Goal: Task Accomplishment & Management: Use online tool/utility

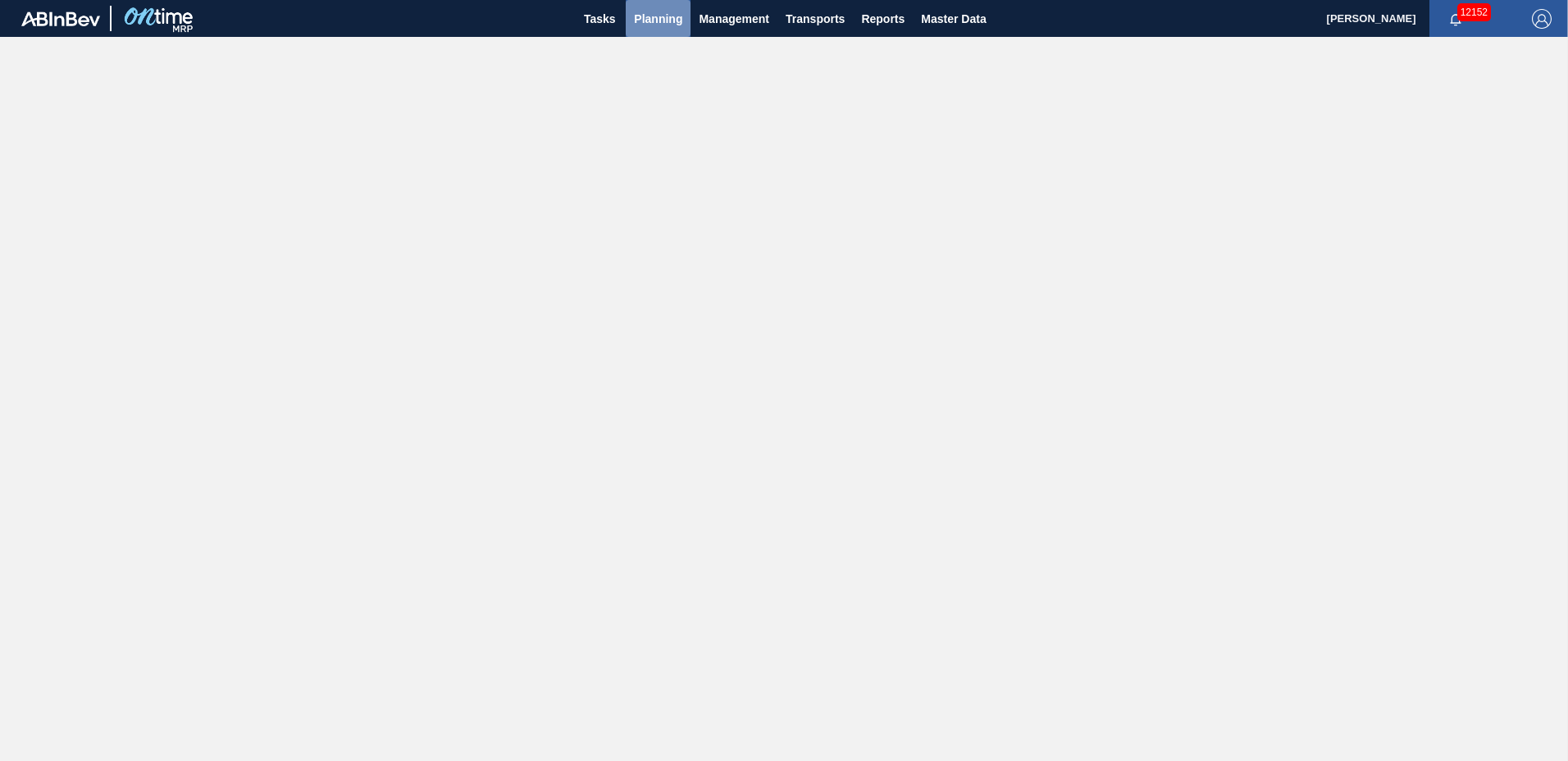
click at [666, 29] on button "Planning" at bounding box center [657, 18] width 65 height 37
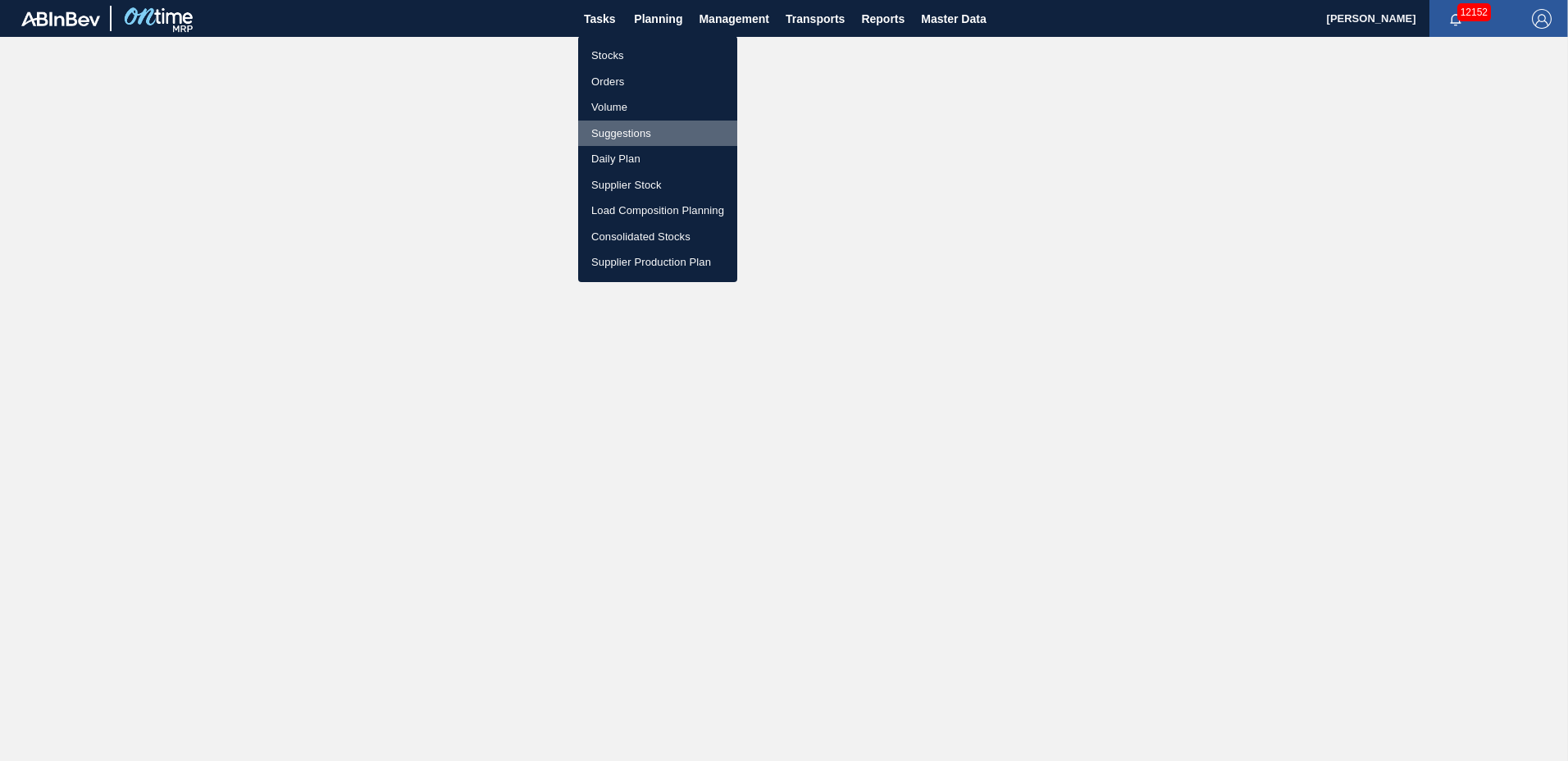
click at [629, 131] on li "Suggestions" at bounding box center [657, 133] width 159 height 26
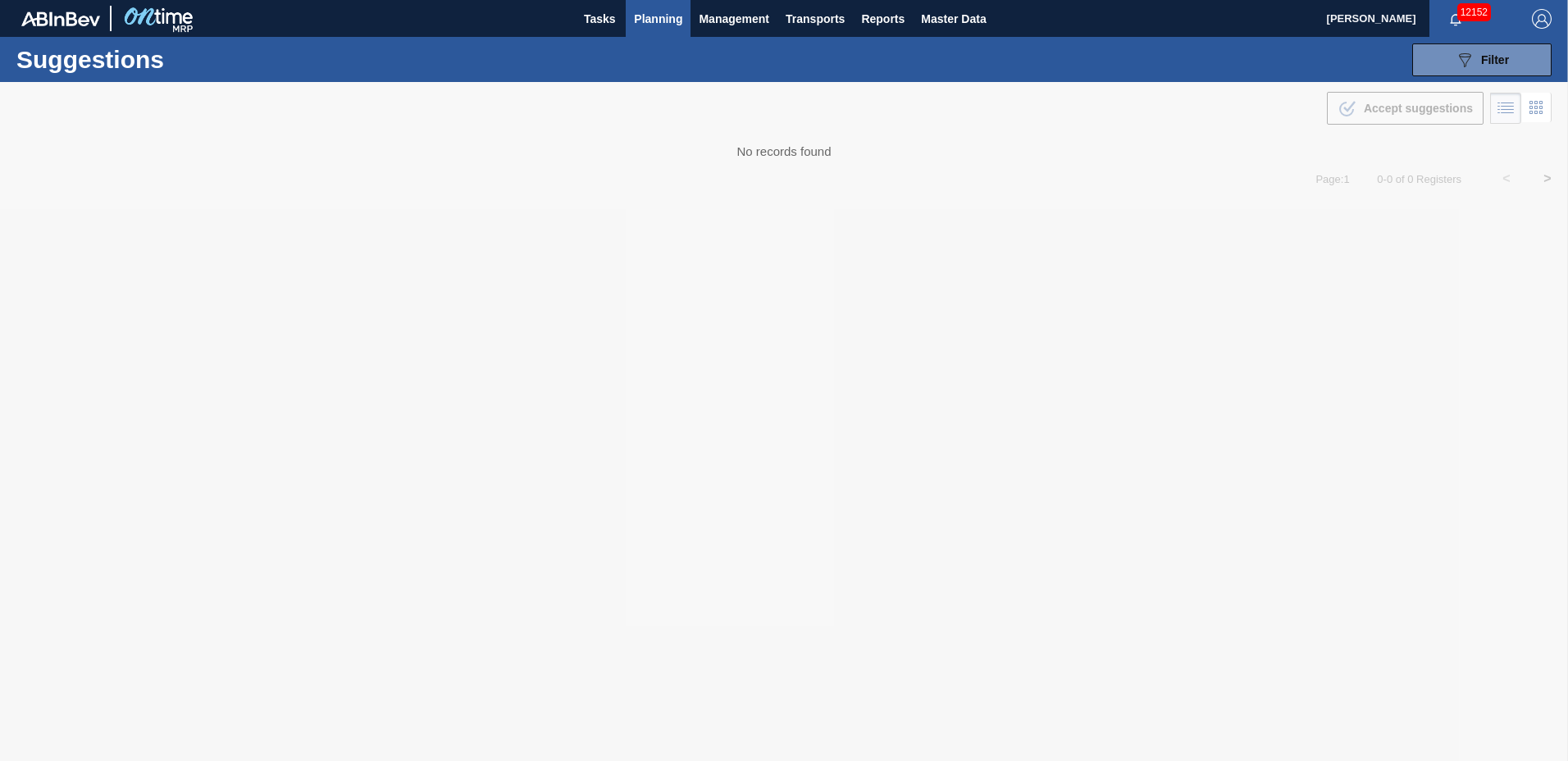
type to "[DATE]"
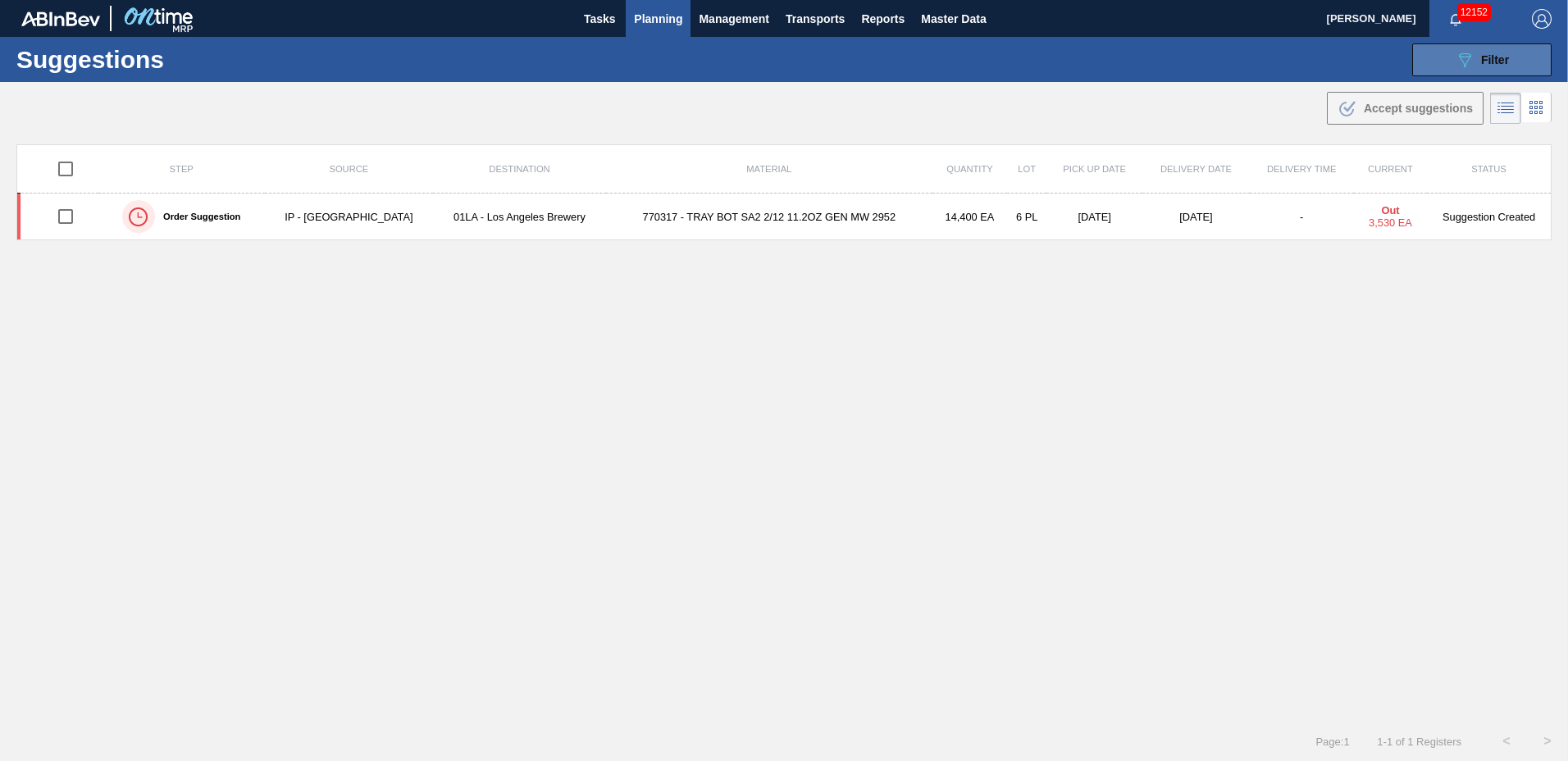
click at [1481, 62] on span "Filter" at bounding box center [1494, 60] width 28 height 13
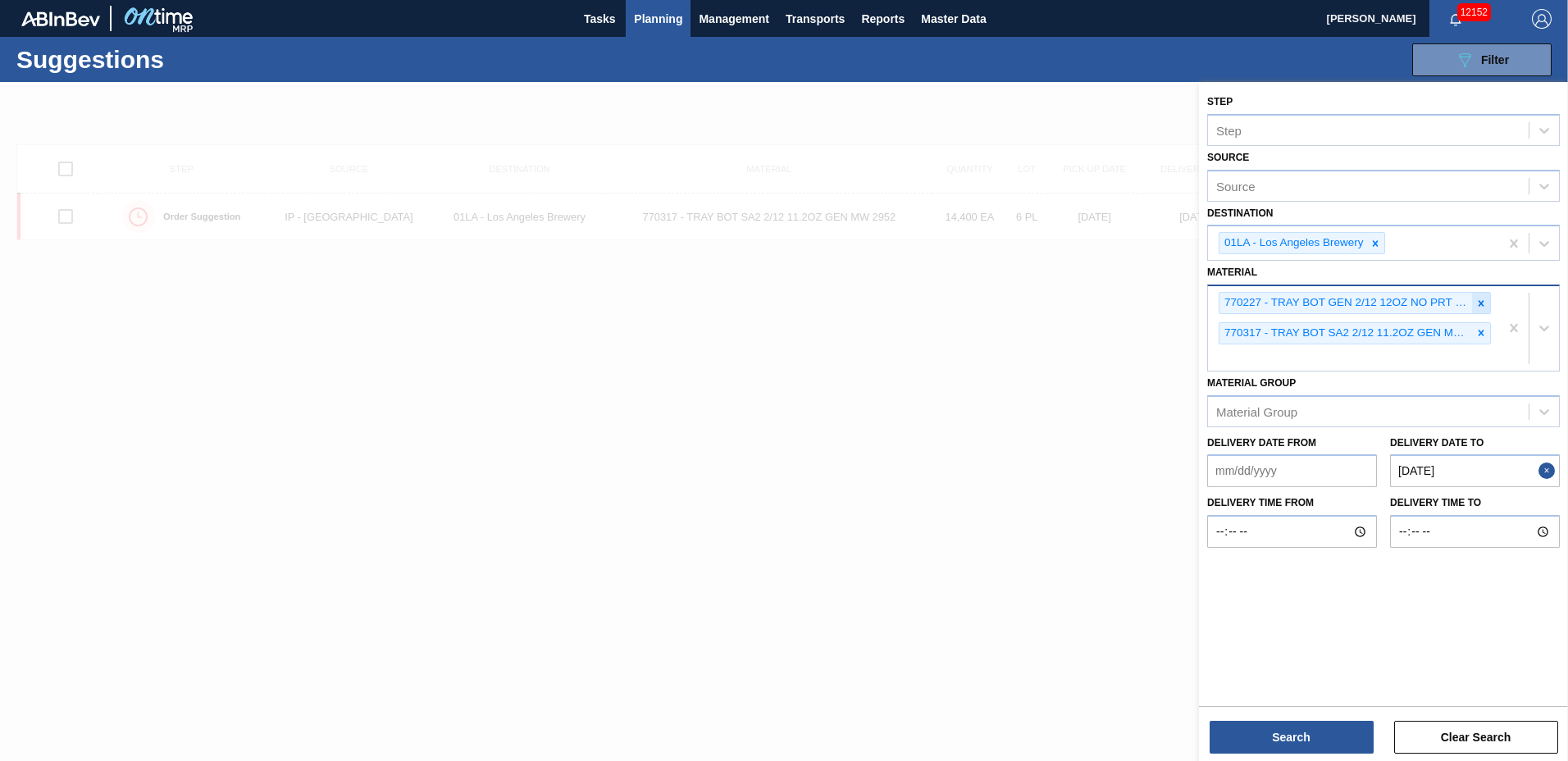
click at [1477, 302] on icon at bounding box center [1481, 304] width 12 height 12
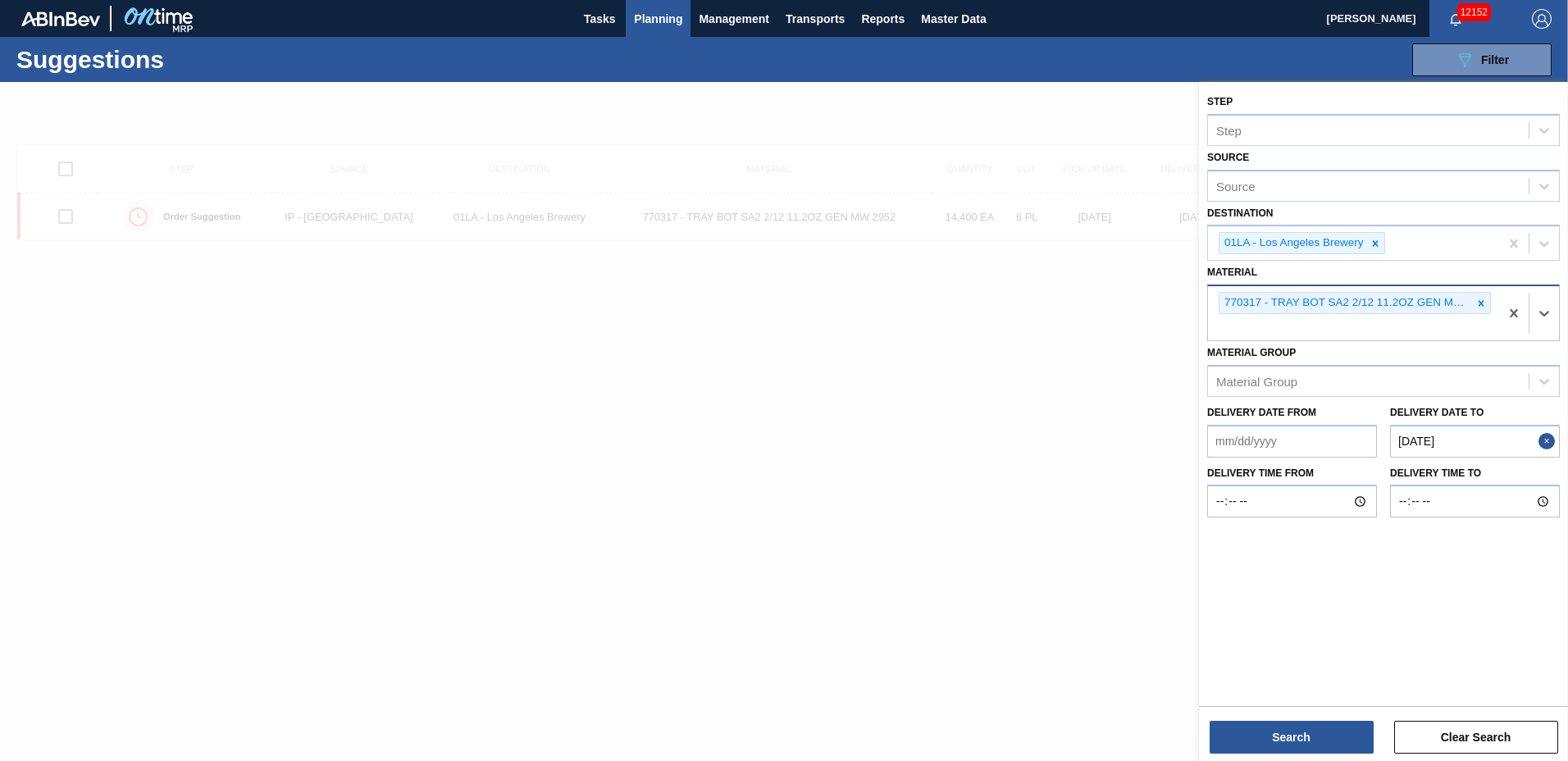
click at [1477, 302] on icon at bounding box center [1481, 304] width 12 height 12
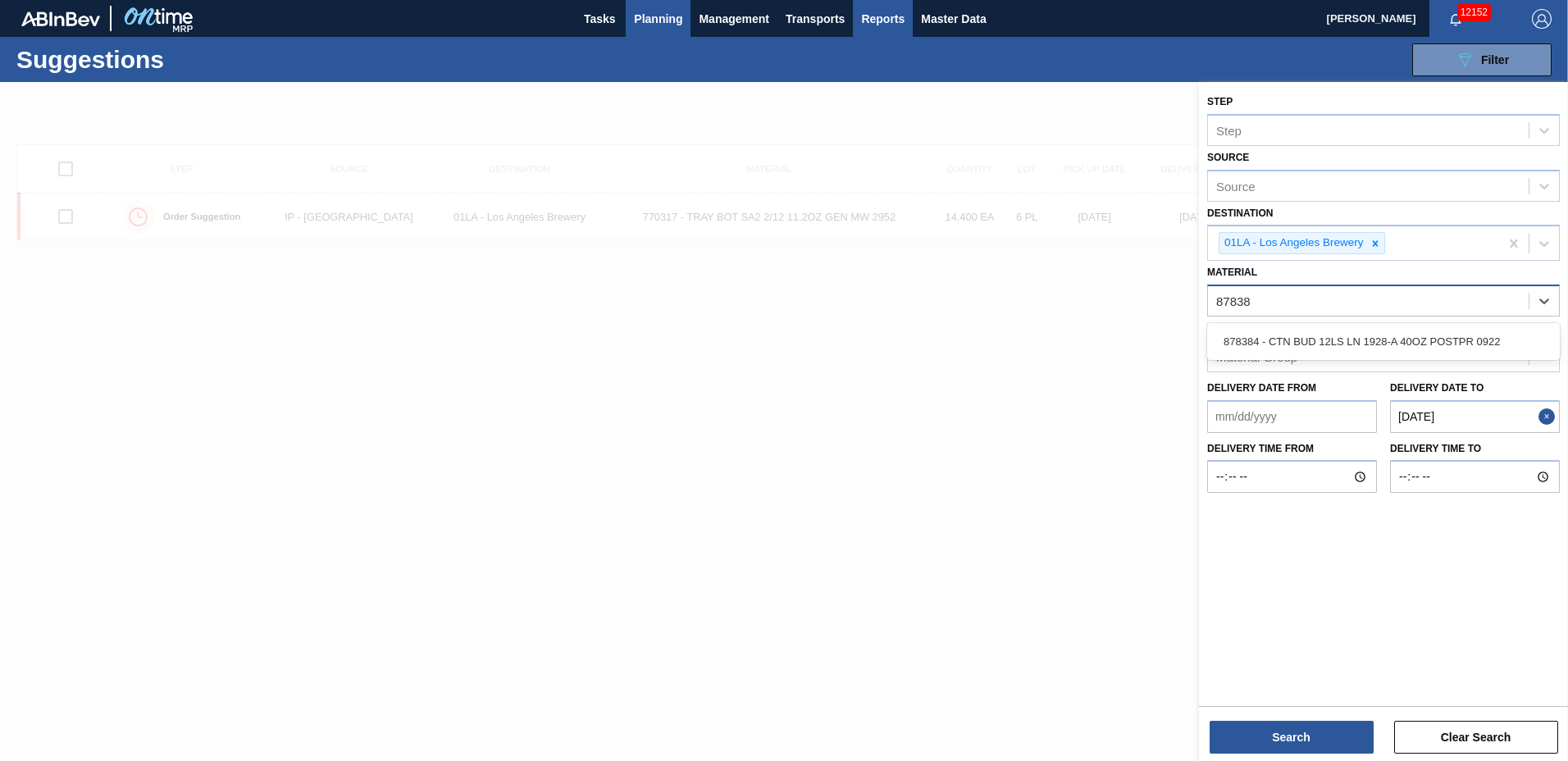
type input "878384"
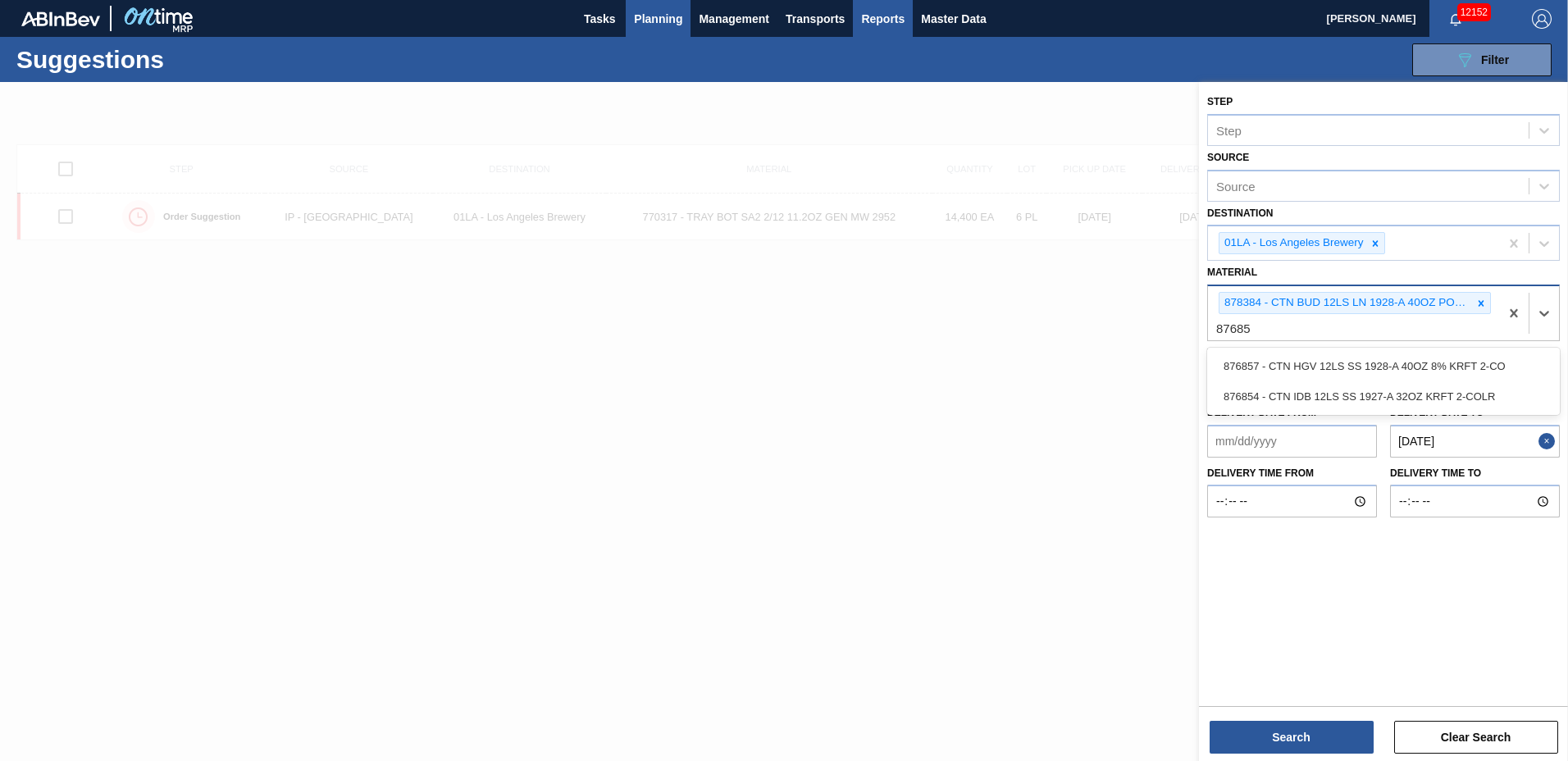
type input "876857"
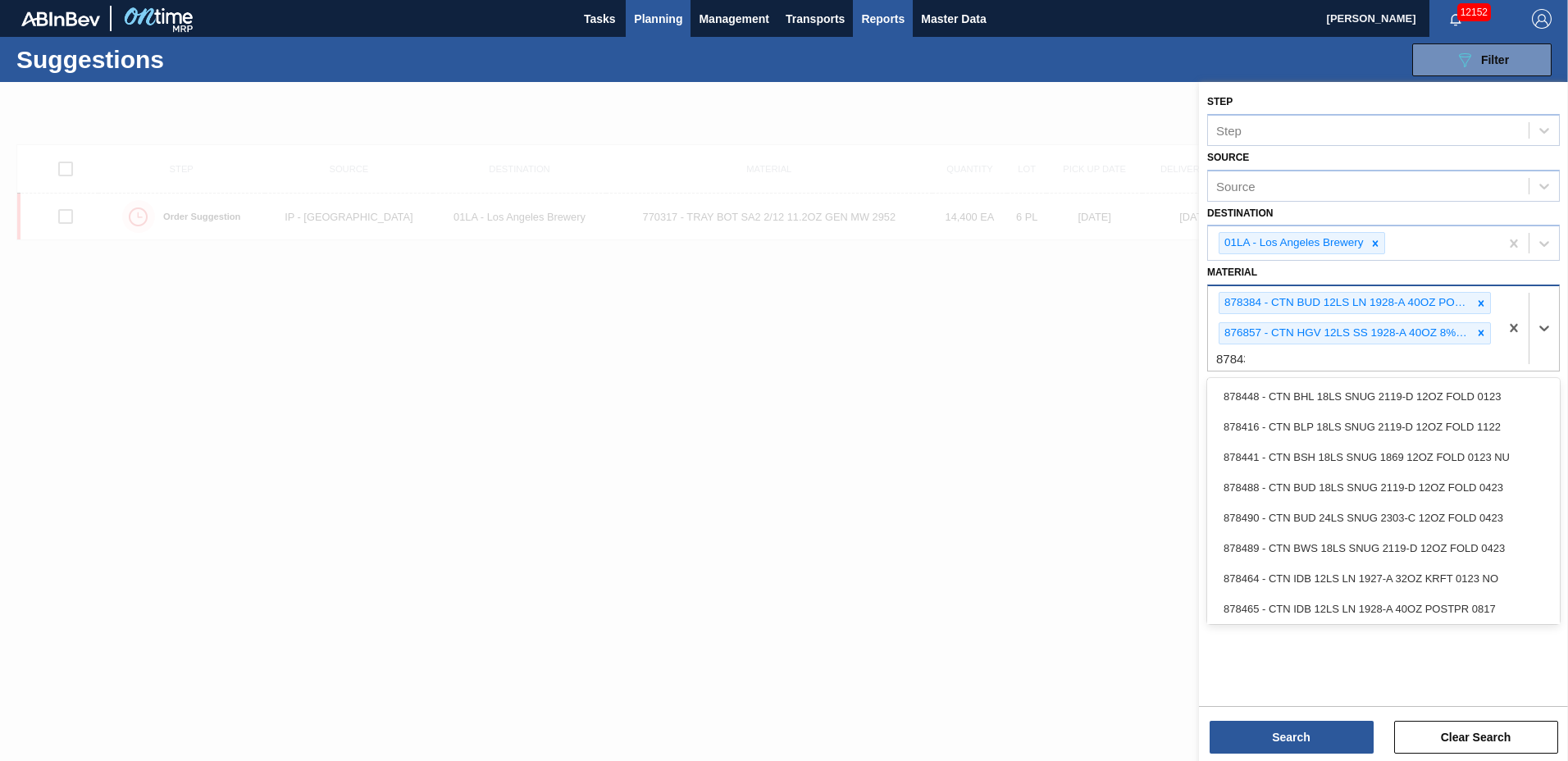
type input "878432"
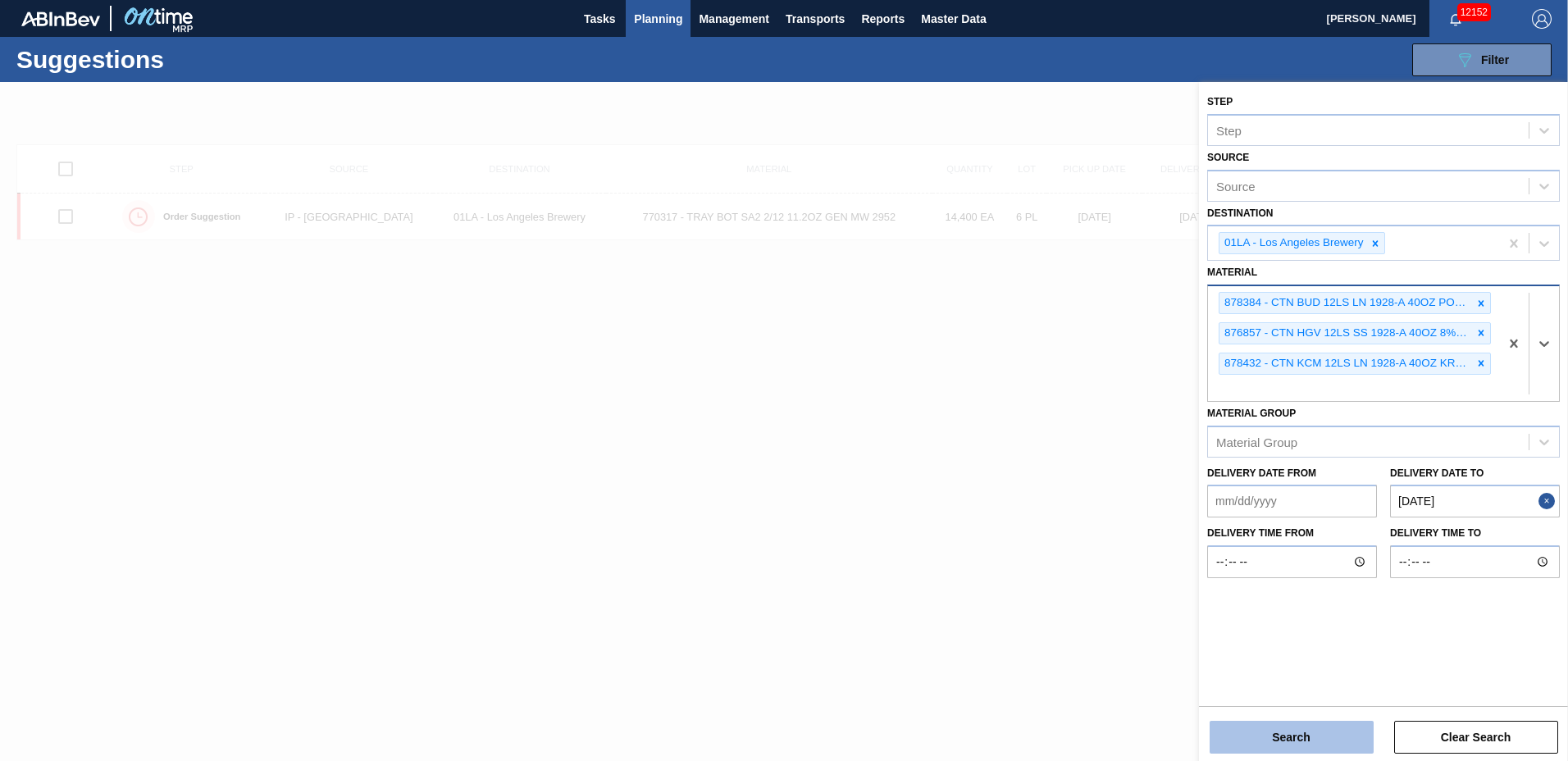
click at [1224, 728] on button "Search" at bounding box center [1291, 738] width 164 height 33
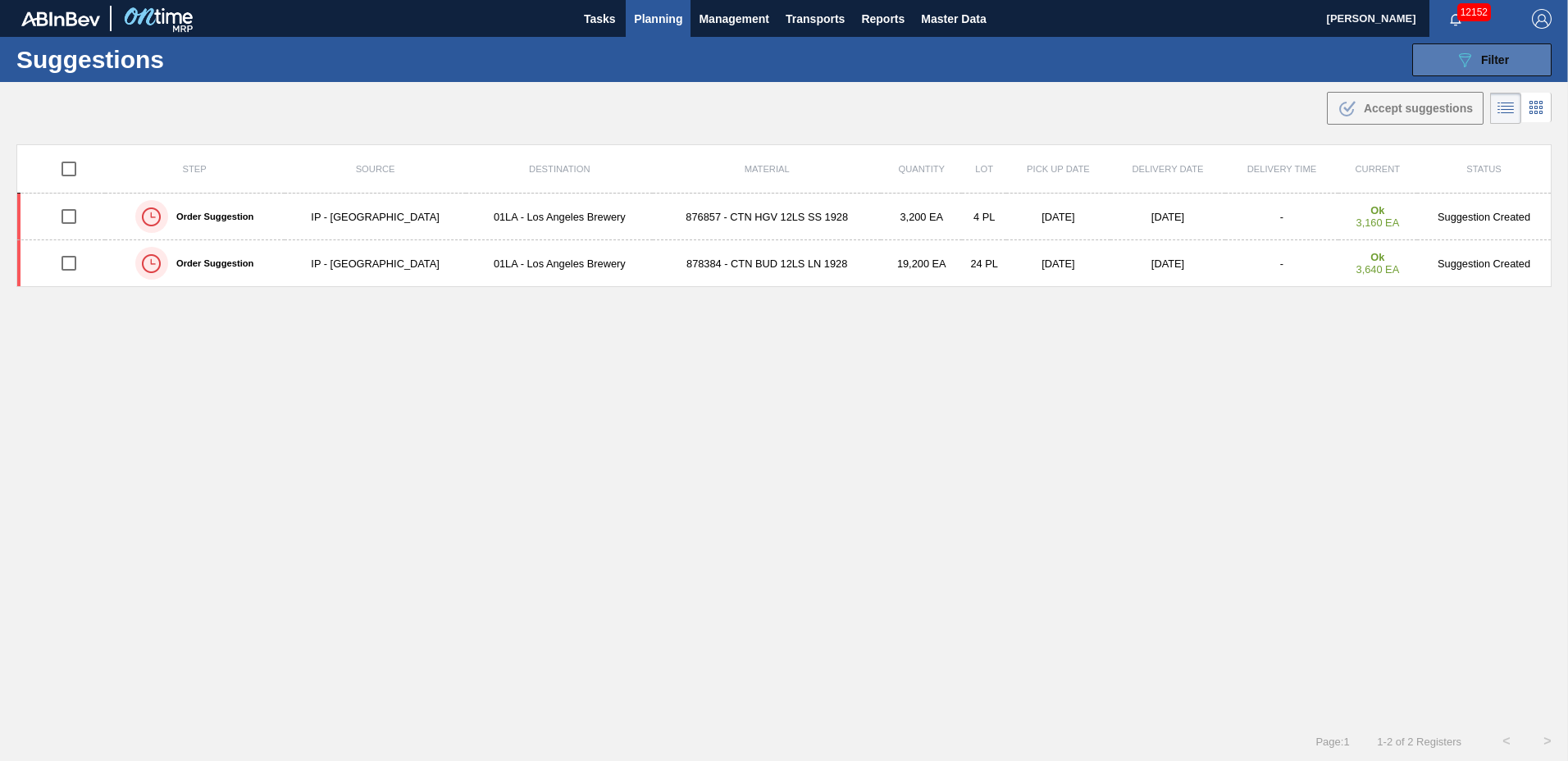
click at [1475, 60] on div "089F7B8B-B2A5-4AFE-B5C0-19BA573D28AC Filter" at bounding box center [1482, 60] width 55 height 19
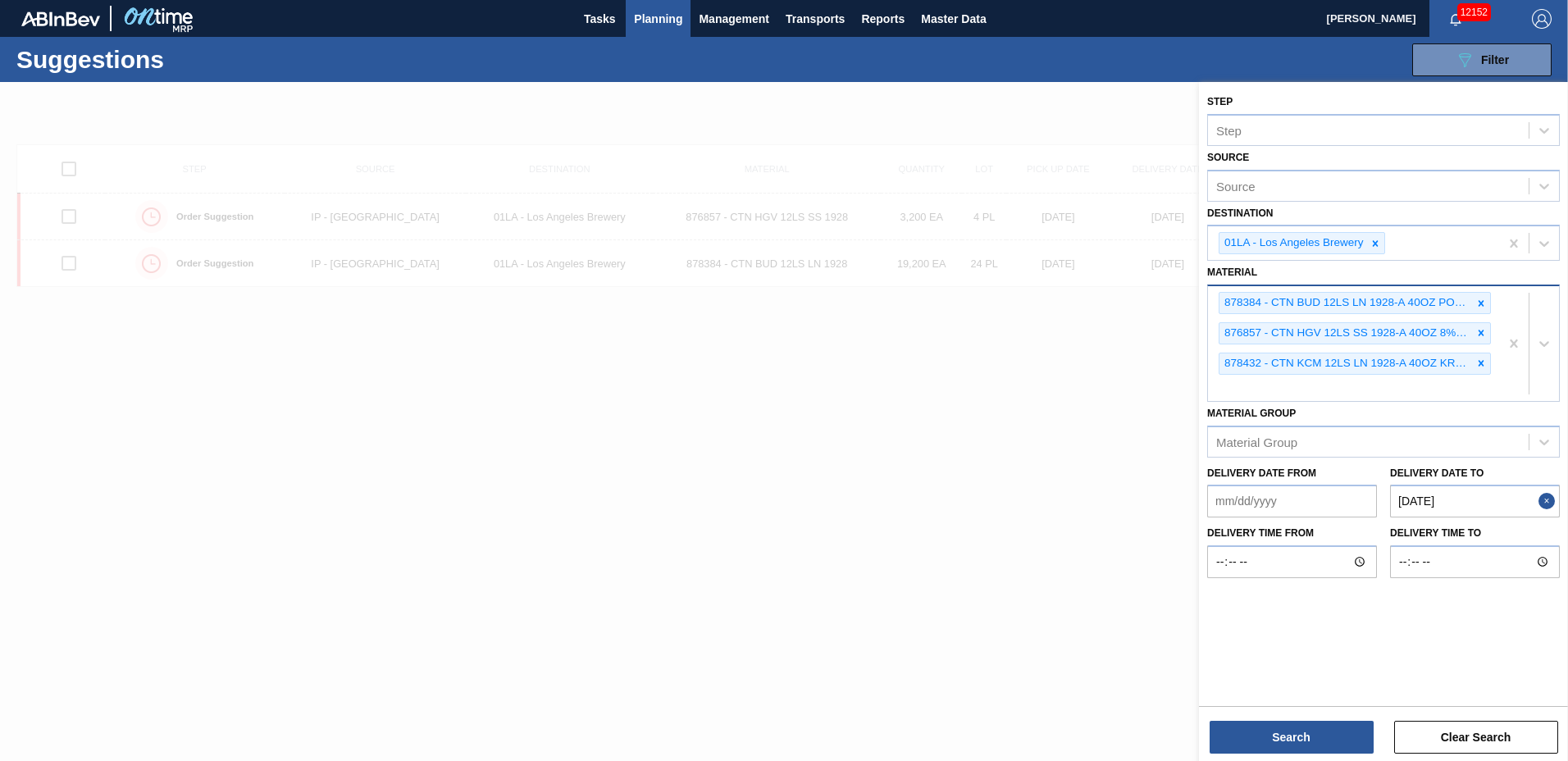
click at [1473, 500] on to "[DATE]" at bounding box center [1474, 501] width 169 height 33
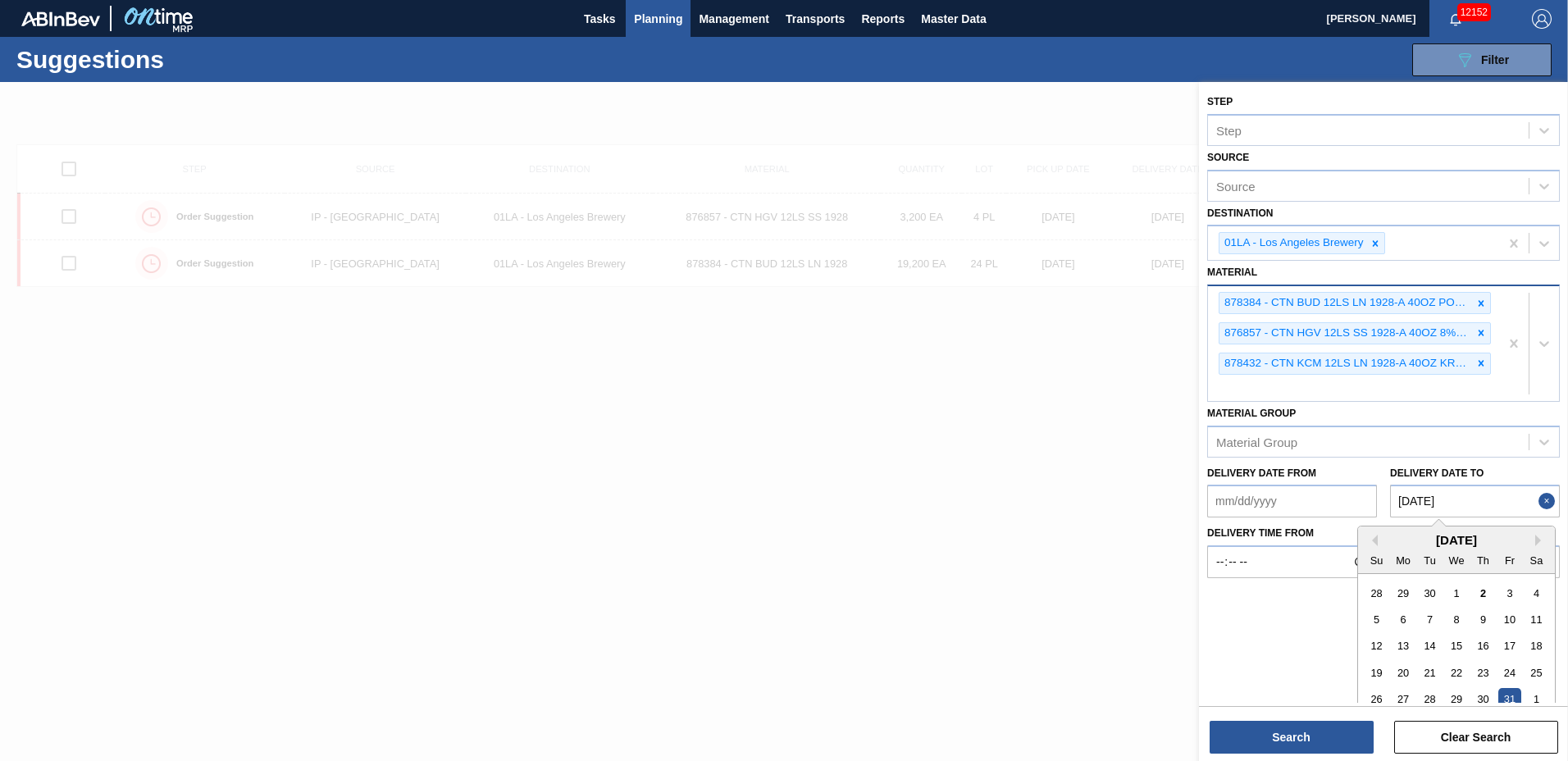
click at [1533, 534] on div "[DATE]" at bounding box center [1456, 540] width 197 height 14
click at [1536, 540] on button "Next Month" at bounding box center [1541, 541] width 12 height 12
click at [1478, 666] on div "20" at bounding box center [1482, 673] width 22 height 22
type to "[DATE]"
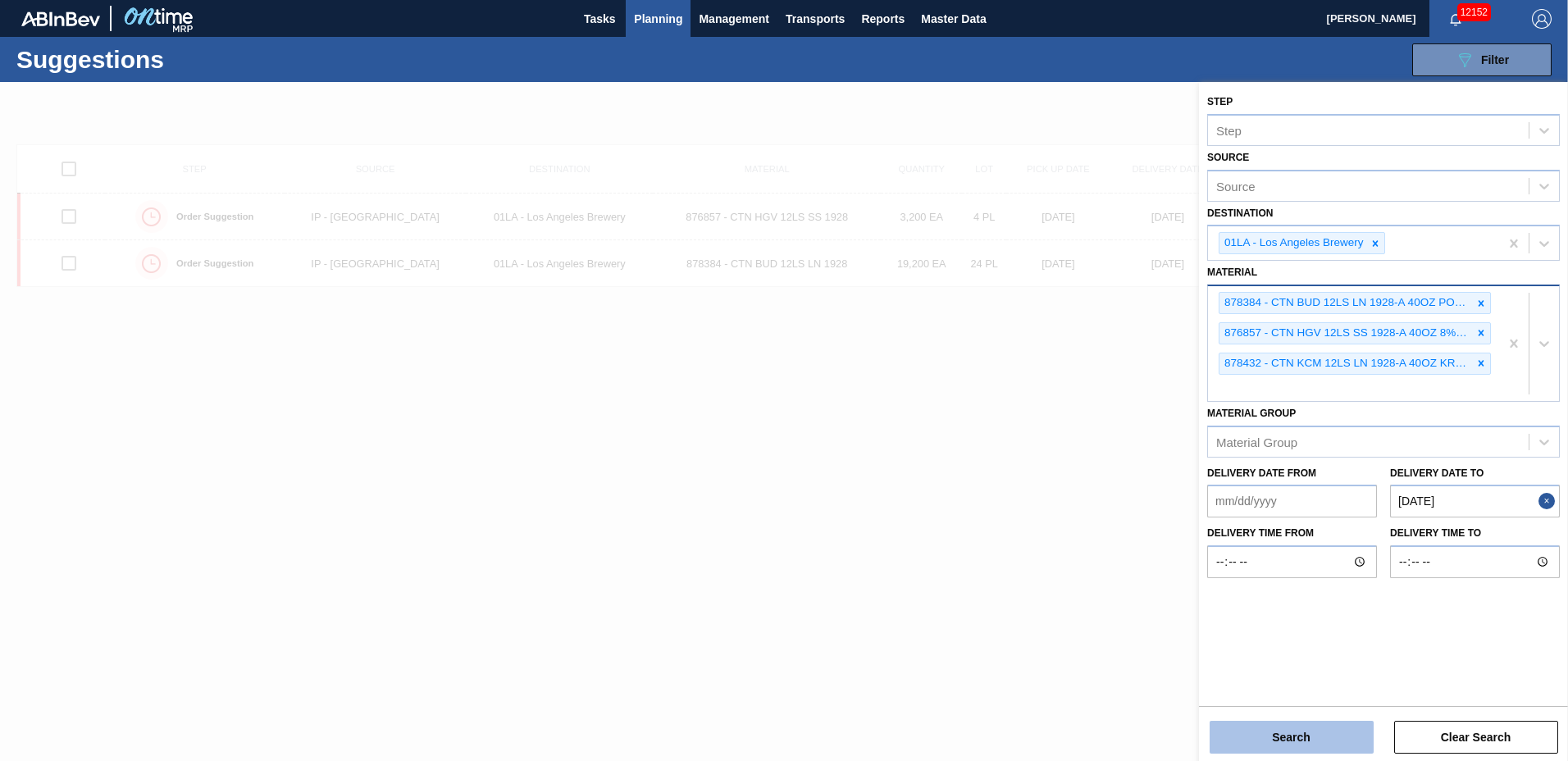
click at [1242, 733] on button "Search" at bounding box center [1291, 738] width 164 height 33
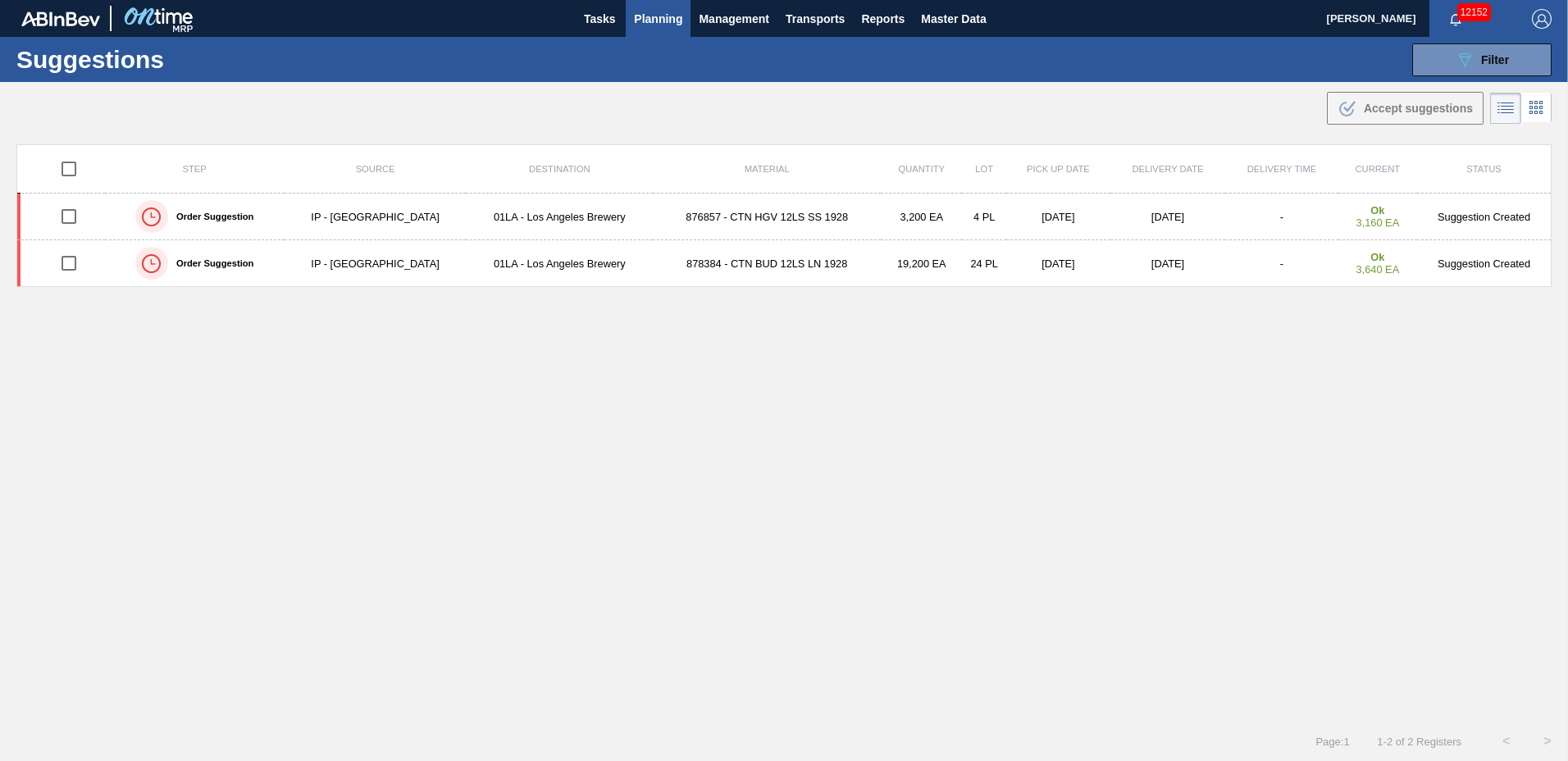
click at [67, 172] on input "checkbox" at bounding box center [69, 169] width 34 height 34
checkbox input "true"
click at [1376, 101] on div ".b{fill:var(--color-action-default)} Accept suggestions" at bounding box center [1404, 107] width 135 height 19
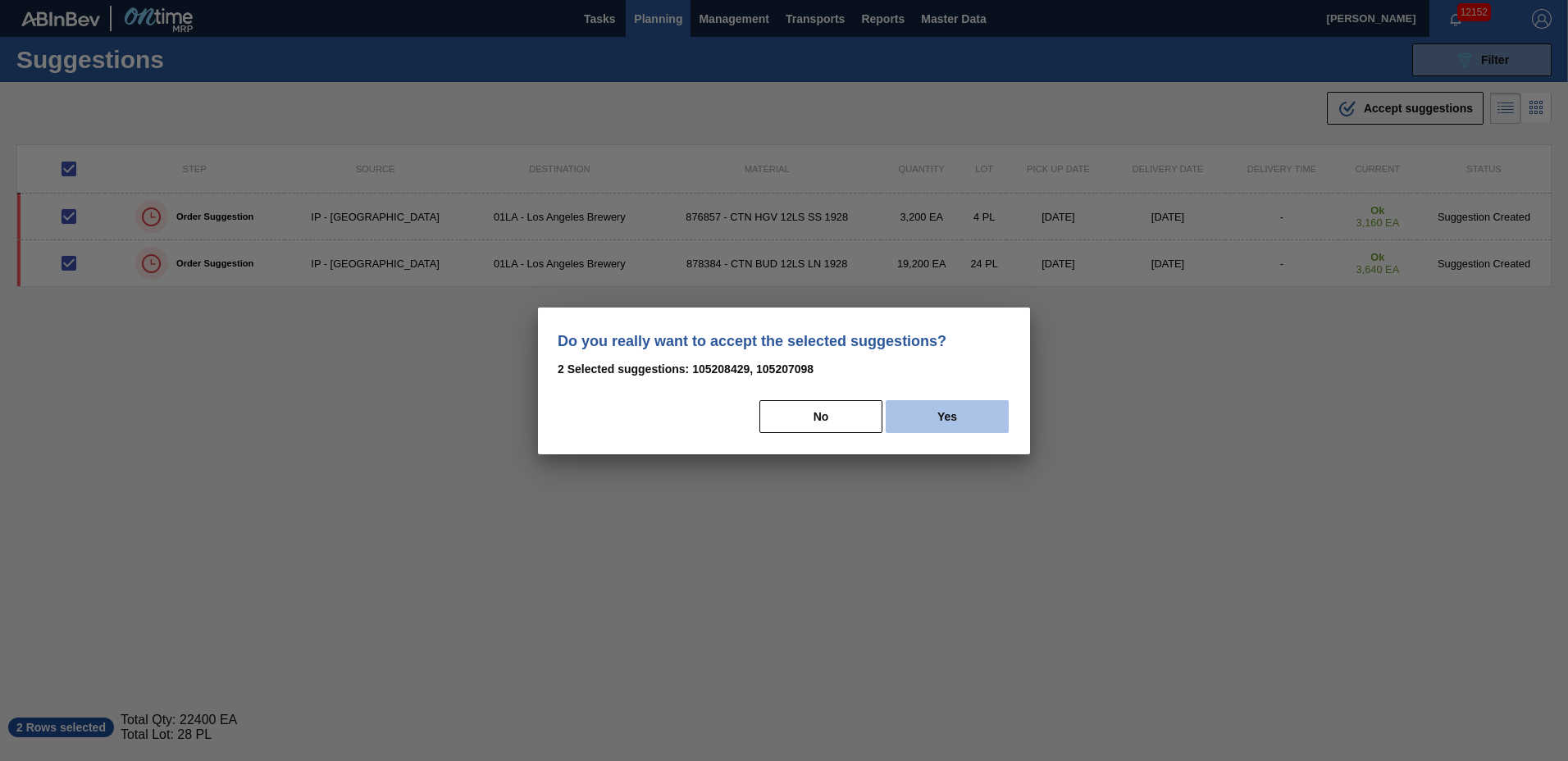
click at [938, 426] on button "Yes" at bounding box center [947, 416] width 123 height 33
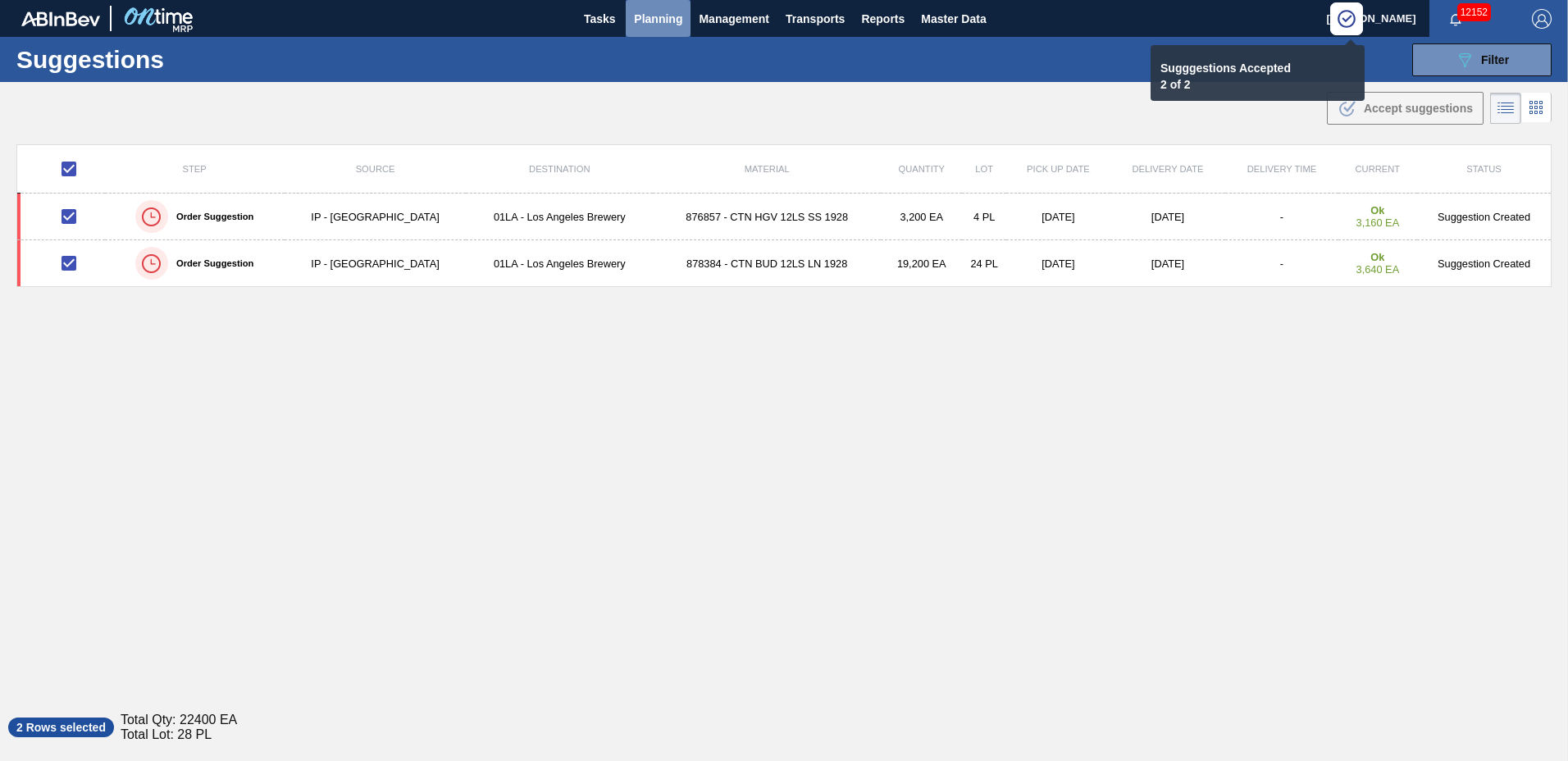
click at [668, 18] on span "Planning" at bounding box center [658, 18] width 49 height 19
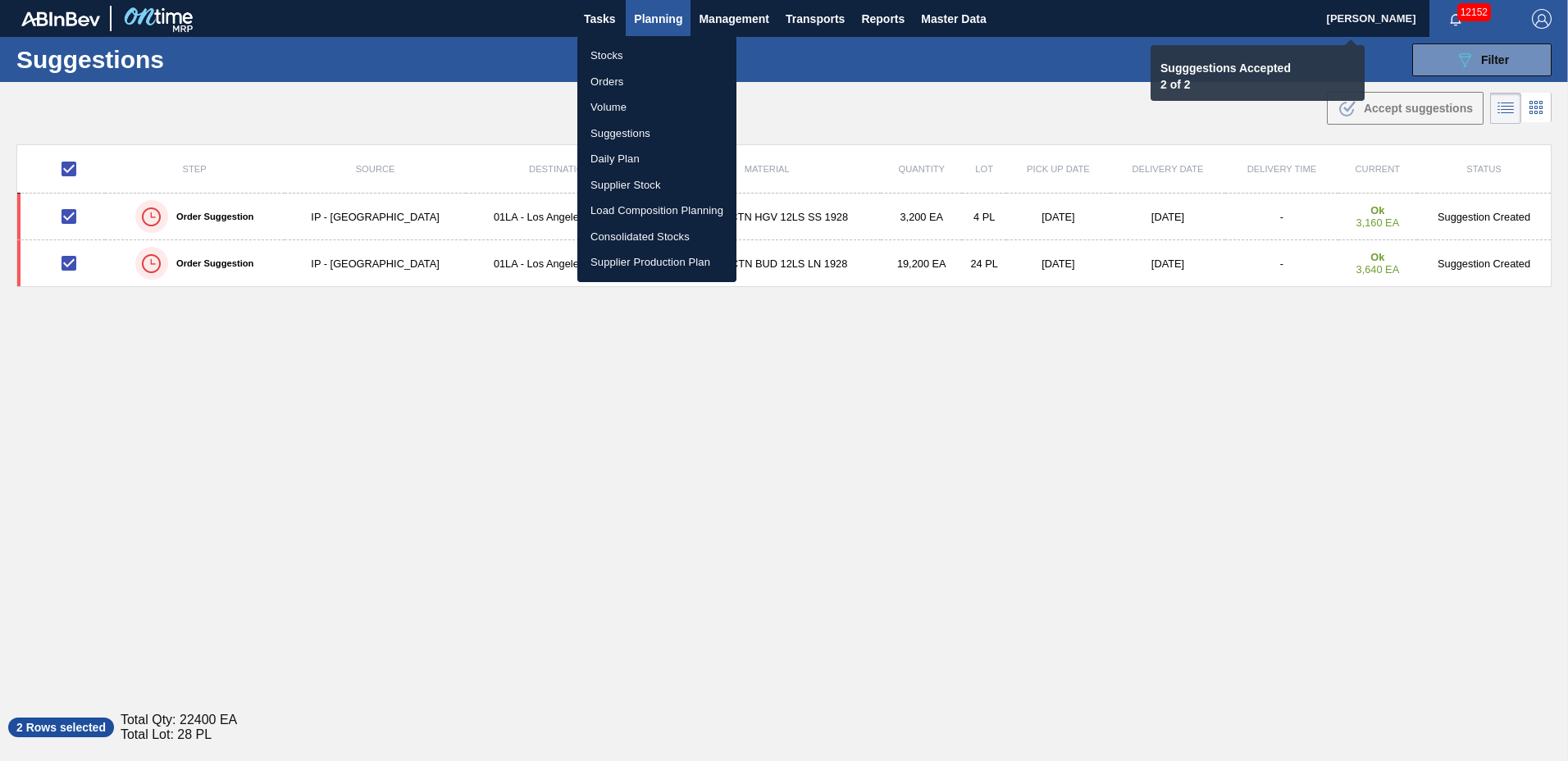
checkbox input "false"
click at [620, 202] on li "Load Composition Planning" at bounding box center [657, 211] width 159 height 26
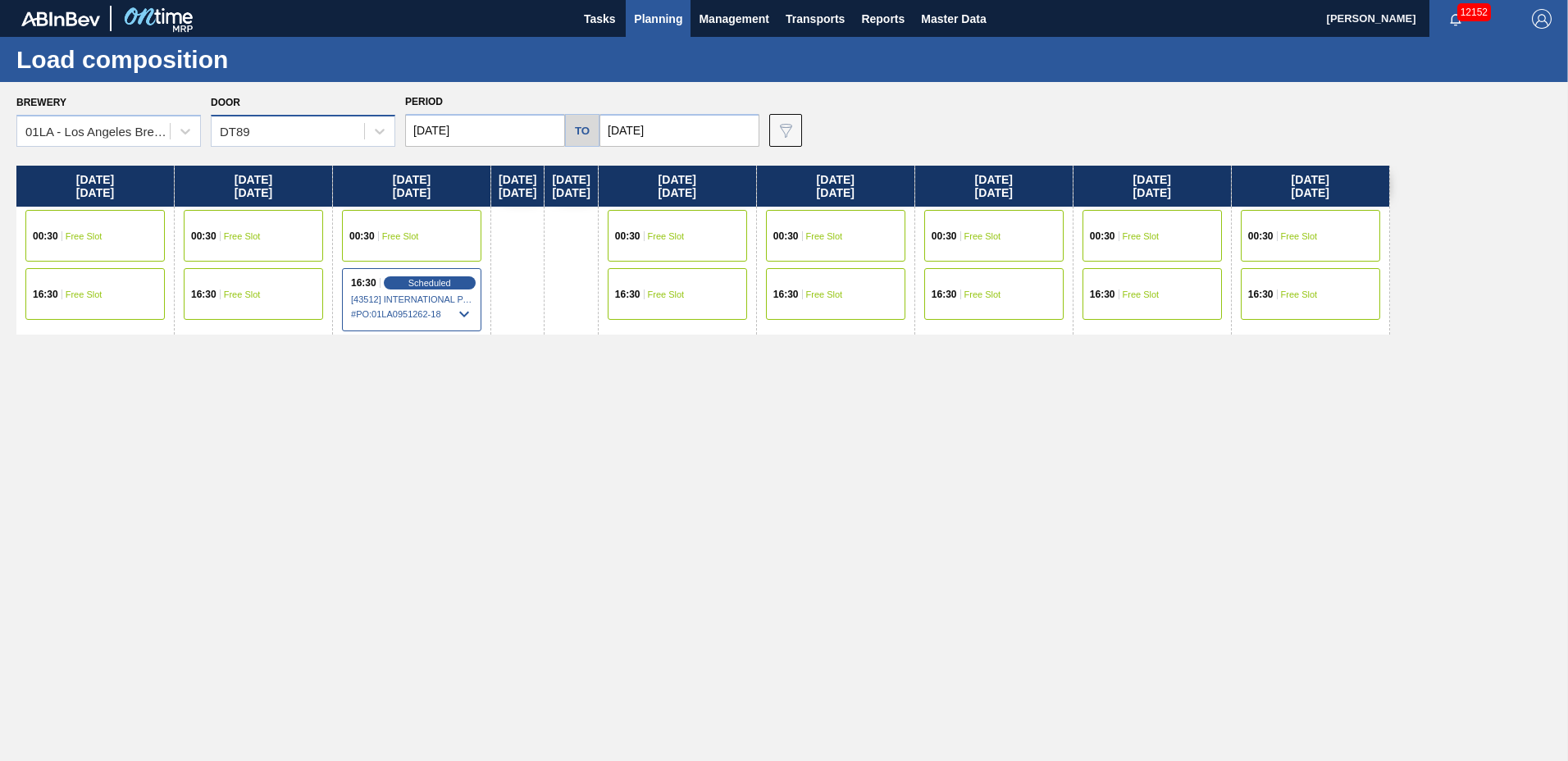
click at [247, 138] on div "DT89" at bounding box center [235, 132] width 30 height 14
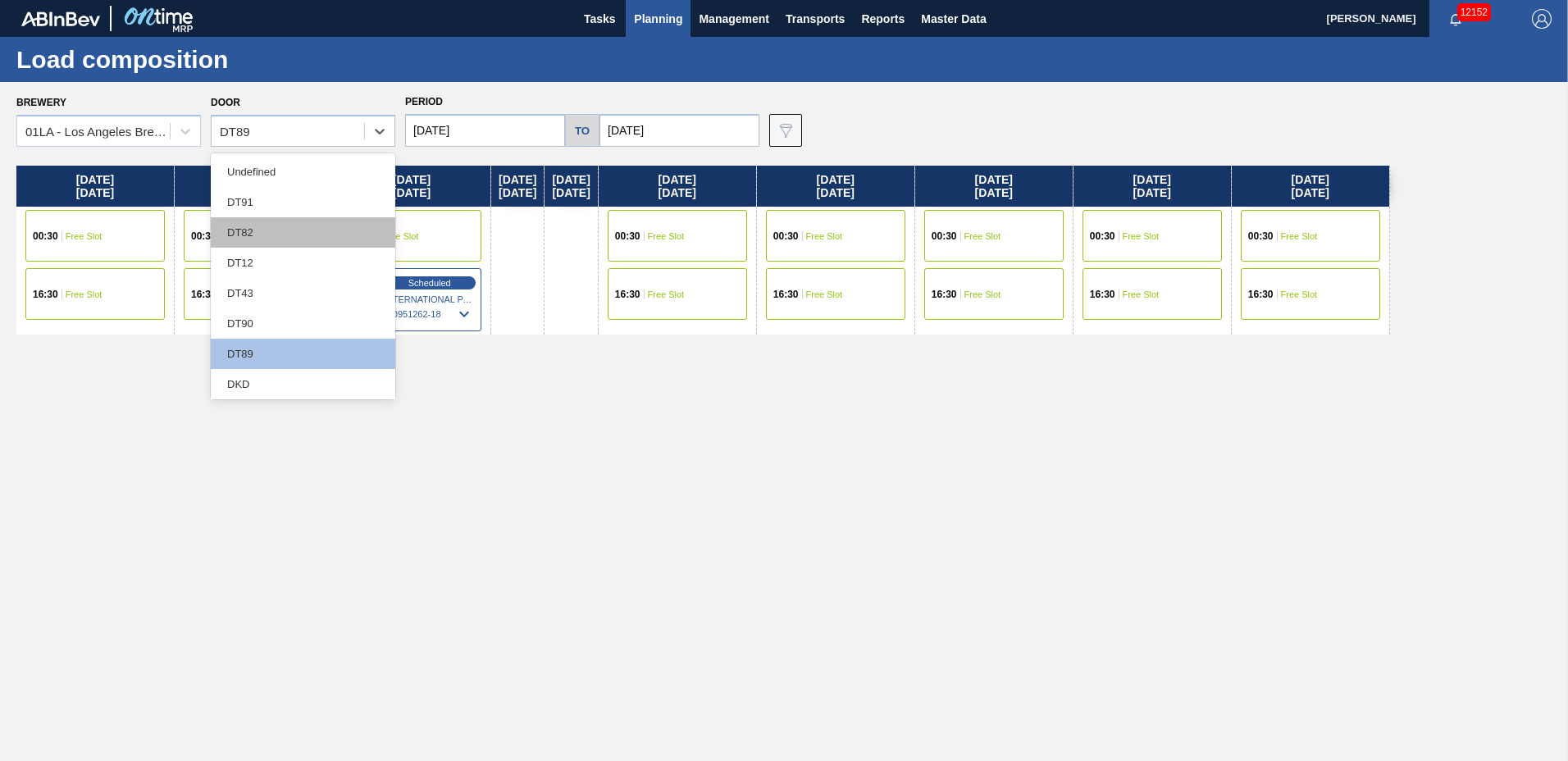
click at [243, 226] on div "DT82" at bounding box center [303, 232] width 184 height 30
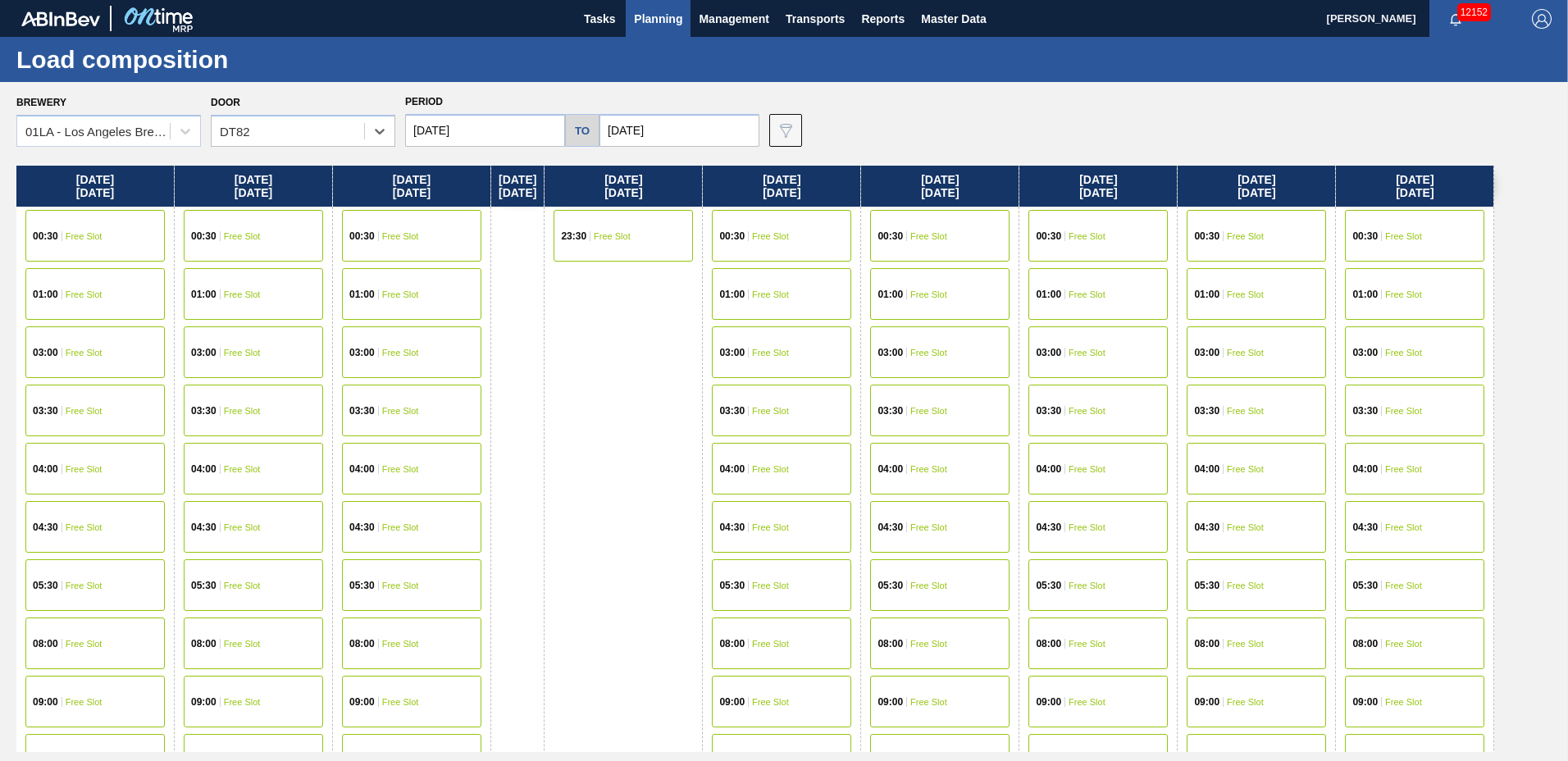
click at [463, 124] on input "[DATE]" at bounding box center [485, 130] width 160 height 33
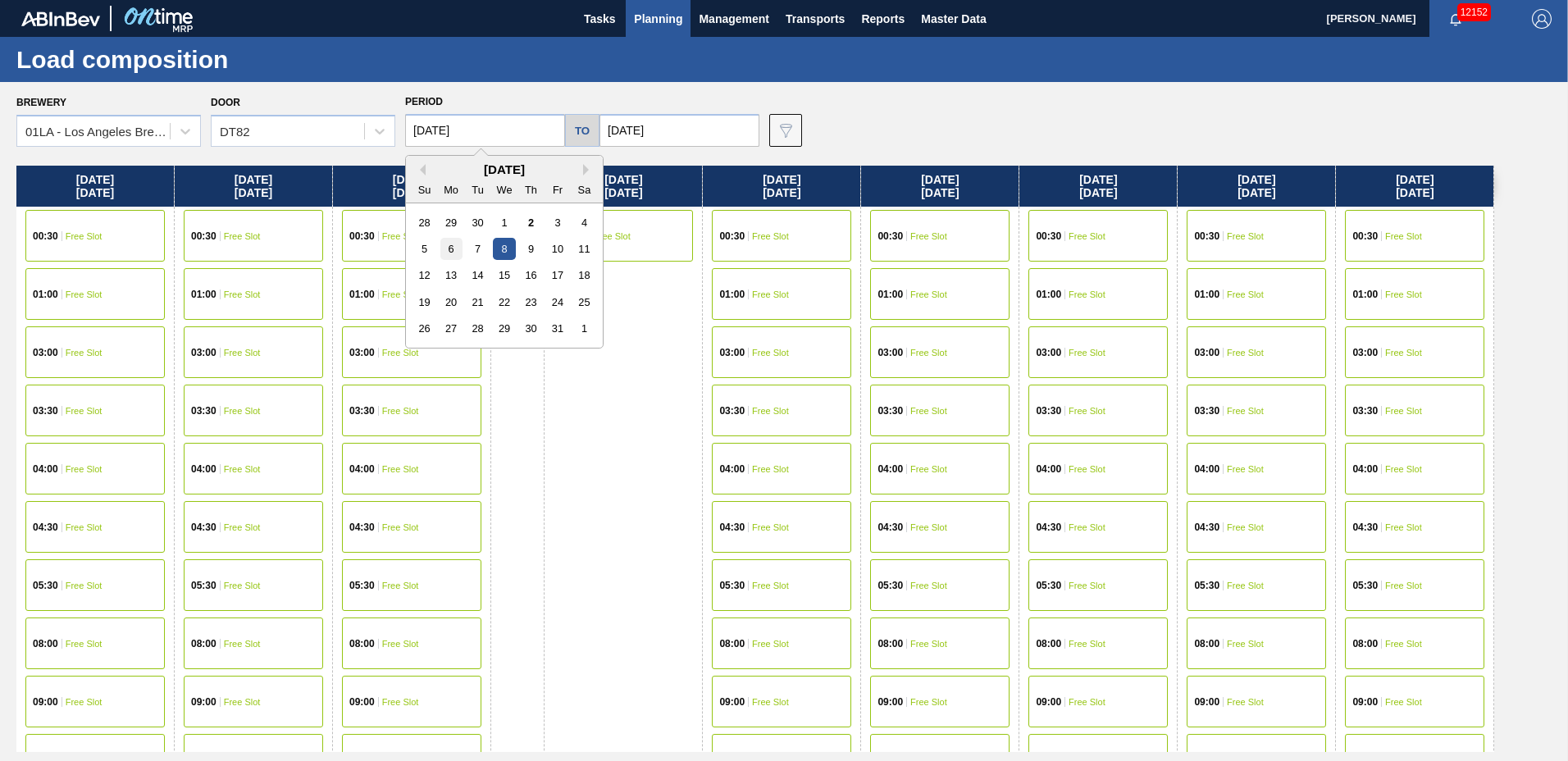
click at [446, 247] on div "6" at bounding box center [451, 249] width 22 height 22
type input "[DATE]"
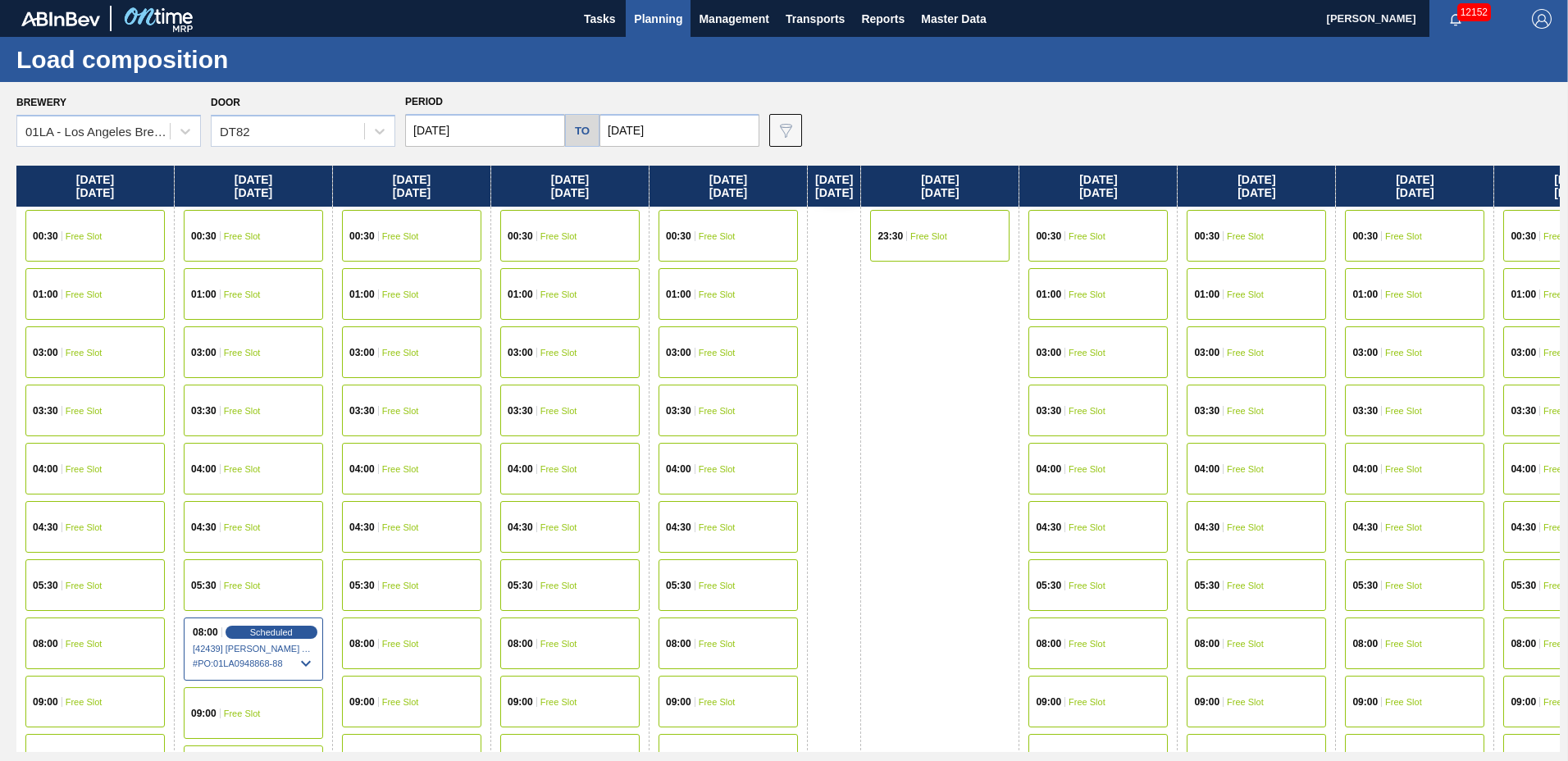
click at [247, 352] on span "Free Slot" at bounding box center [242, 353] width 37 height 10
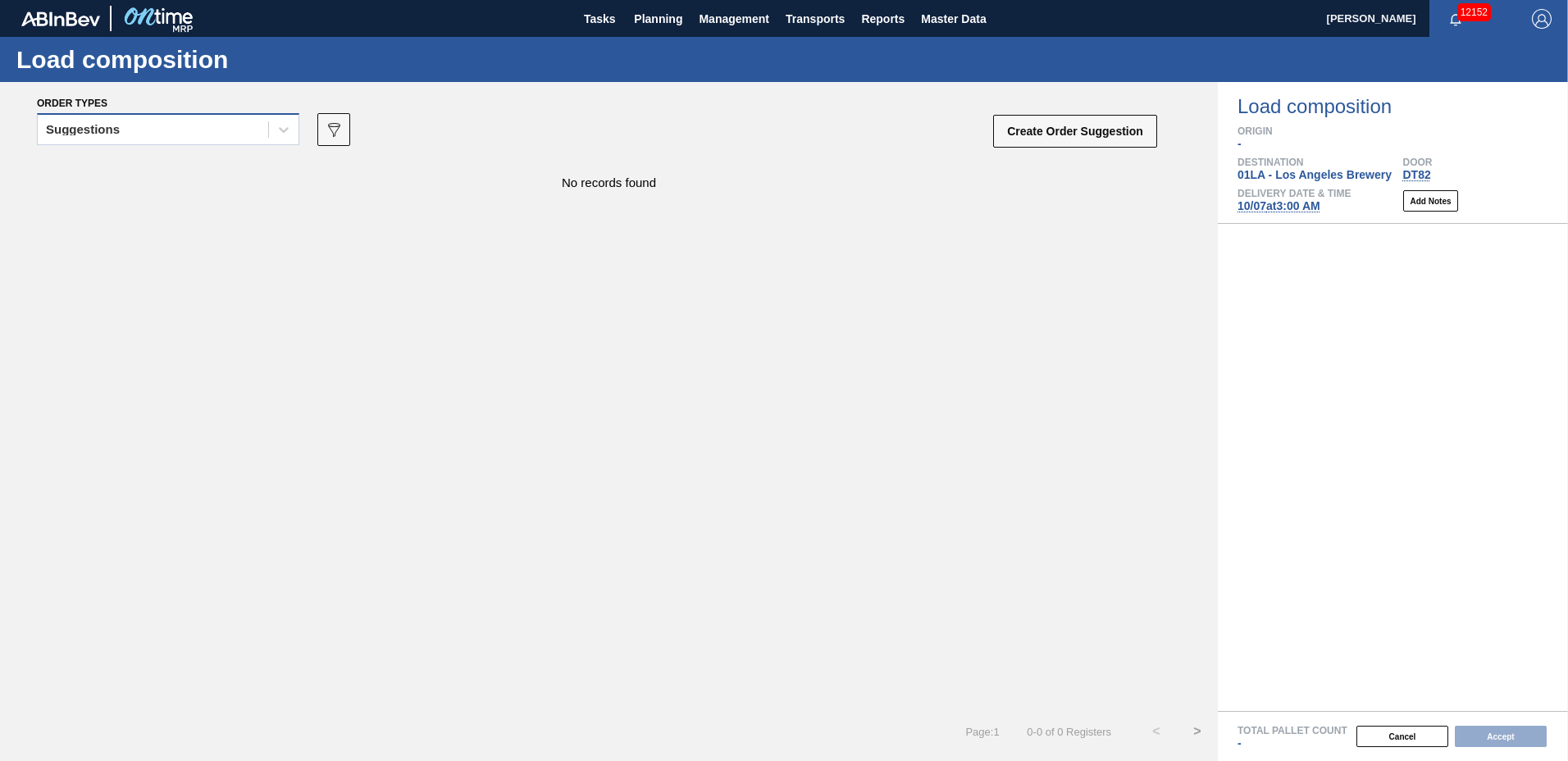
click at [186, 130] on div "Suggestions" at bounding box center [153, 130] width 231 height 23
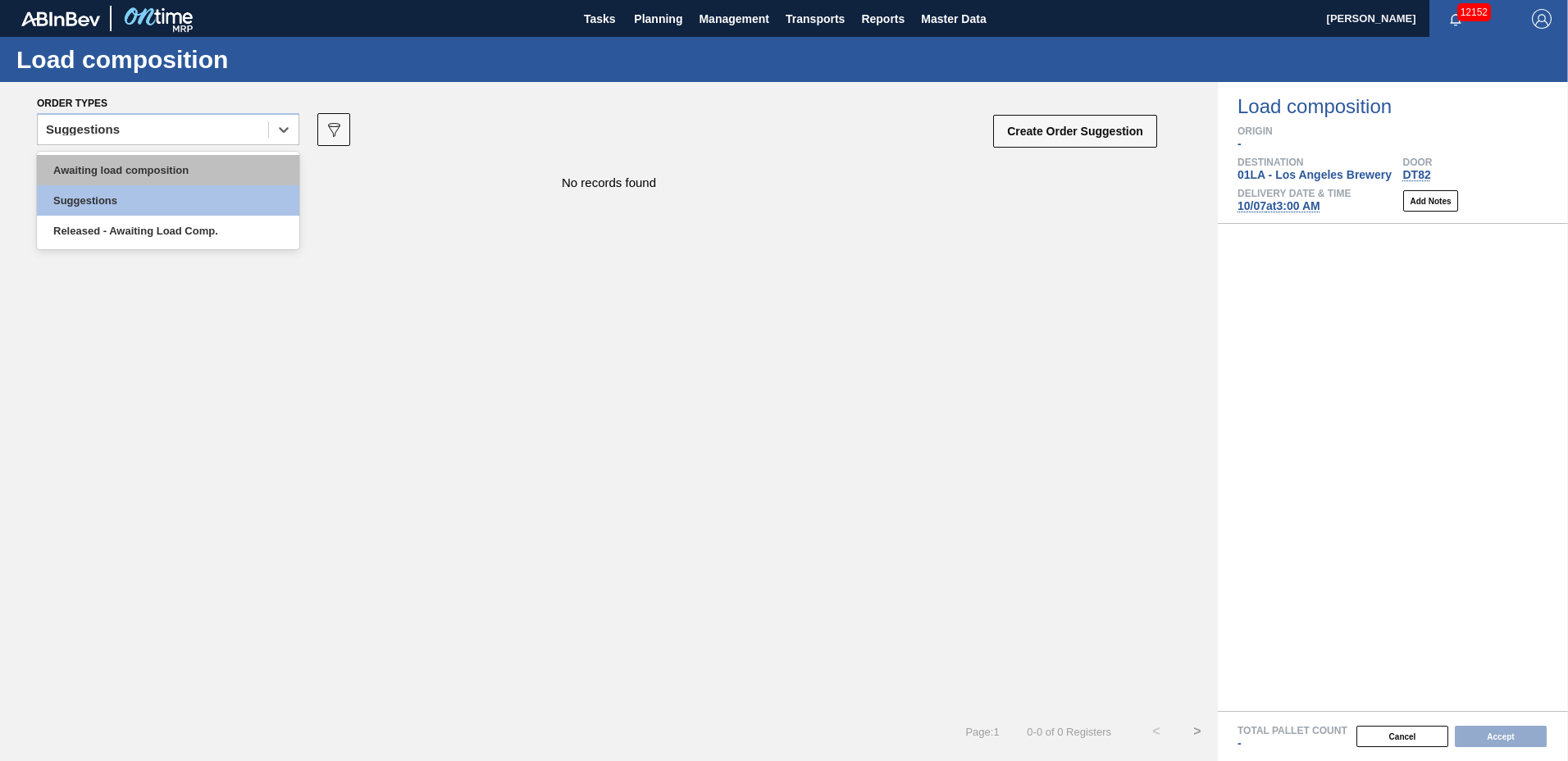
click at [174, 174] on div "Awaiting load composition" at bounding box center [168, 170] width 262 height 30
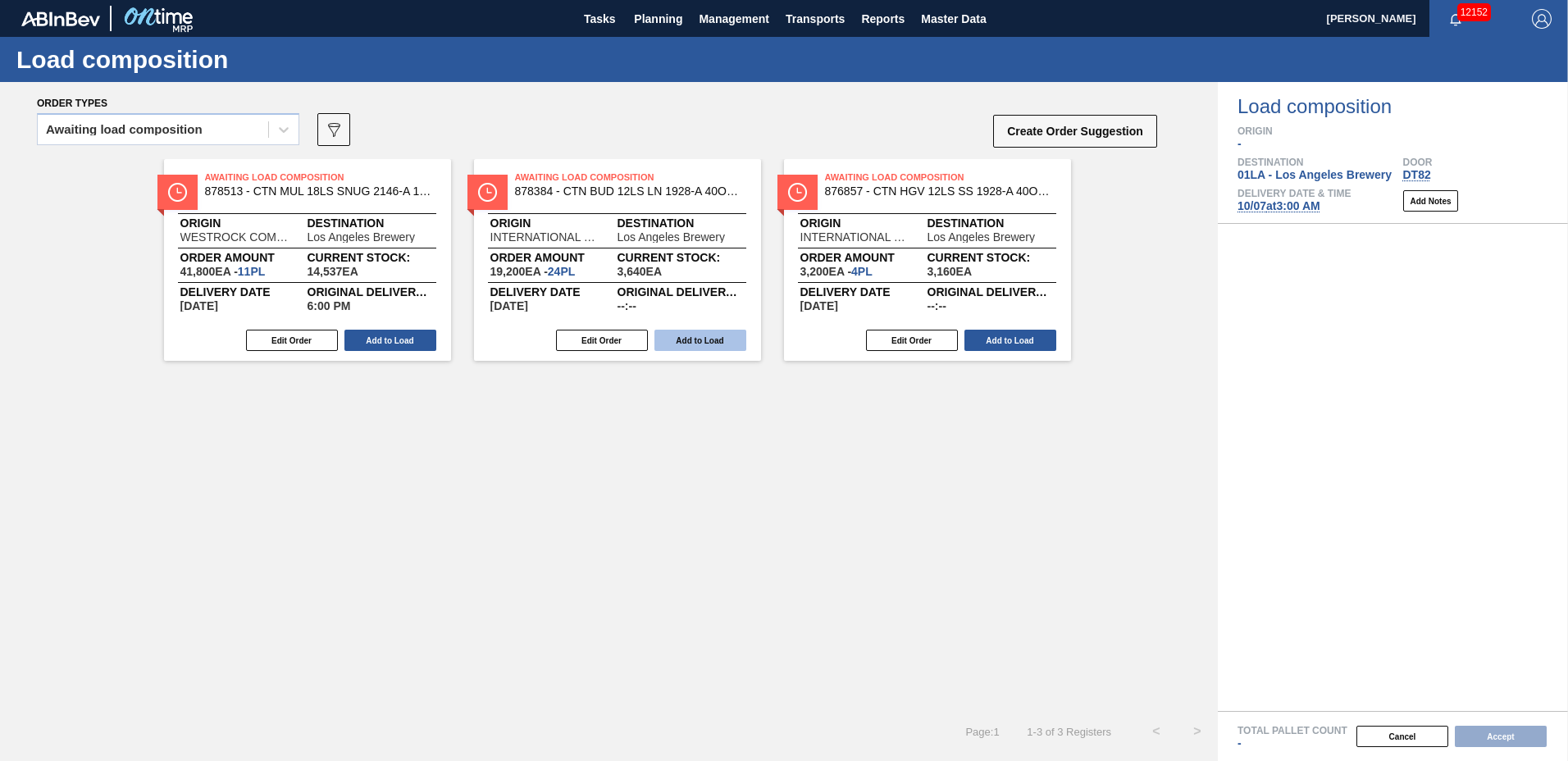
click at [682, 339] on button "Add to Load" at bounding box center [700, 340] width 92 height 21
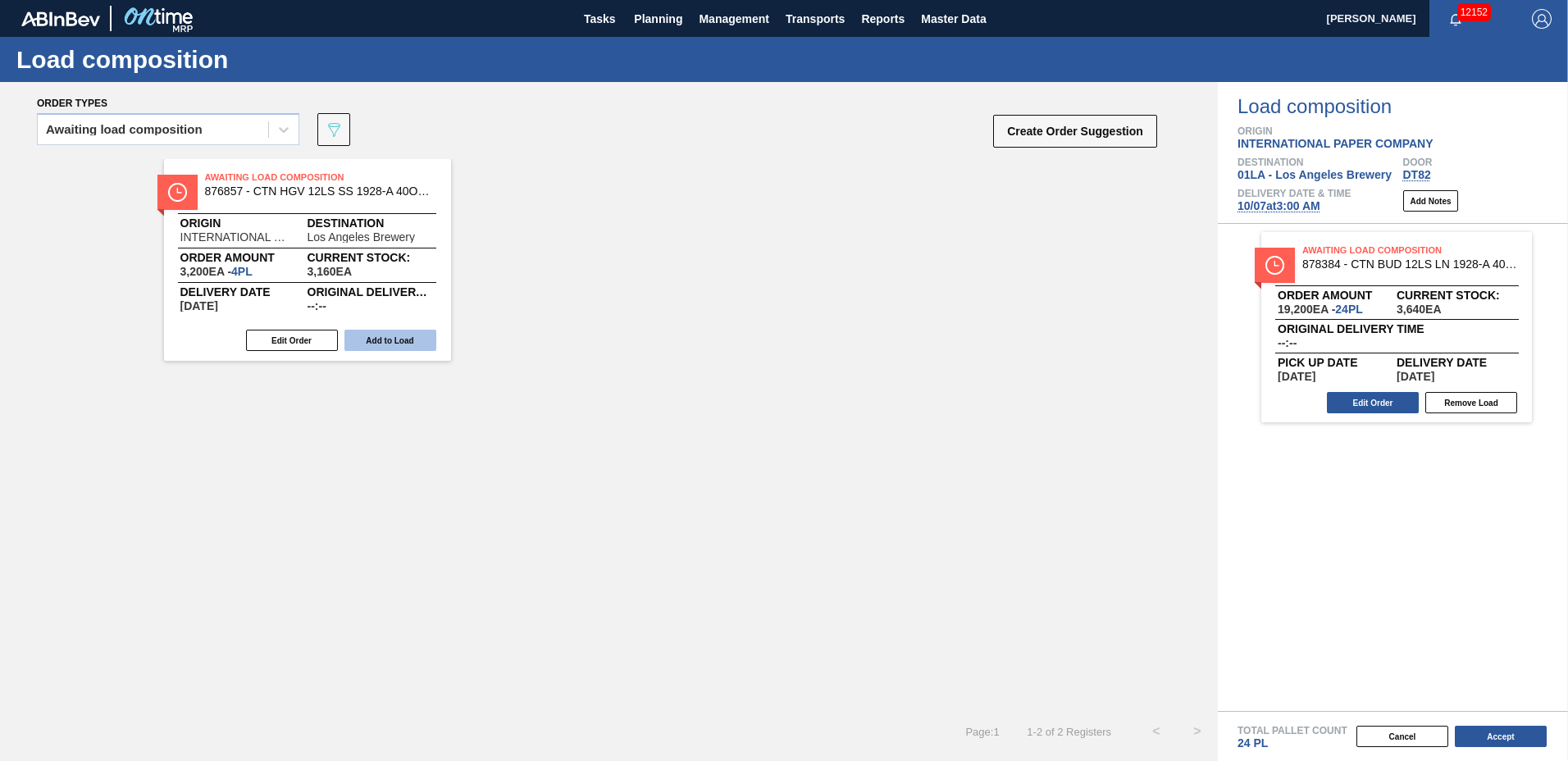
click at [403, 339] on button "Add to Load" at bounding box center [391, 340] width 92 height 21
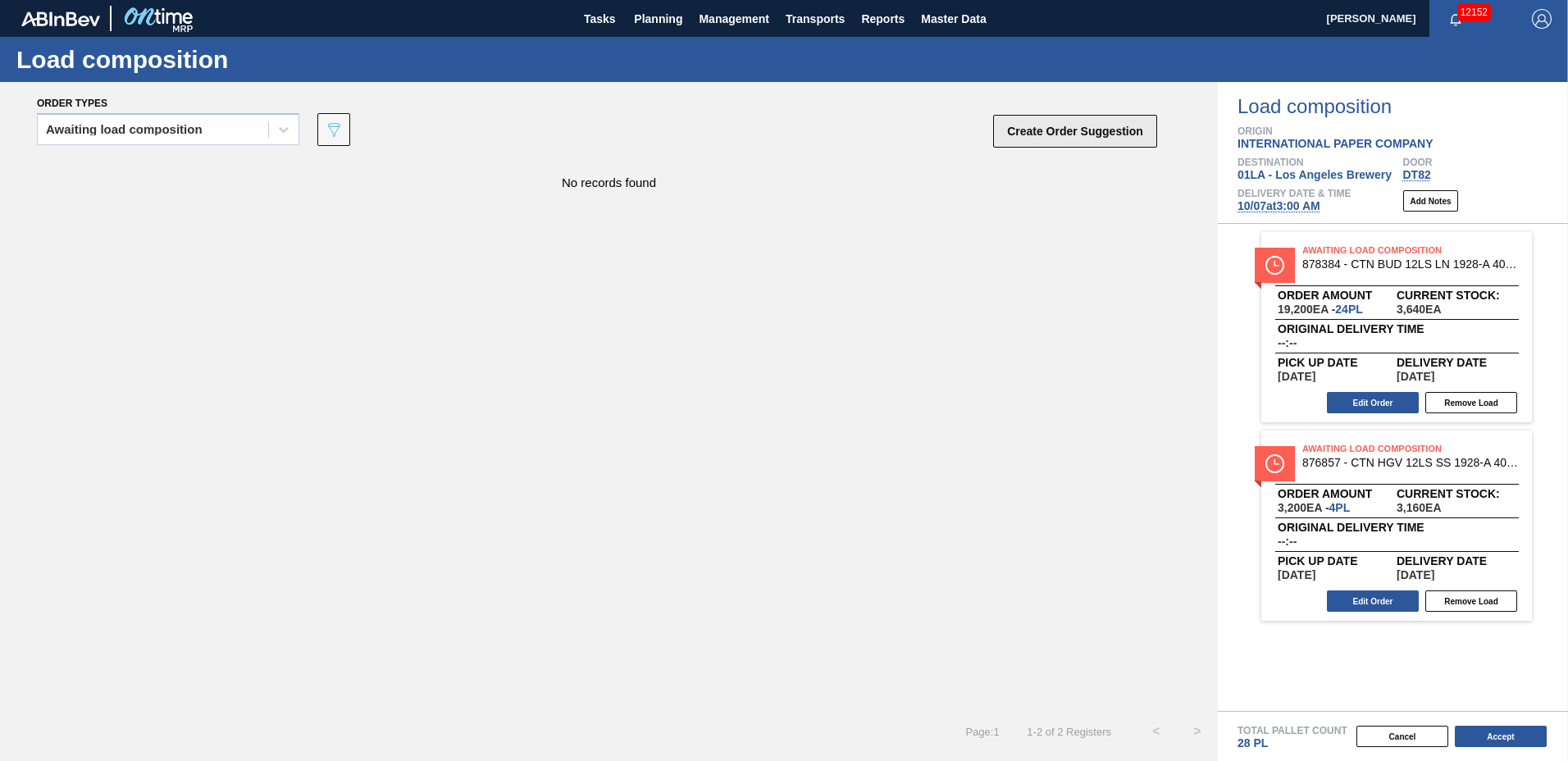
click at [1025, 134] on button "Create Order Suggestion" at bounding box center [1075, 131] width 164 height 33
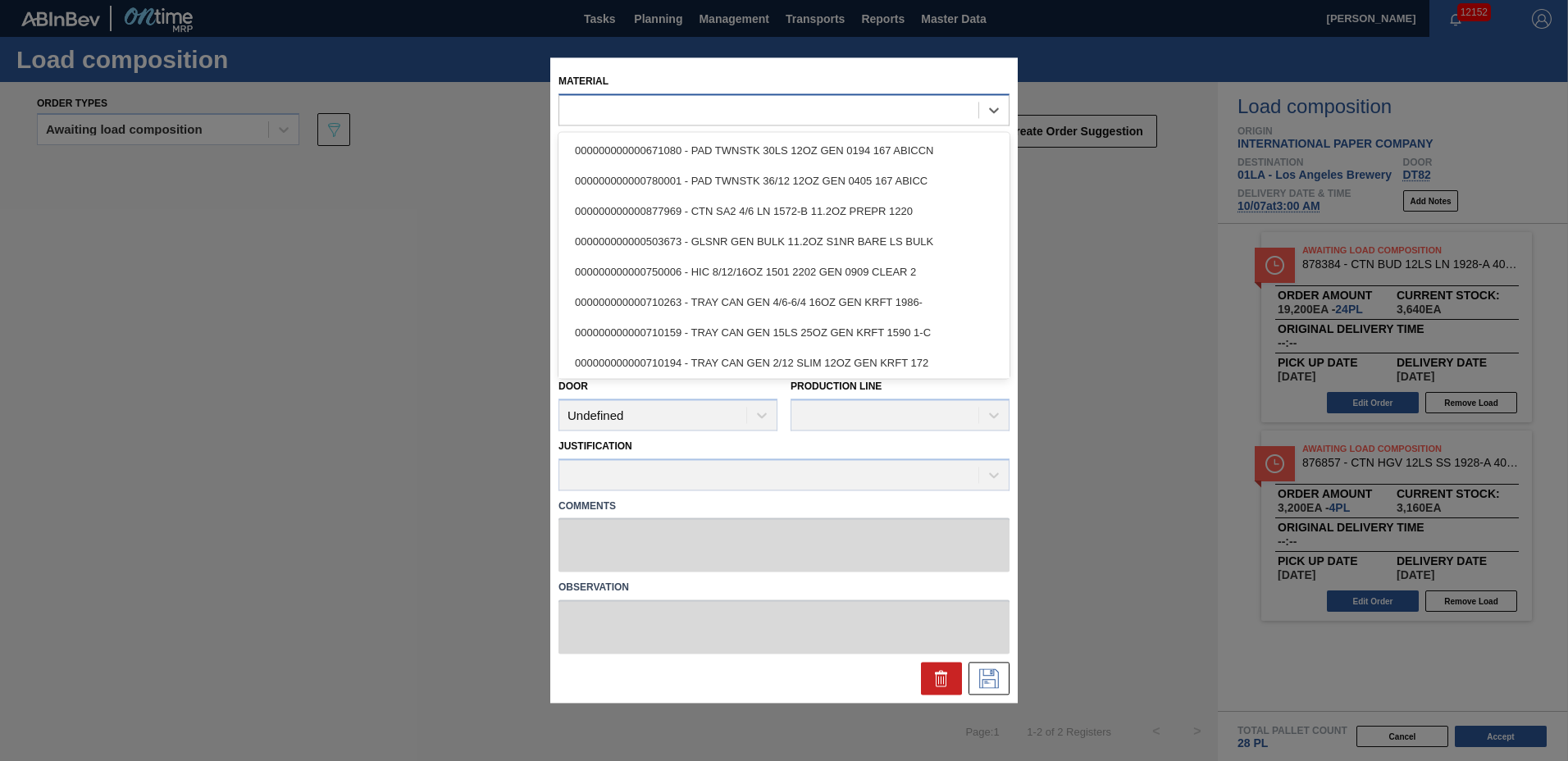
click at [801, 112] on div at bounding box center [769, 110] width 419 height 23
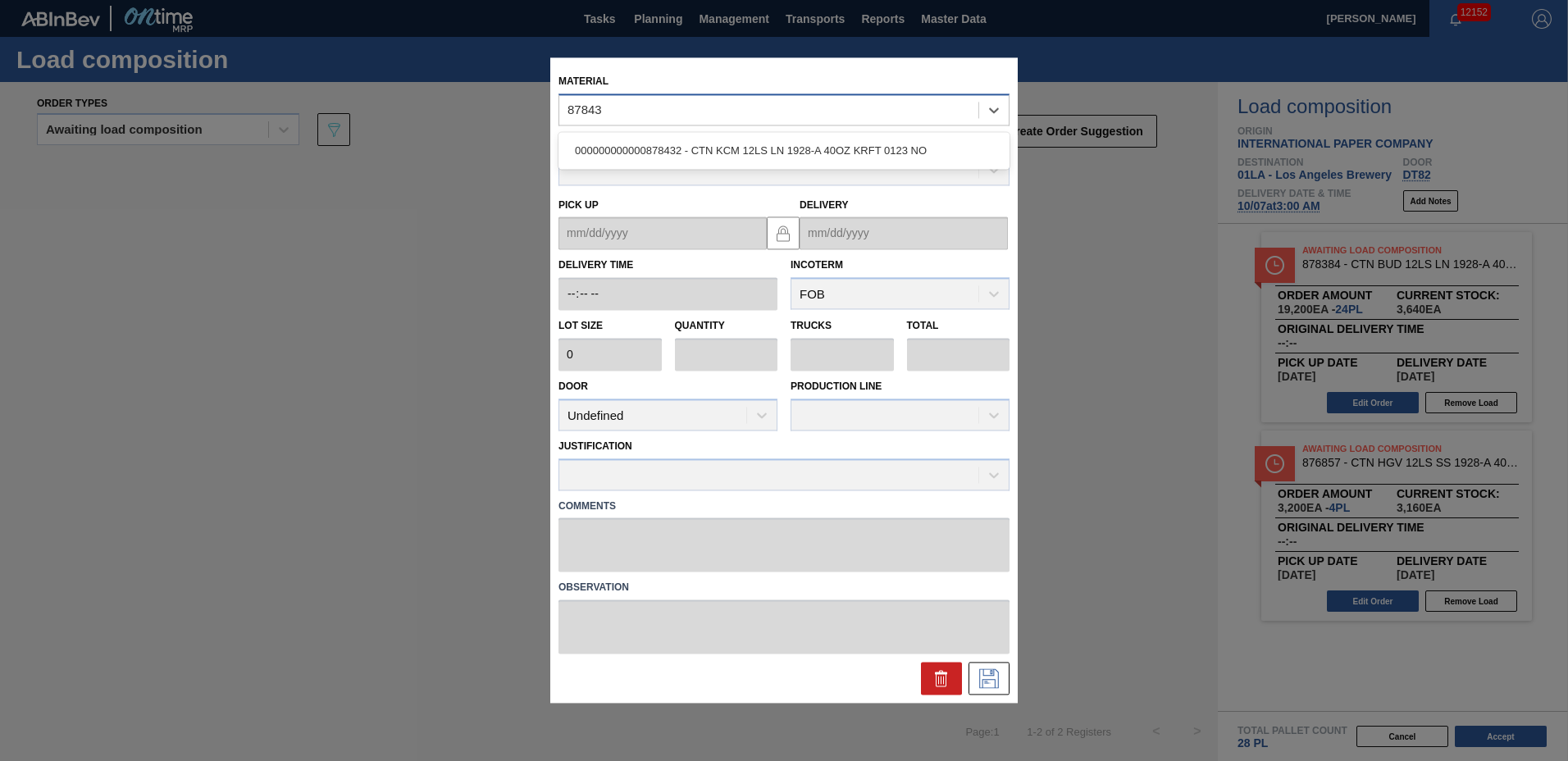
type input "878432"
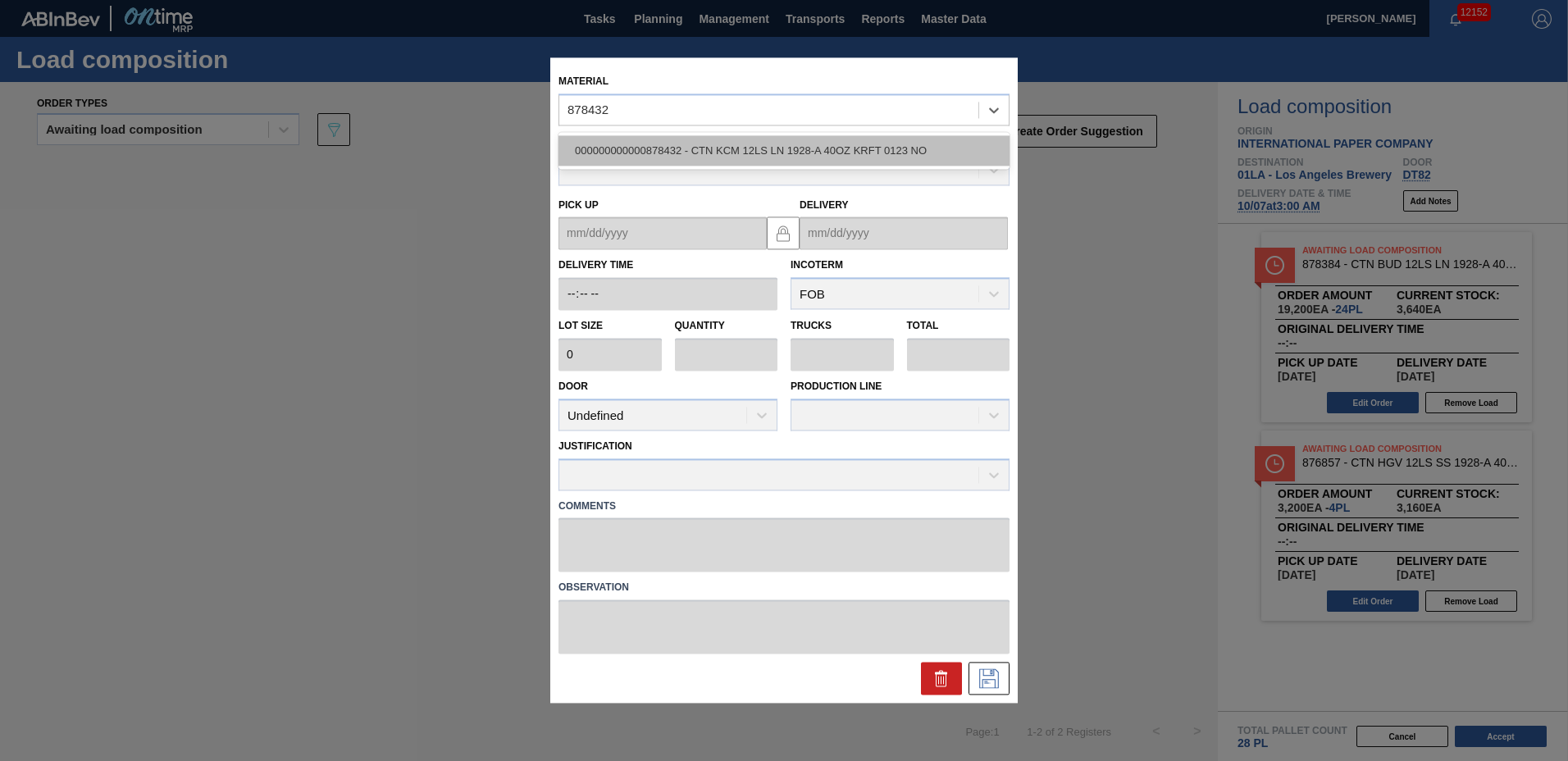
click at [797, 149] on div "000000000000878432 - CTN KCM 12LS LN 1928-A 40OZ KRFT 0123 NO" at bounding box center [784, 150] width 451 height 30
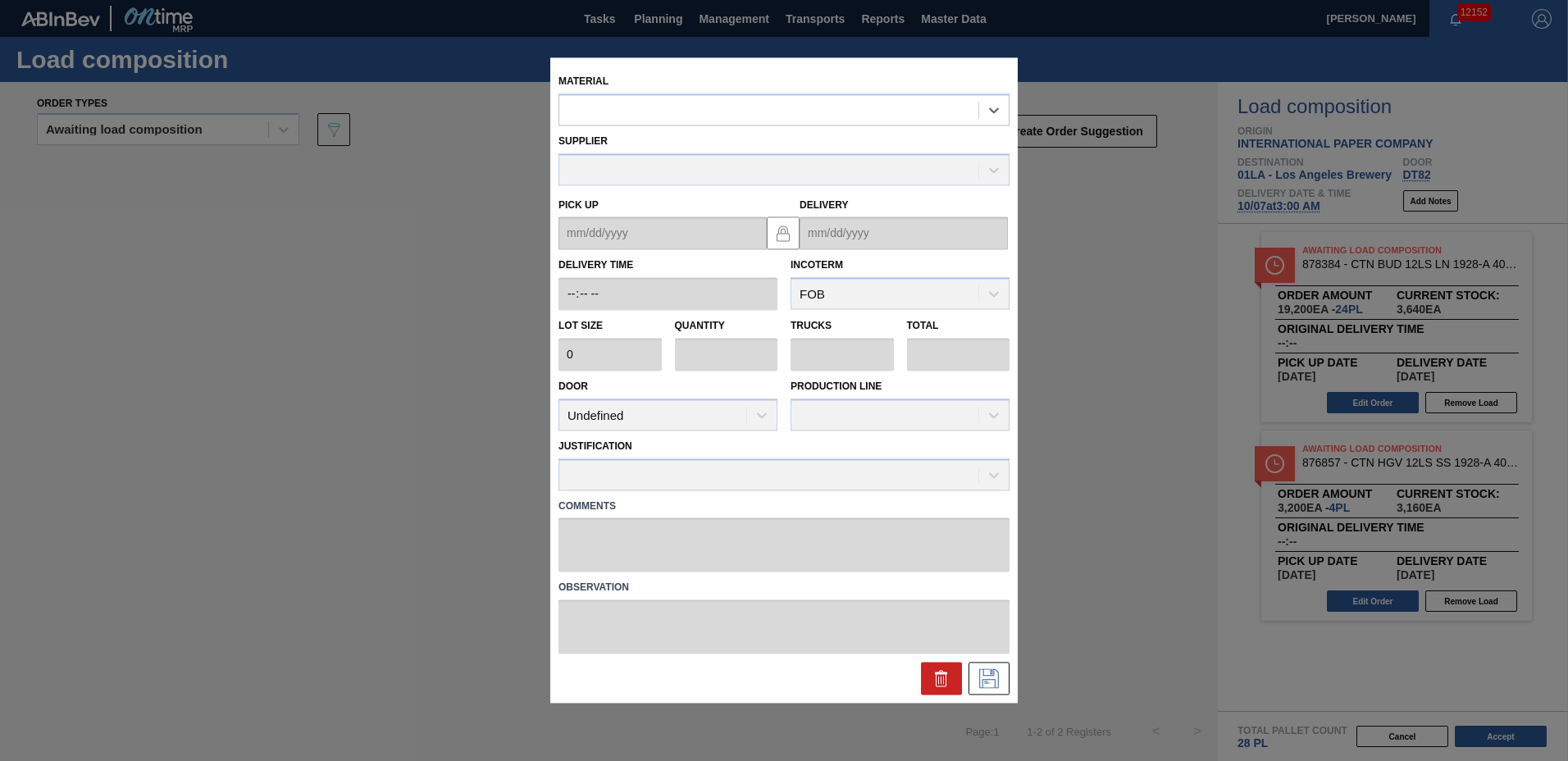
type input "800"
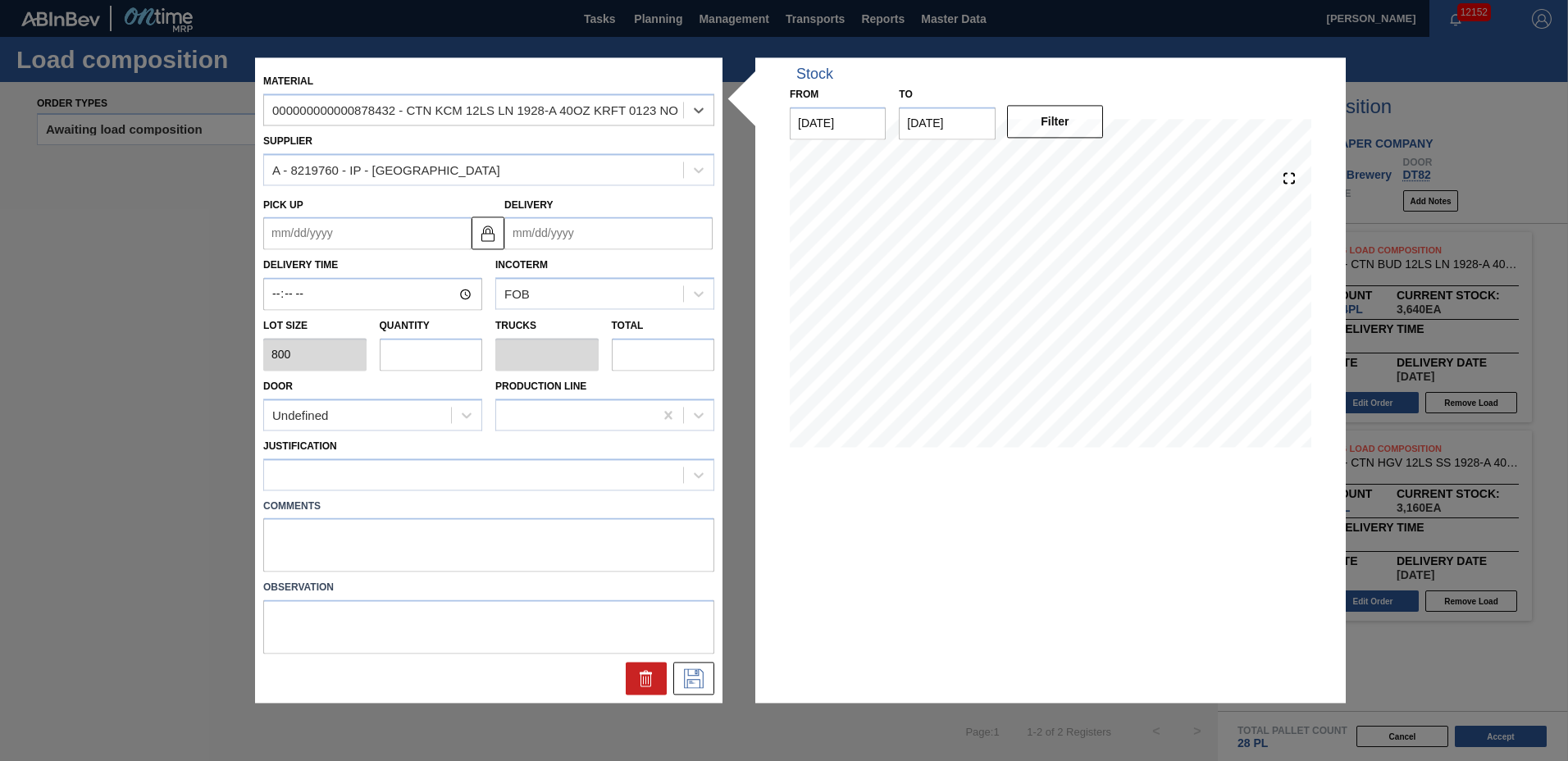
click at [605, 237] on input "Delivery" at bounding box center [608, 233] width 208 height 33
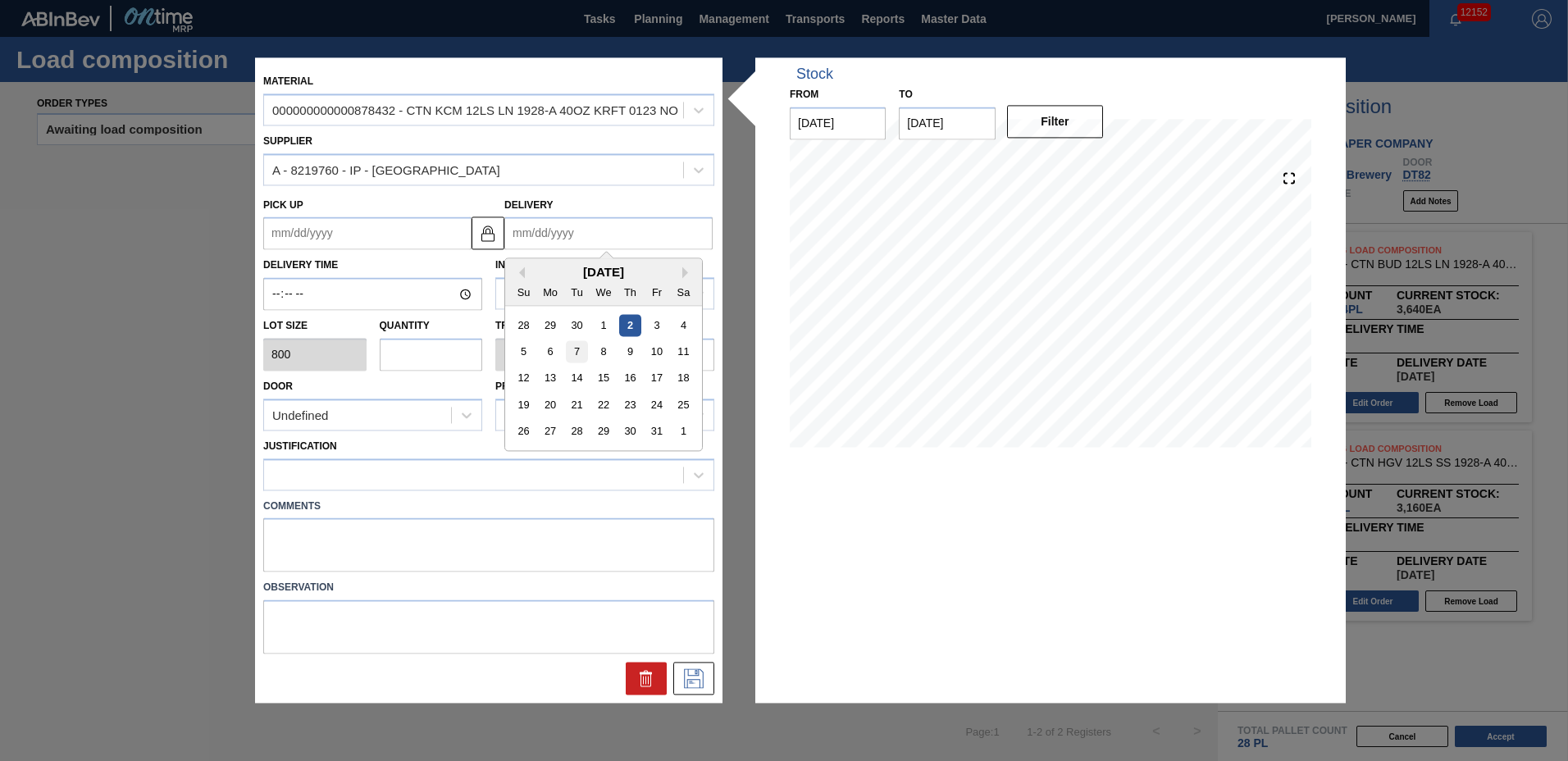
click at [574, 345] on div "7" at bounding box center [577, 352] width 22 height 22
type up "[DATE]"
type input "[DATE]"
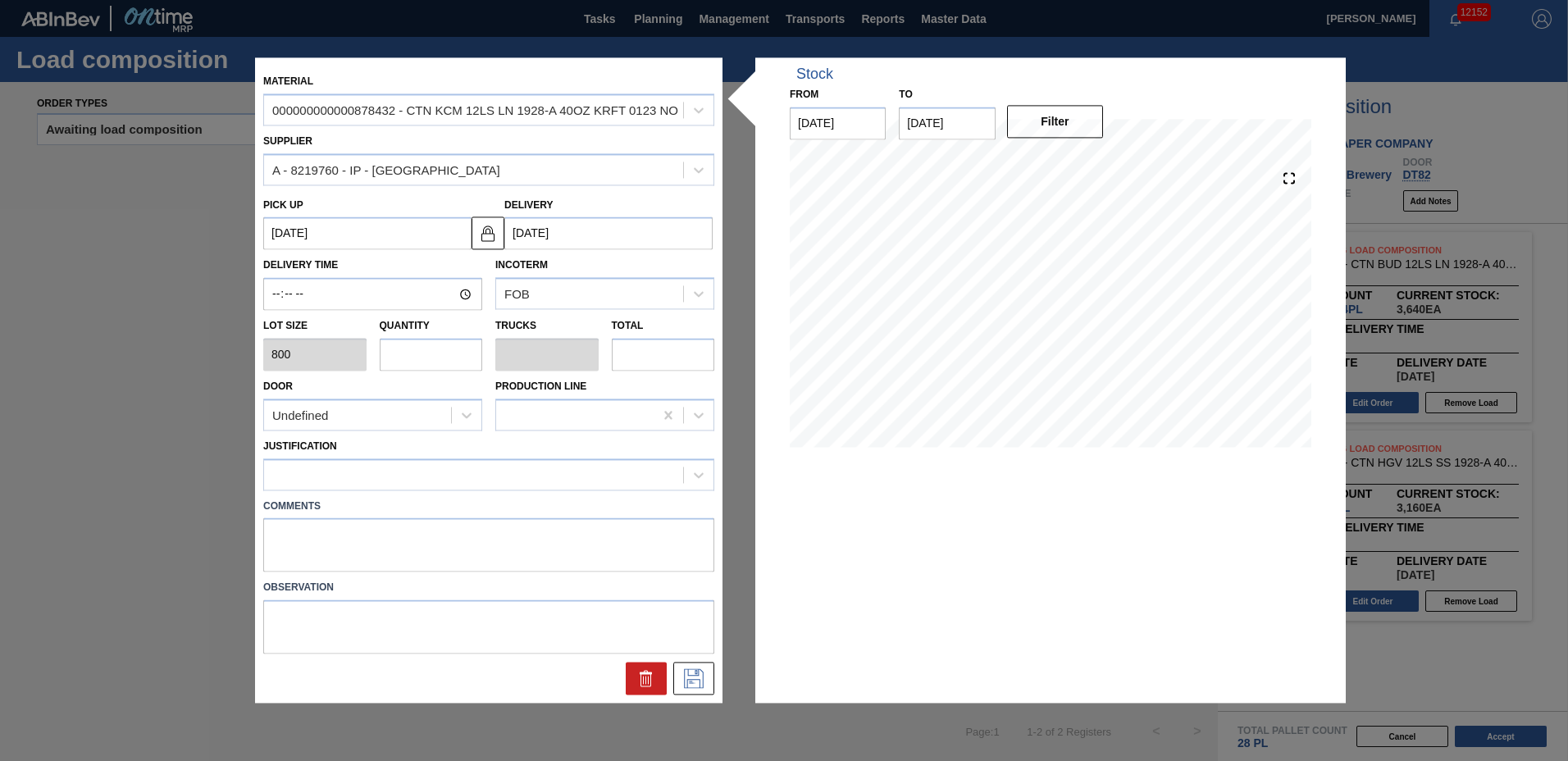
click at [454, 362] on input "text" at bounding box center [431, 354] width 103 height 33
type input "4"
type input "0.091"
type input "3,200"
type input "4"
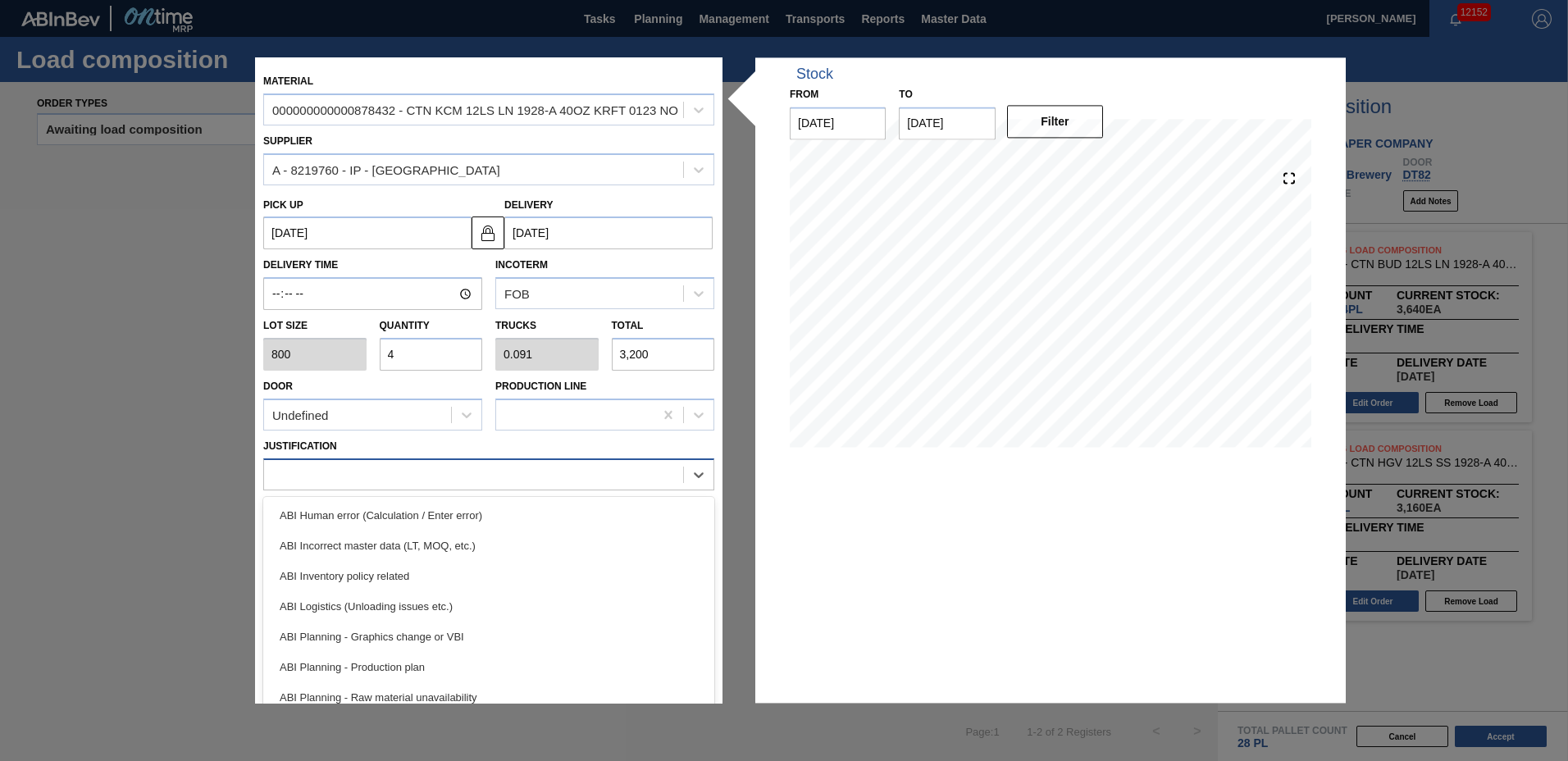
click at [327, 483] on div at bounding box center [474, 475] width 419 height 23
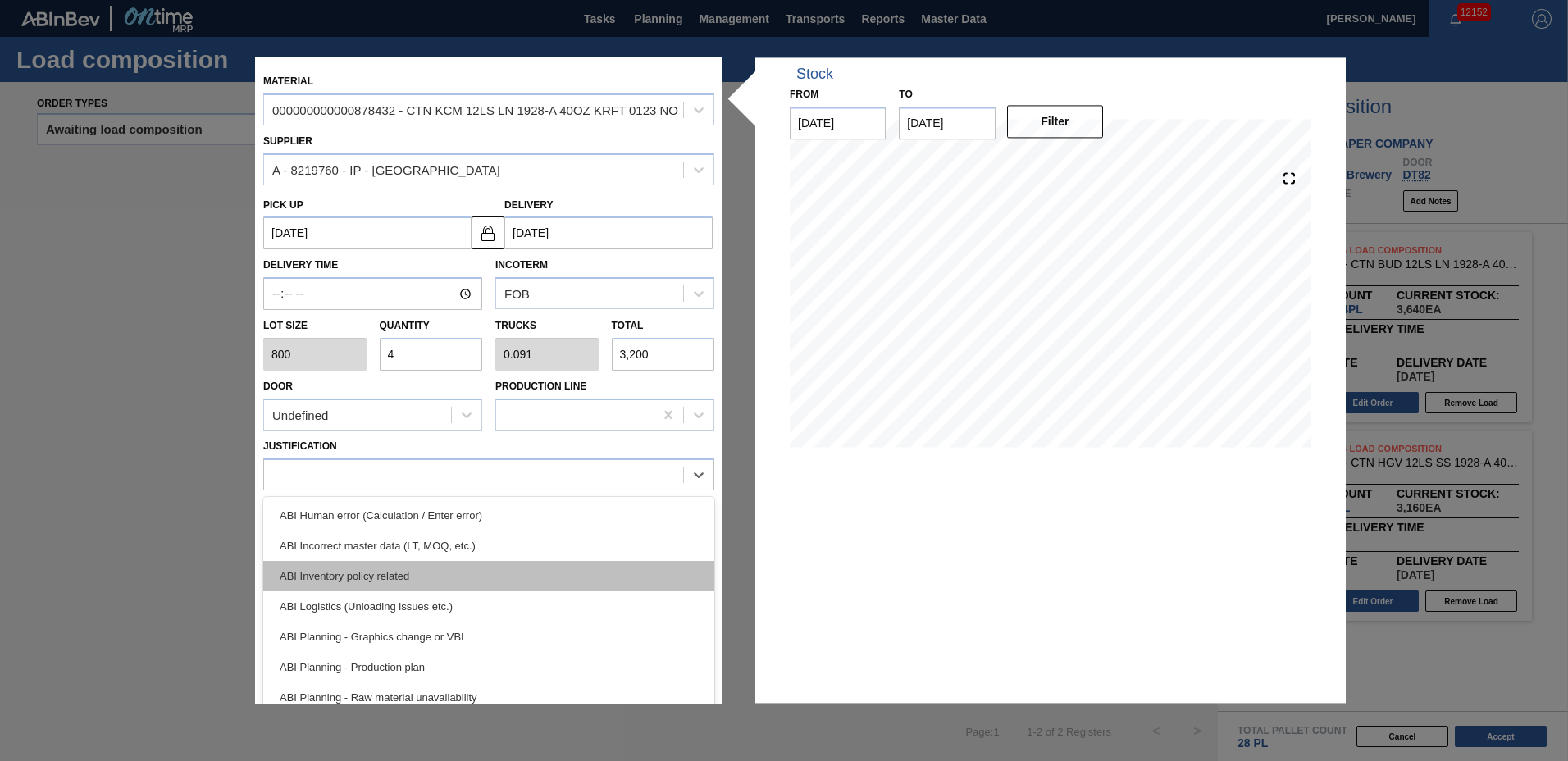
click at [318, 580] on div "ABI Inventory policy related" at bounding box center [489, 576] width 451 height 30
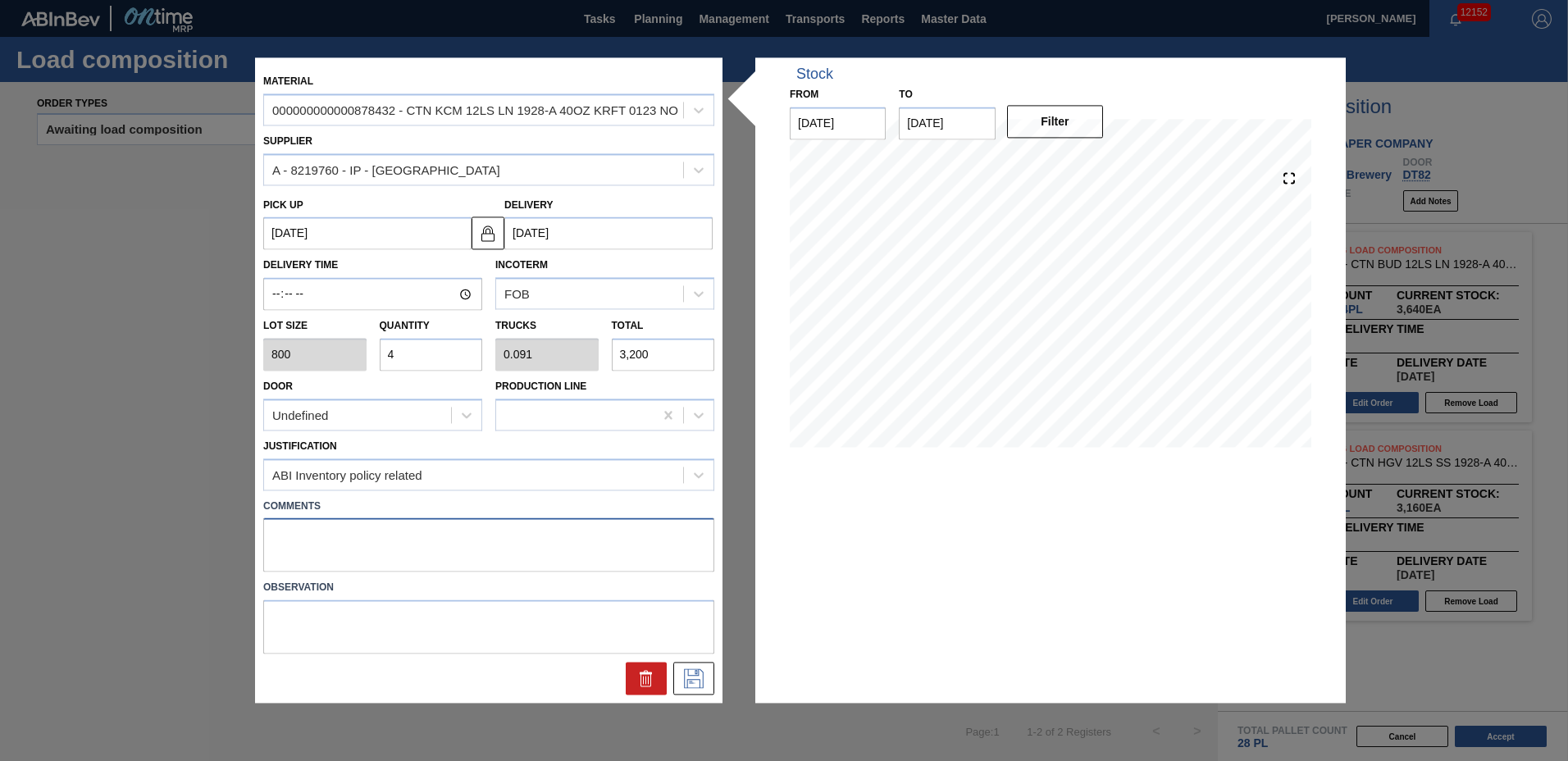
click at [313, 549] on textarea at bounding box center [489, 545] width 451 height 55
type textarea "2"
click at [692, 680] on icon at bounding box center [693, 679] width 26 height 19
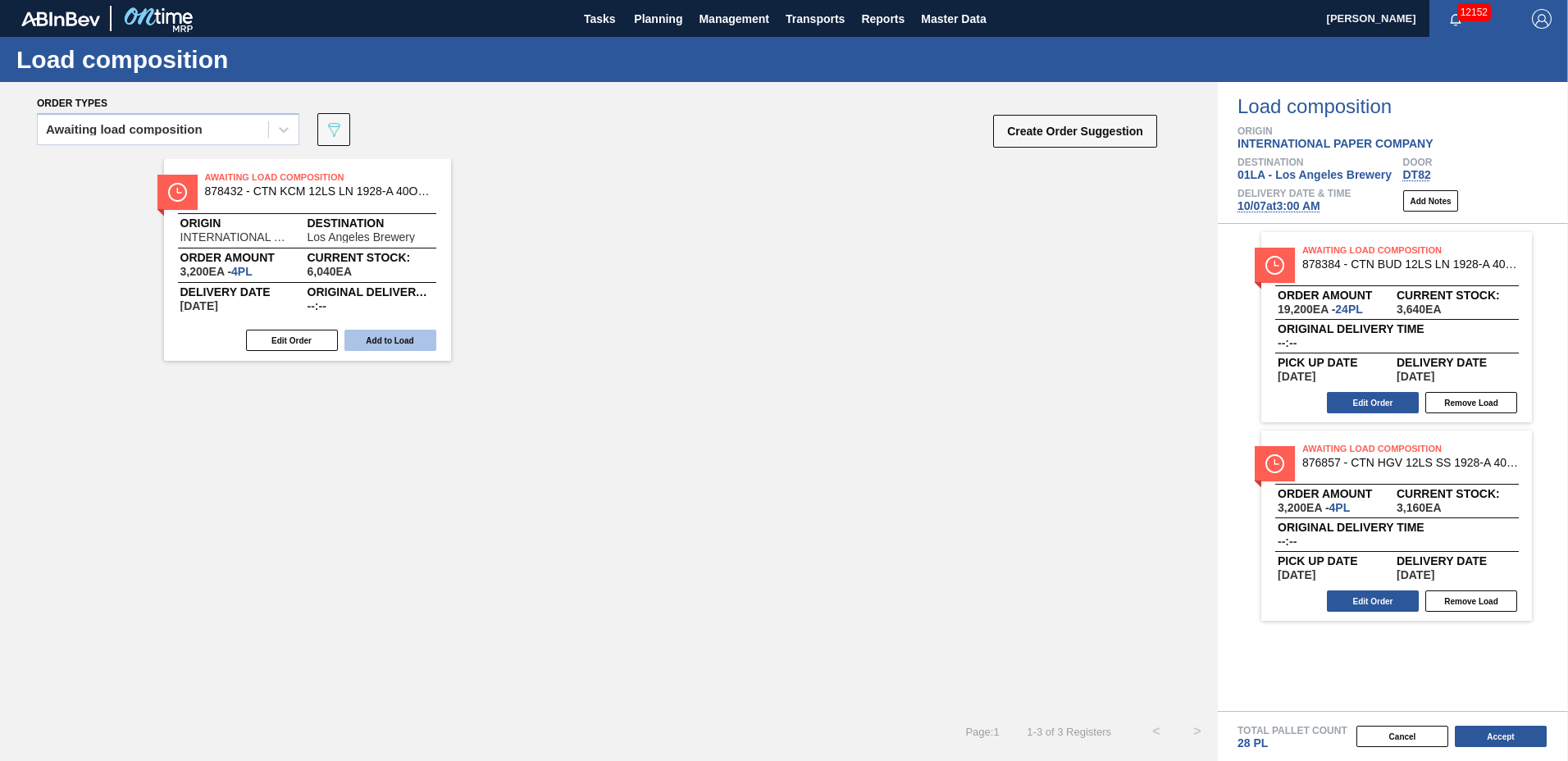
click at [397, 341] on button "Add to Load" at bounding box center [391, 340] width 92 height 21
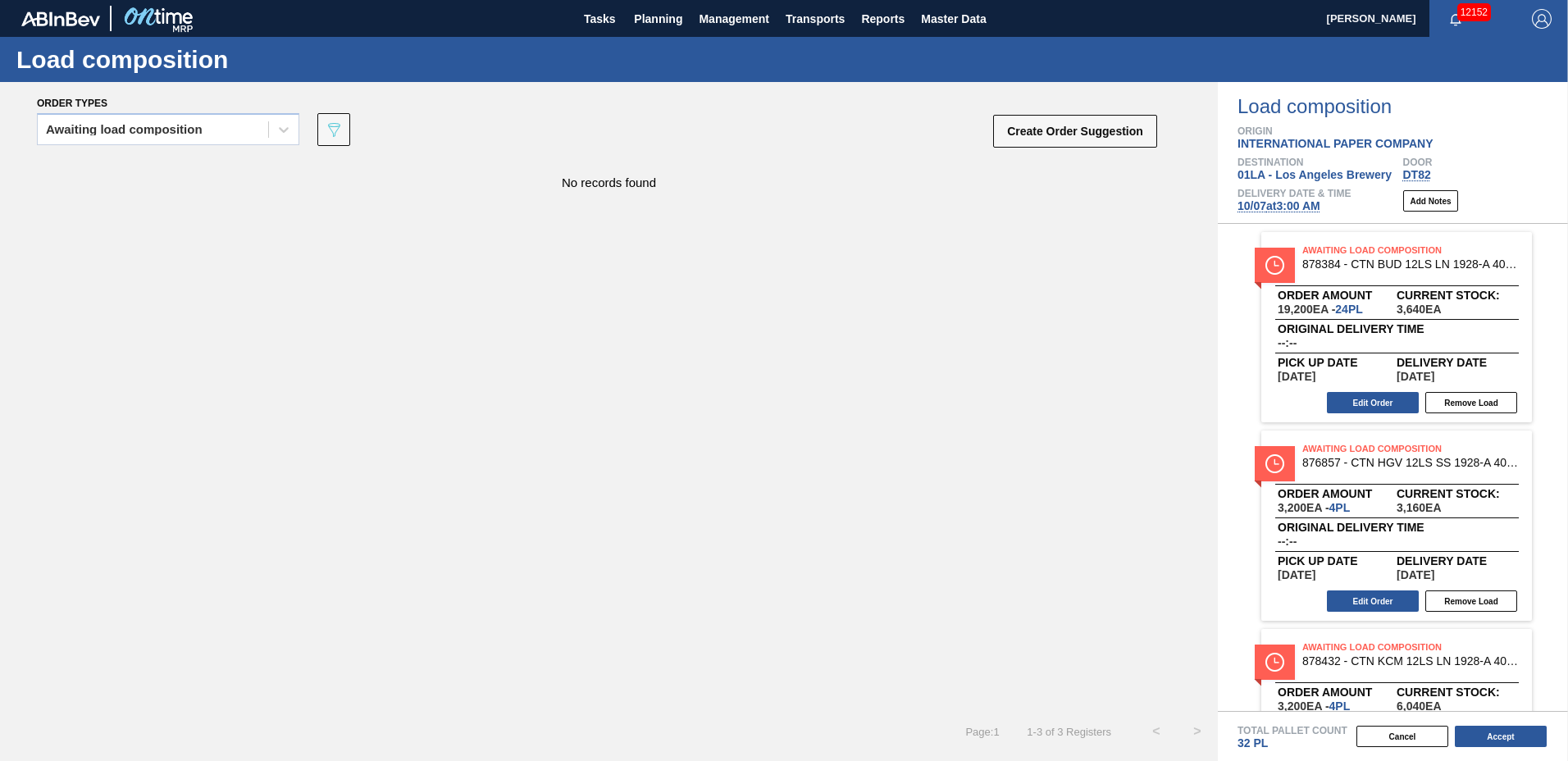
click at [1468, 725] on div "Cancel Accept" at bounding box center [1373, 736] width 350 height 24
click at [1502, 740] on button "Accept" at bounding box center [1501, 736] width 92 height 21
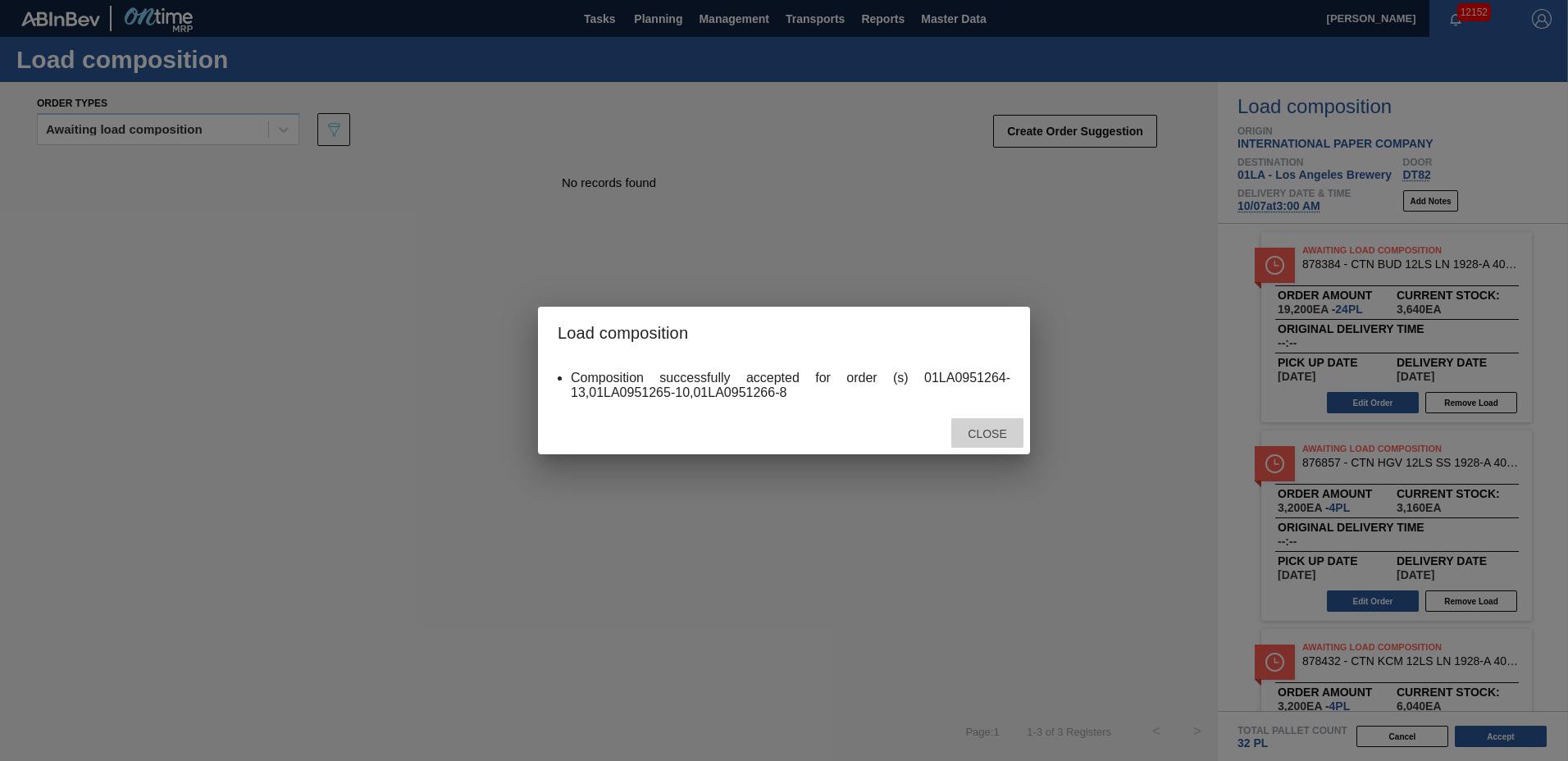
click at [994, 429] on span "Close" at bounding box center [986, 434] width 65 height 13
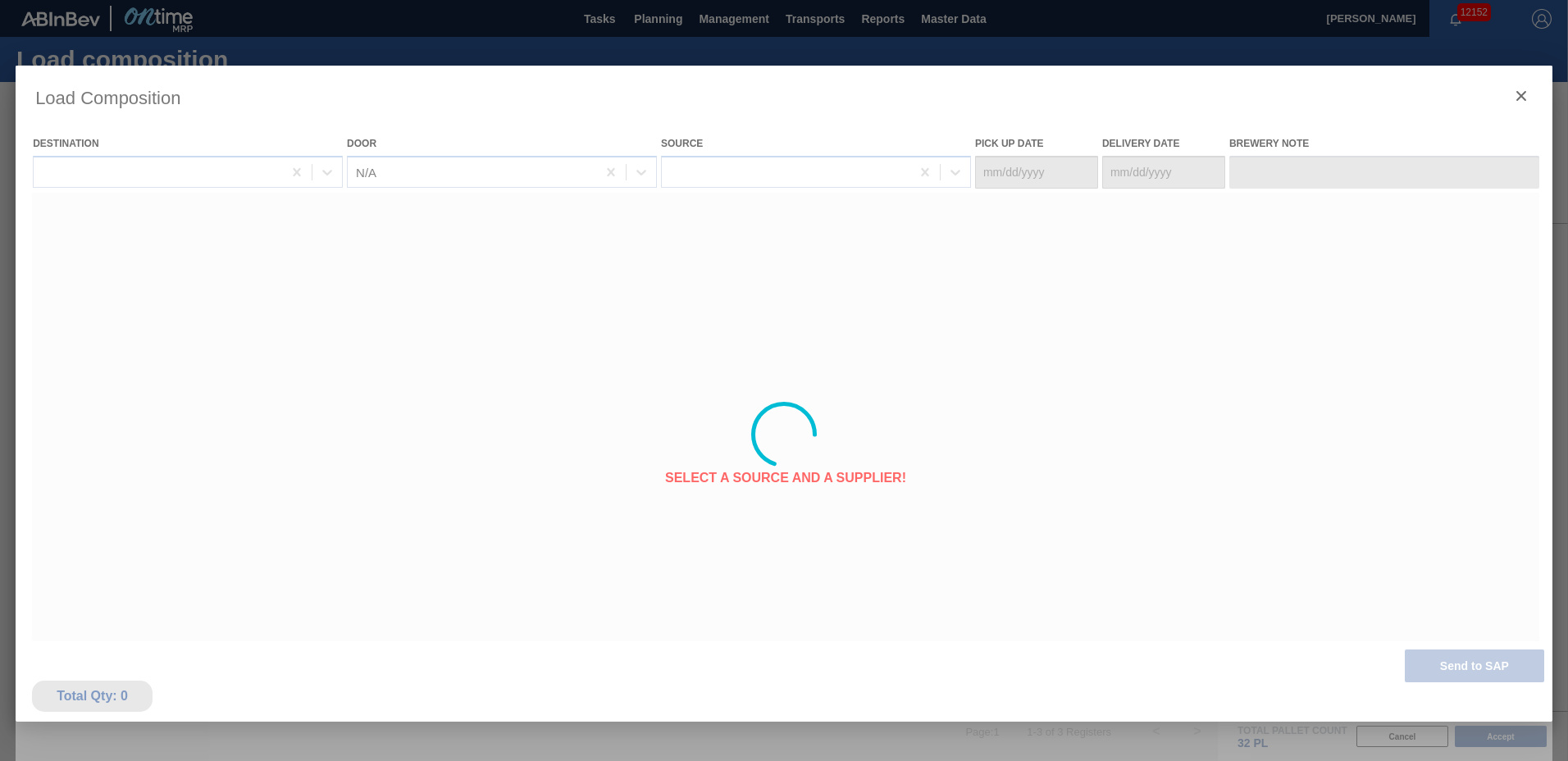
type Date "[DATE]"
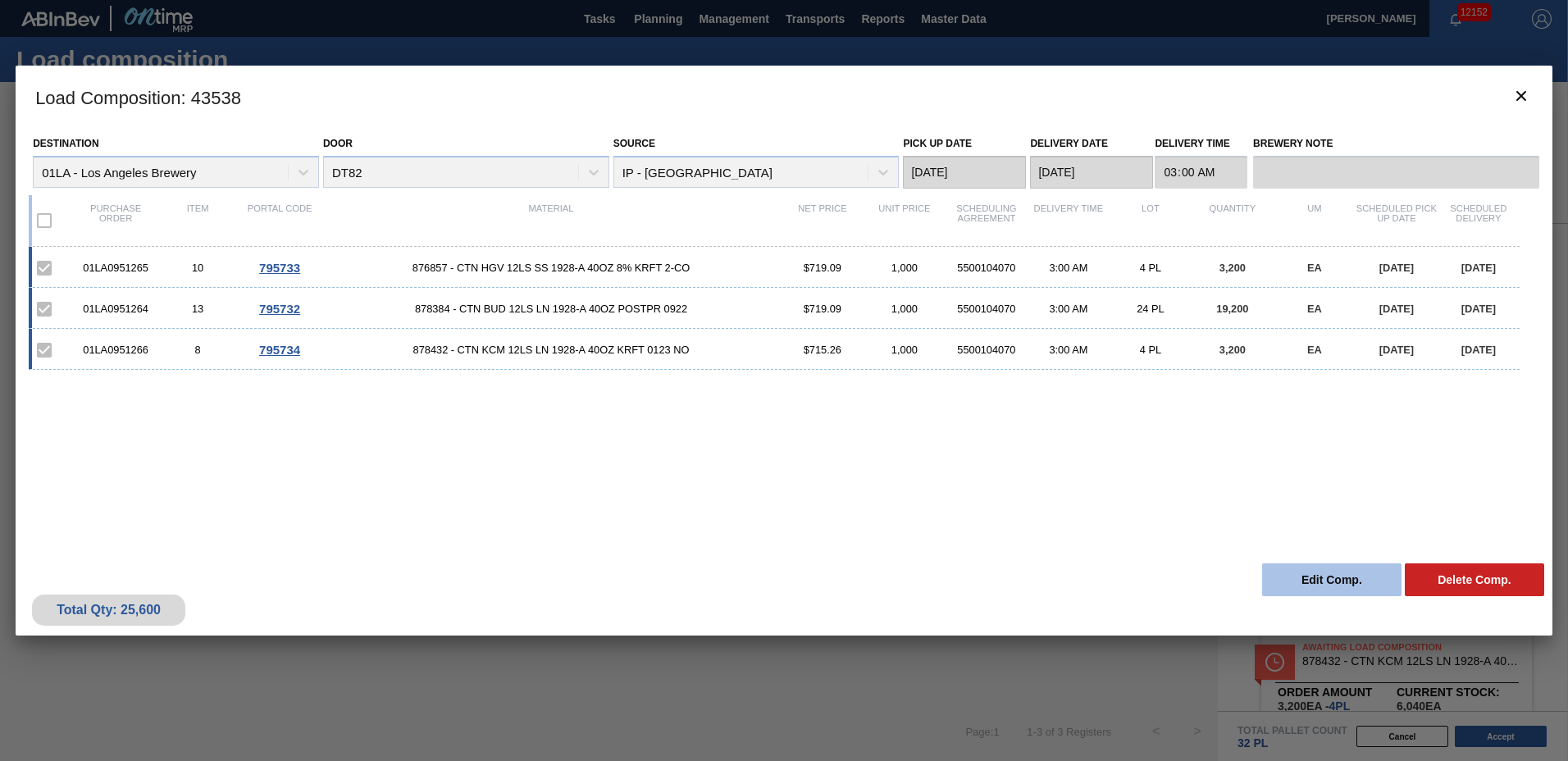
click at [1345, 575] on button "Edit Comp." at bounding box center [1332, 580] width 139 height 33
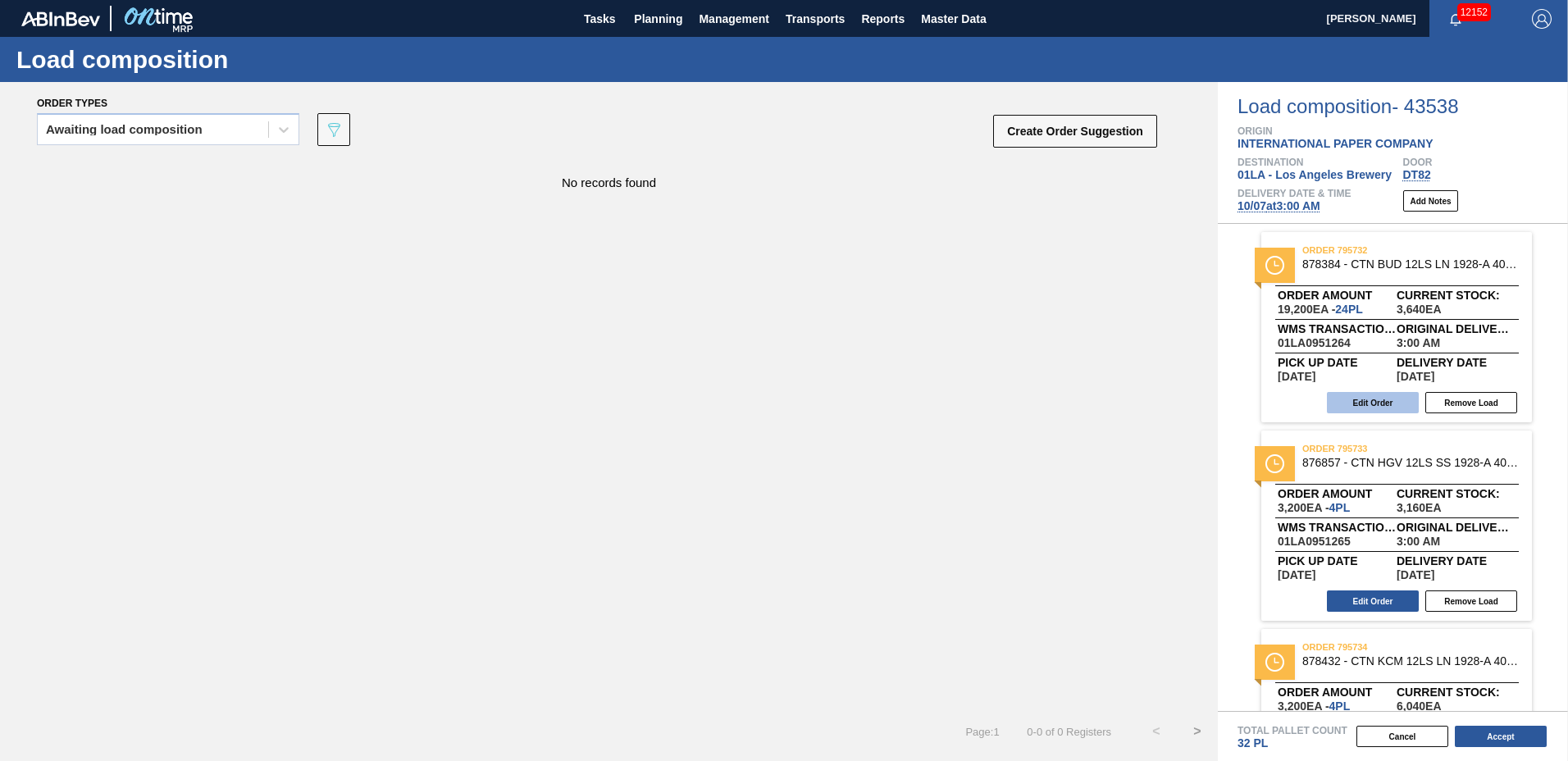
click at [1344, 402] on button "Edit Order" at bounding box center [1373, 402] width 92 height 21
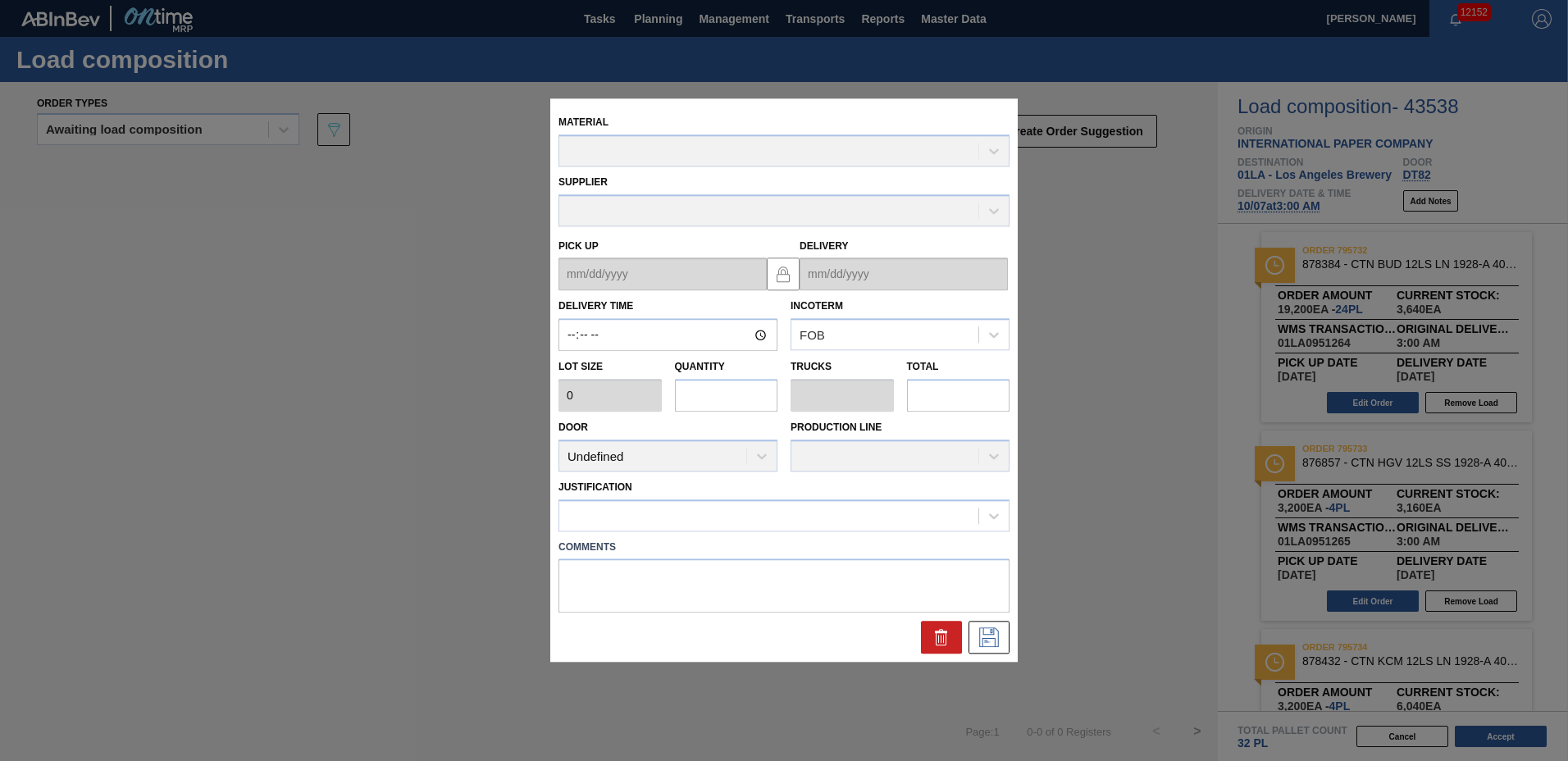
type input "03:00:00"
type input "800"
type input "24"
type input "0.545"
type input "19,200"
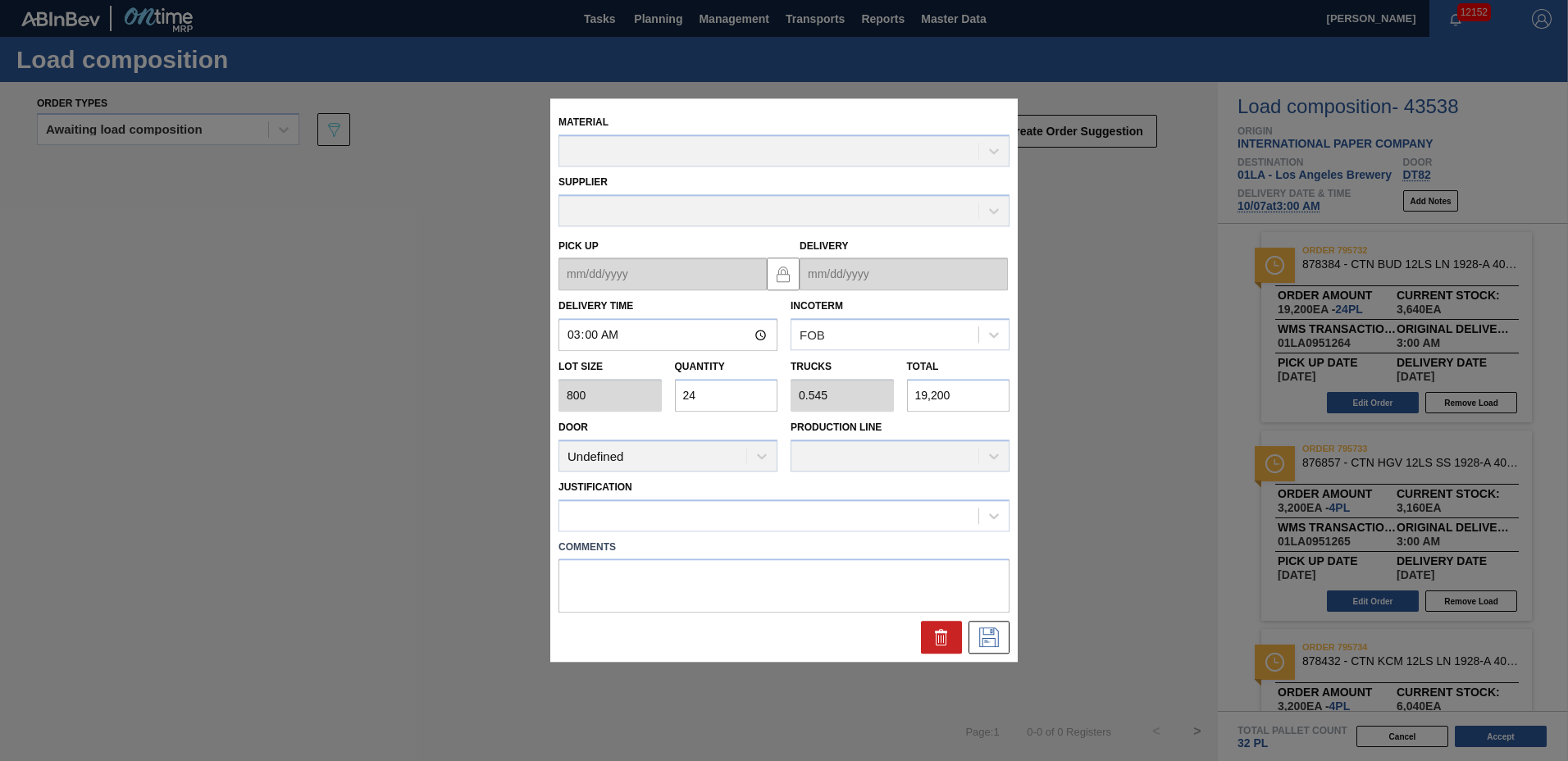
type up "[DATE]"
type input "[DATE]"
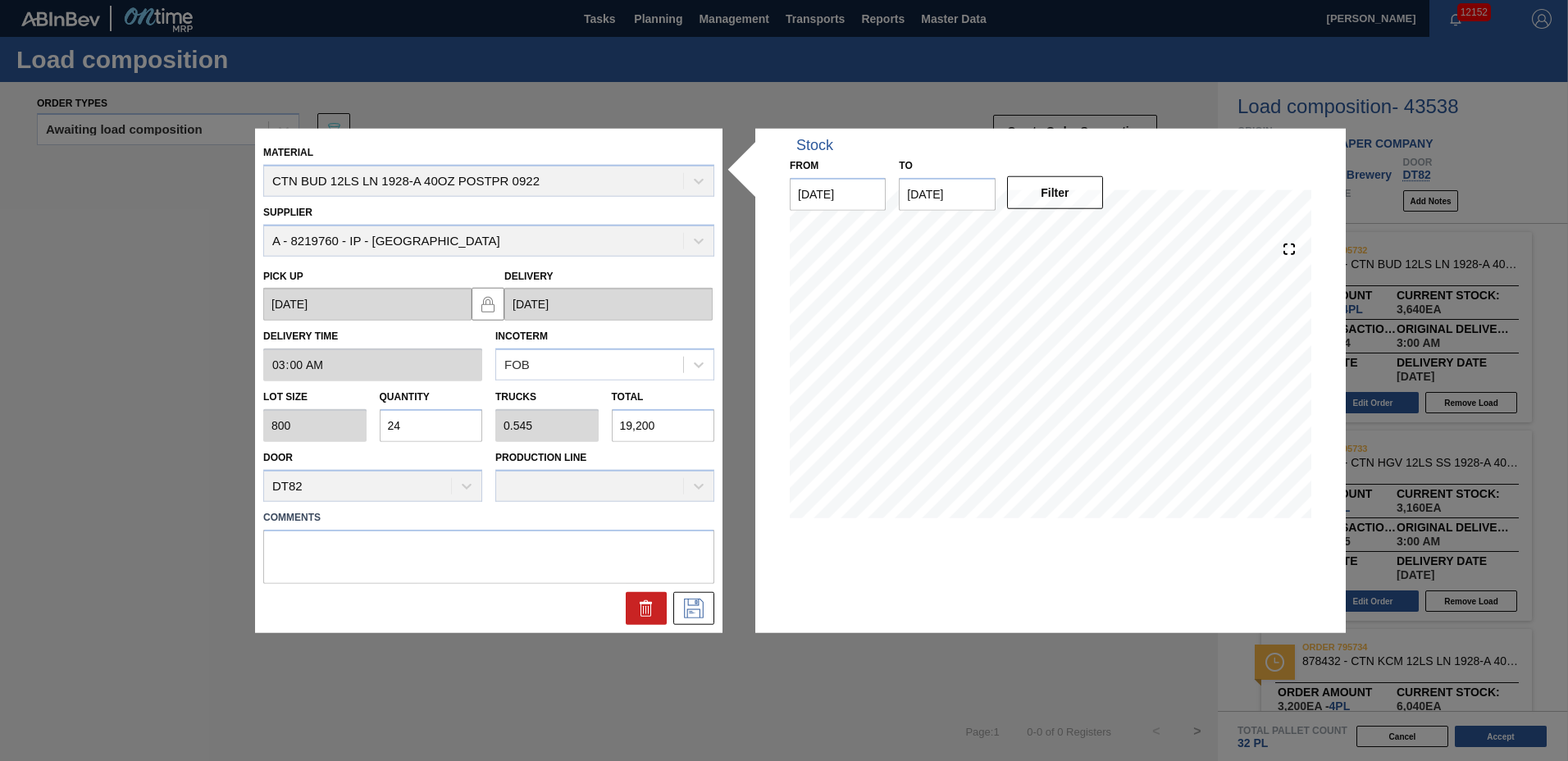
click at [435, 428] on input "24" at bounding box center [431, 425] width 103 height 33
type input "2"
type input "0.045"
type input "1,600"
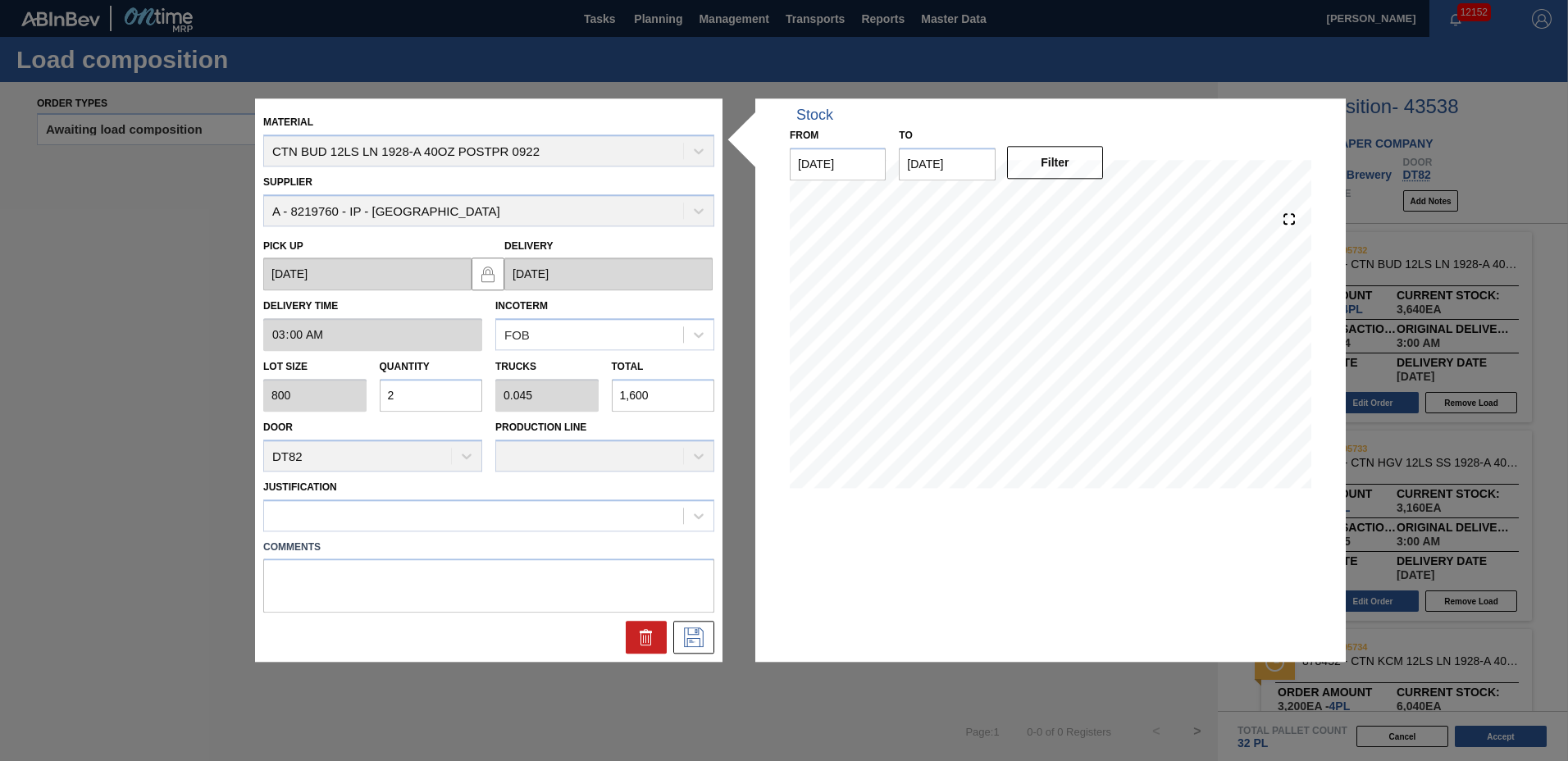
type input "26"
type input "0.591"
type input "20,800"
type input "26"
click at [322, 508] on div at bounding box center [474, 515] width 419 height 23
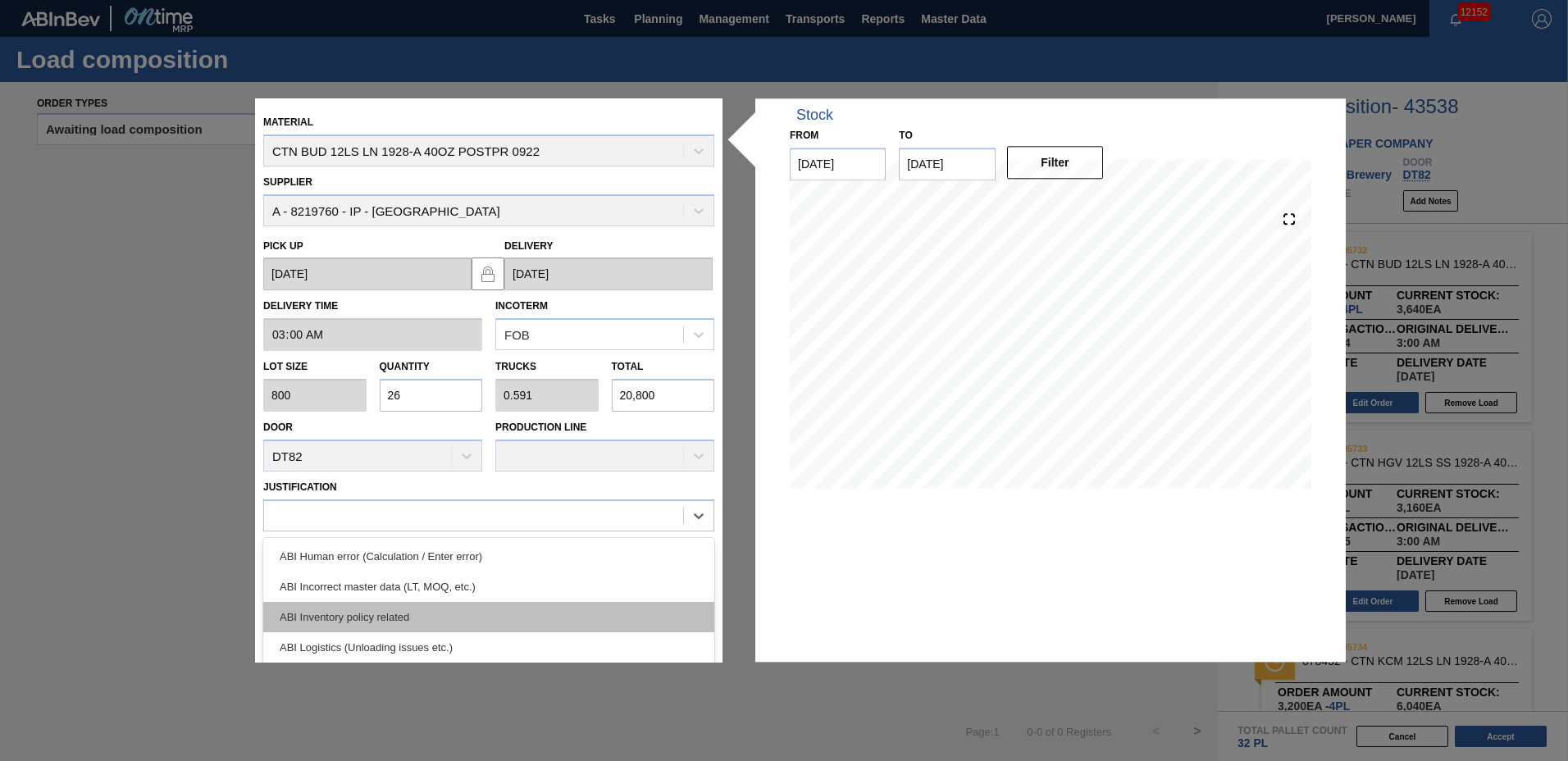
click at [335, 618] on div "ABI Inventory policy related" at bounding box center [489, 618] width 451 height 30
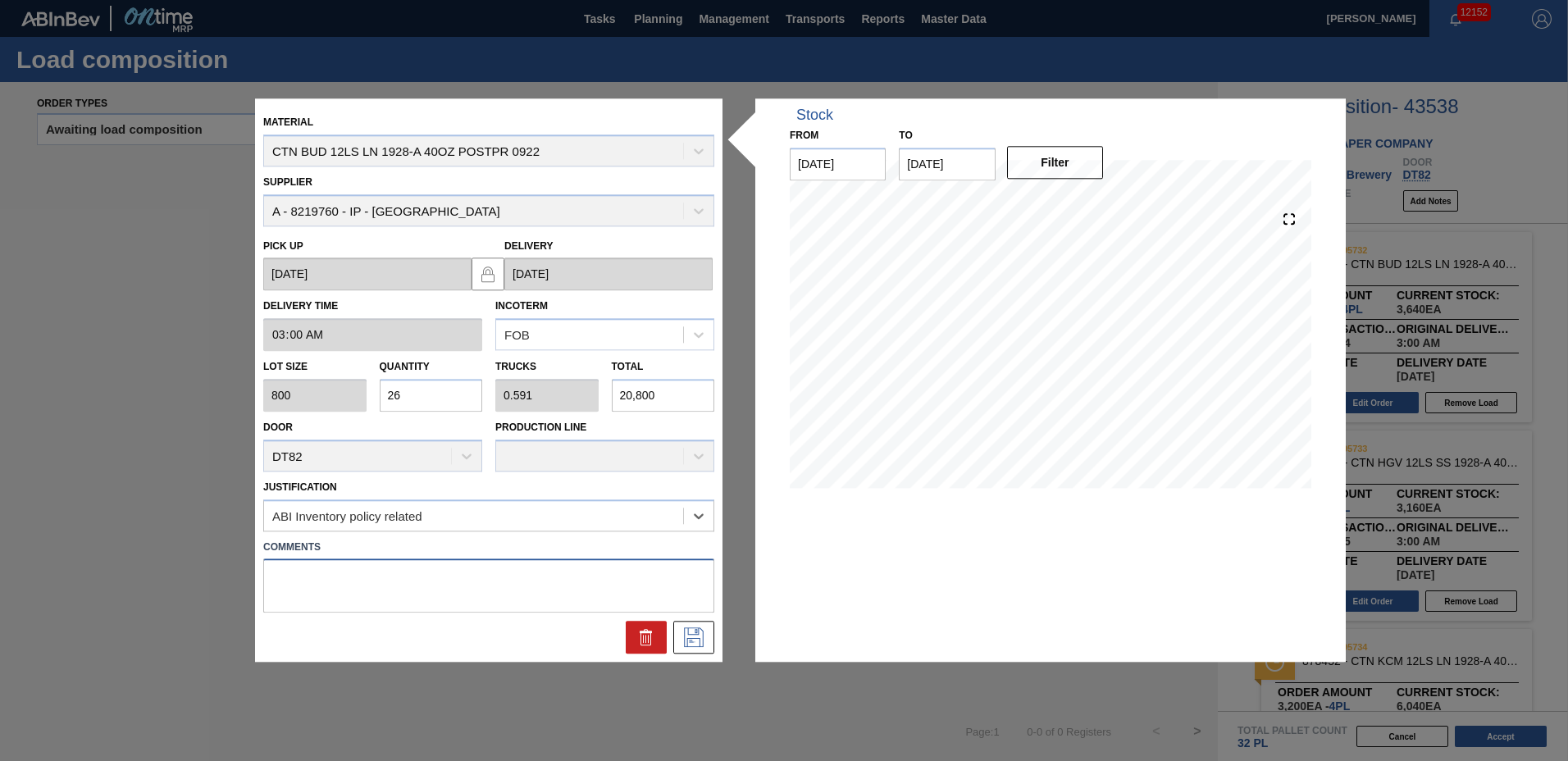
click at [332, 594] on textarea at bounding box center [489, 586] width 451 height 55
type textarea "n"
type textarea "O"
type textarea "NOSE"
click at [685, 643] on icon at bounding box center [693, 638] width 26 height 19
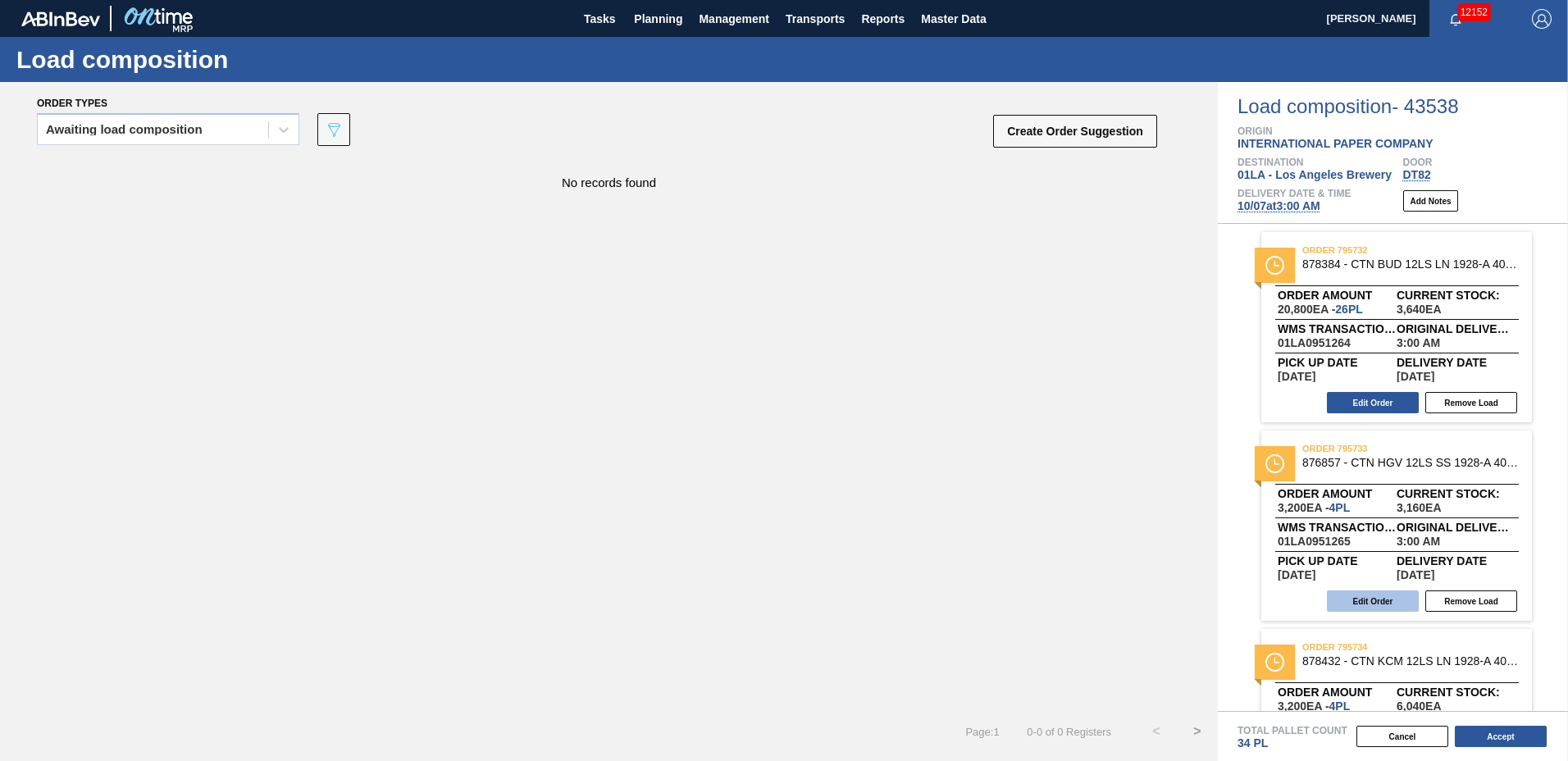
click at [1376, 607] on button "Edit Order" at bounding box center [1373, 601] width 92 height 21
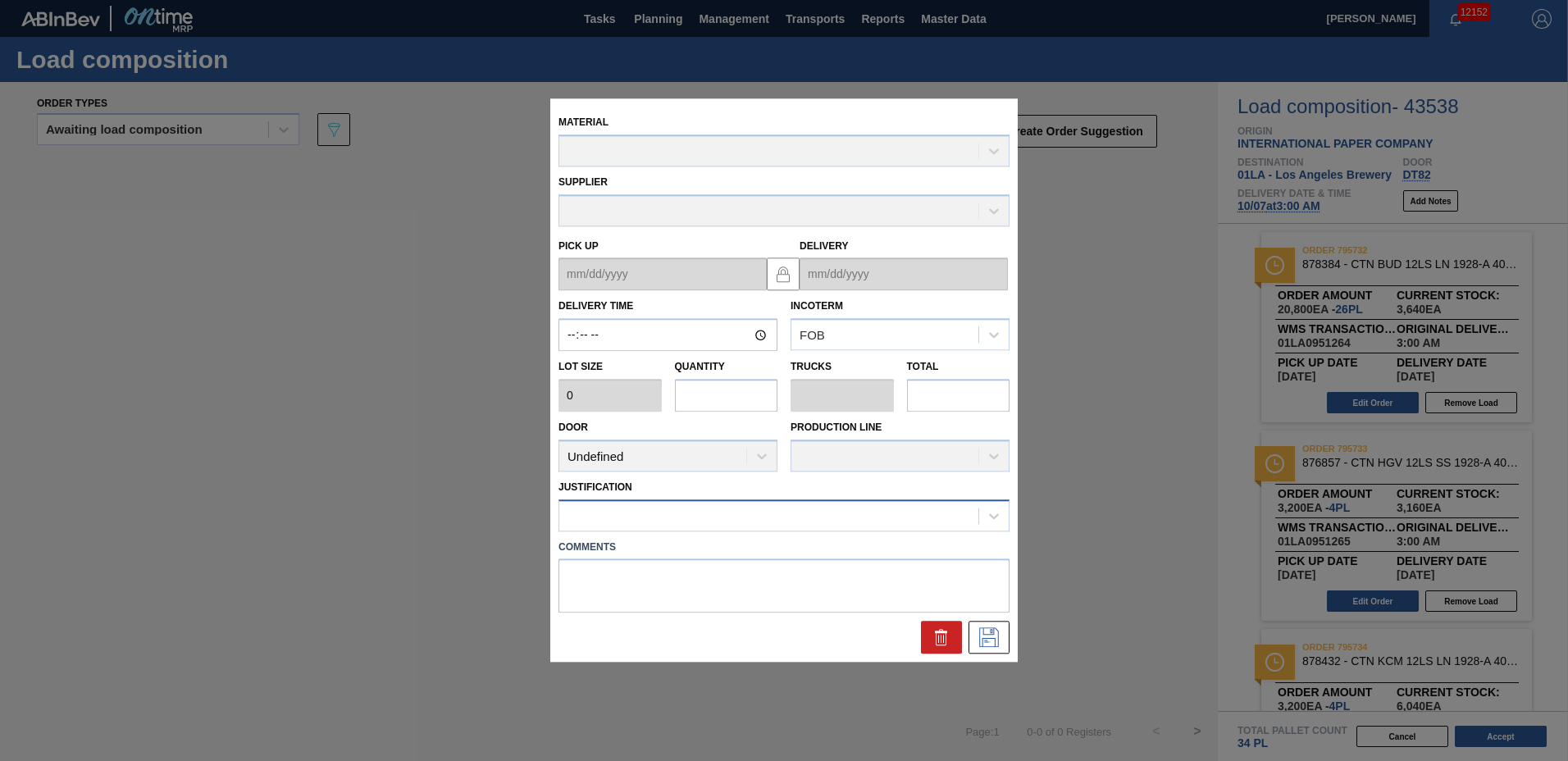
type input "03:00:00"
type input "800"
type input "4"
type input "0.091"
type input "3,200"
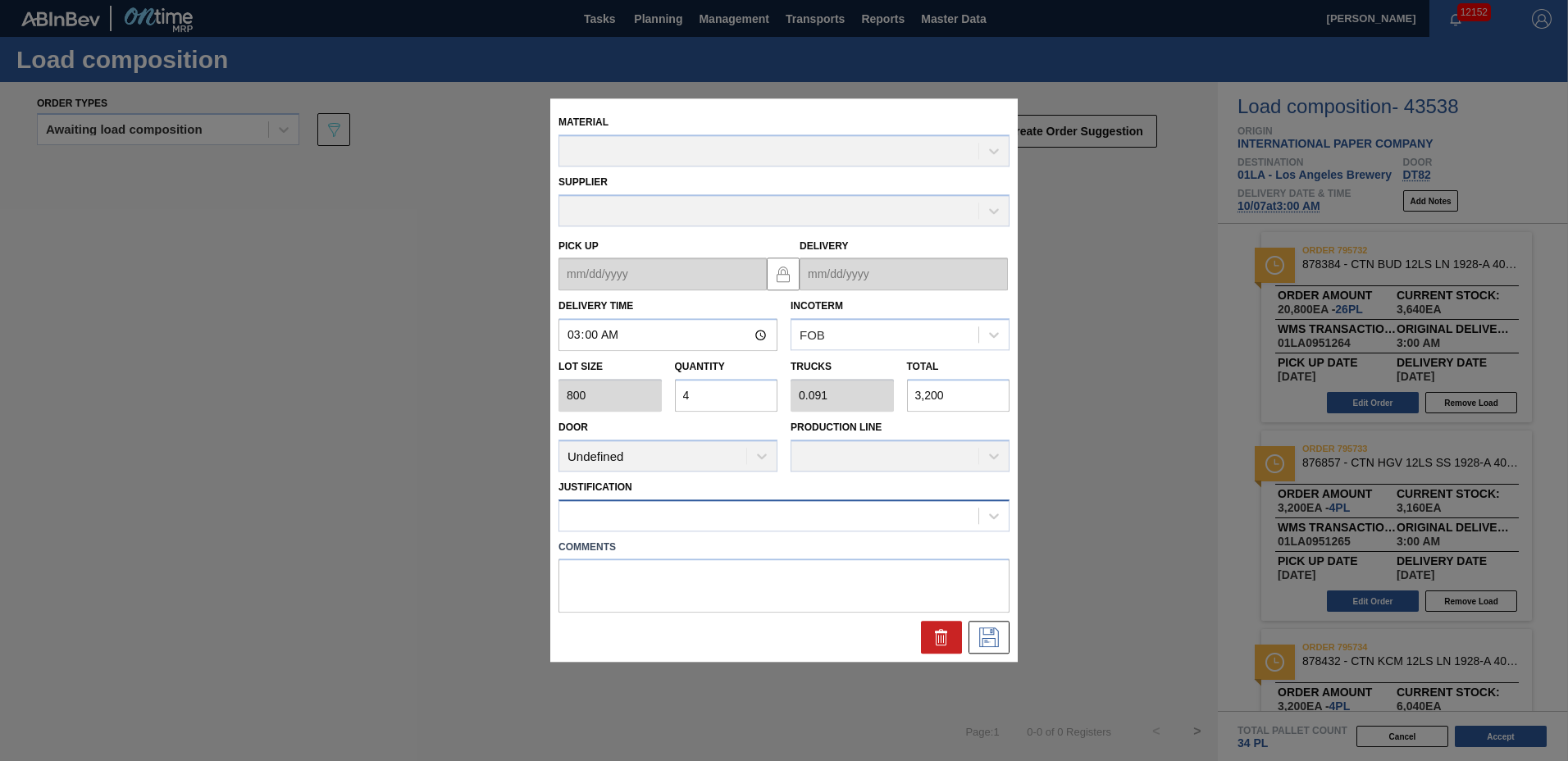
type up "[DATE]"
type input "[DATE]"
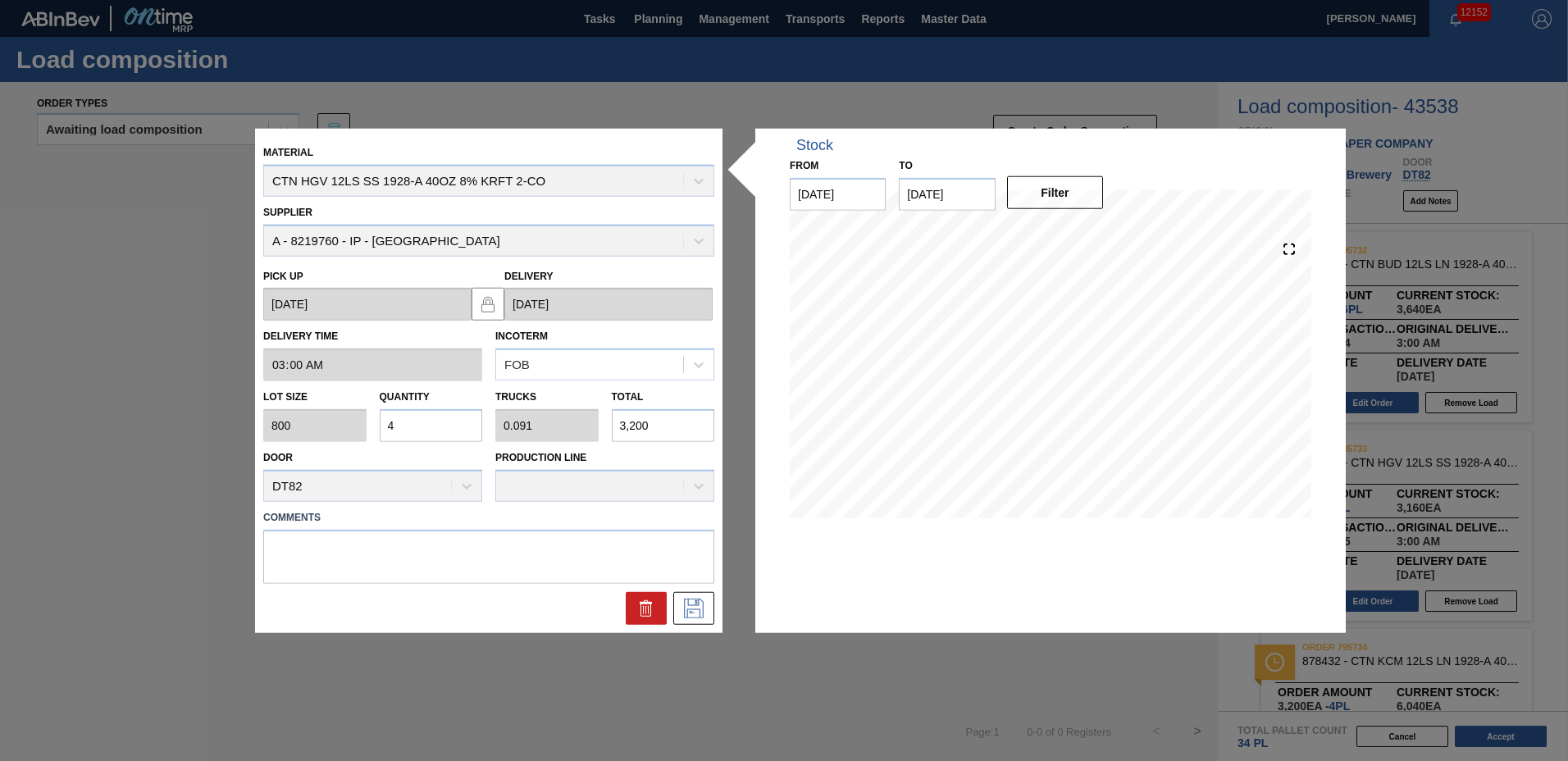
drag, startPoint x: 440, startPoint y: 425, endPoint x: 0, endPoint y: 352, distance: 446.0
click at [0, 0] on html "Tasks Planning Management Transports Reports Master Data [PERSON_NAME] 12152 Ma…" at bounding box center [784, 0] width 1568 height 0
type input "6"
type input "0.136"
type input "4,800"
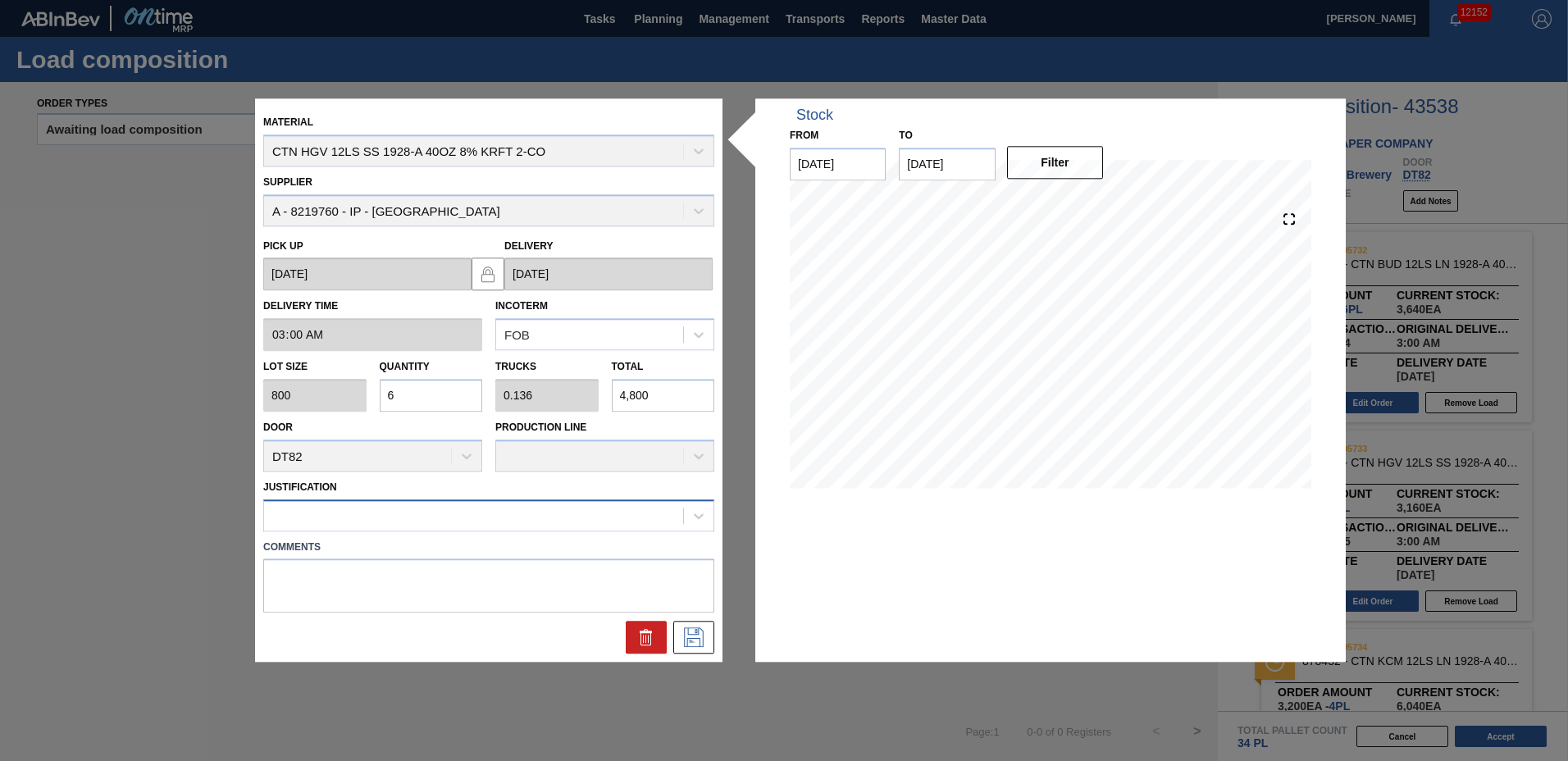
type input "6"
click at [285, 521] on div at bounding box center [474, 515] width 419 height 23
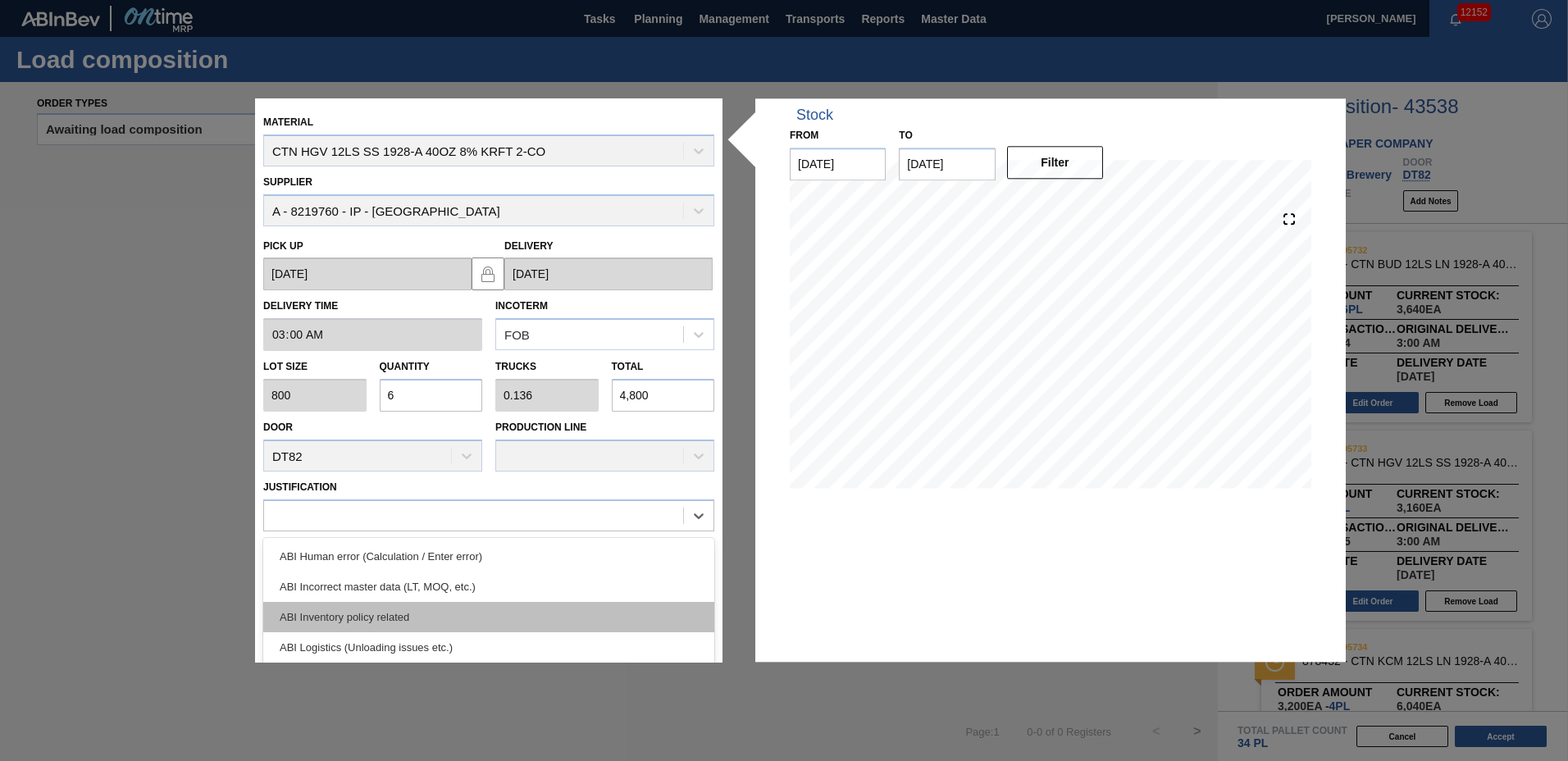
click at [307, 608] on div "ABI Inventory policy related" at bounding box center [489, 618] width 451 height 30
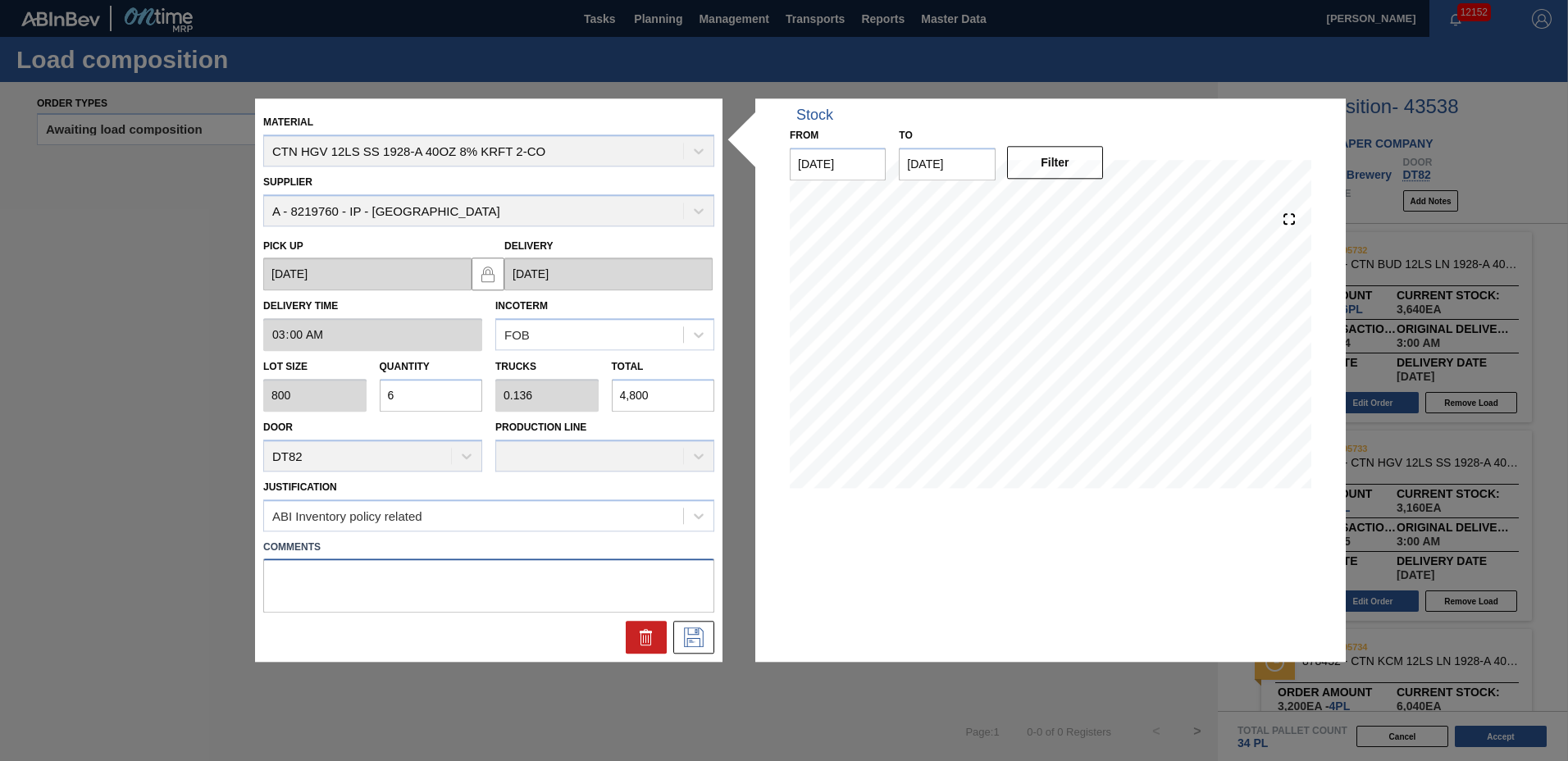
click at [301, 592] on textarea at bounding box center [489, 586] width 451 height 55
type textarea "TAIL"
click at [685, 641] on icon at bounding box center [693, 638] width 19 height 19
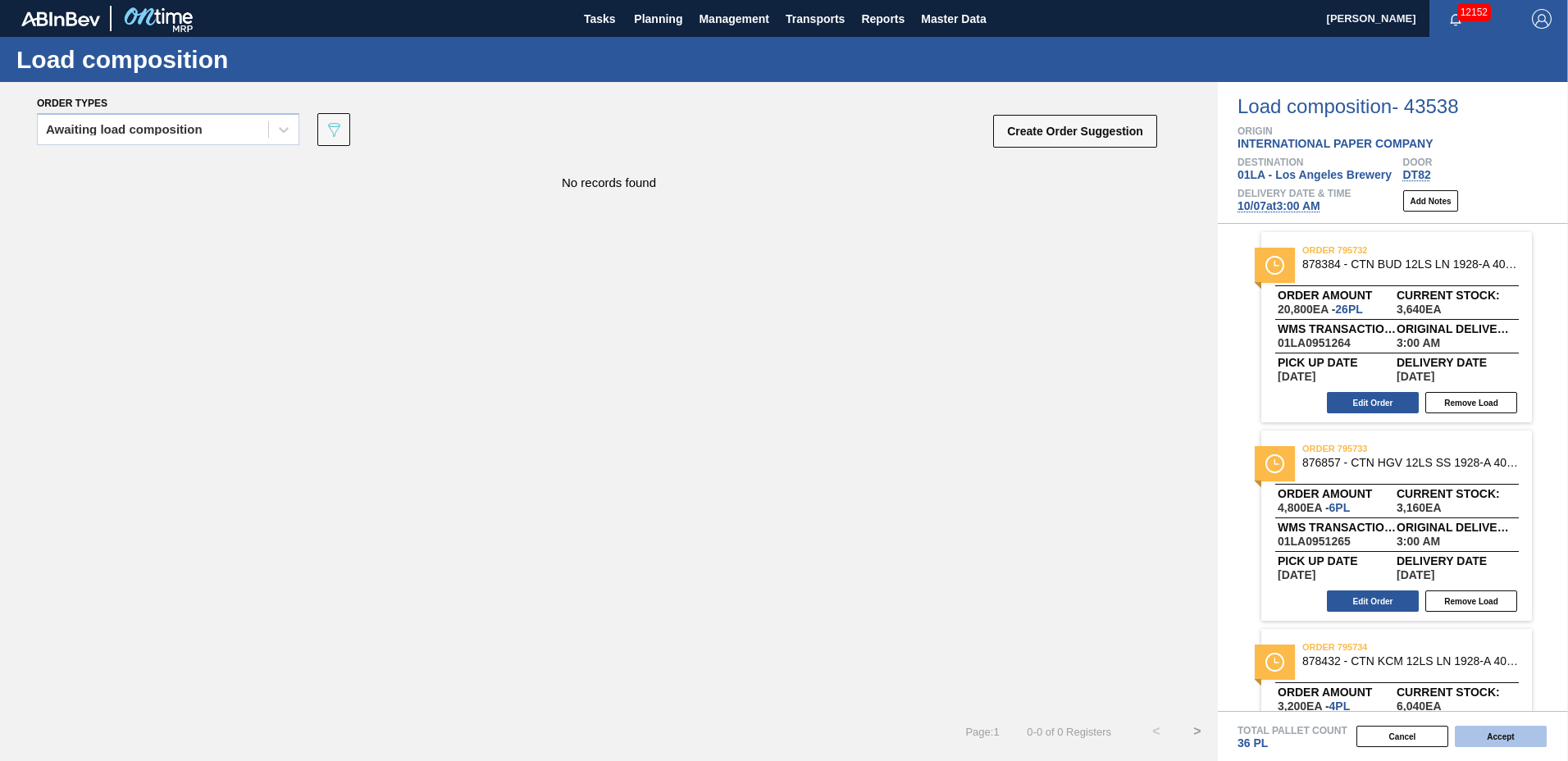
click at [1504, 738] on button "Accept" at bounding box center [1501, 736] width 92 height 21
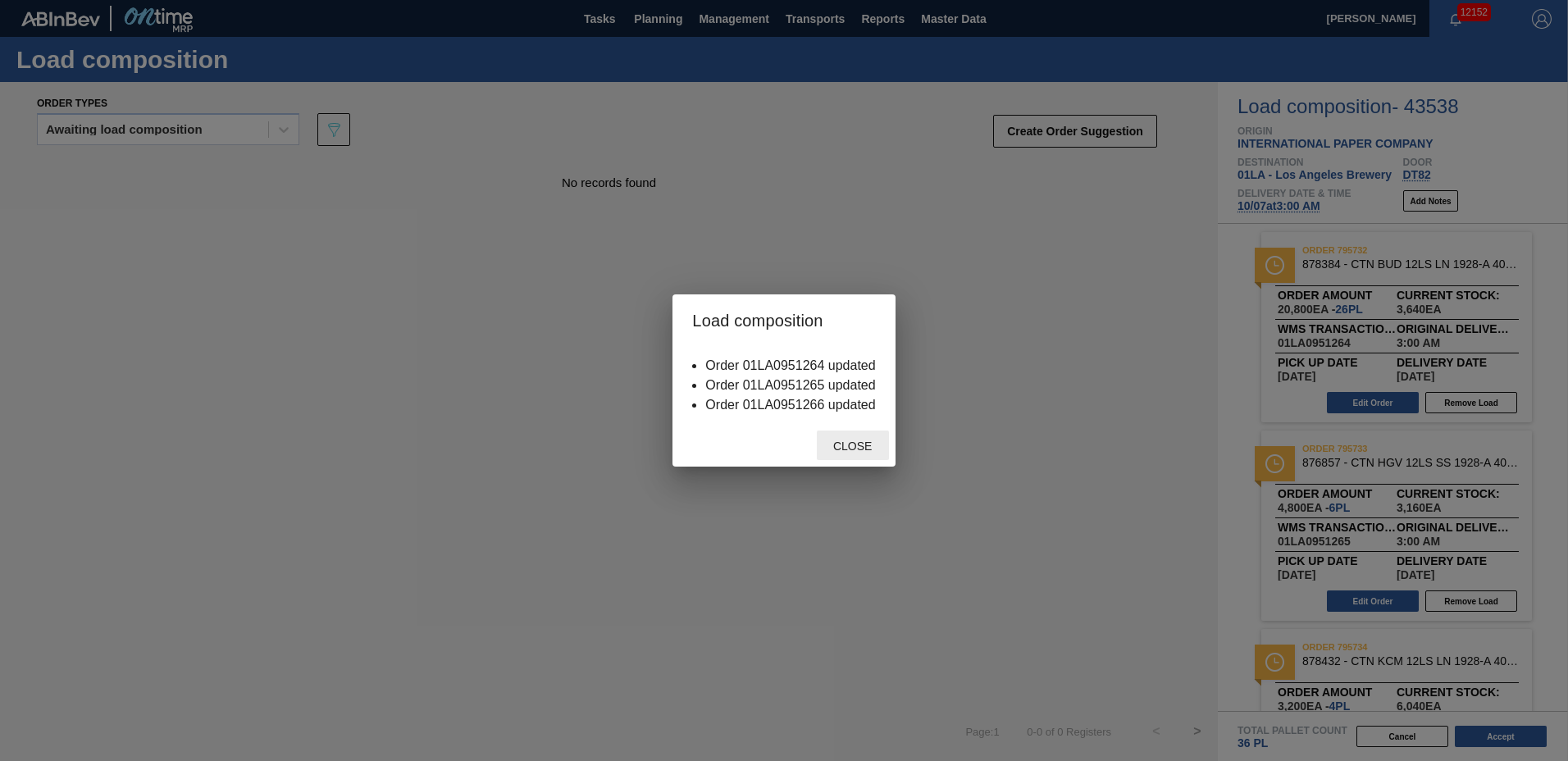
click at [833, 447] on span "Close" at bounding box center [852, 446] width 65 height 13
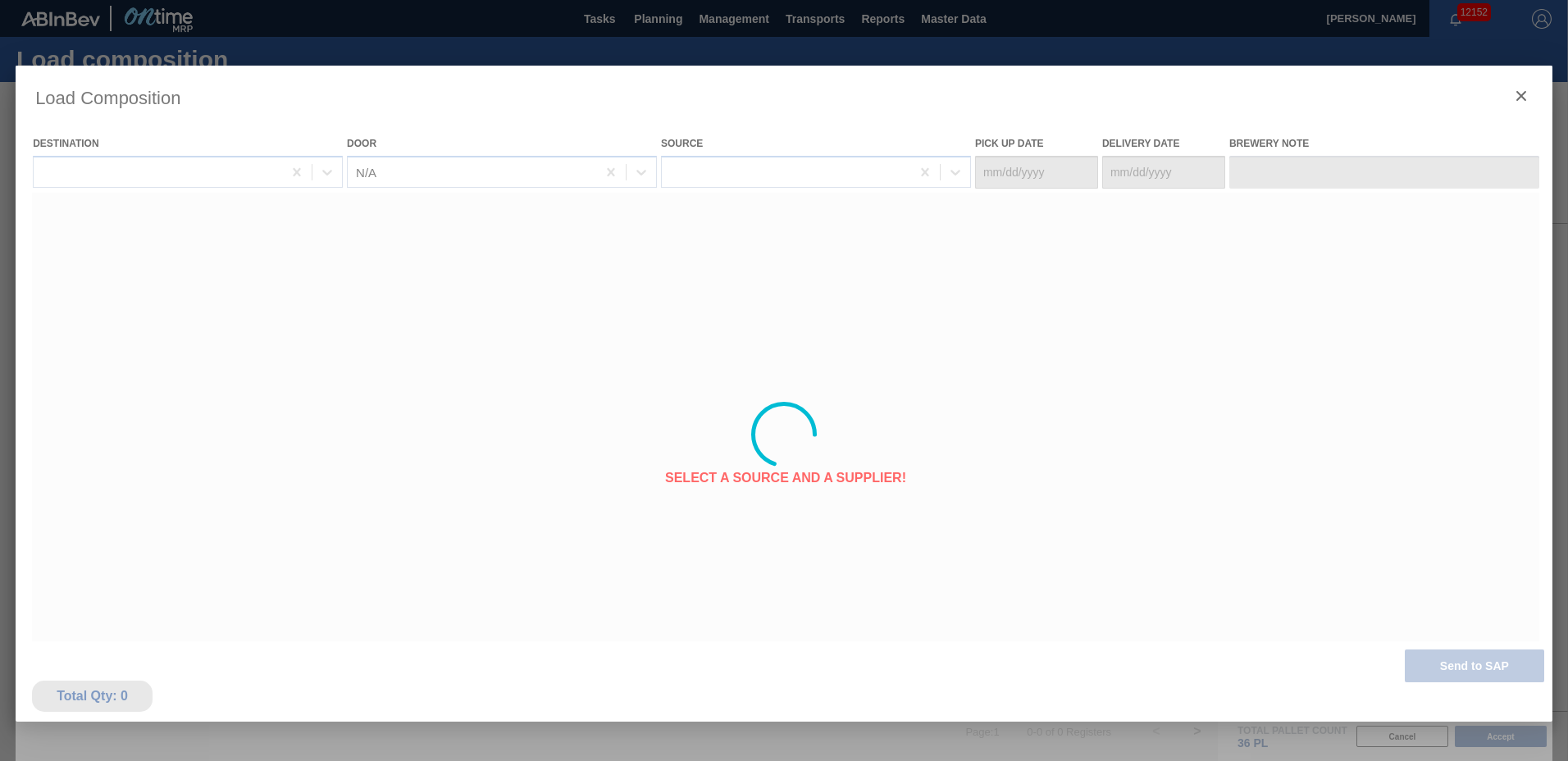
type Date "[DATE]"
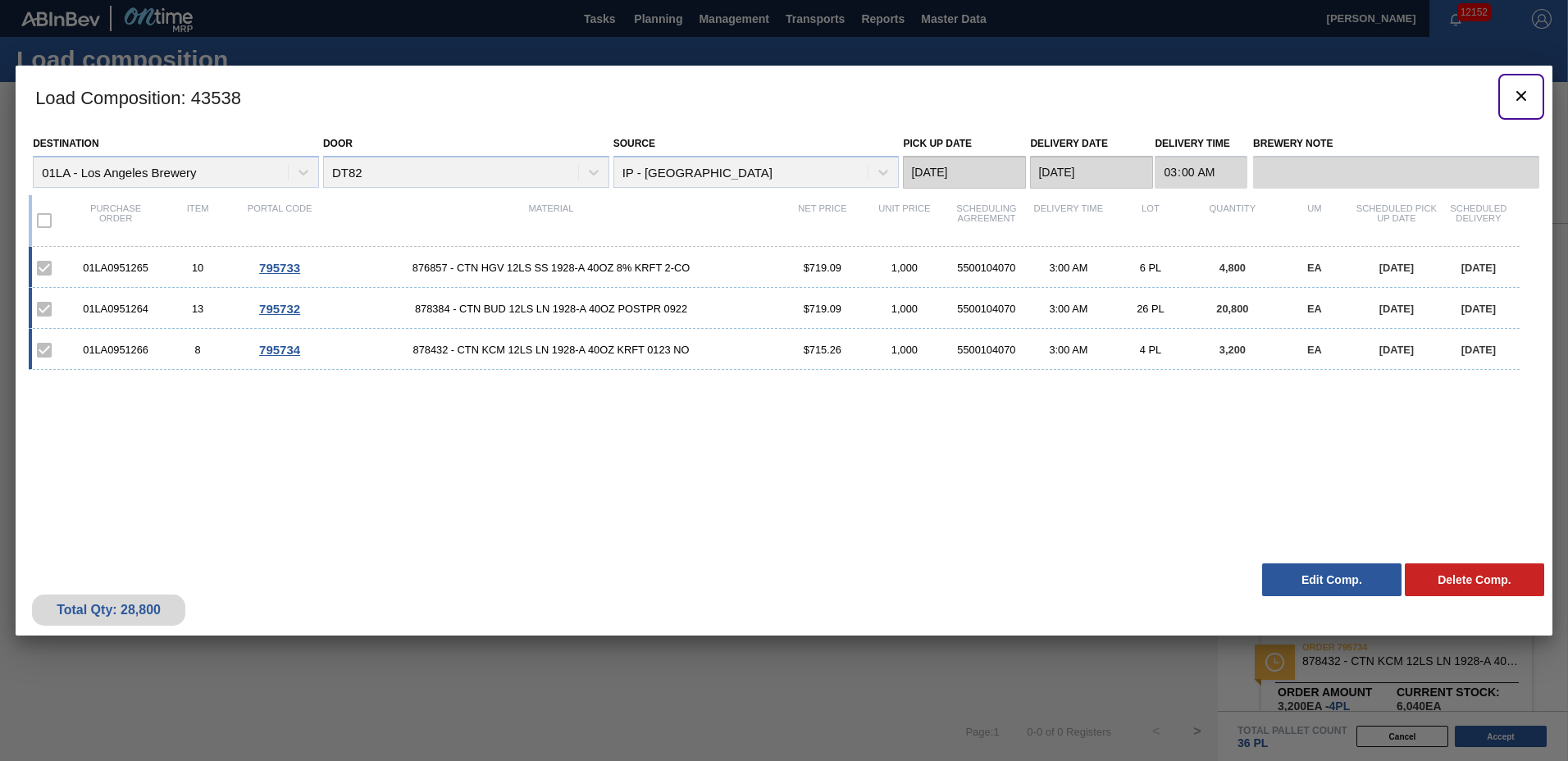
click at [1526, 98] on icon "botão de ícone" at bounding box center [1520, 96] width 19 height 19
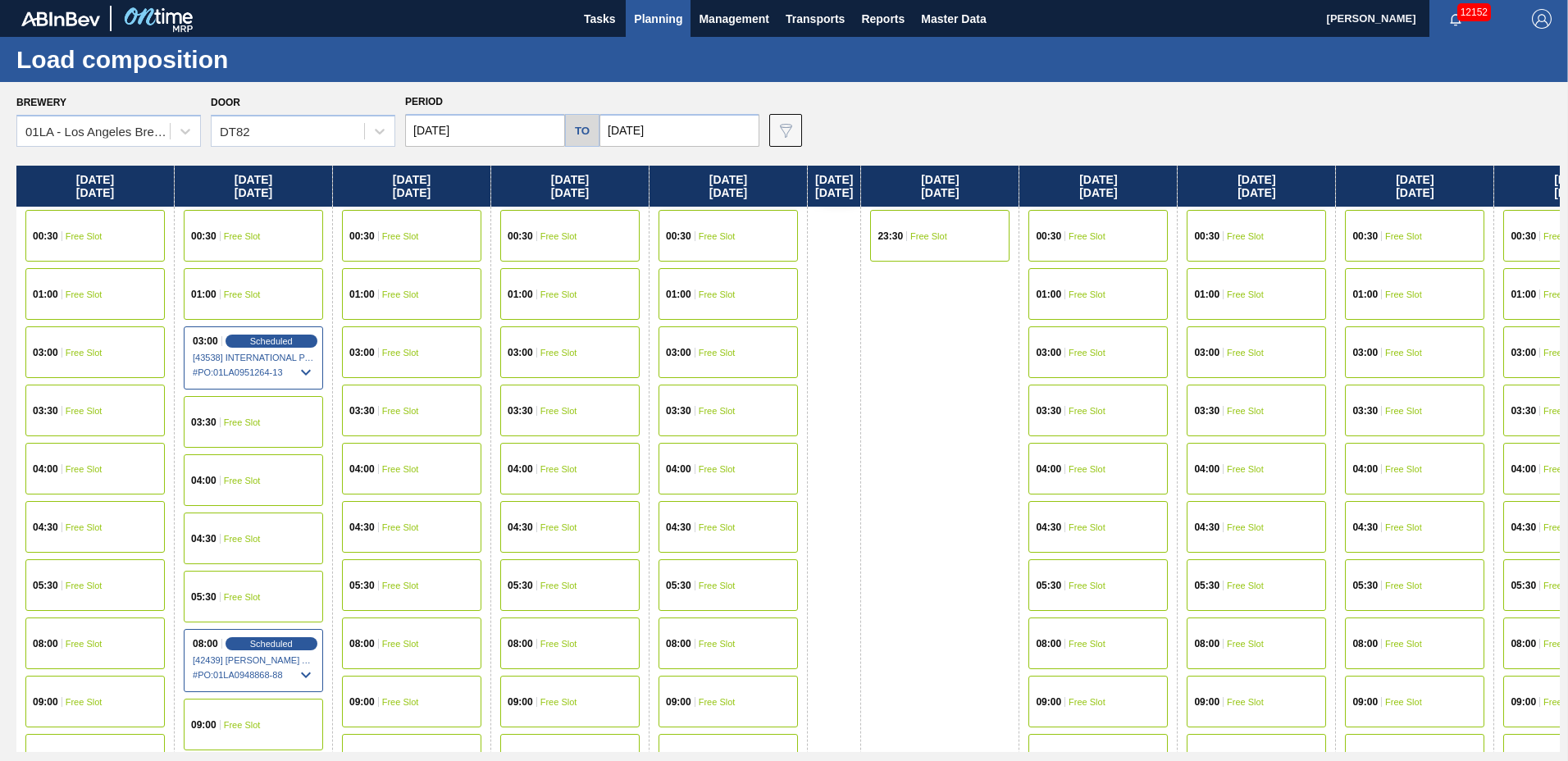
click at [658, 15] on span "Planning" at bounding box center [658, 18] width 49 height 19
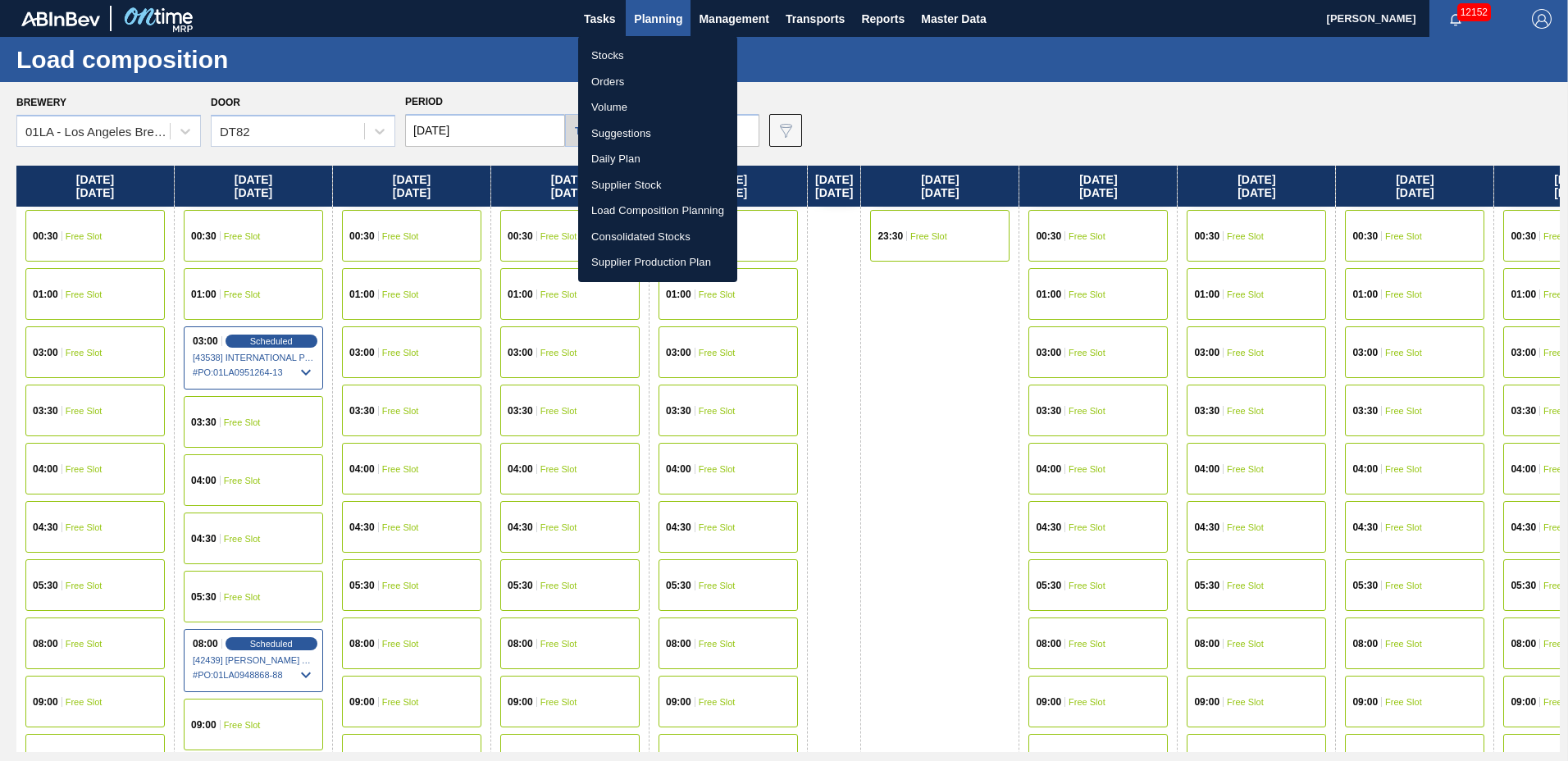
click at [655, 136] on li "Suggestions" at bounding box center [657, 133] width 159 height 26
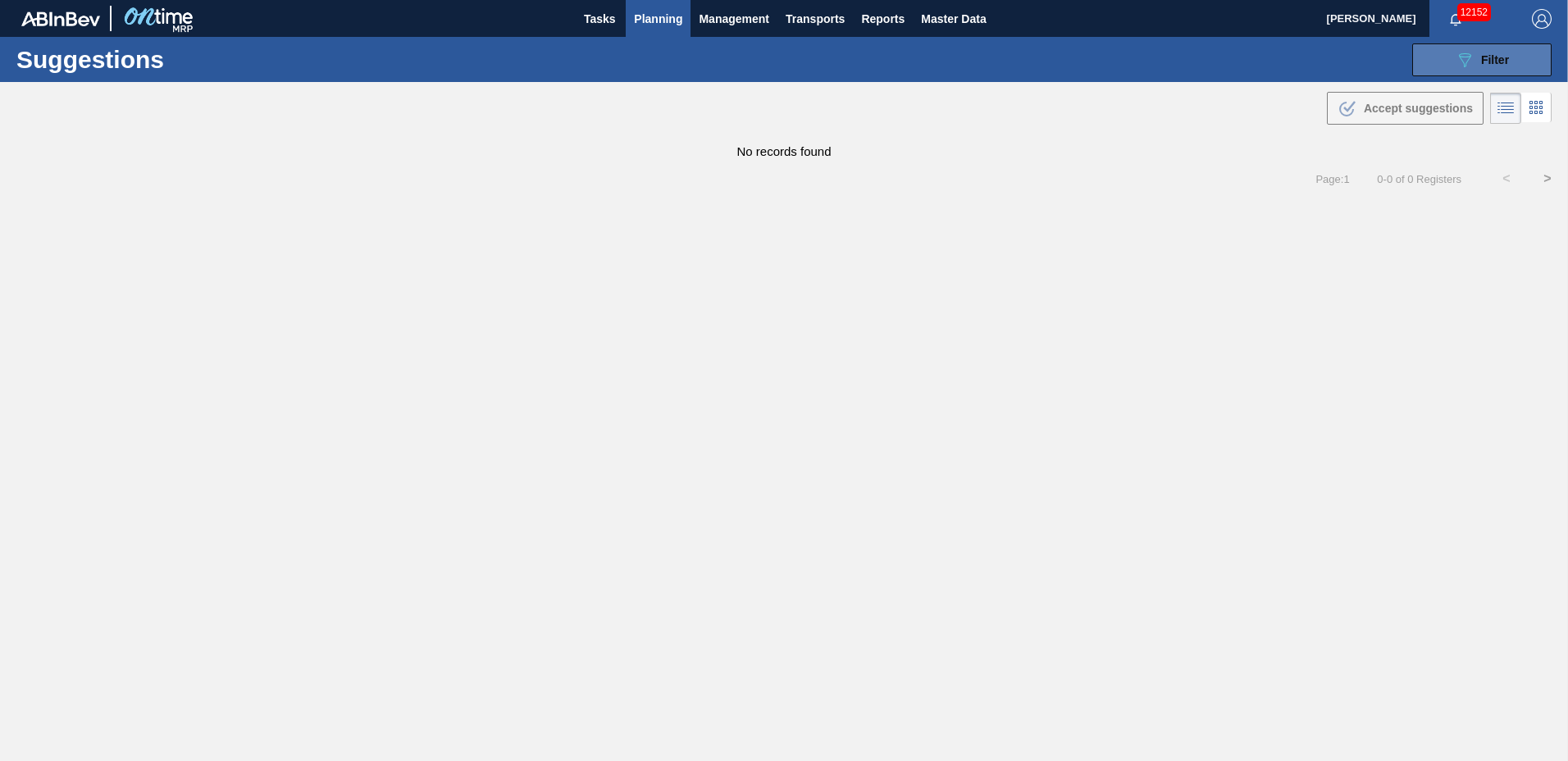
click at [1491, 57] on span "Filter" at bounding box center [1494, 60] width 28 height 13
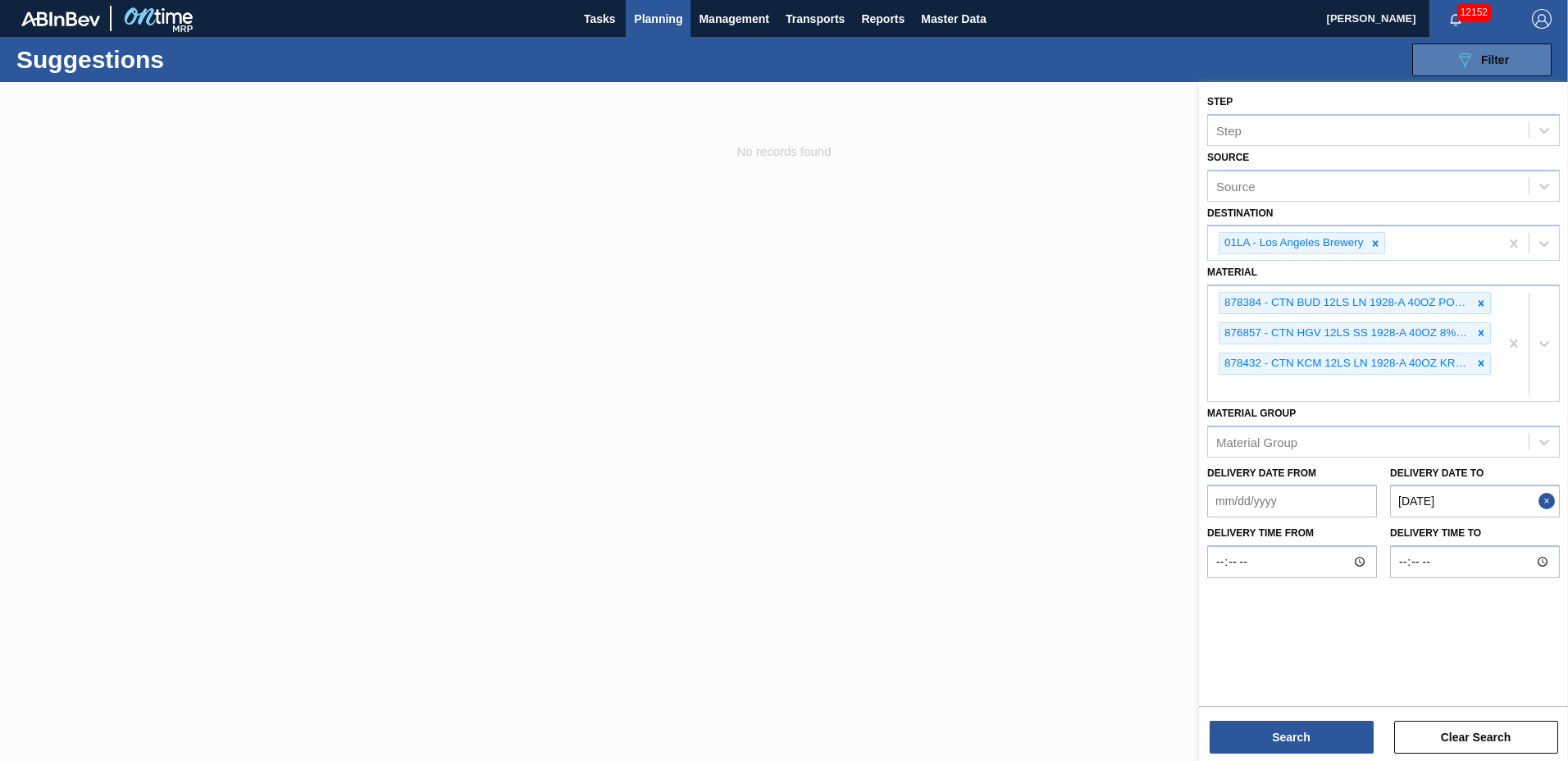
type to "[DATE]"
click at [1479, 303] on icon at bounding box center [1481, 304] width 12 height 12
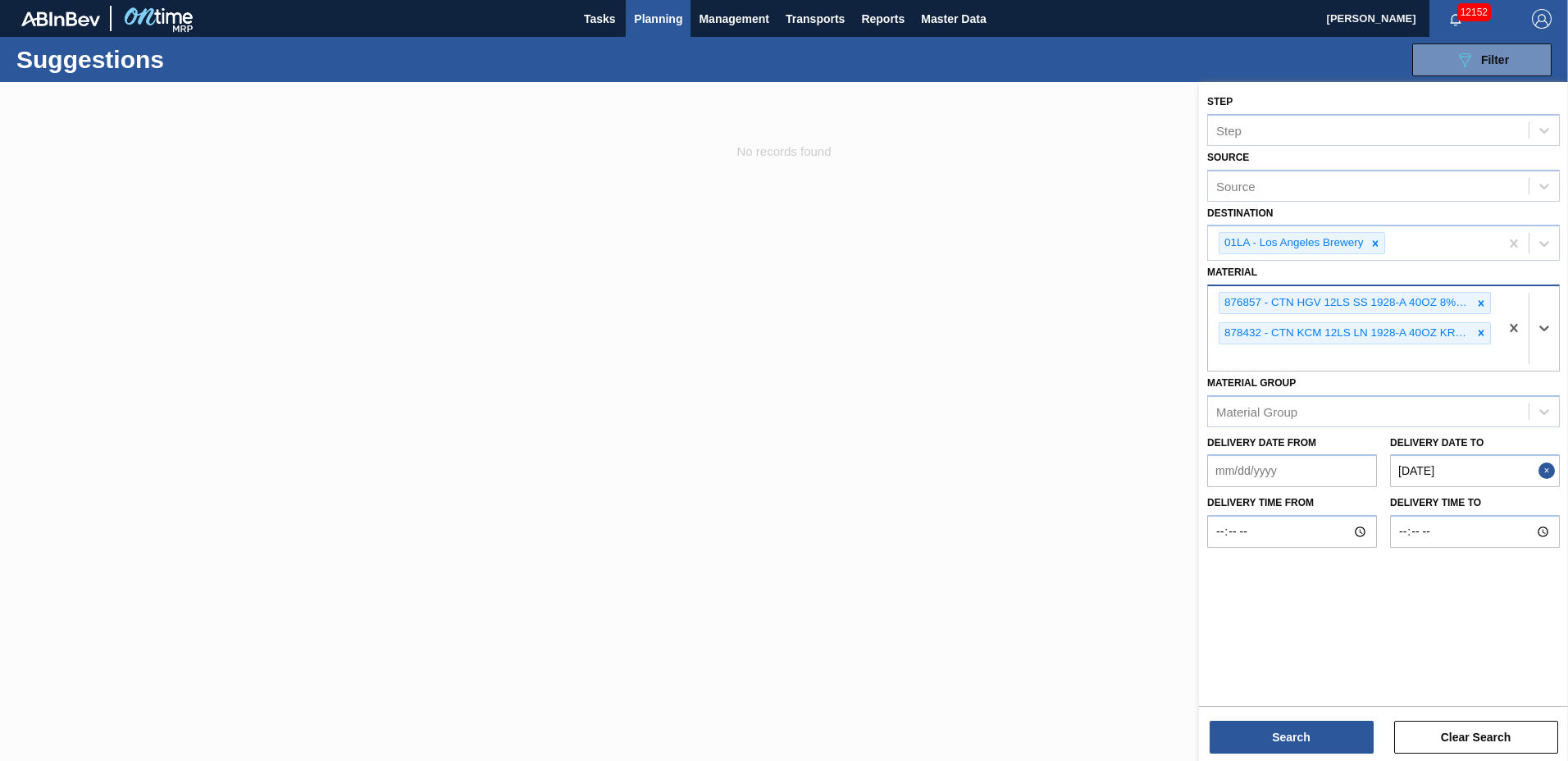
click at [1479, 300] on icon at bounding box center [1481, 304] width 12 height 12
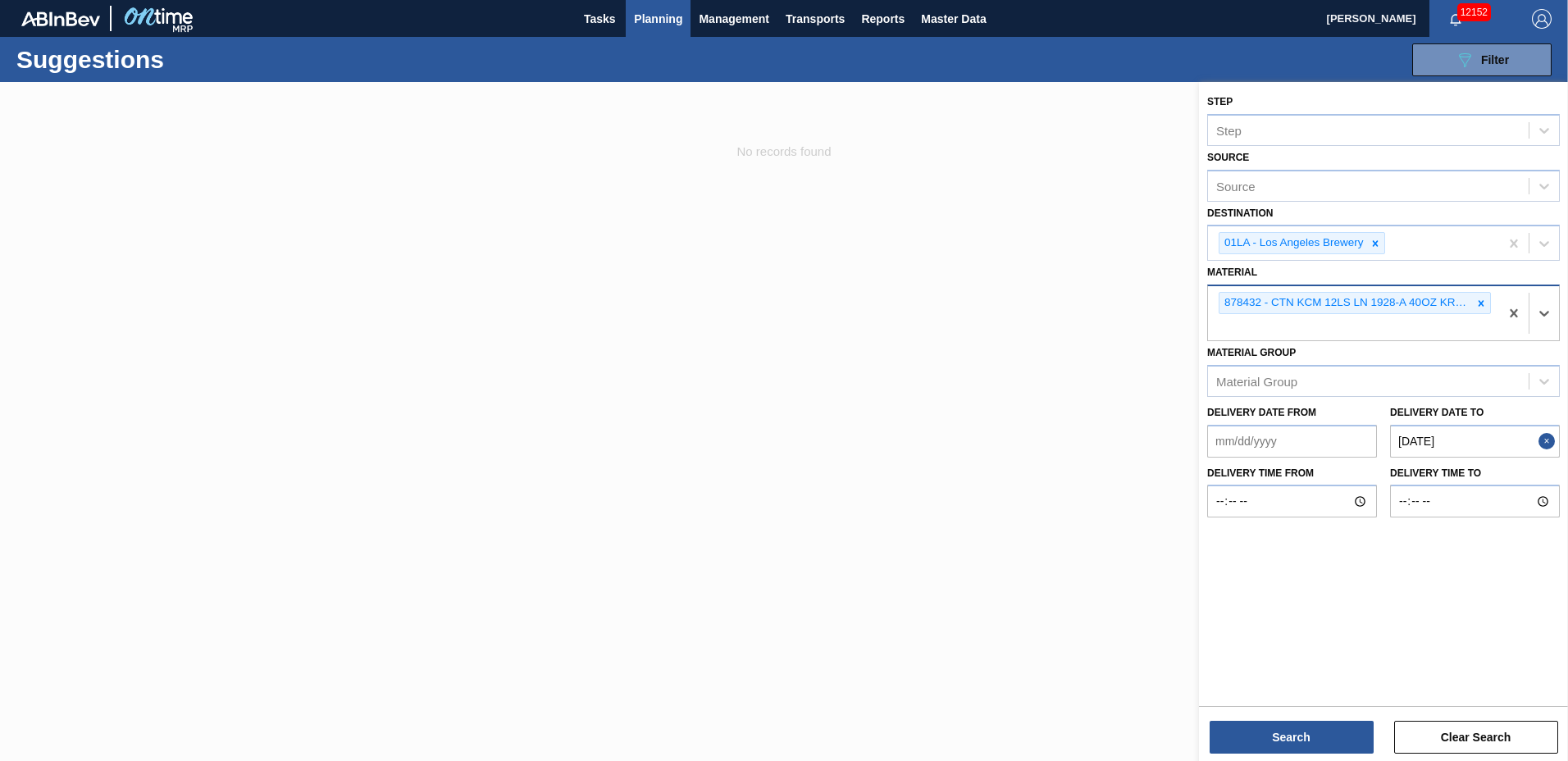
click at [1479, 300] on icon at bounding box center [1481, 304] width 12 height 12
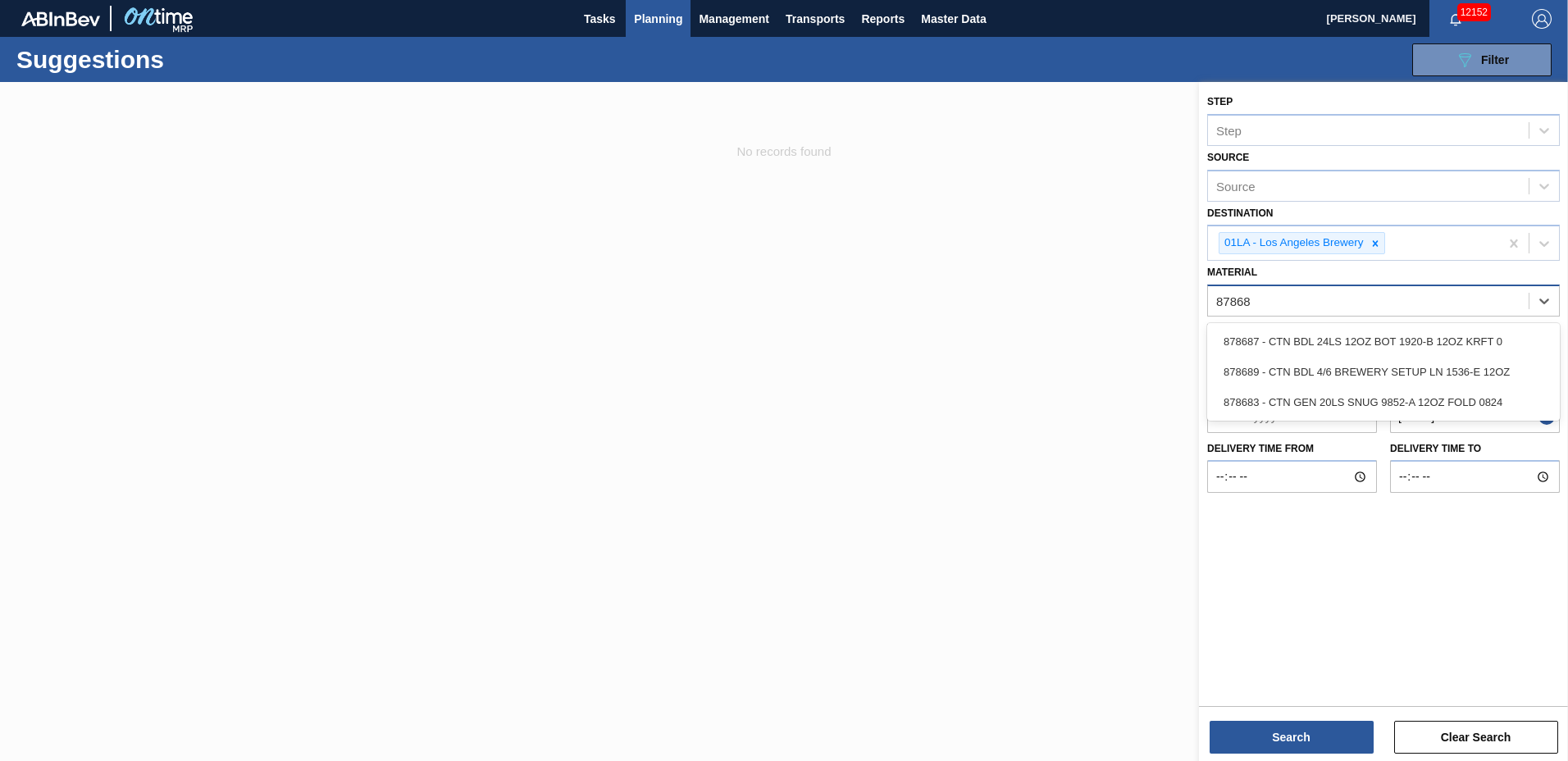
type input "878689"
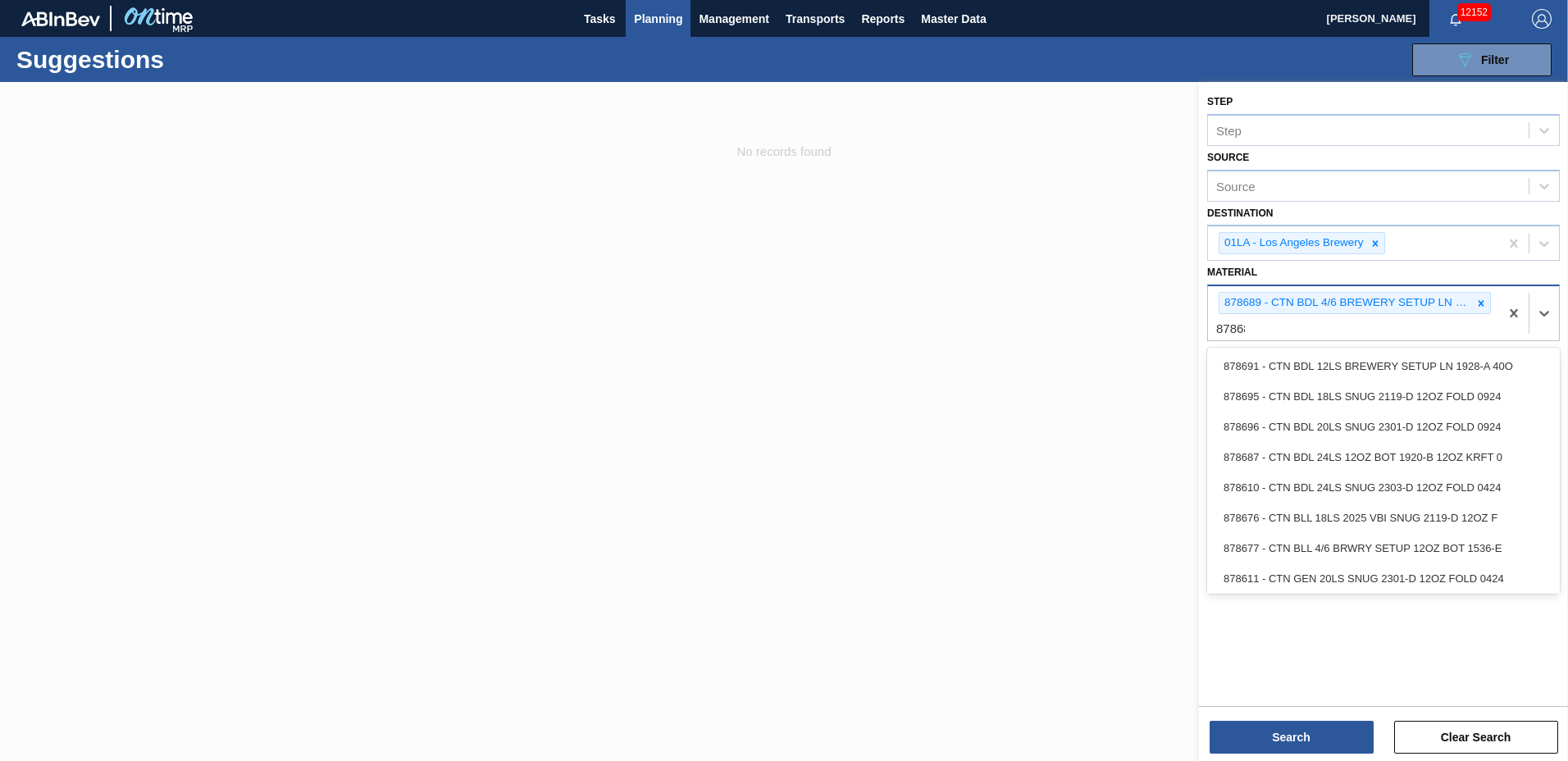
type input "878687"
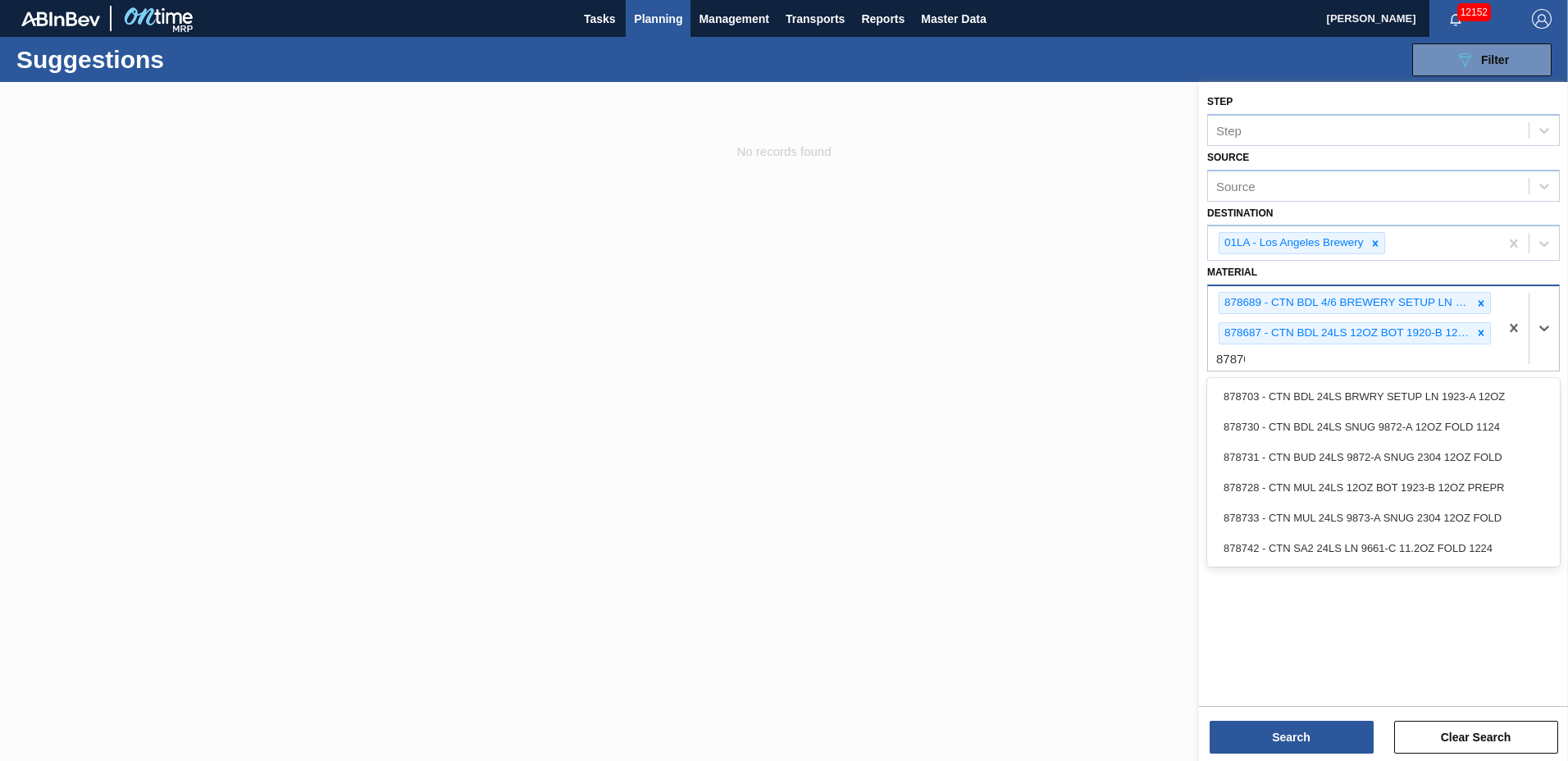
type input "878703"
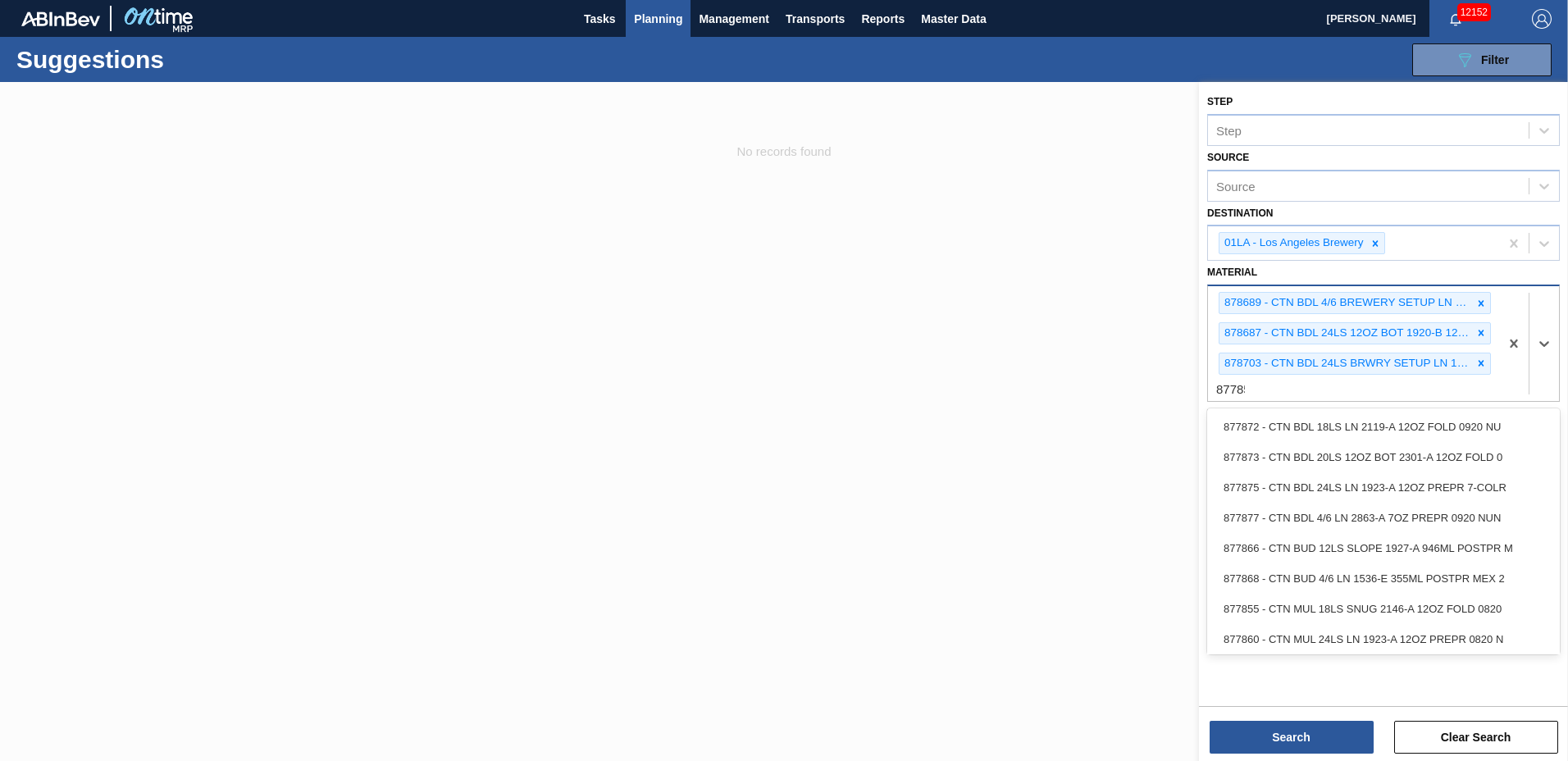
type input "877858"
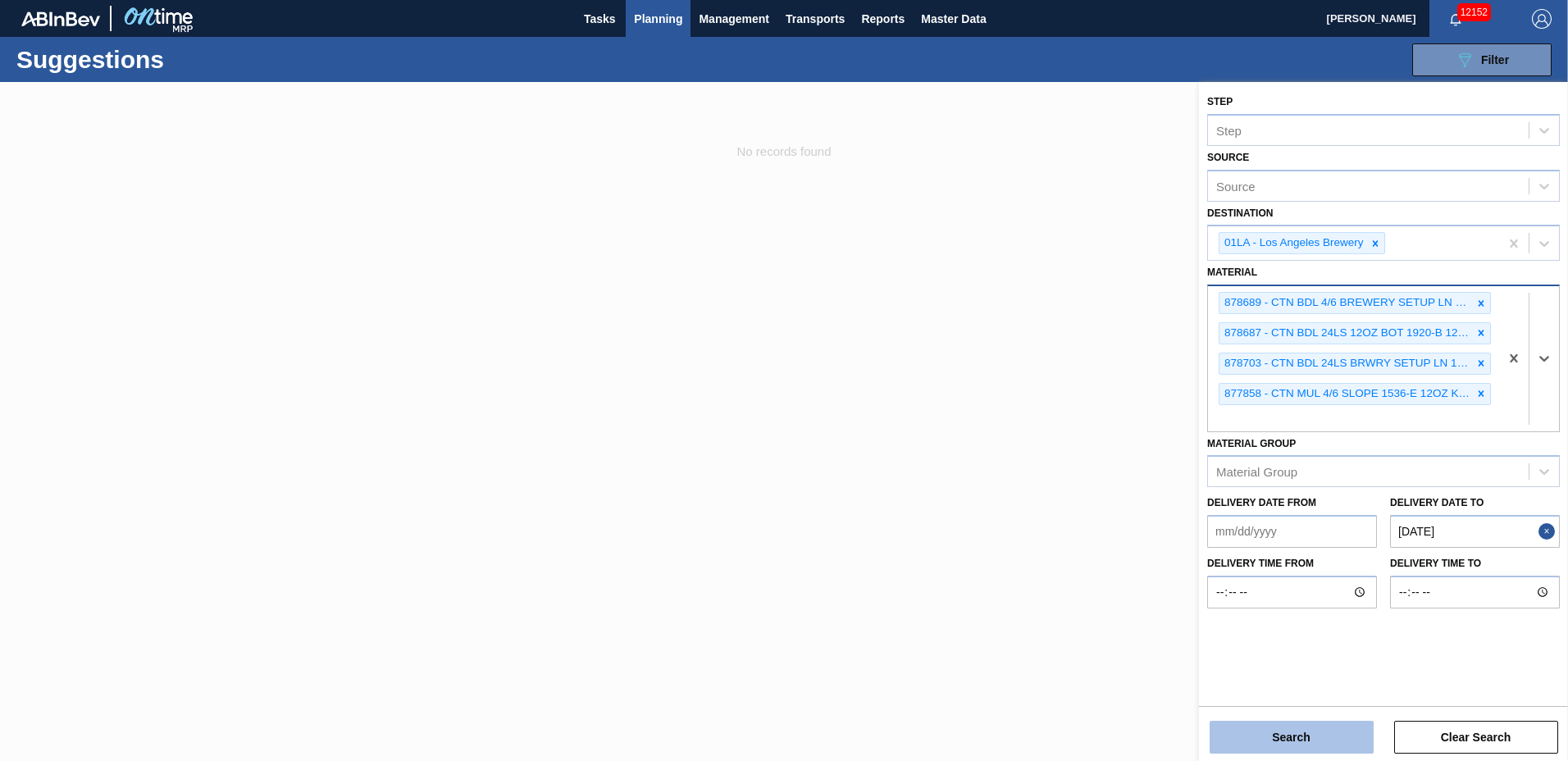
click at [1282, 733] on button "Search" at bounding box center [1291, 738] width 164 height 33
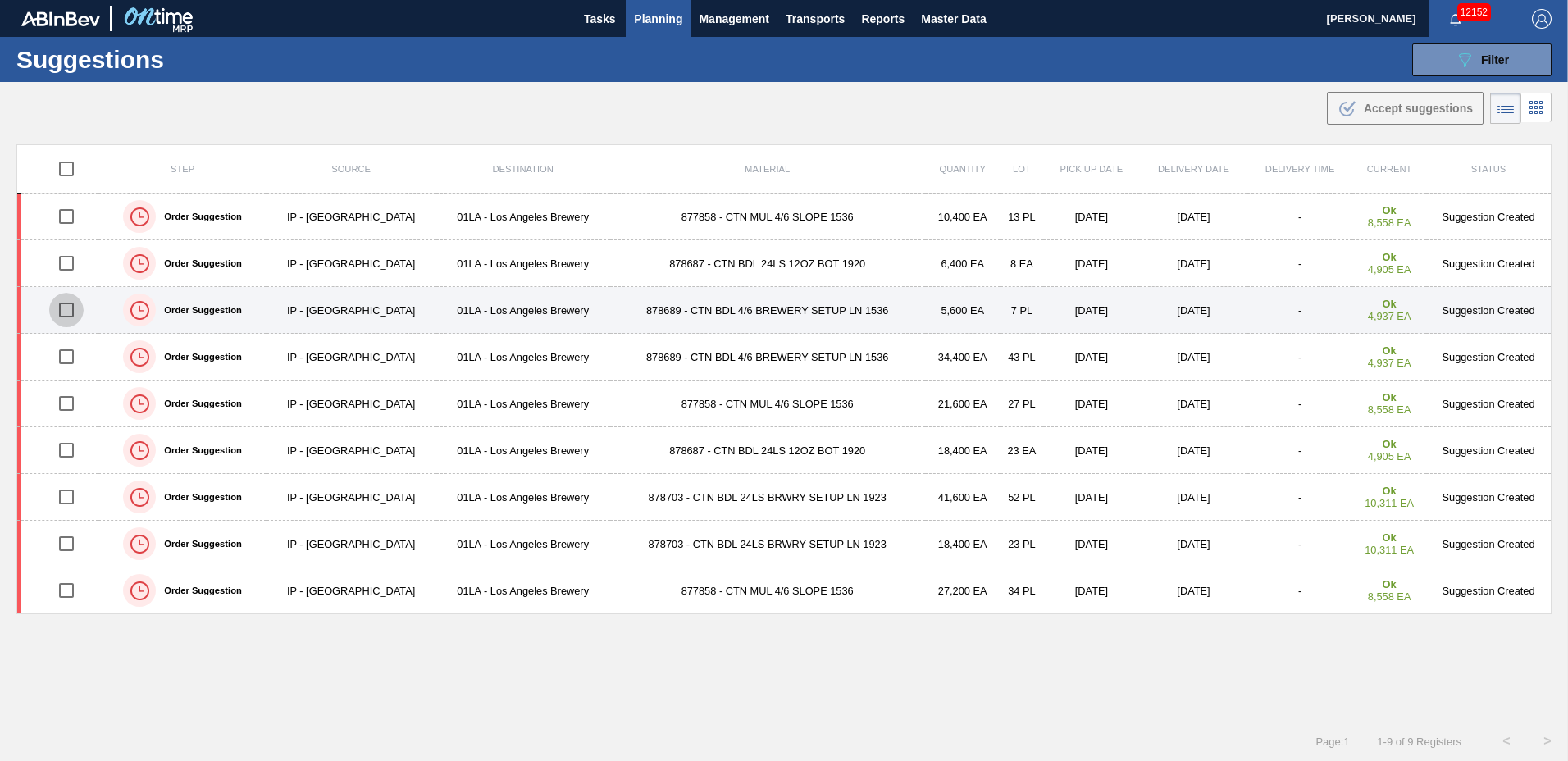
click at [64, 308] on input "checkbox" at bounding box center [66, 310] width 34 height 34
checkbox input "true"
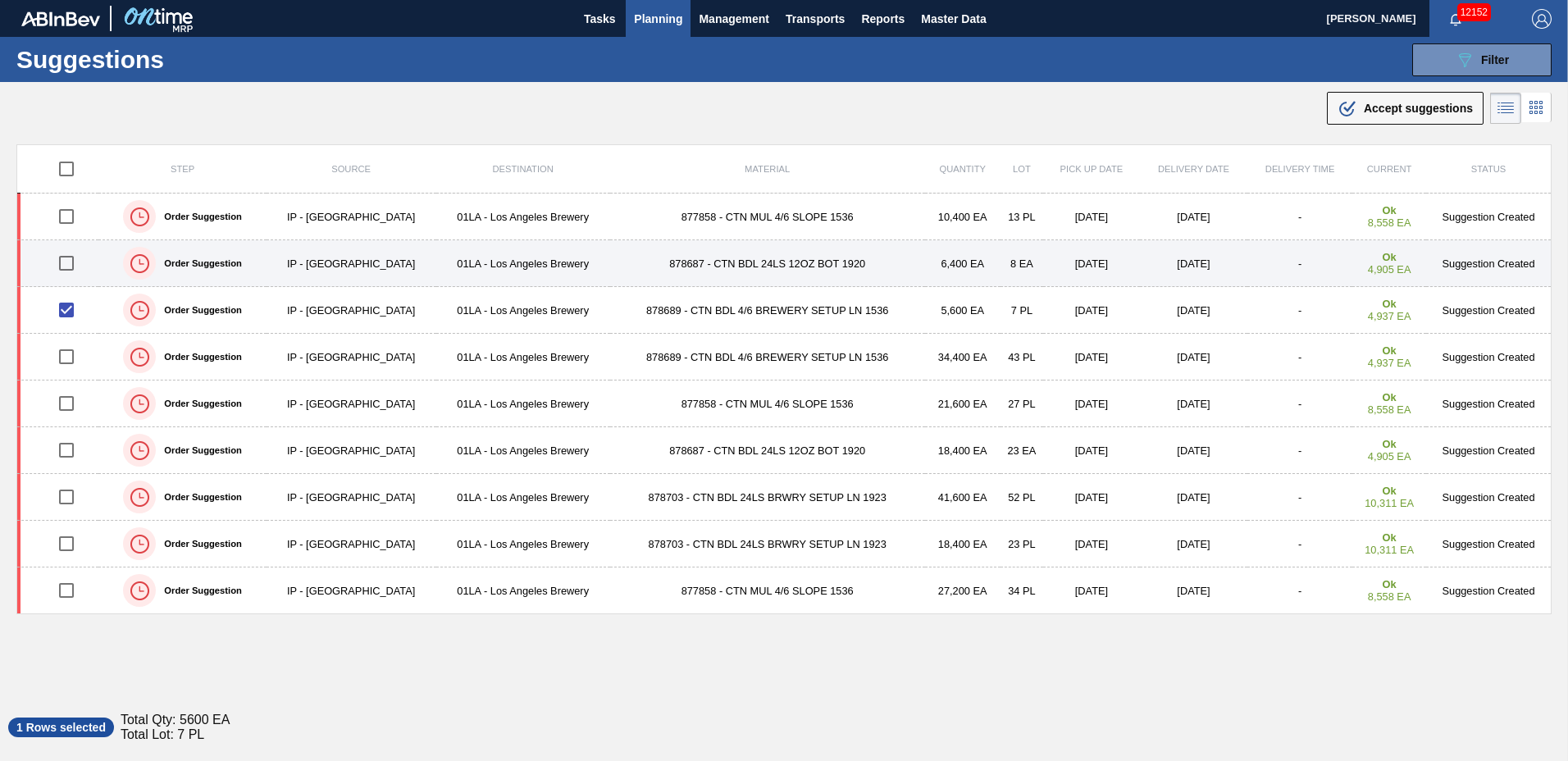
click at [68, 258] on input "checkbox" at bounding box center [66, 263] width 34 height 34
checkbox input "true"
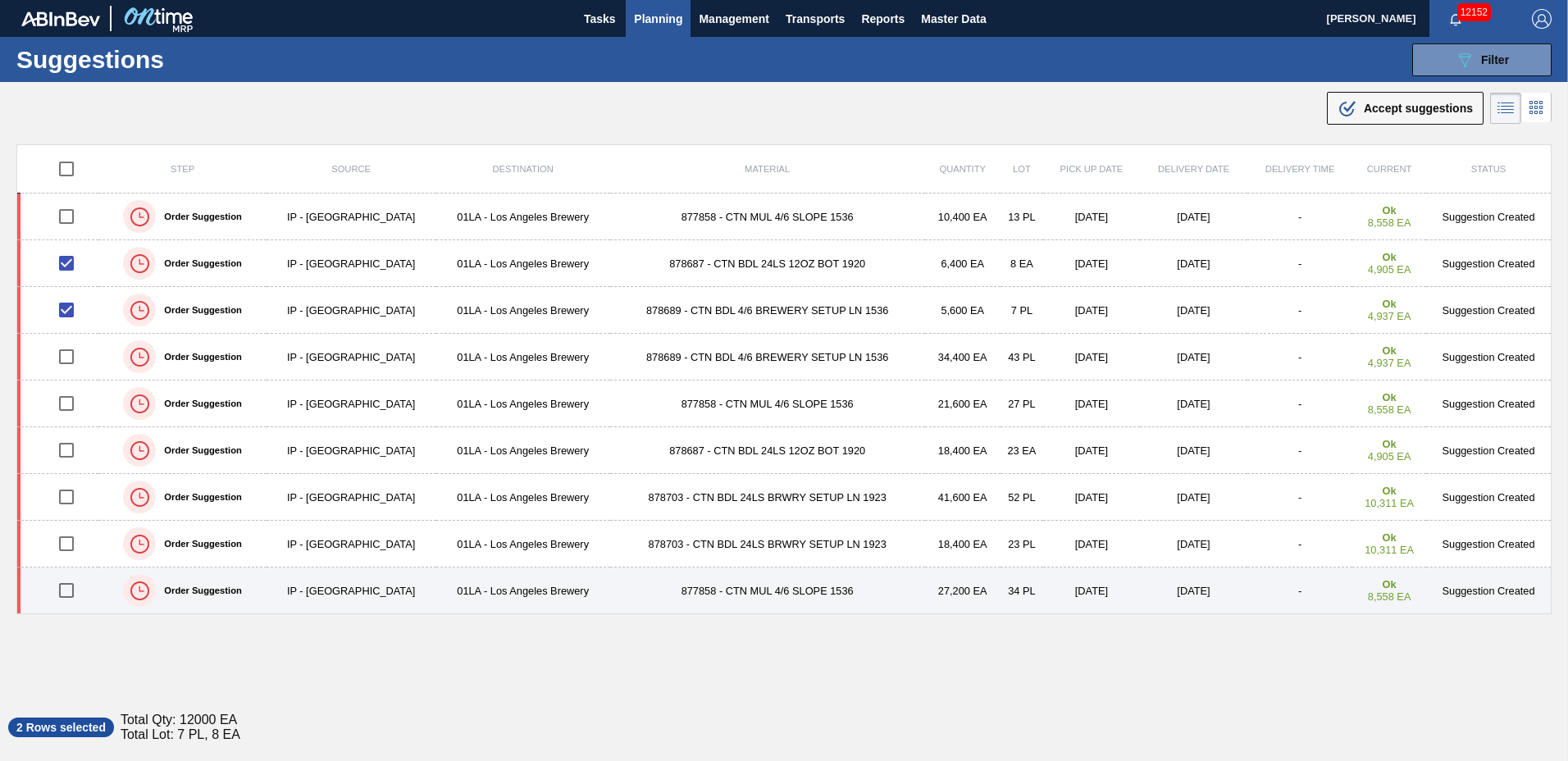
drag, startPoint x: 65, startPoint y: 539, endPoint x: 70, endPoint y: 583, distance: 44.3
click at [66, 540] on input "checkbox" at bounding box center [66, 544] width 34 height 34
checkbox input "true"
click at [71, 593] on input "checkbox" at bounding box center [66, 591] width 34 height 34
checkbox input "true"
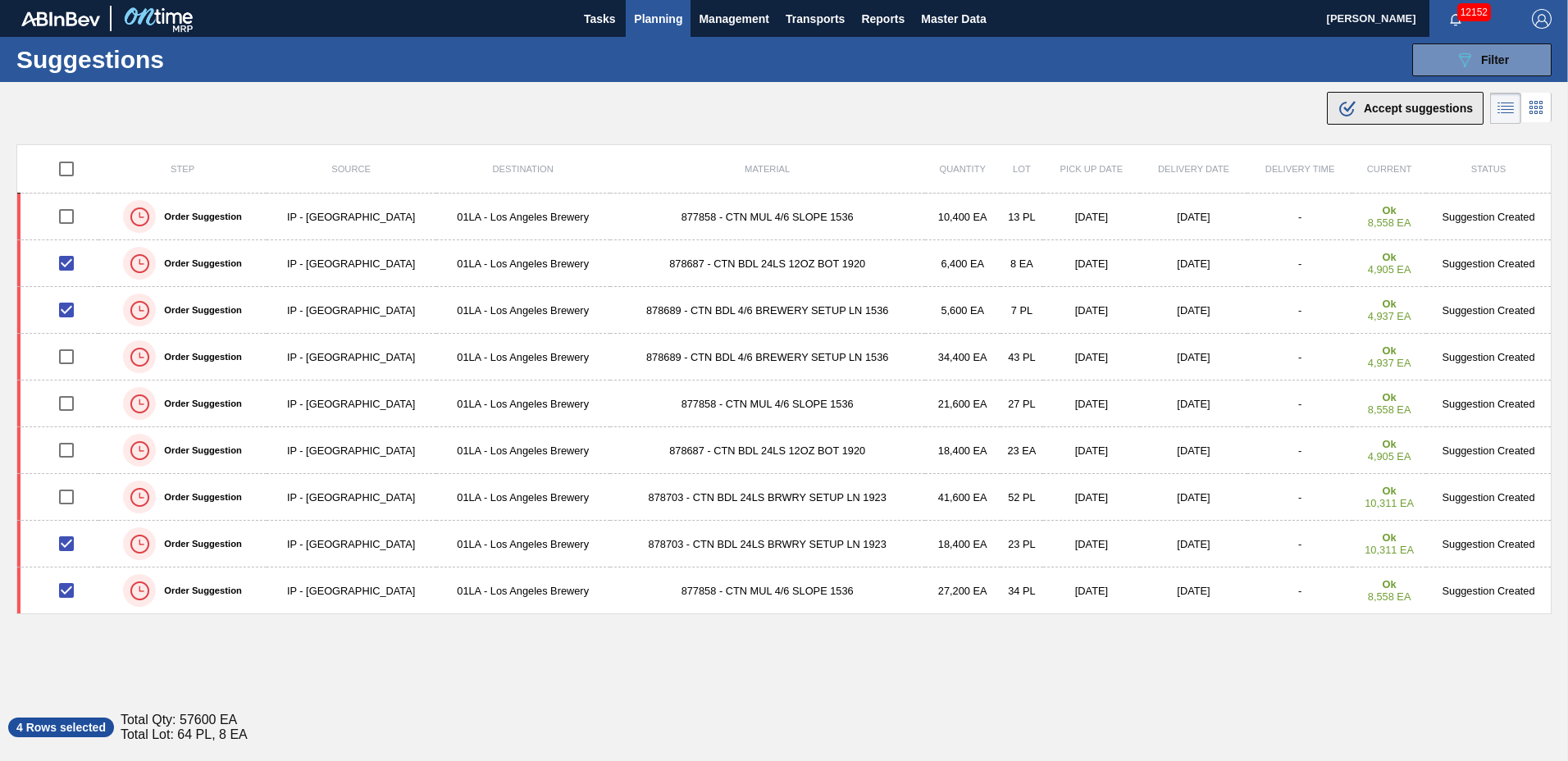
click at [1420, 106] on span "Accept suggestions" at bounding box center [1418, 108] width 109 height 13
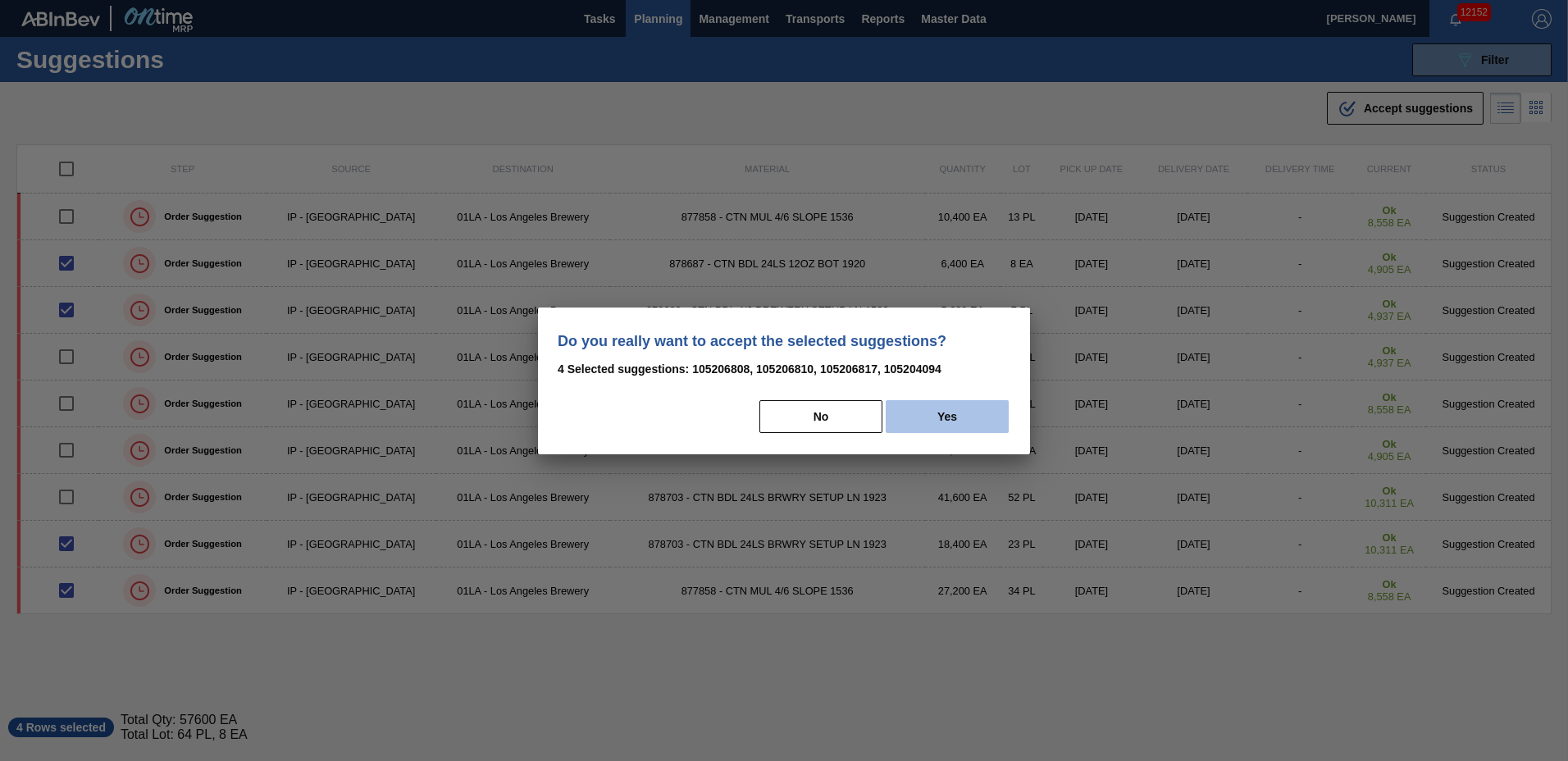
click at [928, 417] on button "Yes" at bounding box center [947, 416] width 123 height 33
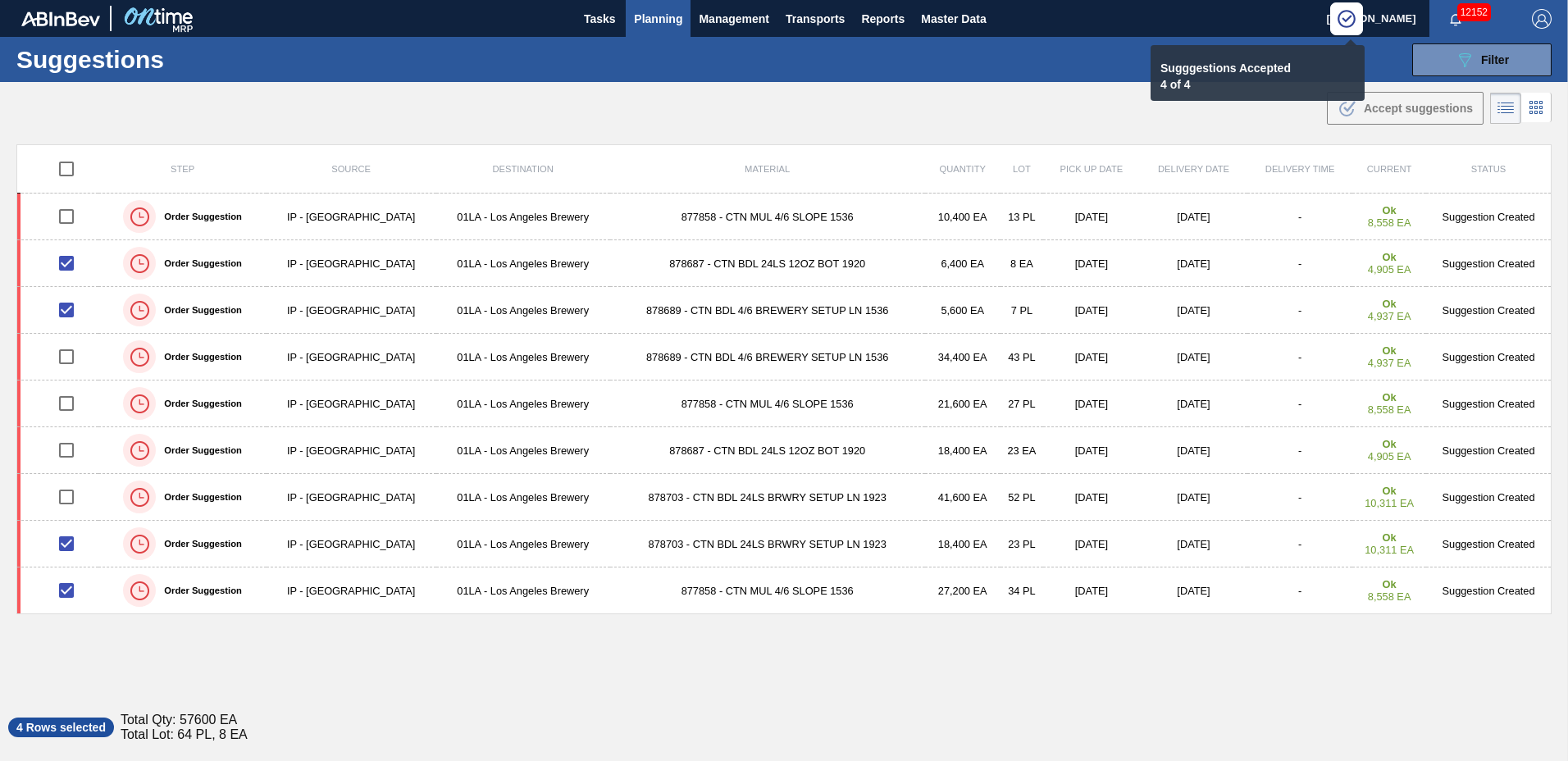
click at [661, 18] on span "Planning" at bounding box center [658, 18] width 49 height 19
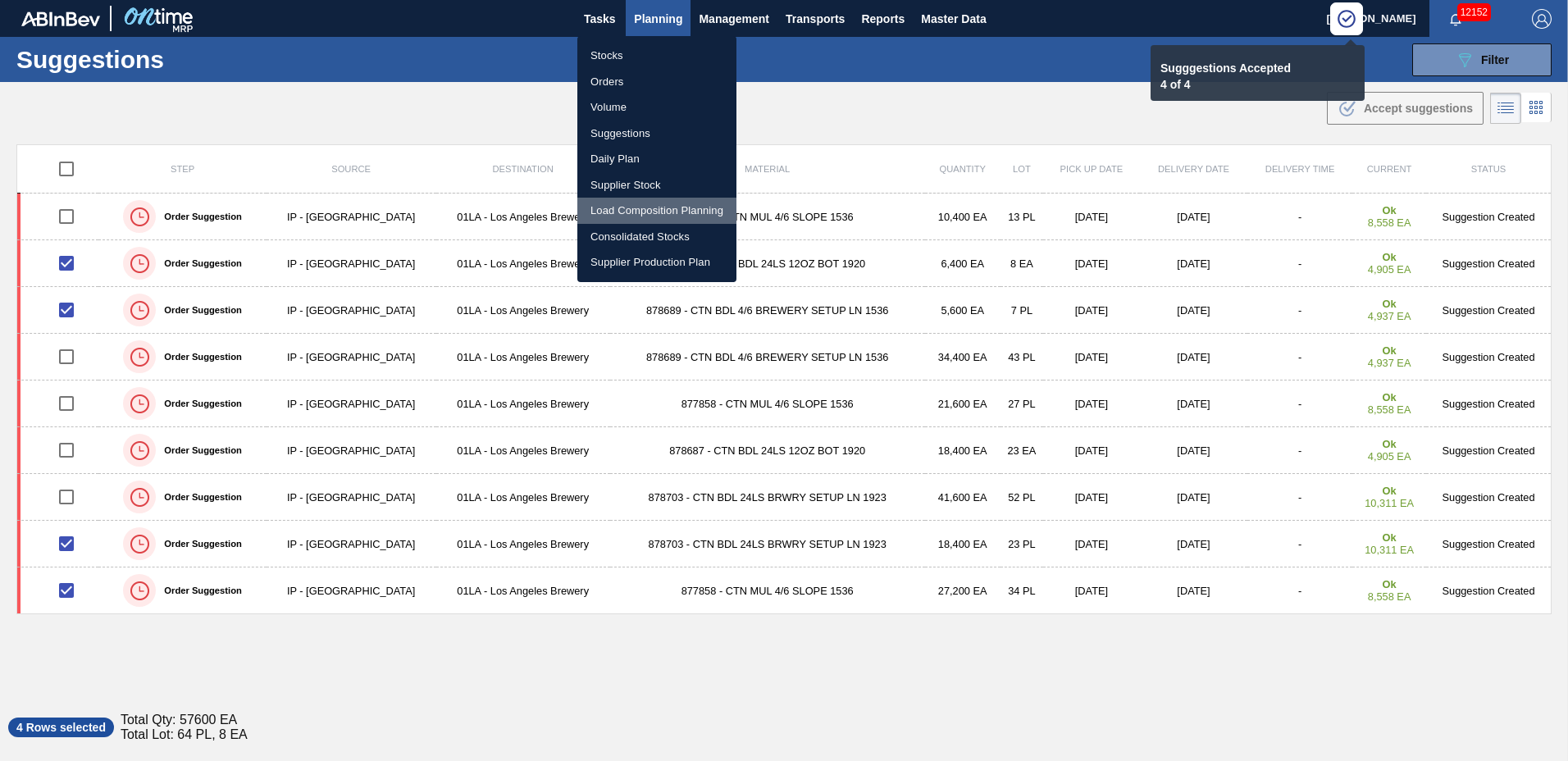
click at [624, 213] on li "Load Composition Planning" at bounding box center [657, 211] width 159 height 26
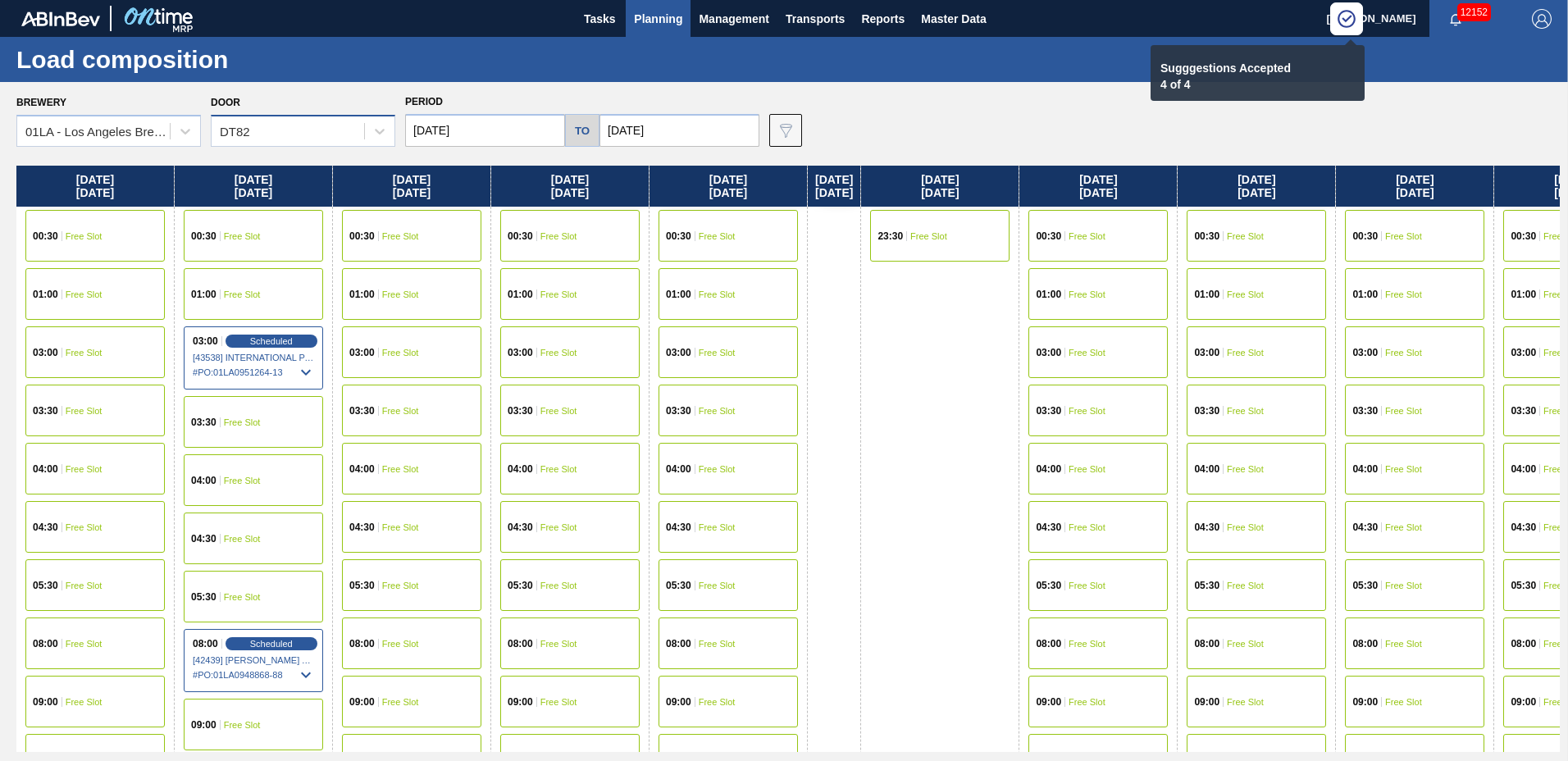
click at [268, 132] on div "DT82" at bounding box center [288, 132] width 153 height 23
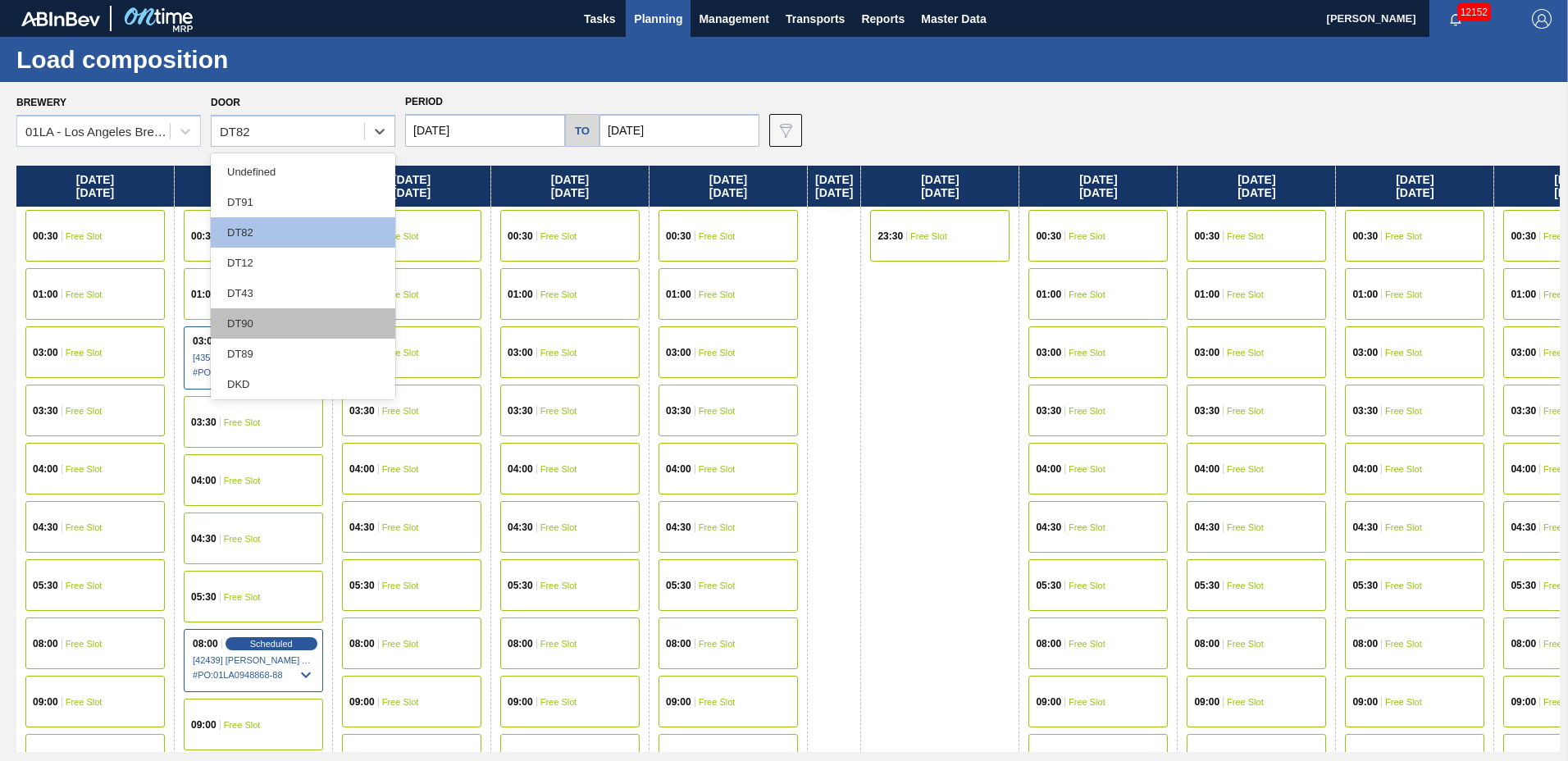
click at [260, 318] on div "DT90" at bounding box center [303, 324] width 184 height 30
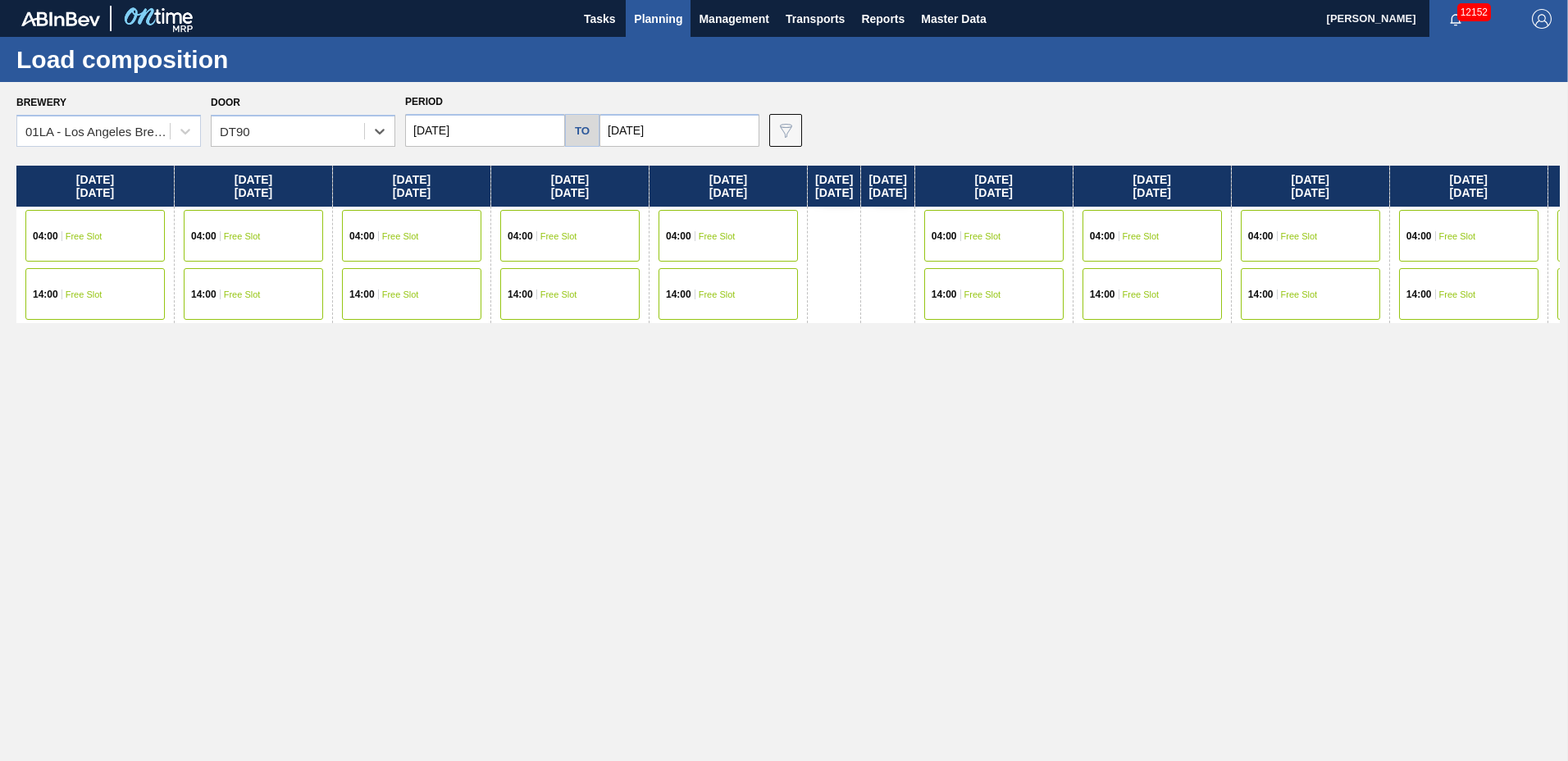
click at [703, 290] on span "Free Slot" at bounding box center [717, 294] width 37 height 10
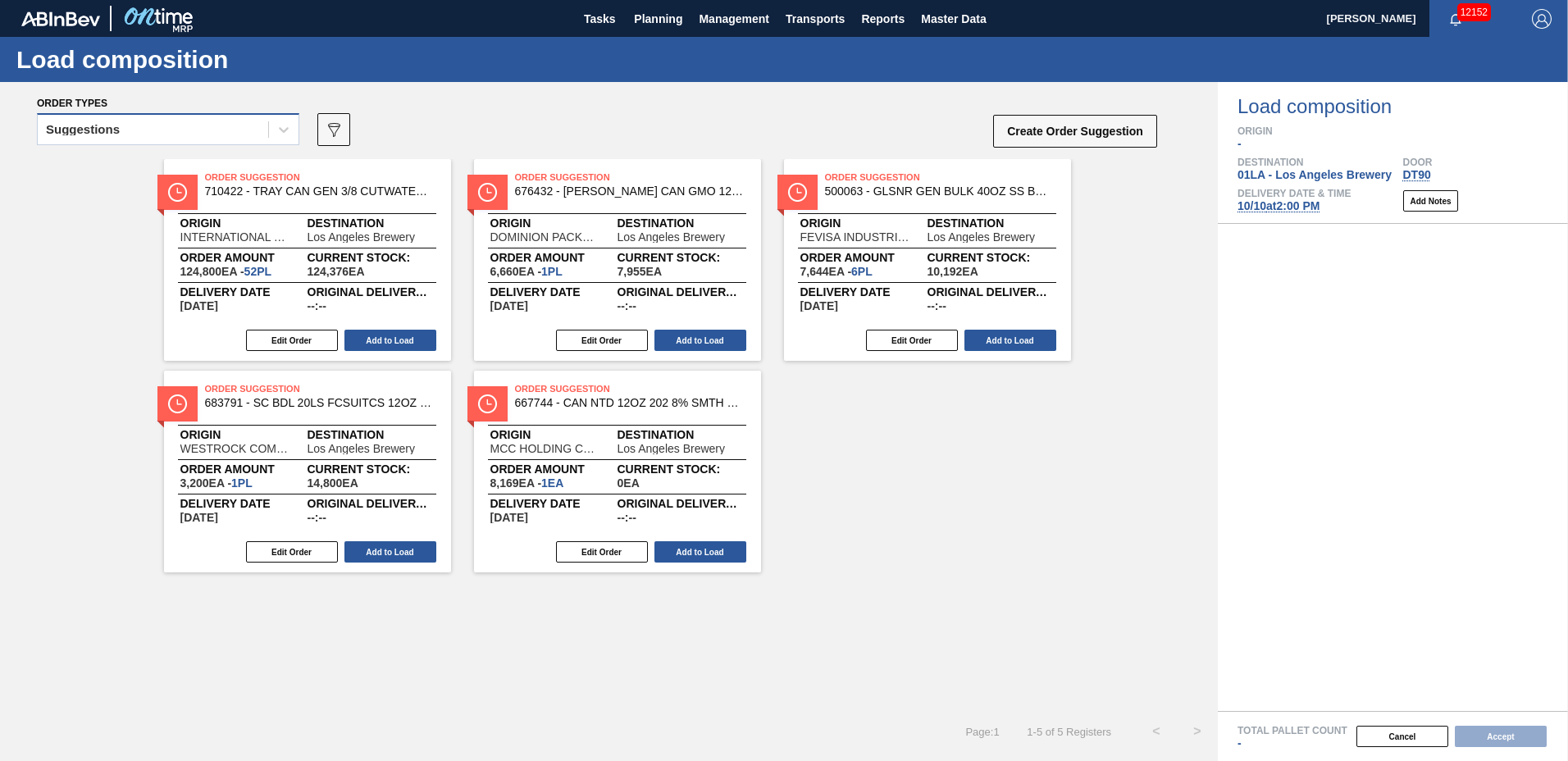
click at [127, 131] on div "Suggestions" at bounding box center [153, 130] width 231 height 23
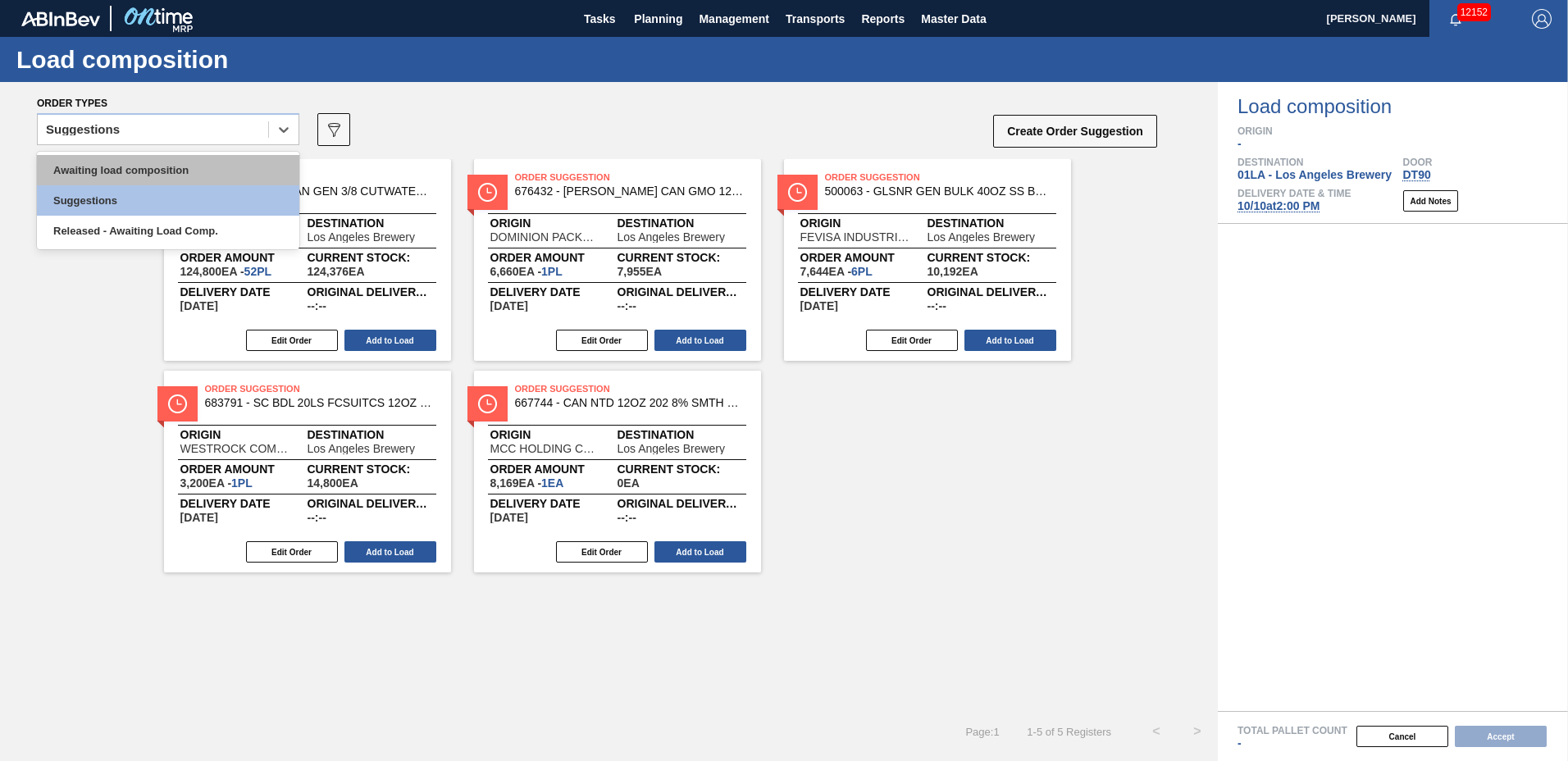
click at [140, 163] on div "Awaiting load composition" at bounding box center [168, 170] width 262 height 30
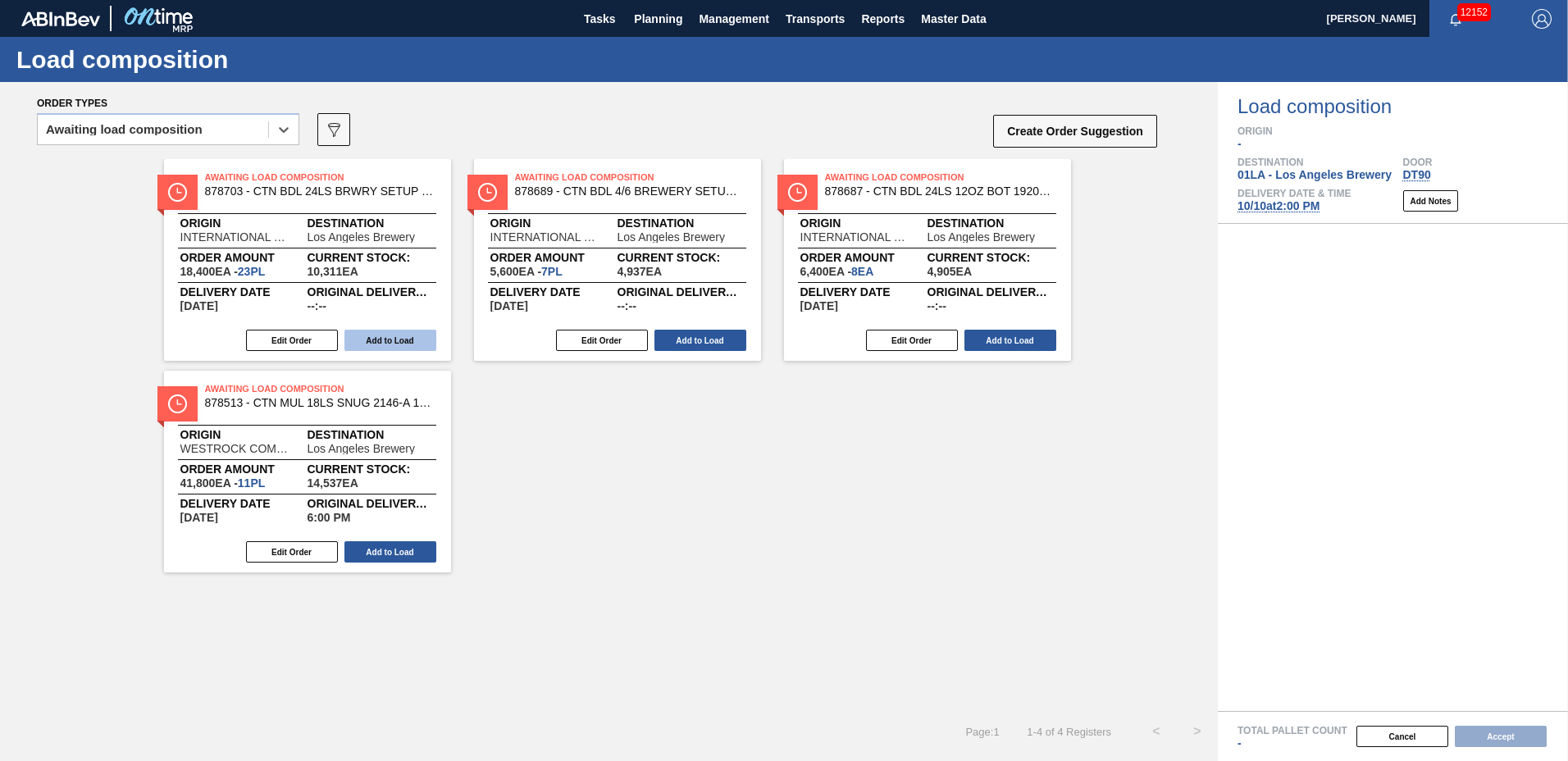
click at [408, 335] on button "Add to Load" at bounding box center [391, 340] width 92 height 21
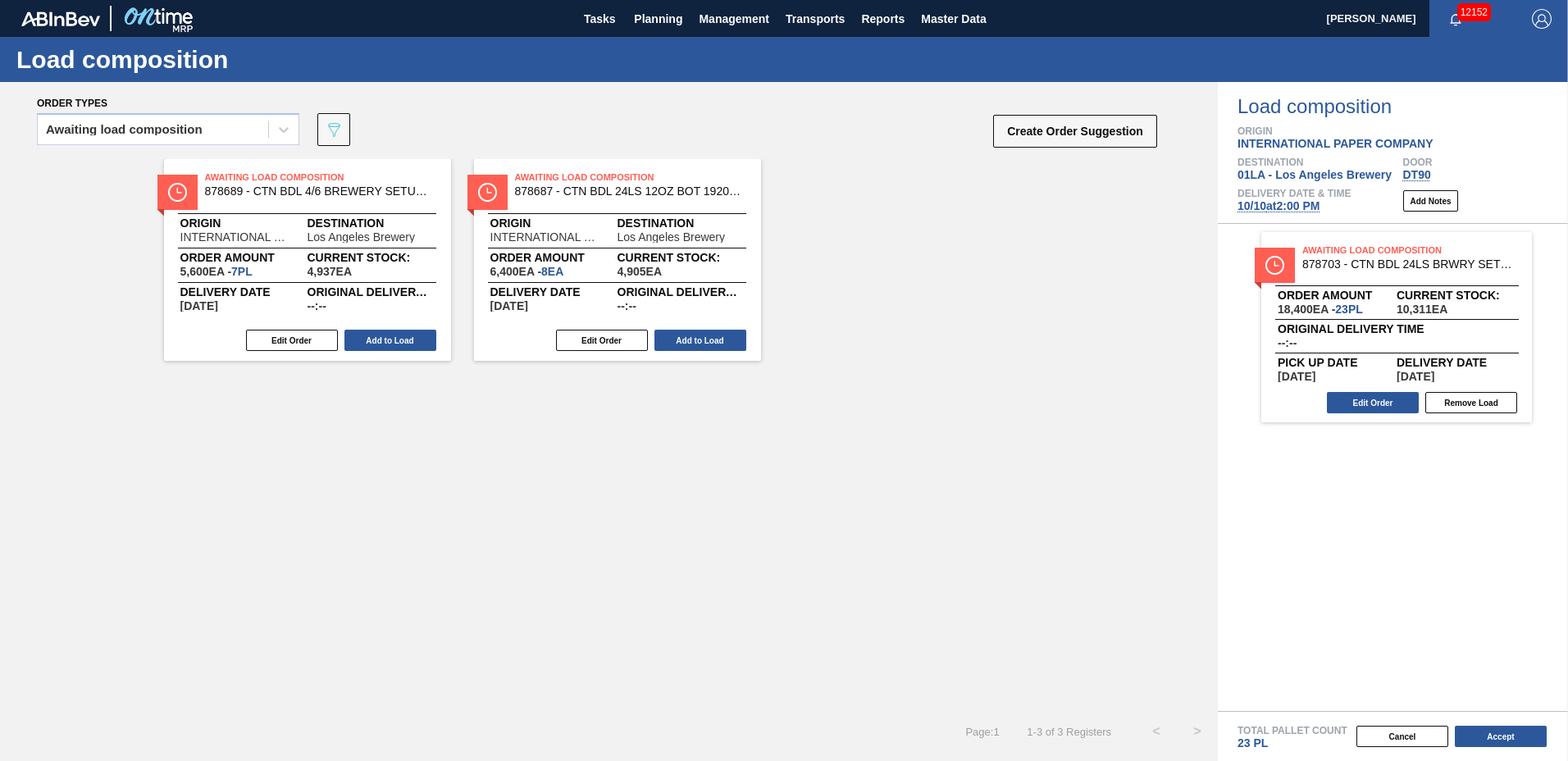
click at [408, 335] on button "Add to Load" at bounding box center [391, 340] width 92 height 21
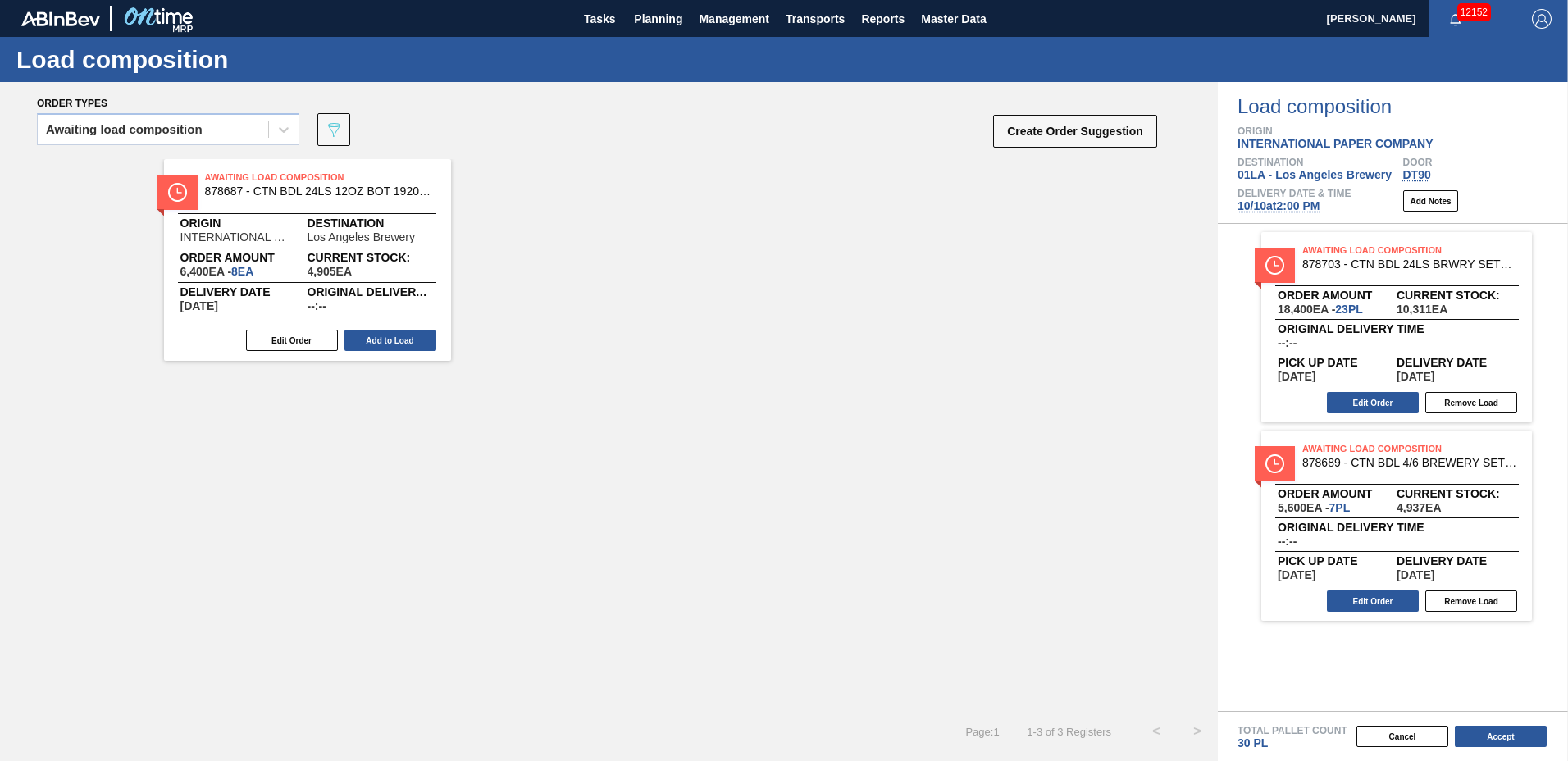
click at [408, 335] on button "Add to Load" at bounding box center [391, 340] width 92 height 21
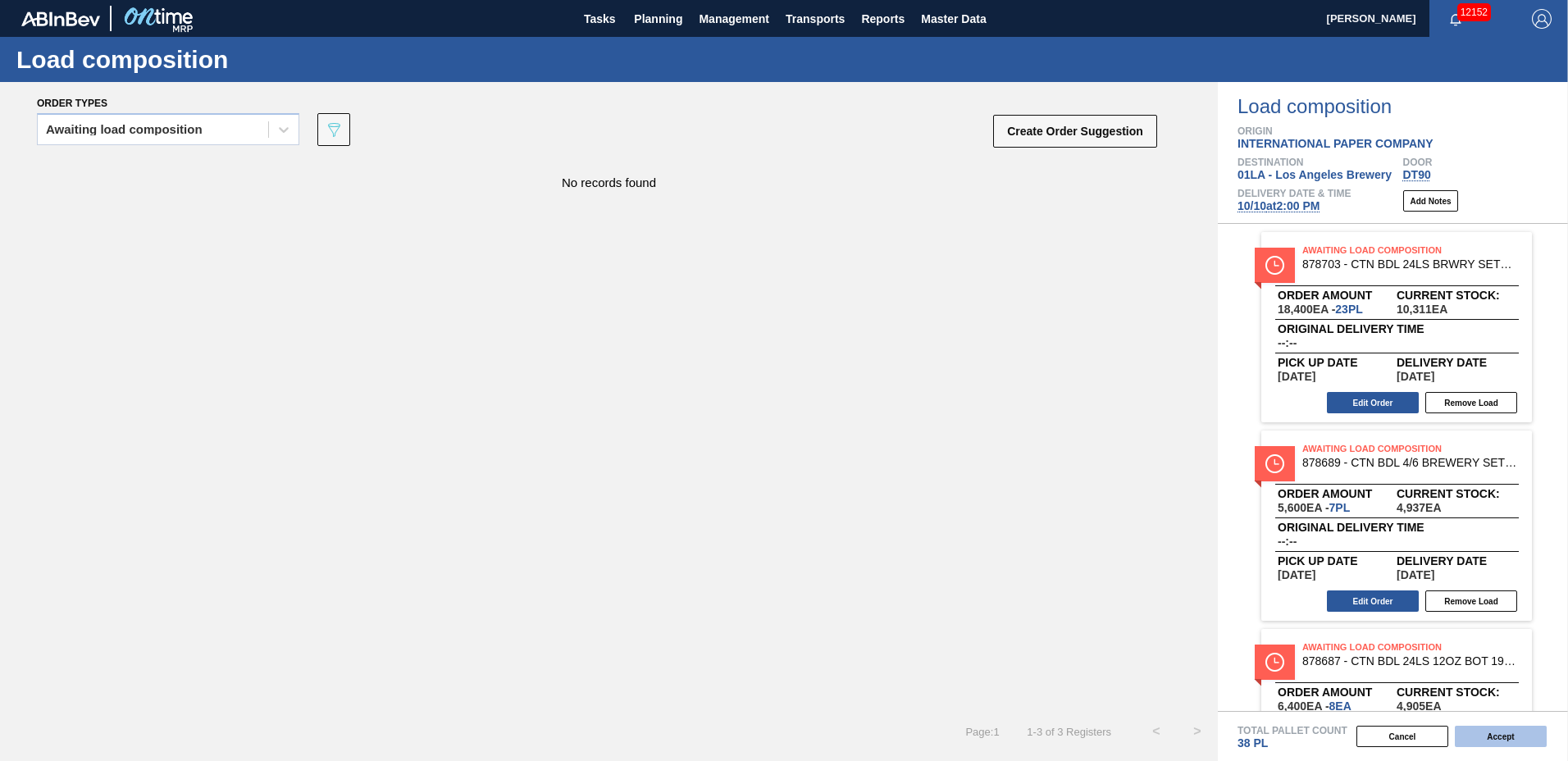
click at [1489, 726] on button "Accept" at bounding box center [1501, 736] width 92 height 21
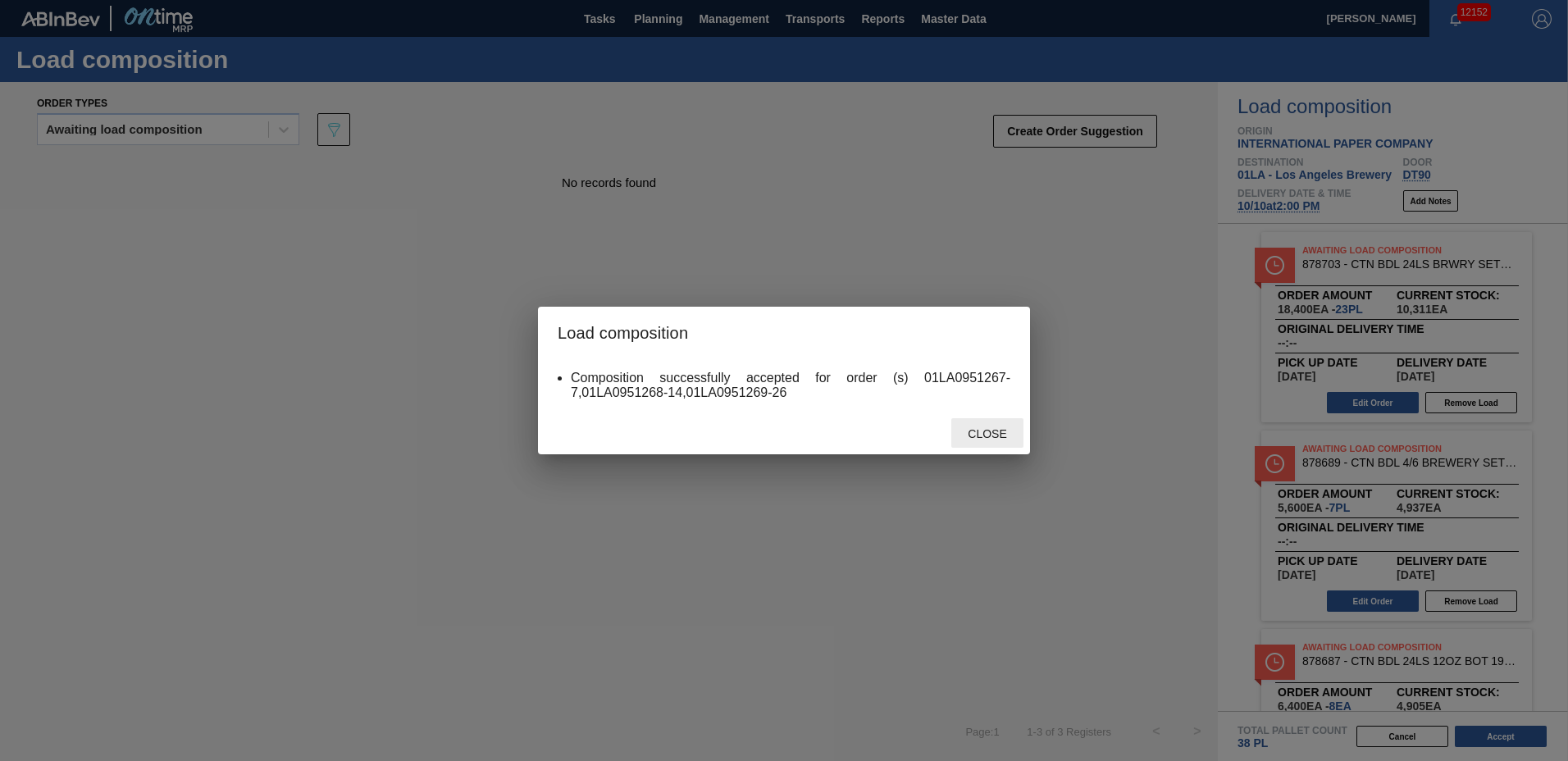
click at [974, 440] on span "Close" at bounding box center [986, 434] width 65 height 13
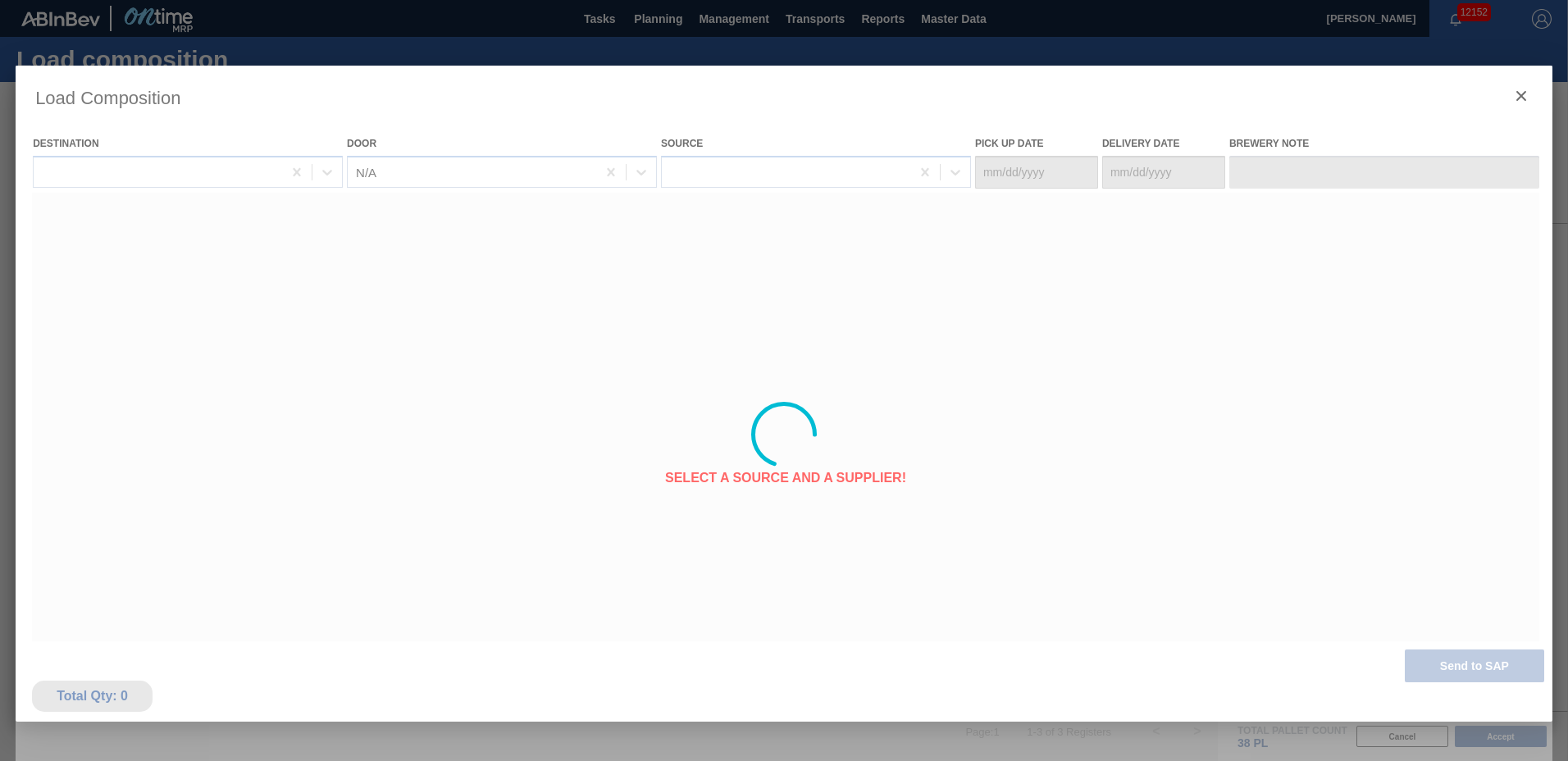
type Date "[DATE]"
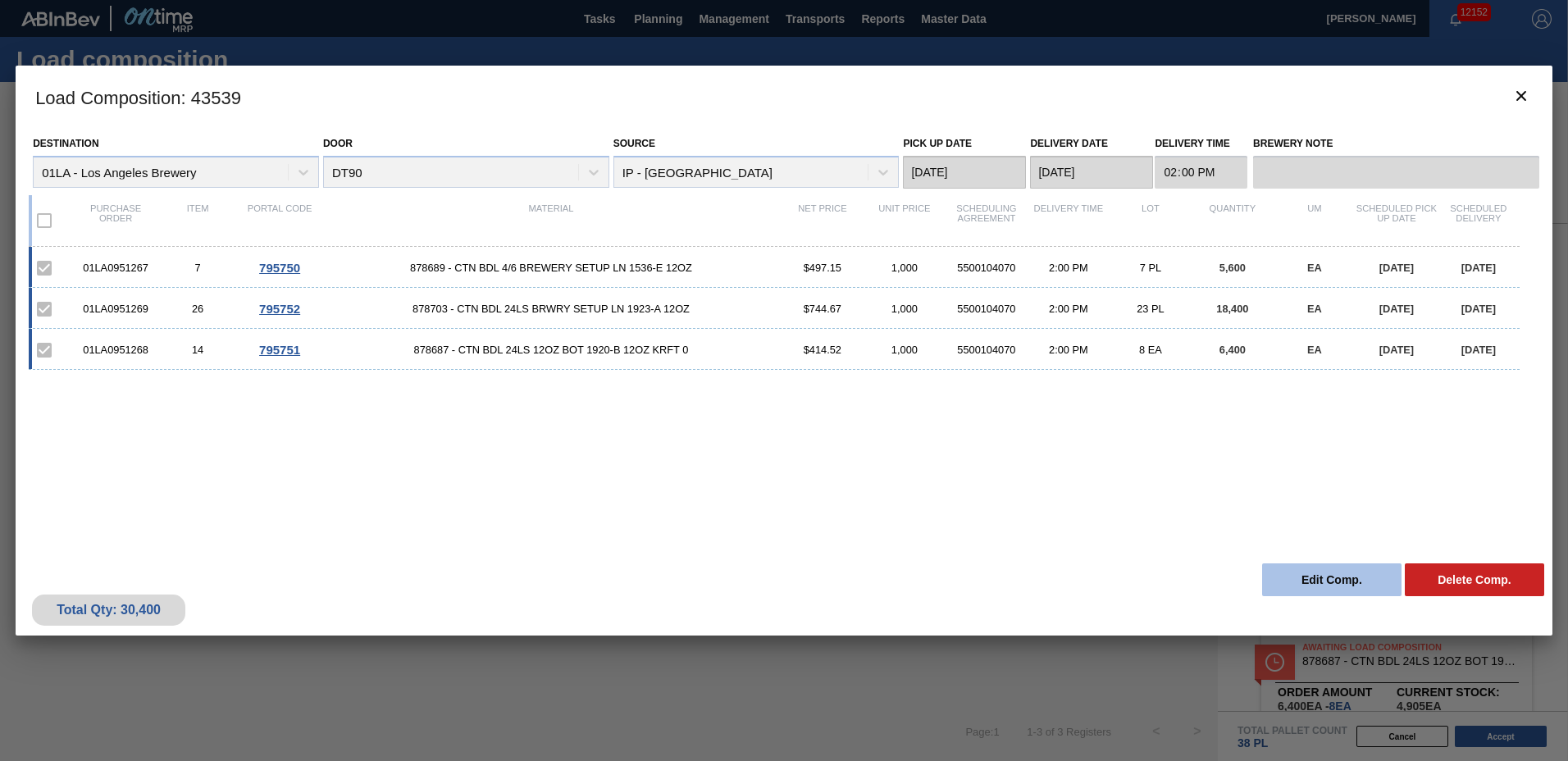
click at [1341, 571] on button "Edit Comp." at bounding box center [1332, 580] width 139 height 33
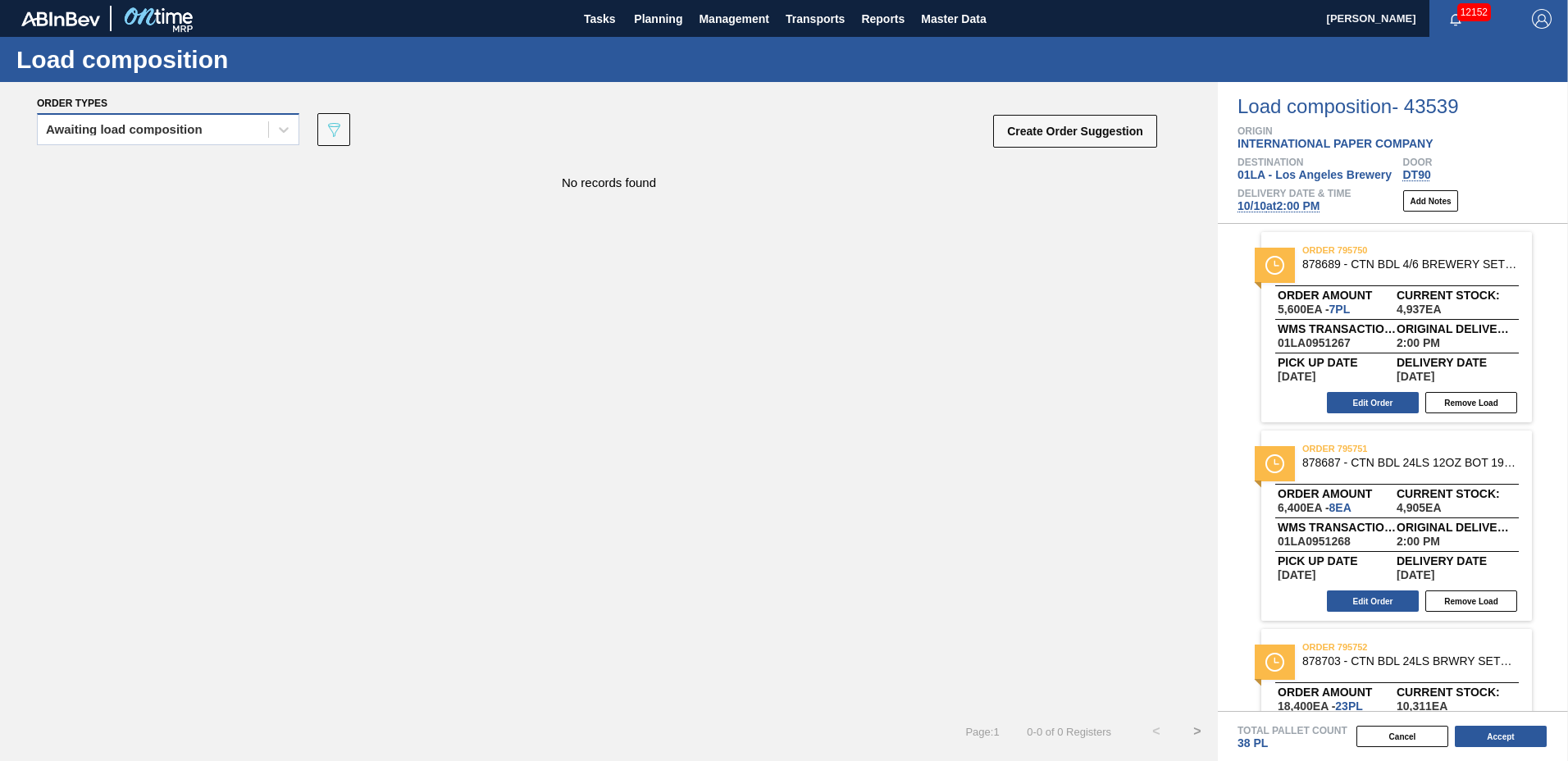
click at [195, 134] on div "Awaiting load composition" at bounding box center [124, 130] width 157 height 12
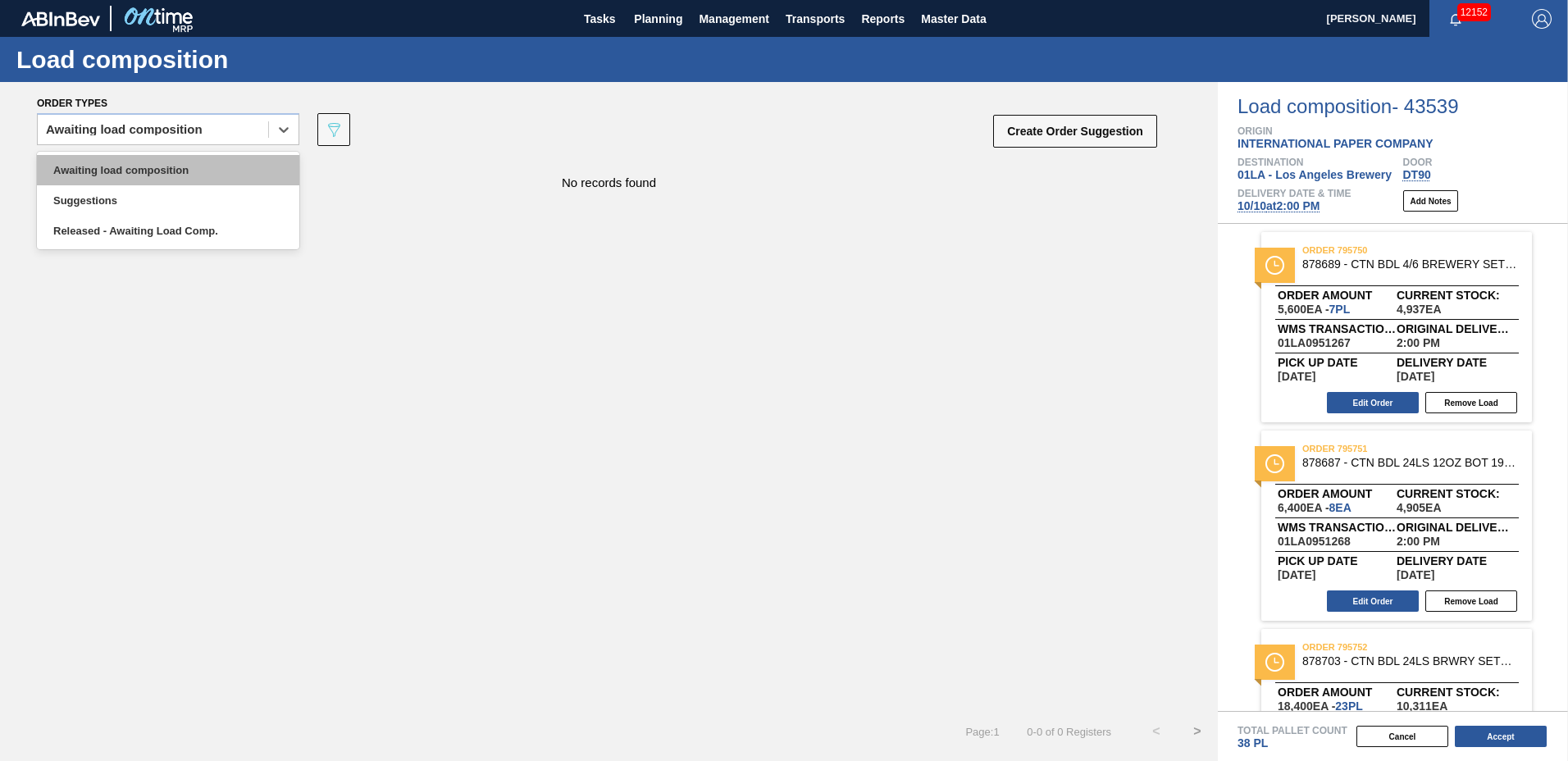
click at [184, 159] on div "Awaiting load composition" at bounding box center [168, 170] width 262 height 30
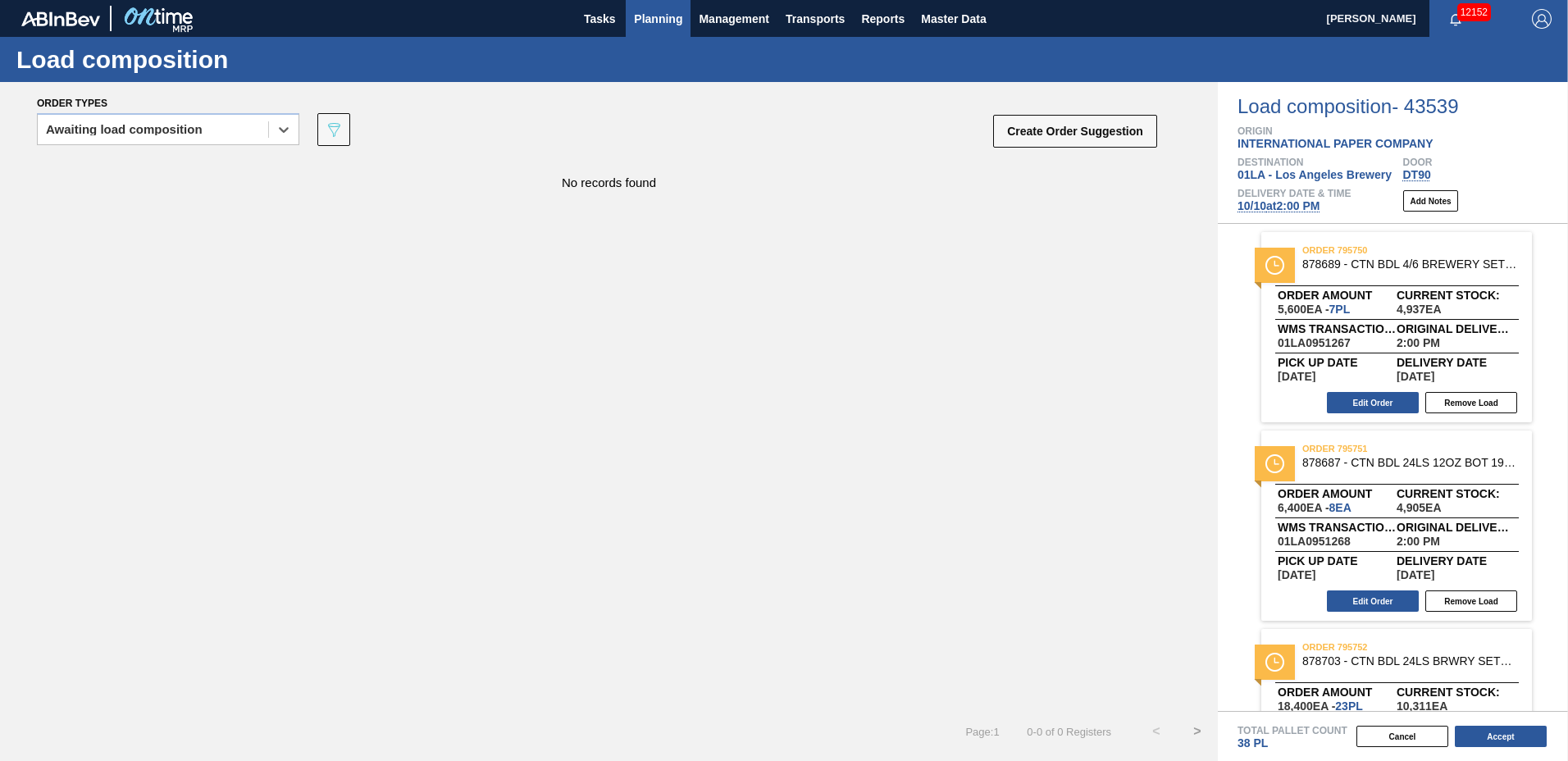
click at [640, 7] on button "Planning" at bounding box center [657, 18] width 65 height 37
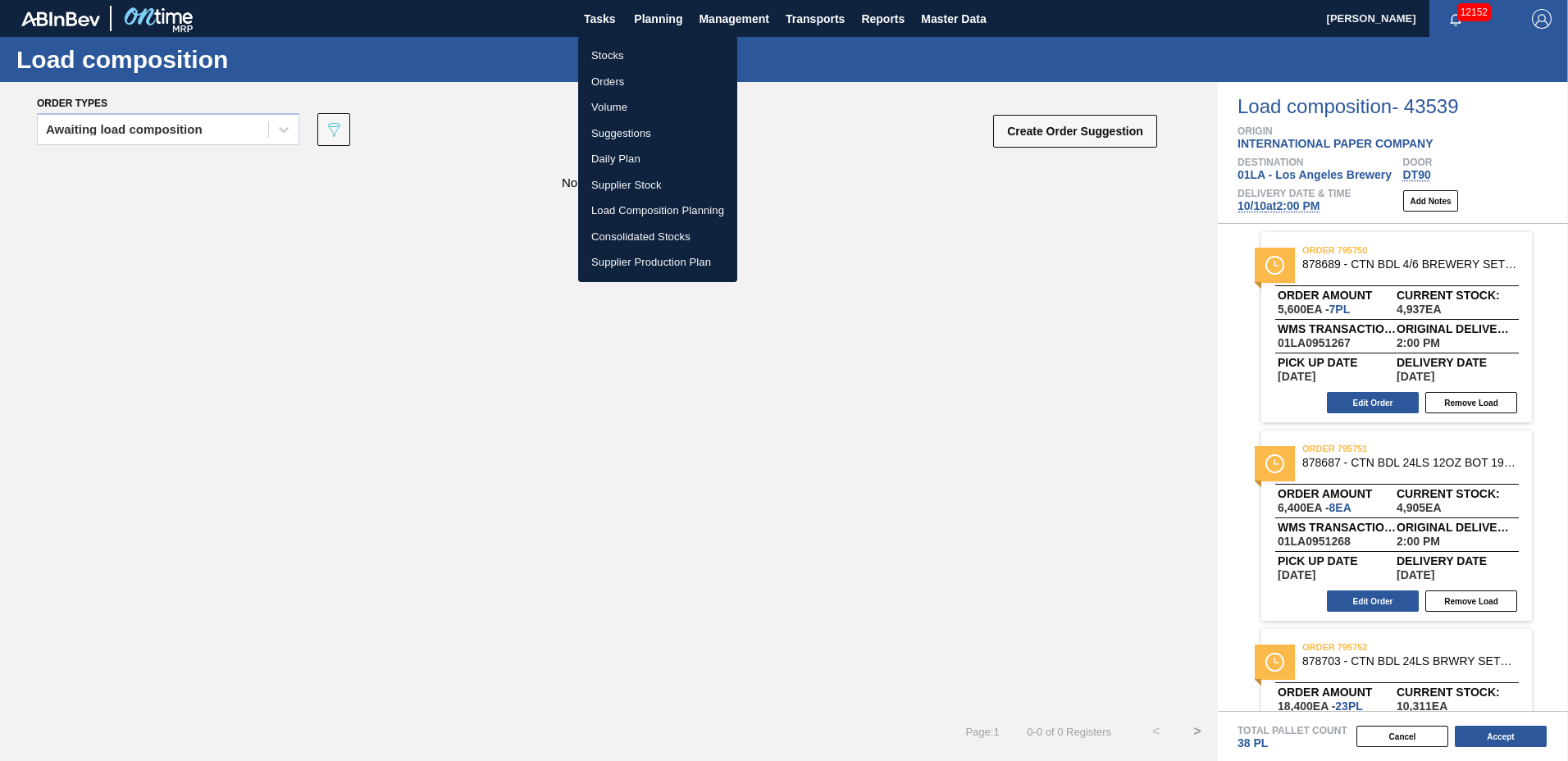
click at [854, 255] on div at bounding box center [784, 380] width 1568 height 761
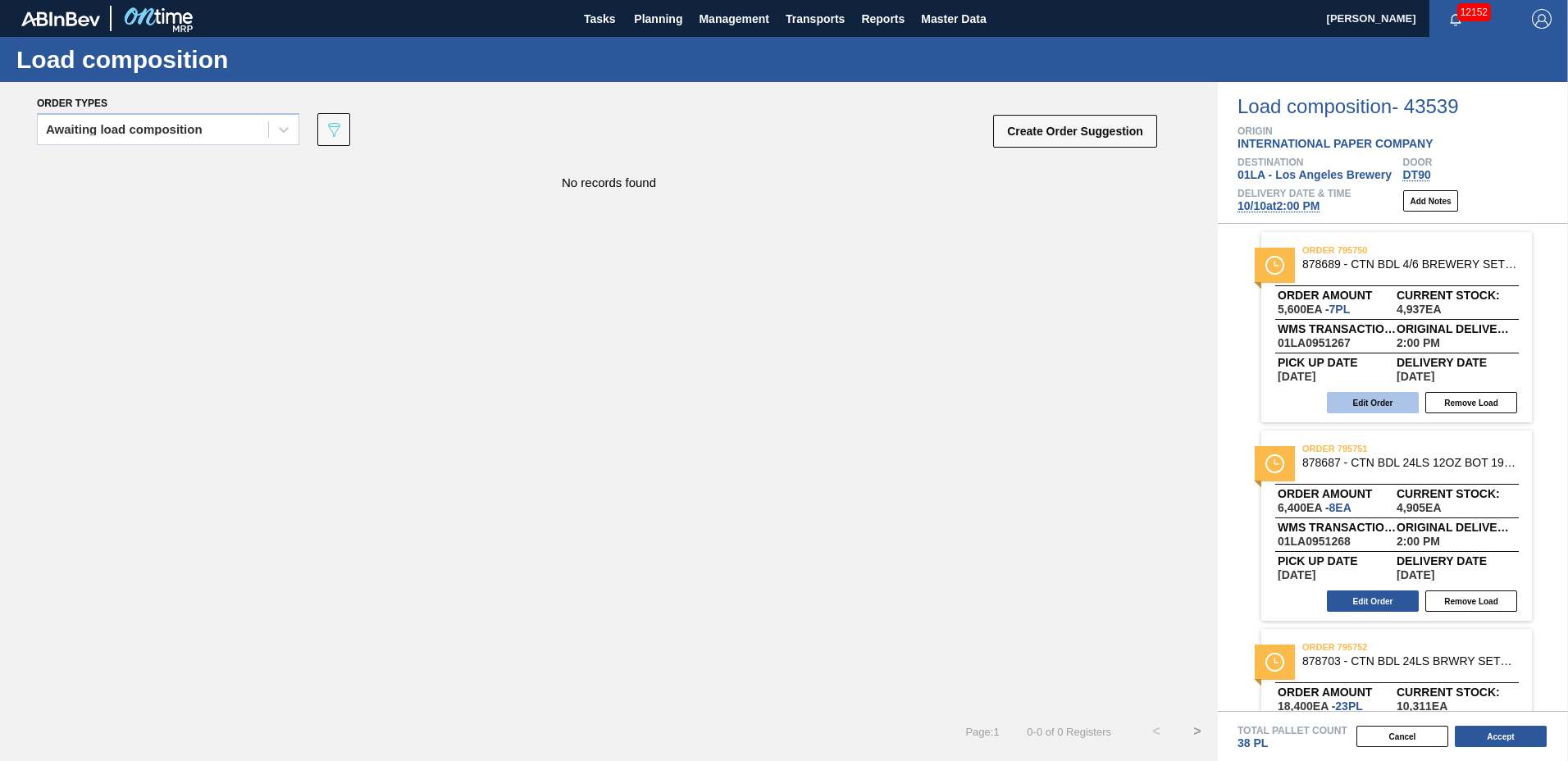
click at [1396, 406] on button "Edit Order" at bounding box center [1373, 402] width 92 height 21
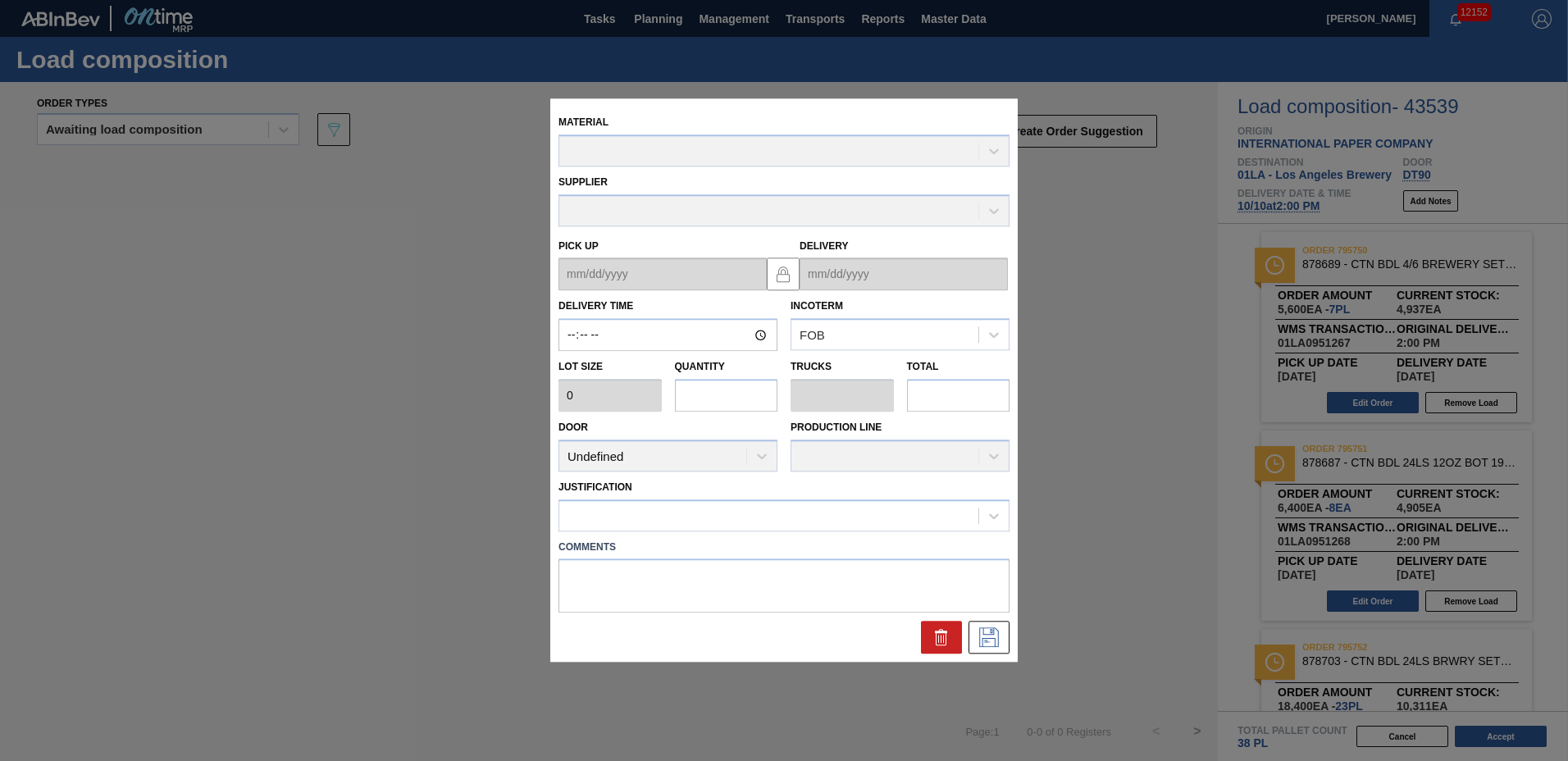
type input "14:00:00"
type input "800"
type input "7"
type input "0.135"
type input "5,600"
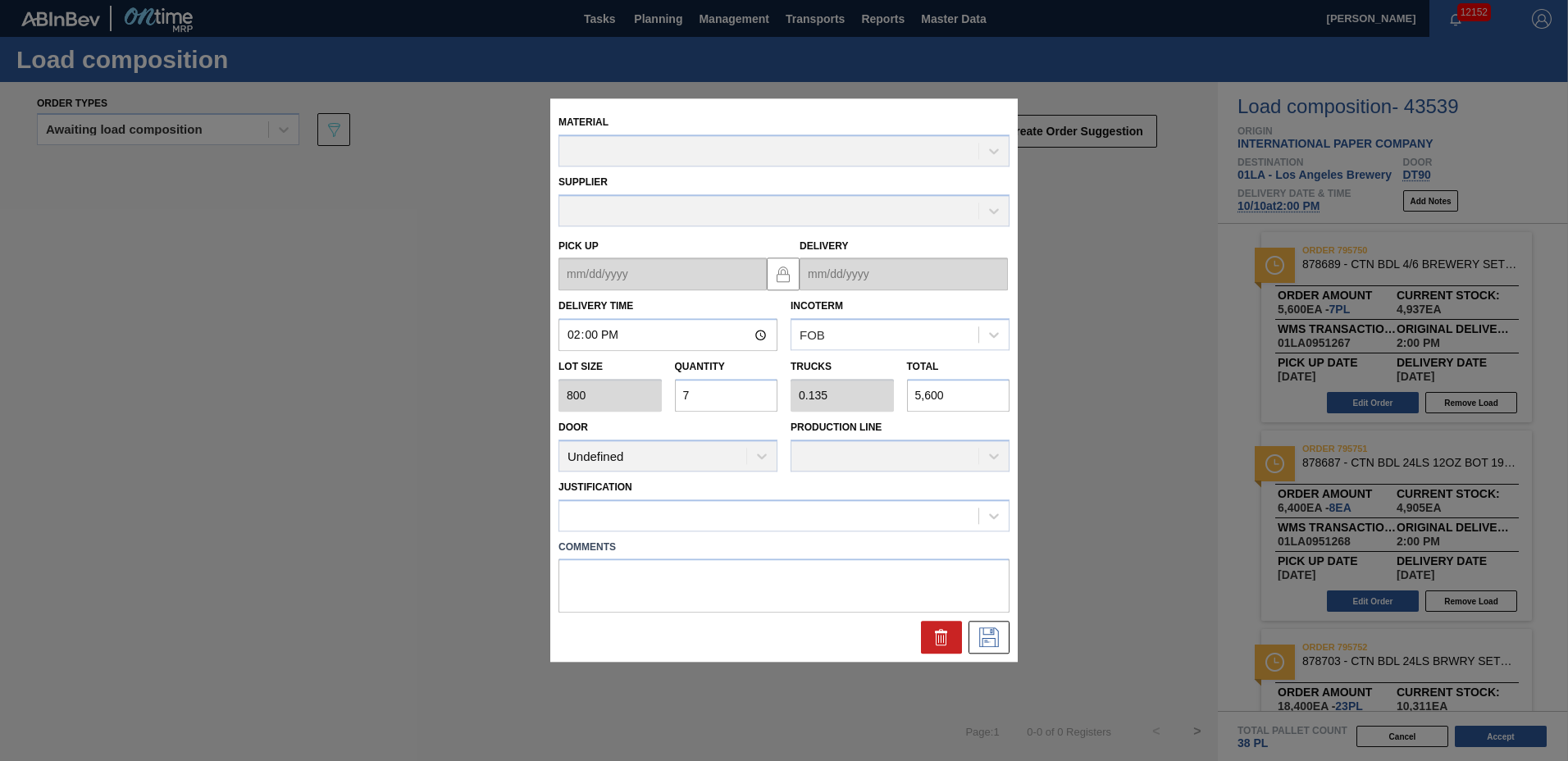
type up "[DATE]"
type input "[DATE]"
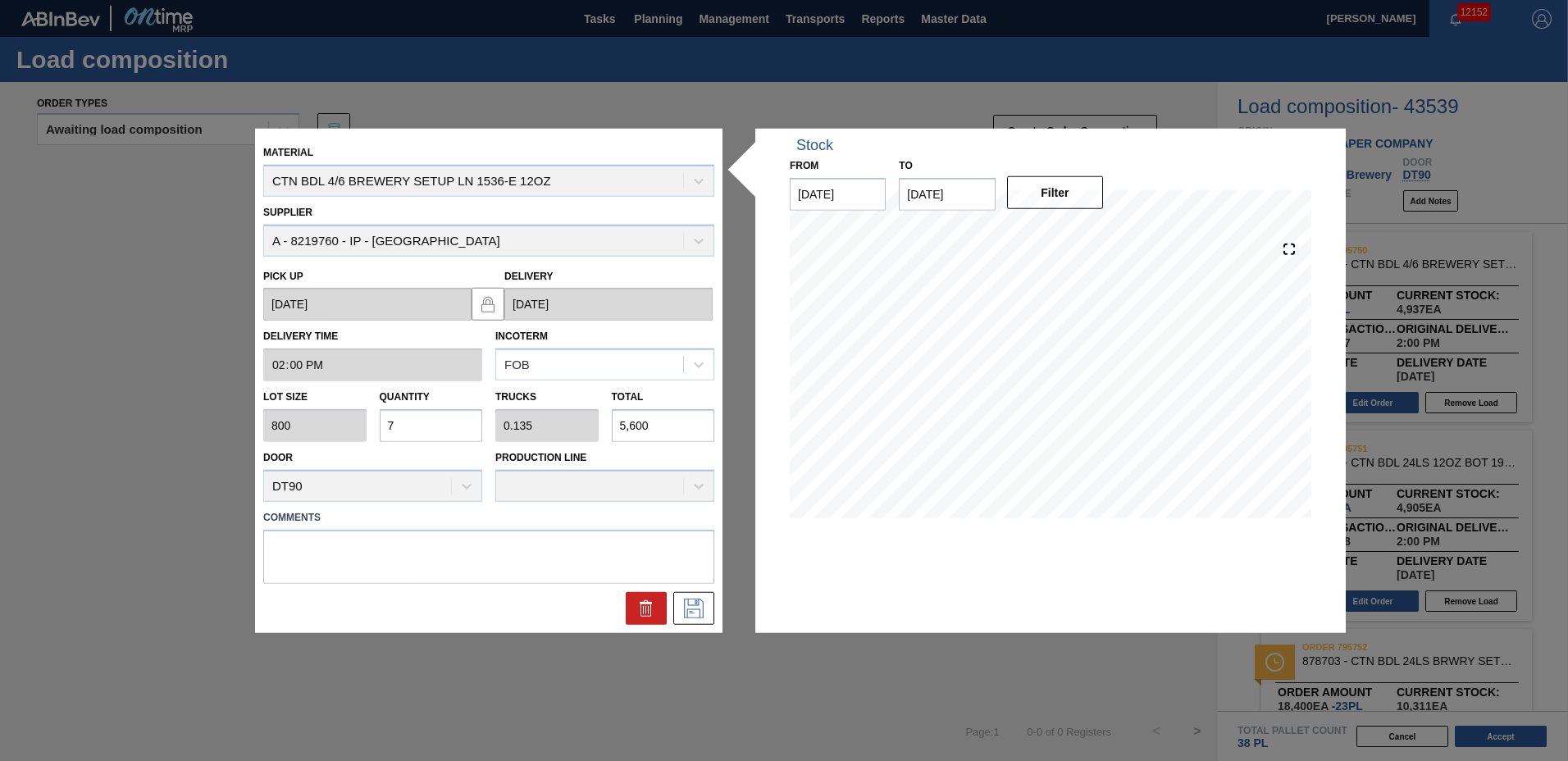
click at [330, 430] on div "Lot size 800 Quantity 7 Trucks 0.135 Total 5,600" at bounding box center [488, 412] width 464 height 60
type input "1"
type input "0.019"
type input "800"
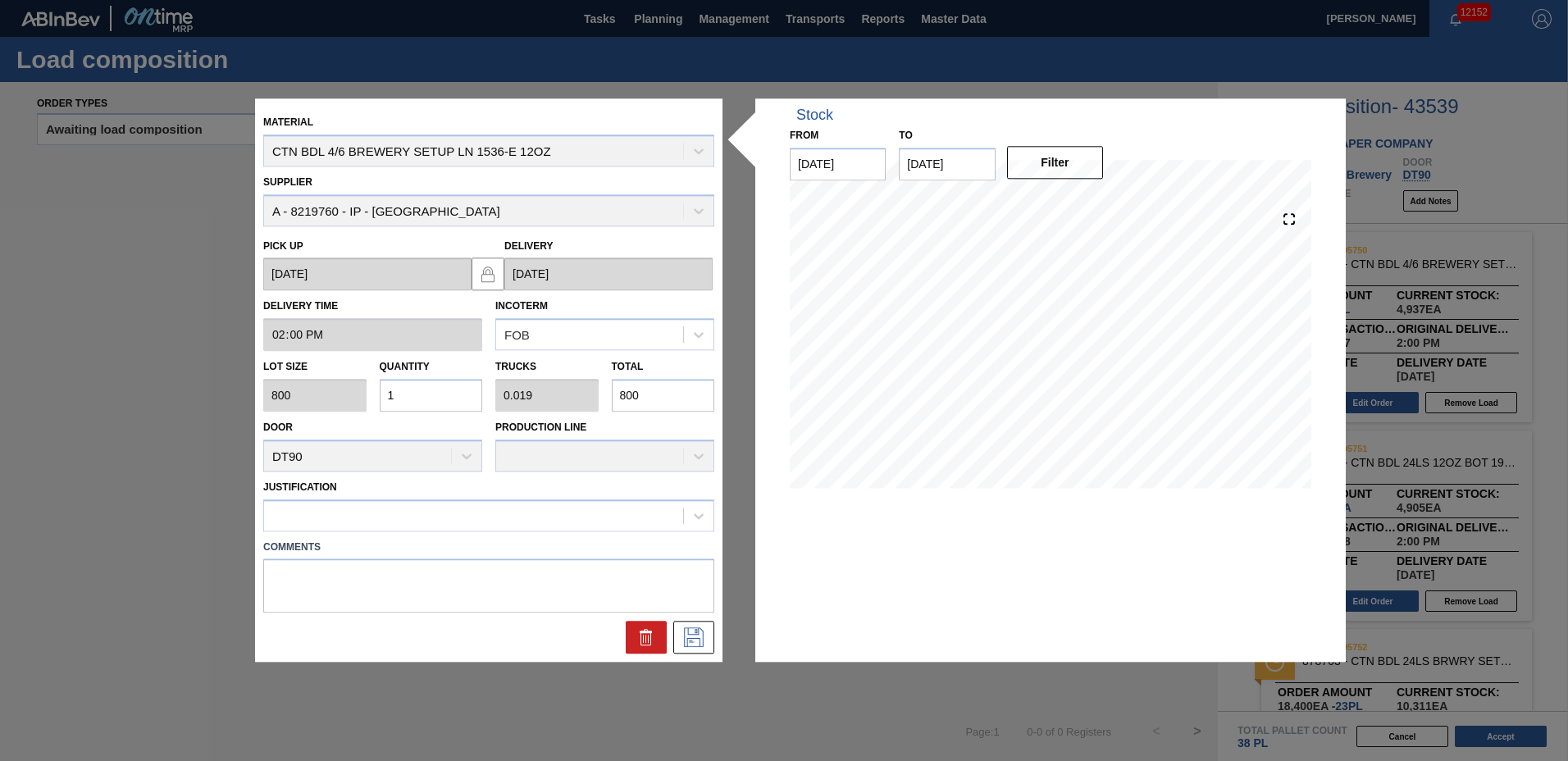
type input "14"
type input "0.269"
type input "11,200"
type input "14"
click at [348, 523] on div at bounding box center [474, 515] width 419 height 23
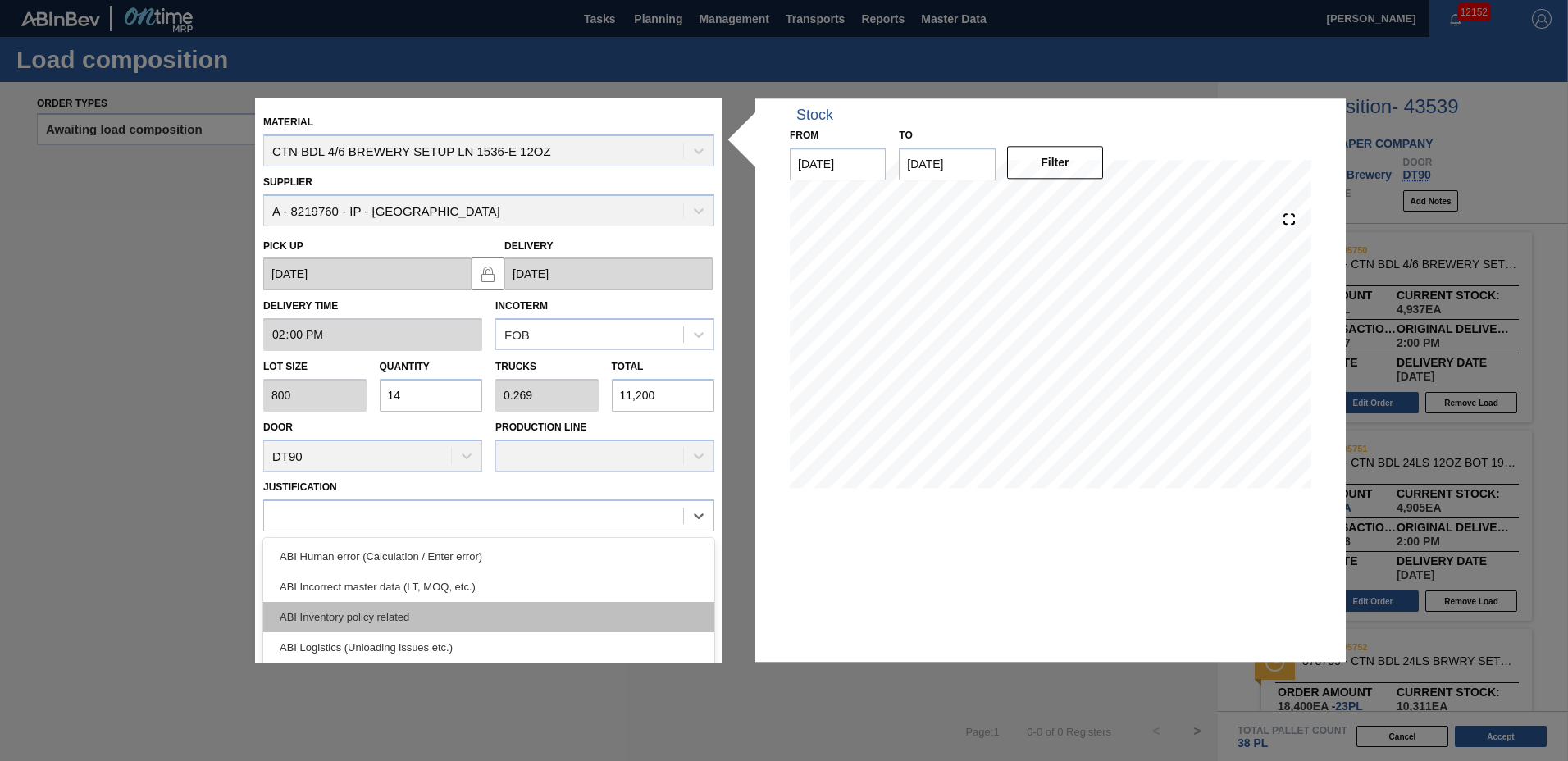
click at [323, 623] on div "ABI Inventory policy related" at bounding box center [489, 618] width 451 height 30
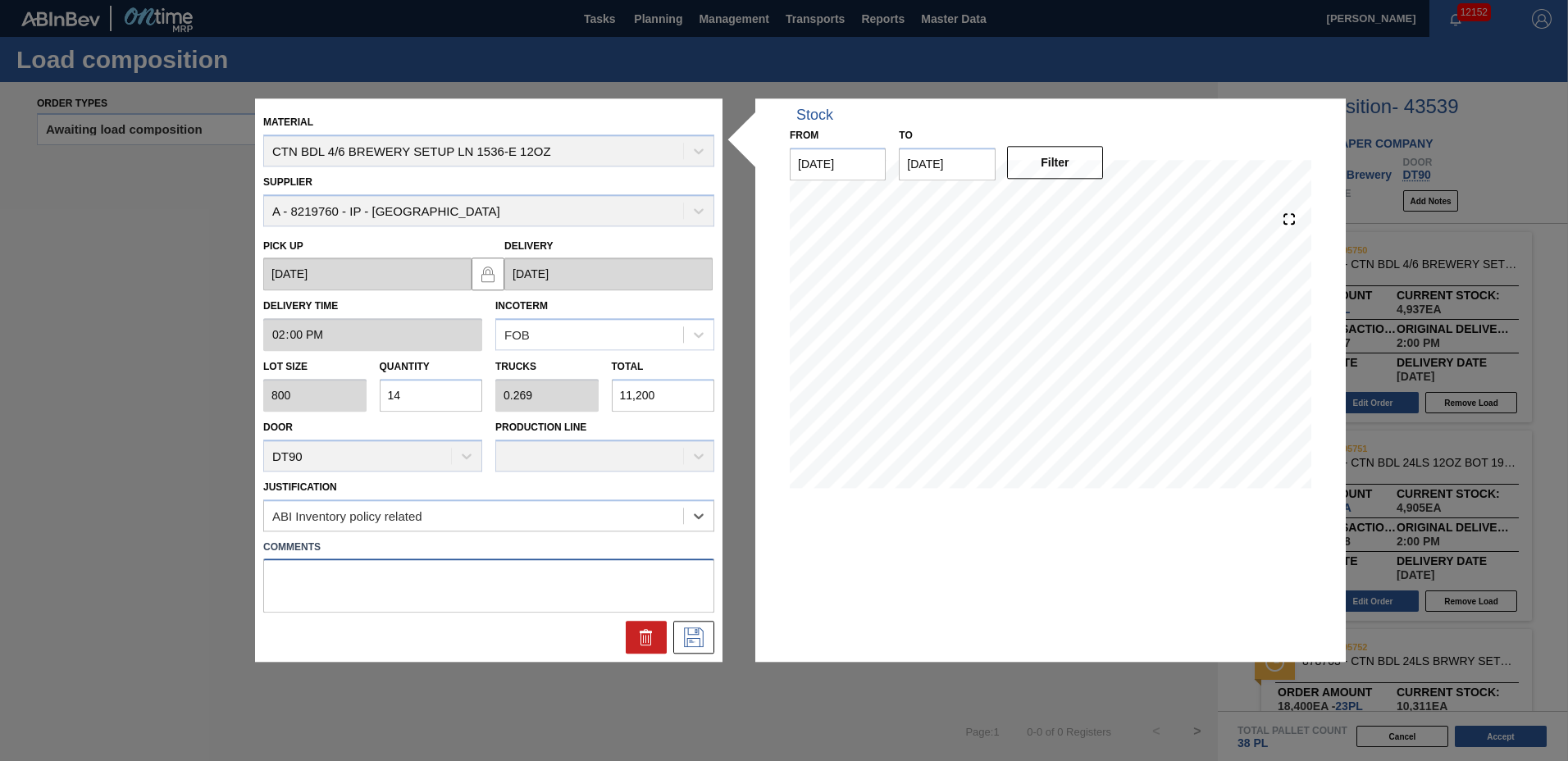
click at [308, 586] on textarea at bounding box center [489, 586] width 451 height 55
type textarea "2"
click at [701, 643] on icon at bounding box center [693, 638] width 26 height 19
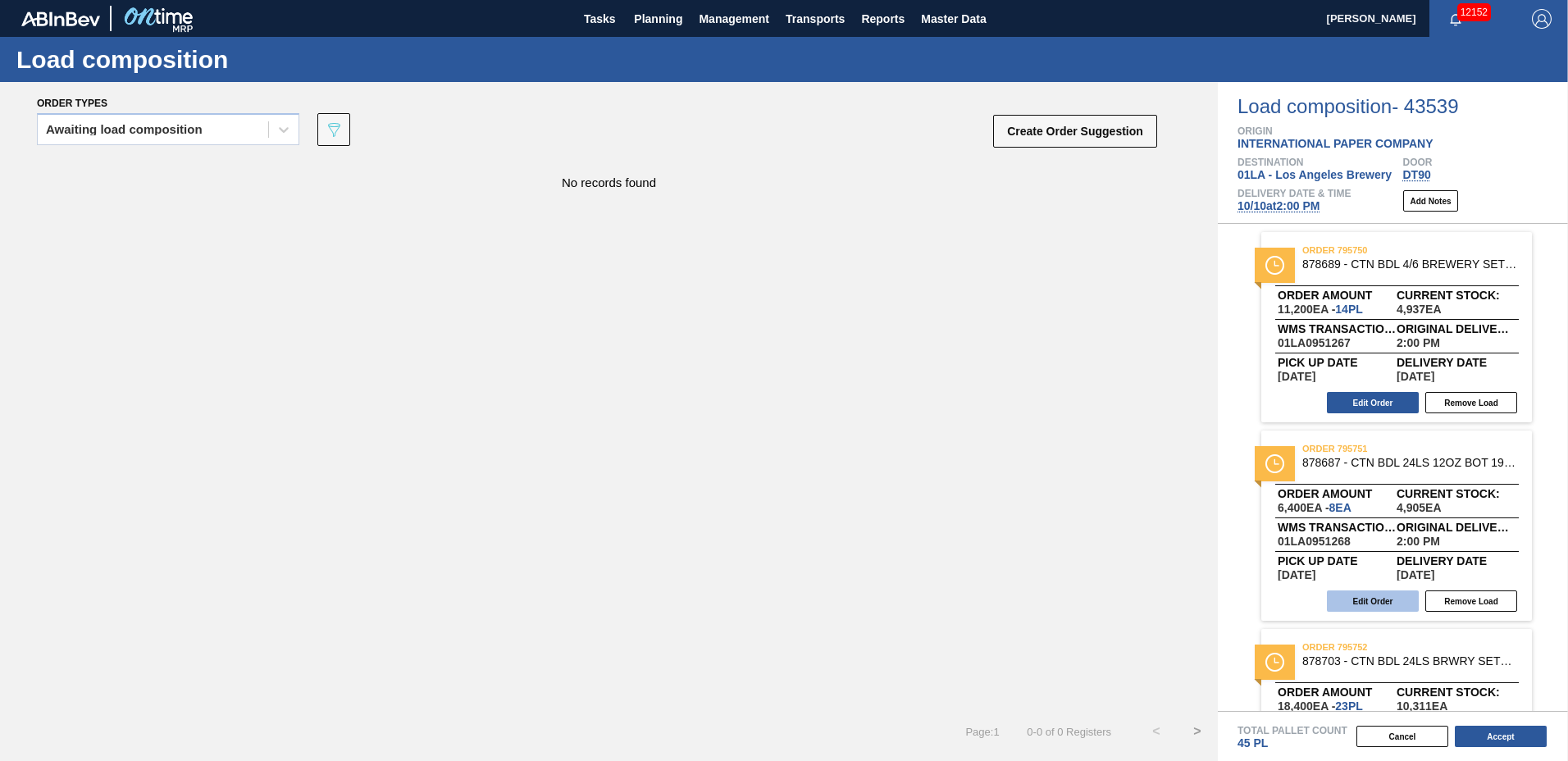
click at [1373, 593] on button "Edit Order" at bounding box center [1373, 601] width 92 height 21
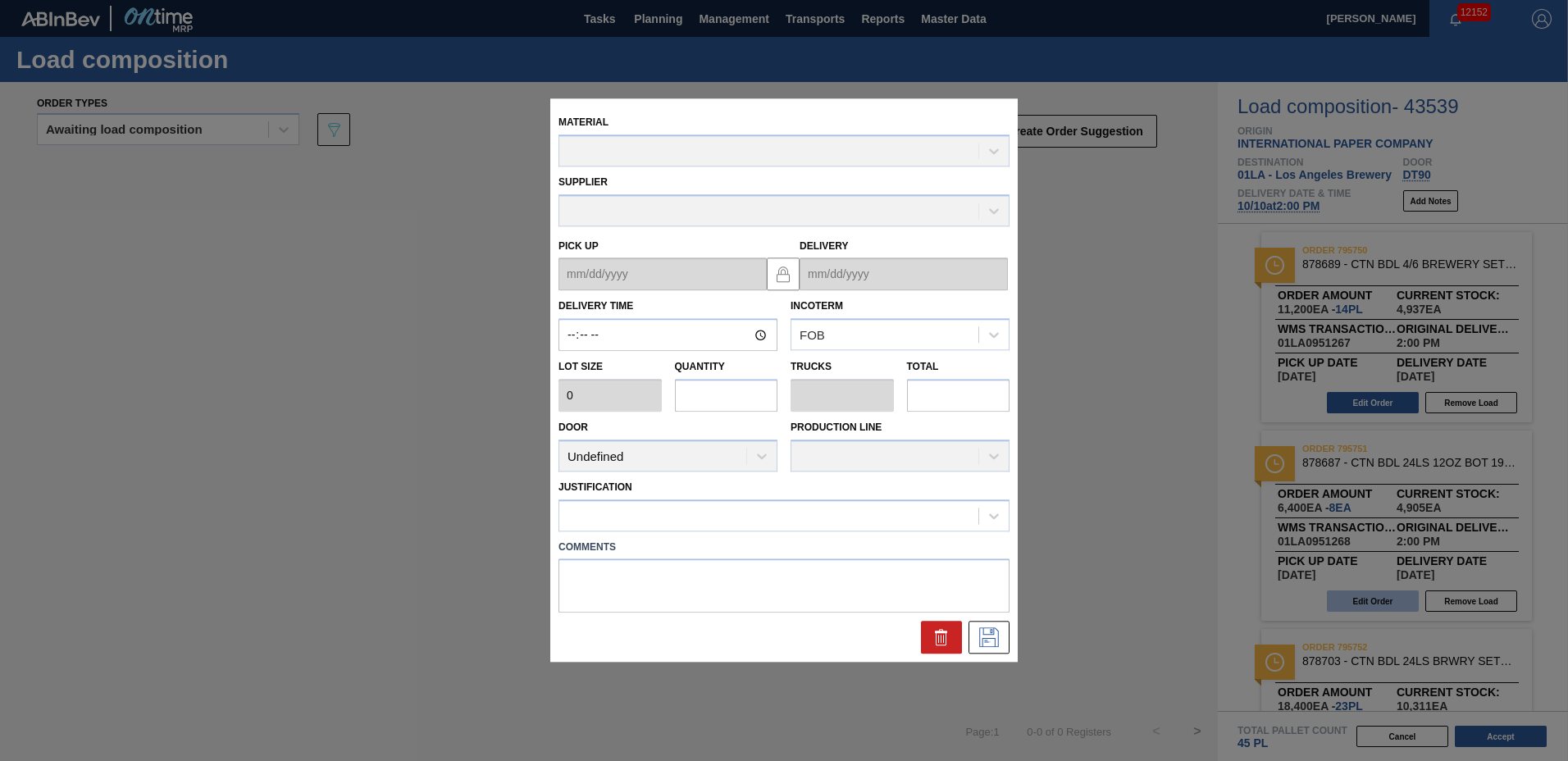
type input "14:00:00"
type input "800"
type input "8"
type input "0.154"
type input "6,400"
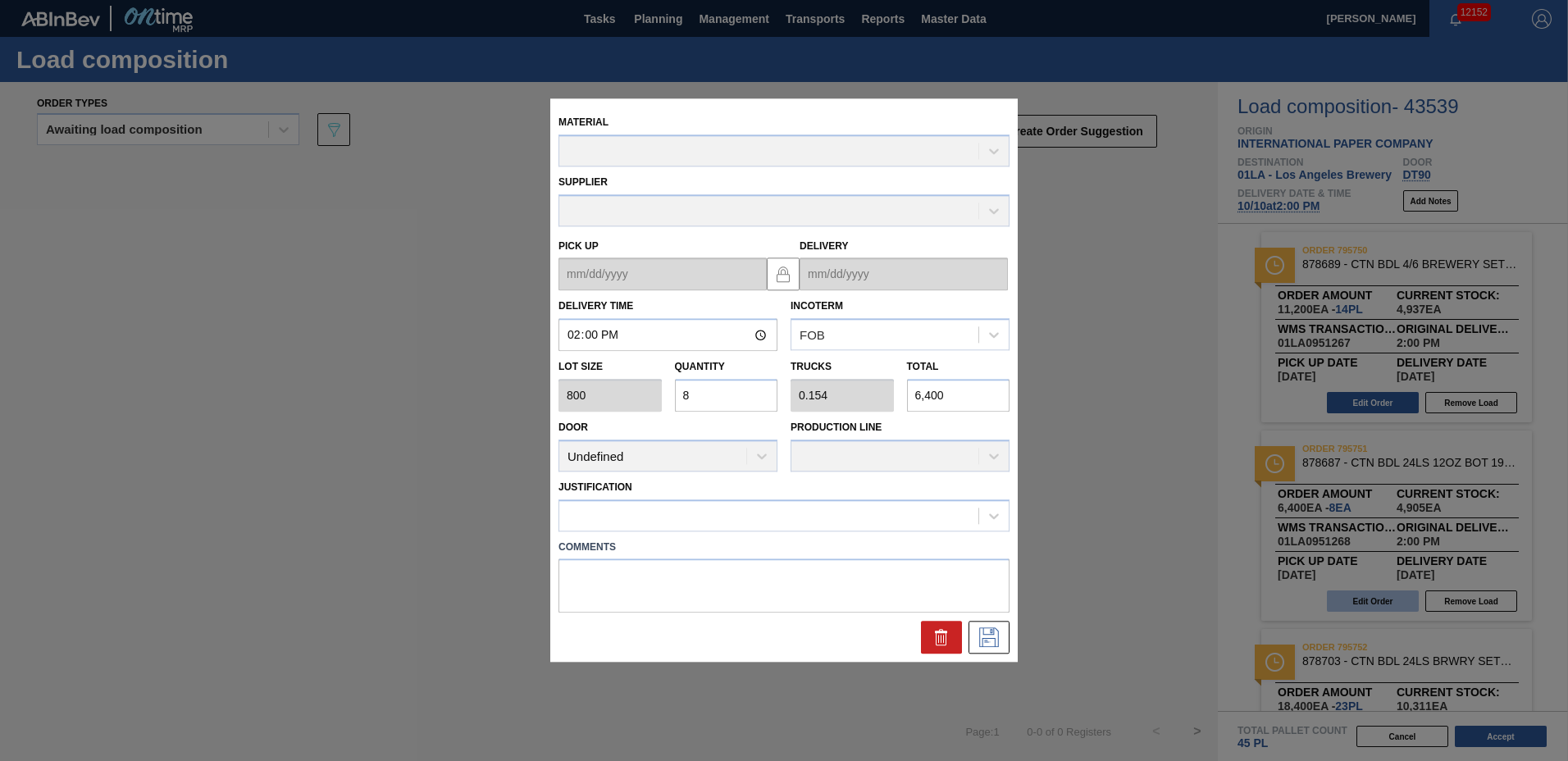
type up "[DATE]"
type input "[DATE]"
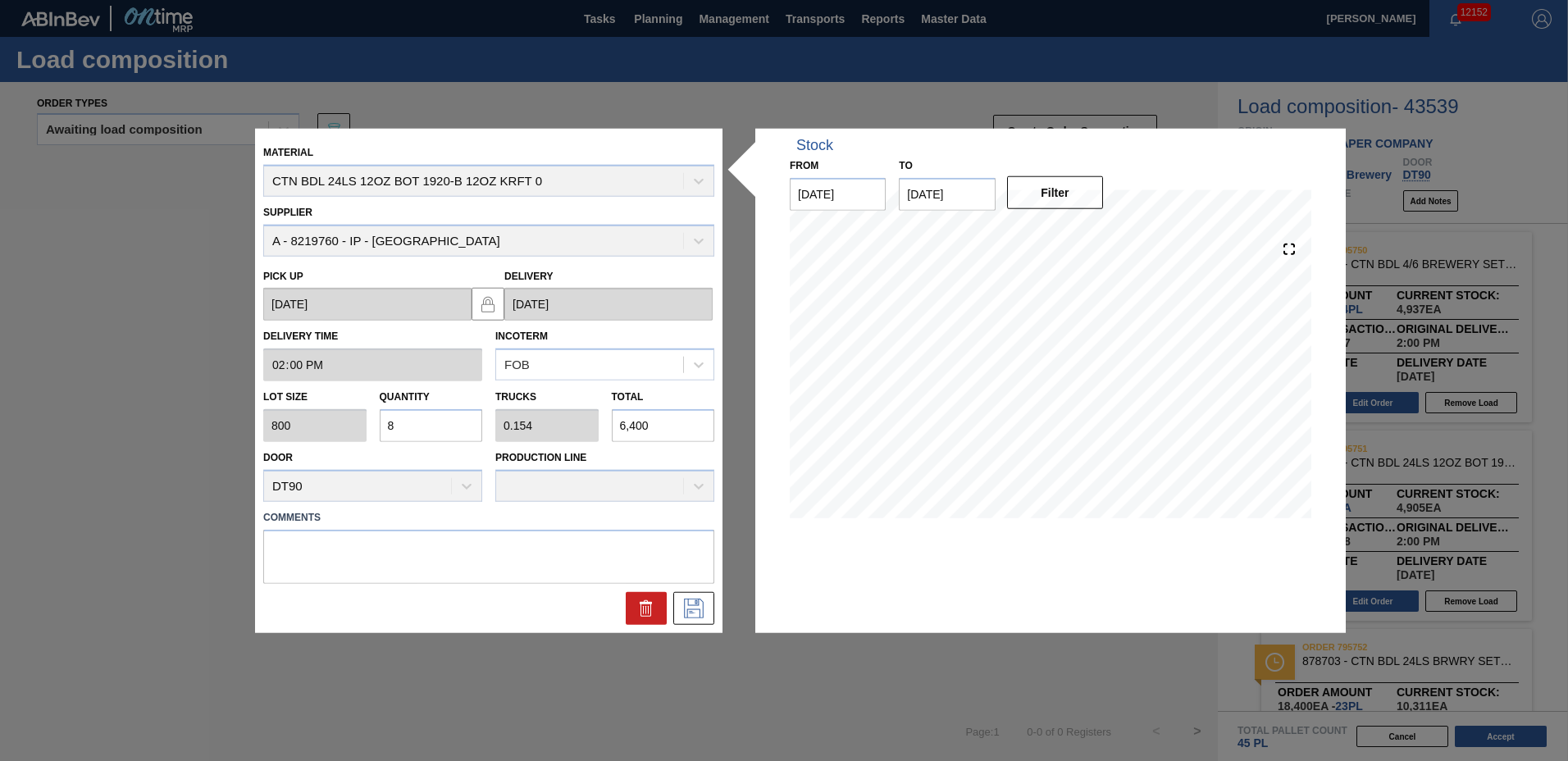
drag, startPoint x: 722, startPoint y: 658, endPoint x: 747, endPoint y: 675, distance: 30.2
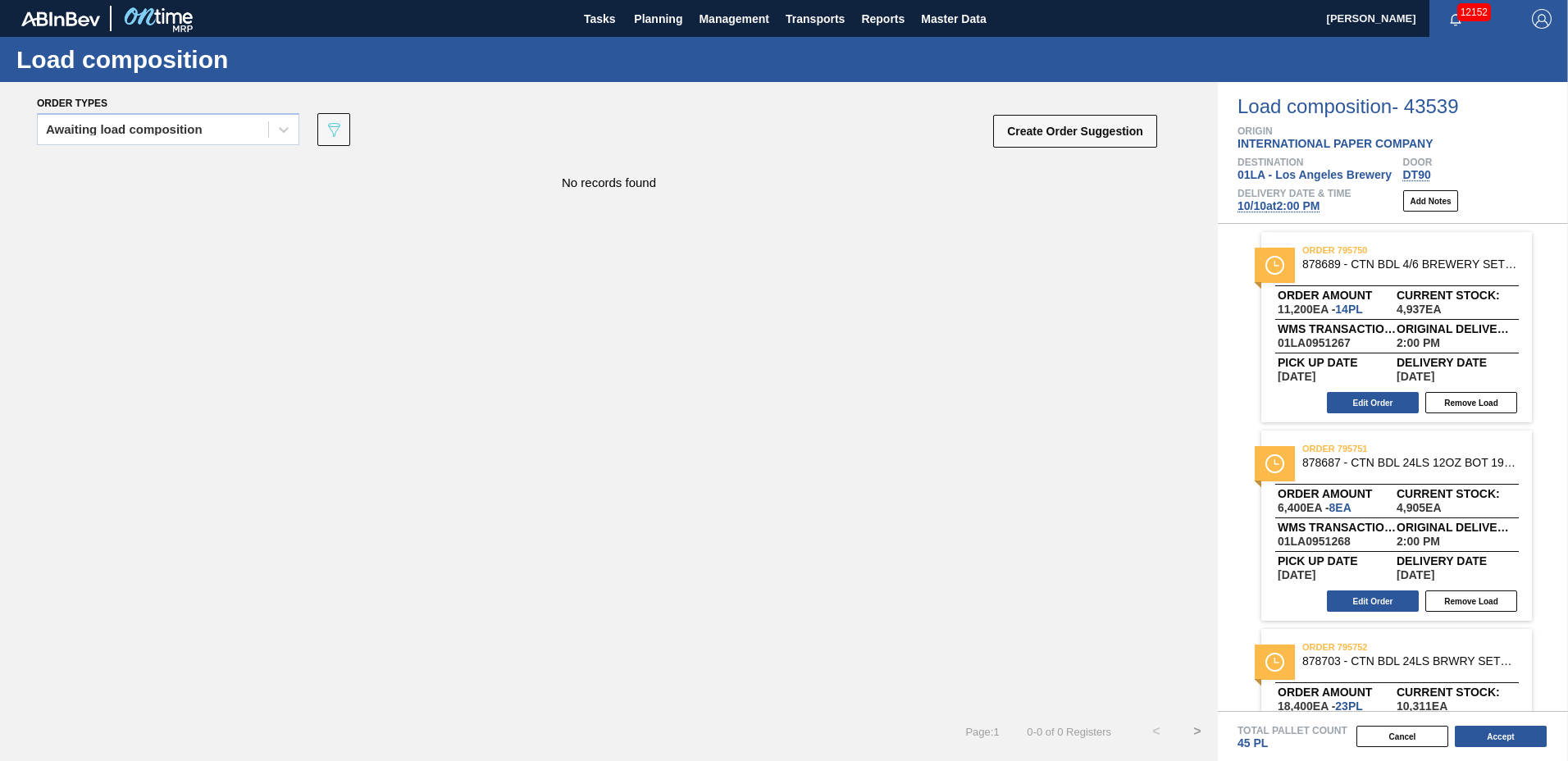
scroll to position [117, 0]
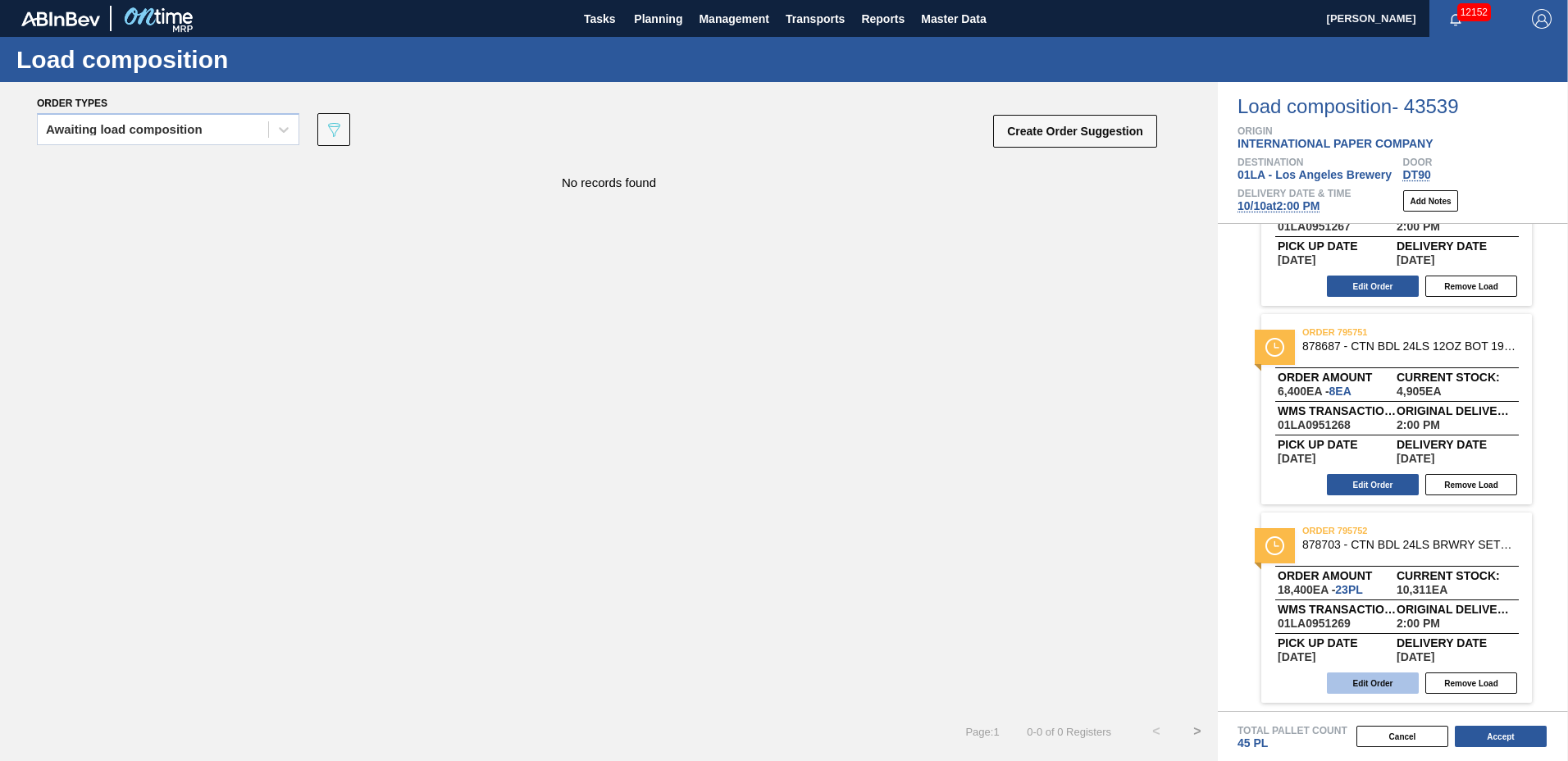
click at [1368, 676] on button "Edit Order" at bounding box center [1373, 683] width 92 height 21
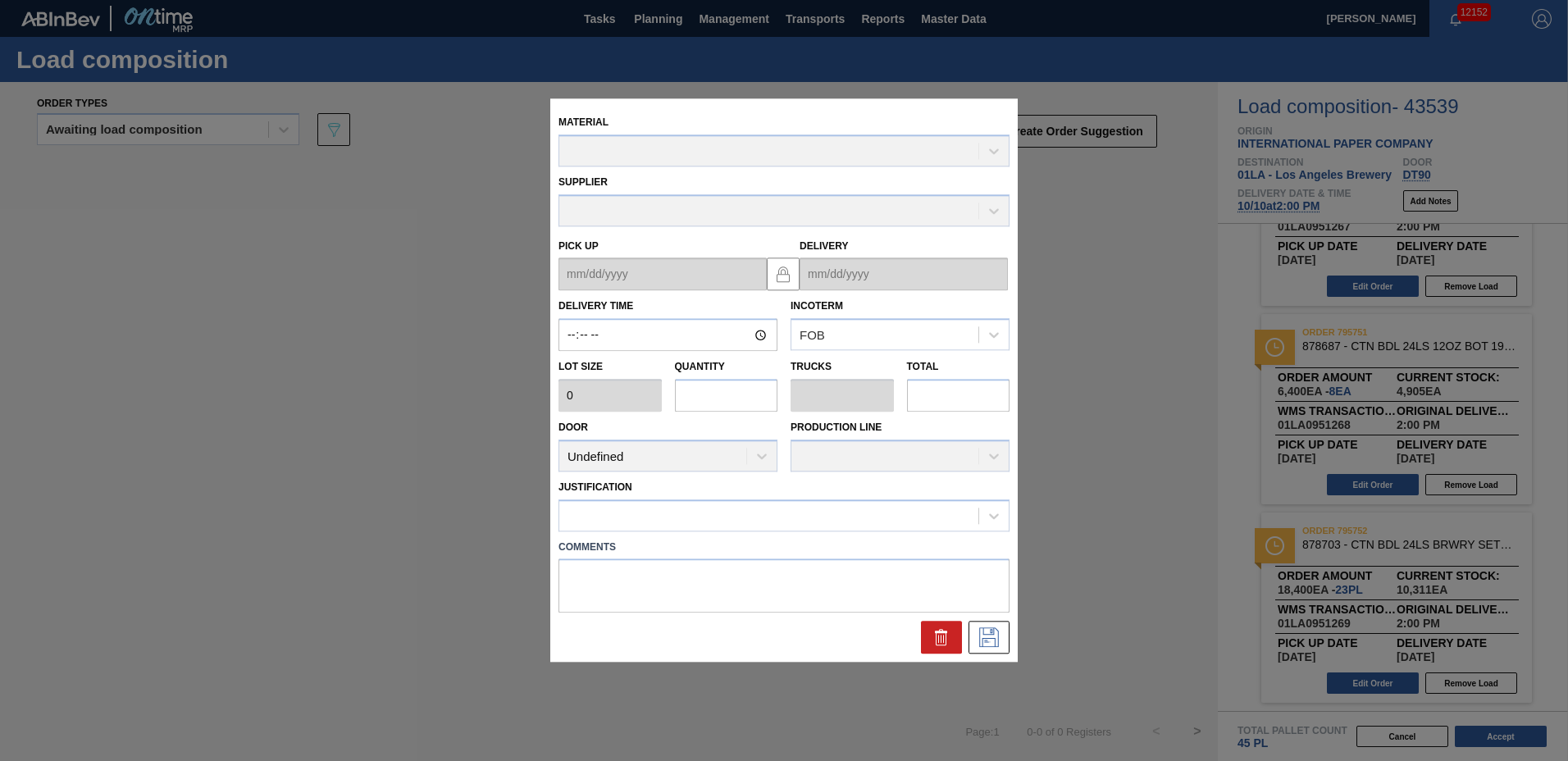
type input "14:00:00"
type input "800"
type input "23"
type input "0.442"
type input "18,400"
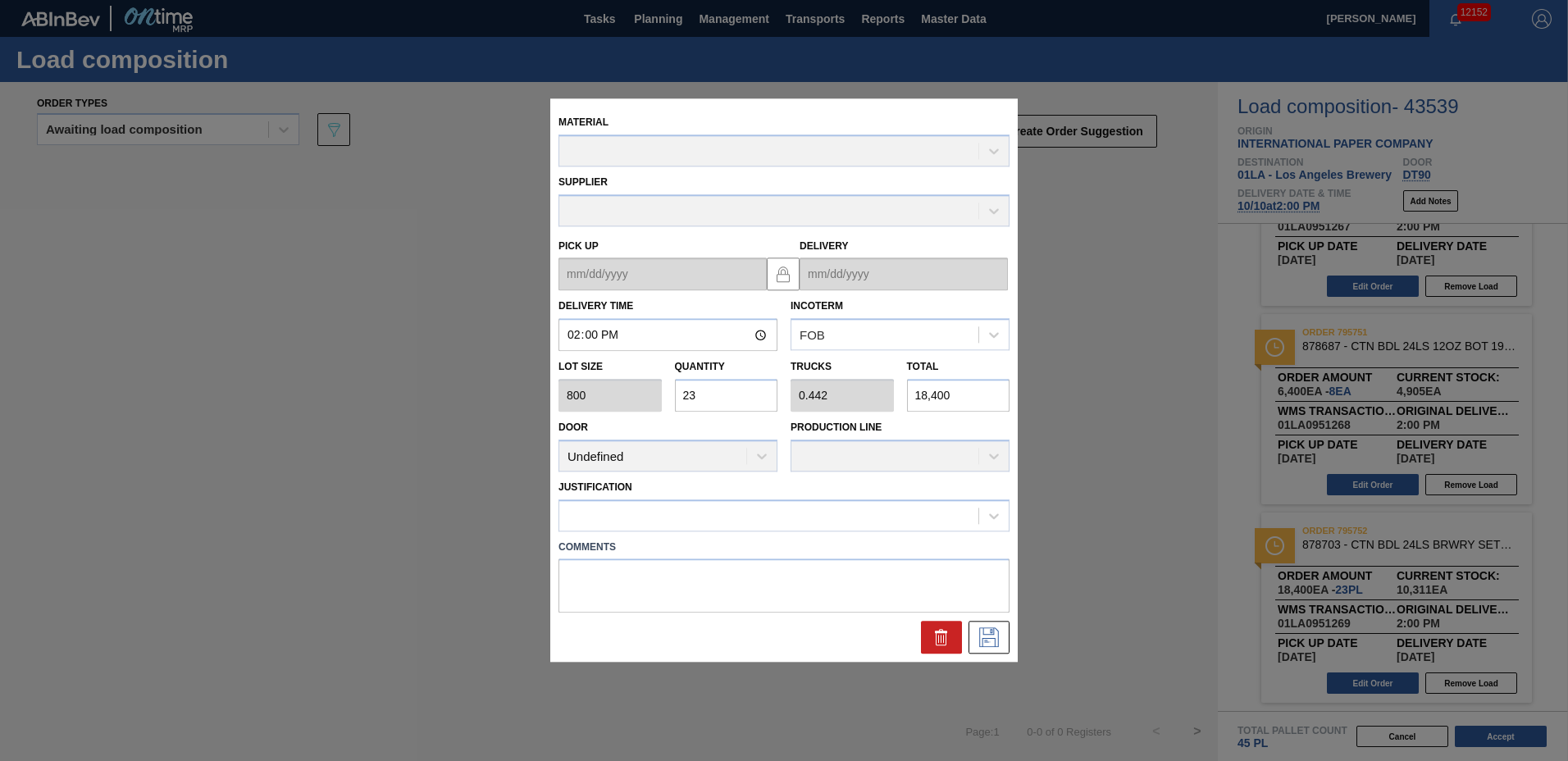
type up "[DATE]"
type input "[DATE]"
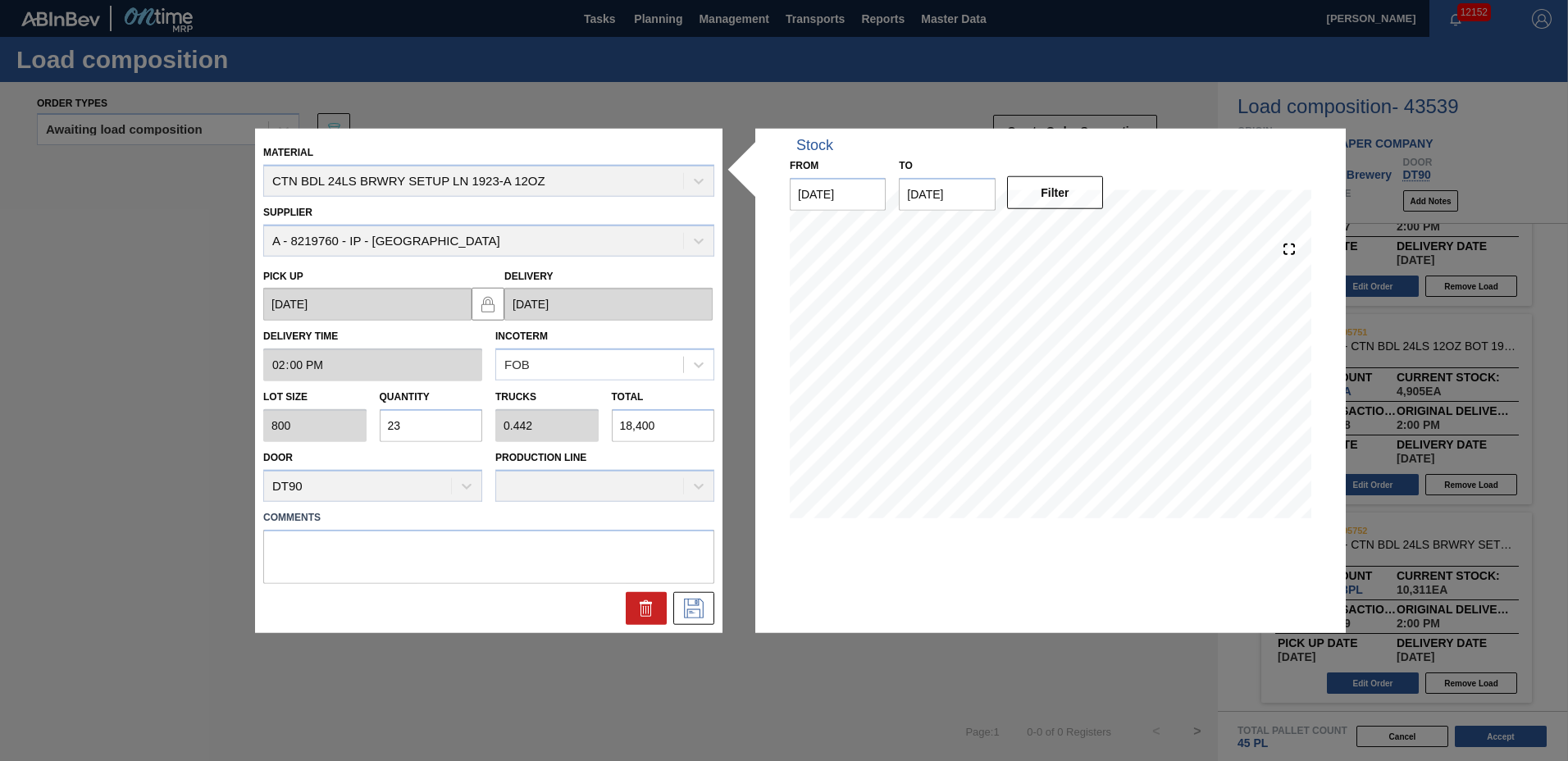
drag, startPoint x: 428, startPoint y: 415, endPoint x: 411, endPoint y: 420, distance: 17.7
click at [411, 420] on input "23" at bounding box center [431, 425] width 103 height 33
type input "2"
type input "0.038"
type input "1,600"
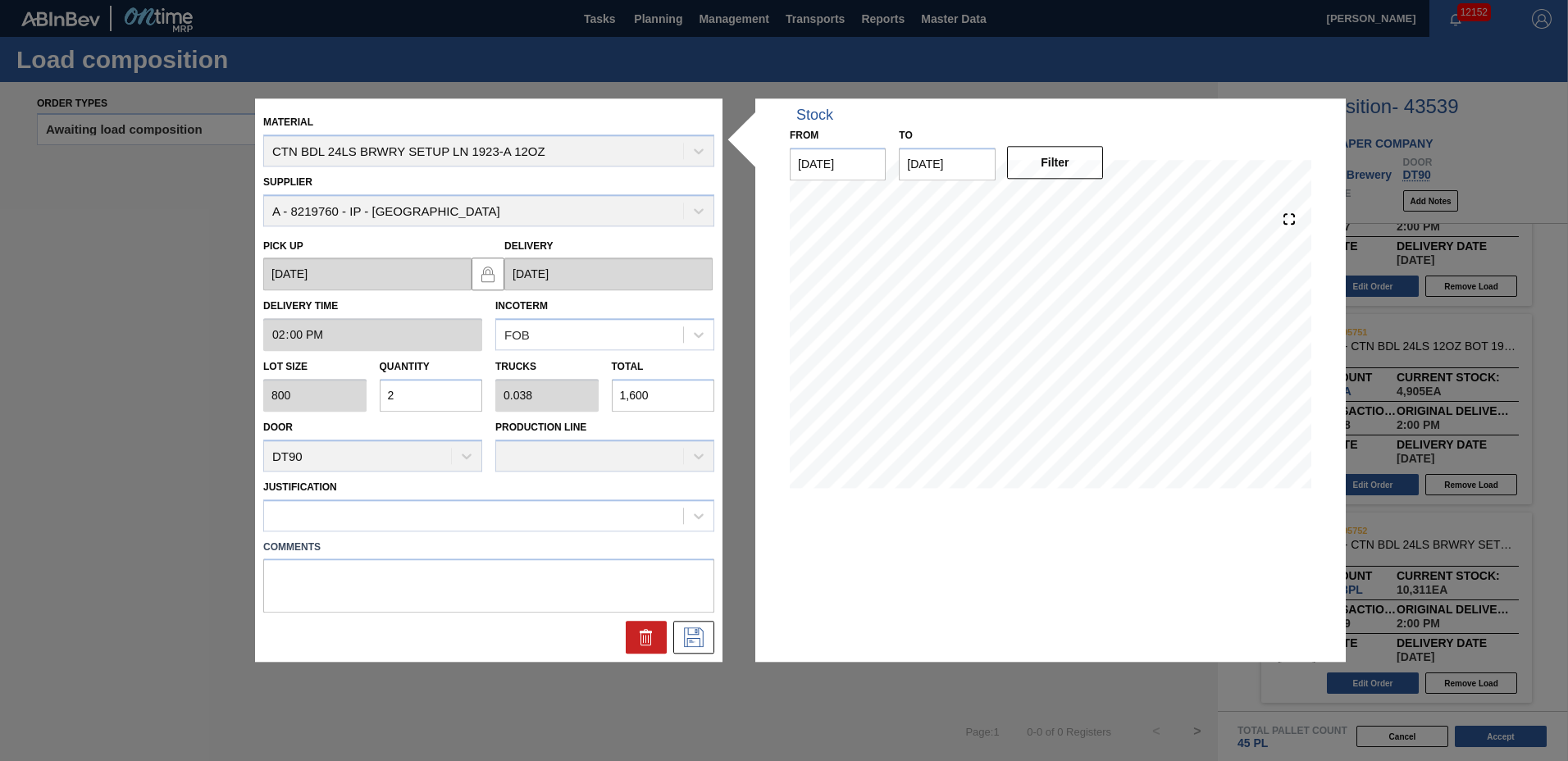
type input "0"
type input "4"
type input "0.077"
type input "3,200"
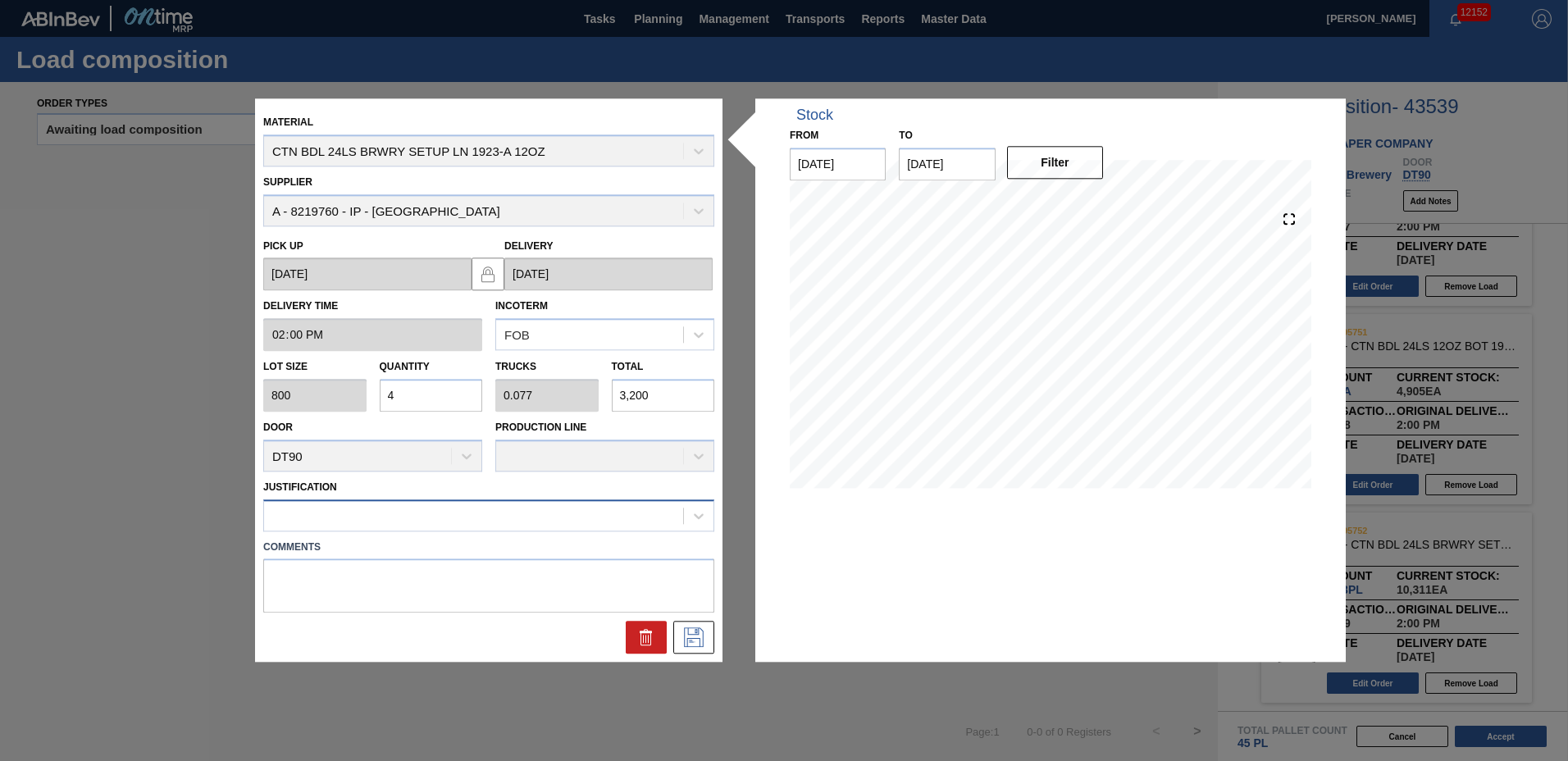
type input "4"
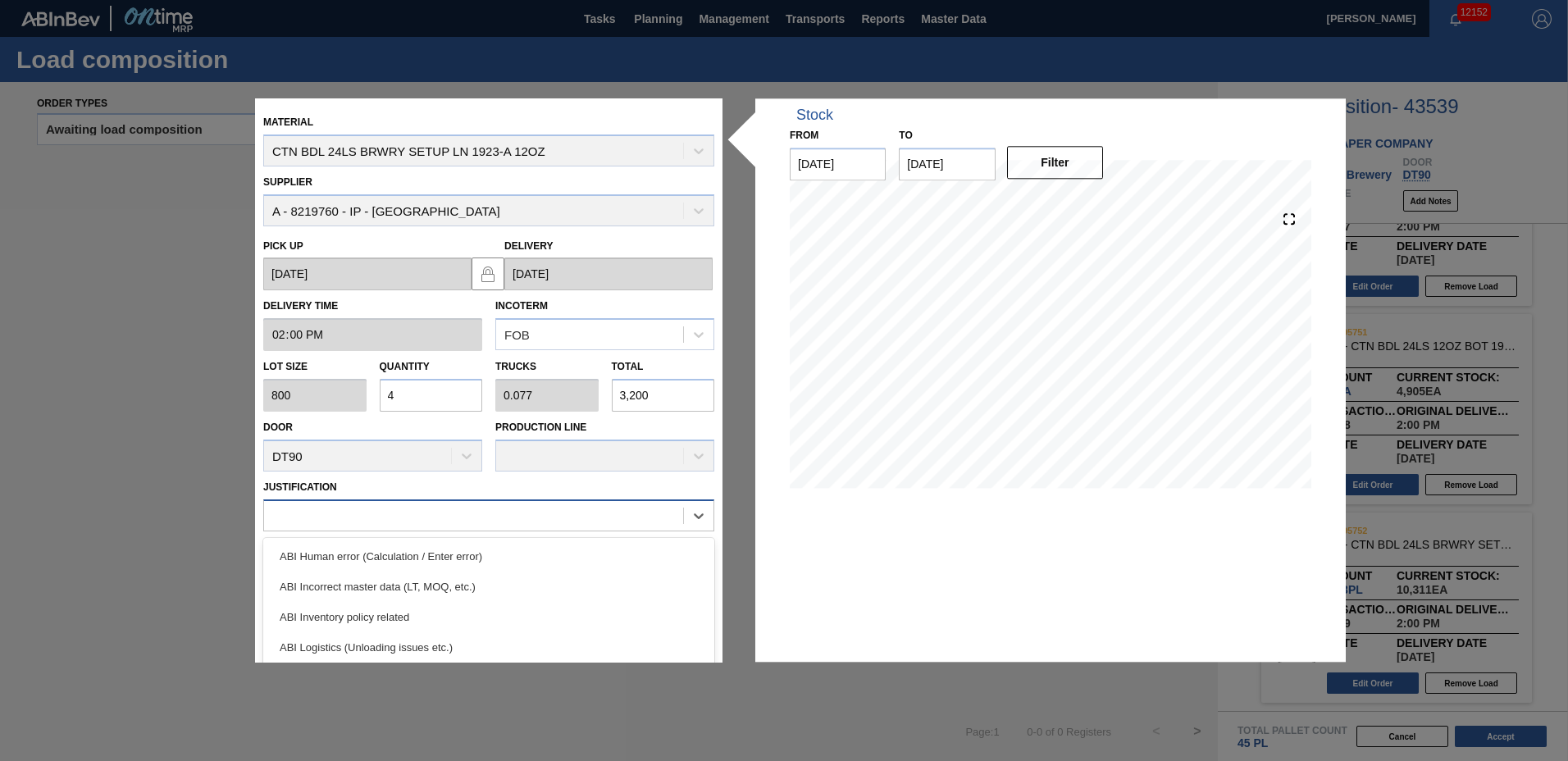
click at [310, 506] on div at bounding box center [474, 515] width 419 height 23
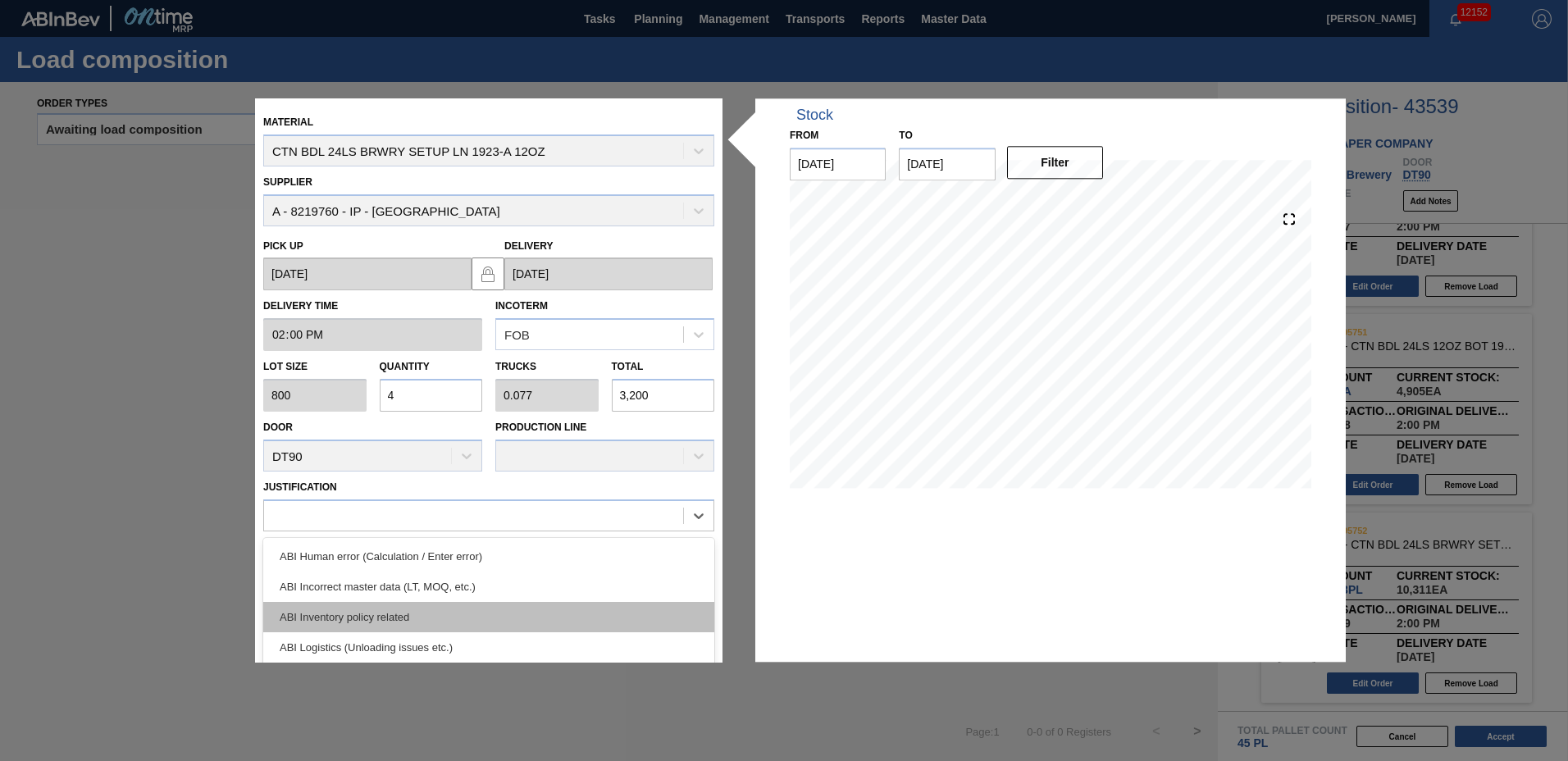
click at [294, 624] on div "ABI Inventory policy related" at bounding box center [489, 618] width 451 height 30
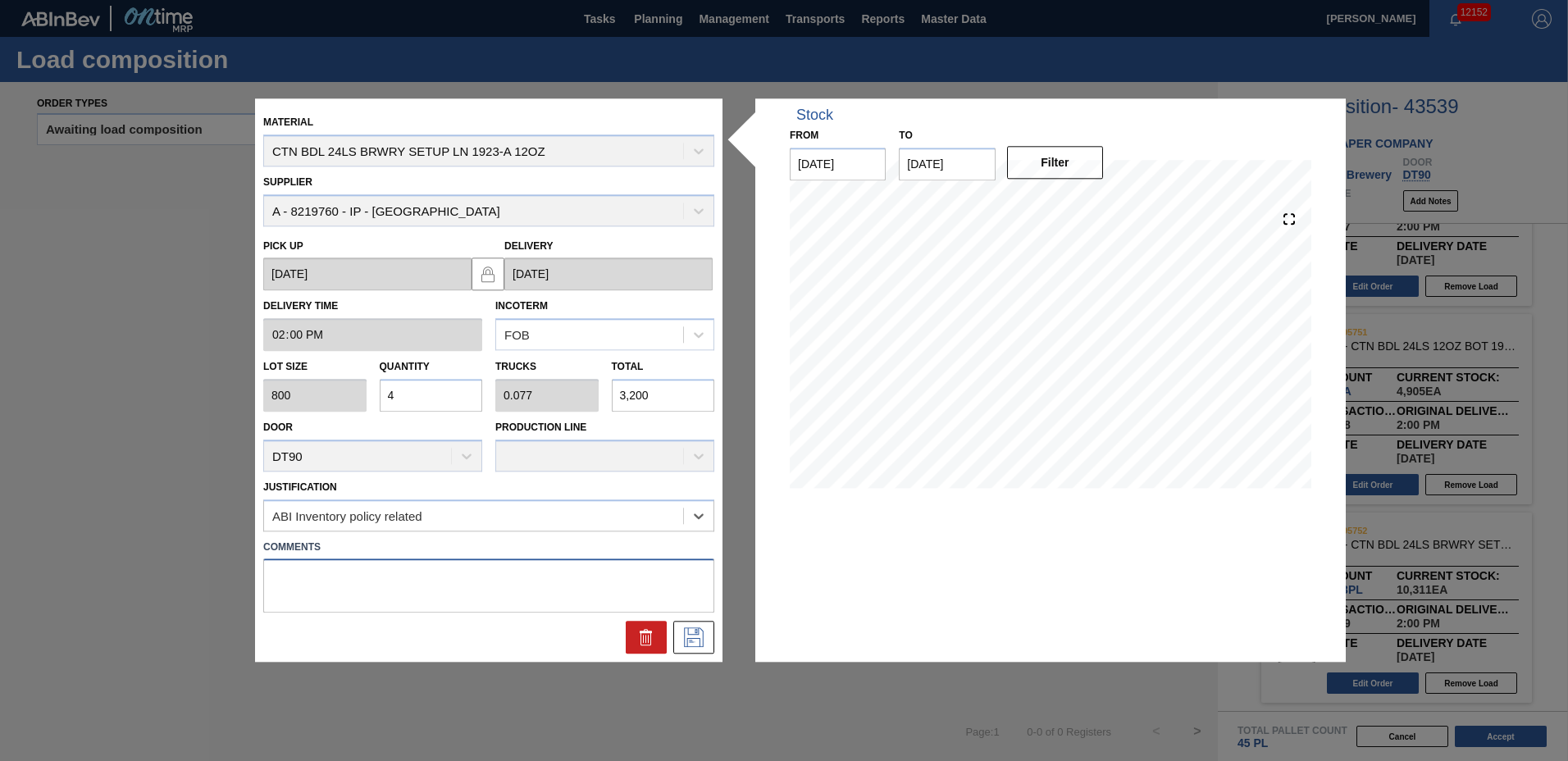
click at [293, 594] on textarea at bounding box center [489, 586] width 451 height 55
type textarea "n"
type textarea "NOSE"
click at [687, 642] on icon at bounding box center [693, 638] width 19 height 19
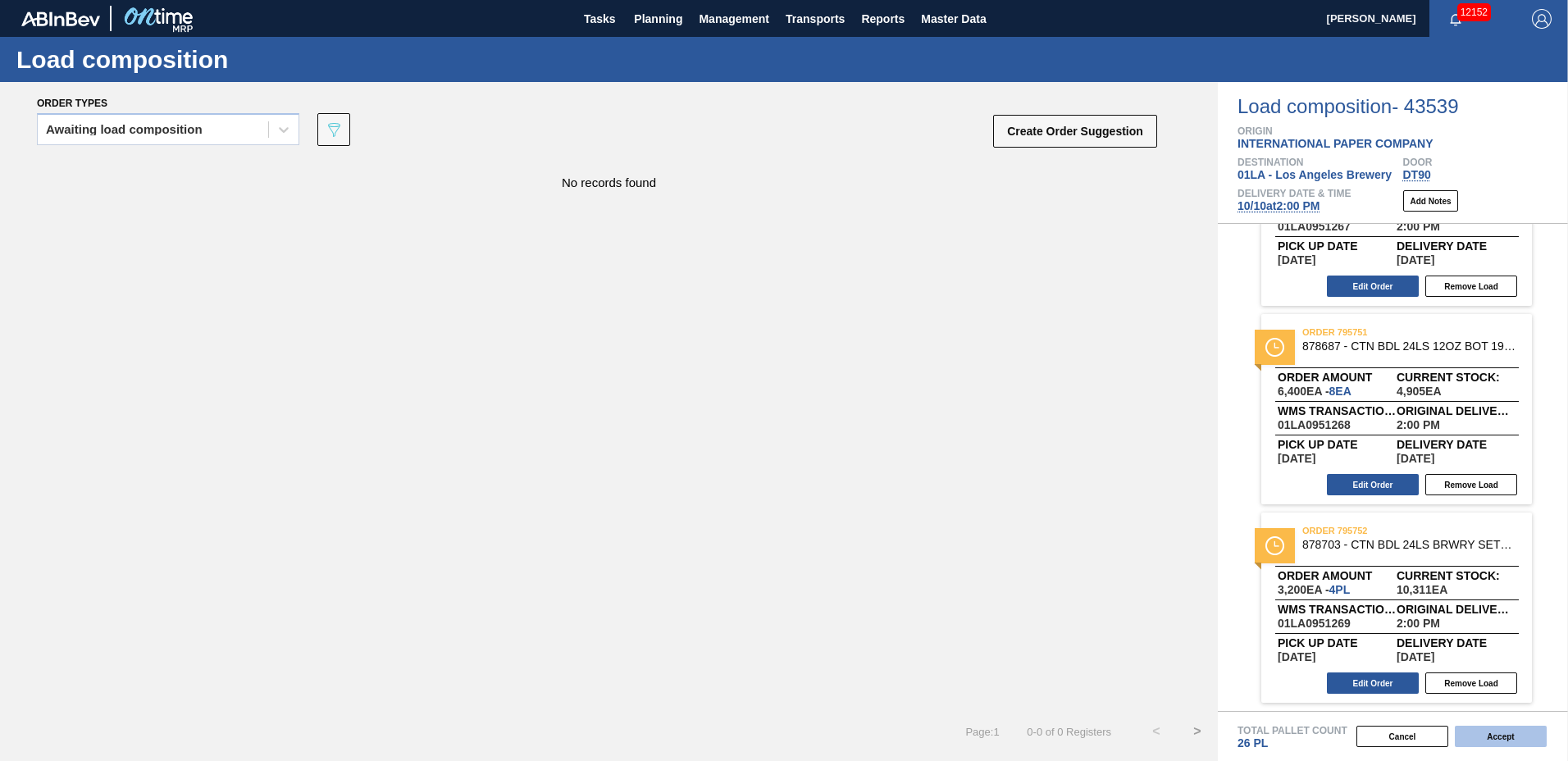
click at [1499, 732] on button "Accept" at bounding box center [1501, 736] width 92 height 21
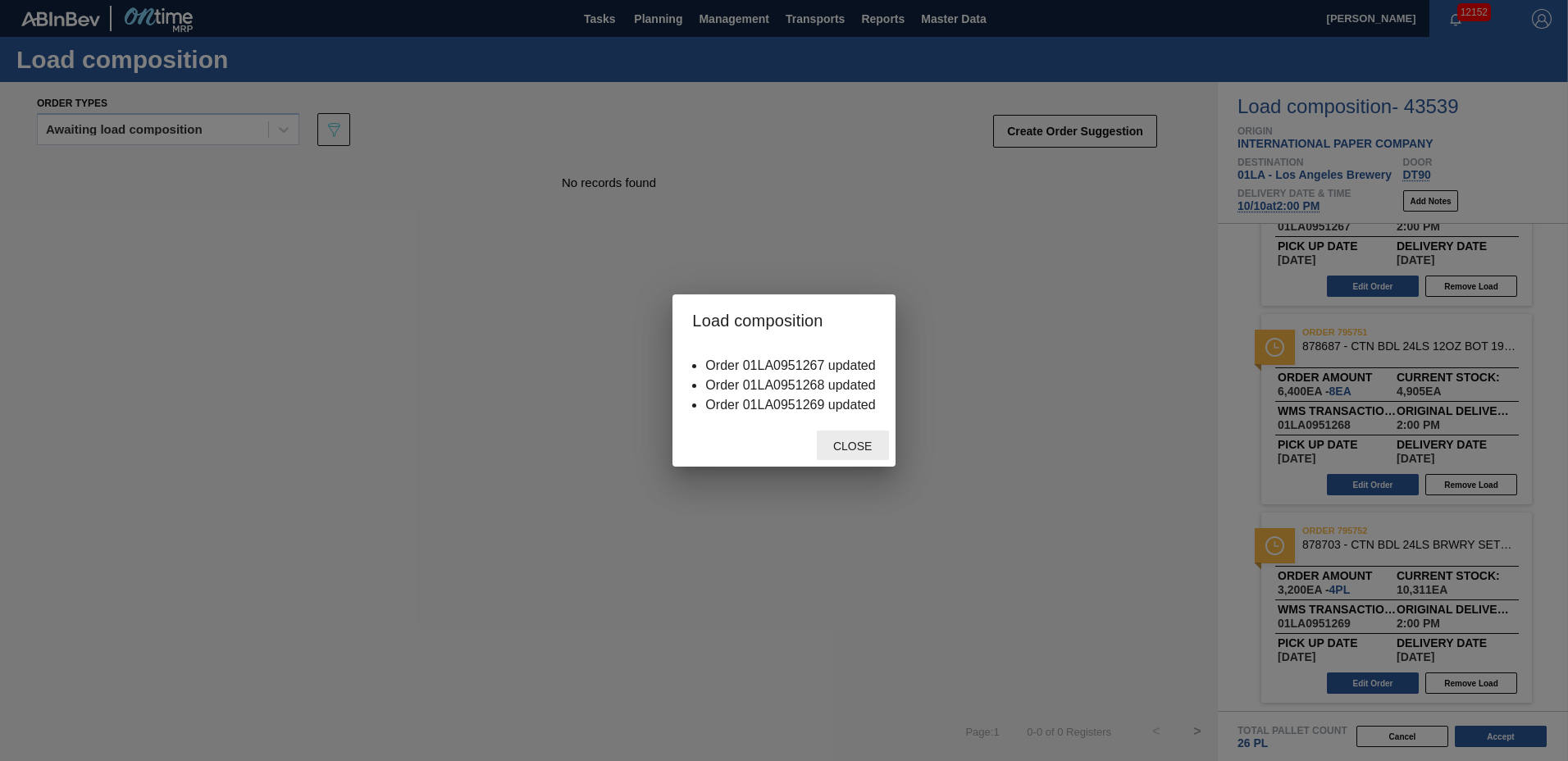
click at [862, 445] on span "Close" at bounding box center [852, 446] width 65 height 13
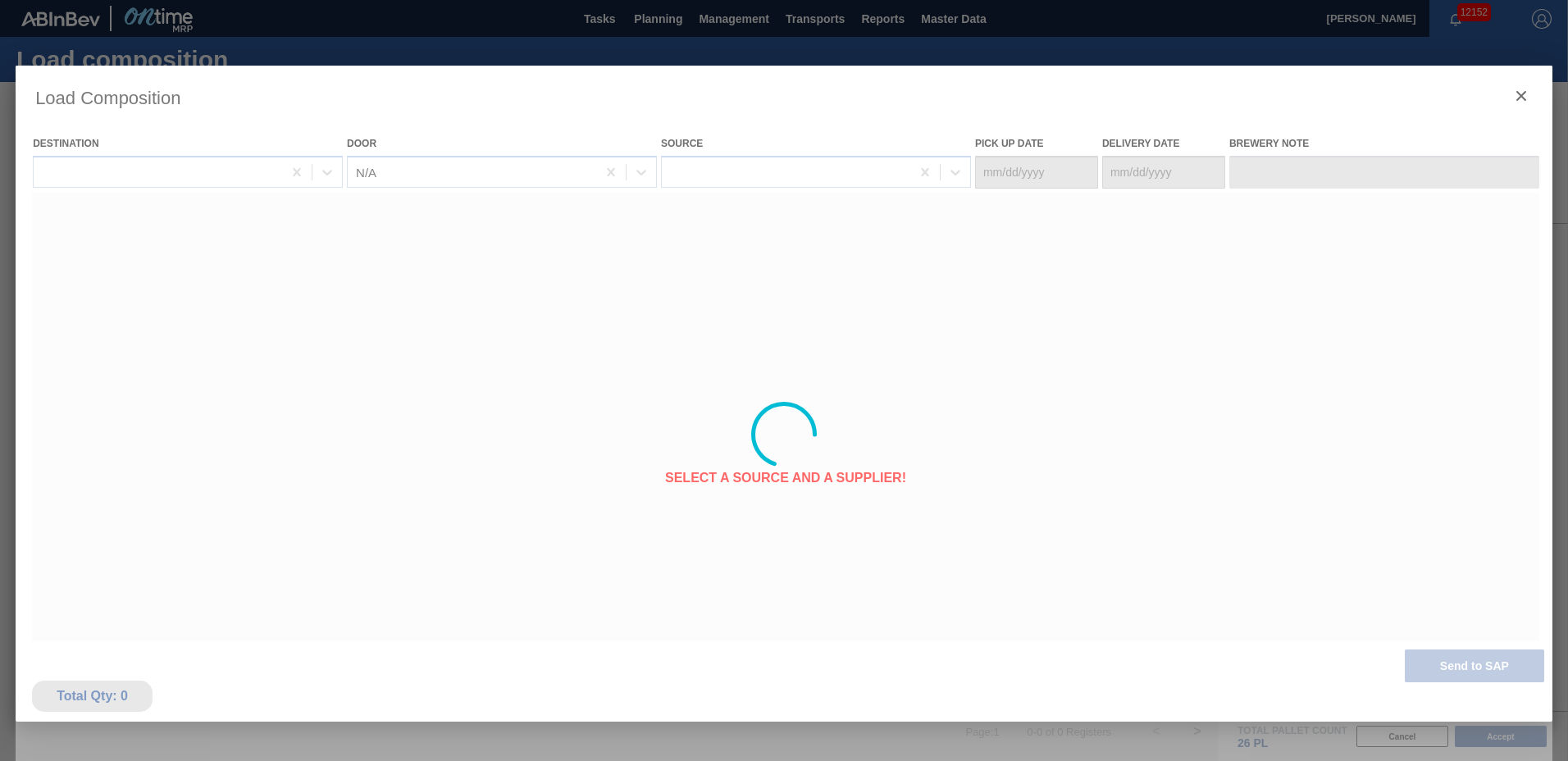
type Date "[DATE]"
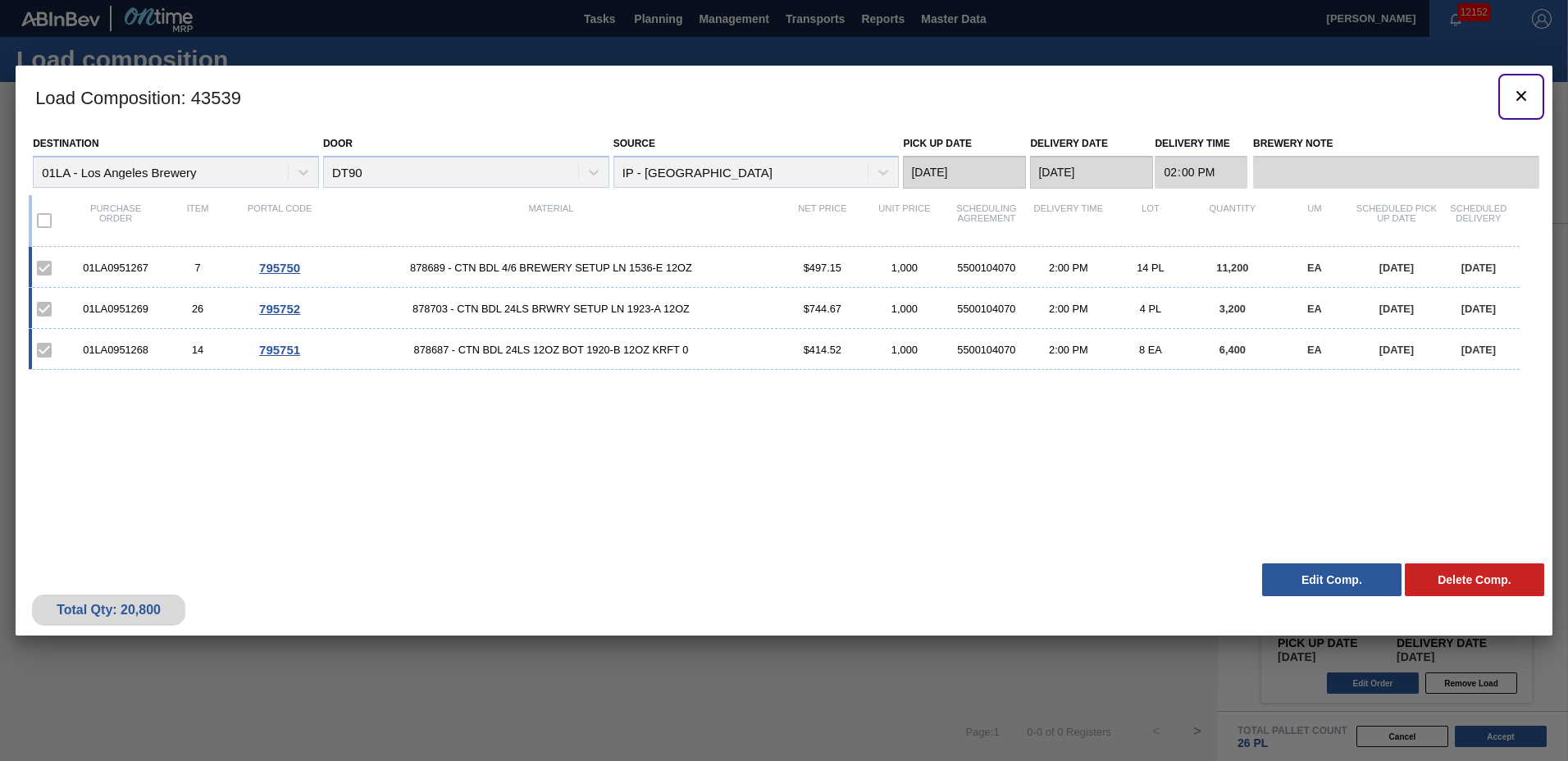
click at [1522, 96] on icon "botão de ícone" at bounding box center [1521, 96] width 10 height 10
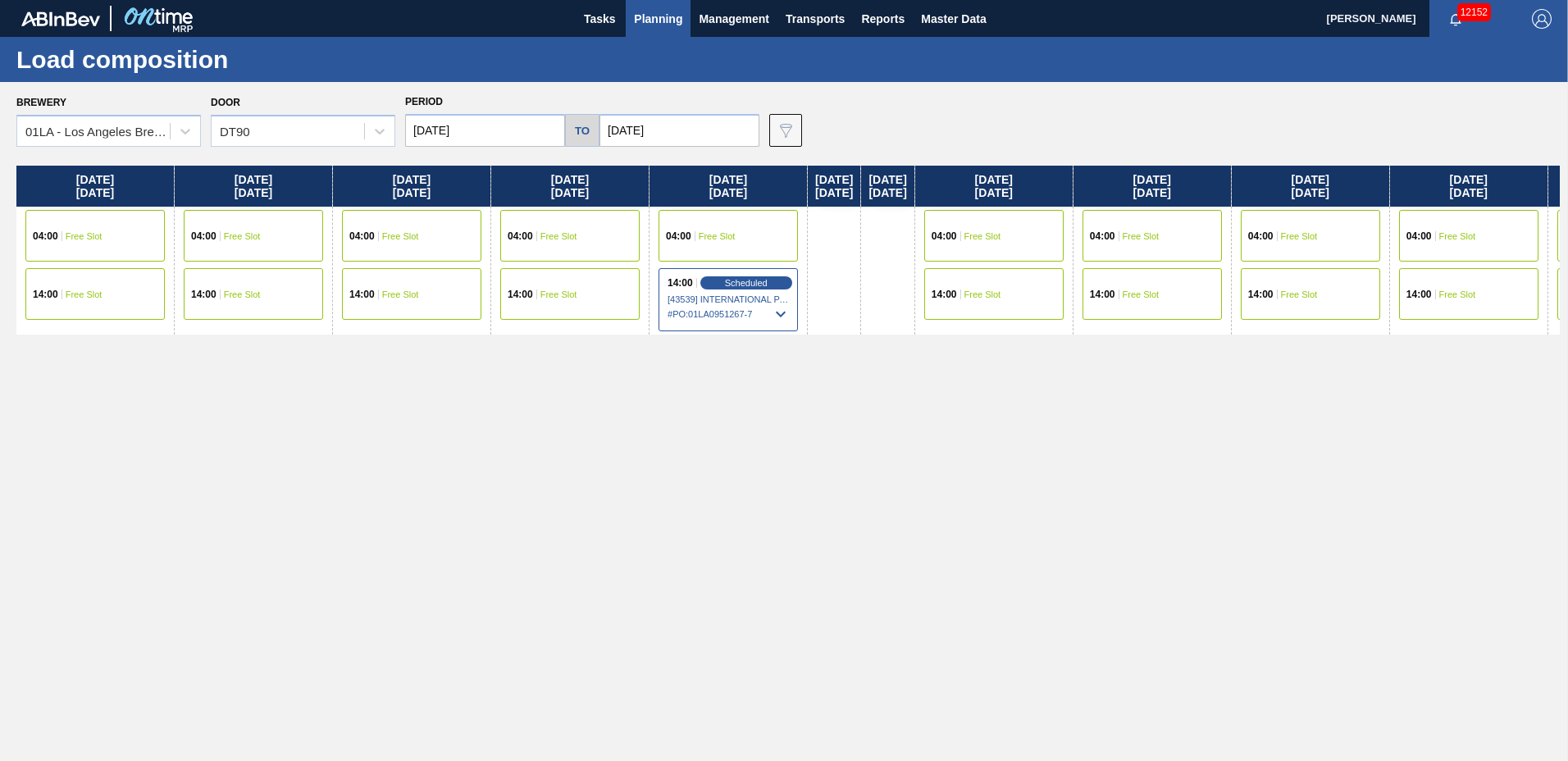
click at [665, 13] on span "Planning" at bounding box center [658, 18] width 49 height 19
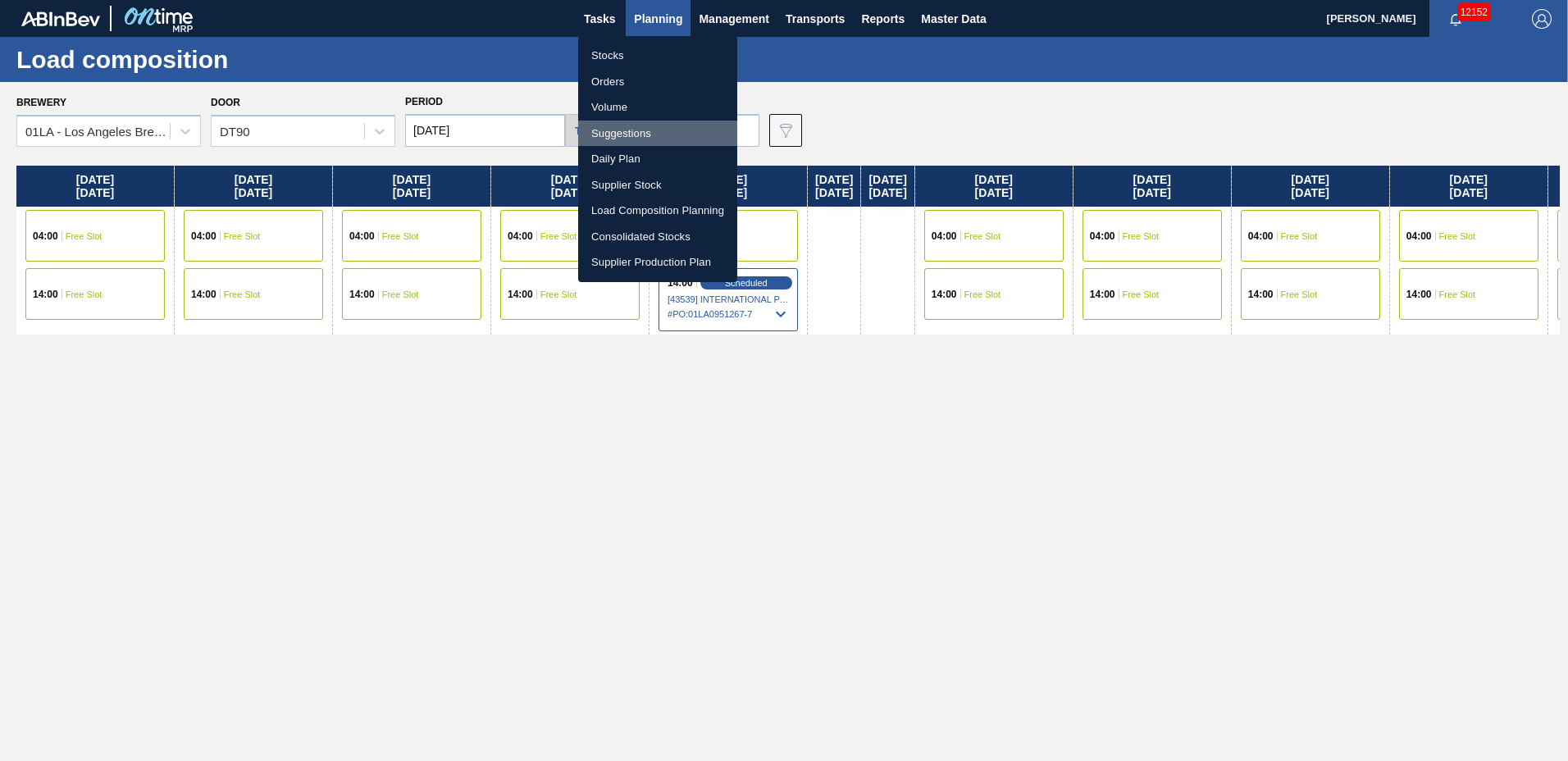
click at [643, 127] on li "Suggestions" at bounding box center [657, 133] width 159 height 26
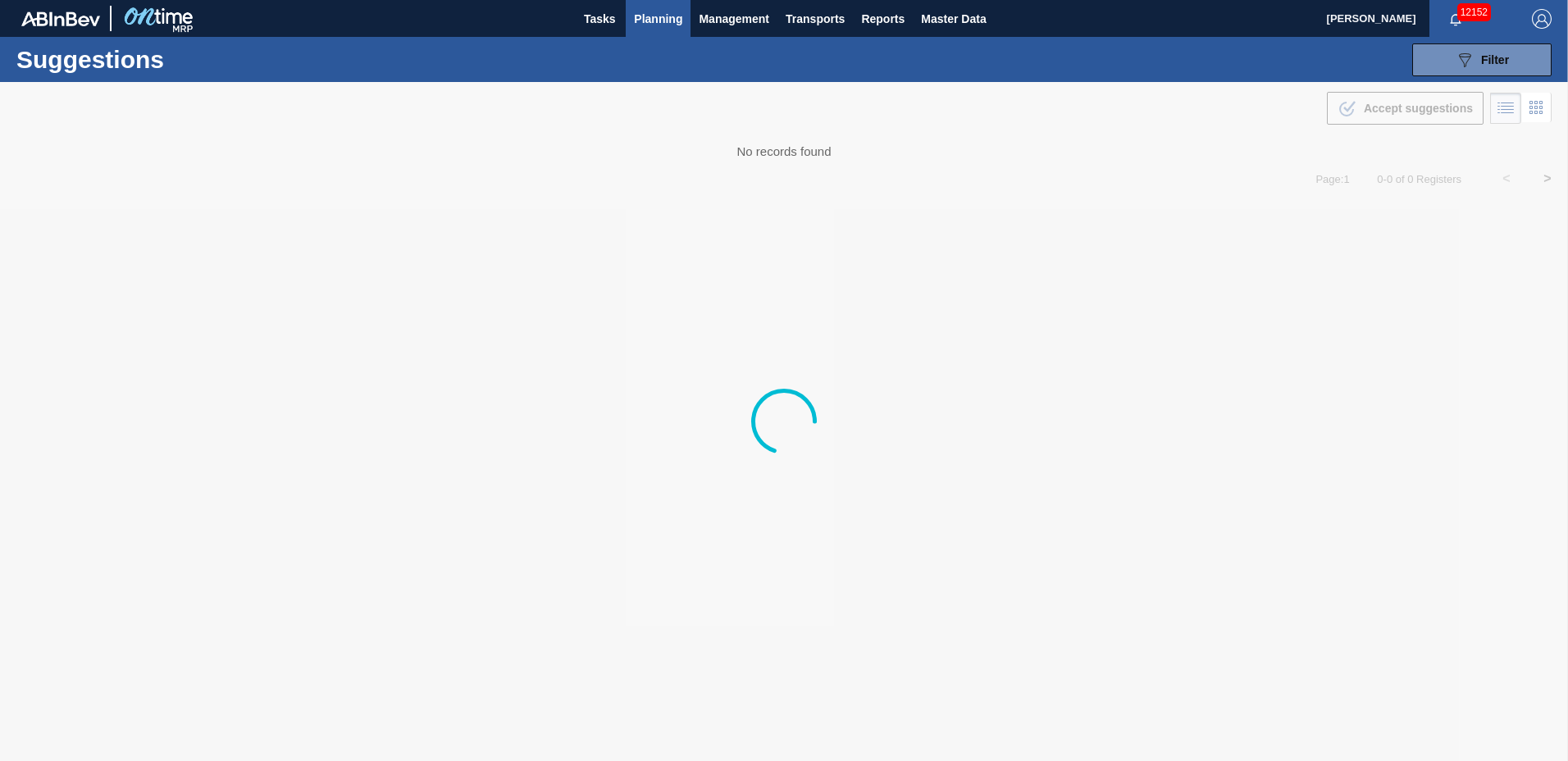
type to "[DATE]"
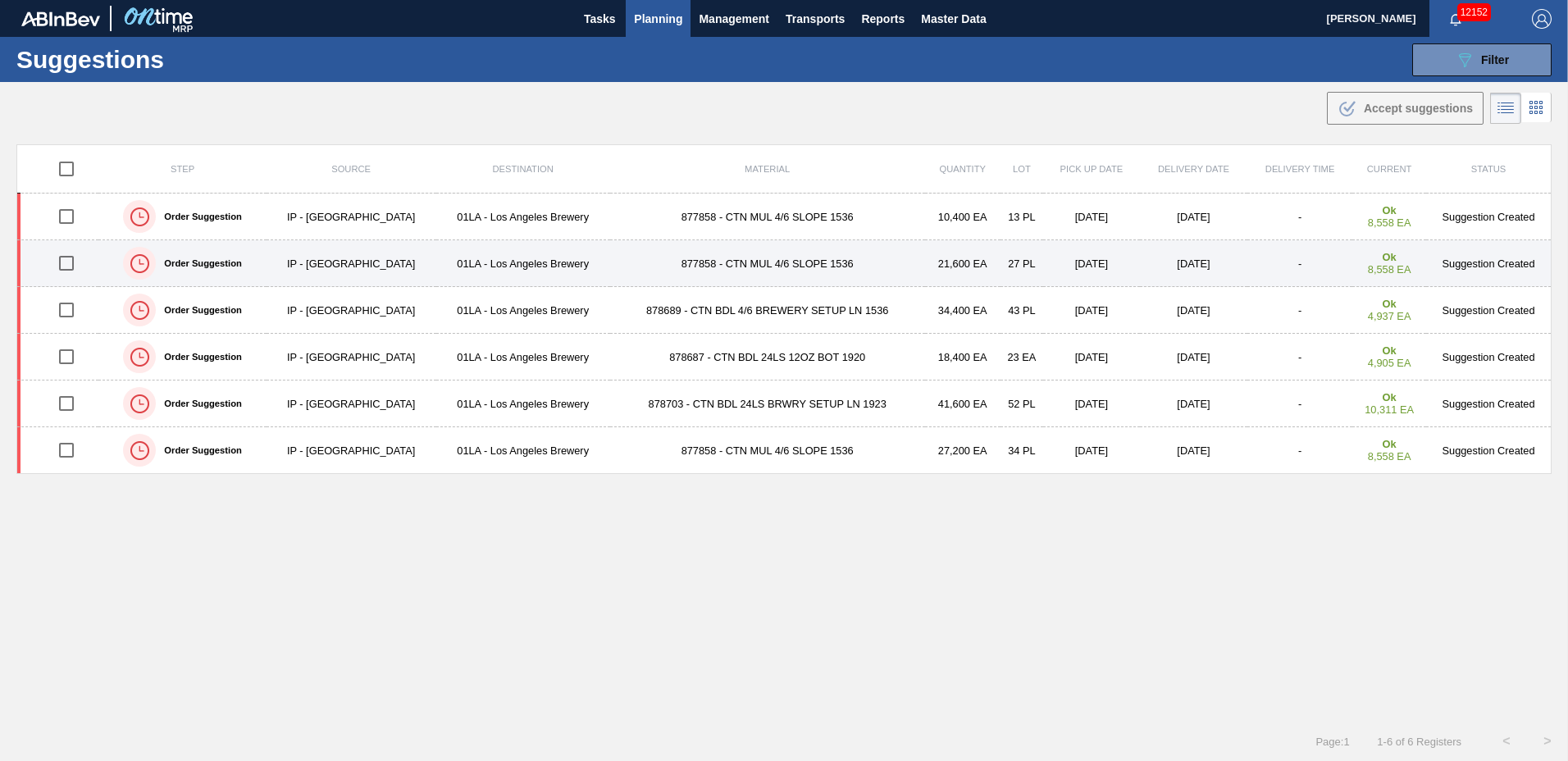
click at [68, 264] on input "checkbox" at bounding box center [66, 263] width 34 height 34
checkbox input "true"
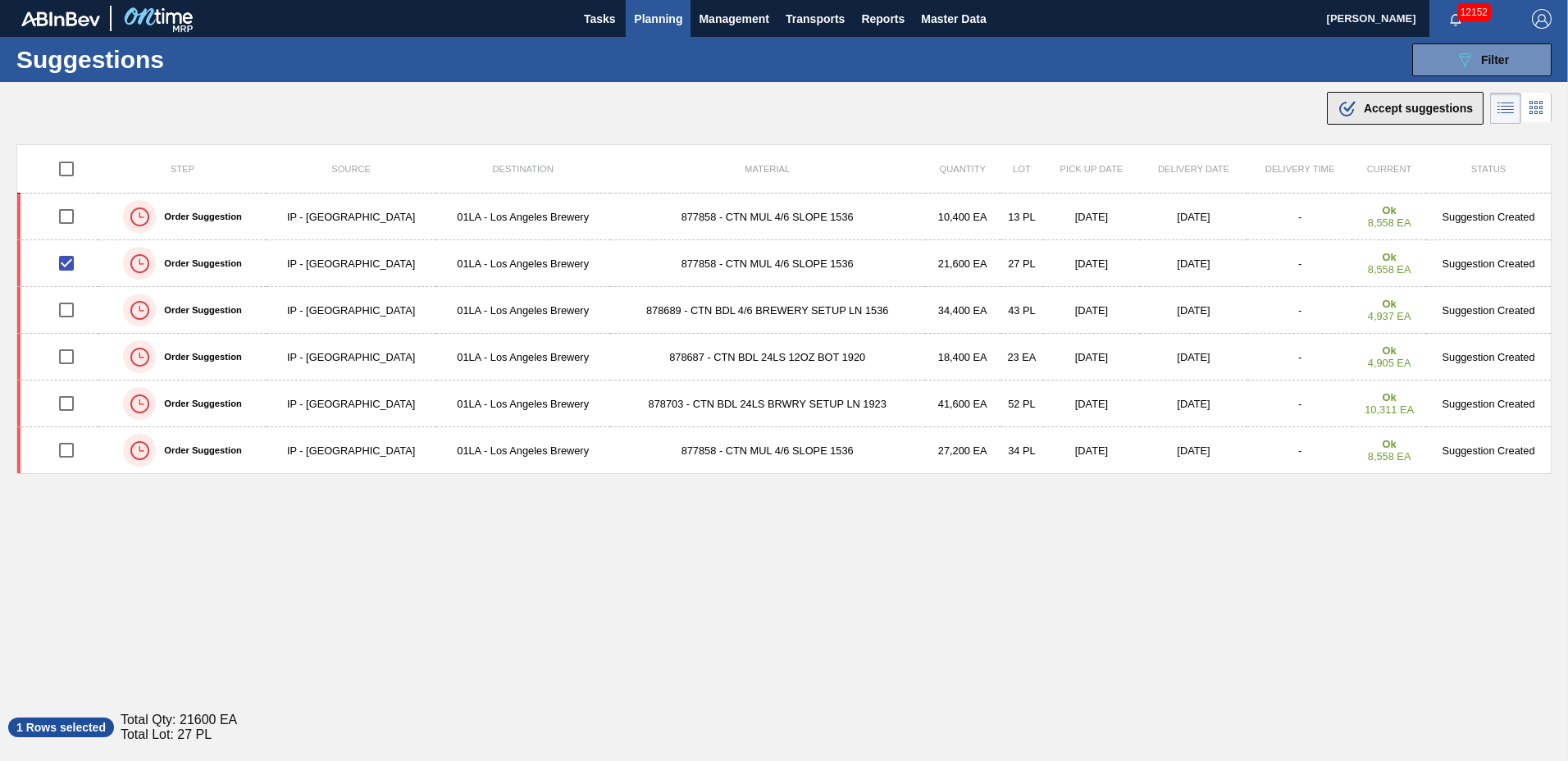
click at [1426, 102] on span "Accept suggestions" at bounding box center [1418, 108] width 109 height 13
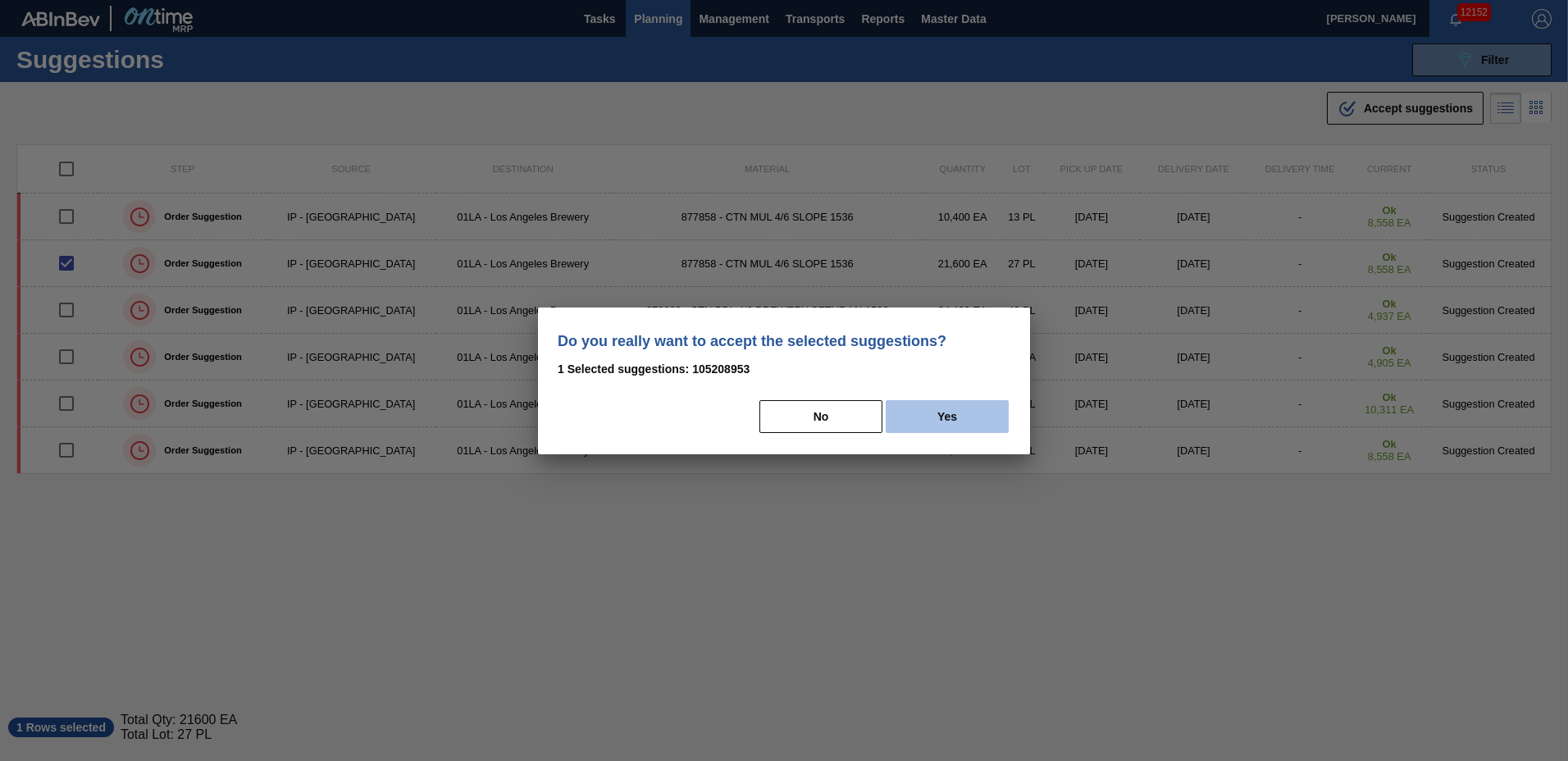
click at [932, 412] on button "Yes" at bounding box center [947, 416] width 123 height 33
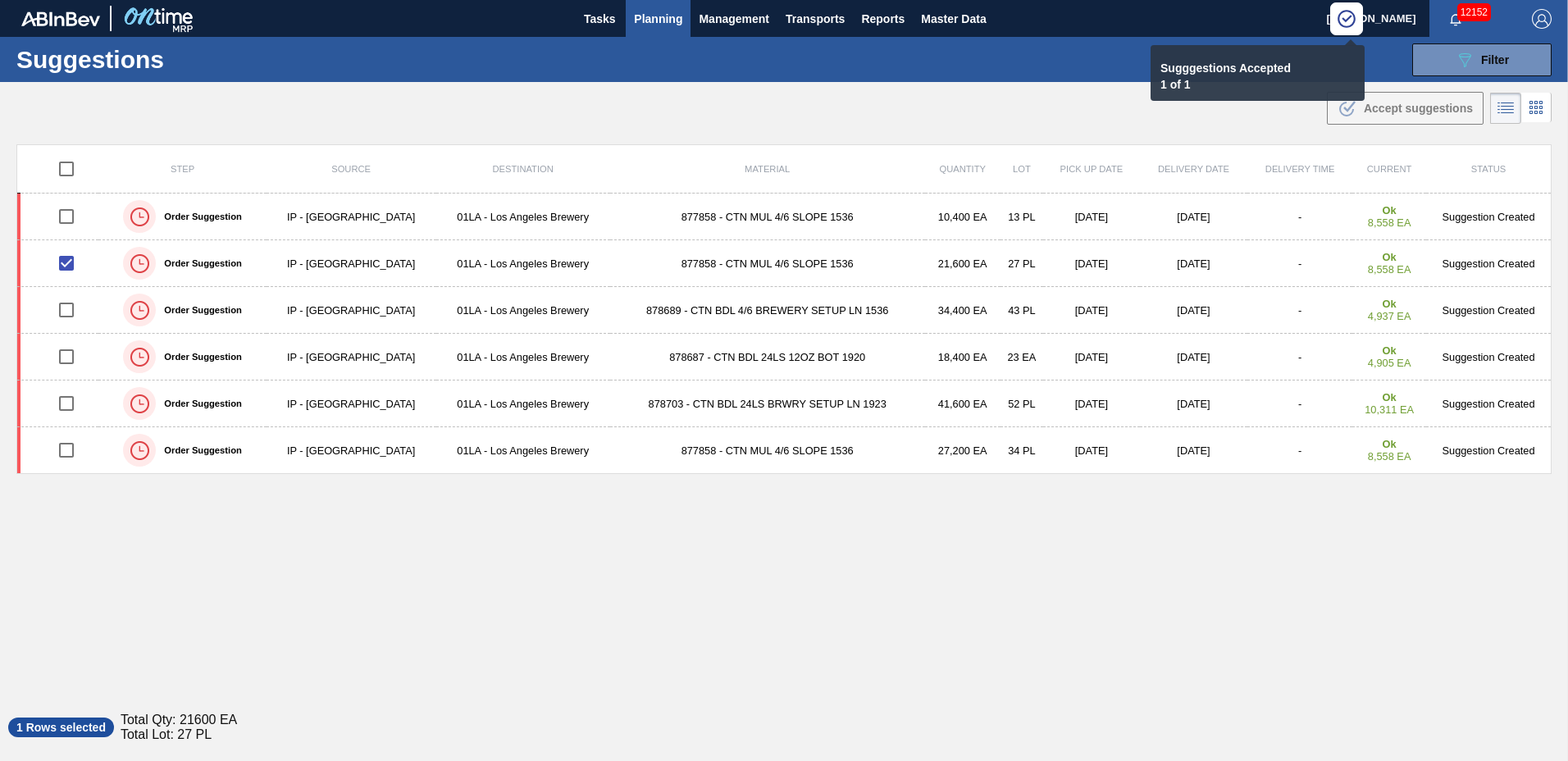
click at [650, 18] on span "Planning" at bounding box center [658, 18] width 49 height 19
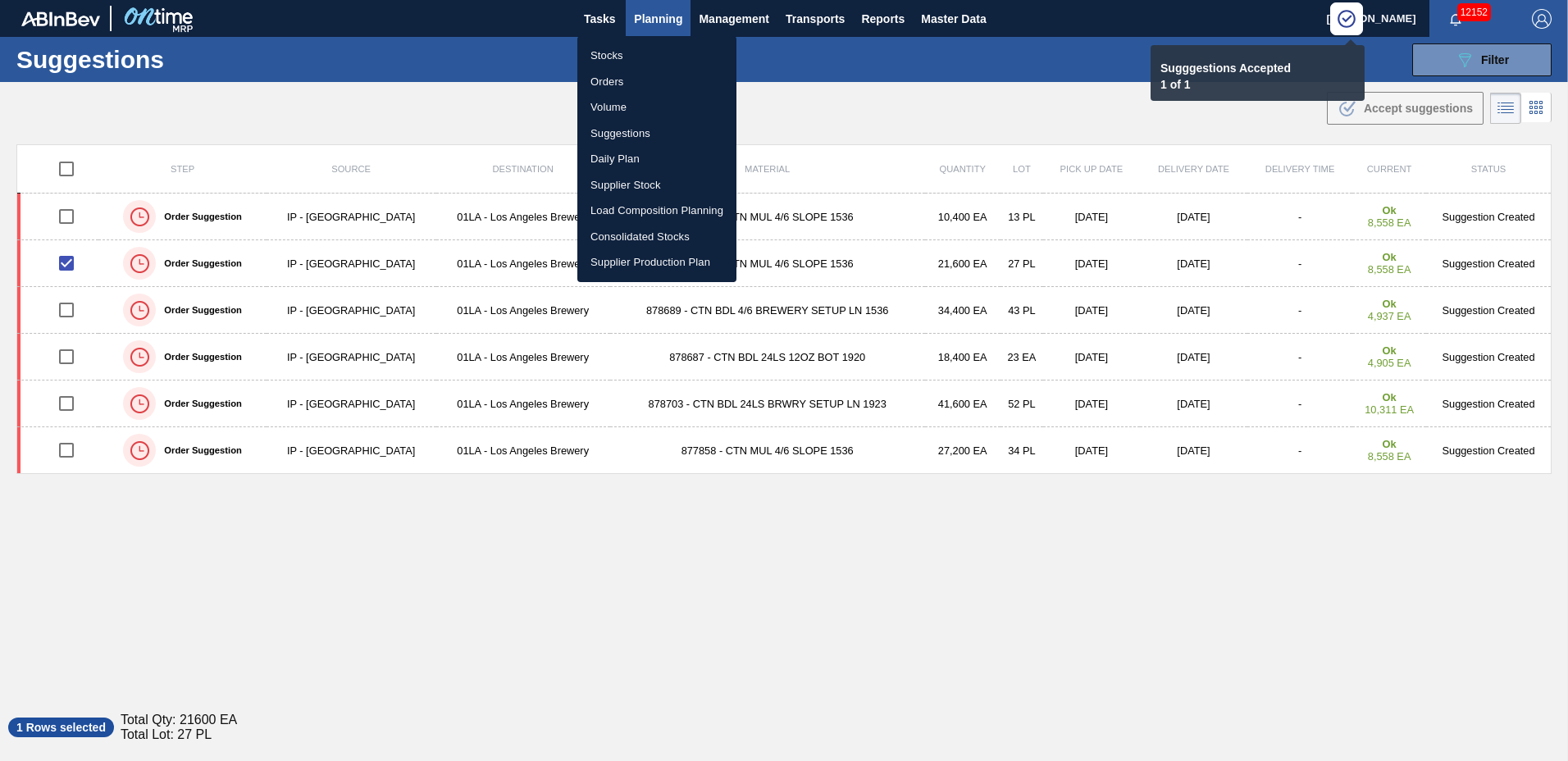
click at [625, 204] on li "Load Composition Planning" at bounding box center [657, 211] width 159 height 26
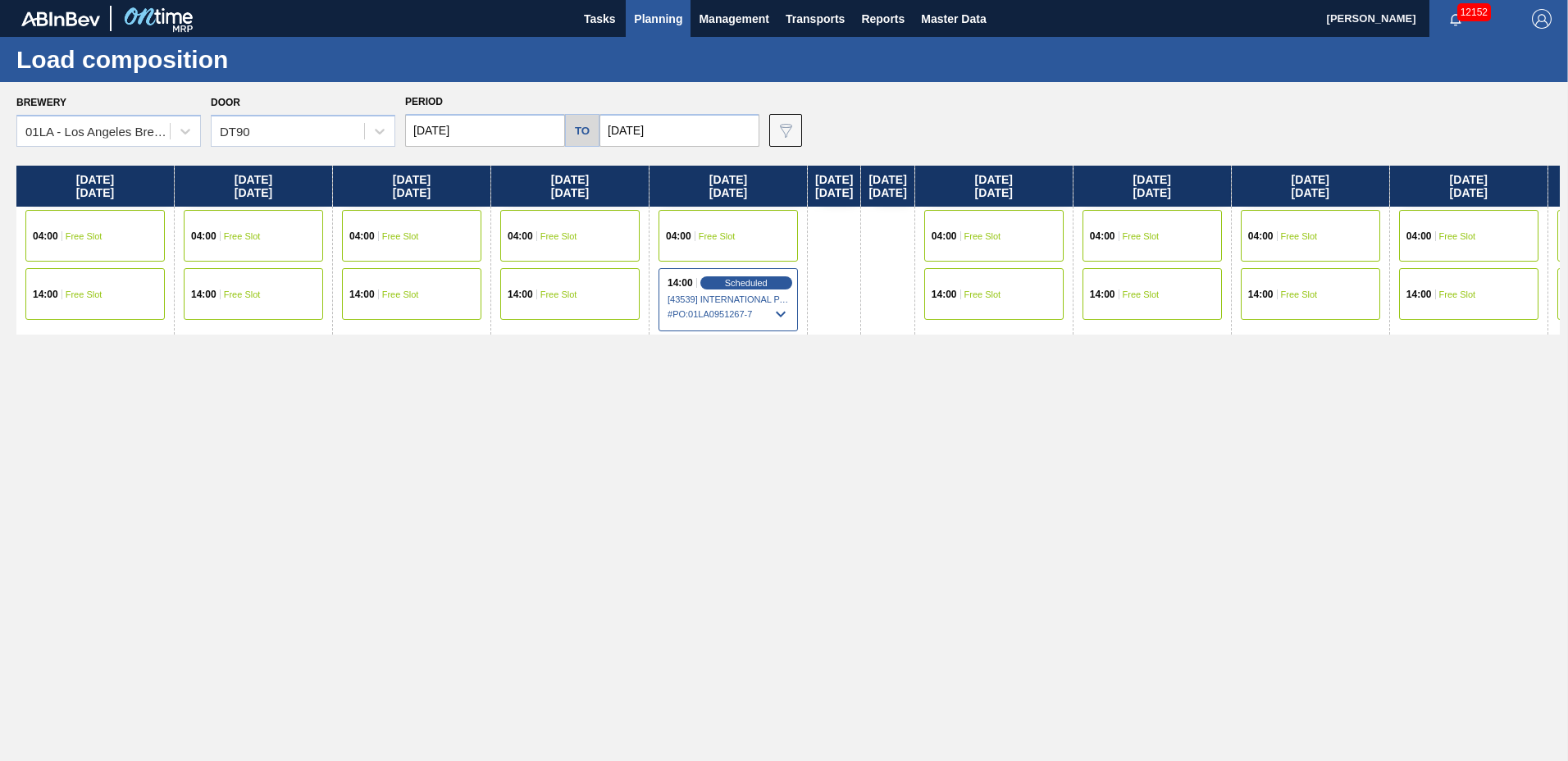
drag, startPoint x: 727, startPoint y: 281, endPoint x: 725, endPoint y: 296, distance: 15.1
click at [729, 280] on span "Scheduled" at bounding box center [745, 283] width 43 height 10
click at [730, 283] on span "Scheduled" at bounding box center [745, 283] width 47 height 11
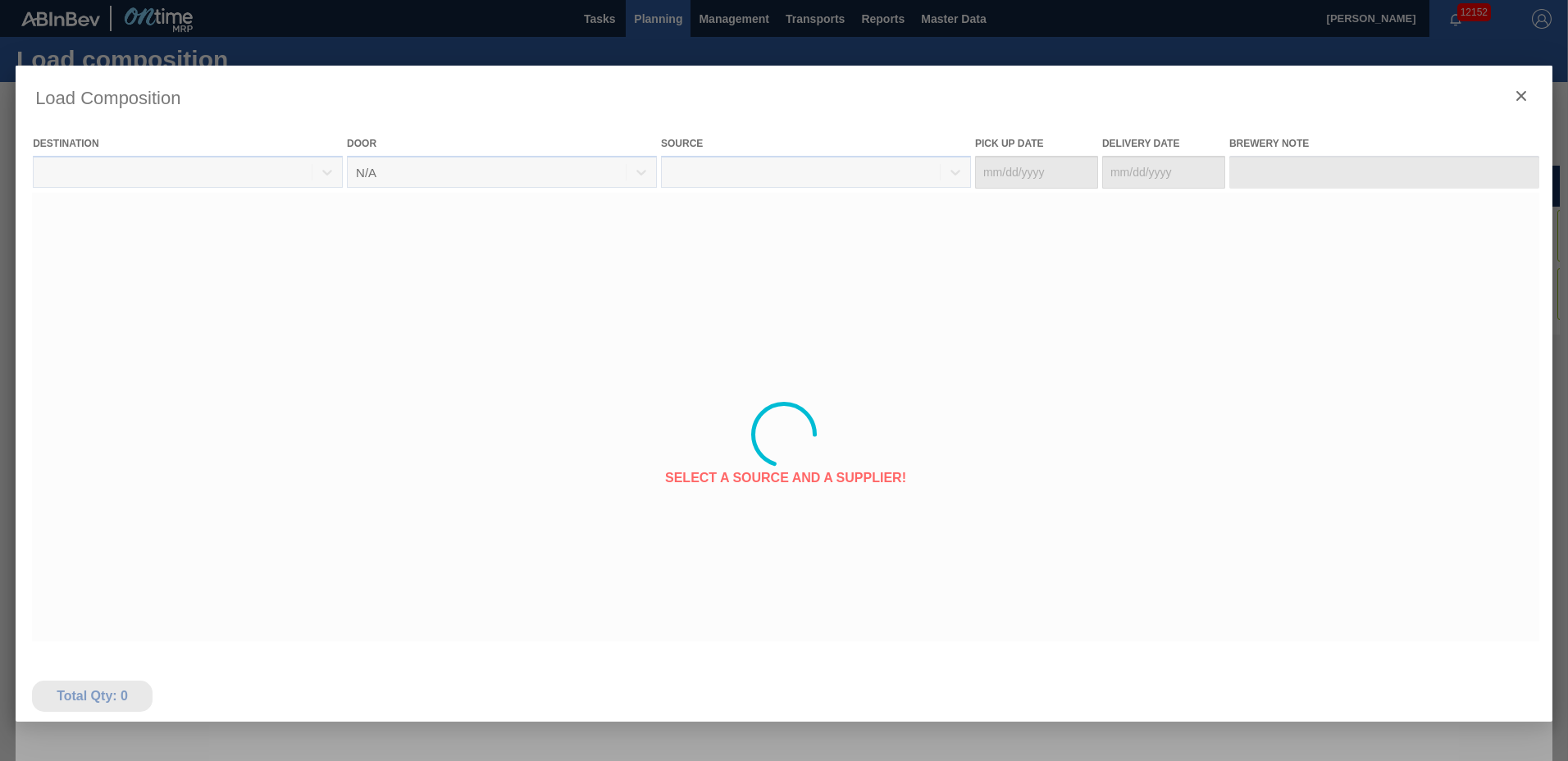
type Date "[DATE]"
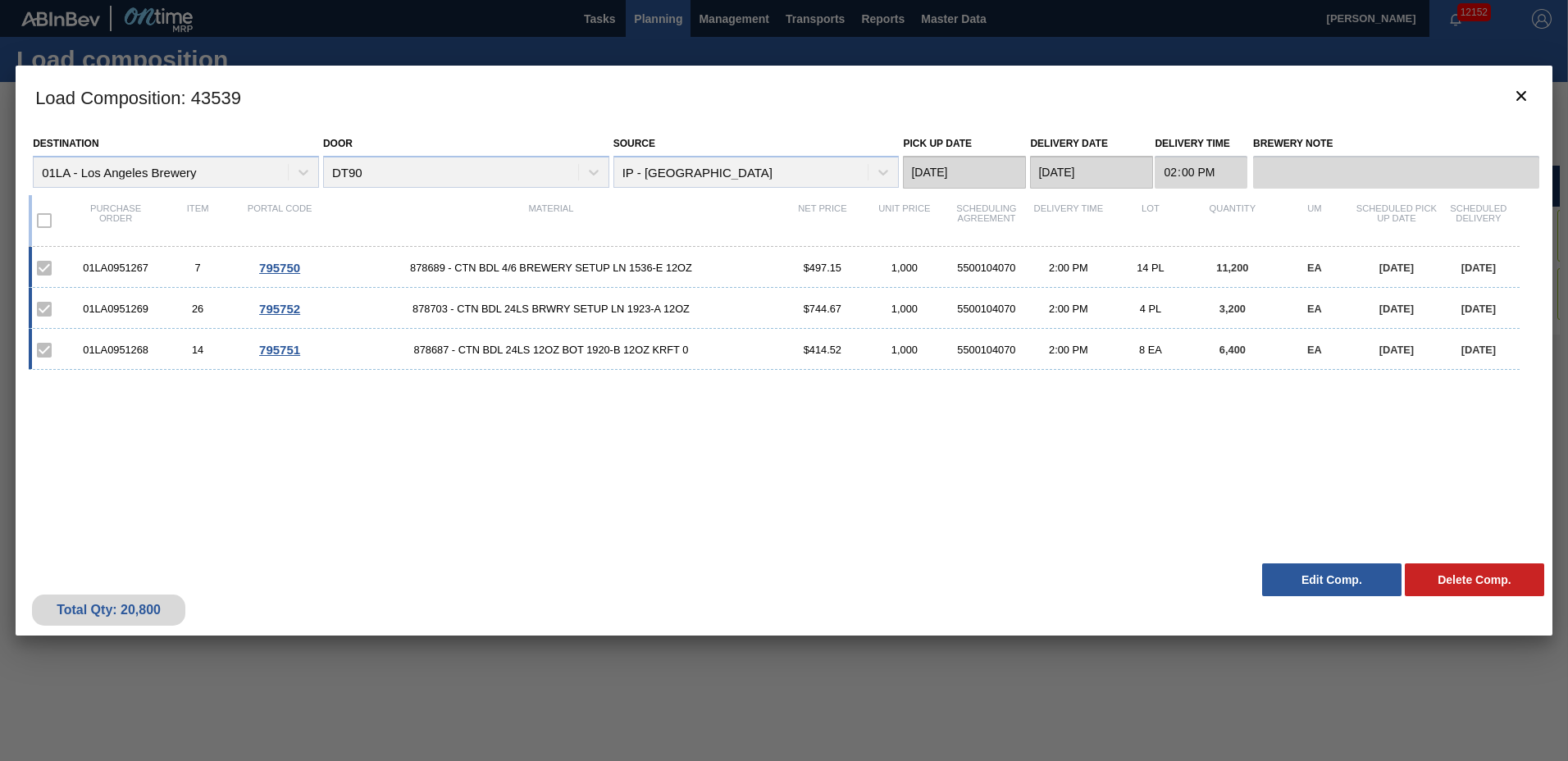
click at [1330, 581] on button "Edit Comp." at bounding box center [1332, 580] width 139 height 33
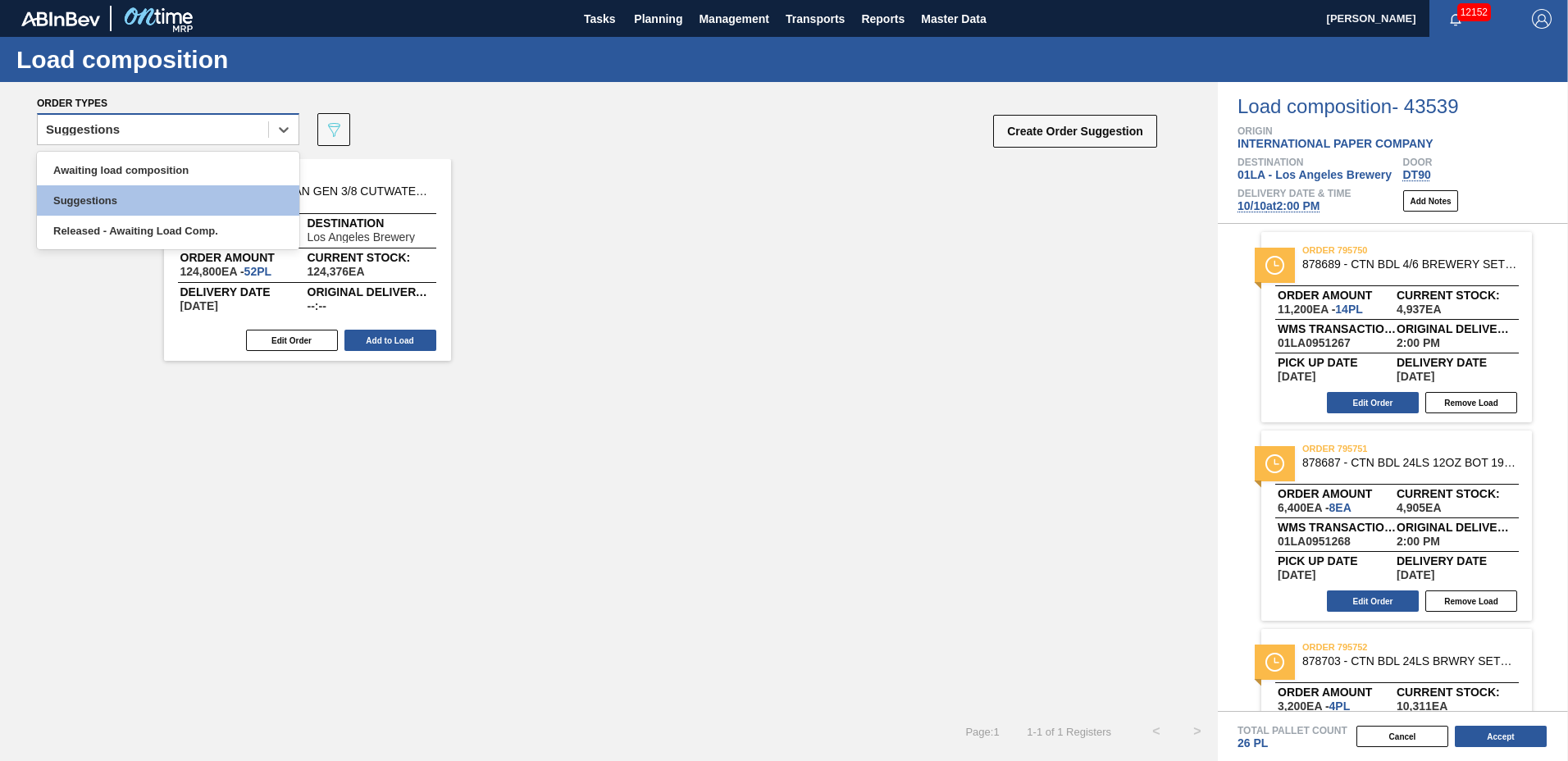
click at [163, 129] on div "Suggestions" at bounding box center [153, 130] width 231 height 23
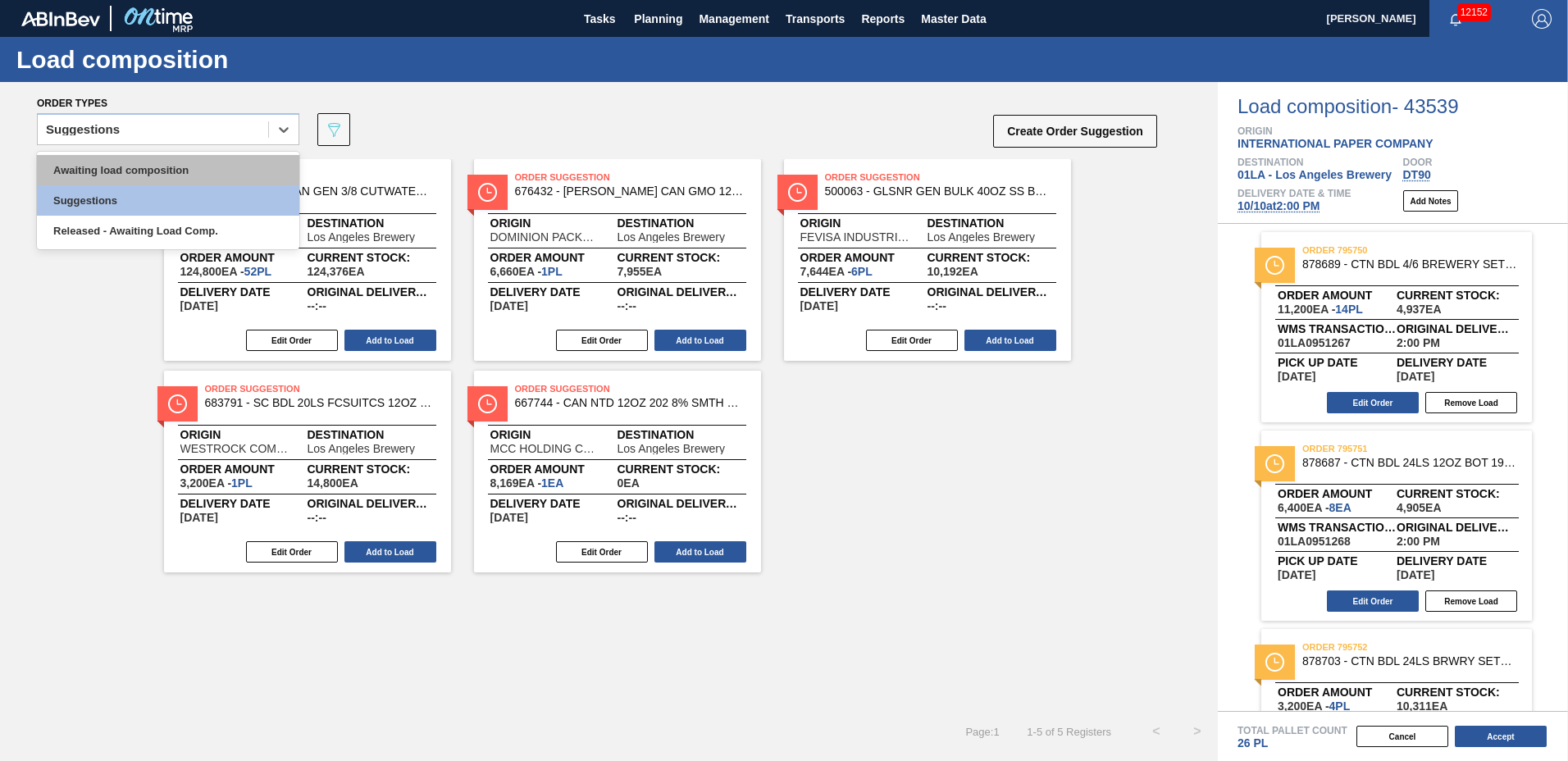
click at [168, 164] on div "Awaiting load composition" at bounding box center [168, 170] width 262 height 30
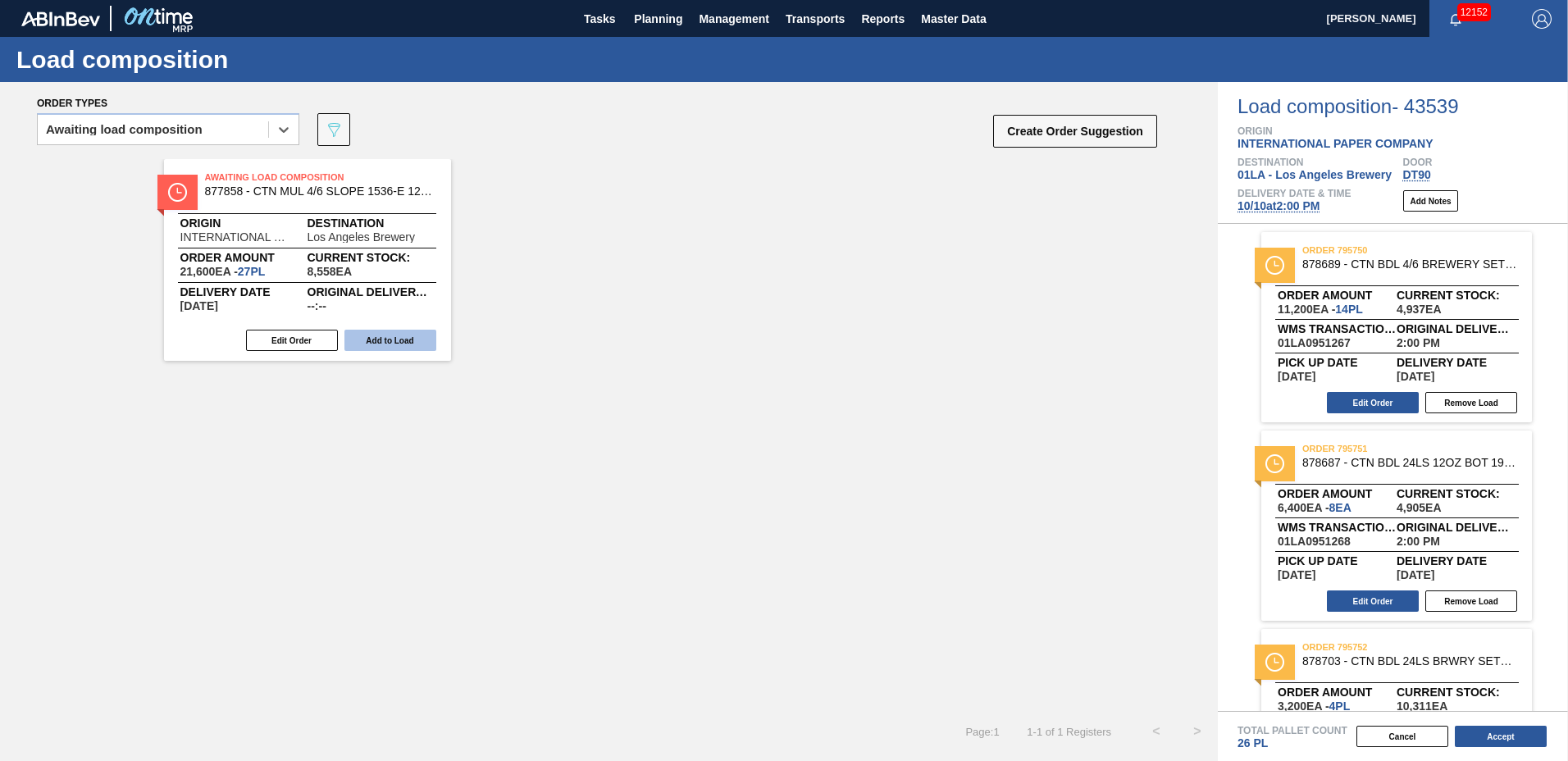
click at [374, 336] on button "Add to Load" at bounding box center [391, 340] width 92 height 21
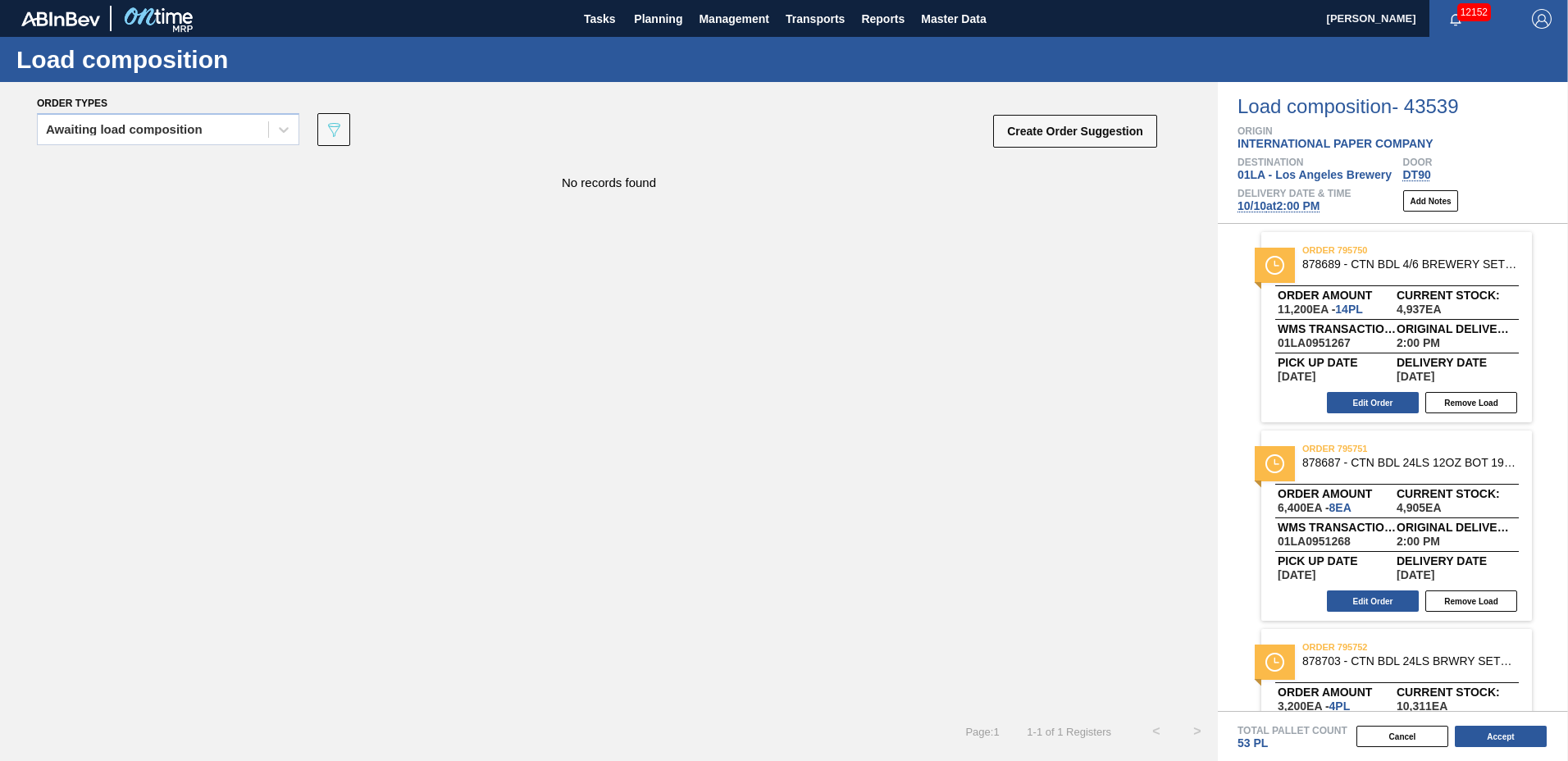
scroll to position [315, 0]
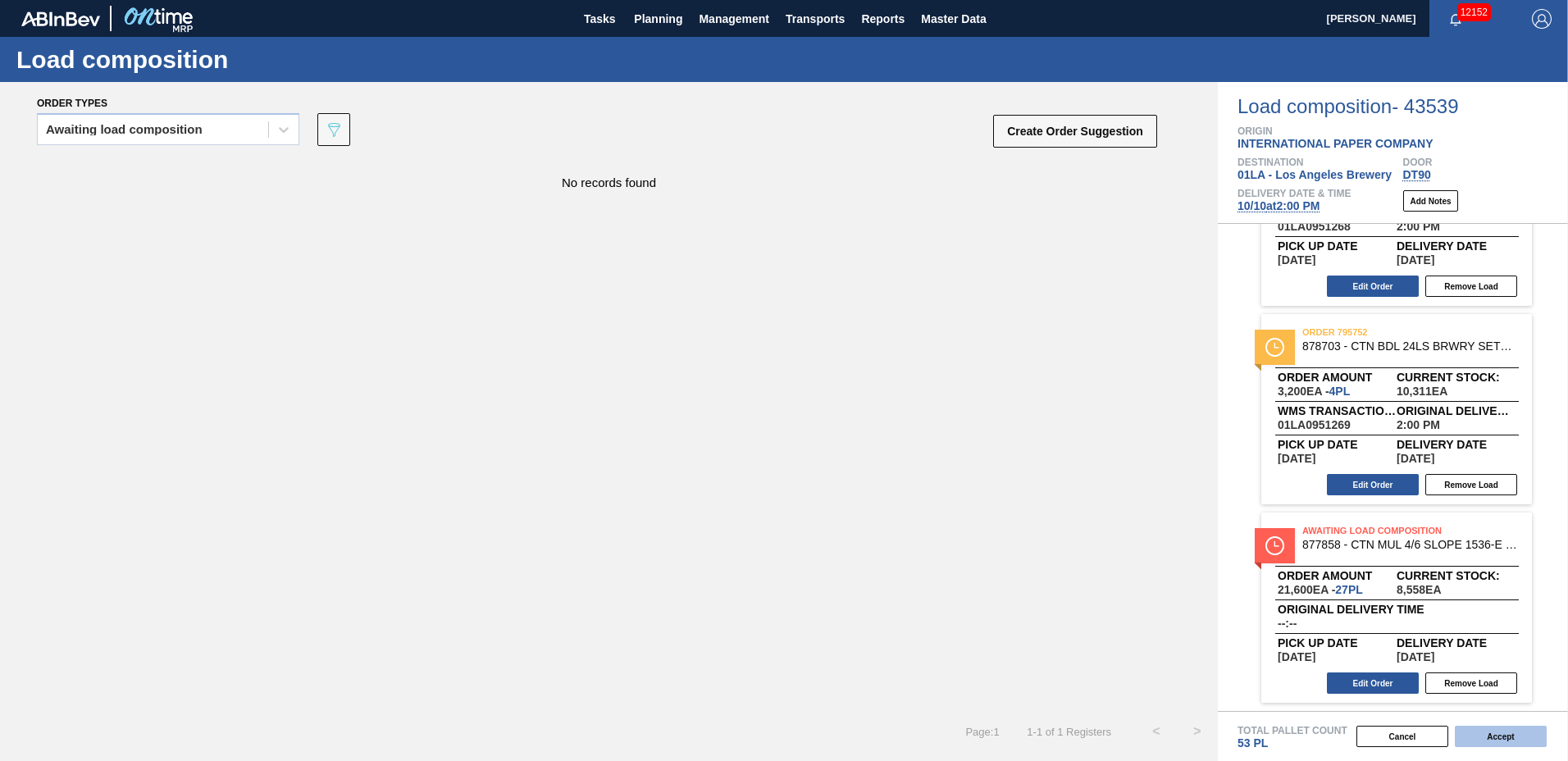
click at [1489, 733] on button "Accept" at bounding box center [1501, 736] width 92 height 21
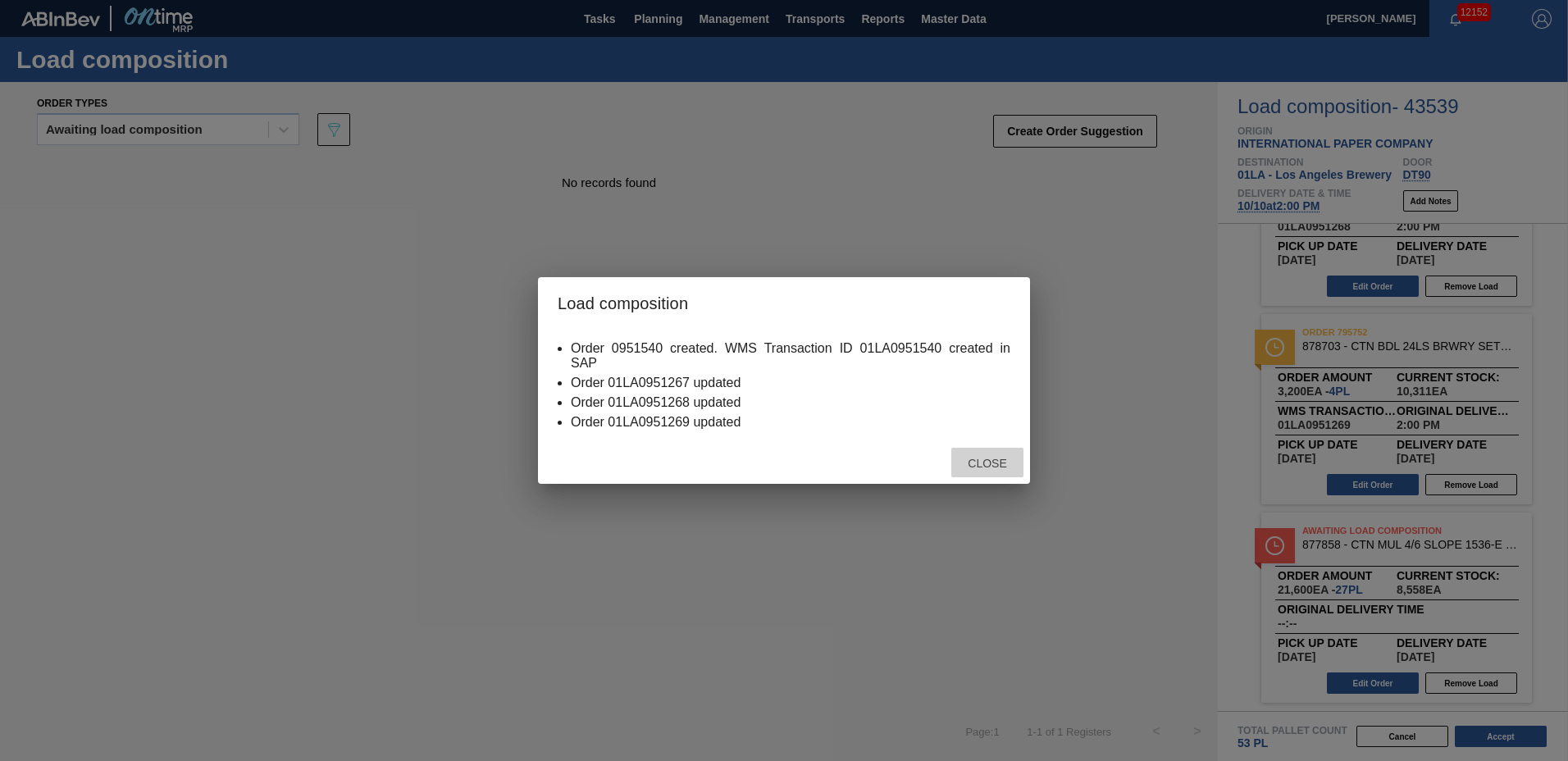
click at [994, 462] on span "Close" at bounding box center [986, 464] width 65 height 13
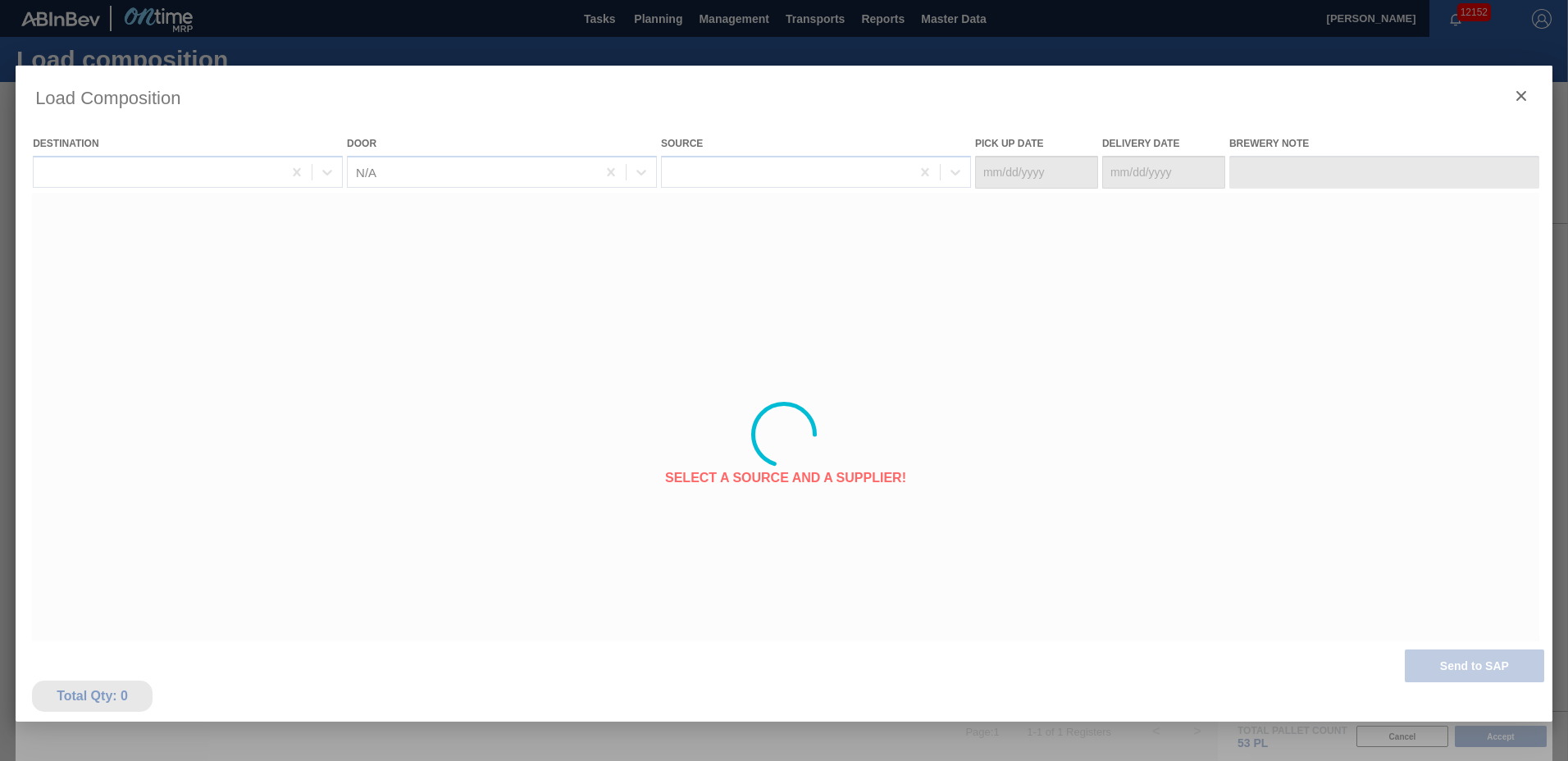
type Date "[DATE]"
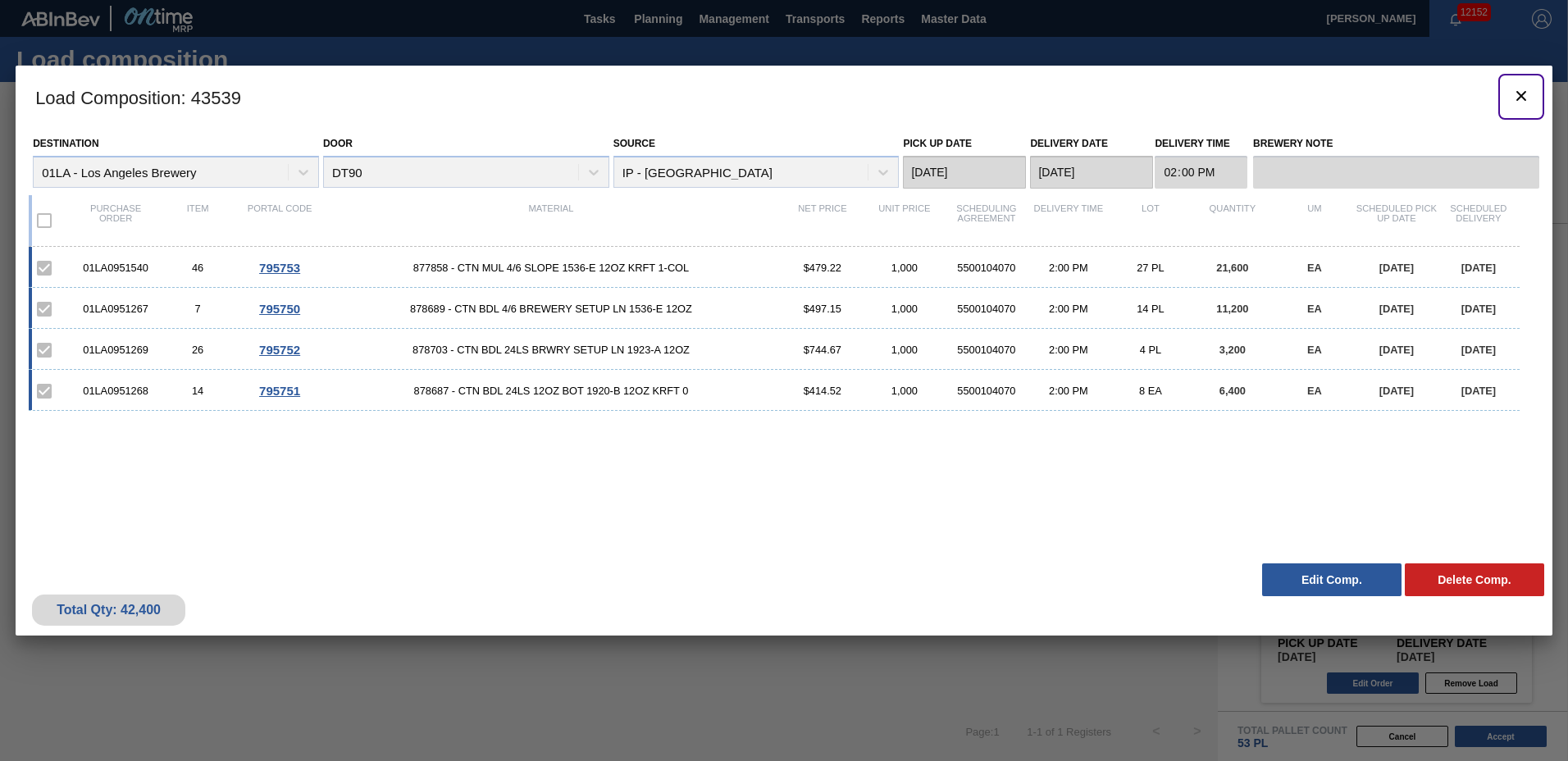
click at [1519, 92] on icon "botão de ícone" at bounding box center [1520, 96] width 19 height 19
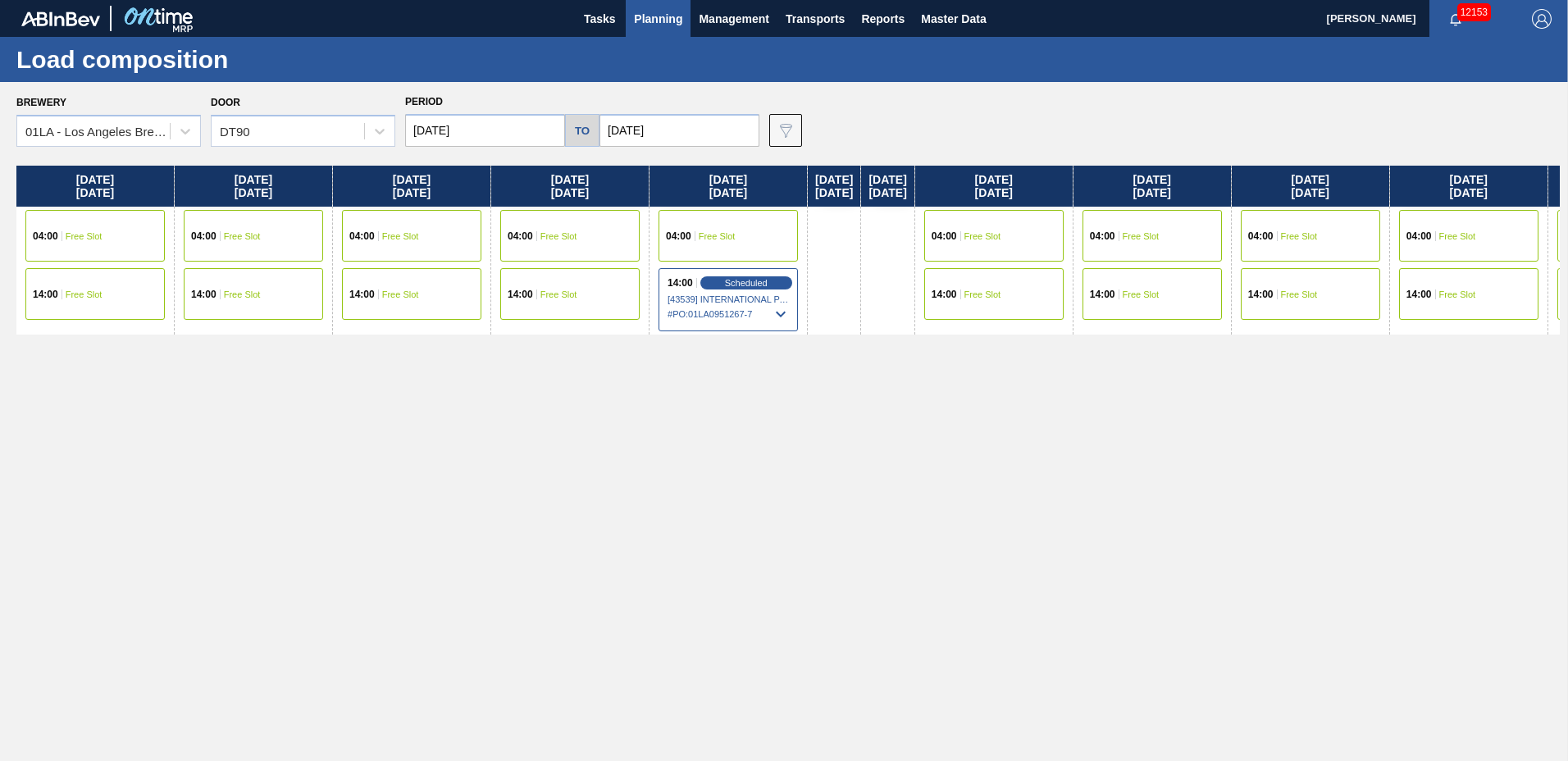
click at [649, 12] on span "Planning" at bounding box center [658, 18] width 49 height 19
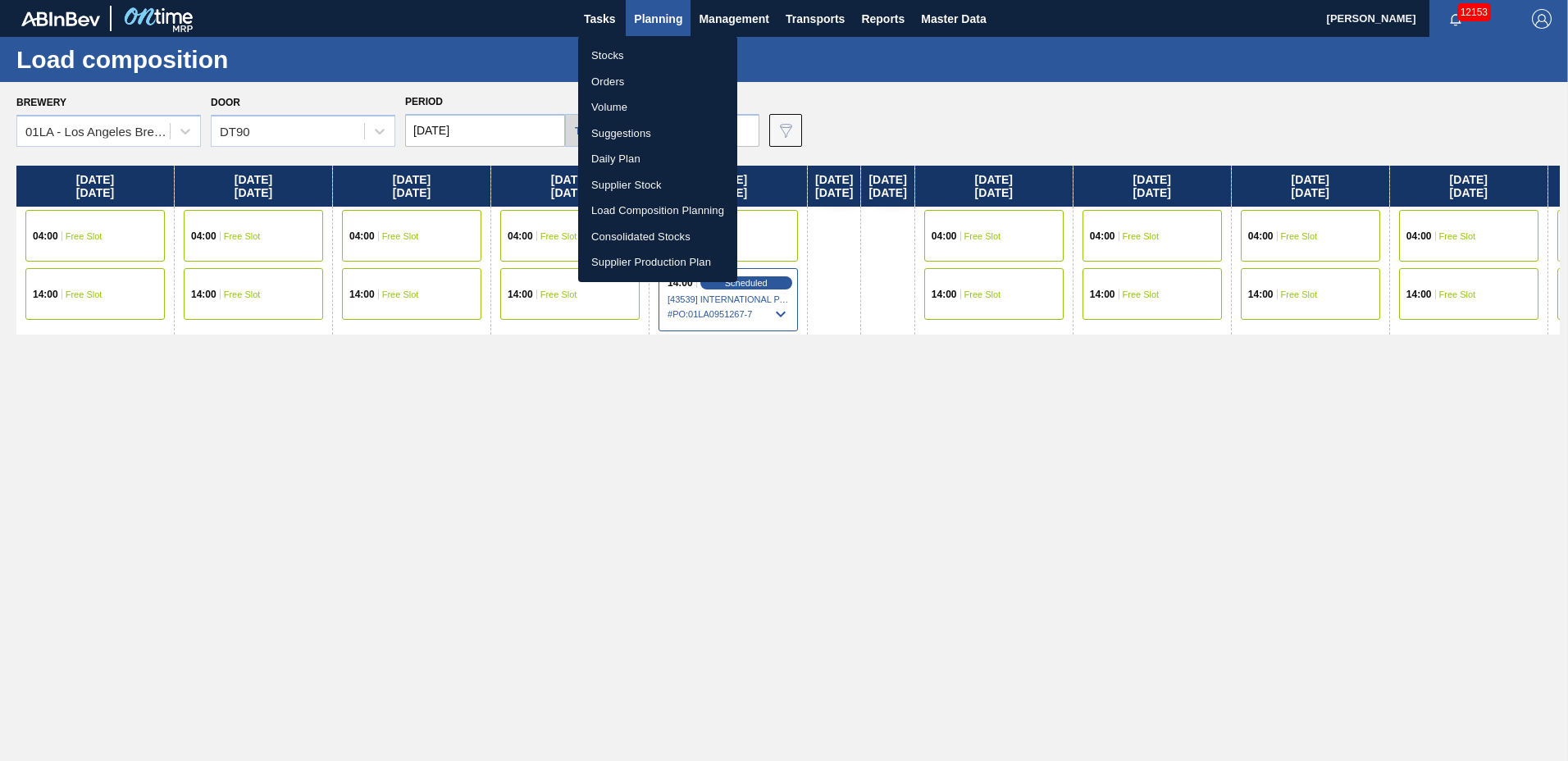
click at [657, 129] on li "Suggestions" at bounding box center [657, 133] width 159 height 26
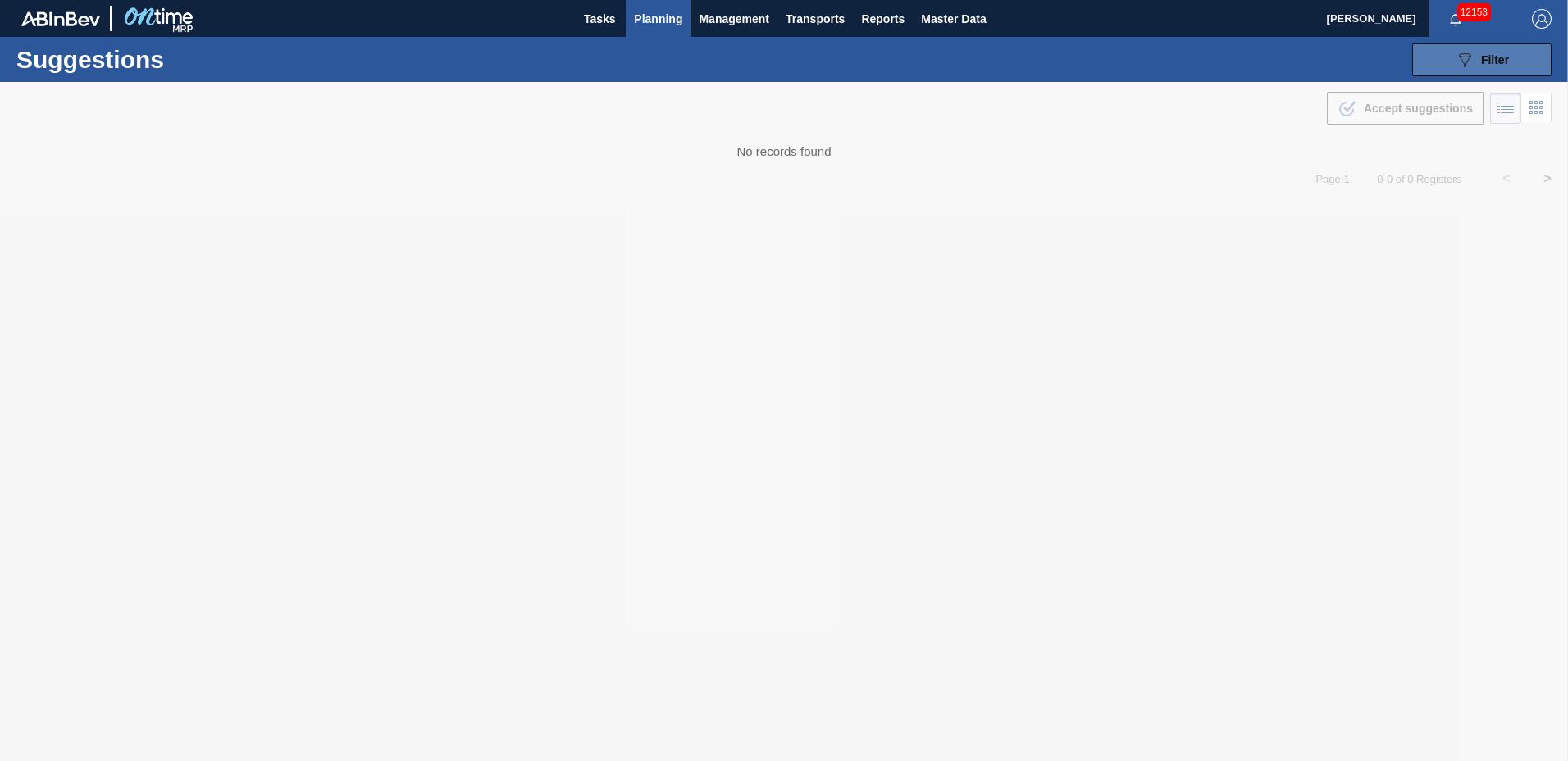
click at [1518, 60] on button "089F7B8B-B2A5-4AFE-B5C0-19BA573D28AC Filter" at bounding box center [1482, 60] width 139 height 33
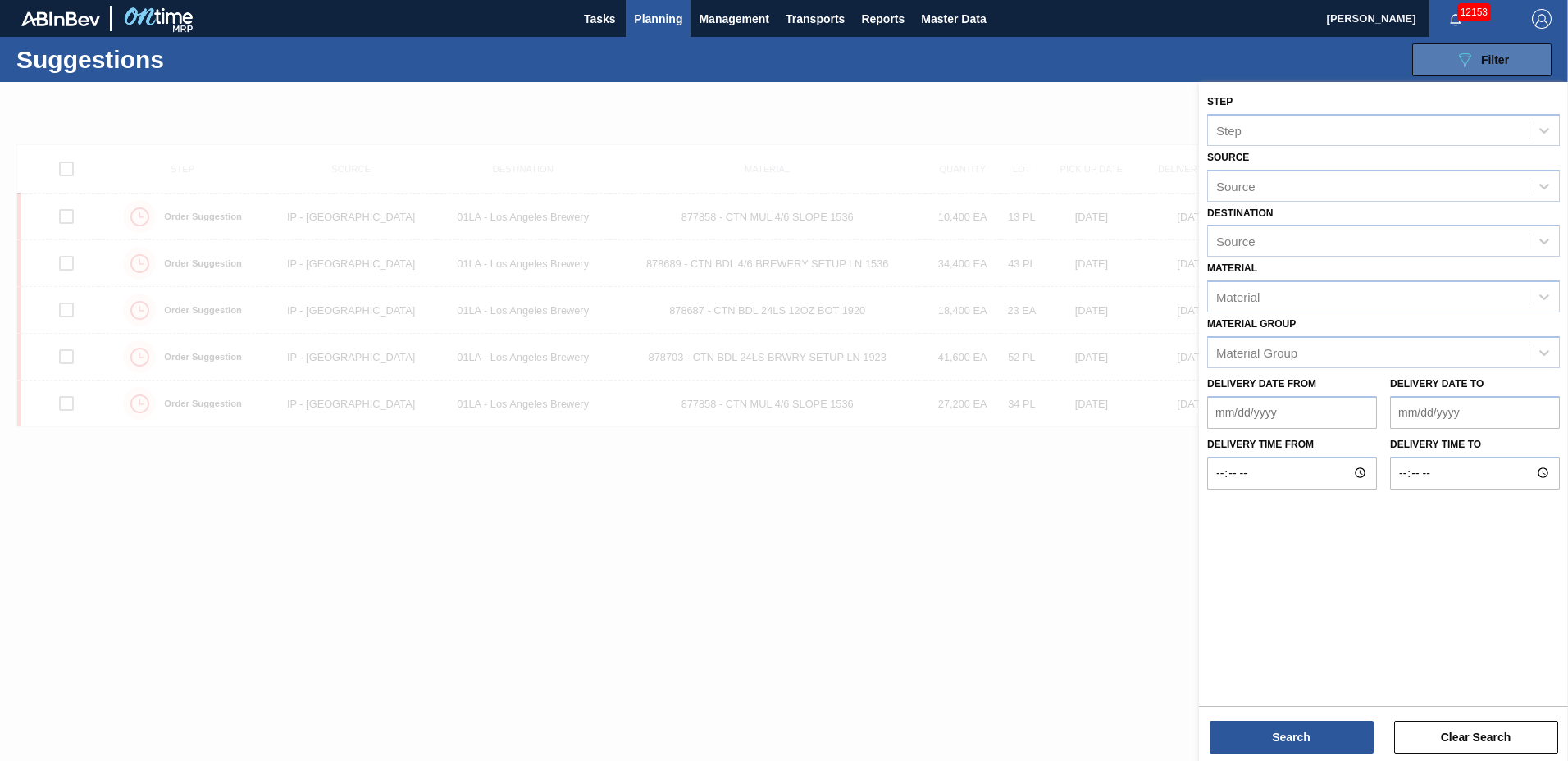
type to "[DATE]"
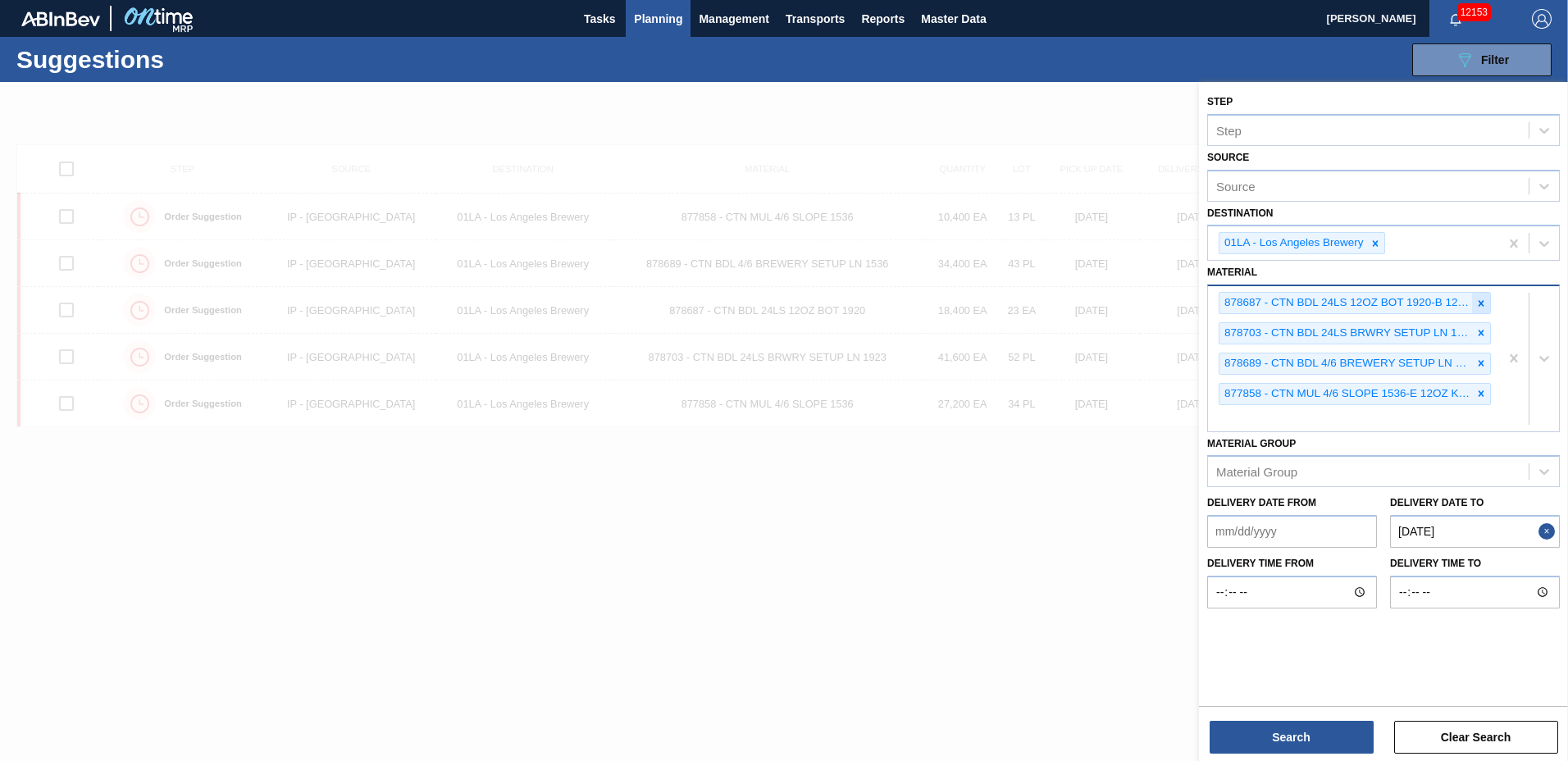
click at [1482, 305] on icon at bounding box center [1481, 303] width 6 height 6
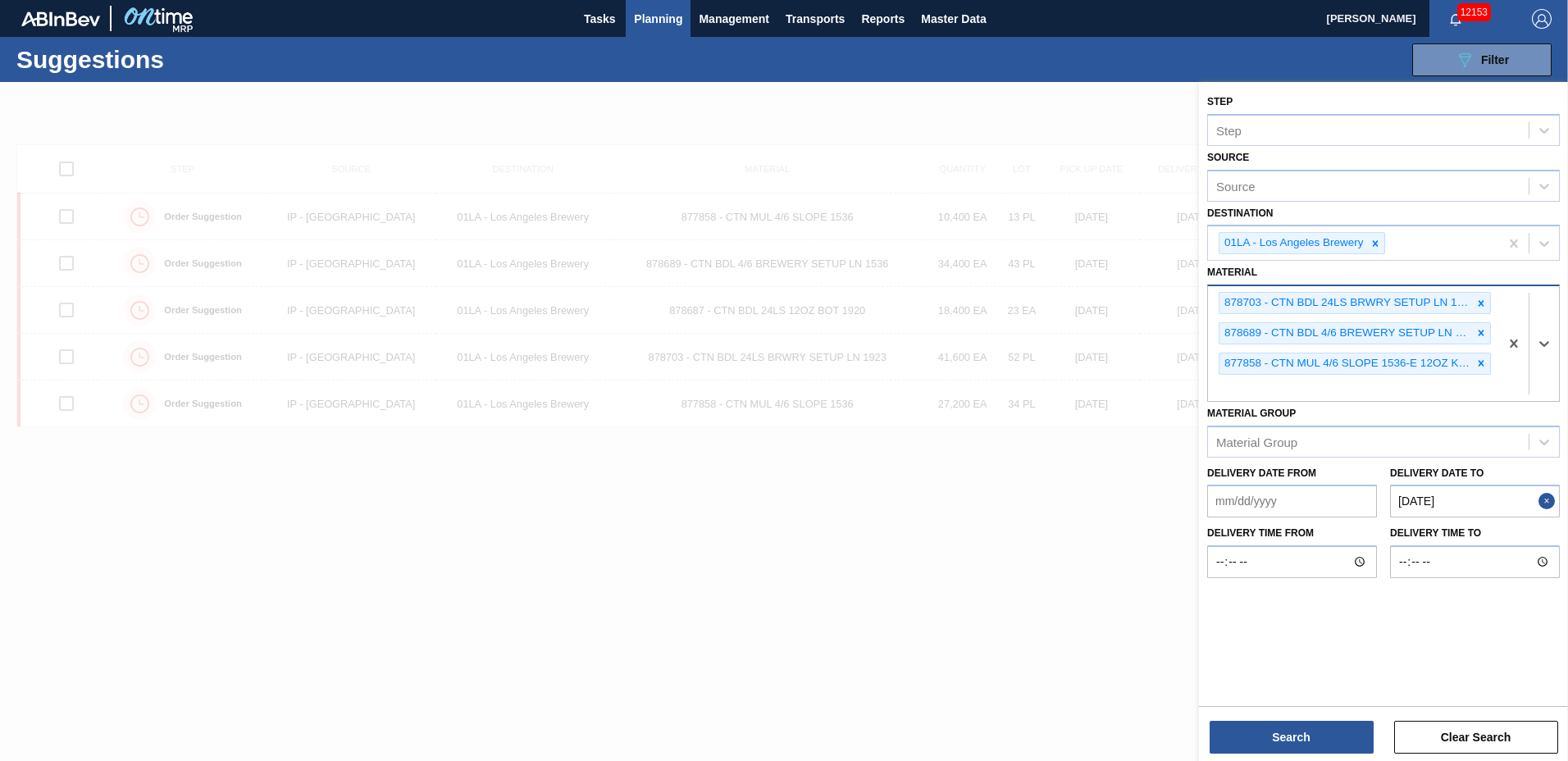
click at [1482, 305] on icon at bounding box center [1481, 303] width 6 height 6
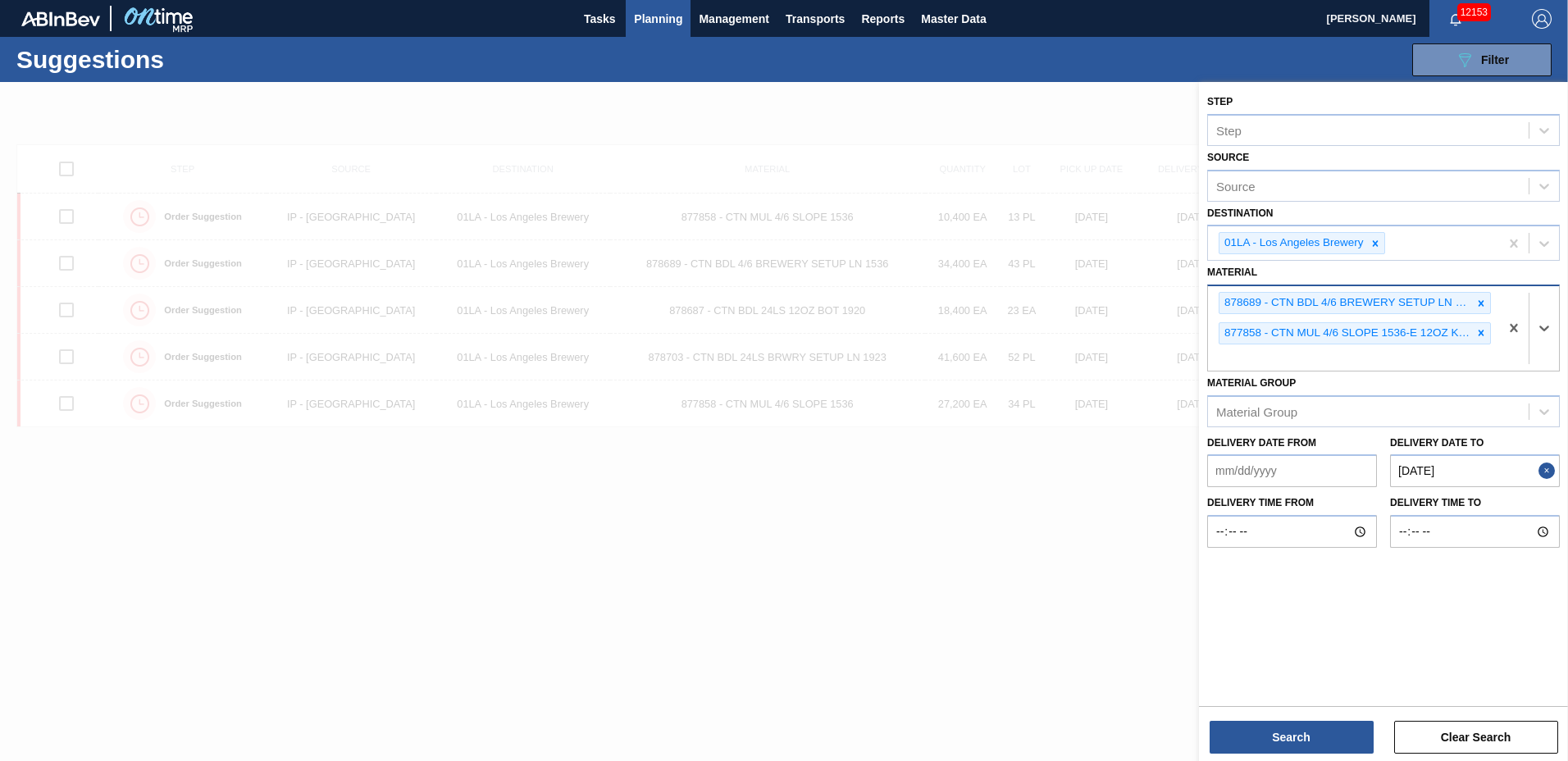
click at [1482, 303] on icon at bounding box center [1481, 304] width 12 height 12
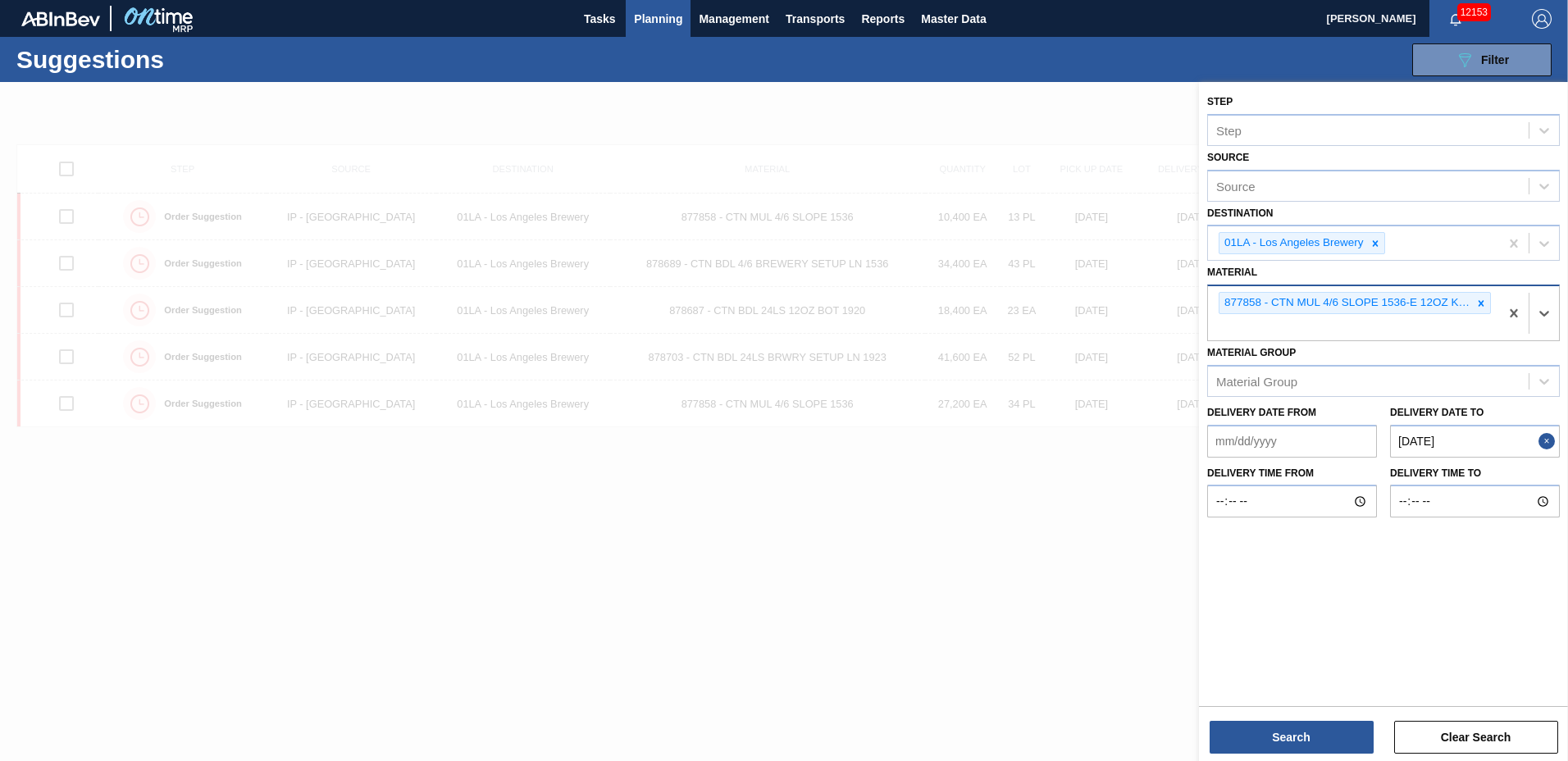
click at [1482, 303] on icon at bounding box center [1481, 304] width 12 height 12
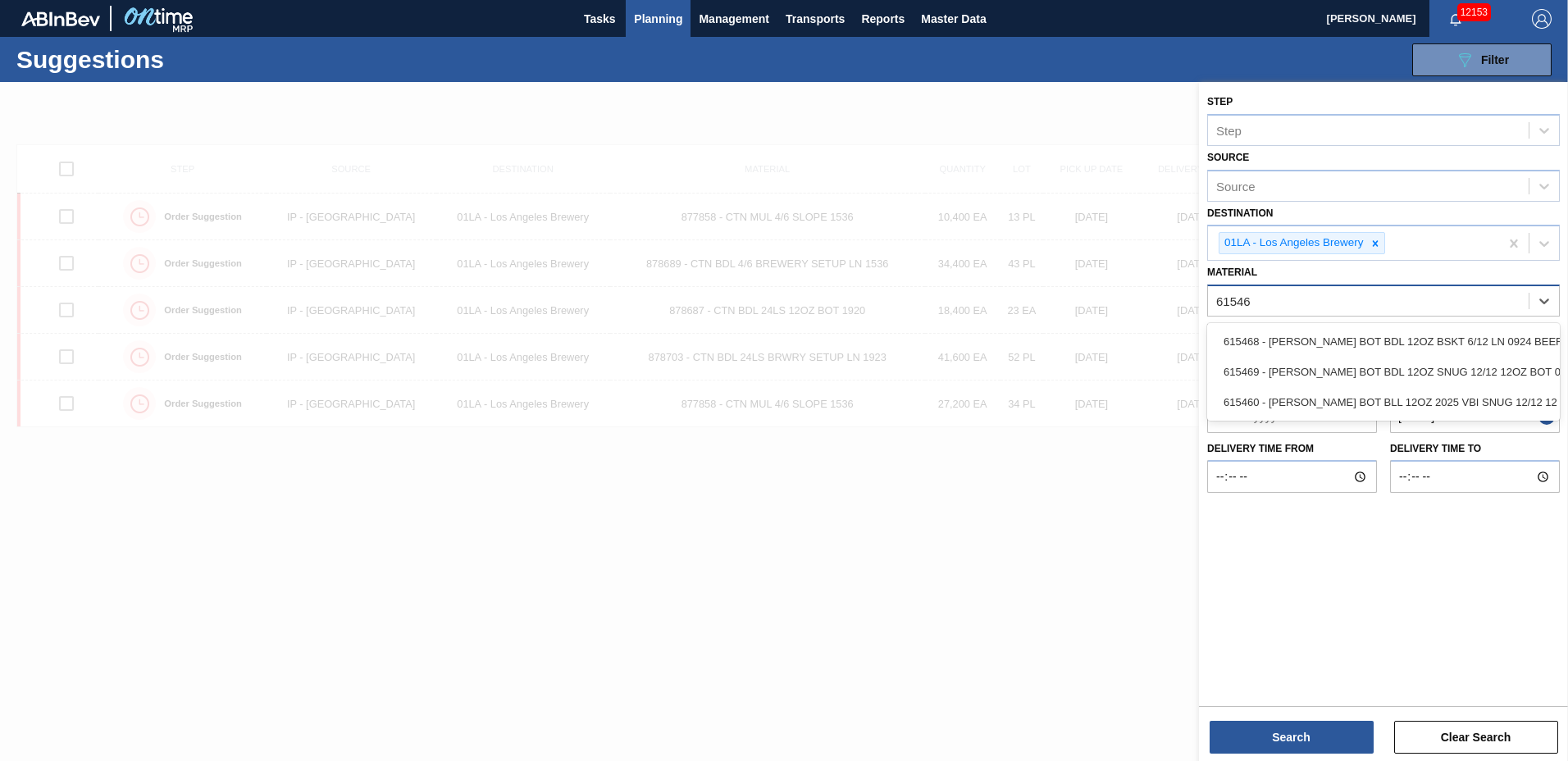
type input "615468"
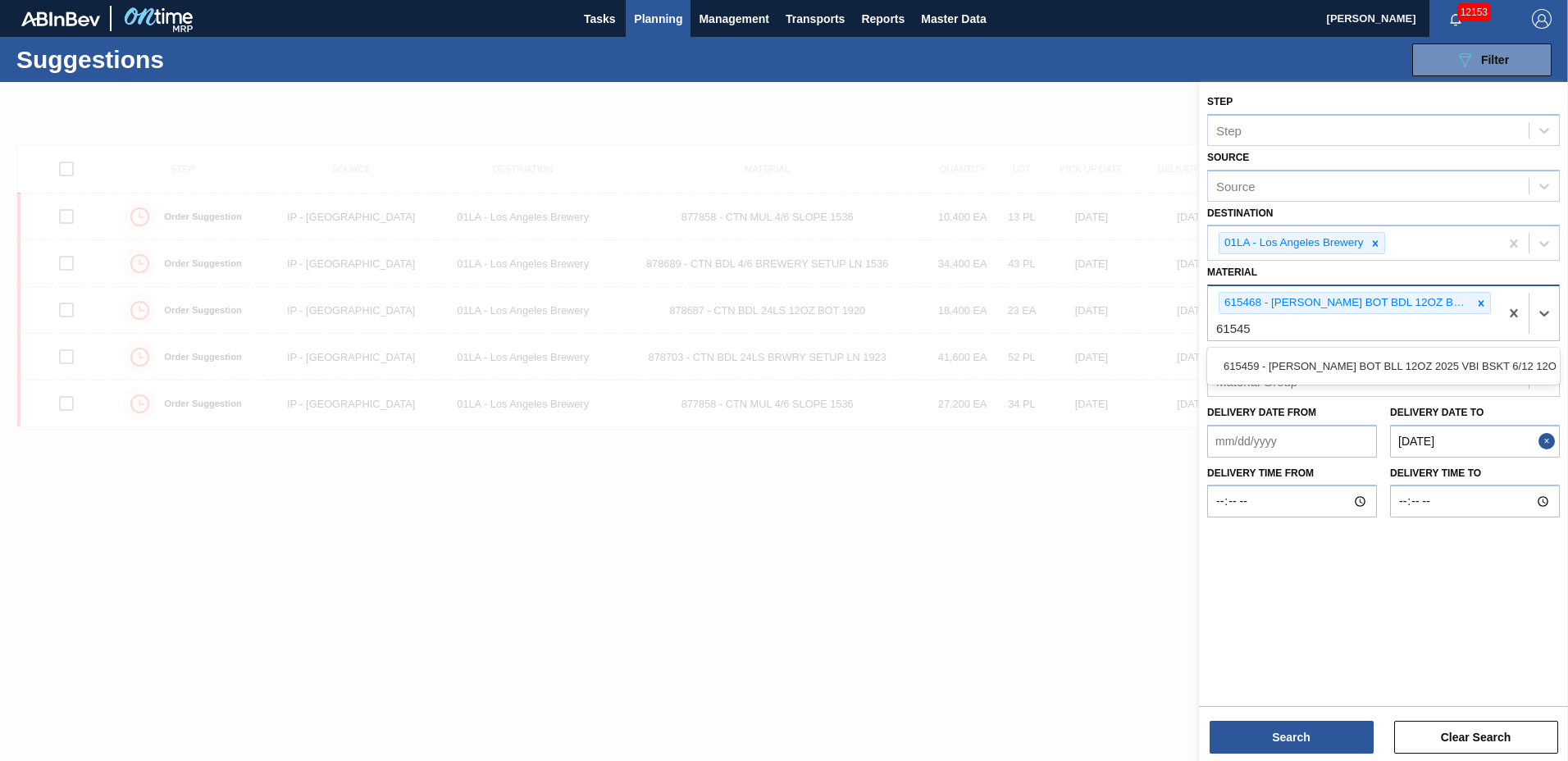
type input "615459"
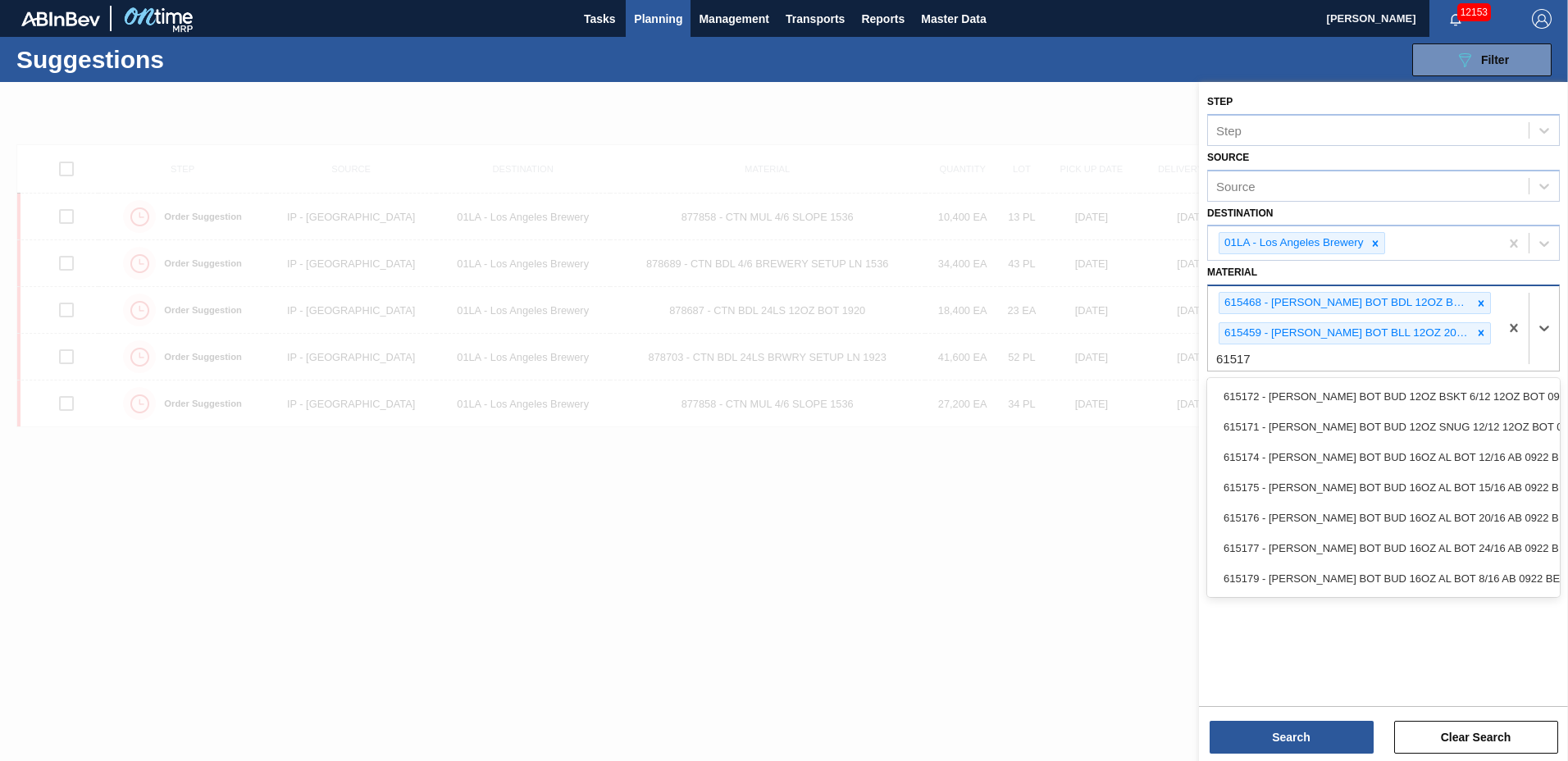
type input "615172"
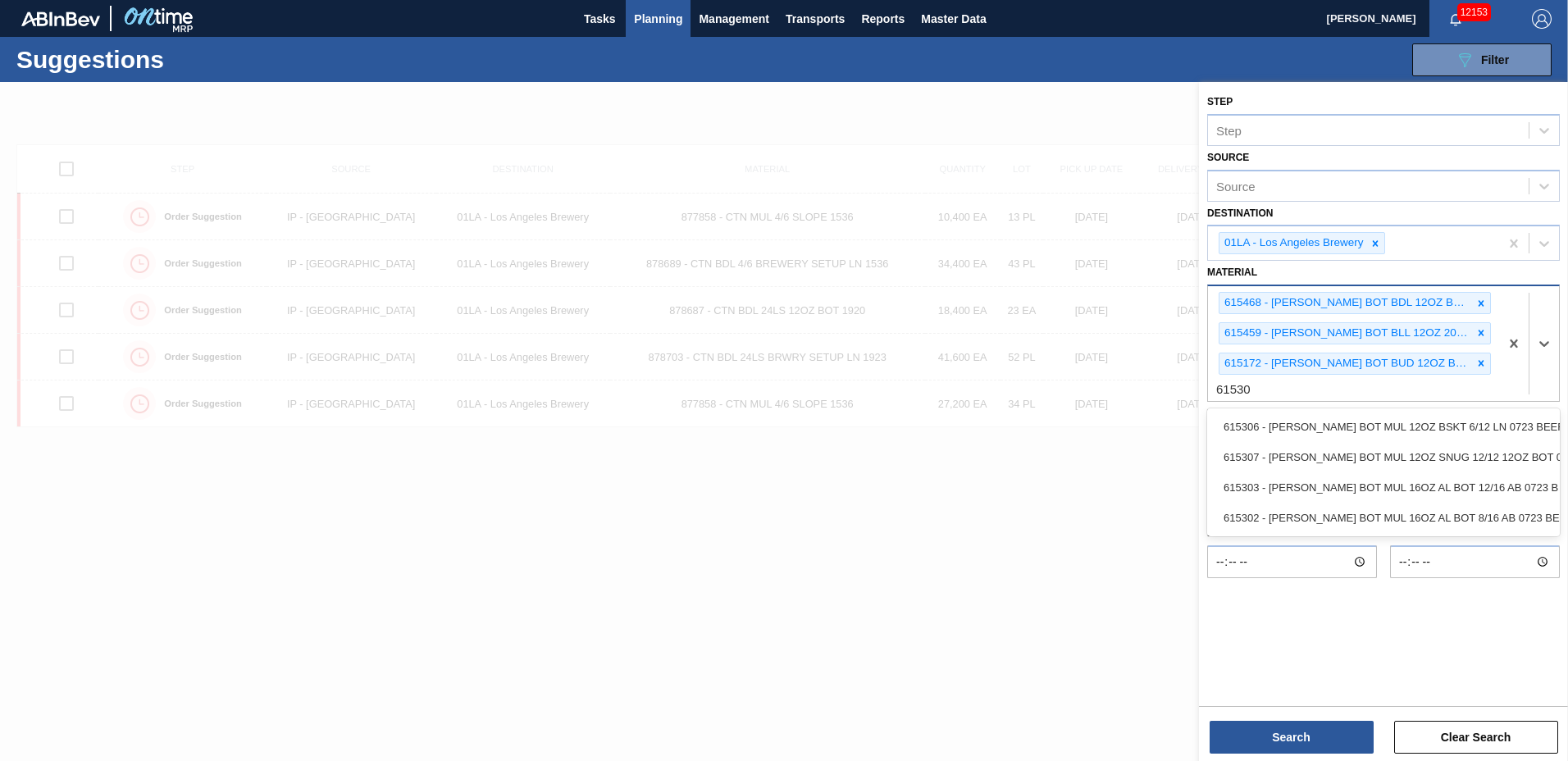
type input "615306"
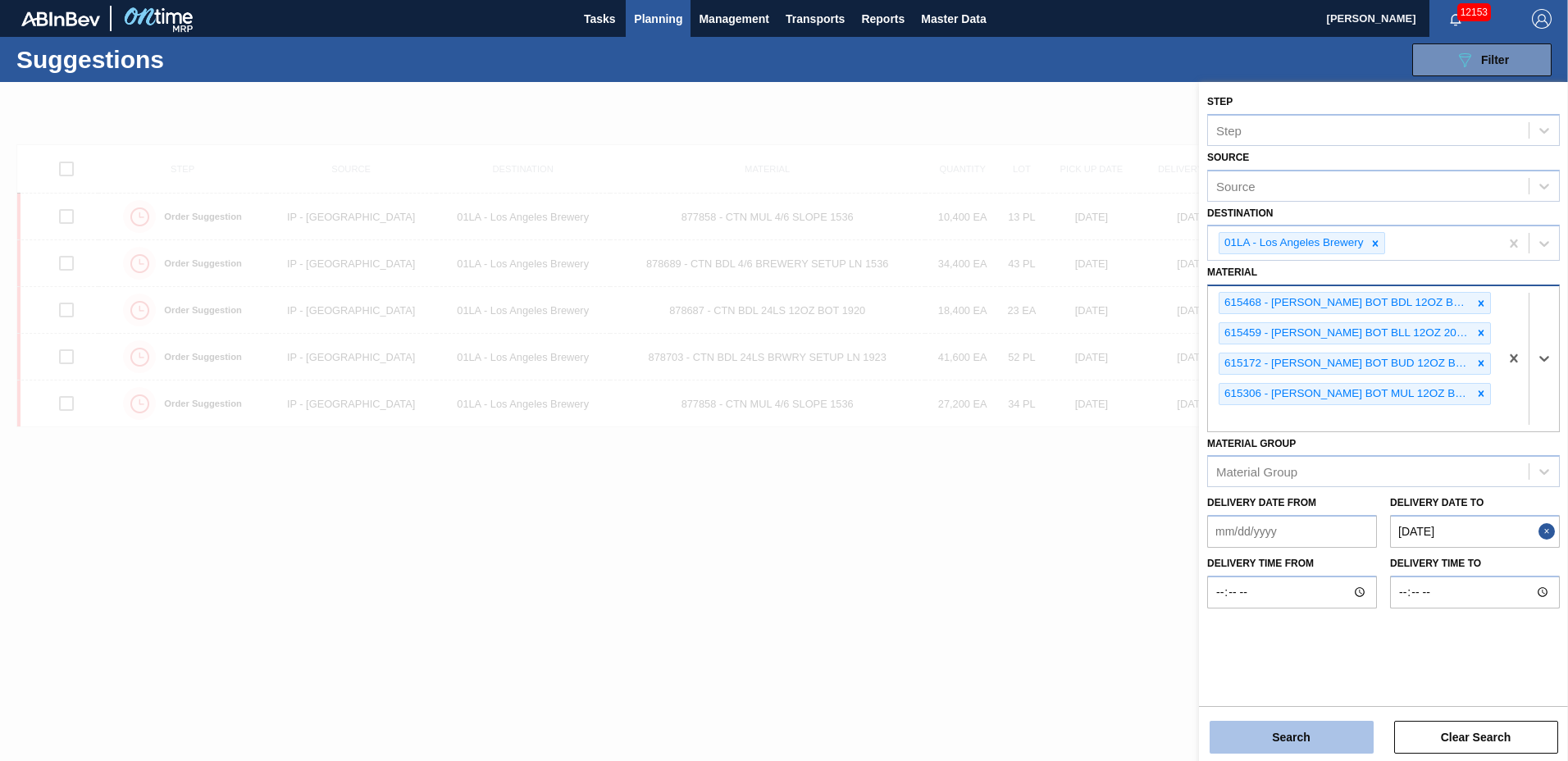
click at [1224, 729] on button "Search" at bounding box center [1291, 738] width 164 height 33
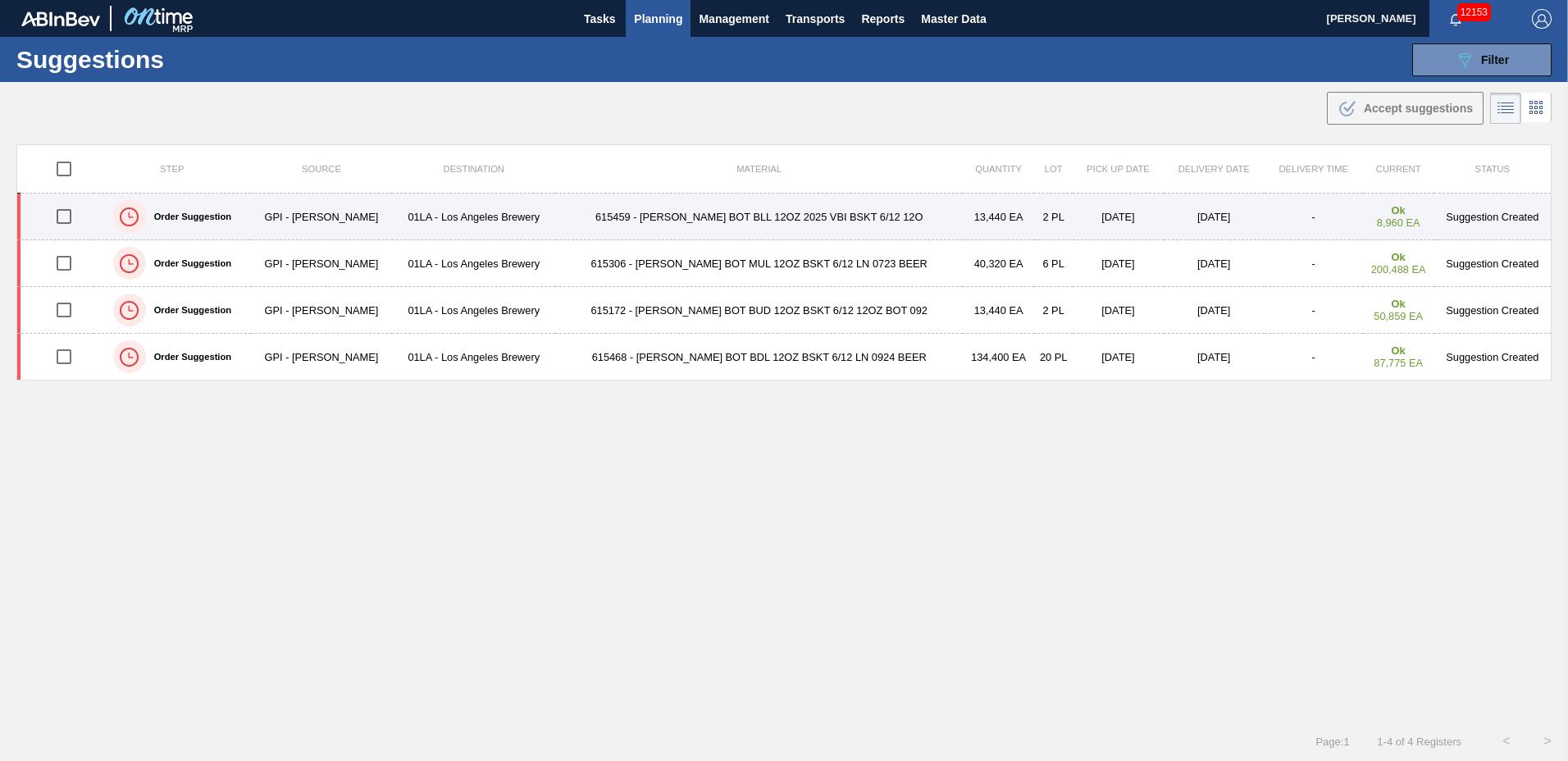
drag, startPoint x: 67, startPoint y: 171, endPoint x: 153, endPoint y: 202, distance: 91.4
click at [70, 172] on input "checkbox" at bounding box center [64, 169] width 34 height 34
checkbox input "true"
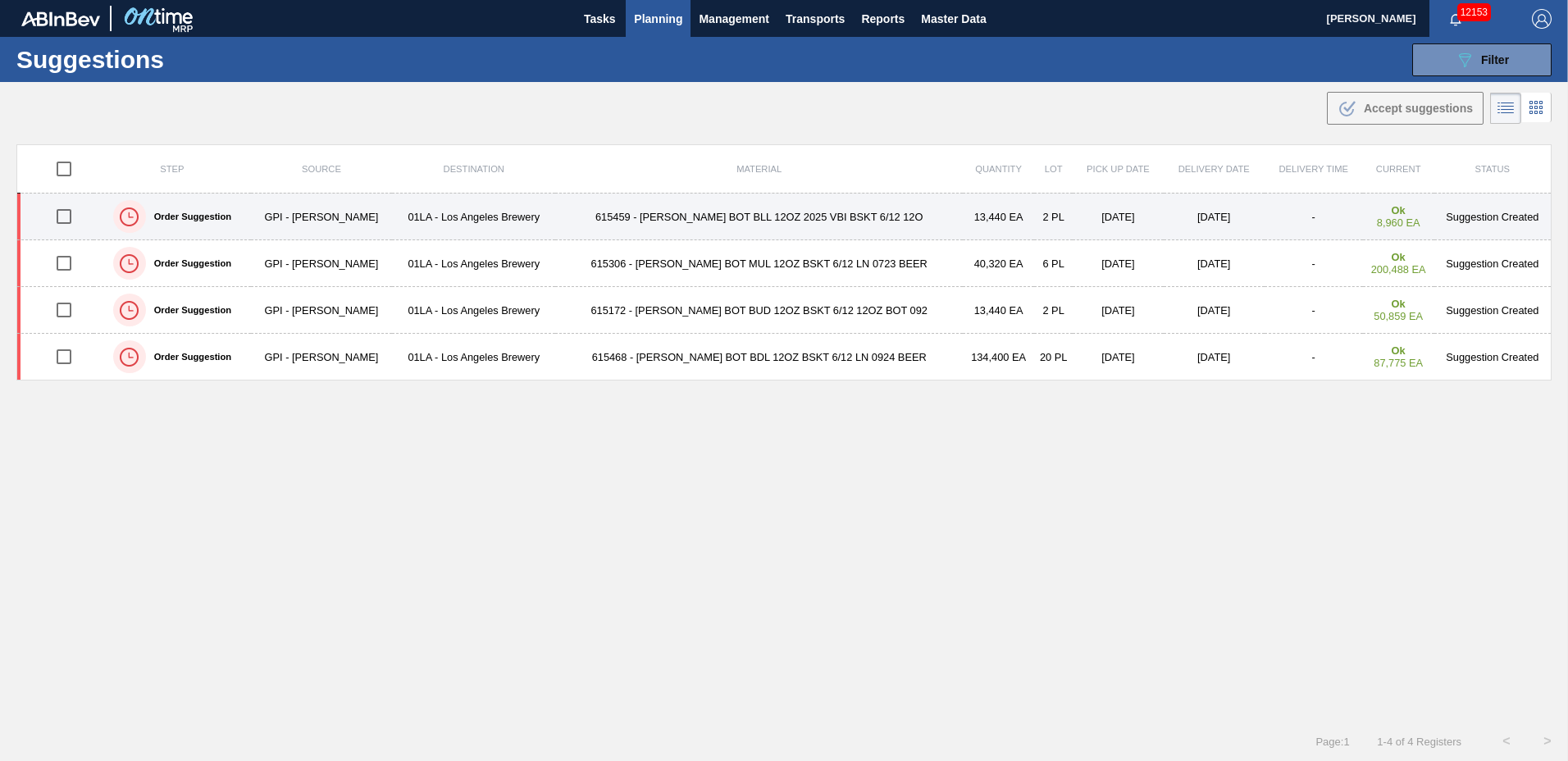
checkbox input "true"
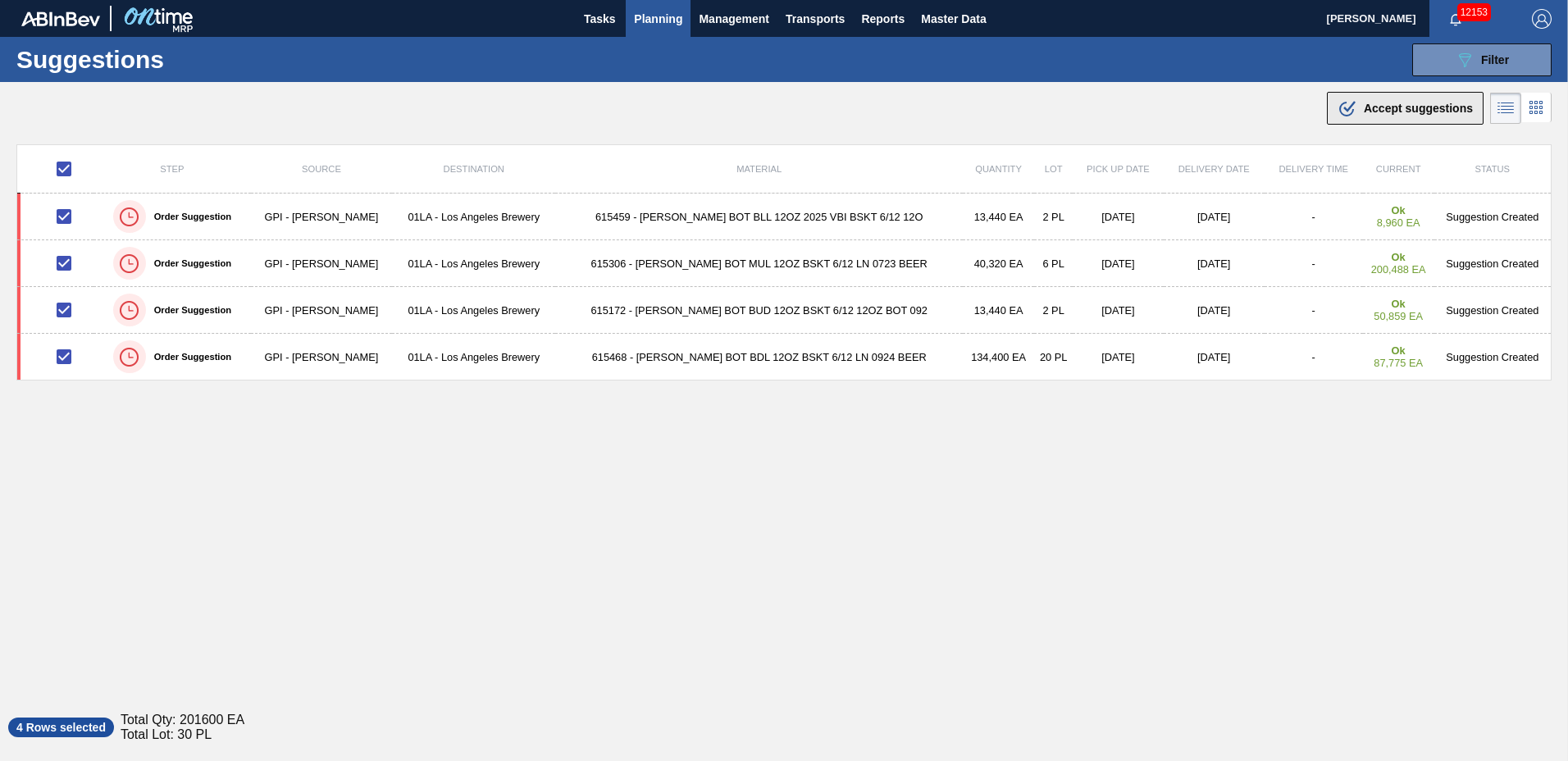
click at [1380, 102] on span "Accept suggestions" at bounding box center [1418, 108] width 109 height 13
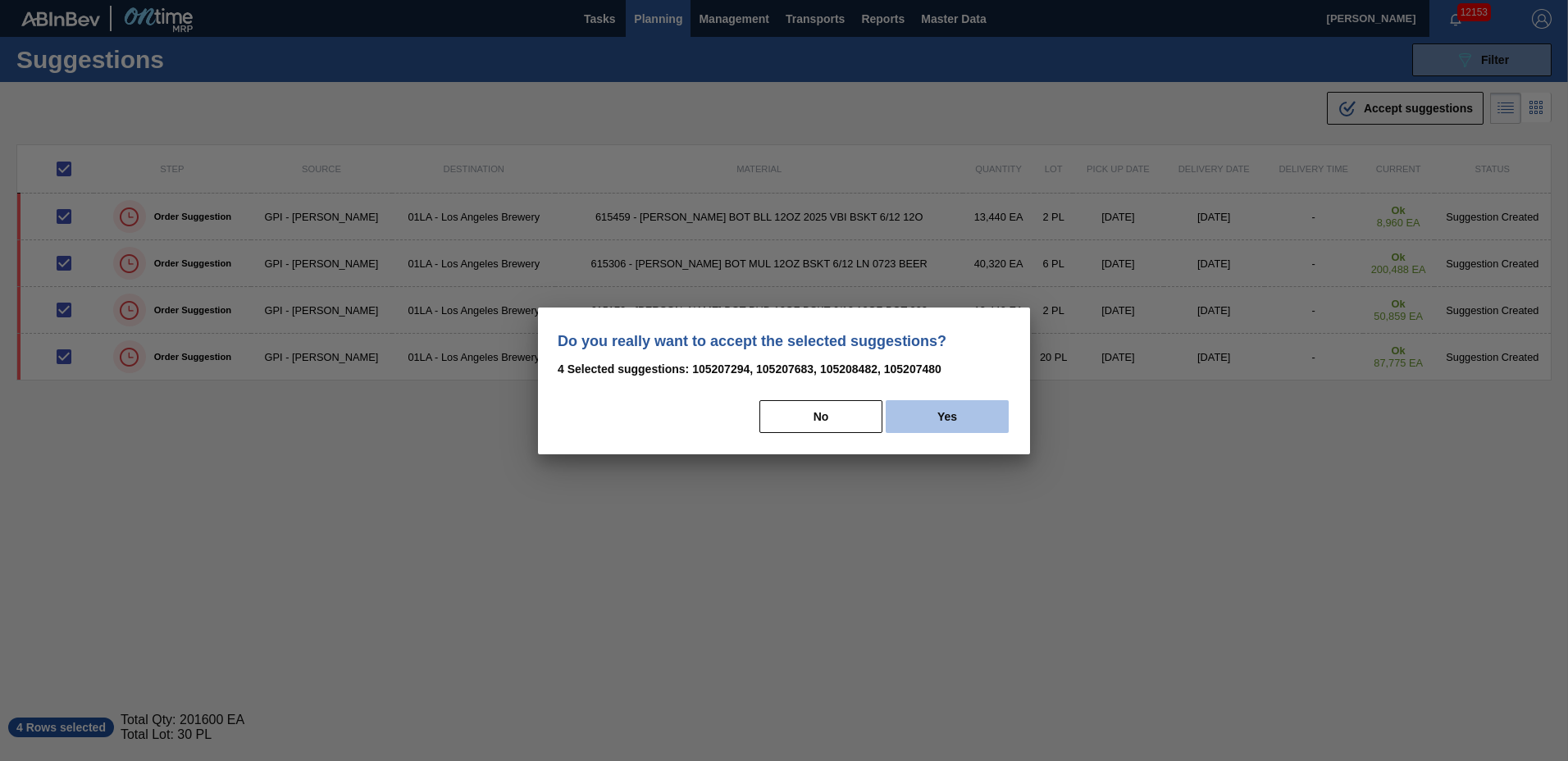
click at [965, 417] on button "Yes" at bounding box center [947, 416] width 123 height 33
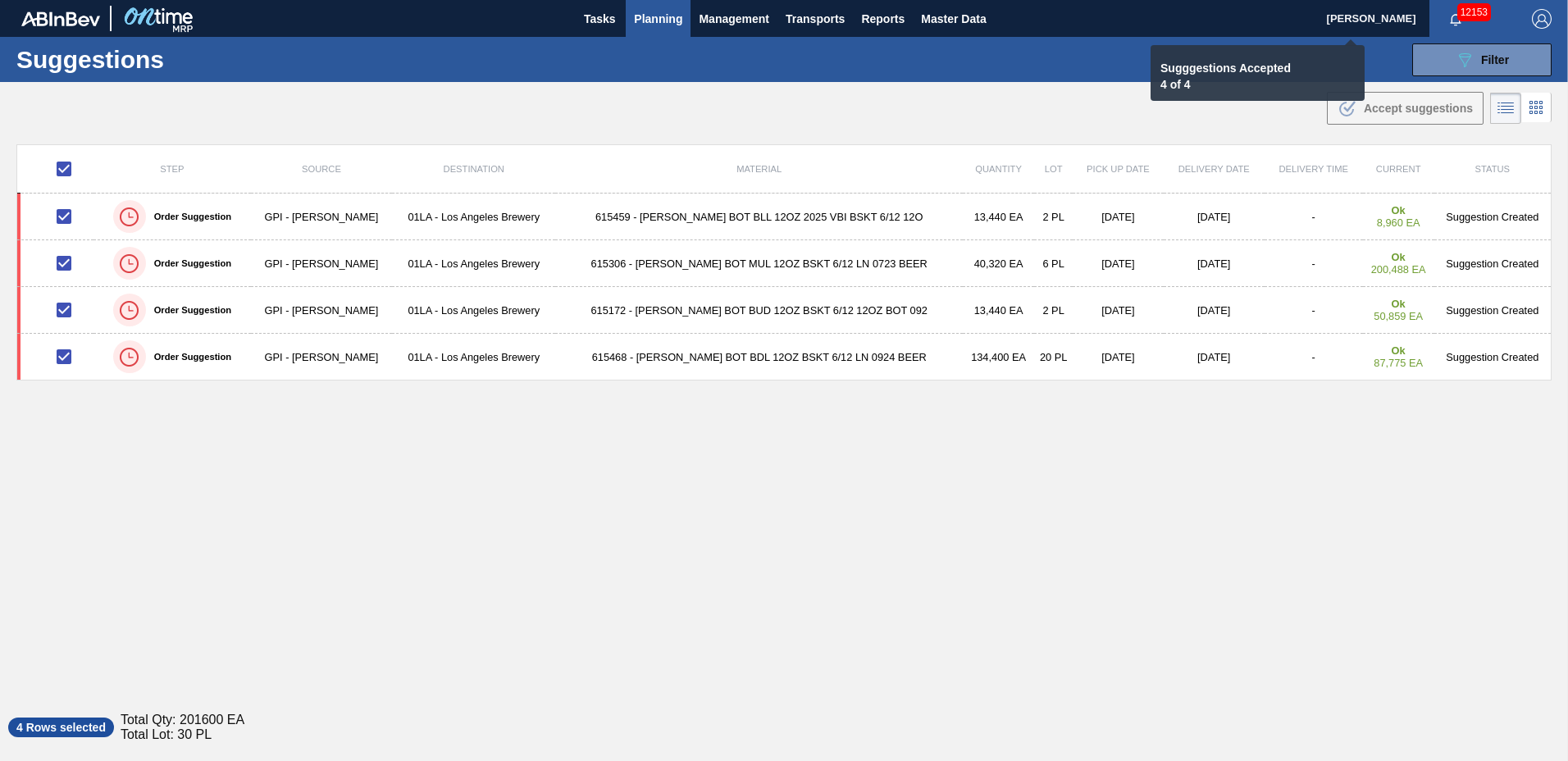
checkbox input "false"
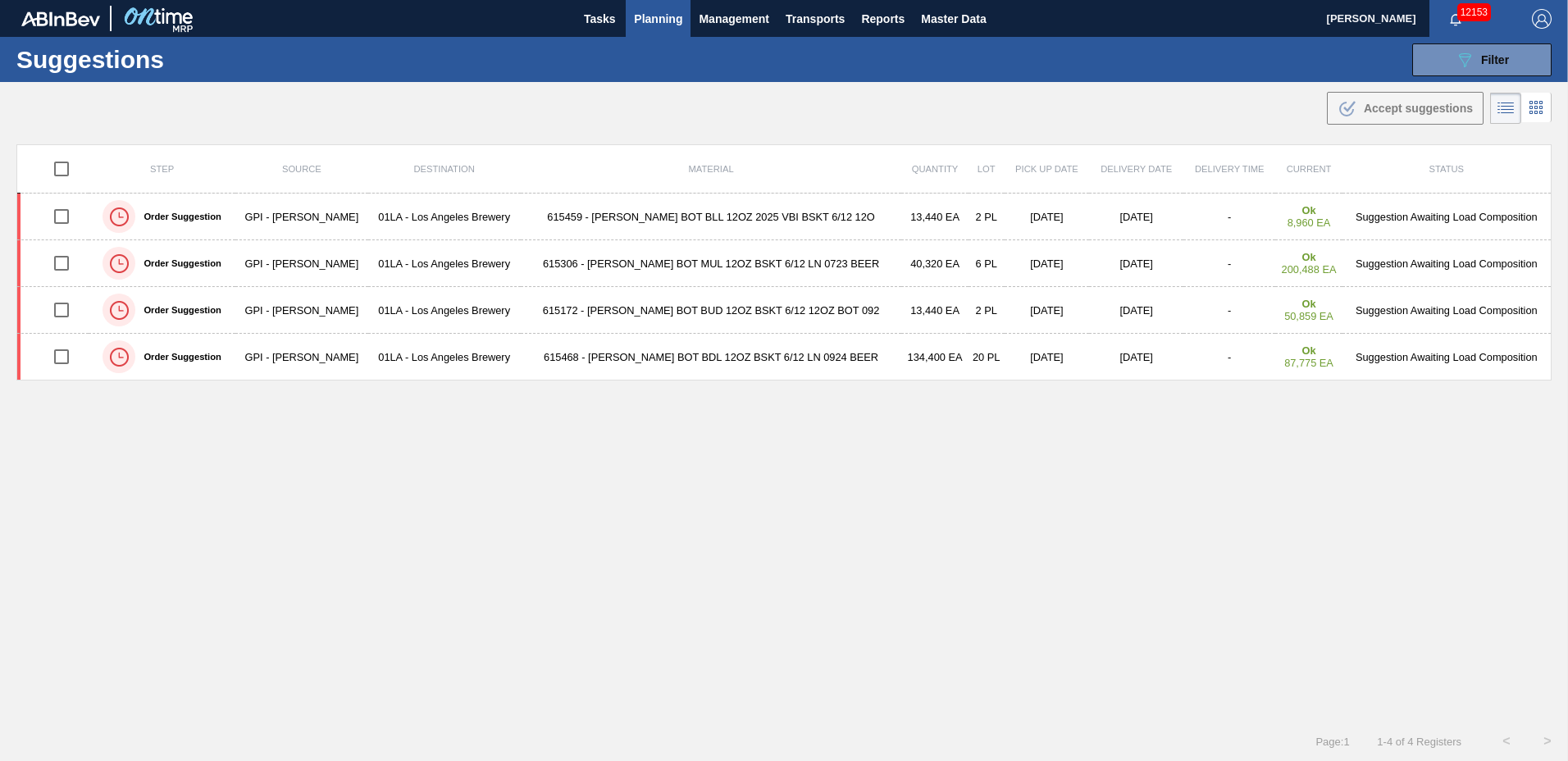
click at [636, 18] on span "Planning" at bounding box center [658, 18] width 49 height 19
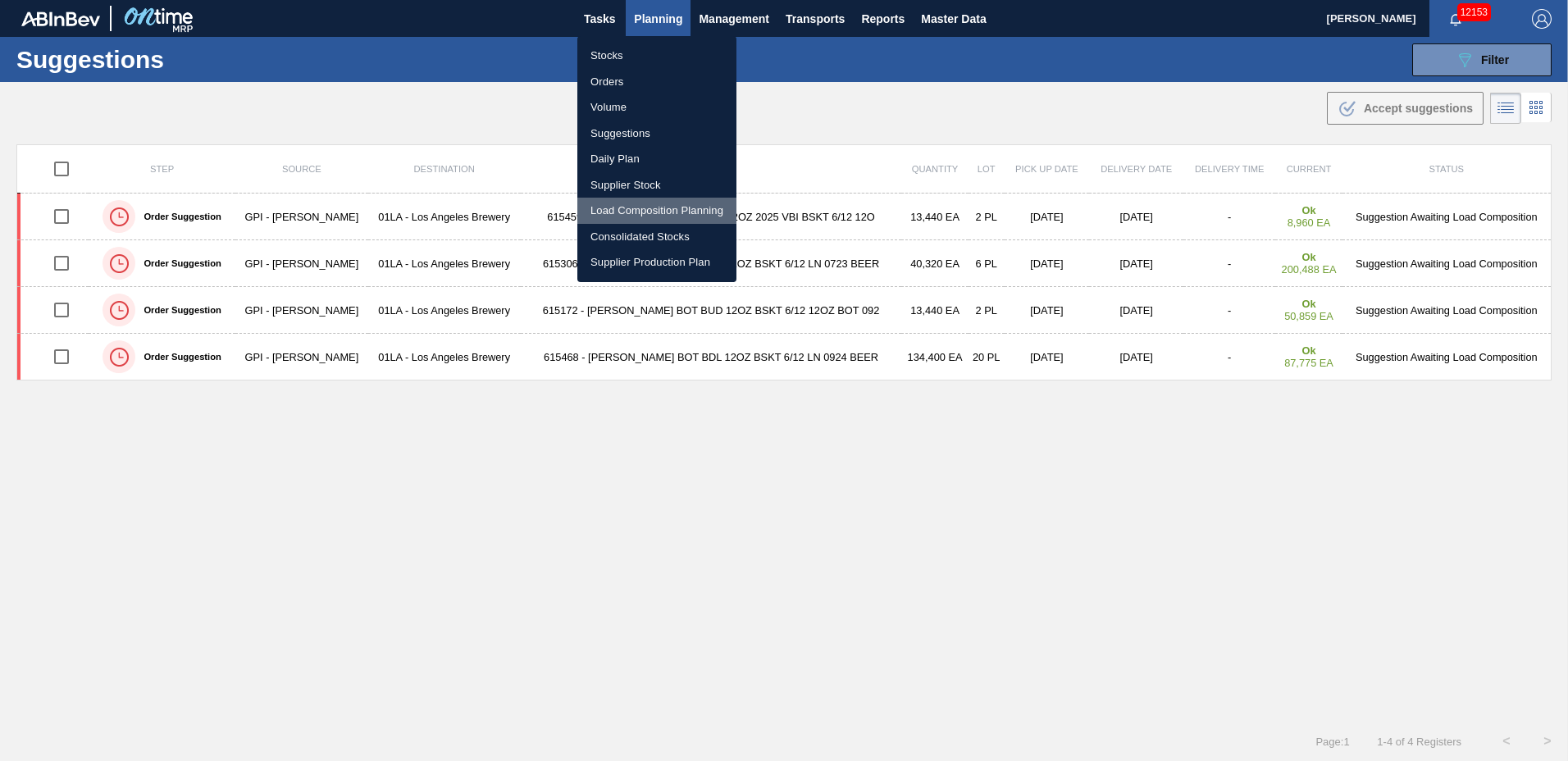
click at [628, 211] on li "Load Composition Planning" at bounding box center [657, 211] width 159 height 26
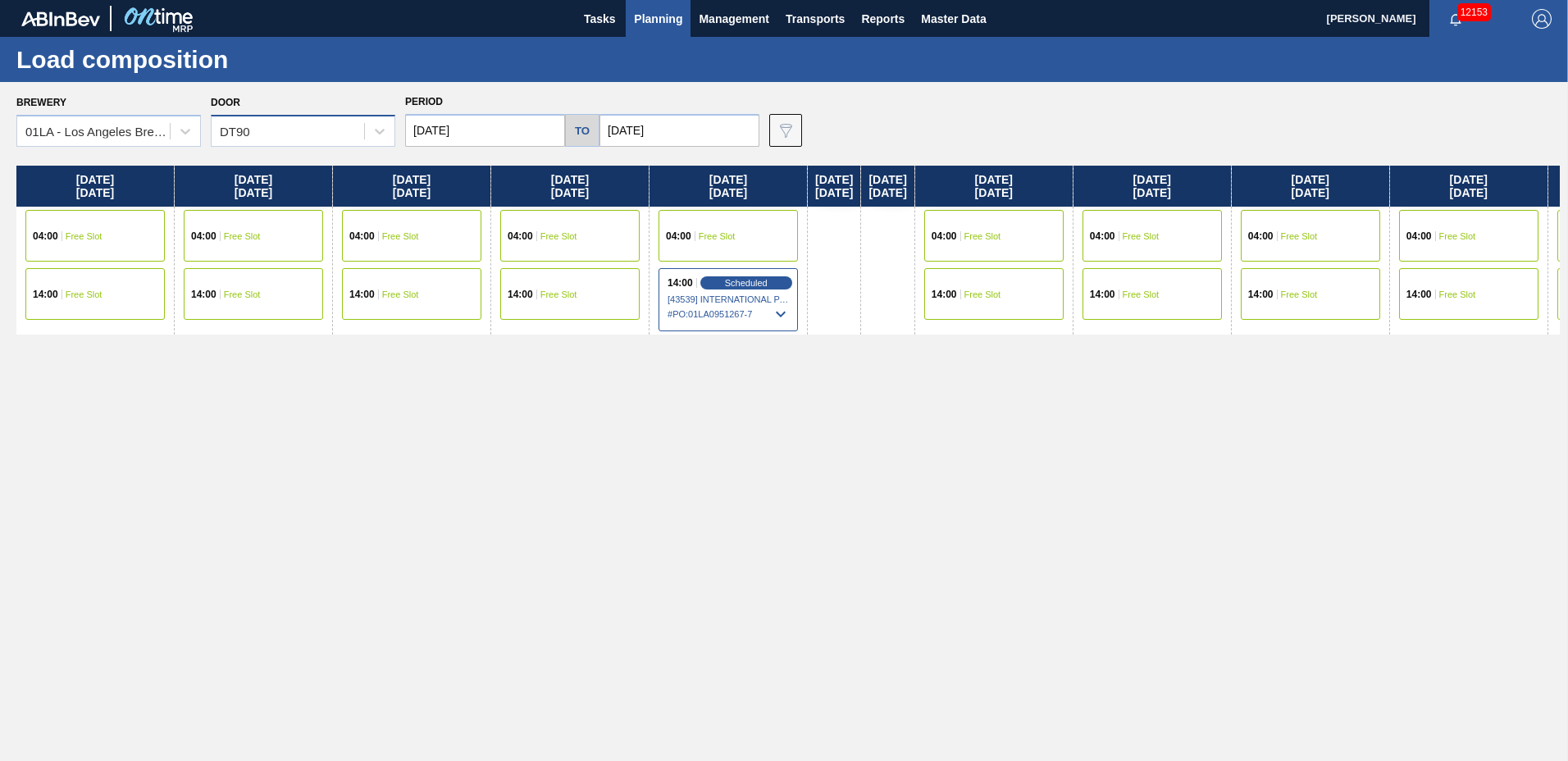
click at [286, 137] on div "DT90" at bounding box center [288, 132] width 153 height 23
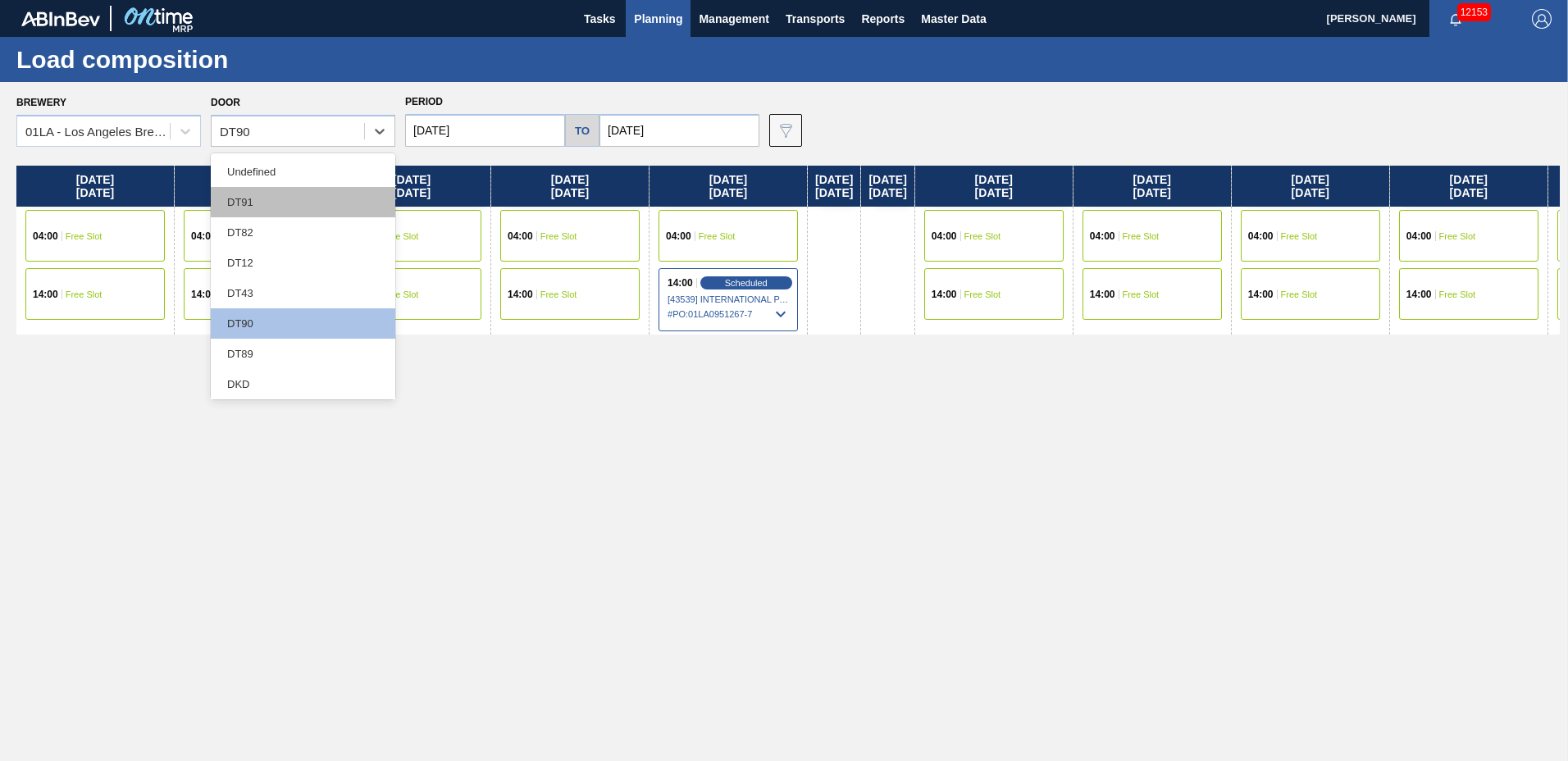
click at [281, 200] on div "DT91" at bounding box center [303, 202] width 184 height 30
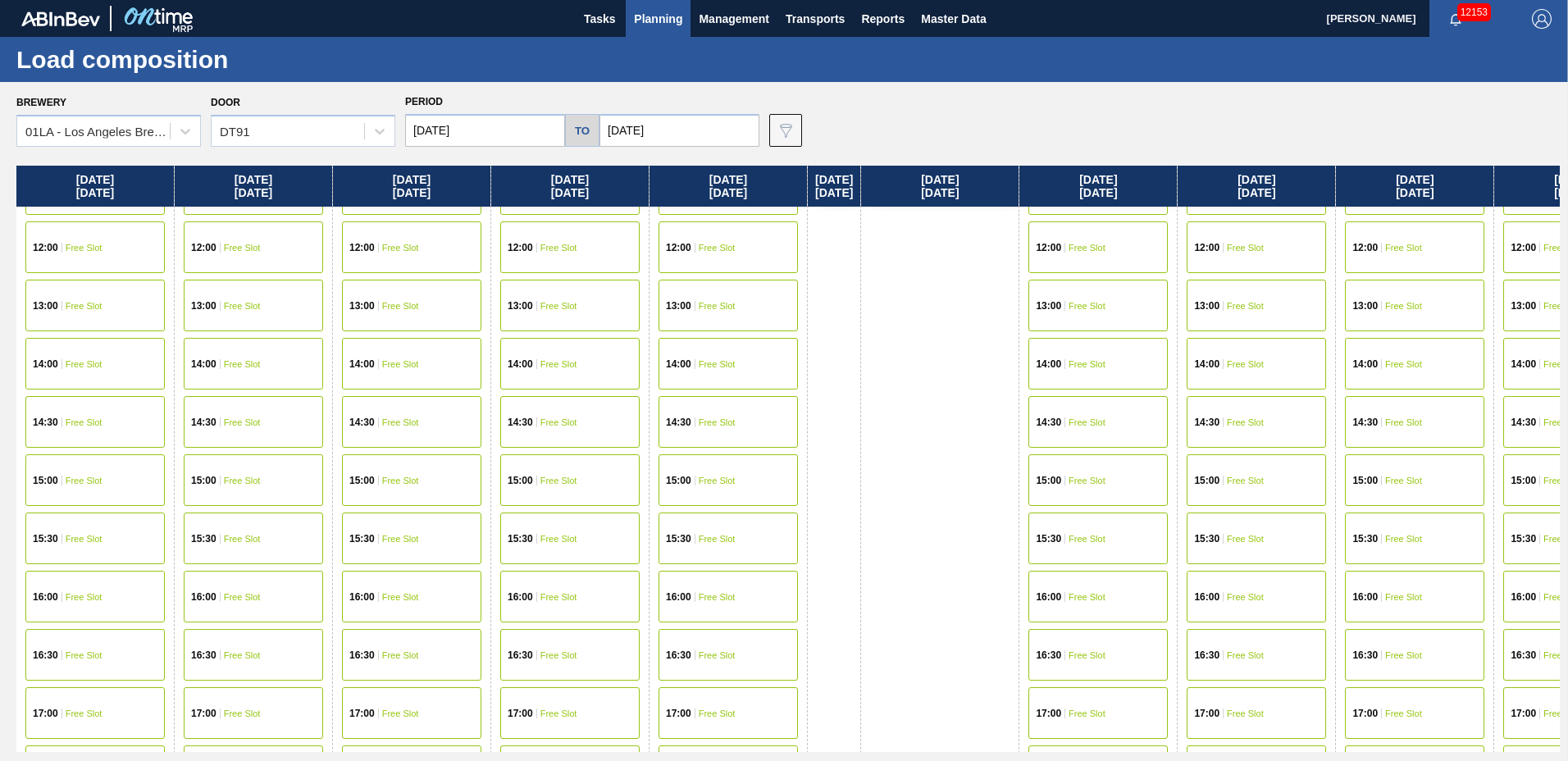
scroll to position [852, 0]
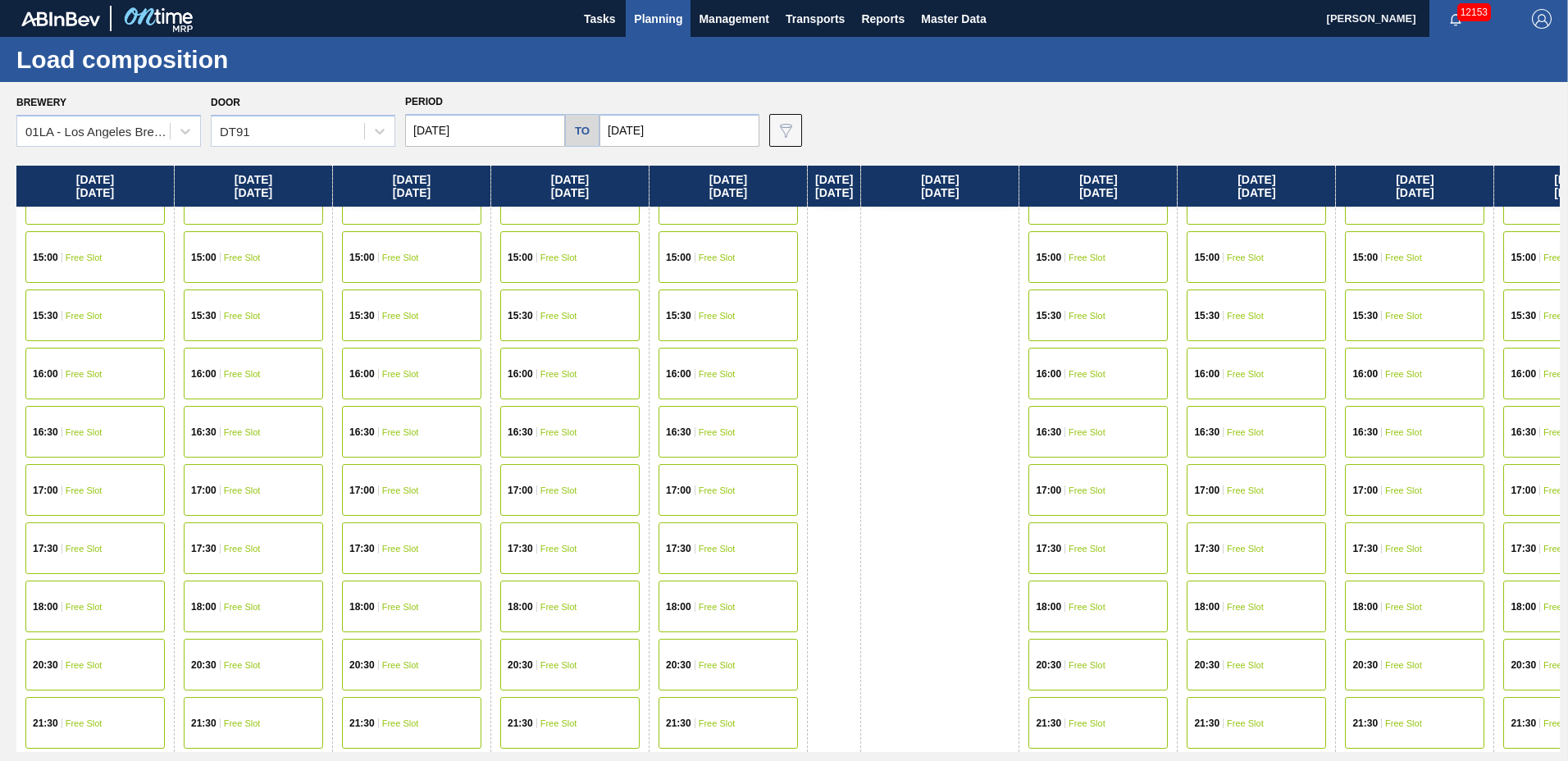
click at [696, 618] on div "18:00 Free Slot" at bounding box center [728, 607] width 139 height 52
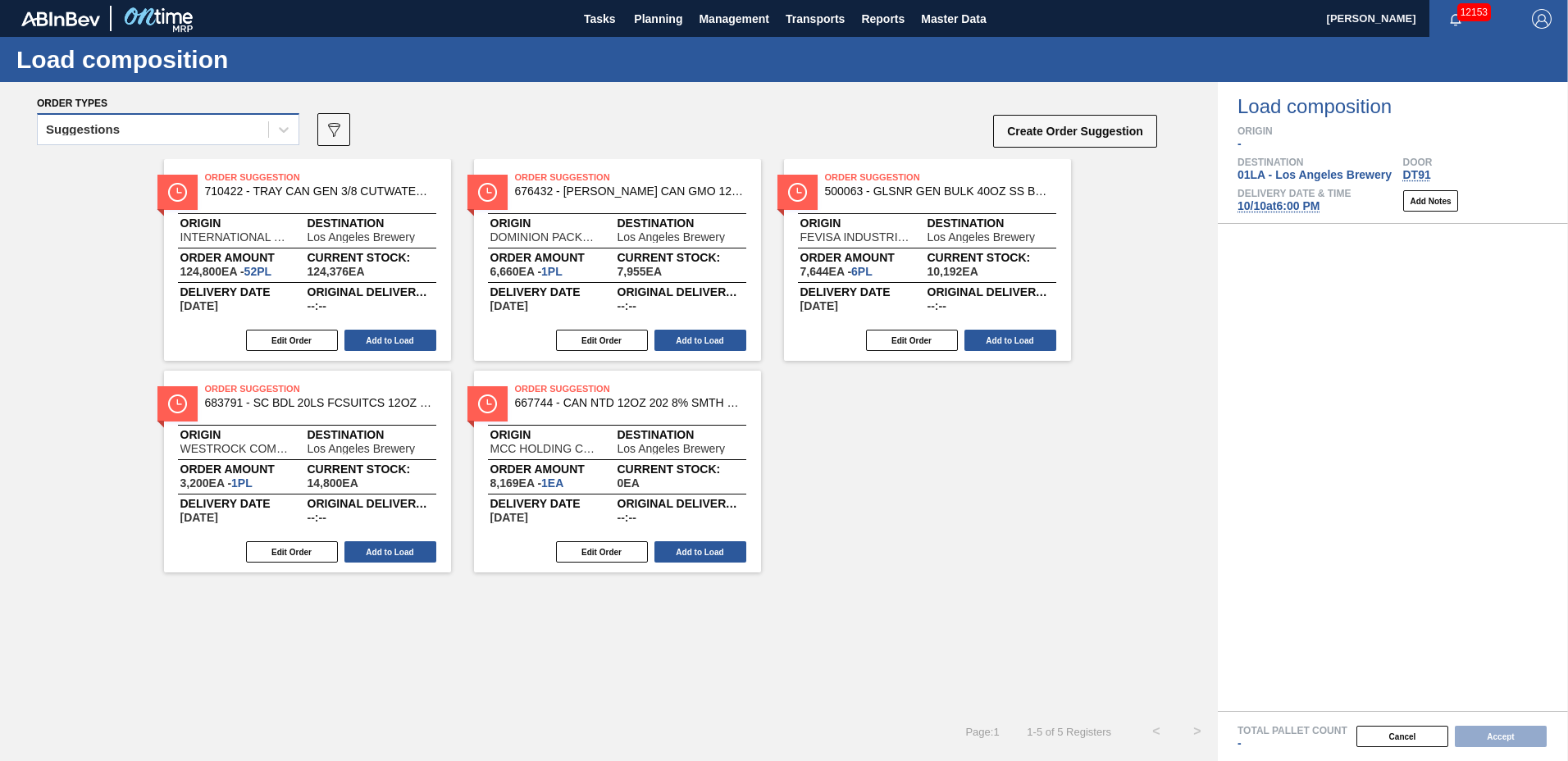
click at [143, 128] on div "Suggestions" at bounding box center [153, 130] width 231 height 23
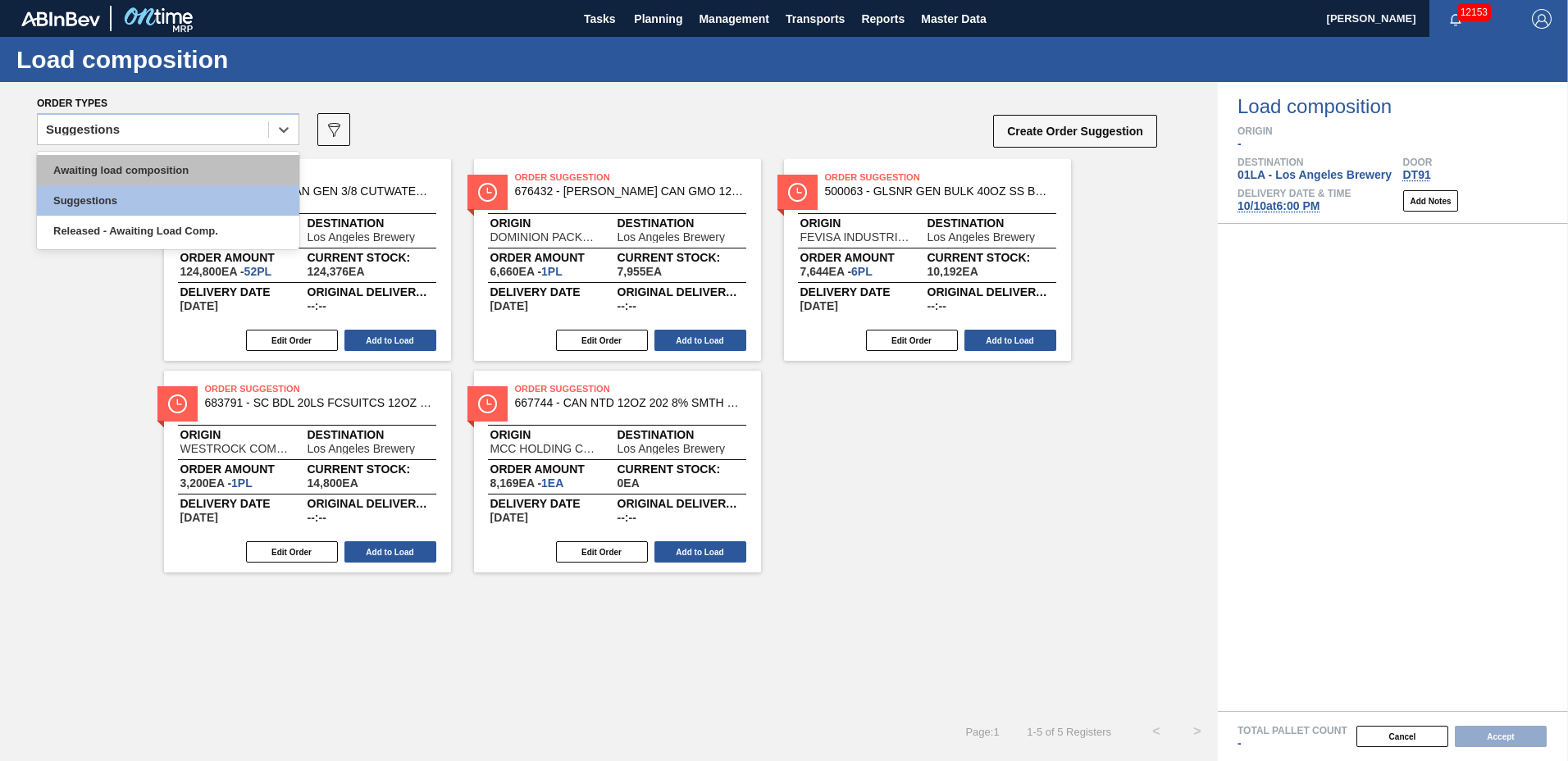
click at [153, 166] on div "Awaiting load composition" at bounding box center [168, 170] width 262 height 30
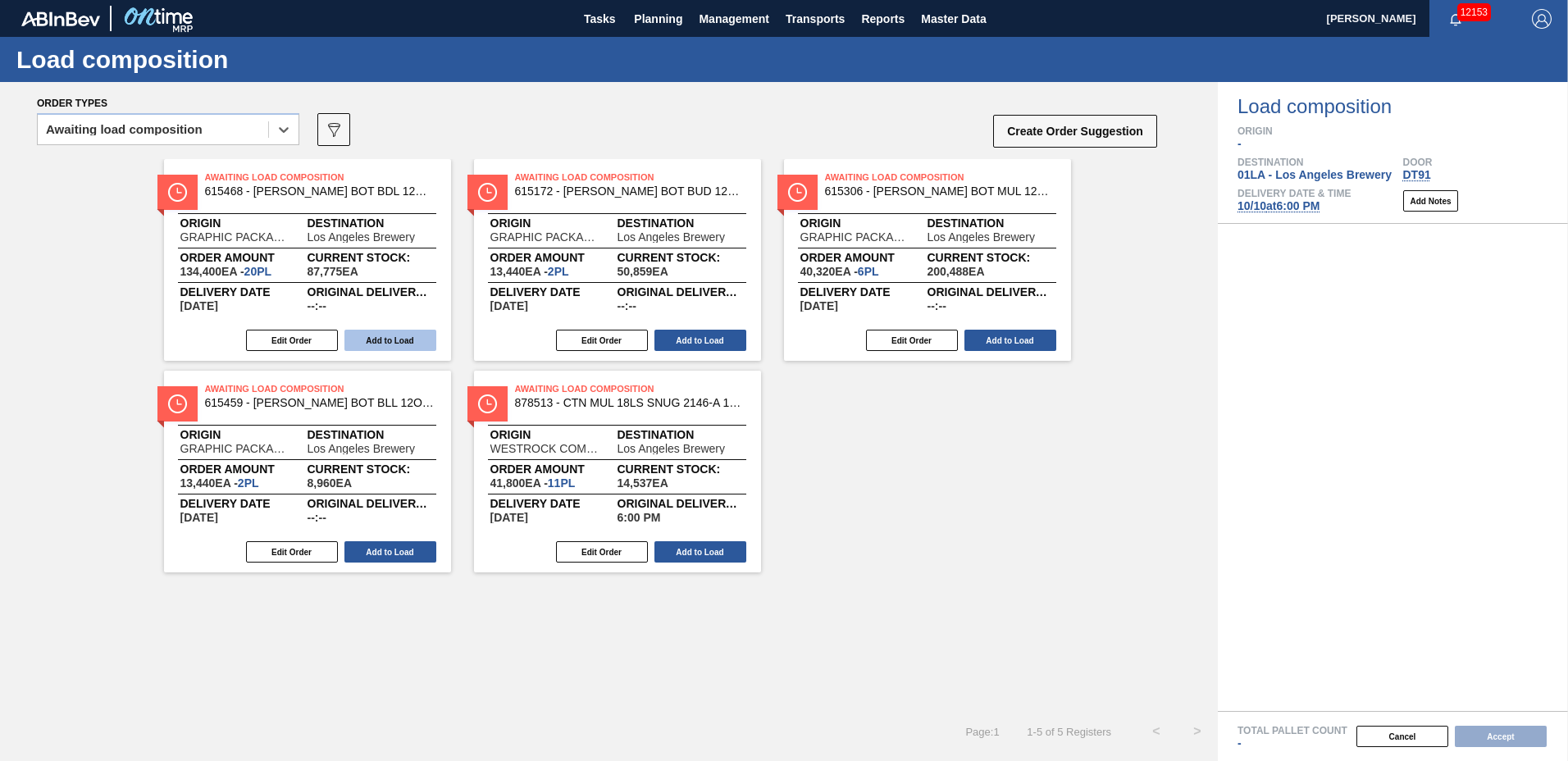
click at [408, 341] on button "Add to Load" at bounding box center [391, 340] width 92 height 21
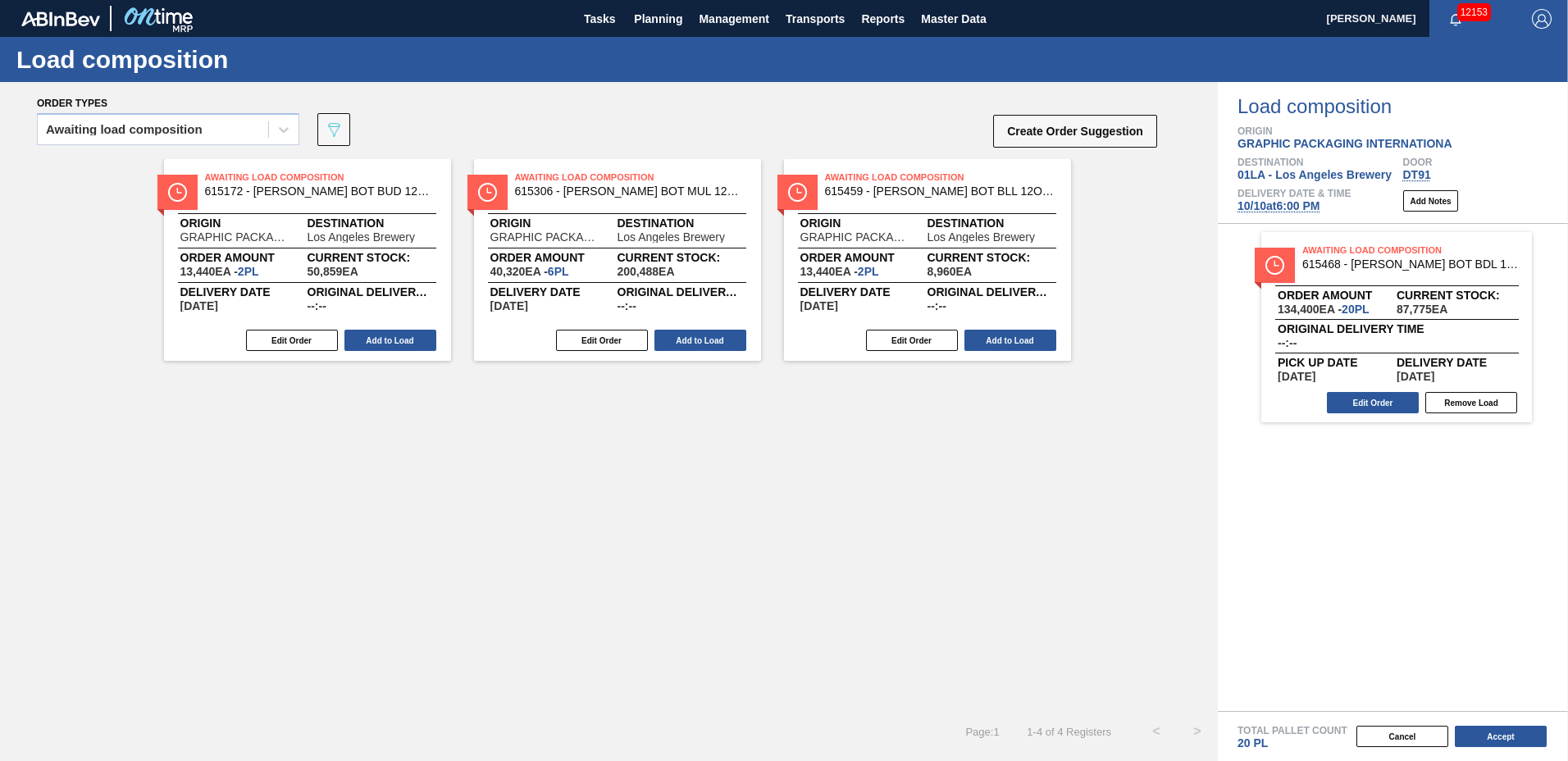
click at [408, 341] on button "Add to Load" at bounding box center [391, 340] width 92 height 21
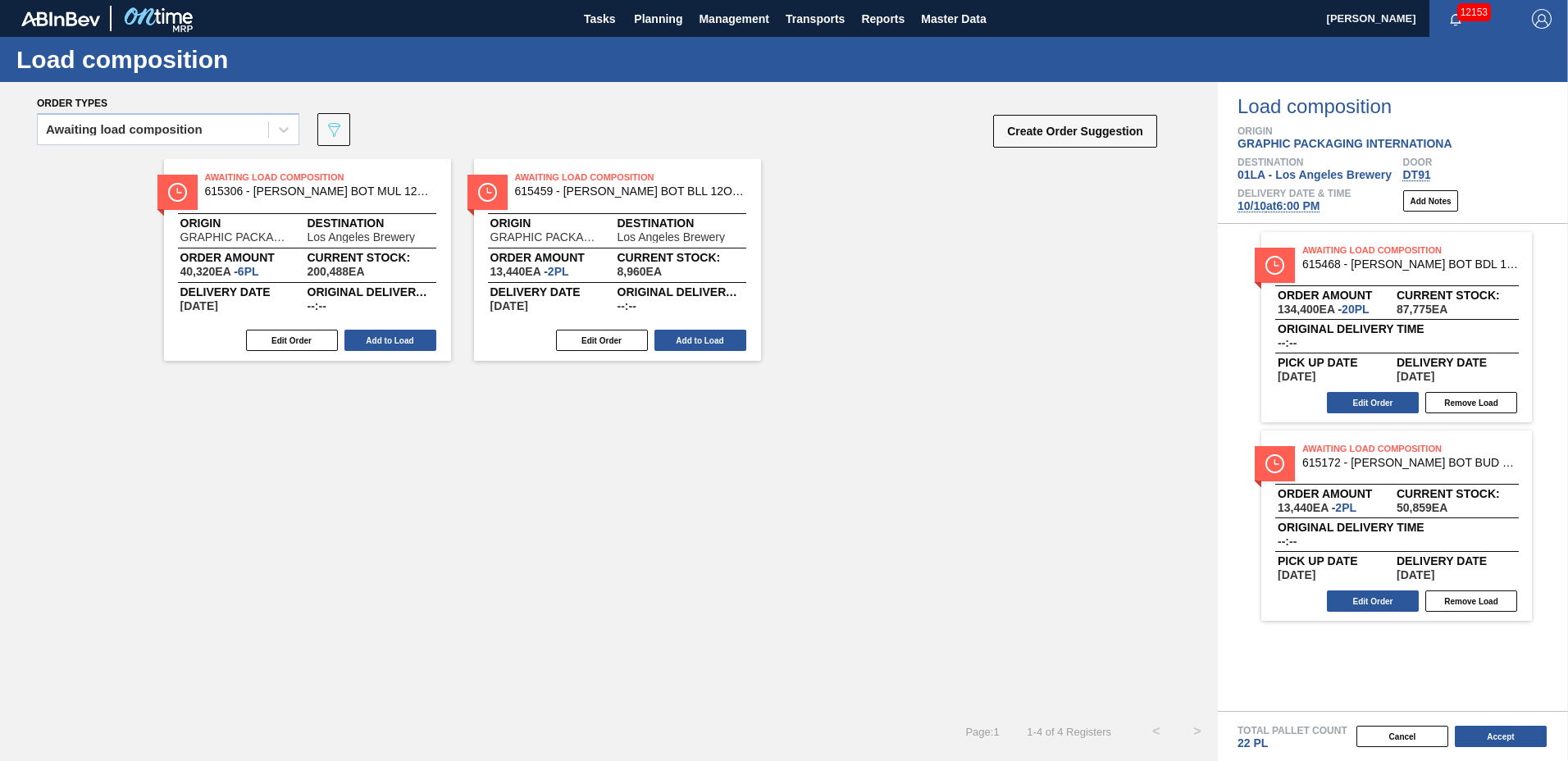
click at [408, 341] on button "Add to Load" at bounding box center [391, 340] width 92 height 21
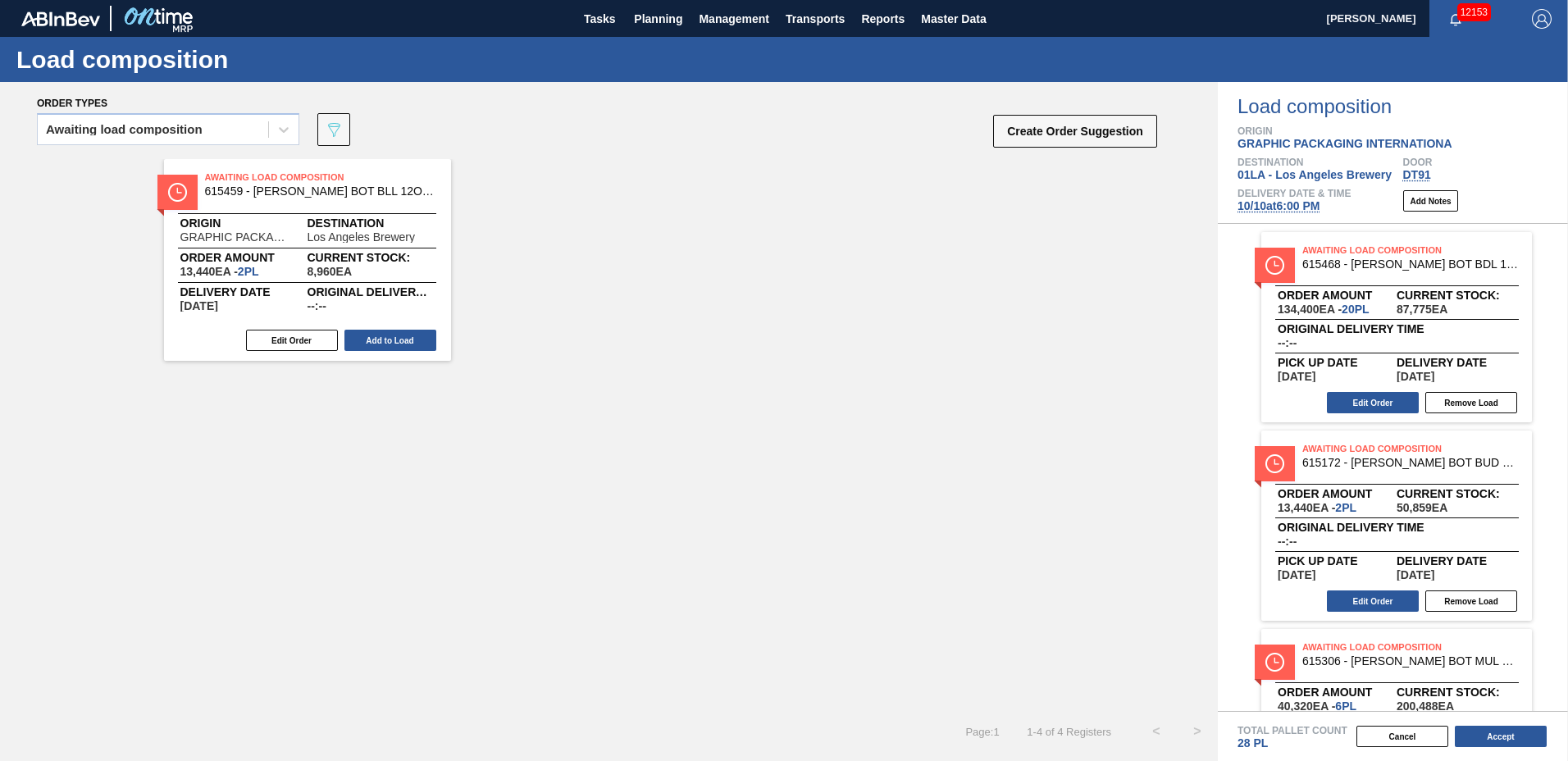
click at [408, 341] on button "Add to Load" at bounding box center [391, 340] width 92 height 21
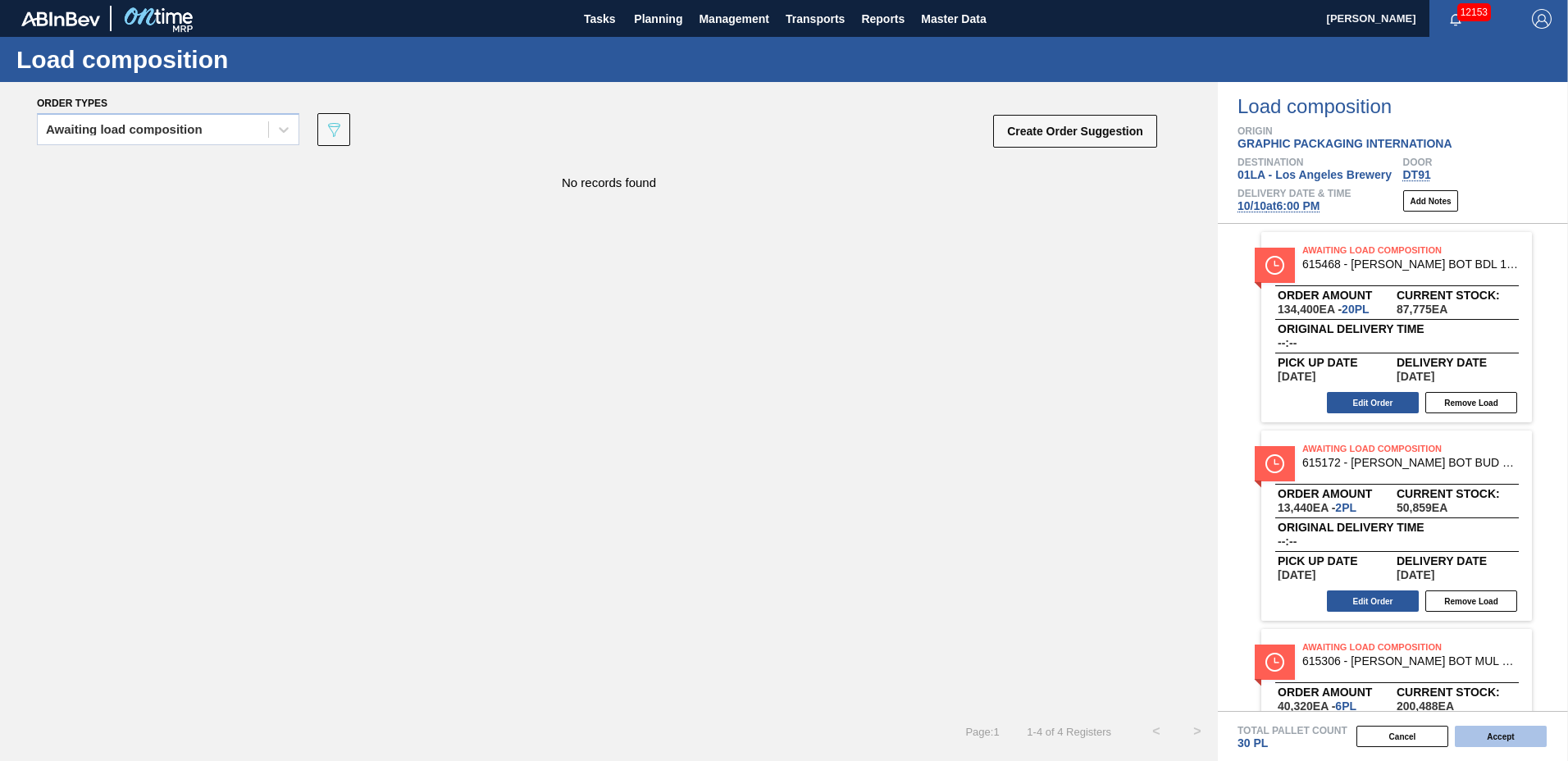
click at [1518, 735] on button "Accept" at bounding box center [1501, 736] width 92 height 21
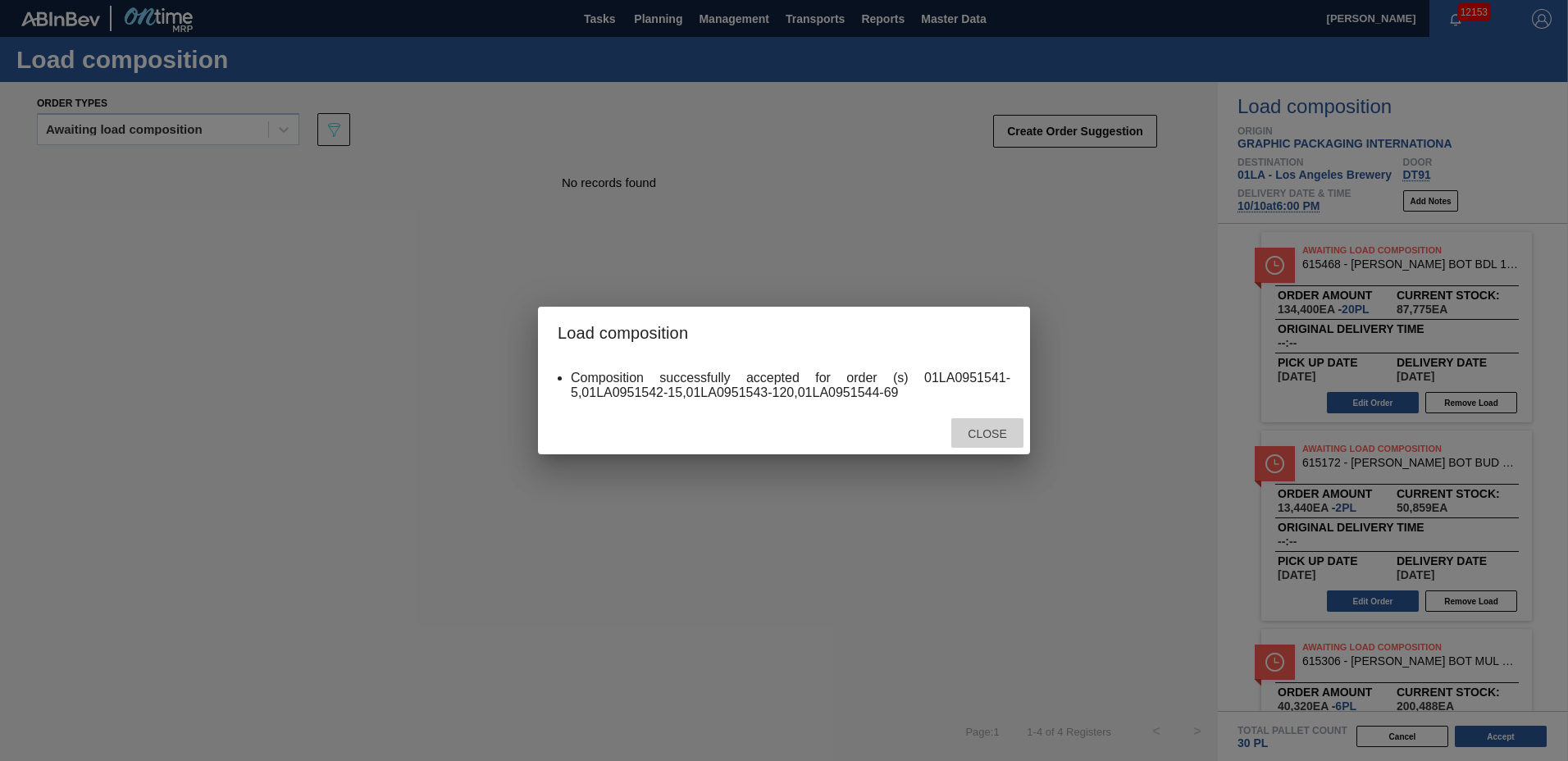
click at [991, 444] on div "Close" at bounding box center [987, 434] width 72 height 30
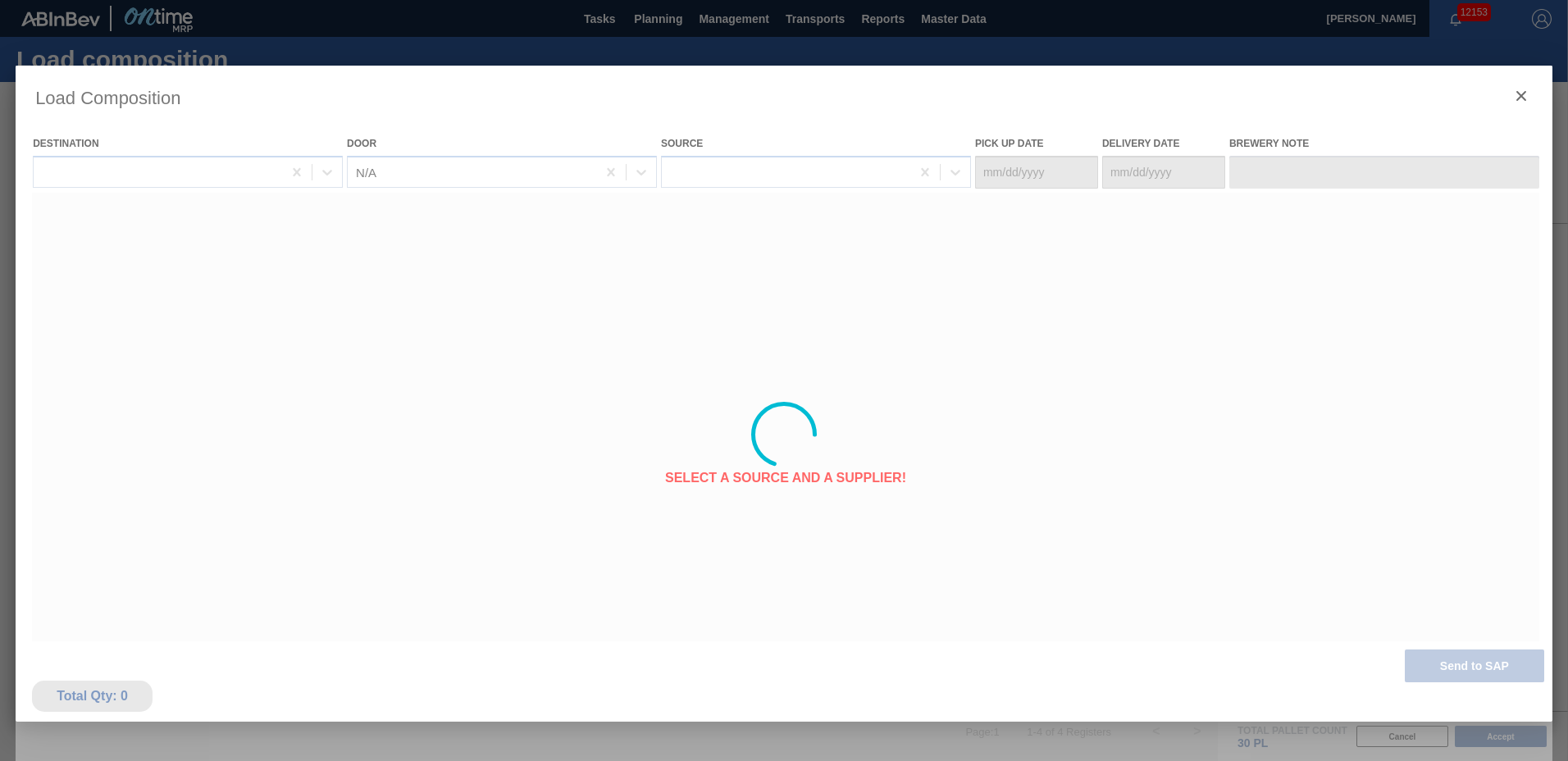
type Date "[DATE]"
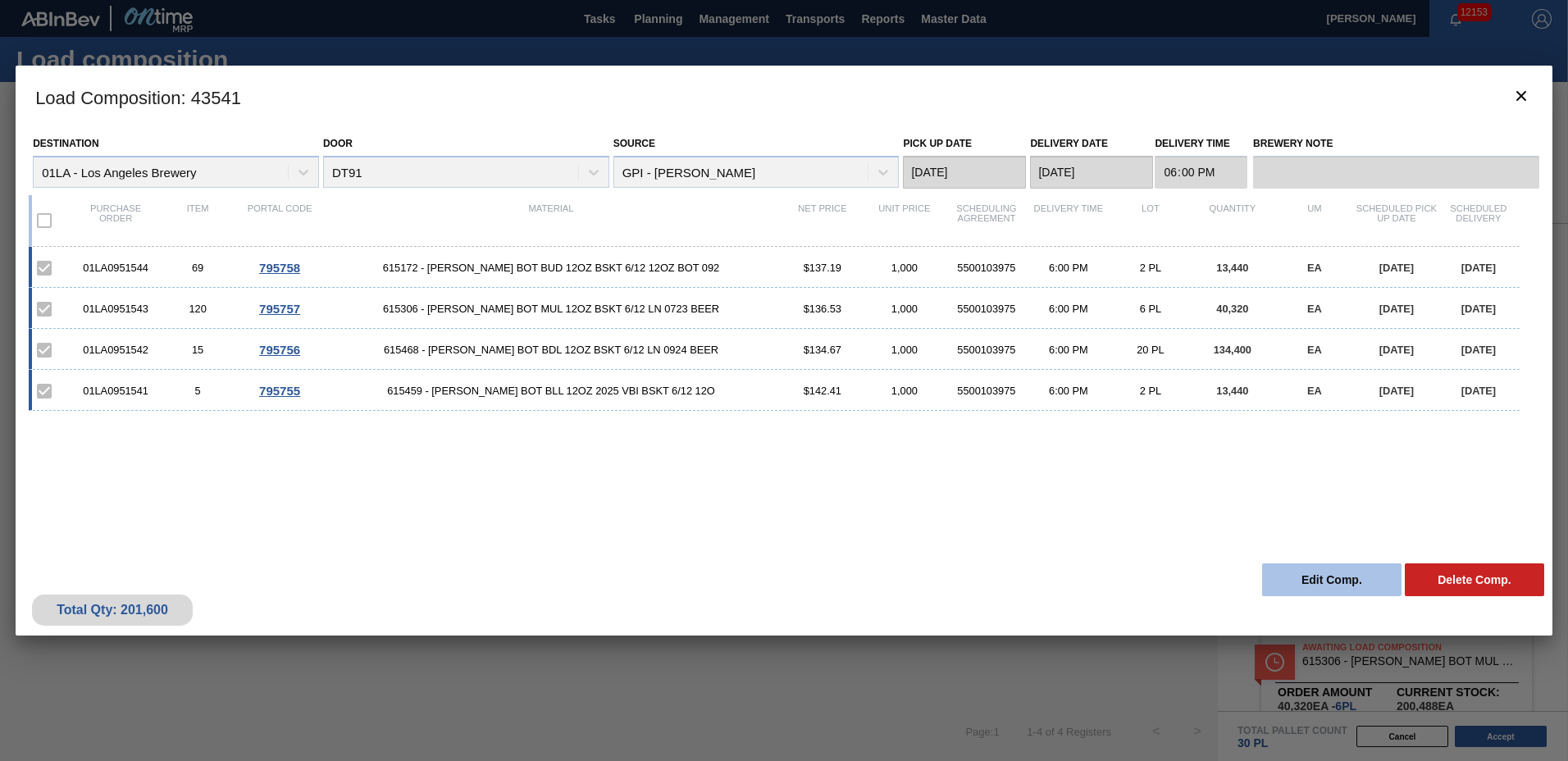
click at [1311, 584] on button "Edit Comp." at bounding box center [1332, 580] width 139 height 33
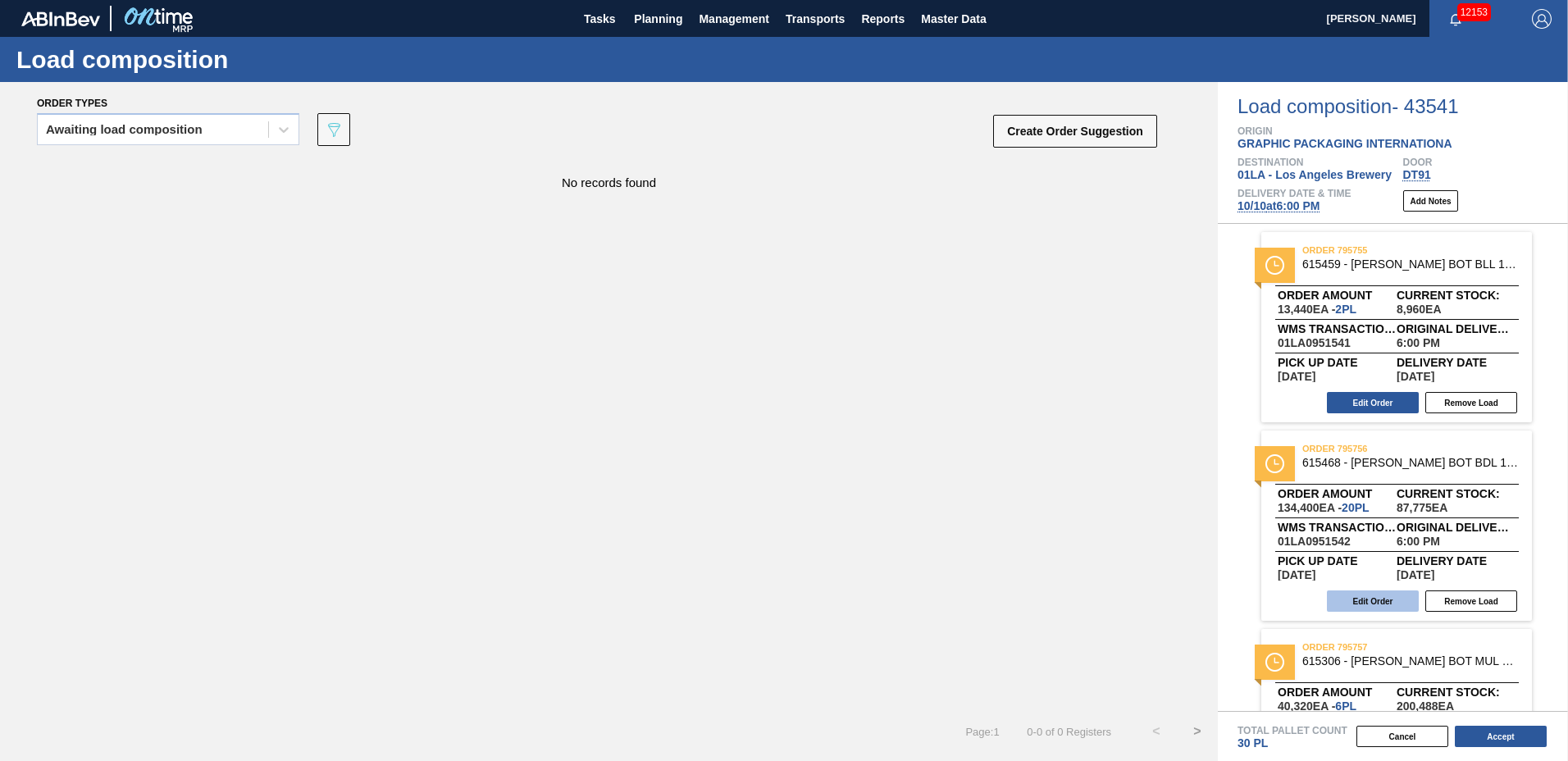
click at [1364, 602] on button "Edit Order" at bounding box center [1373, 601] width 92 height 21
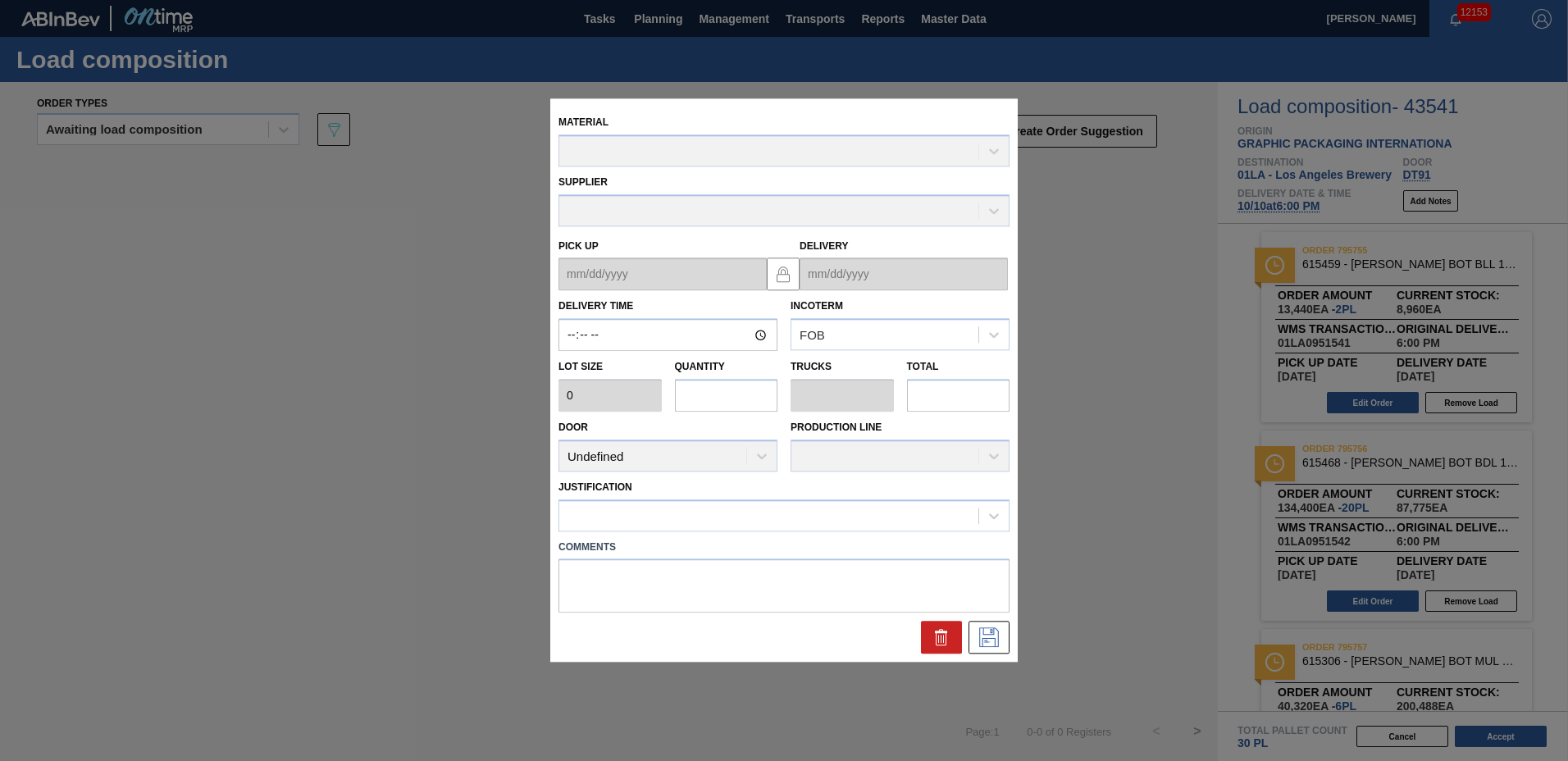
type input "18:00:00"
type input "6,720"
type input "20"
type input "0.571"
type input "134,400"
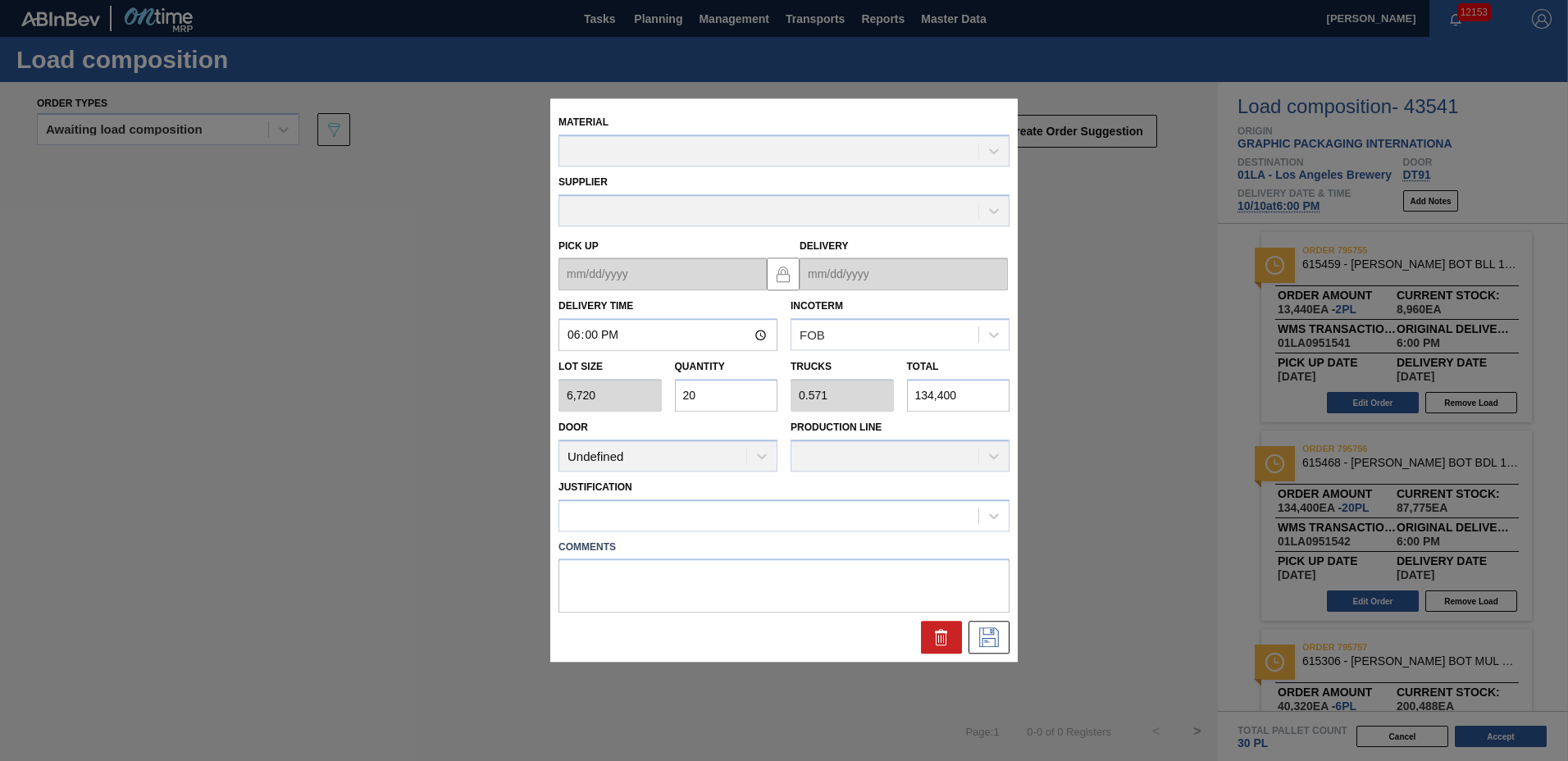
type up "[DATE]"
type input "[DATE]"
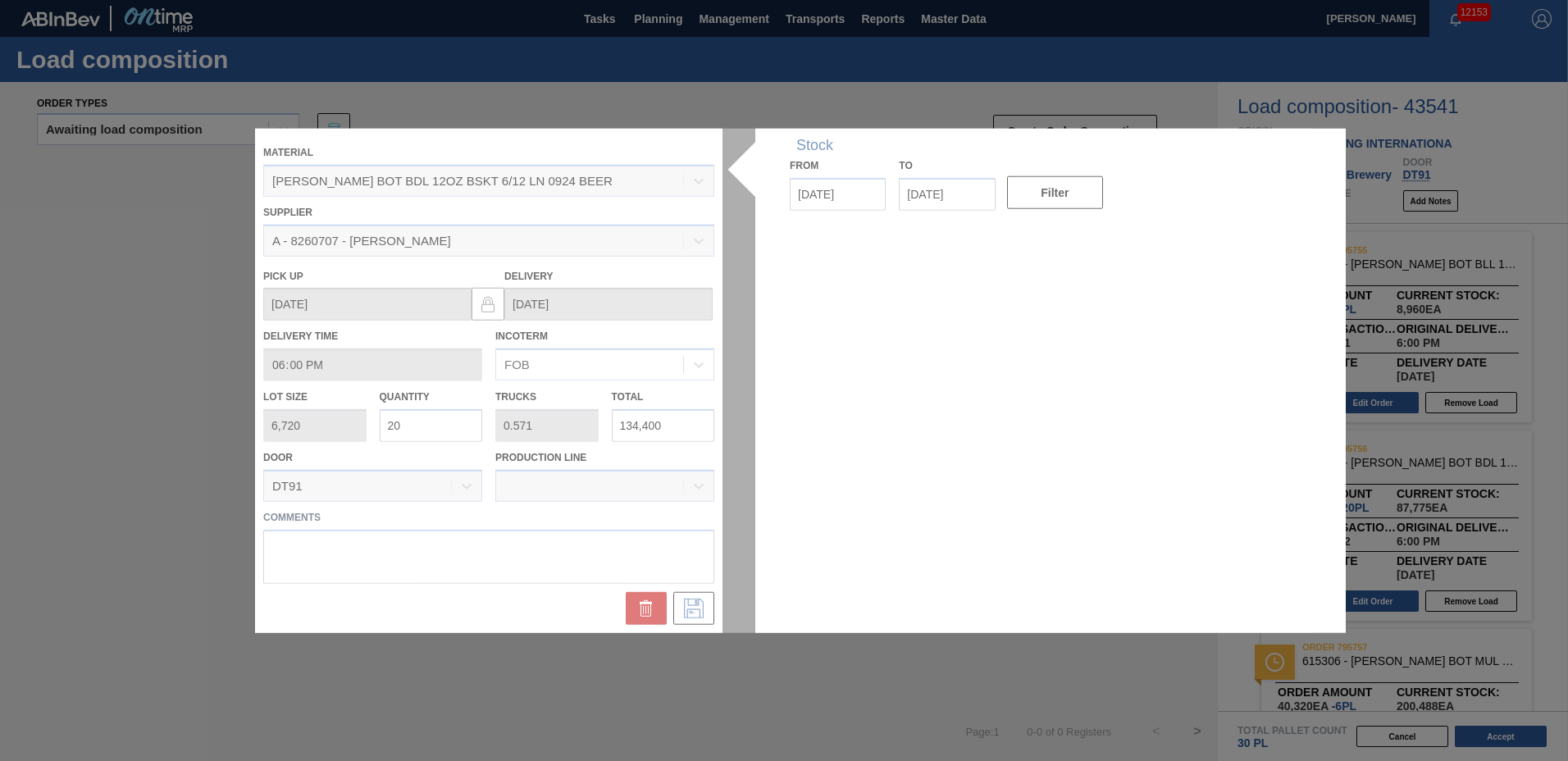
click at [432, 426] on div at bounding box center [783, 381] width 1057 height 504
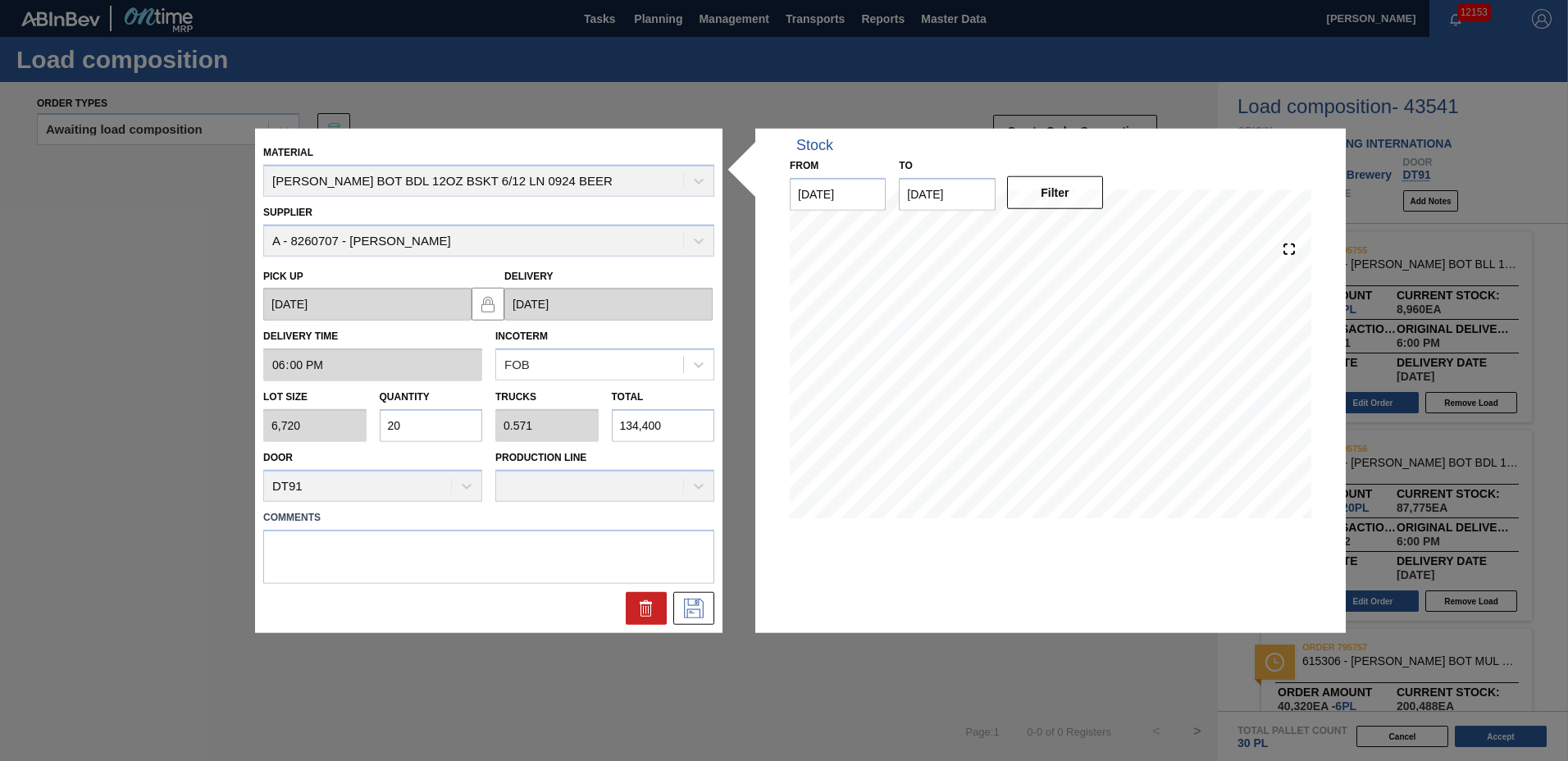
click at [452, 428] on input "20" at bounding box center [431, 425] width 103 height 33
type input "2"
type input "0.057"
type input "13,440"
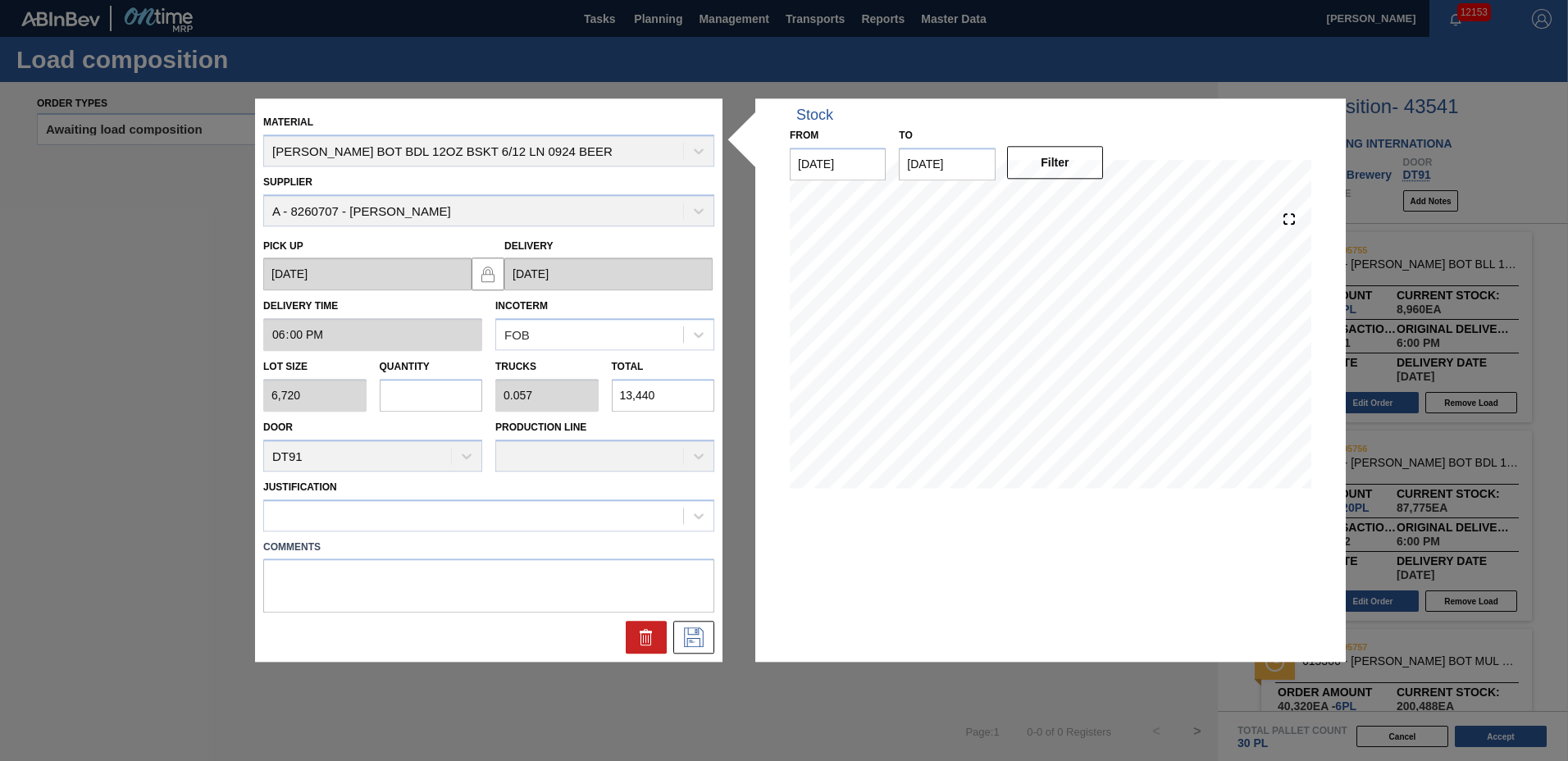
type input "0"
type input "1"
type input "0.029"
type input "6,720"
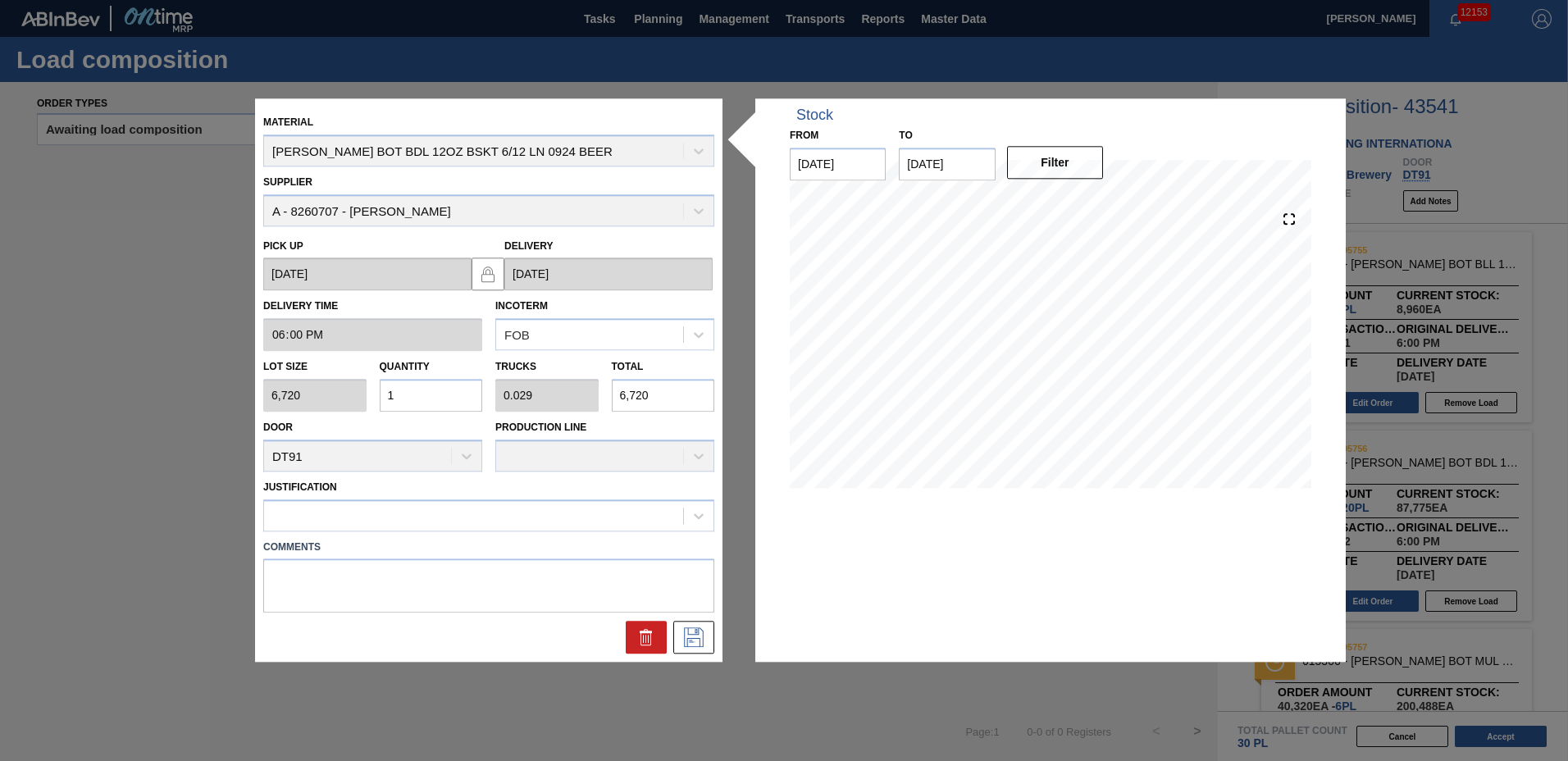
type input "14"
type input "0.4"
type input "94,080"
type input "14"
click at [350, 519] on div at bounding box center [474, 515] width 419 height 23
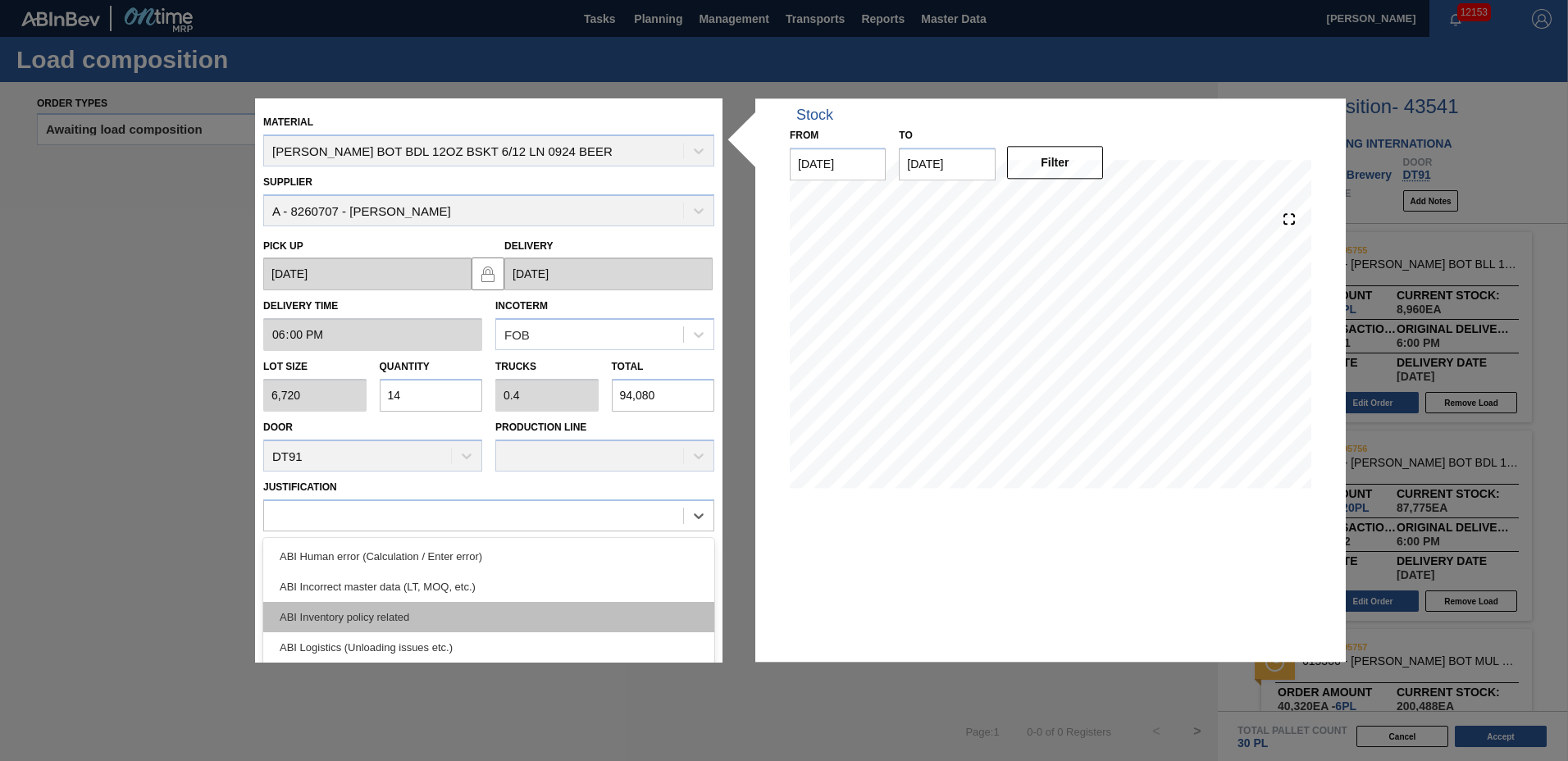
click at [351, 611] on div "ABI Inventory policy related" at bounding box center [489, 618] width 451 height 30
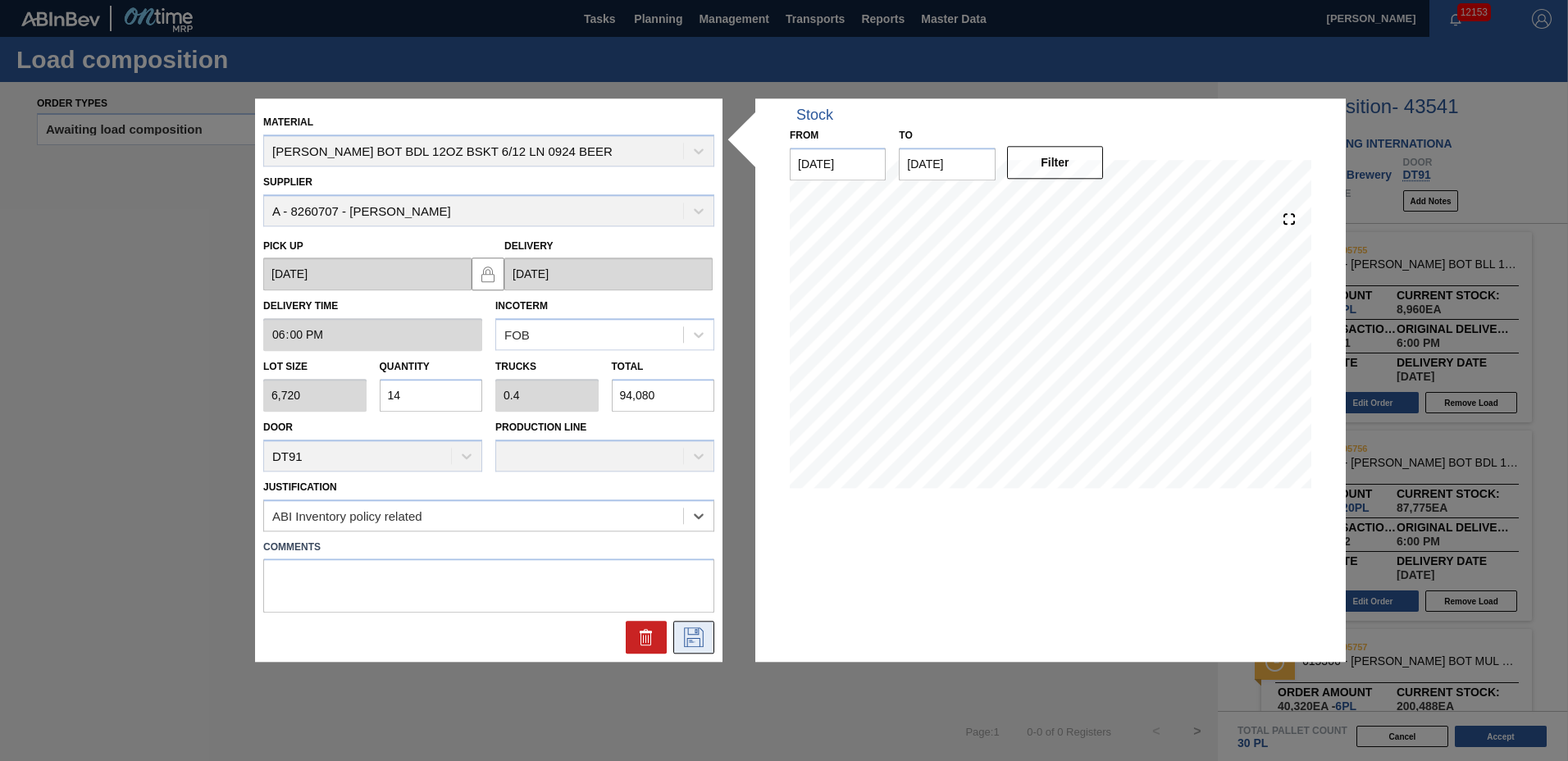
click at [706, 639] on icon at bounding box center [693, 638] width 26 height 19
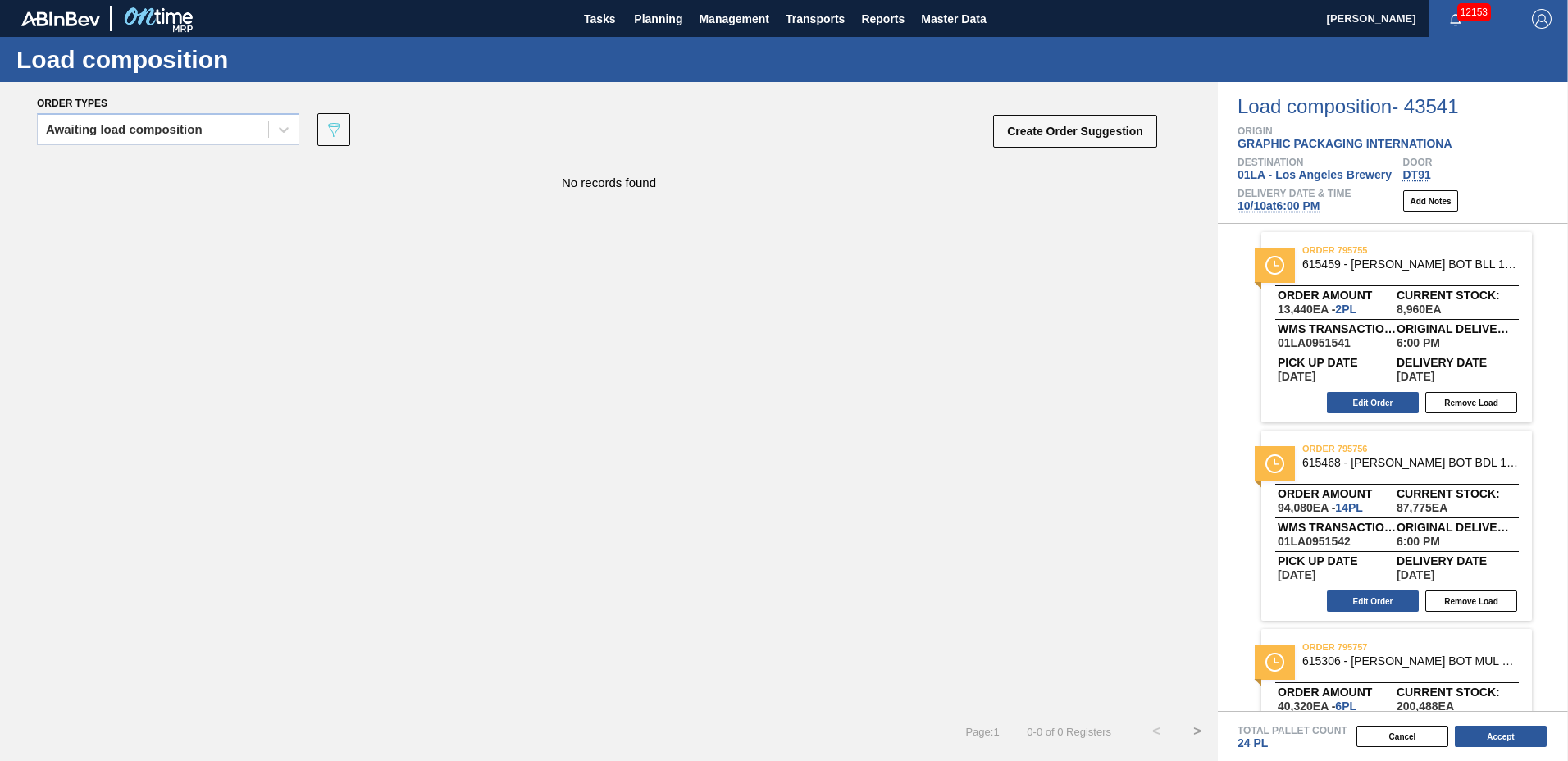
scroll to position [315, 0]
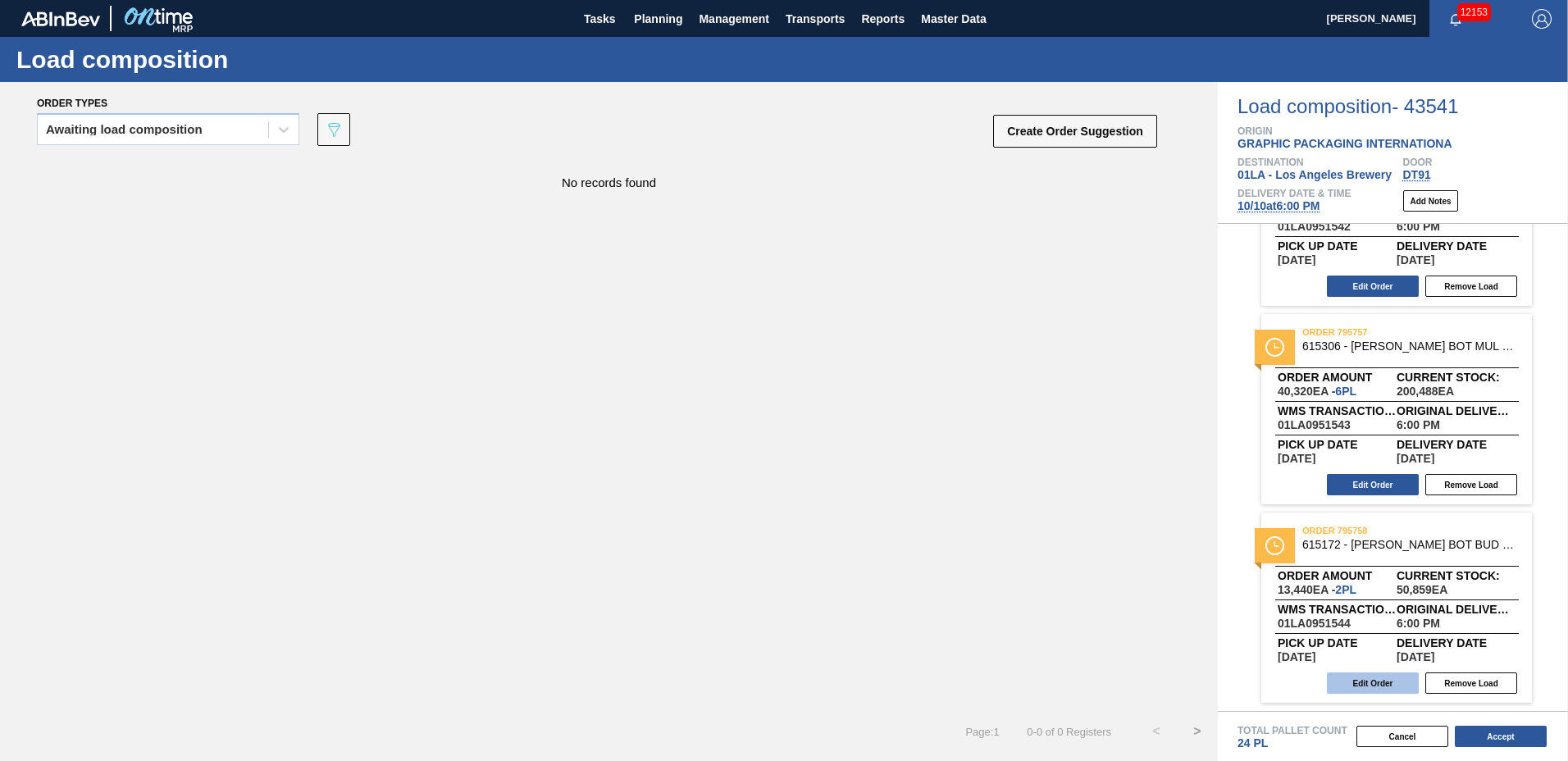
click at [1369, 680] on button "Edit Order" at bounding box center [1373, 683] width 92 height 21
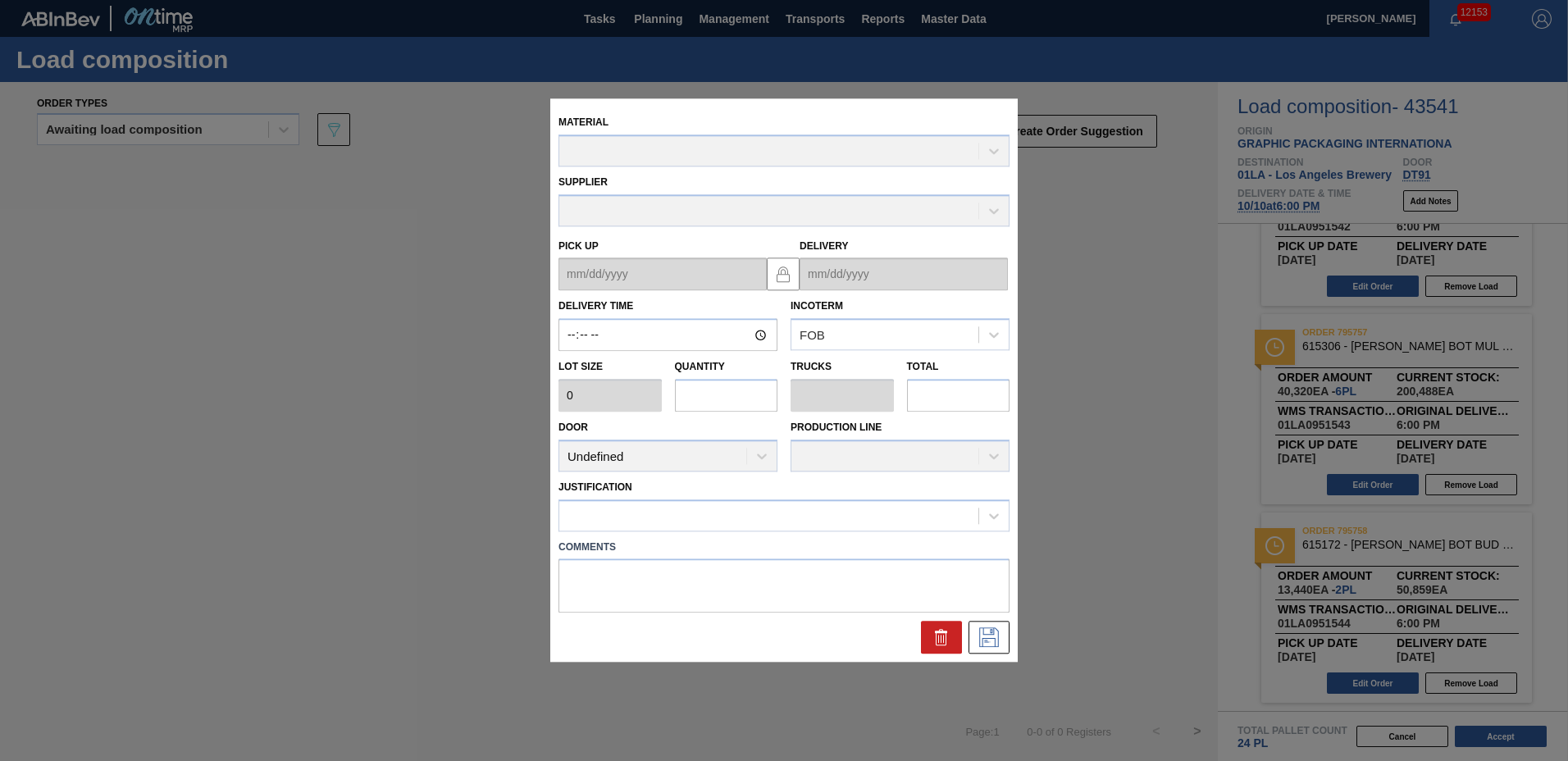
type input "18:00:00"
type input "6,720"
type input "2"
type input "0.062"
type input "13,440"
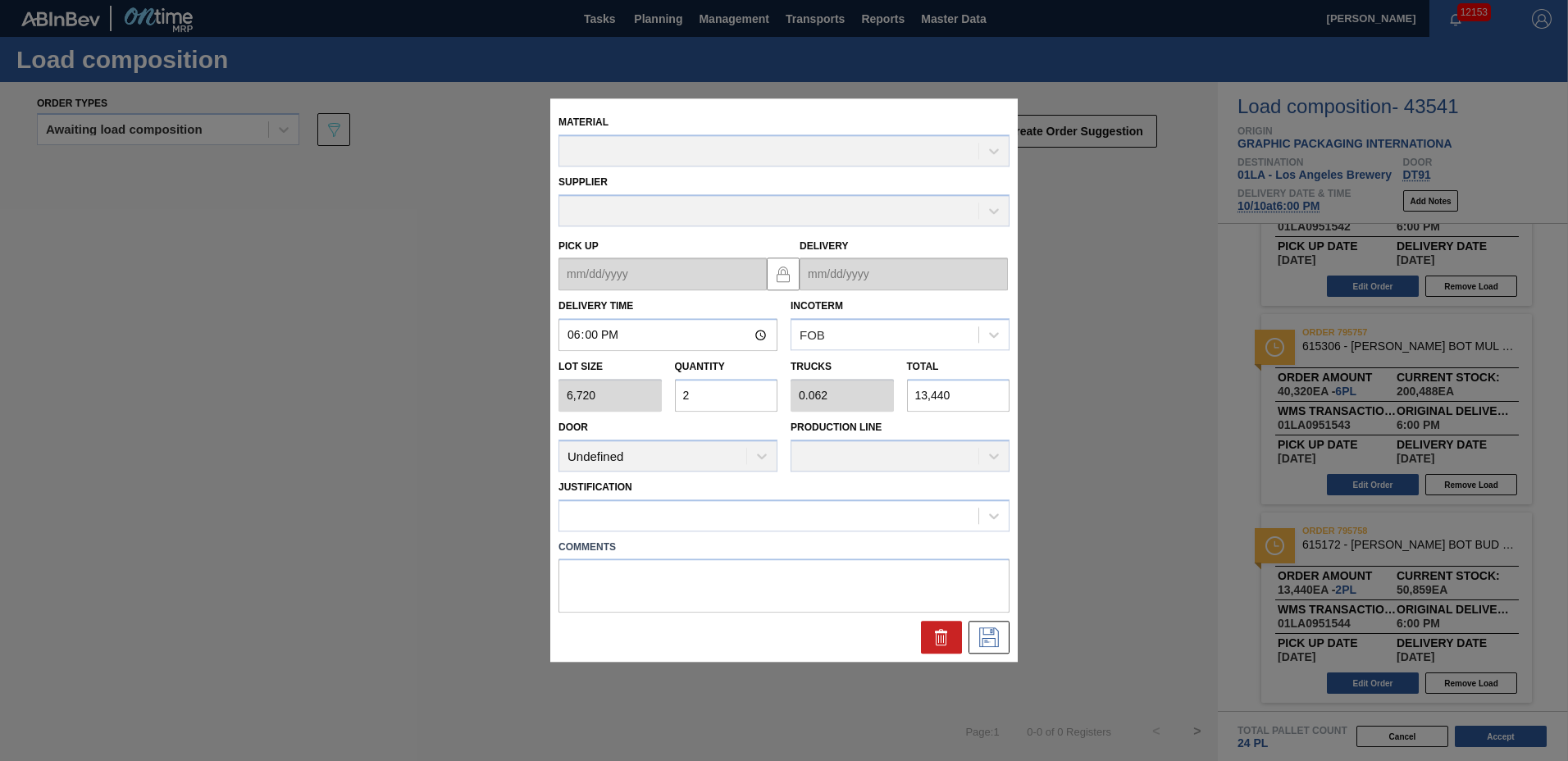
type up "[DATE]"
type input "[DATE]"
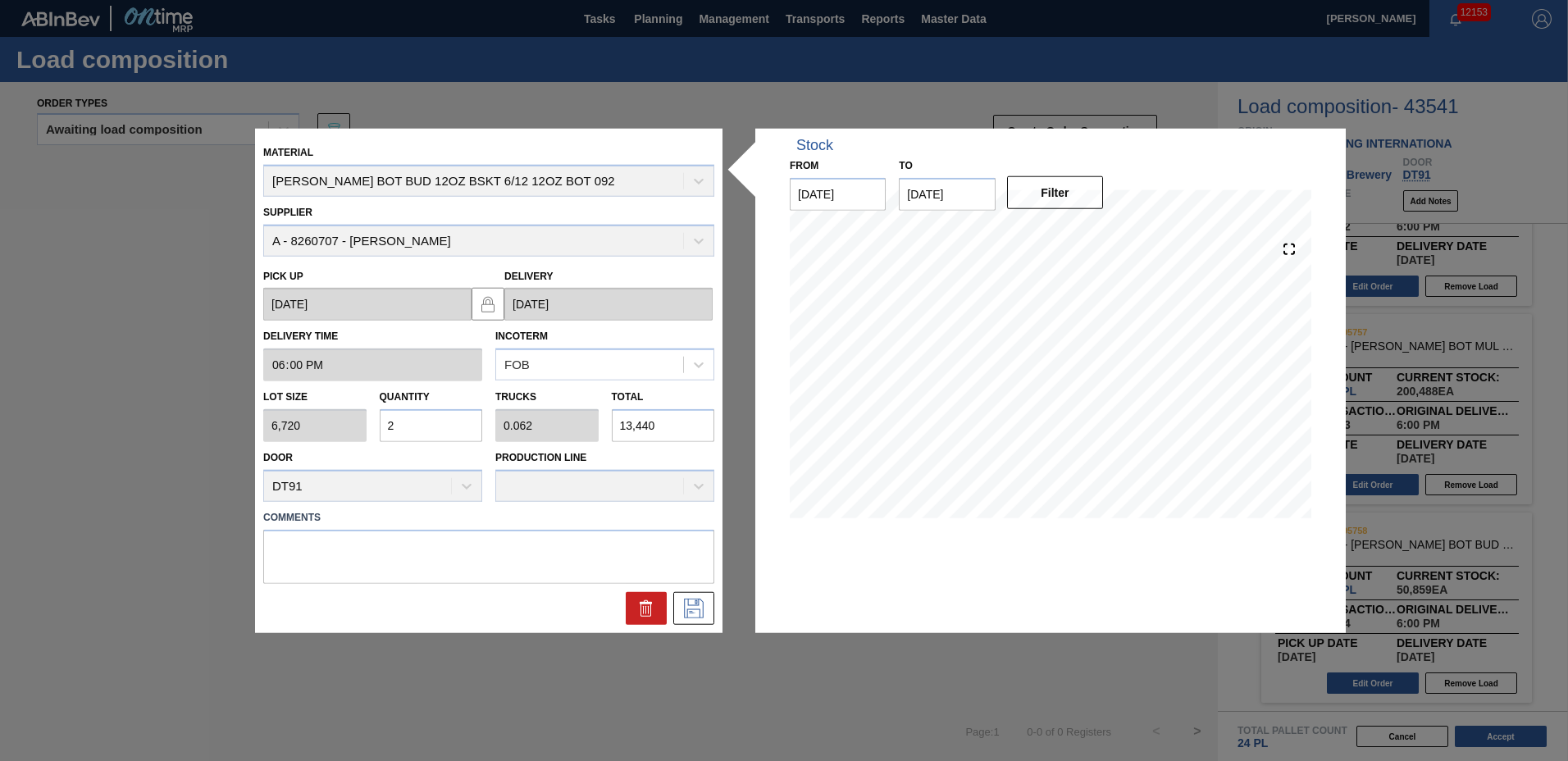
click at [431, 434] on input "2" at bounding box center [431, 425] width 103 height 33
type input "0"
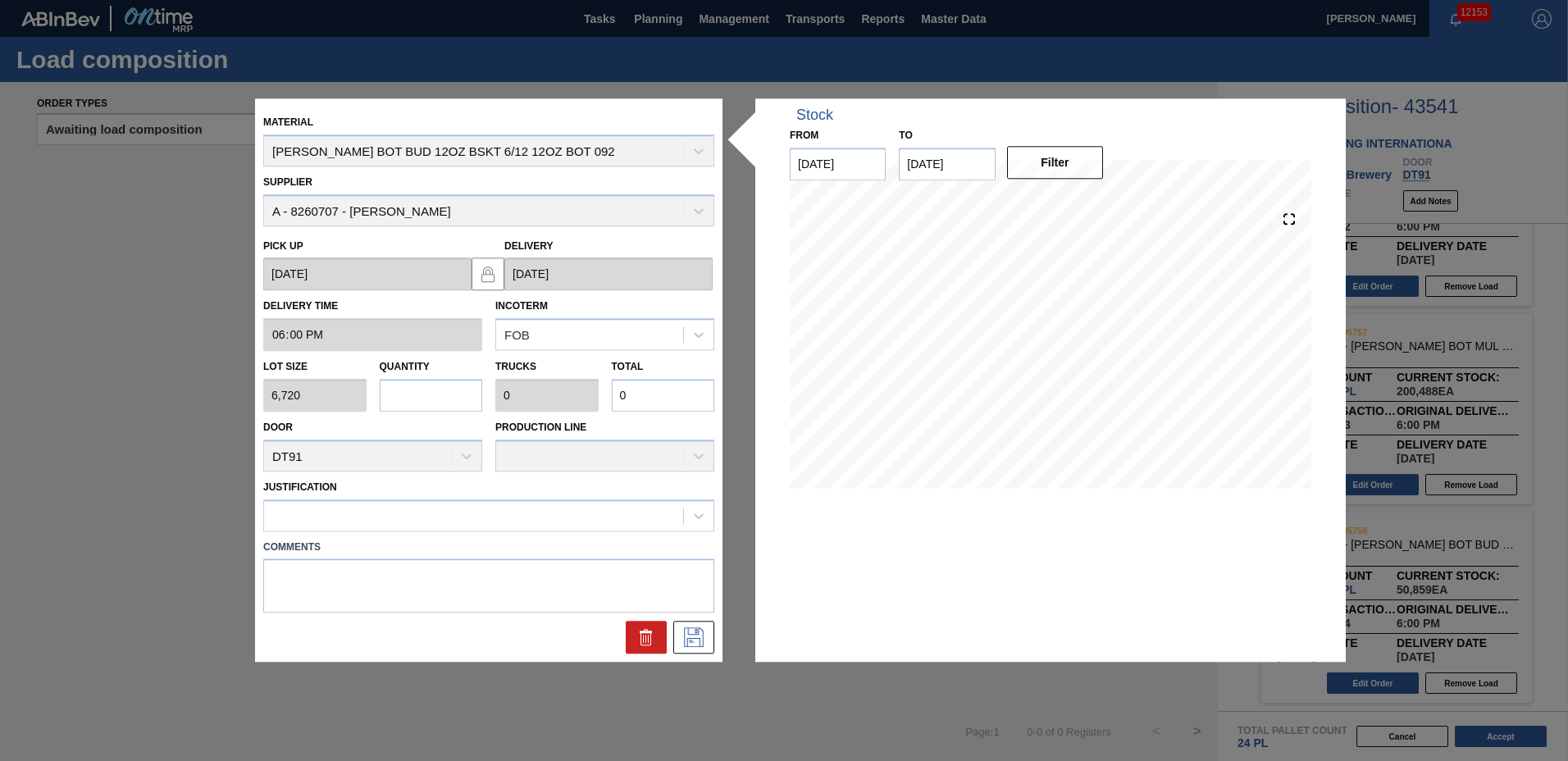
type input "8"
type input "0.25"
type input "53,760"
type input "8"
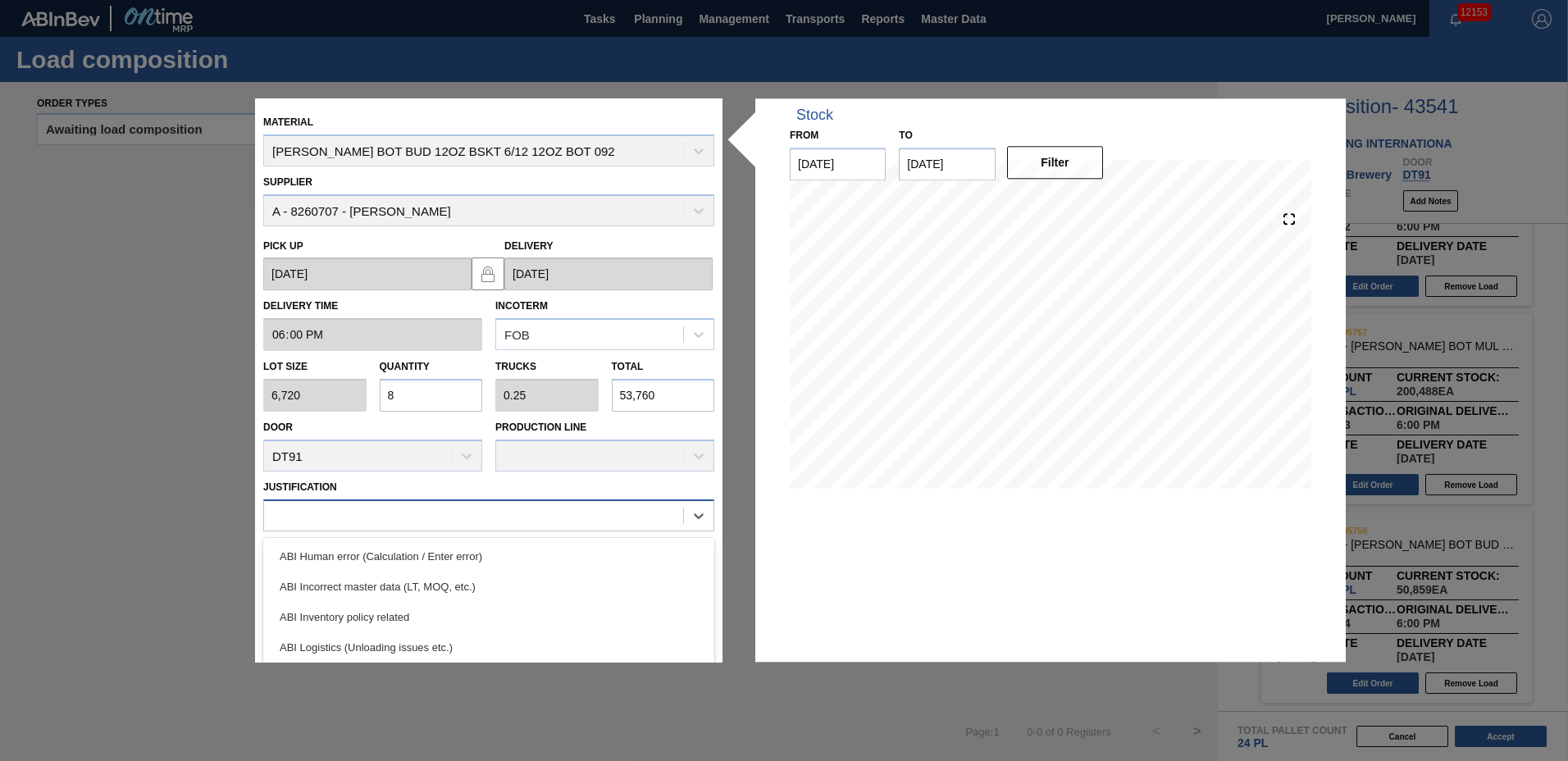
click at [328, 517] on div at bounding box center [474, 515] width 419 height 23
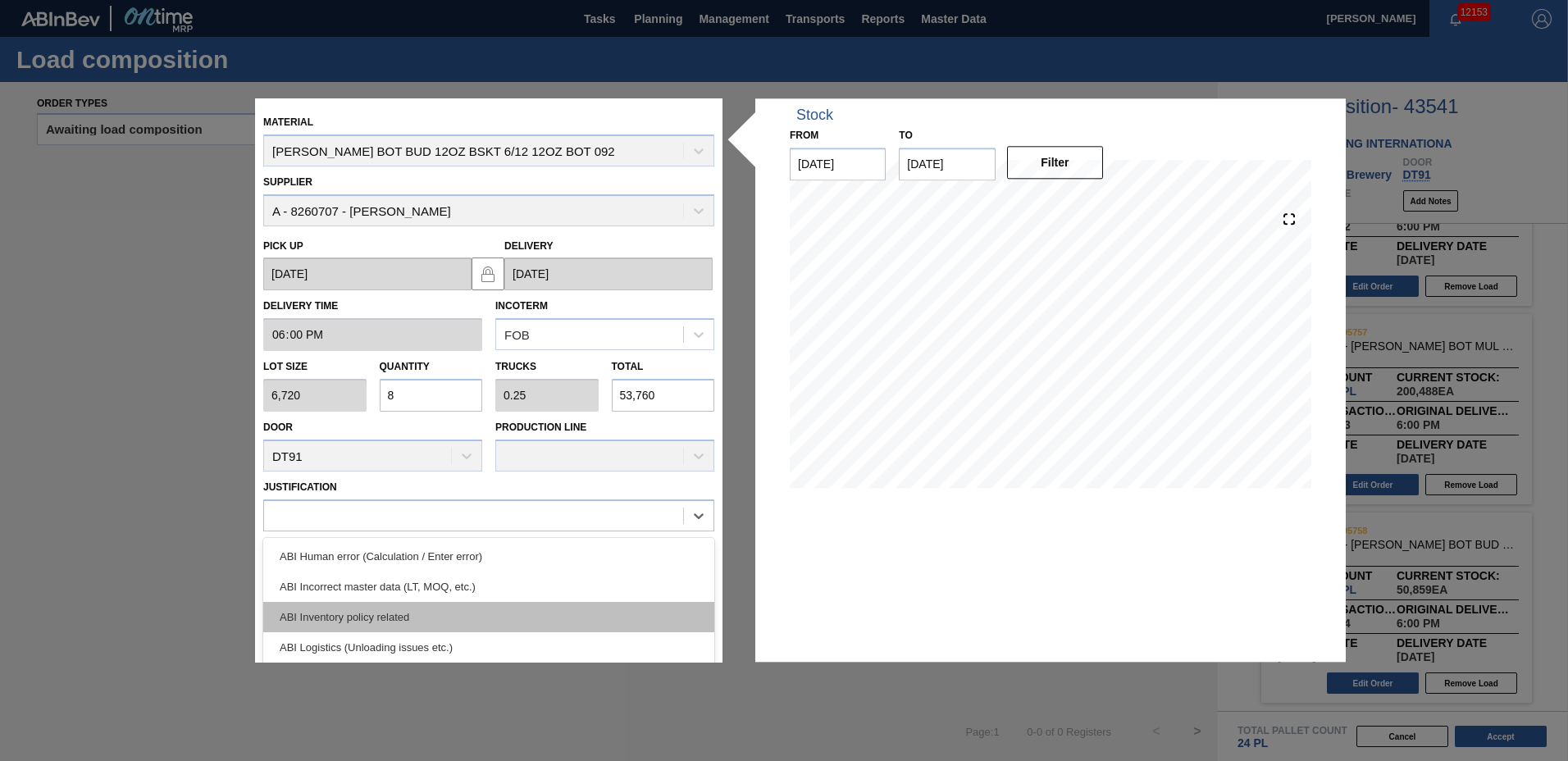
click at [344, 619] on div "ABI Inventory policy related" at bounding box center [489, 618] width 451 height 30
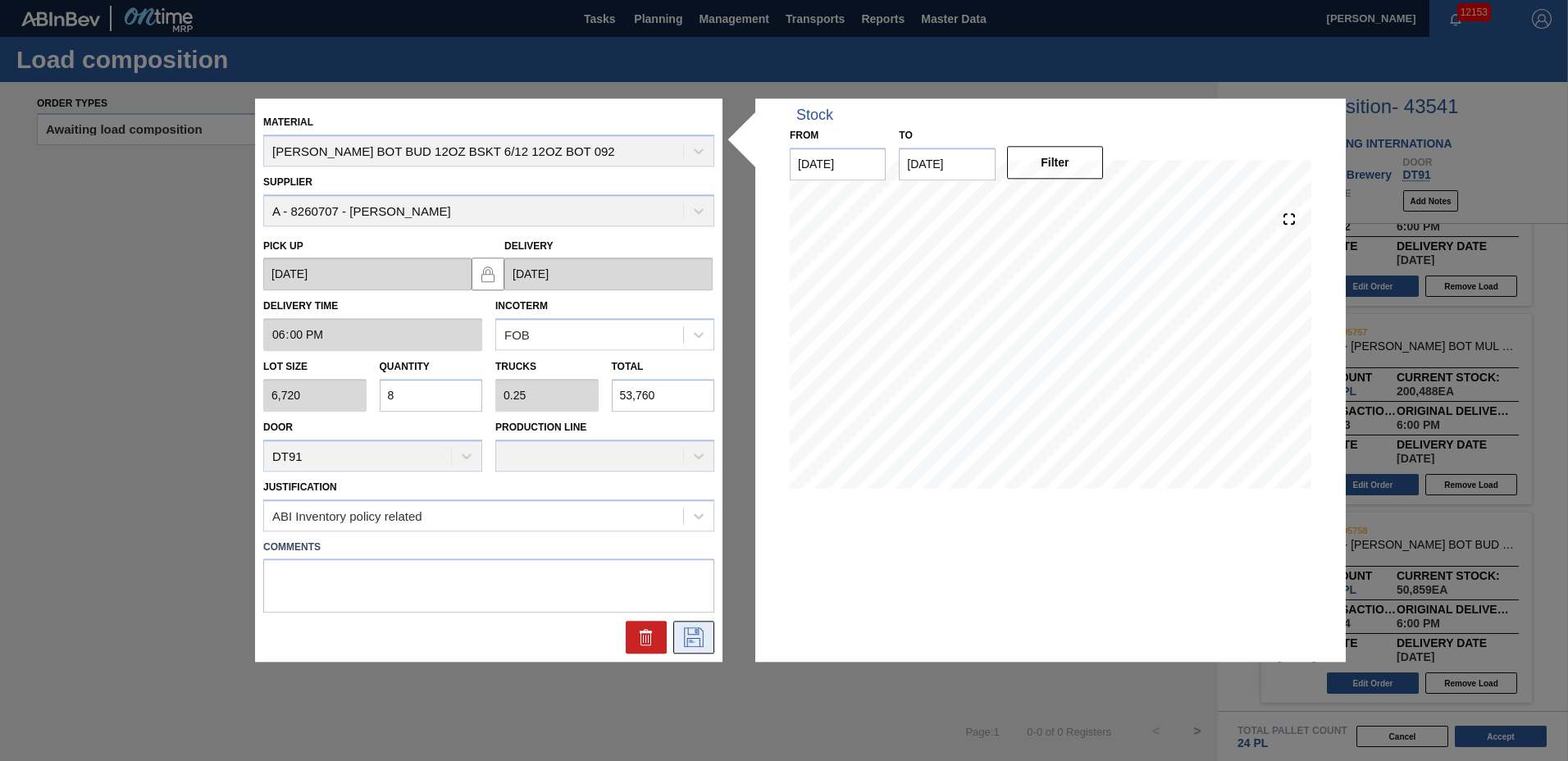
click at [695, 639] on icon at bounding box center [693, 638] width 26 height 19
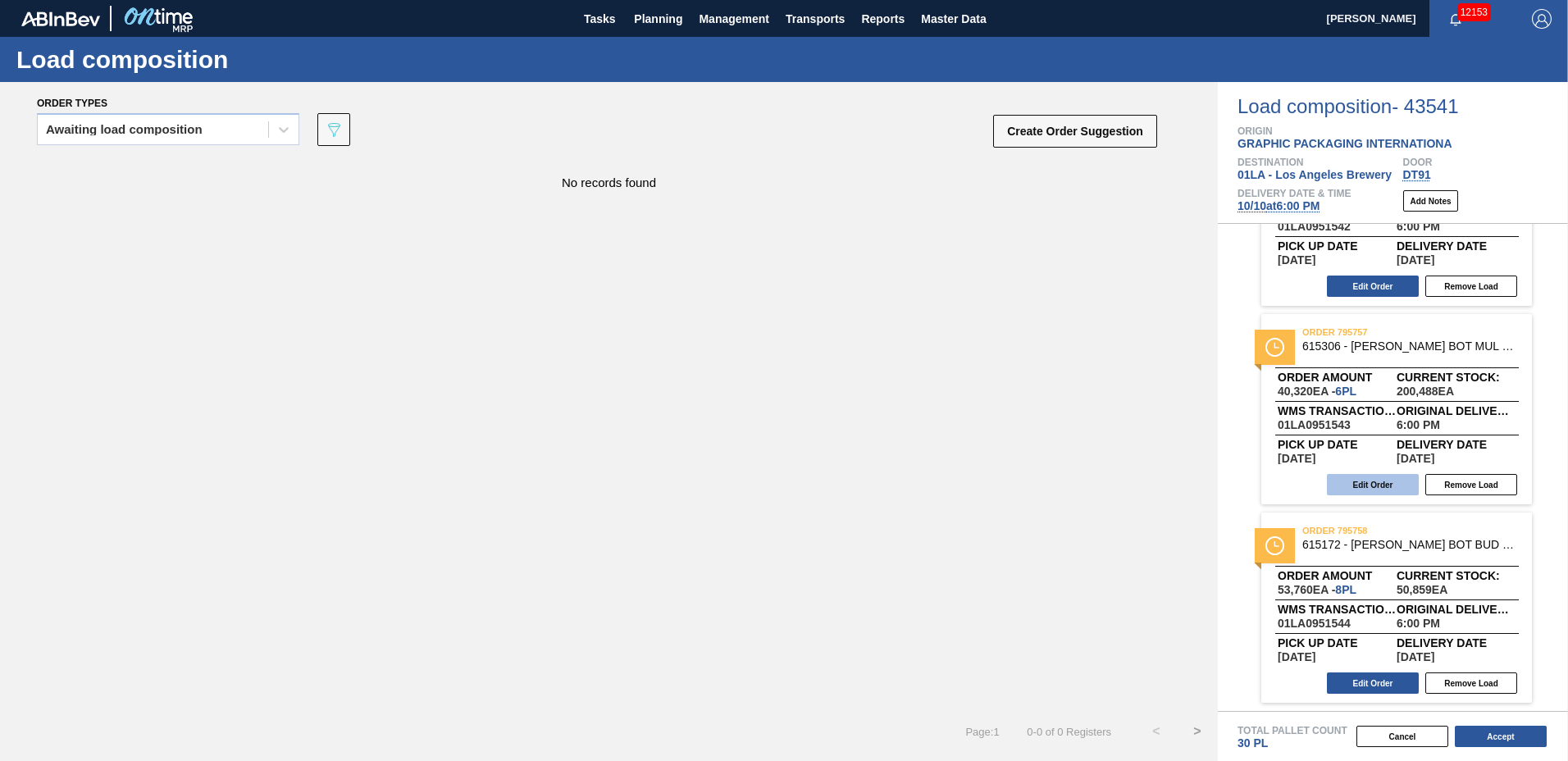
click at [1358, 482] on button "Edit Order" at bounding box center [1373, 484] width 92 height 21
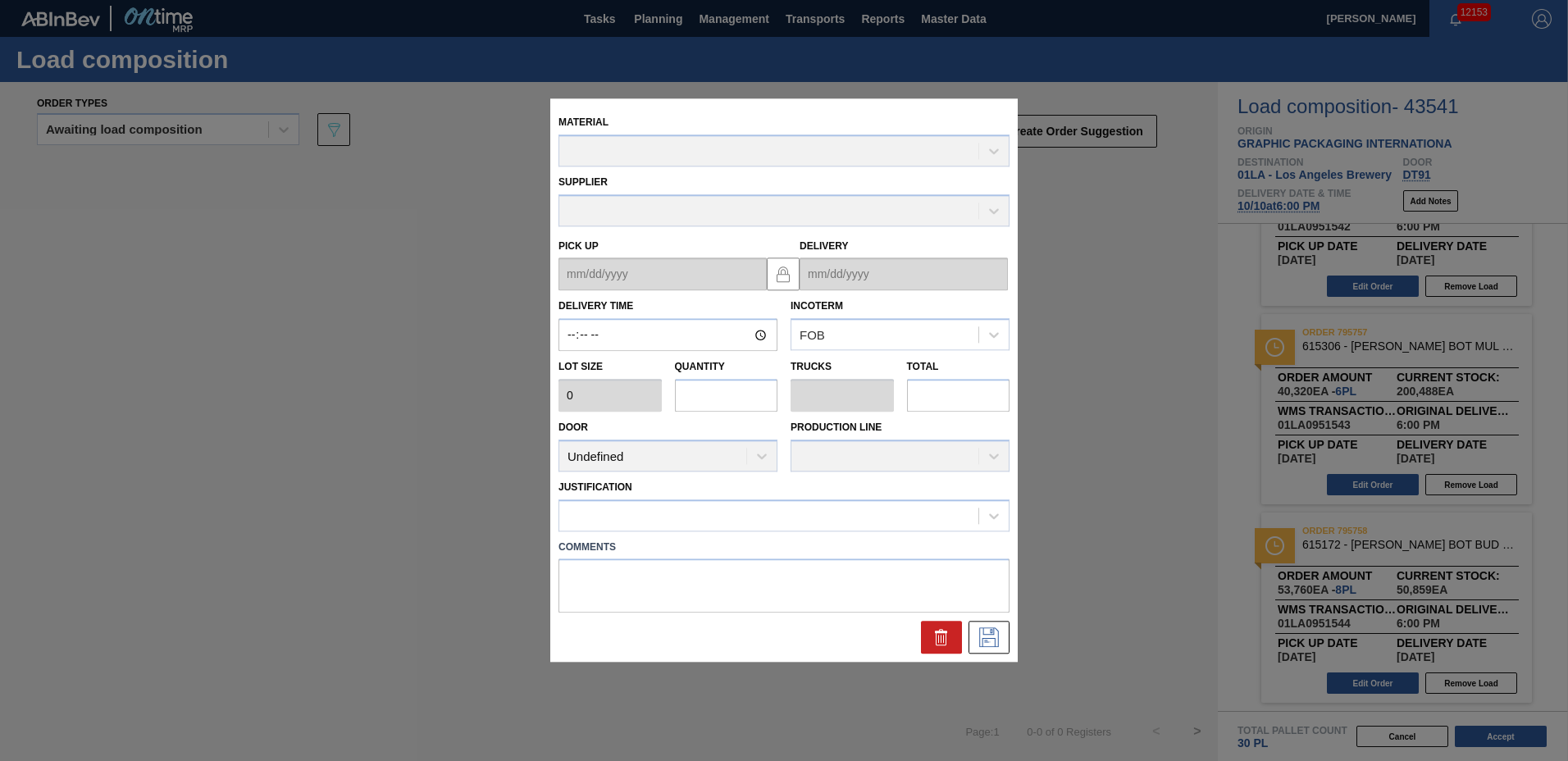
type input "18:00:00"
type input "6,720"
type input "6"
type input "0.188"
type input "40,320"
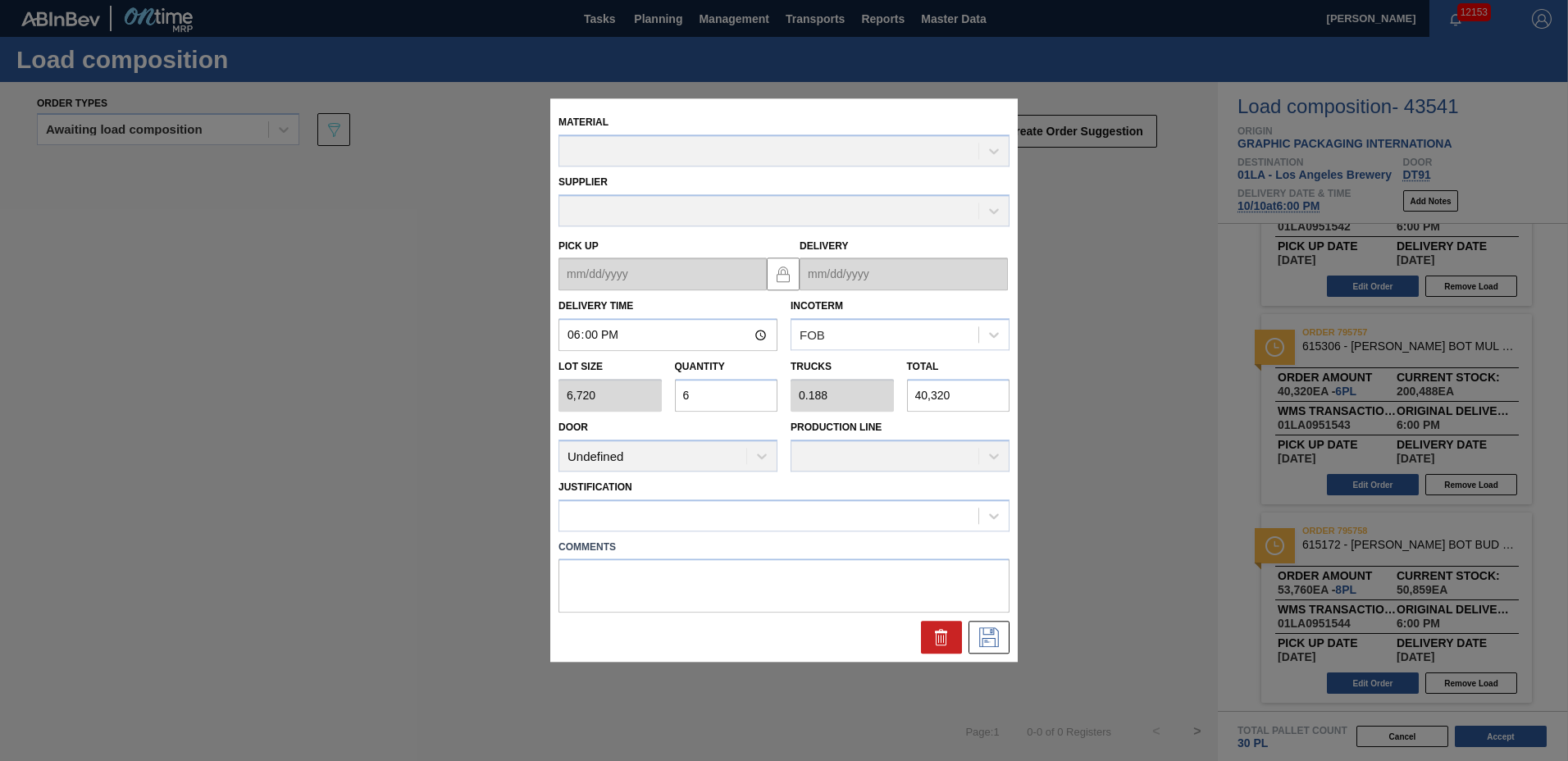
type up "[DATE]"
type input "[DATE]"
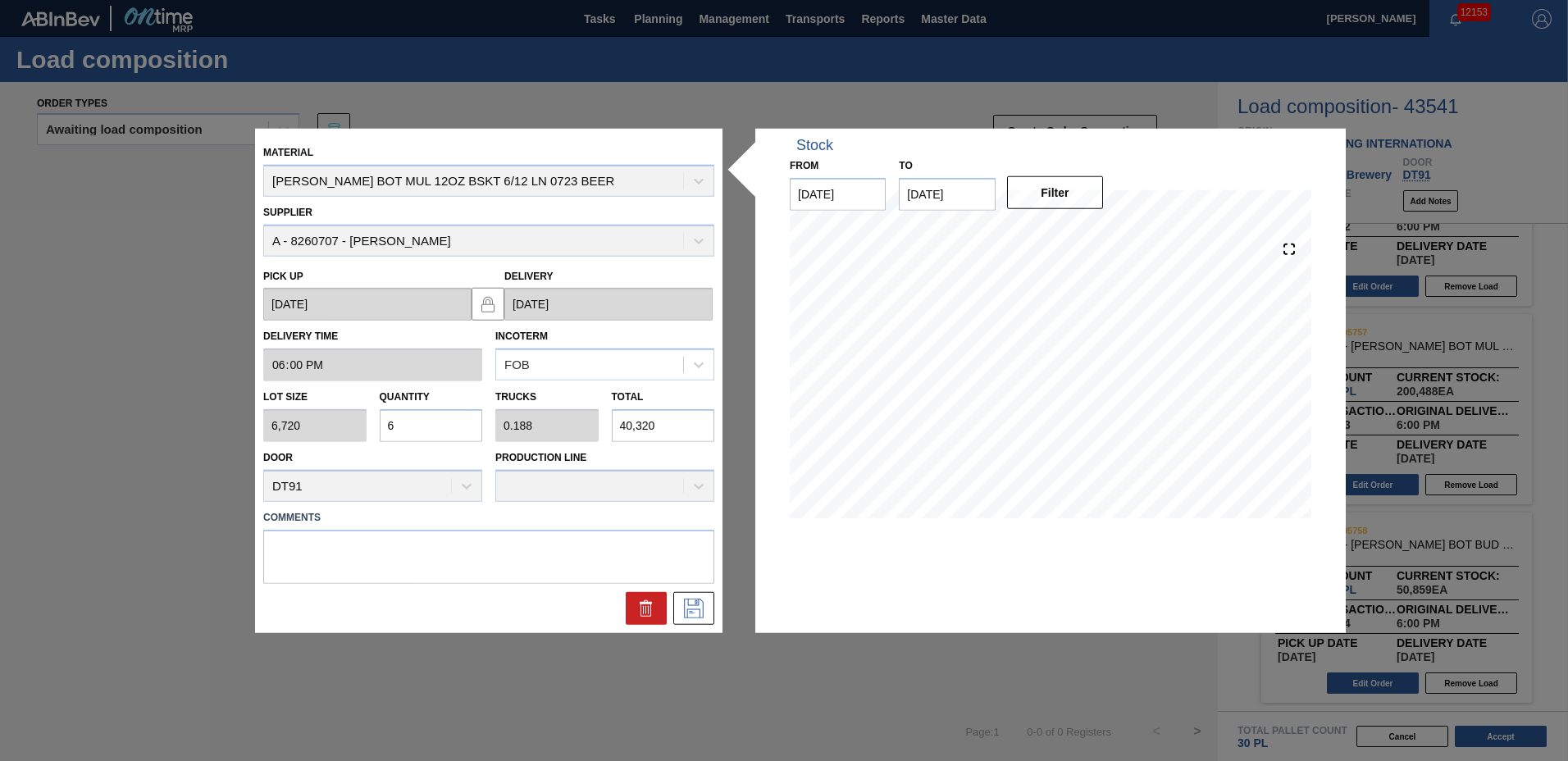
click at [426, 429] on input "6" at bounding box center [431, 425] width 103 height 33
type input "0"
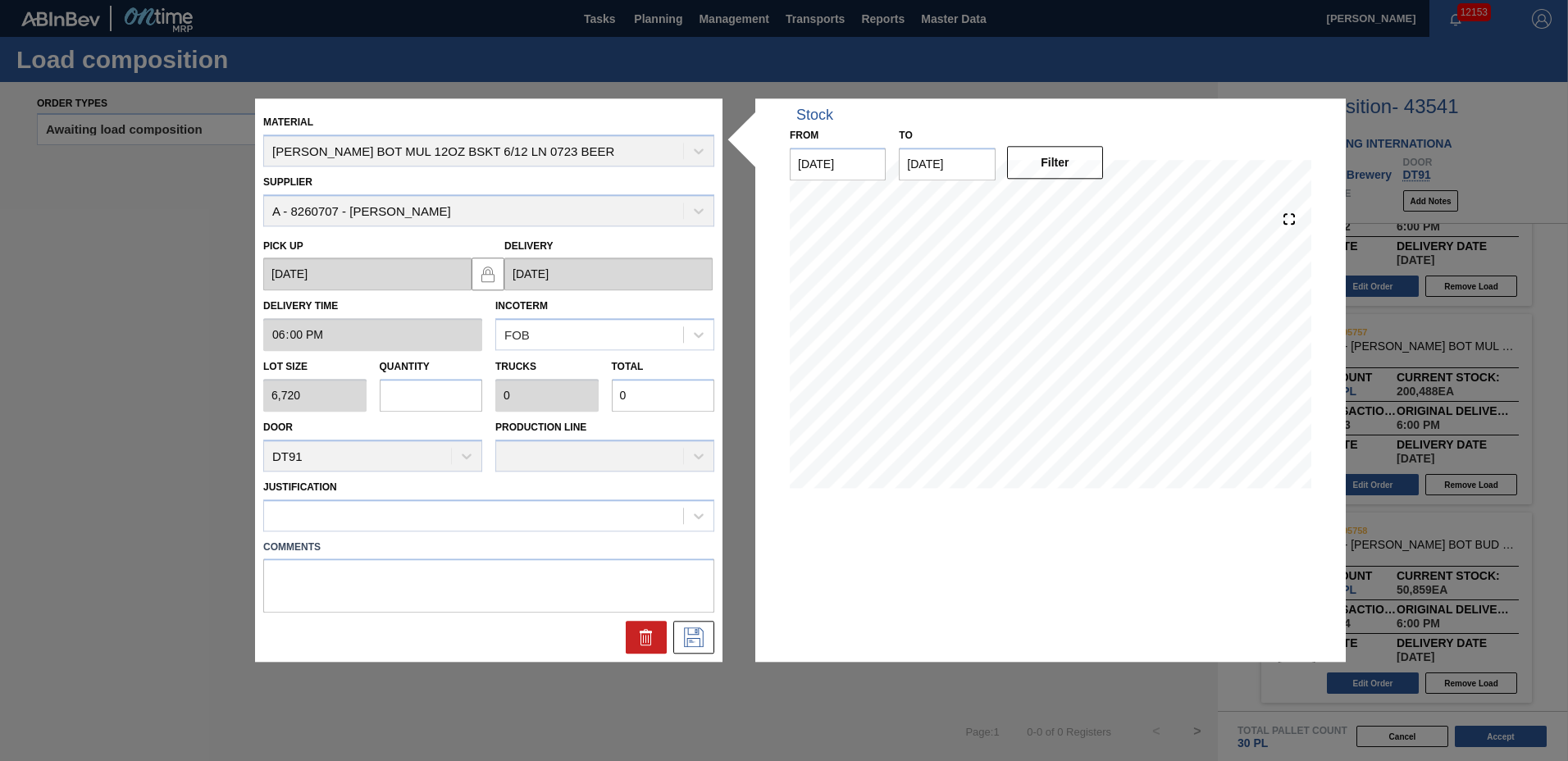
type input "8"
type input "0.25"
type input "53,760"
type input "8"
click at [387, 512] on div at bounding box center [474, 515] width 419 height 23
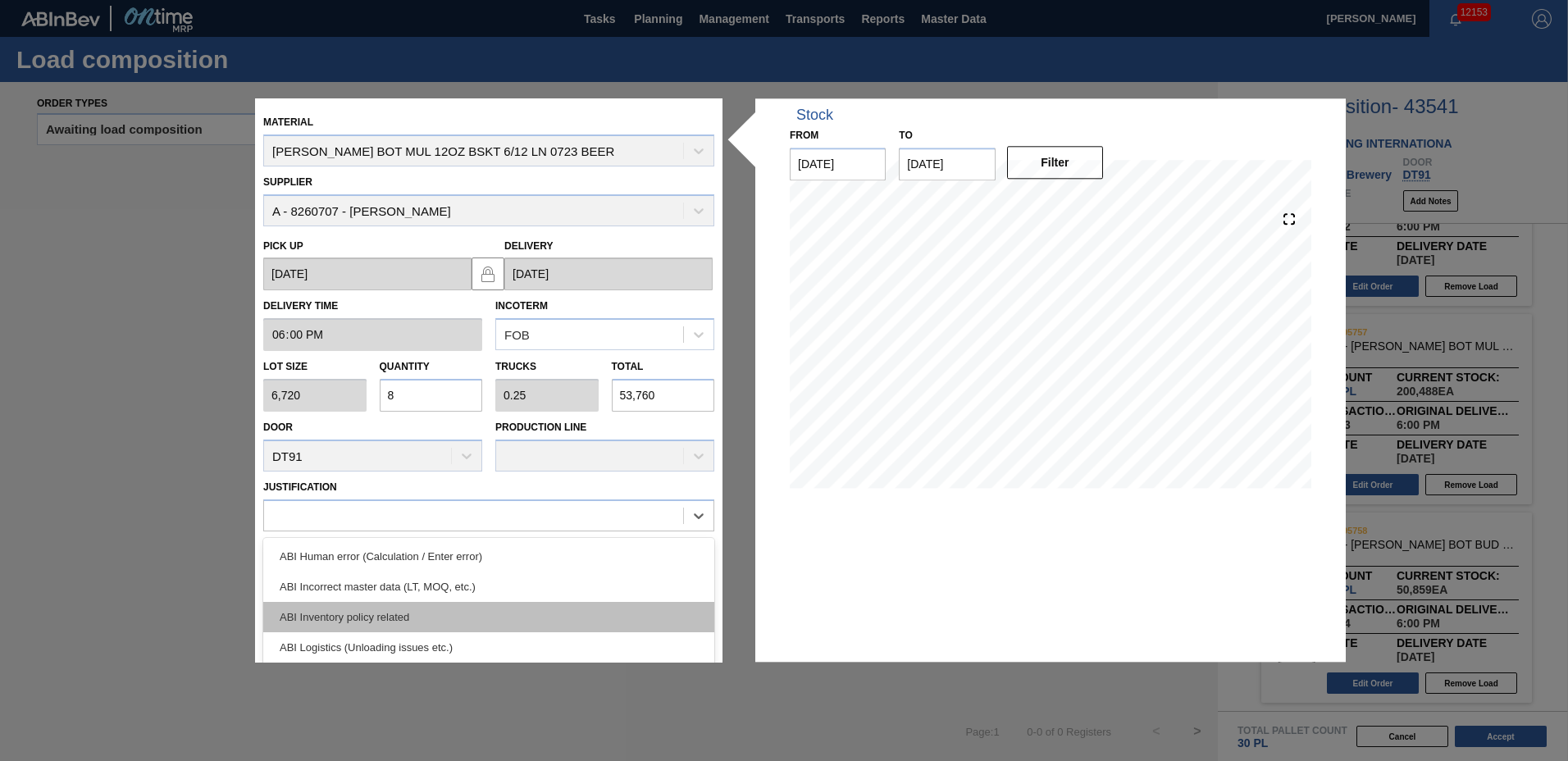
click at [367, 612] on div "ABI Inventory policy related" at bounding box center [489, 618] width 451 height 30
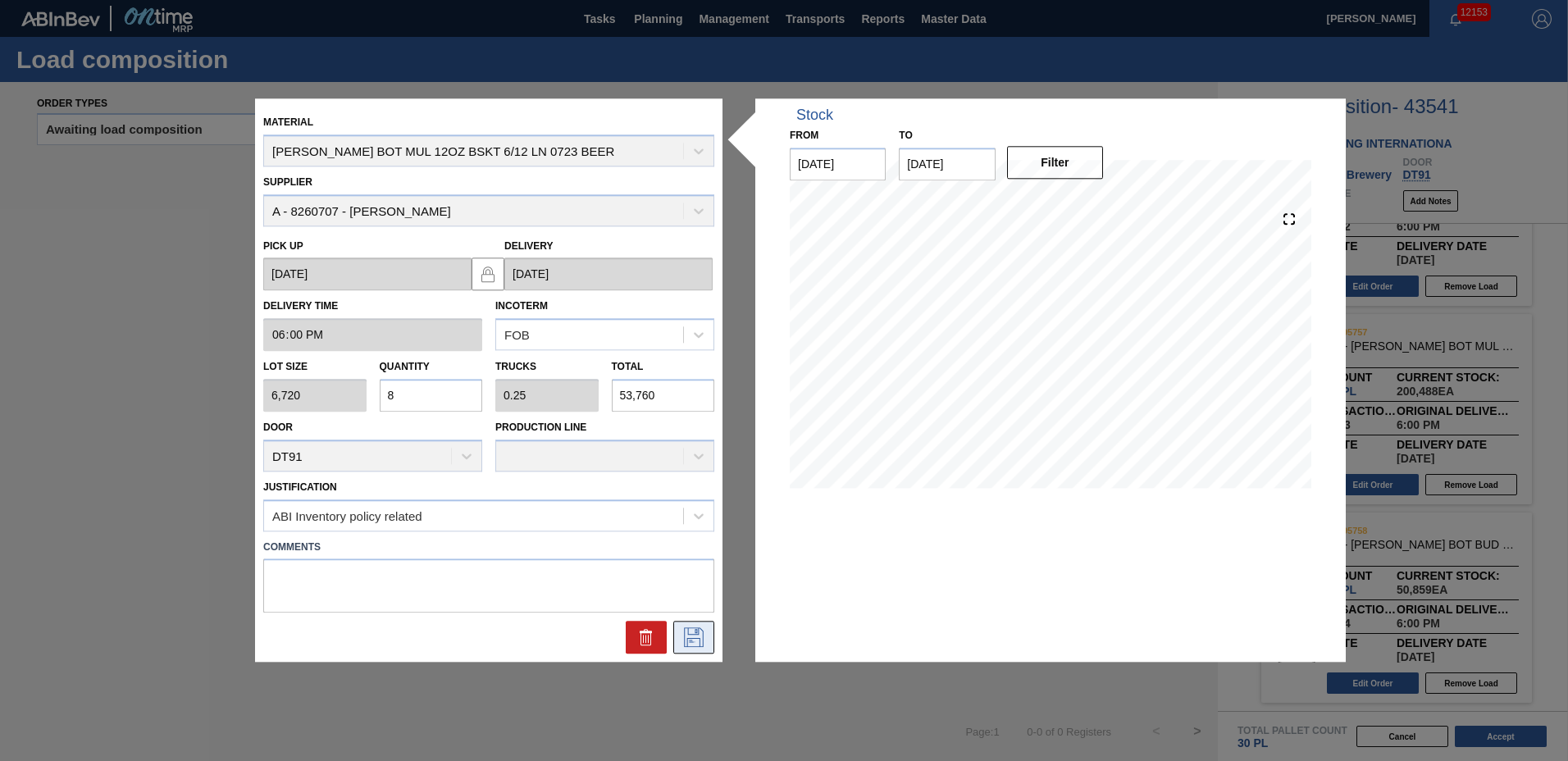
click at [685, 633] on icon at bounding box center [693, 638] width 19 height 19
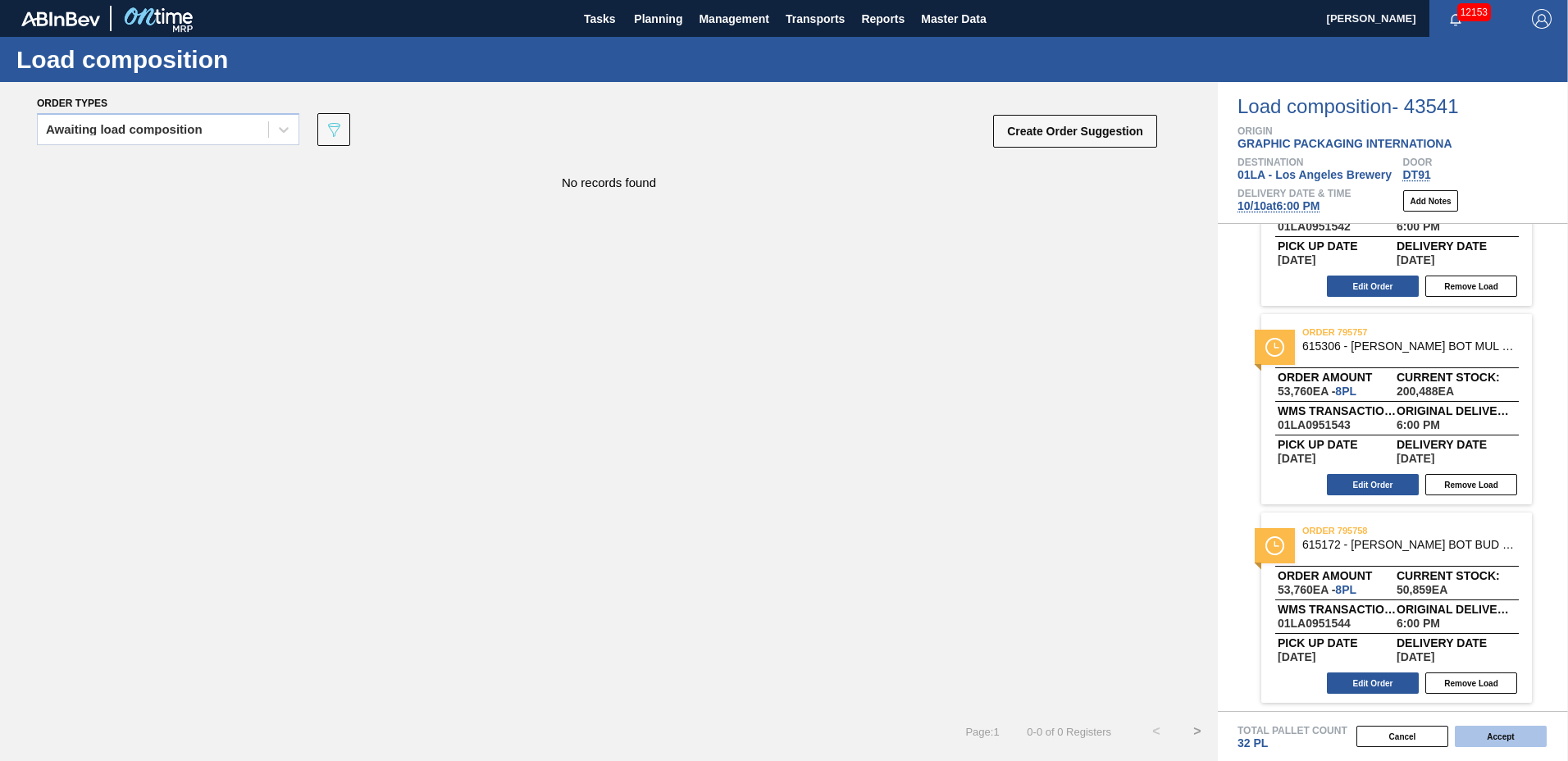
click at [1488, 737] on button "Accept" at bounding box center [1501, 736] width 92 height 21
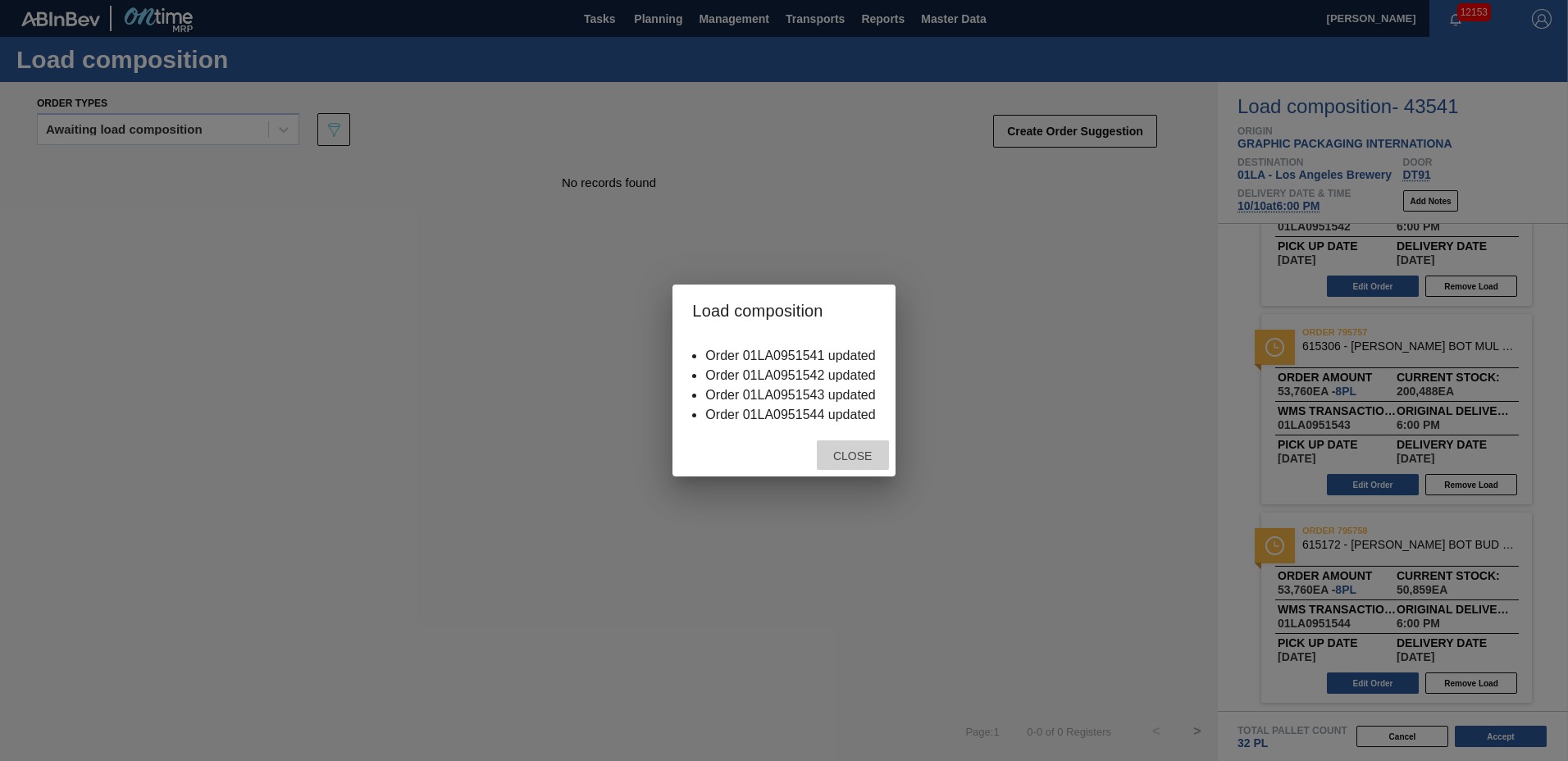
click at [837, 447] on div "Close" at bounding box center [853, 456] width 72 height 30
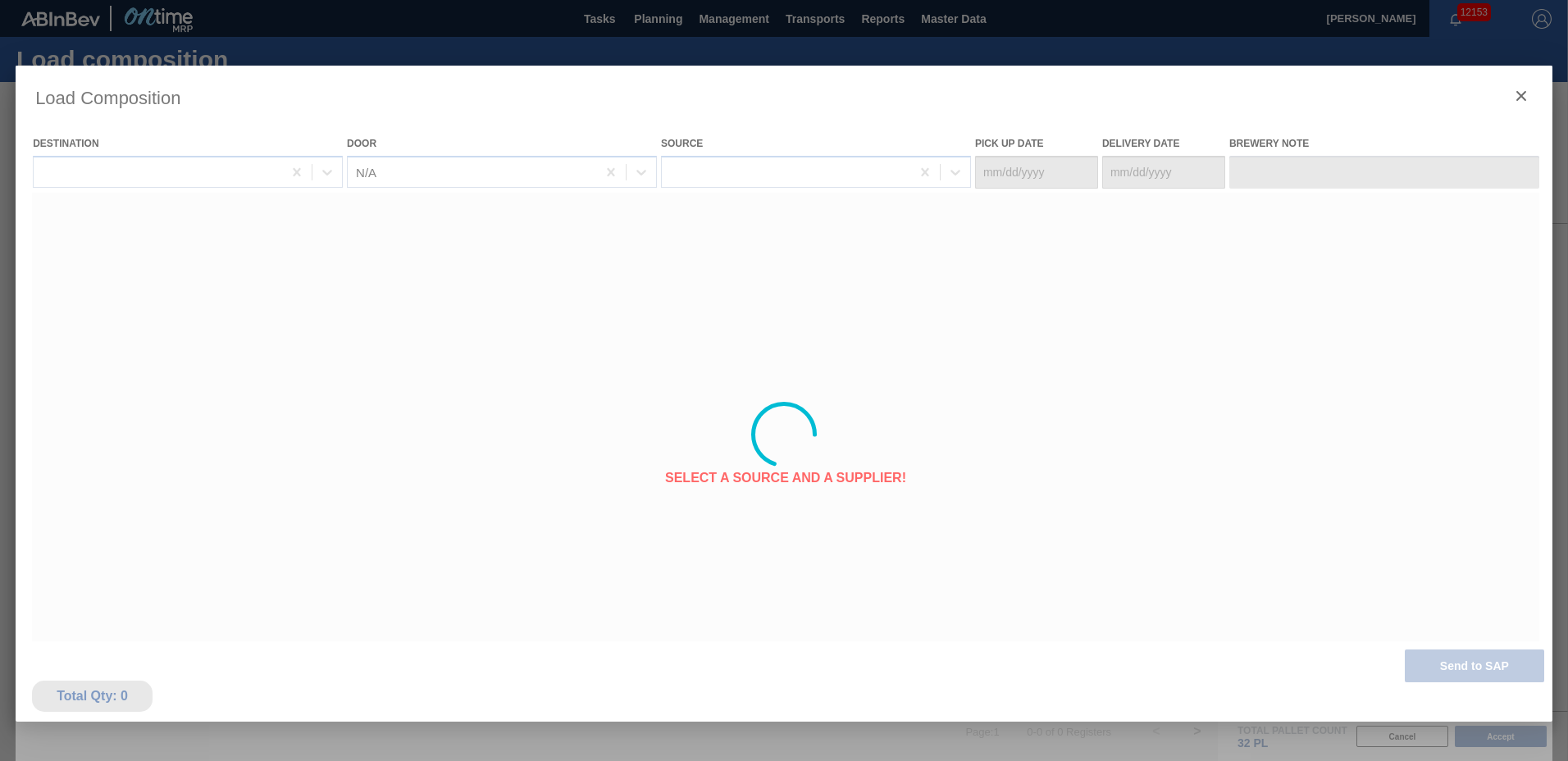
type Date "[DATE]"
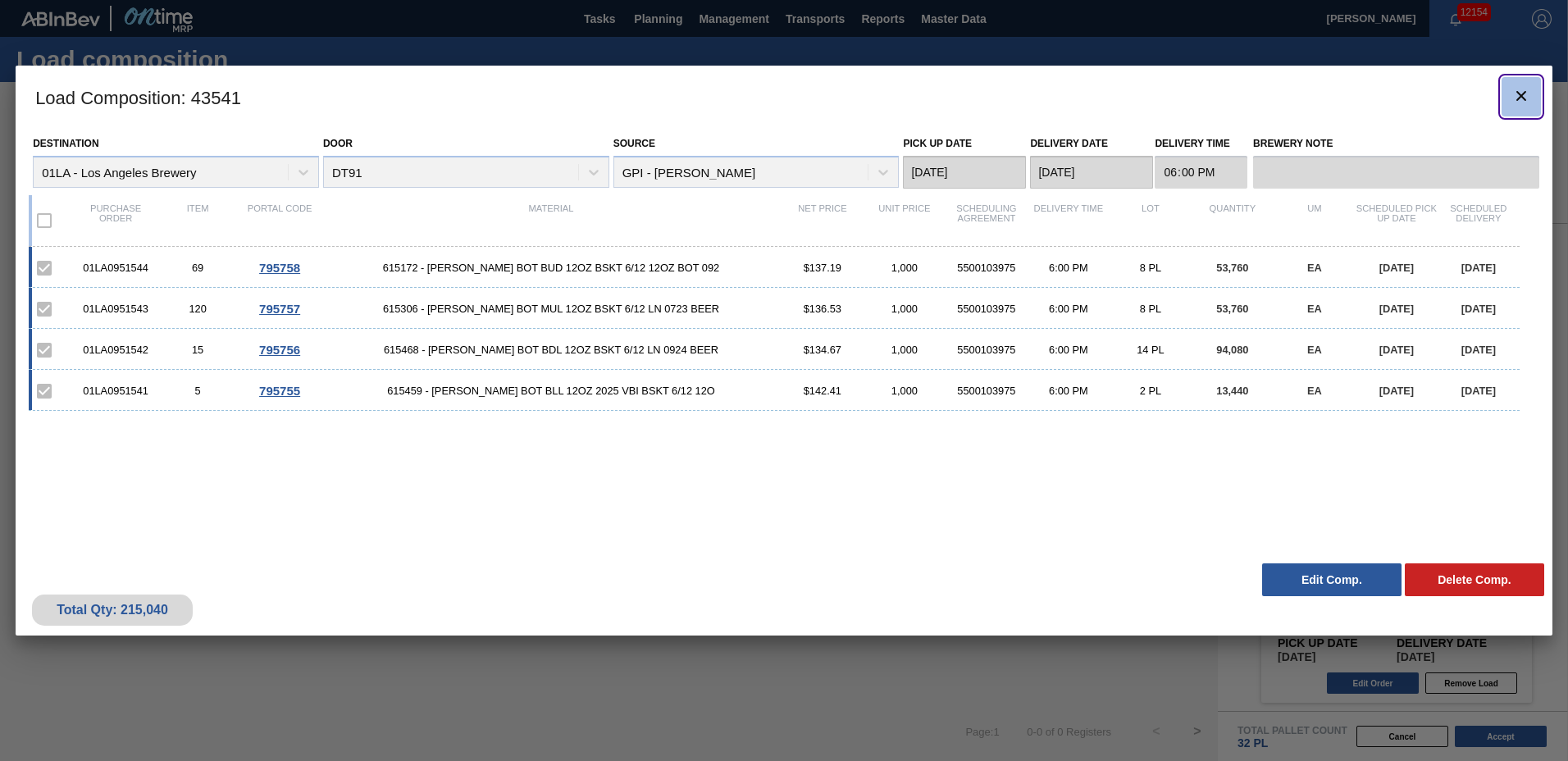
click at [1516, 96] on icon "botão de ícone" at bounding box center [1520, 96] width 19 height 19
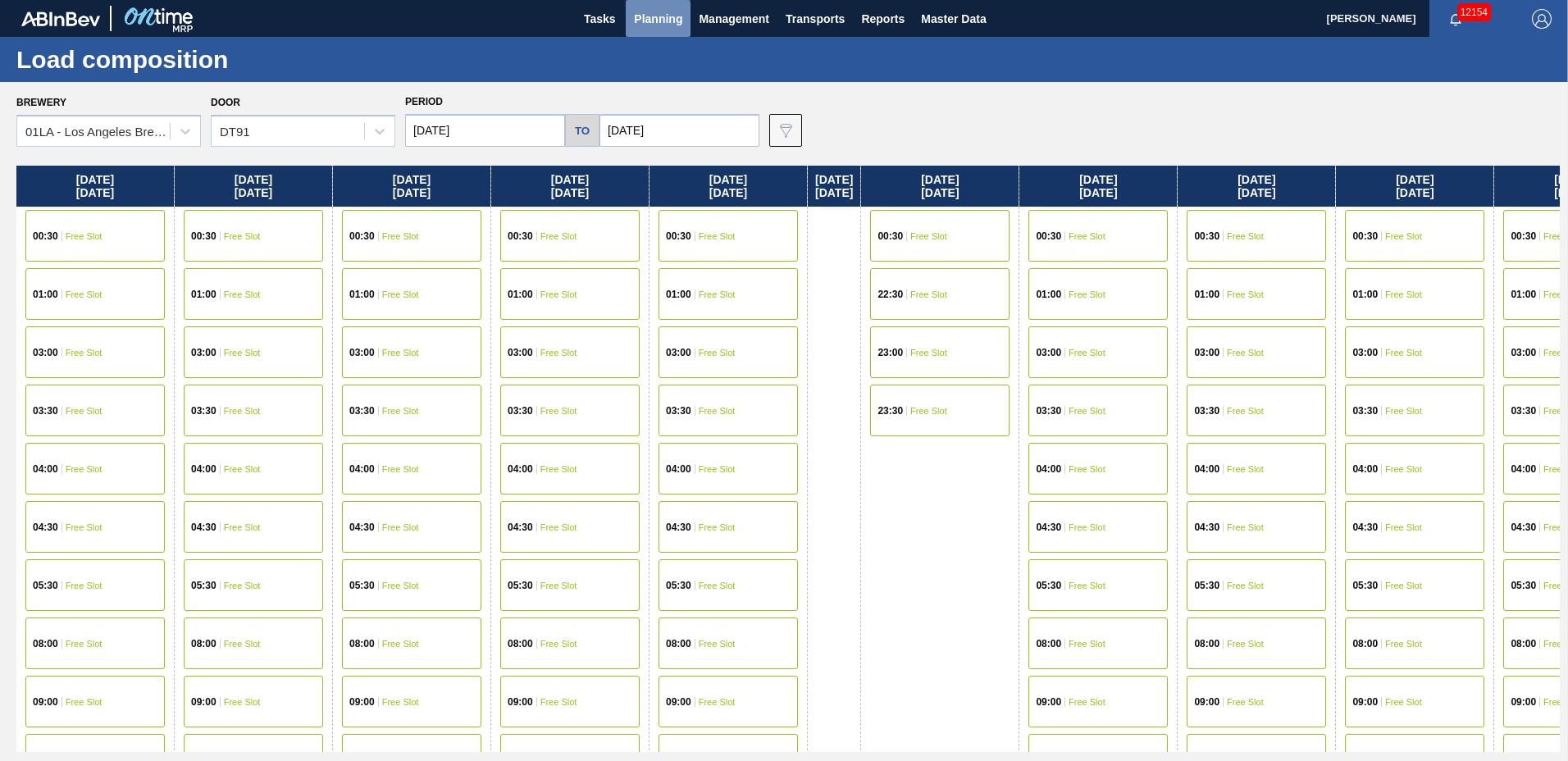
click at [656, 23] on span "Planning" at bounding box center [658, 18] width 49 height 19
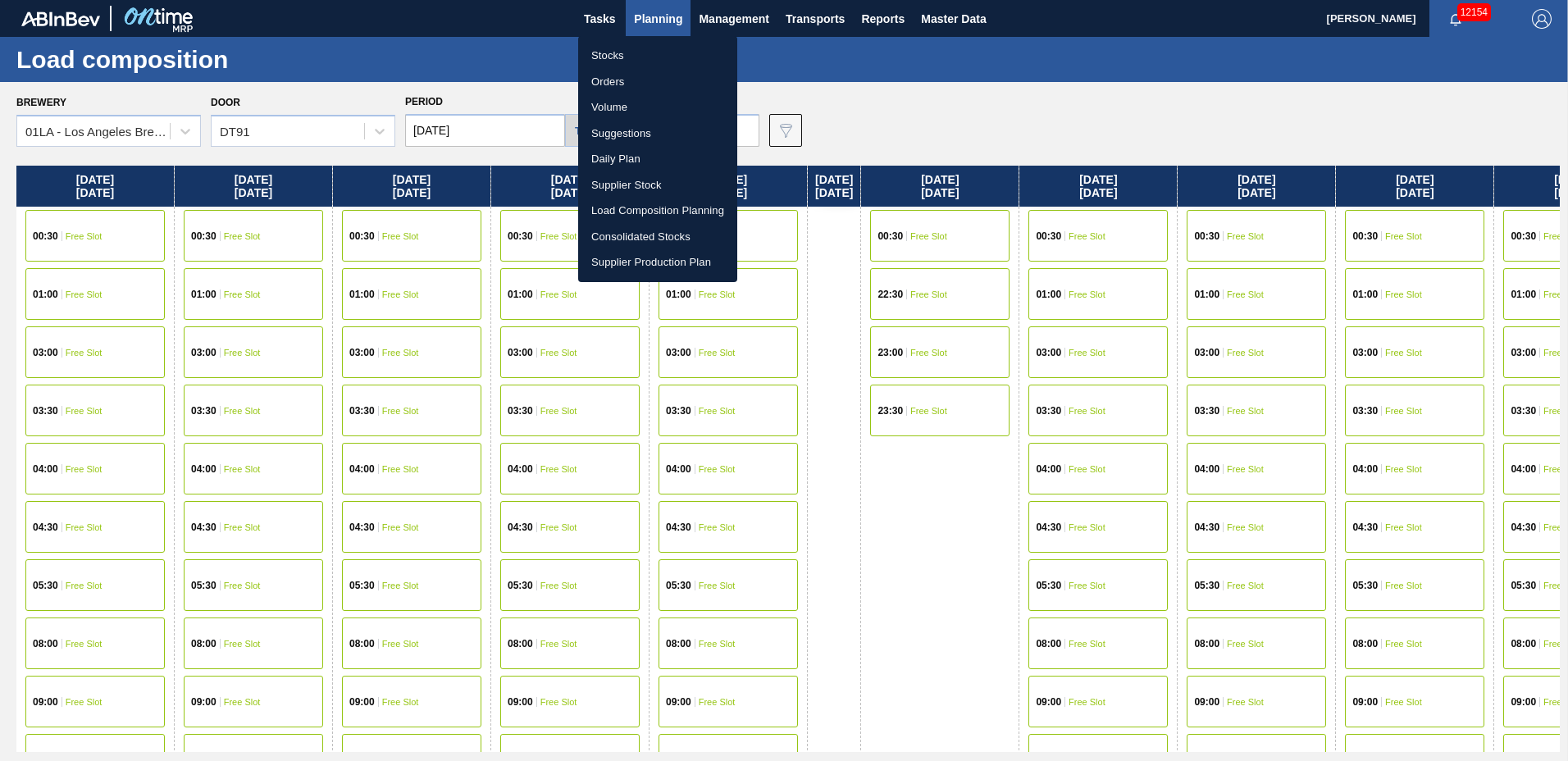
click at [646, 132] on li "Suggestions" at bounding box center [657, 133] width 159 height 26
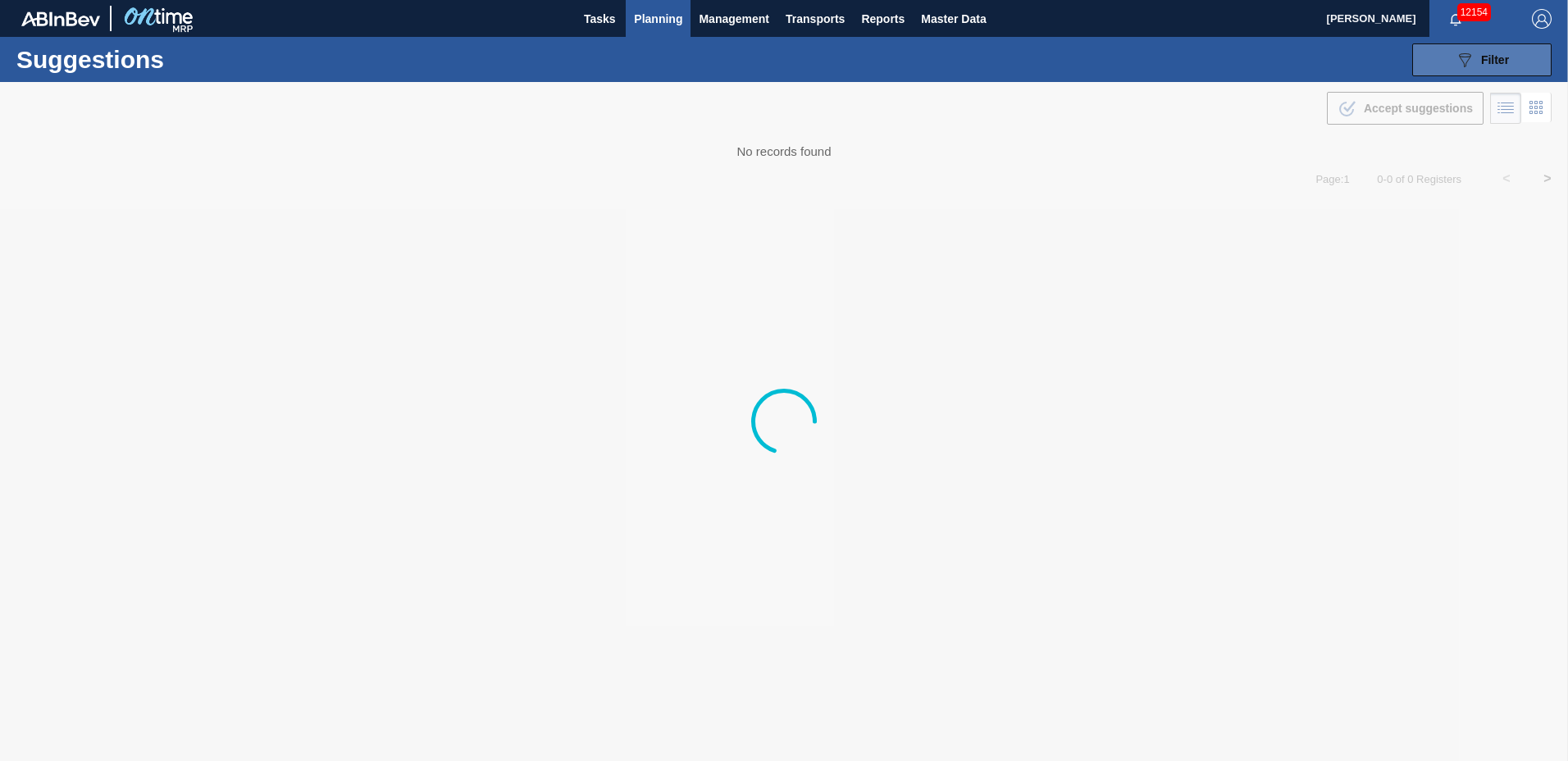
type to "[DATE]"
click at [1491, 61] on span "Filter" at bounding box center [1494, 60] width 28 height 13
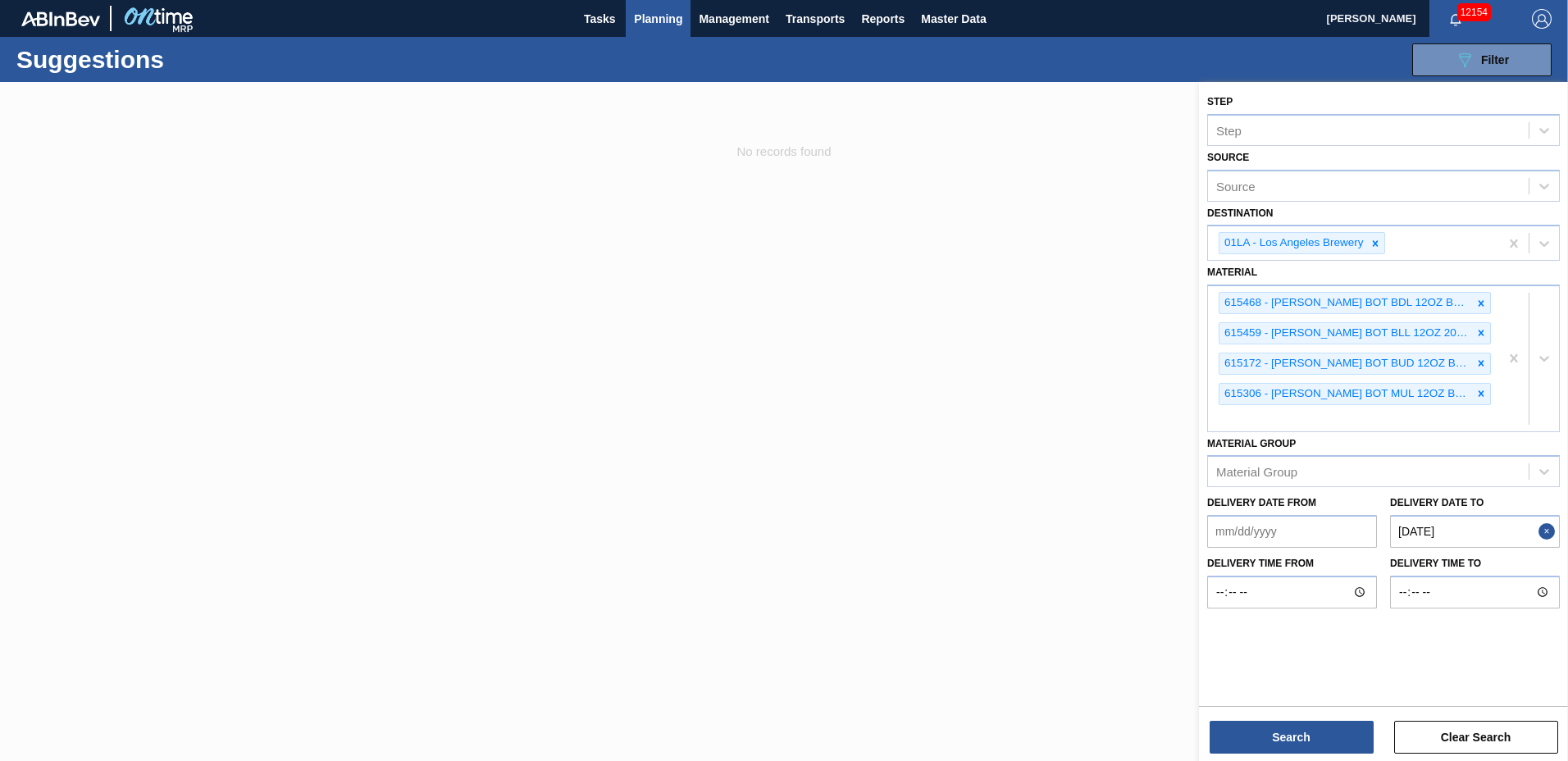
click at [1481, 301] on icon at bounding box center [1481, 304] width 12 height 12
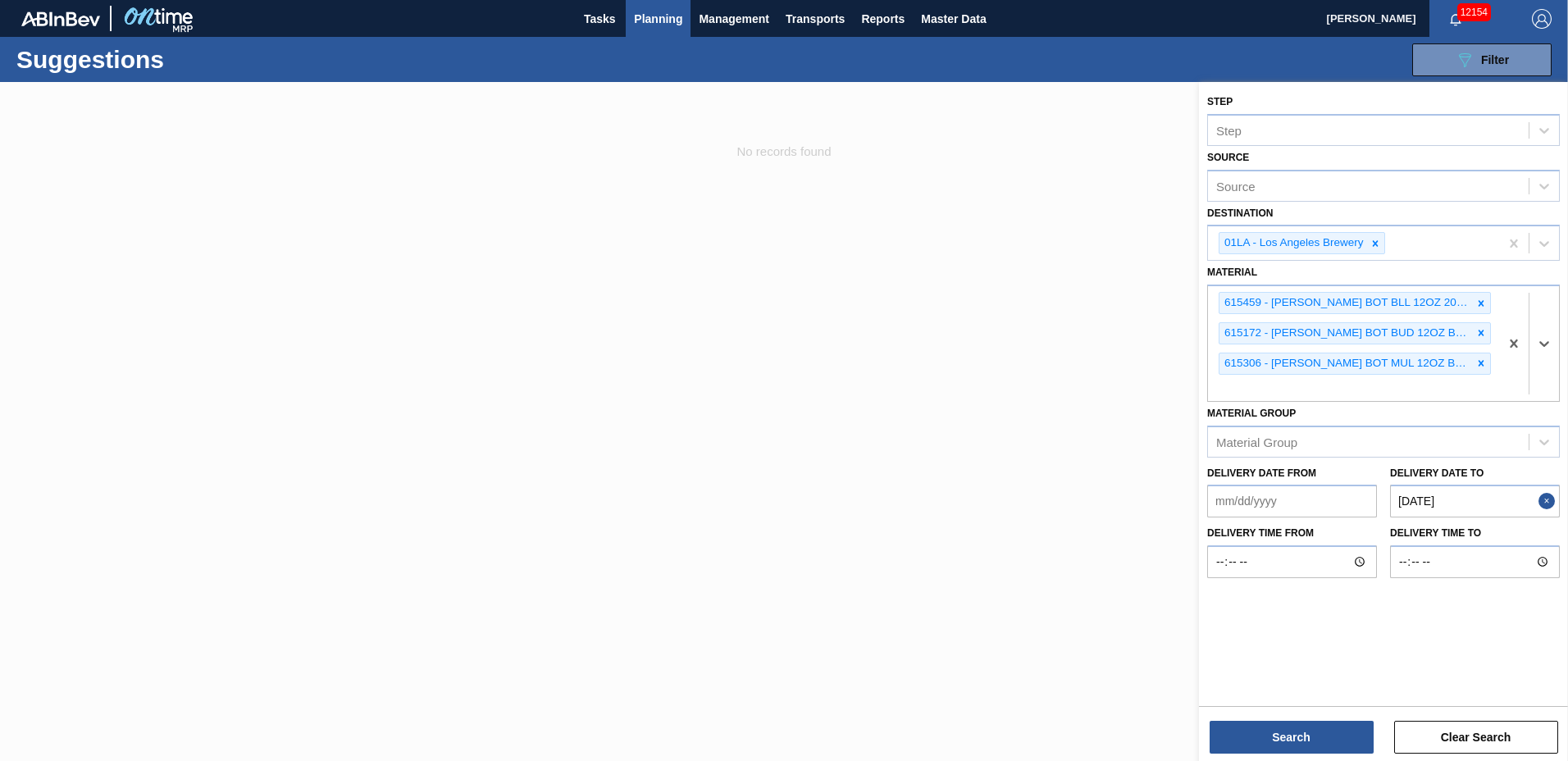
click at [1481, 301] on icon at bounding box center [1481, 304] width 12 height 12
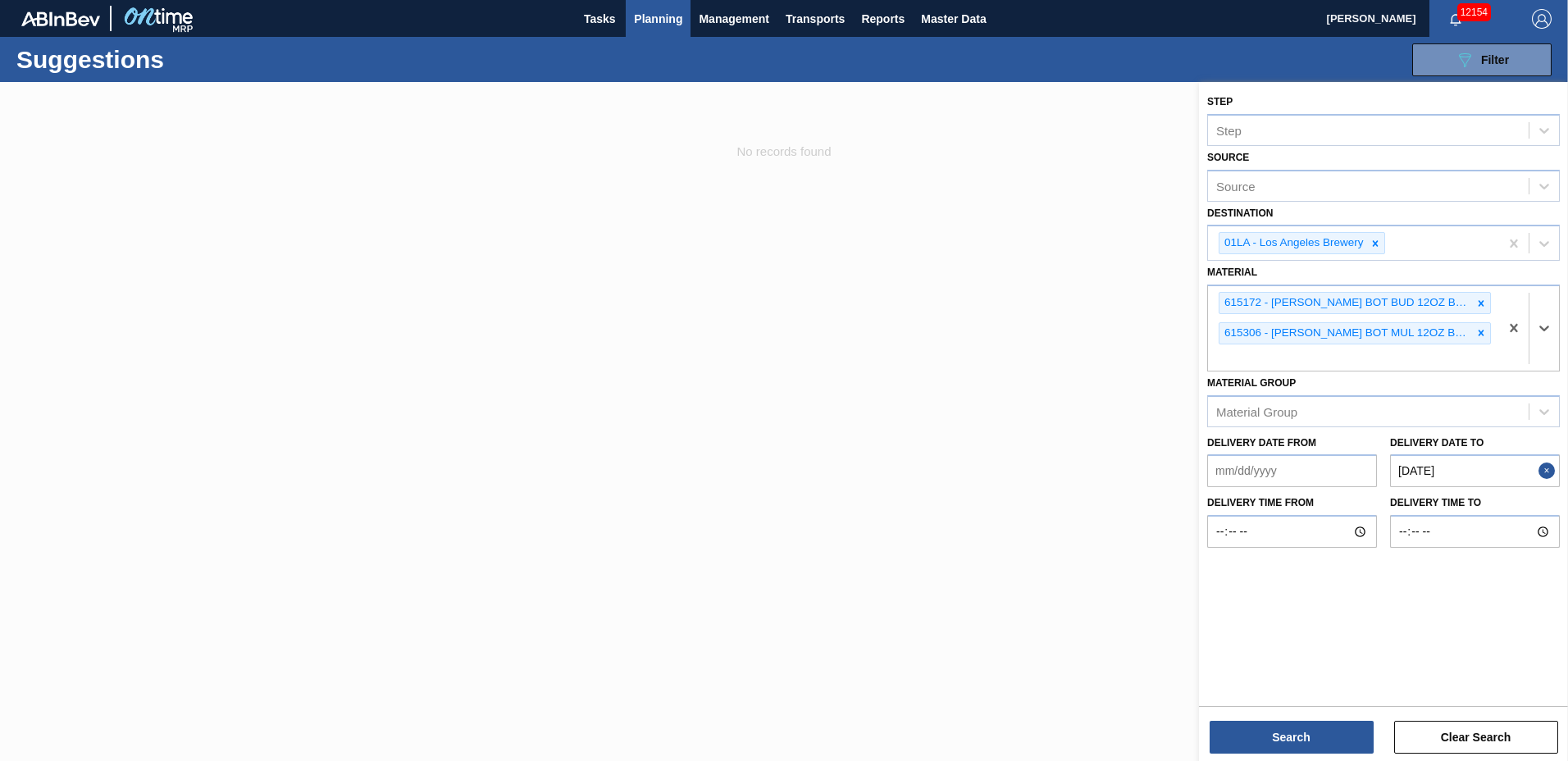
click at [1481, 301] on icon at bounding box center [1481, 304] width 12 height 12
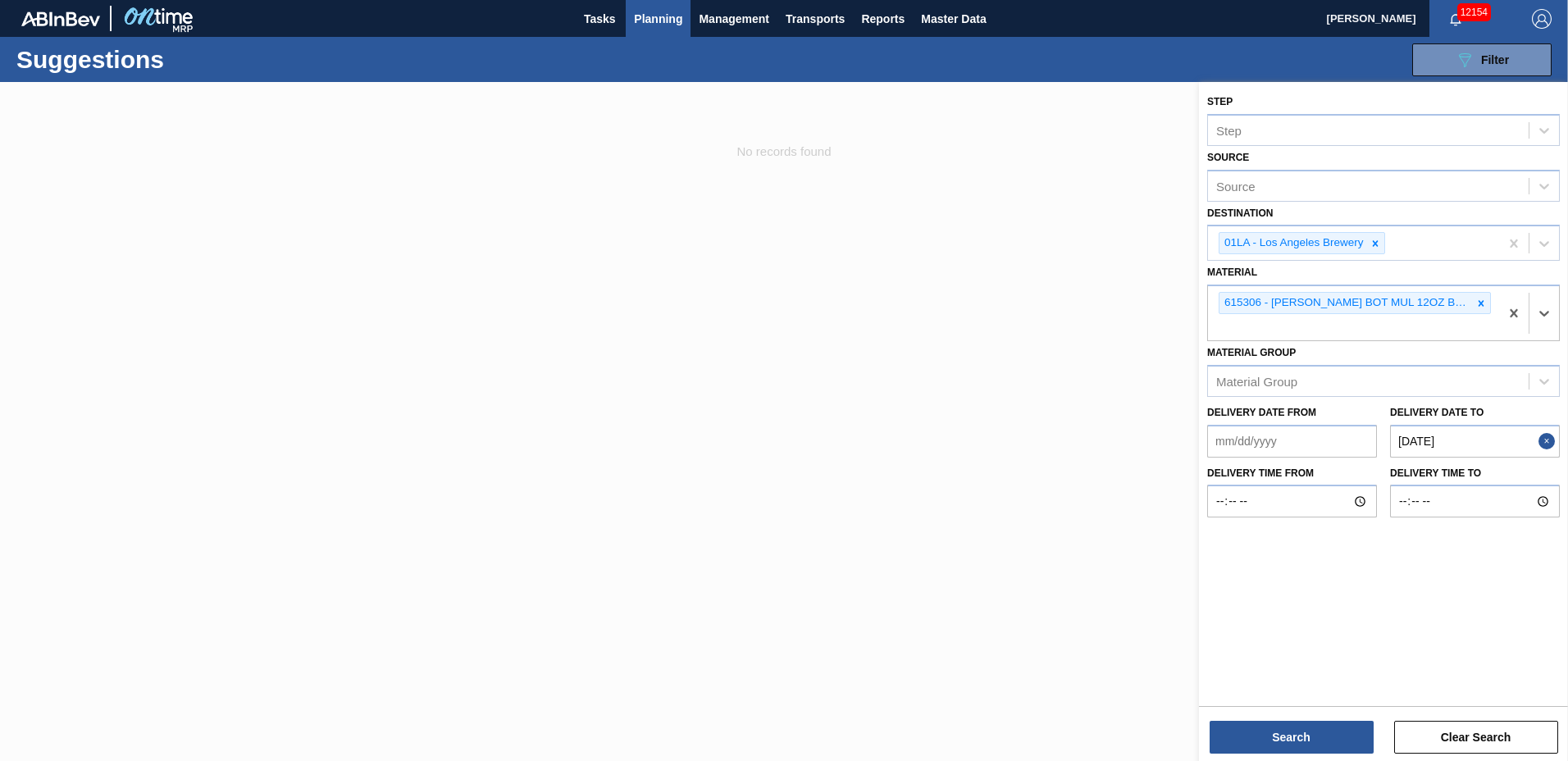
click at [1464, 307] on div "615306 - [PERSON_NAME] BOT MUL 12OZ BSKT 6/12 LN 0723 BEER" at bounding box center [1345, 303] width 252 height 20
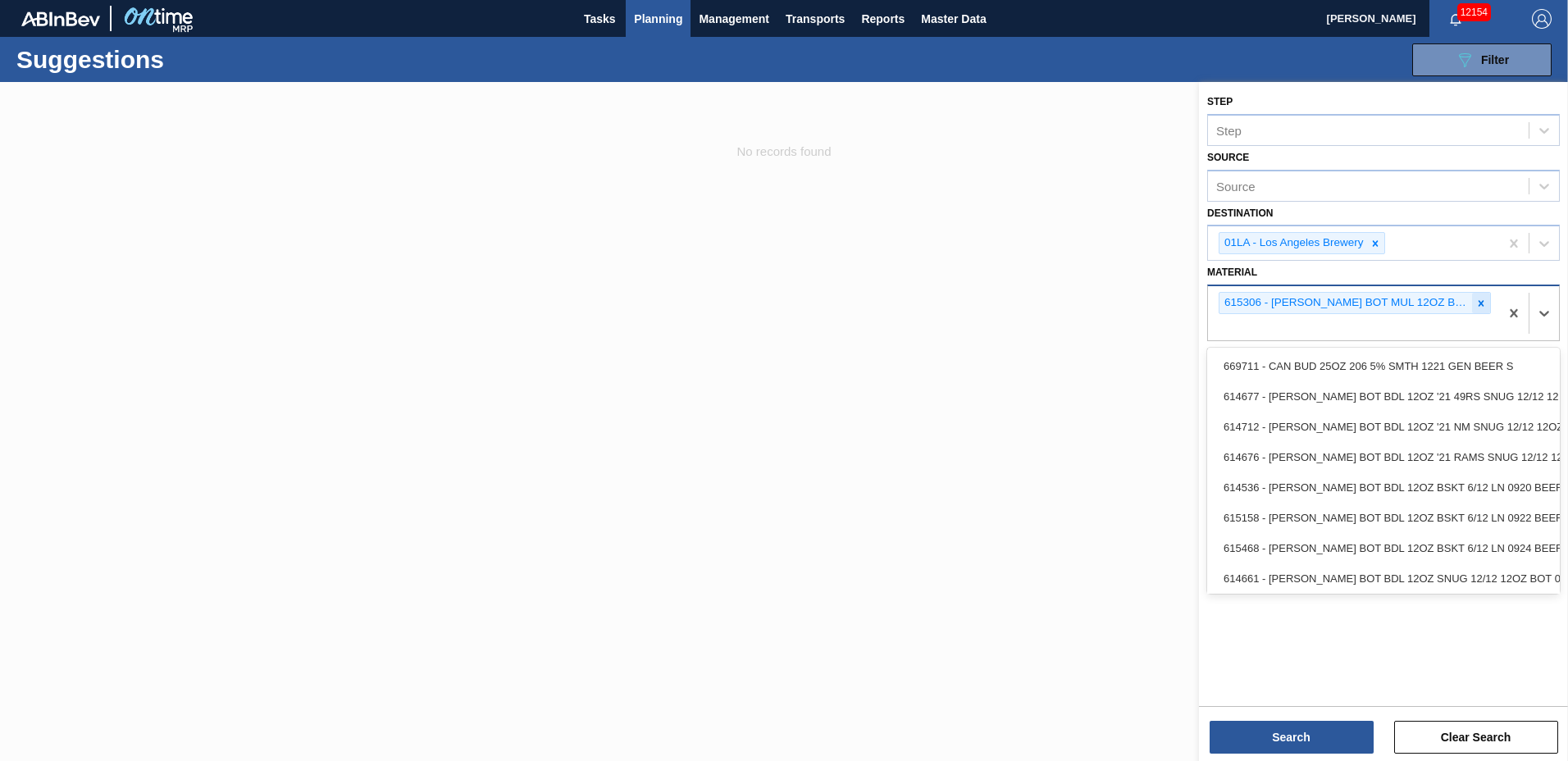
click at [1485, 300] on icon at bounding box center [1481, 304] width 12 height 12
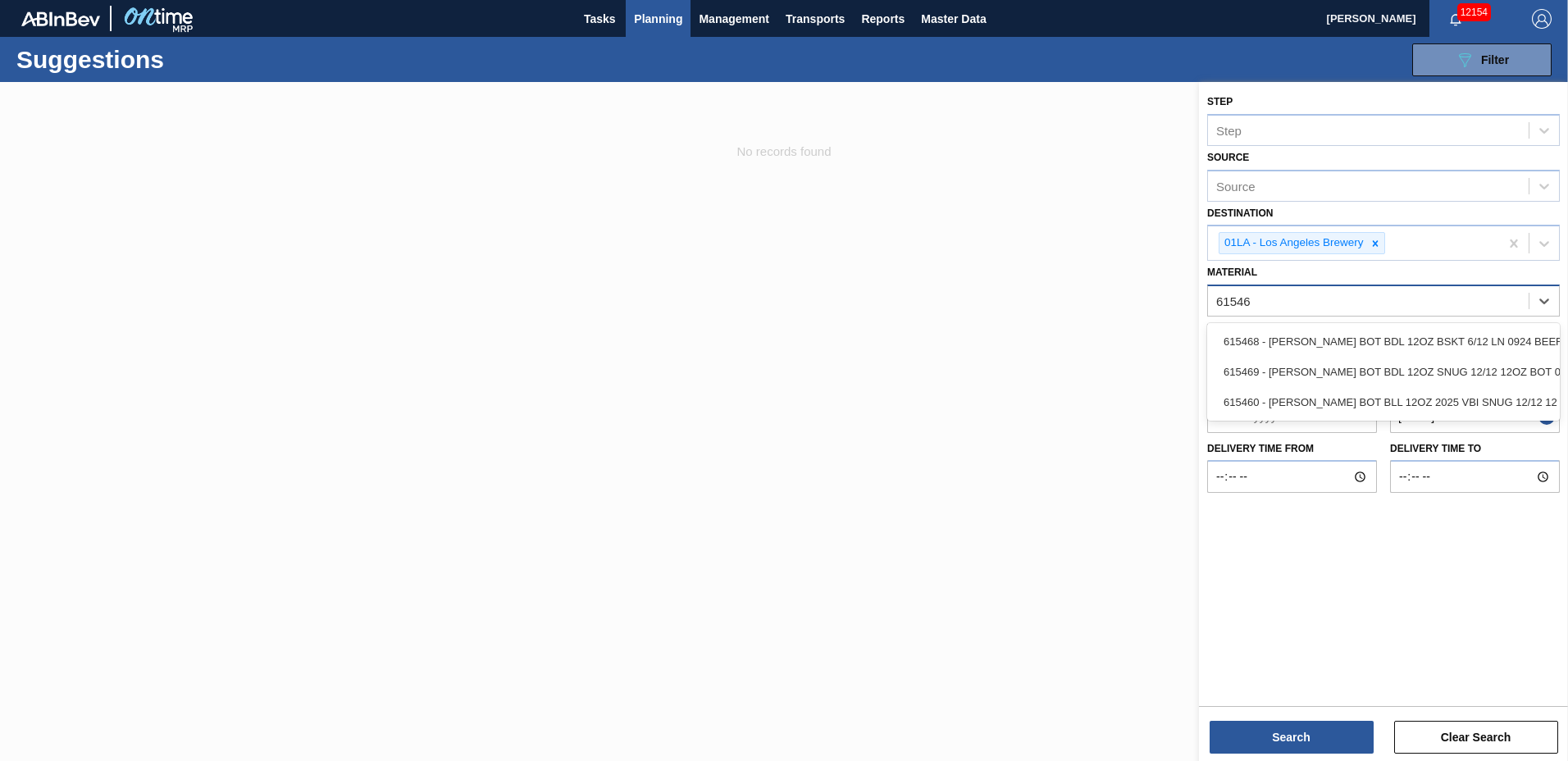
type input "615469"
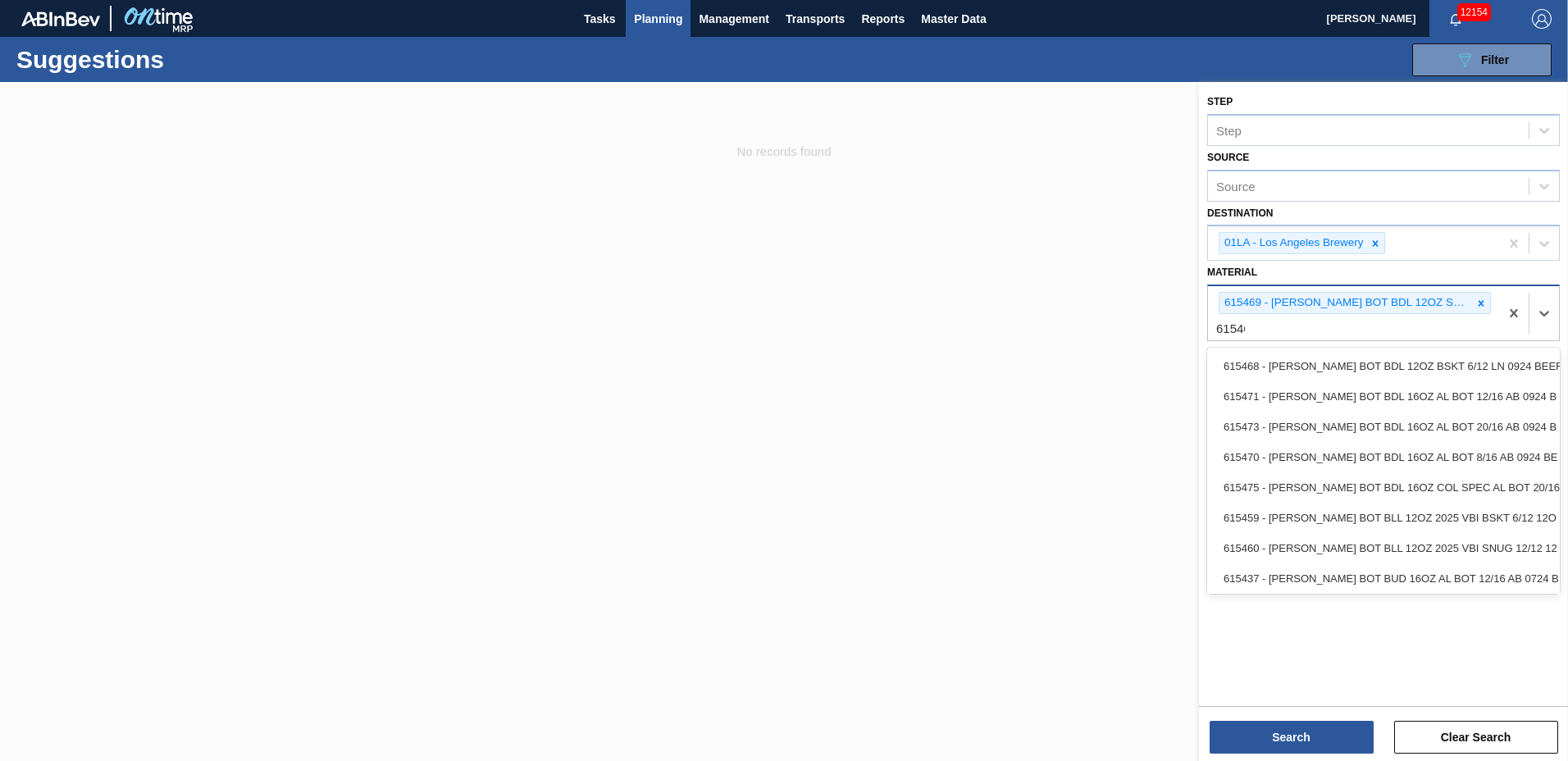
type input "615460"
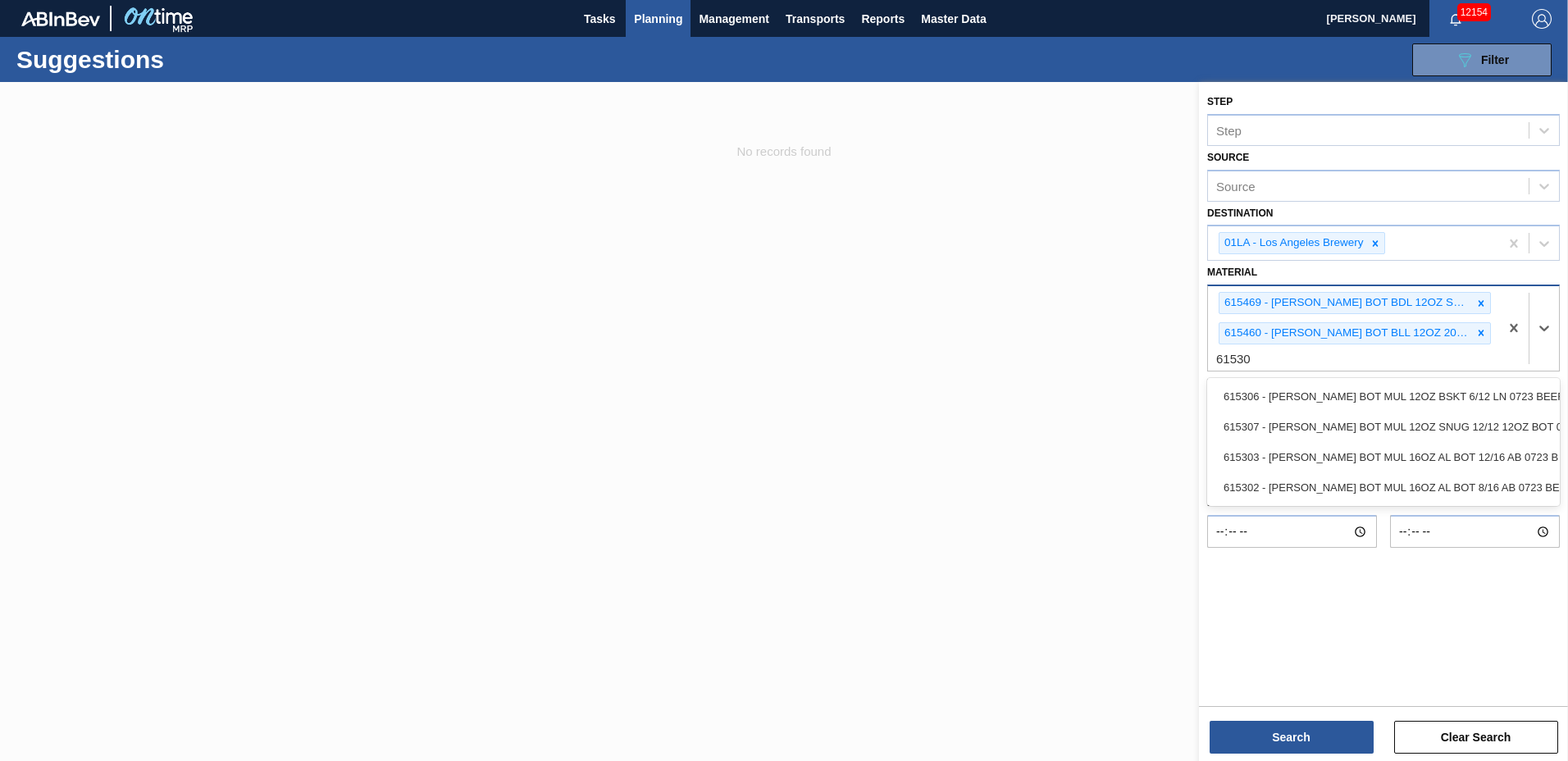
type input "615307"
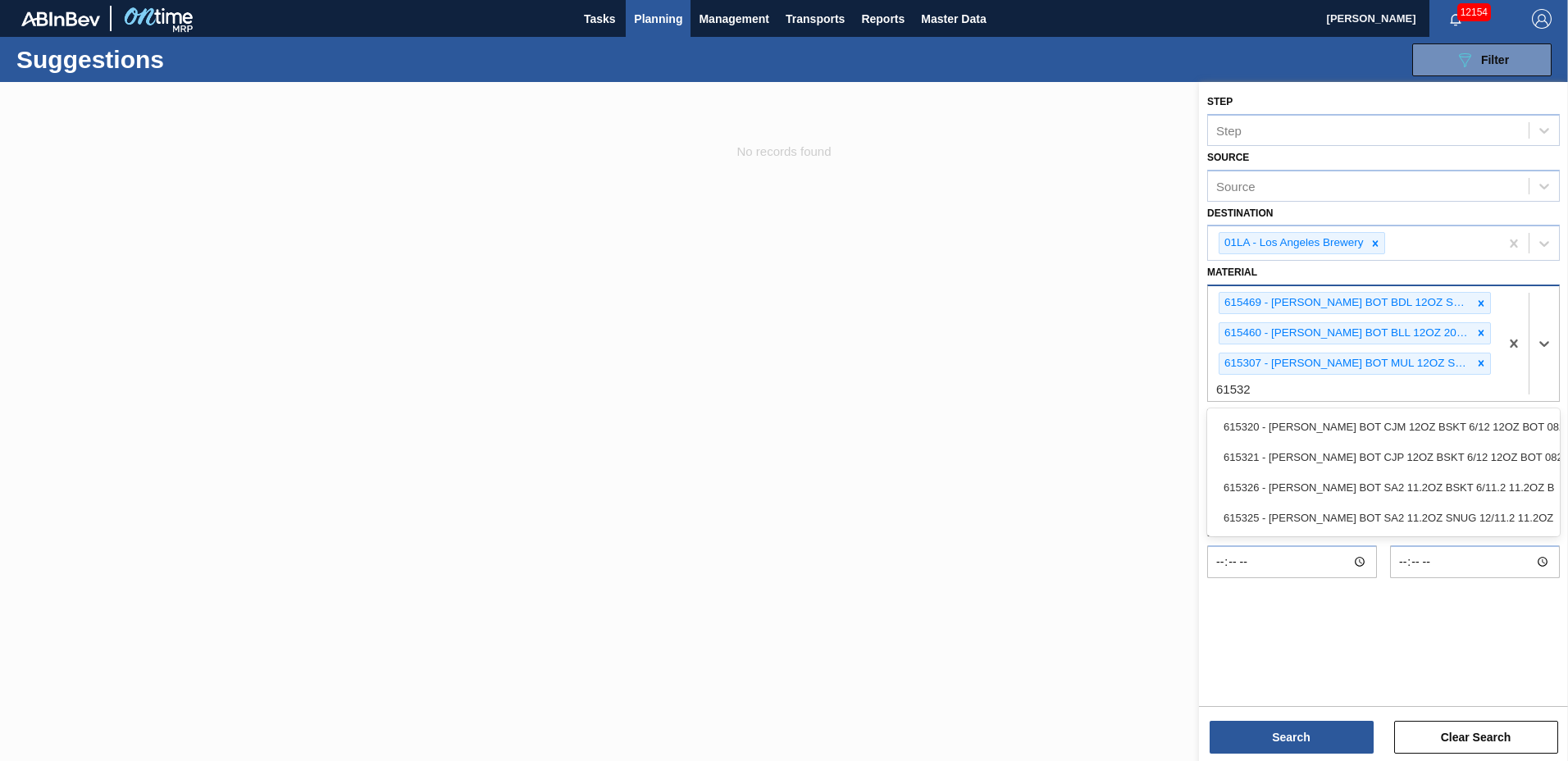
type input "615325"
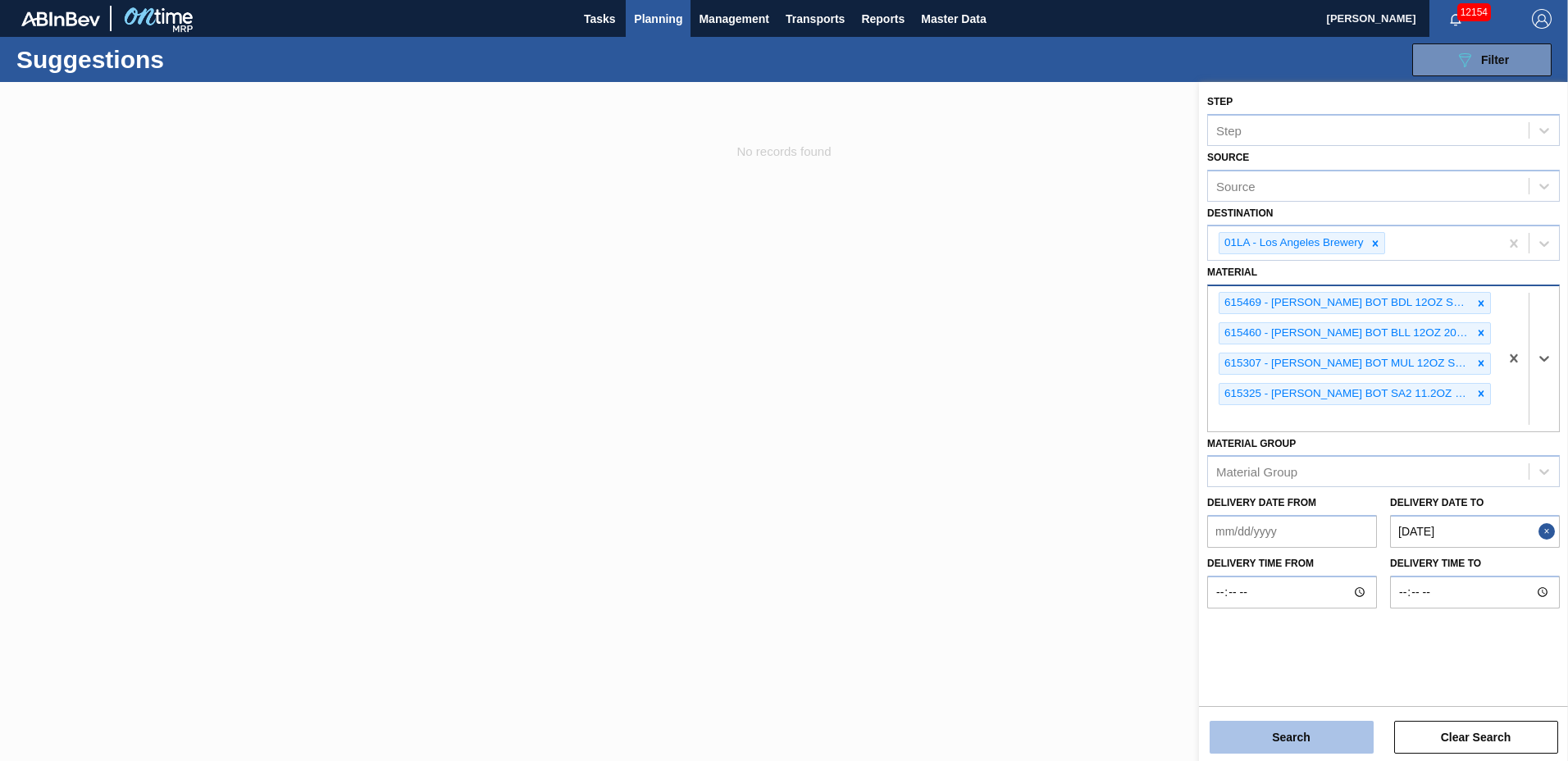
click at [1279, 748] on button "Search" at bounding box center [1291, 738] width 164 height 33
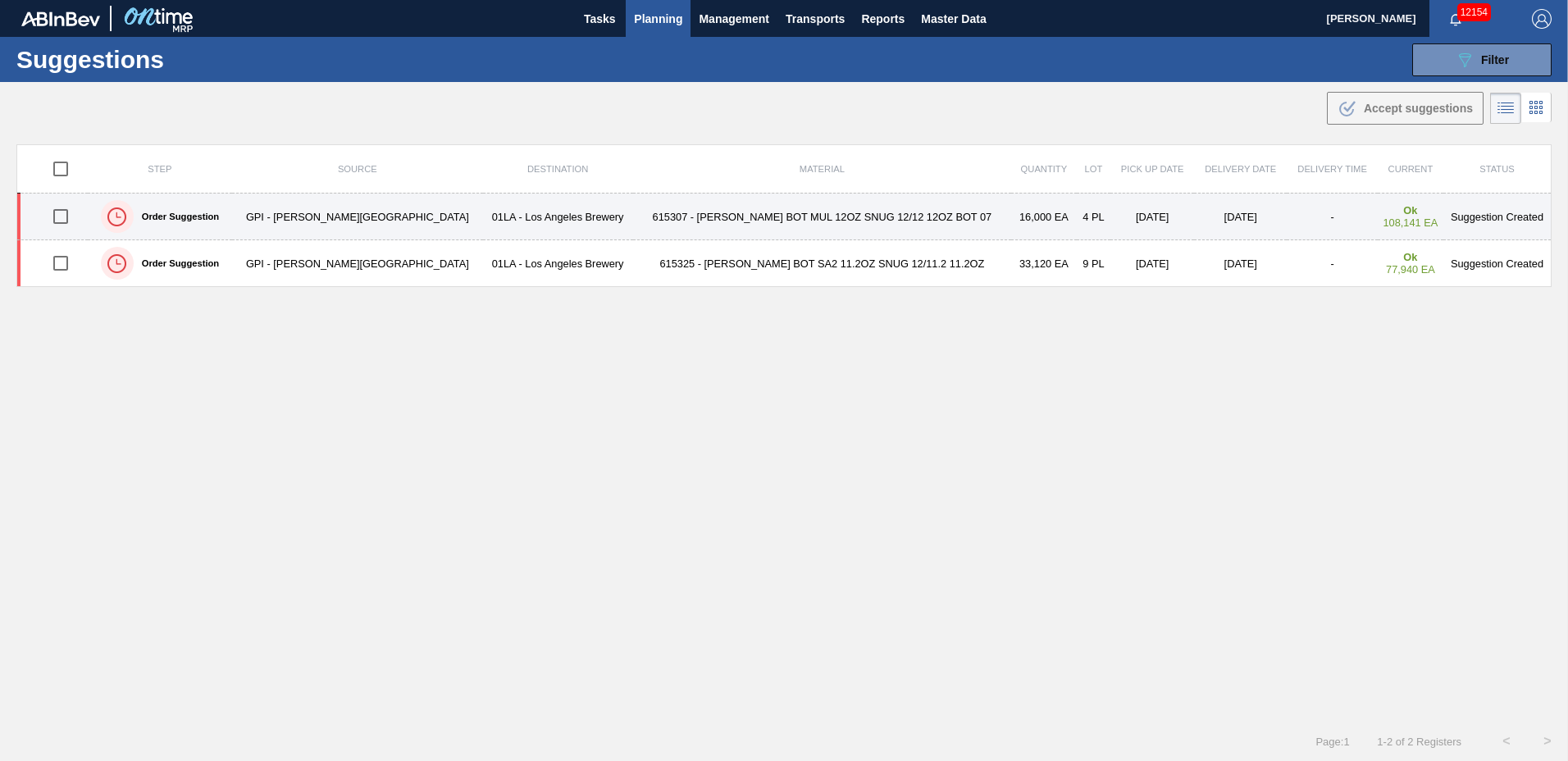
drag, startPoint x: 69, startPoint y: 170, endPoint x: 96, endPoint y: 216, distance: 53.3
click at [69, 170] on input "checkbox" at bounding box center [60, 169] width 34 height 34
checkbox input "true"
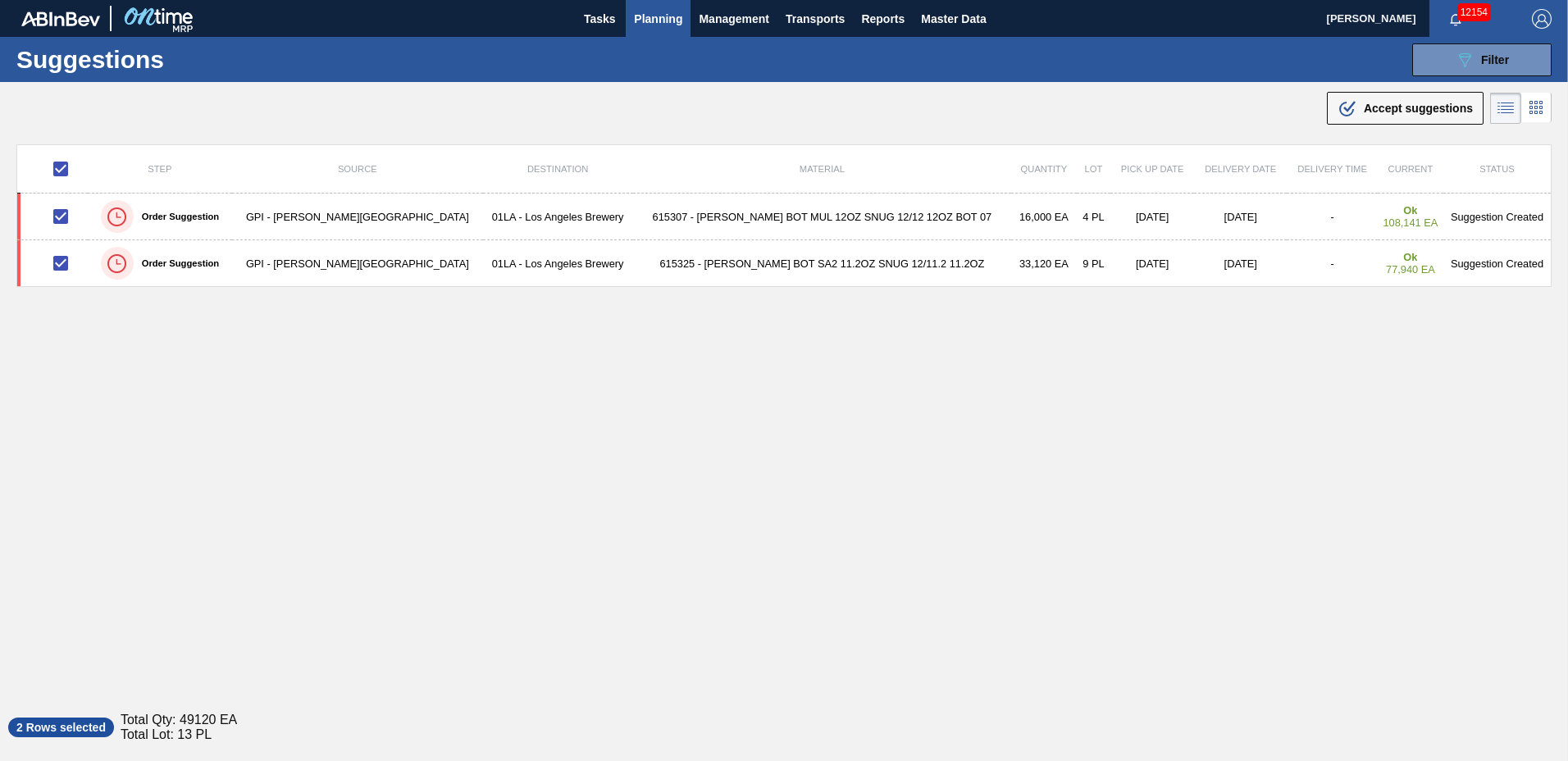
drag, startPoint x: 1404, startPoint y: 103, endPoint x: 1278, endPoint y: 190, distance: 153.1
click at [1402, 107] on span "Accept suggestions" at bounding box center [1418, 108] width 109 height 13
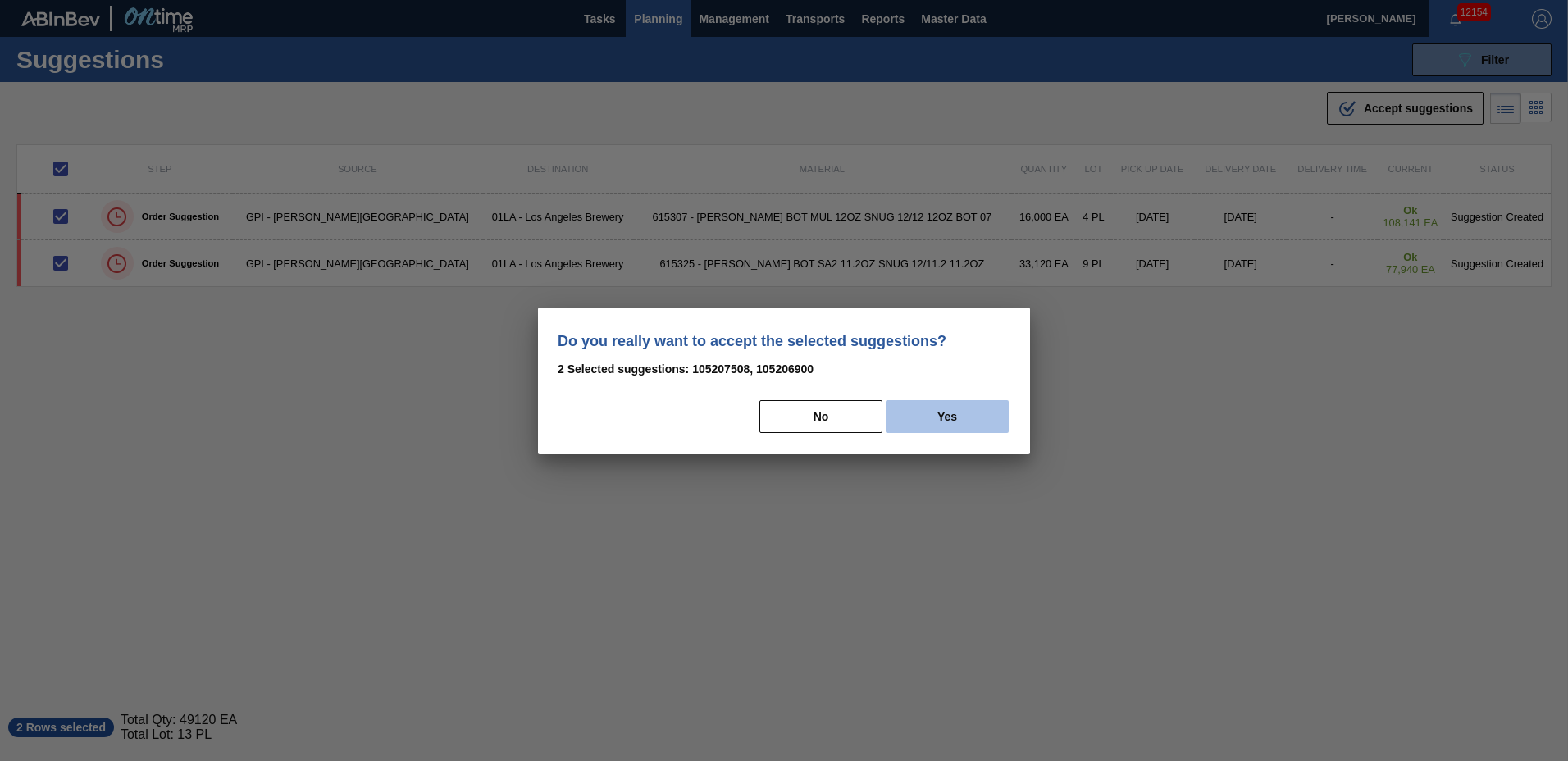
click at [963, 425] on button "Yes" at bounding box center [947, 416] width 123 height 33
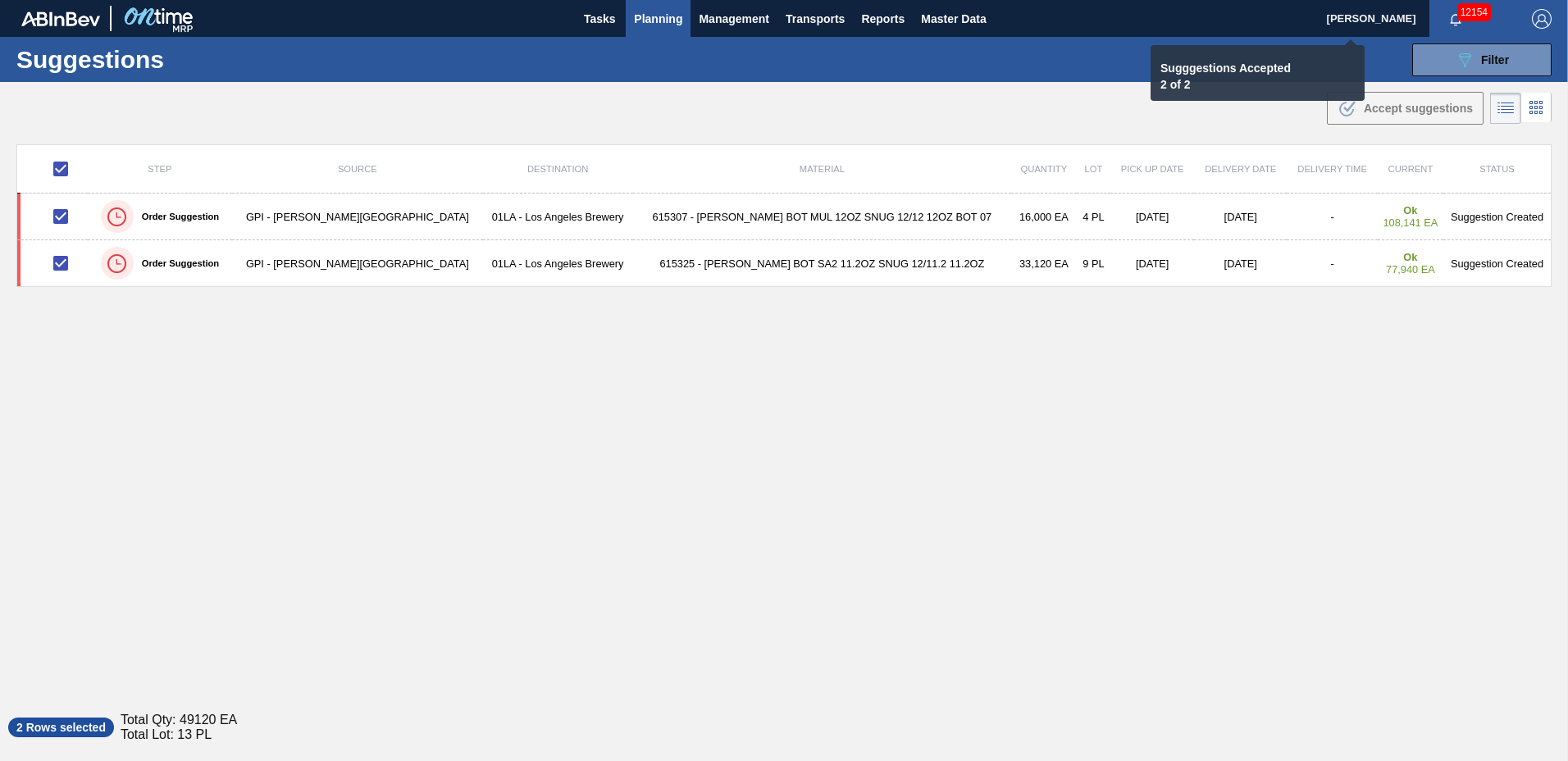
checkbox input "false"
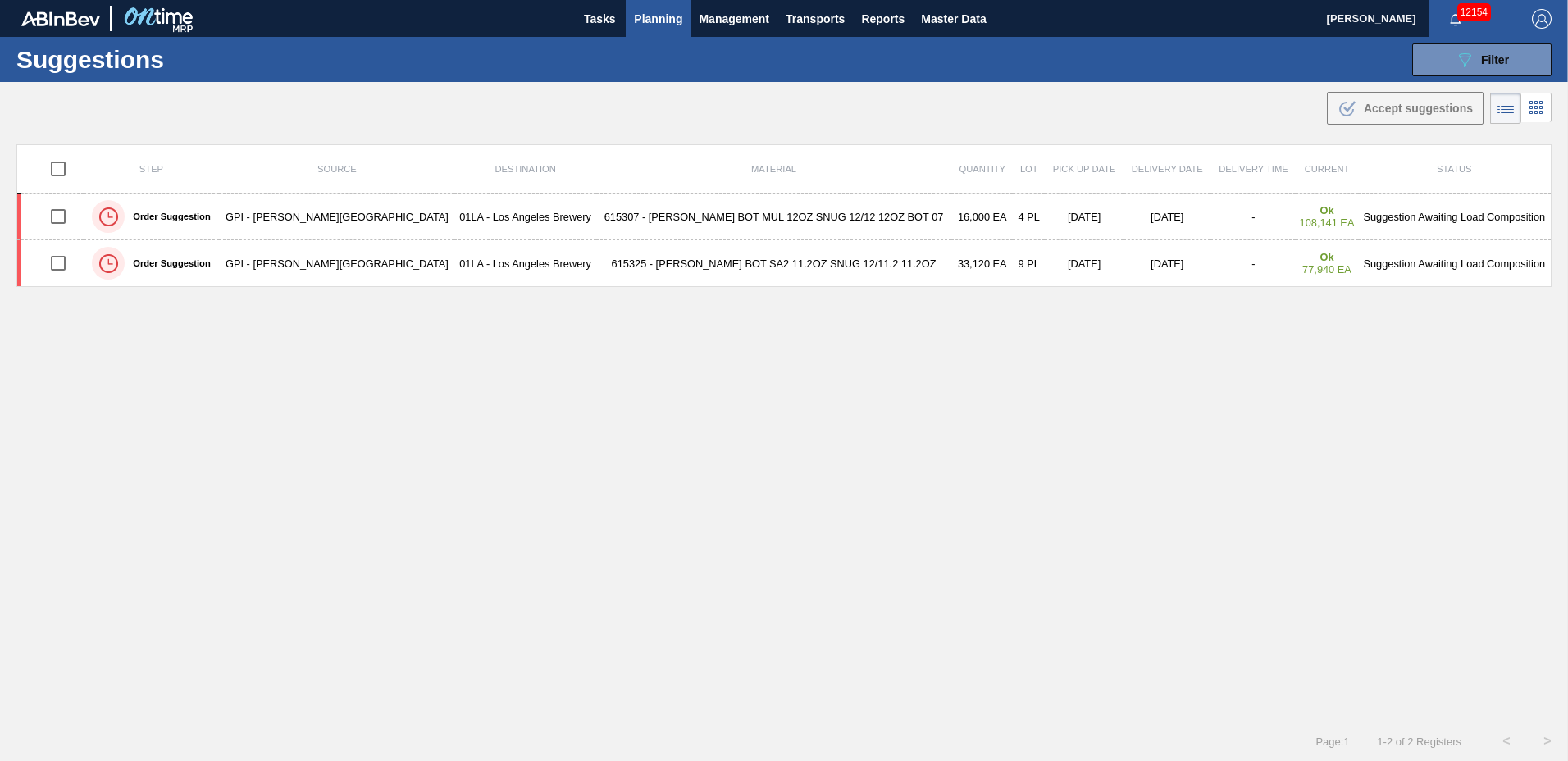
click at [670, 14] on span "Planning" at bounding box center [658, 18] width 49 height 19
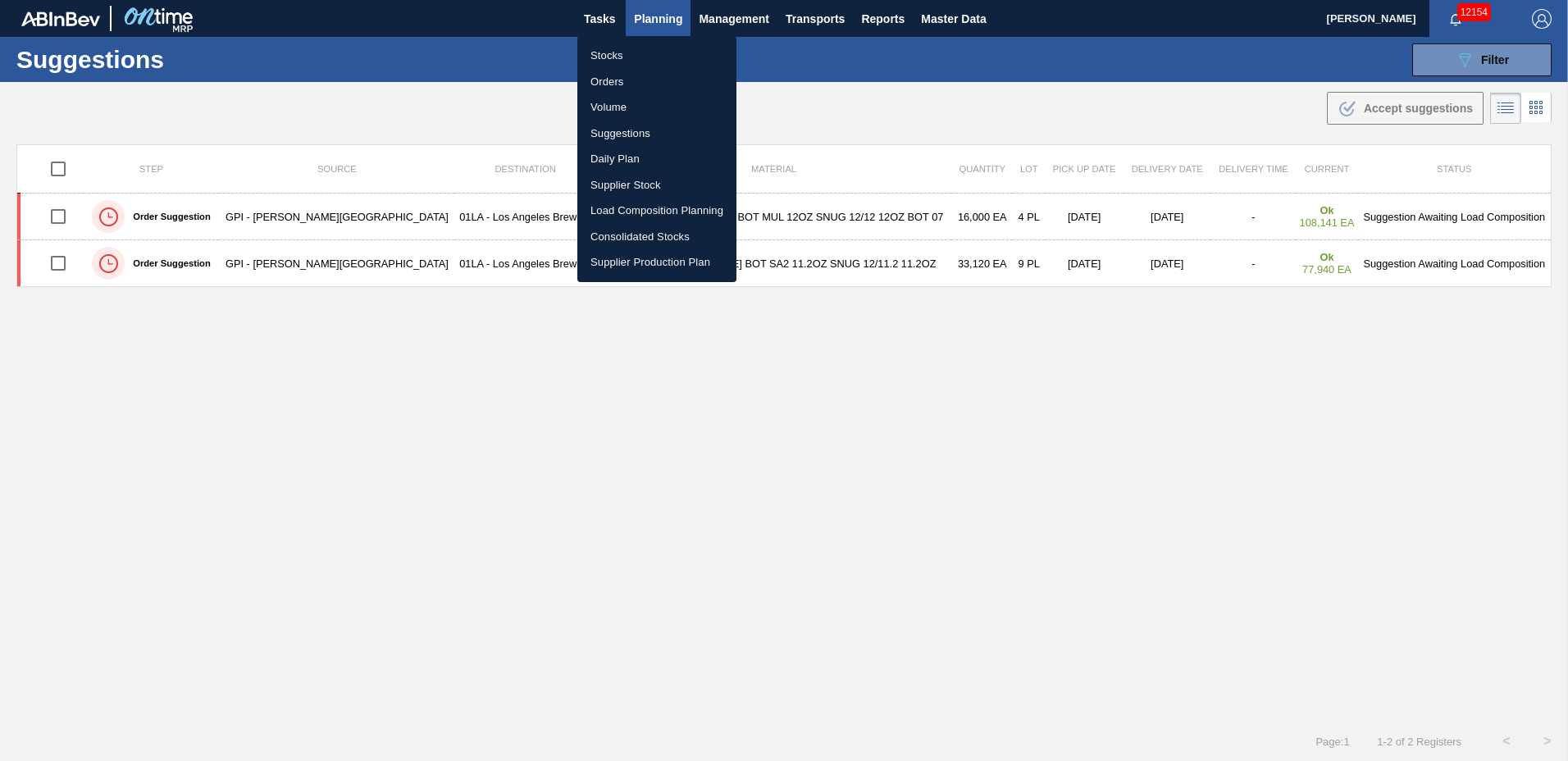
click at [629, 209] on li "Load Composition Planning" at bounding box center [657, 211] width 159 height 26
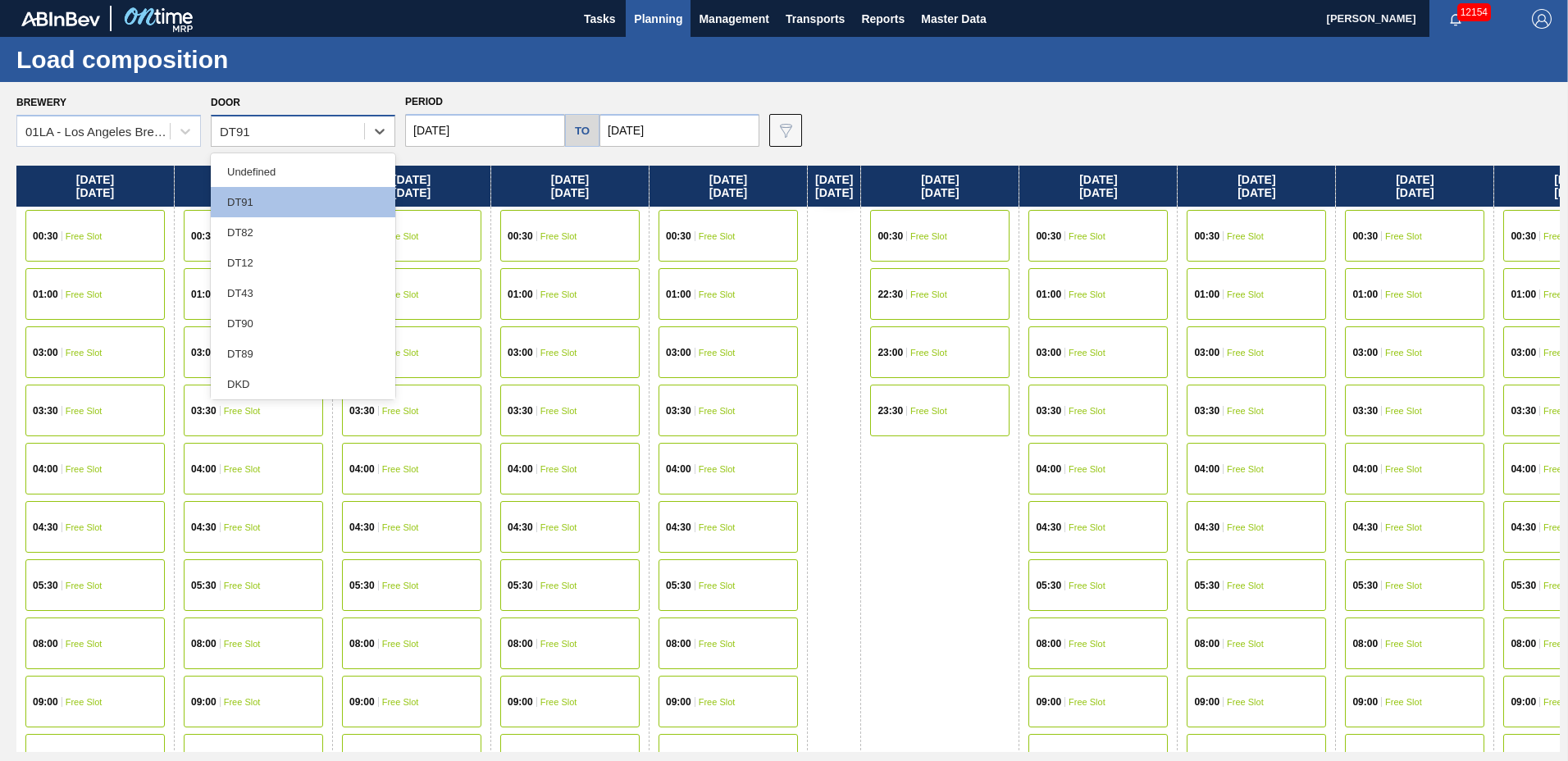
click at [302, 129] on div "DT91" at bounding box center [288, 132] width 153 height 23
click at [273, 300] on div "DT43" at bounding box center [303, 293] width 184 height 30
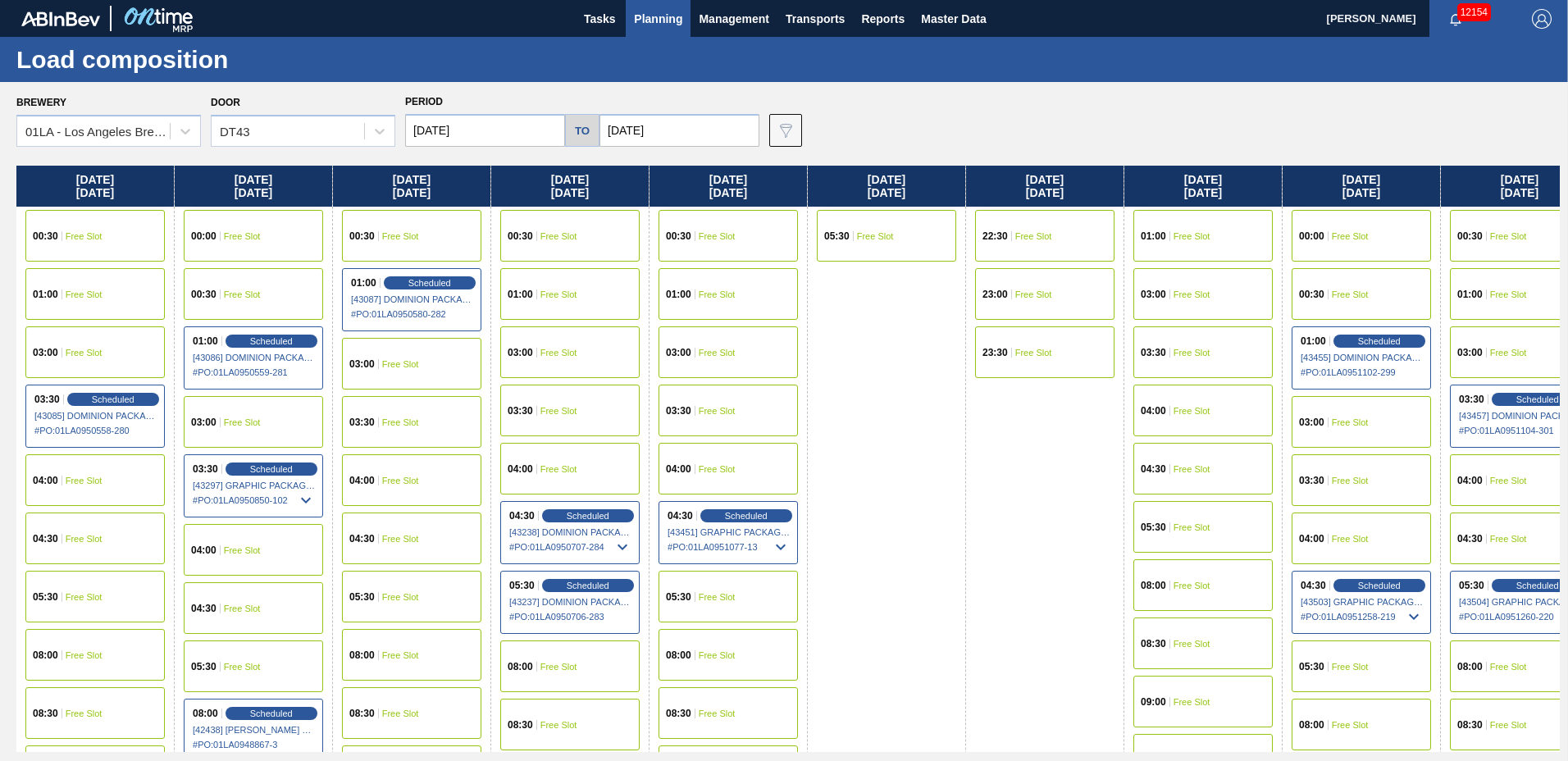
scroll to position [629, 0]
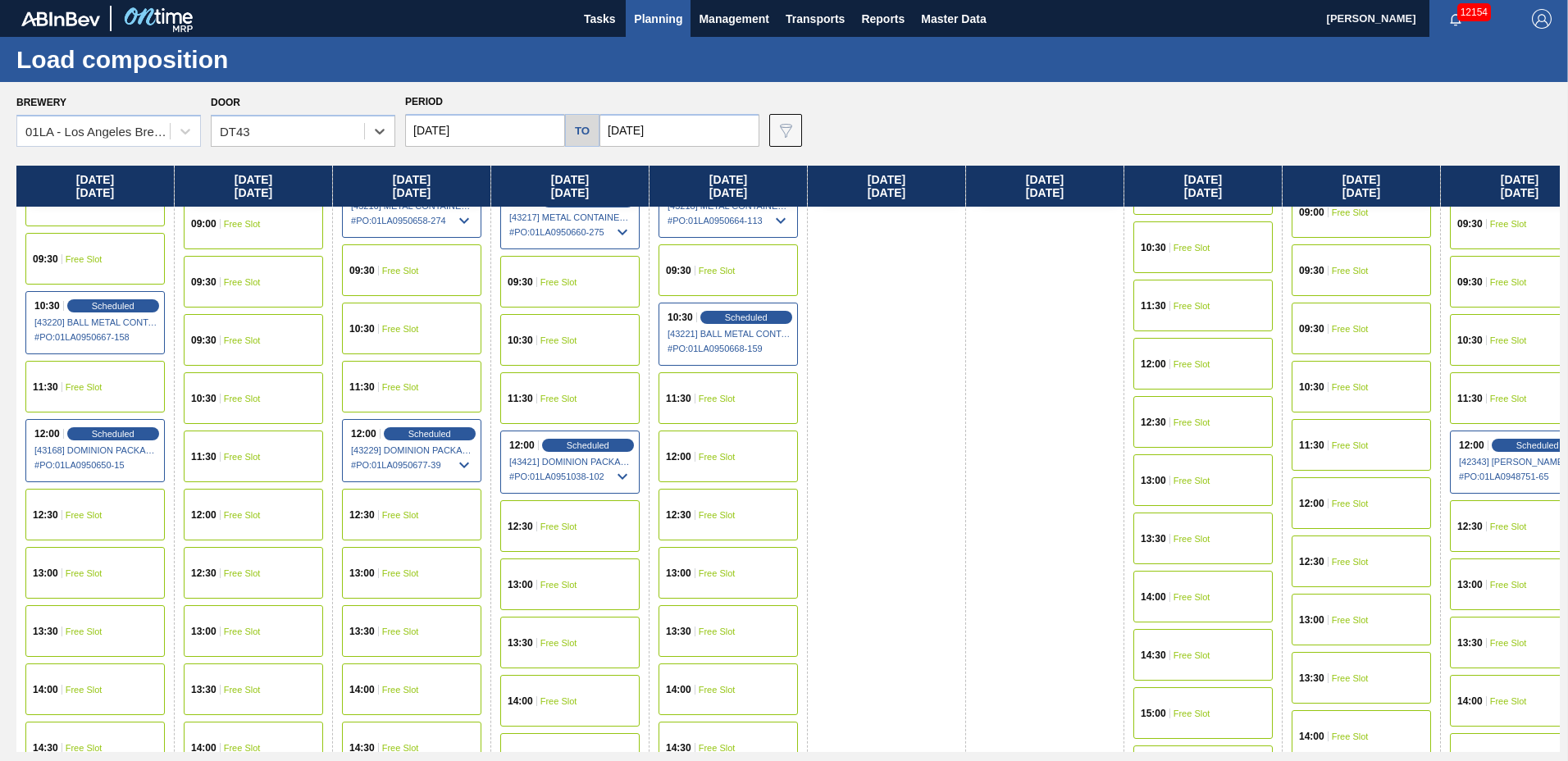
click at [1340, 612] on div "13:00 Free Slot" at bounding box center [1361, 620] width 139 height 52
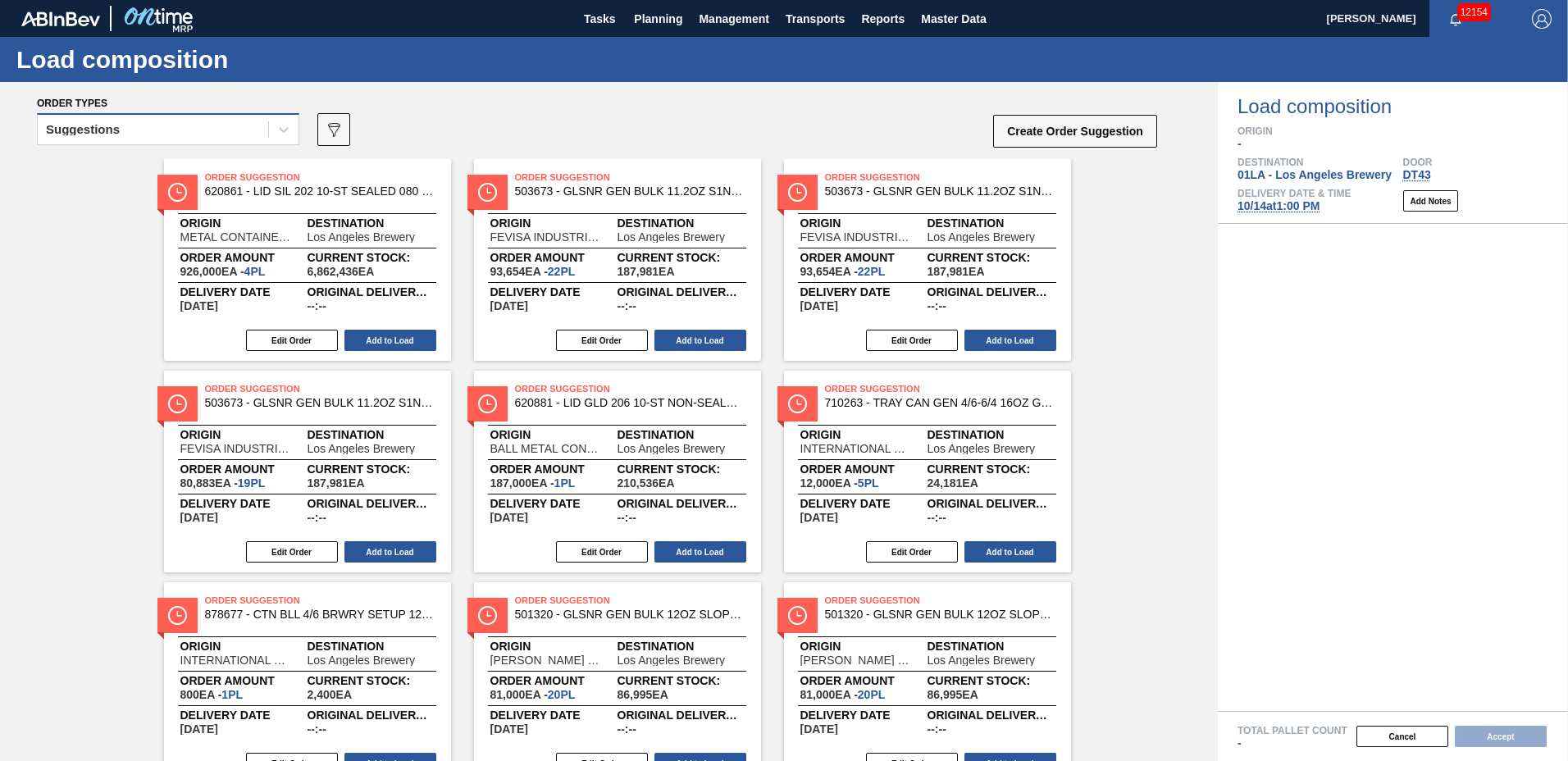
click at [142, 124] on div "Suggestions" at bounding box center [153, 130] width 231 height 23
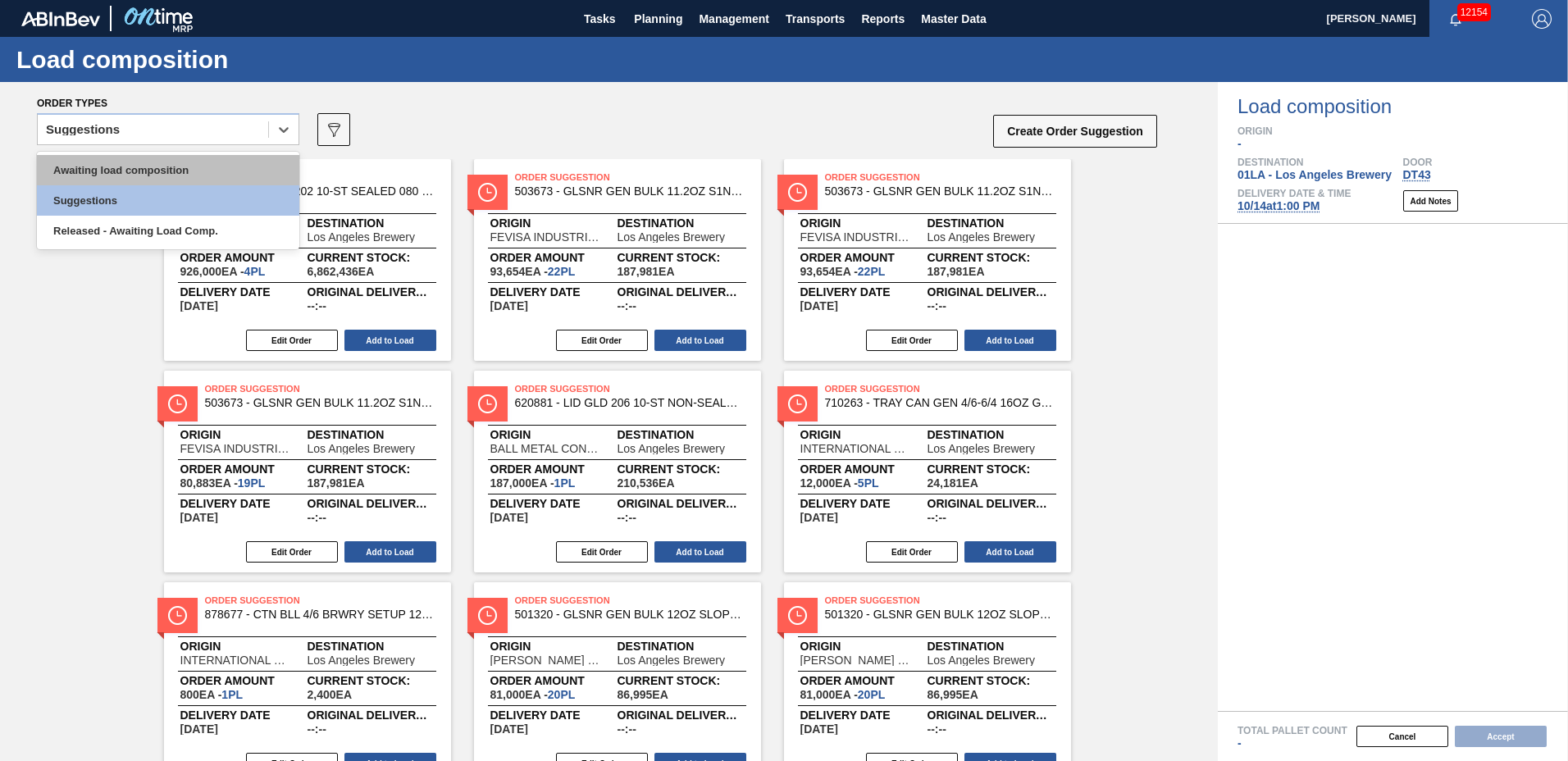
click at [143, 157] on div "Awaiting load composition" at bounding box center [168, 170] width 262 height 30
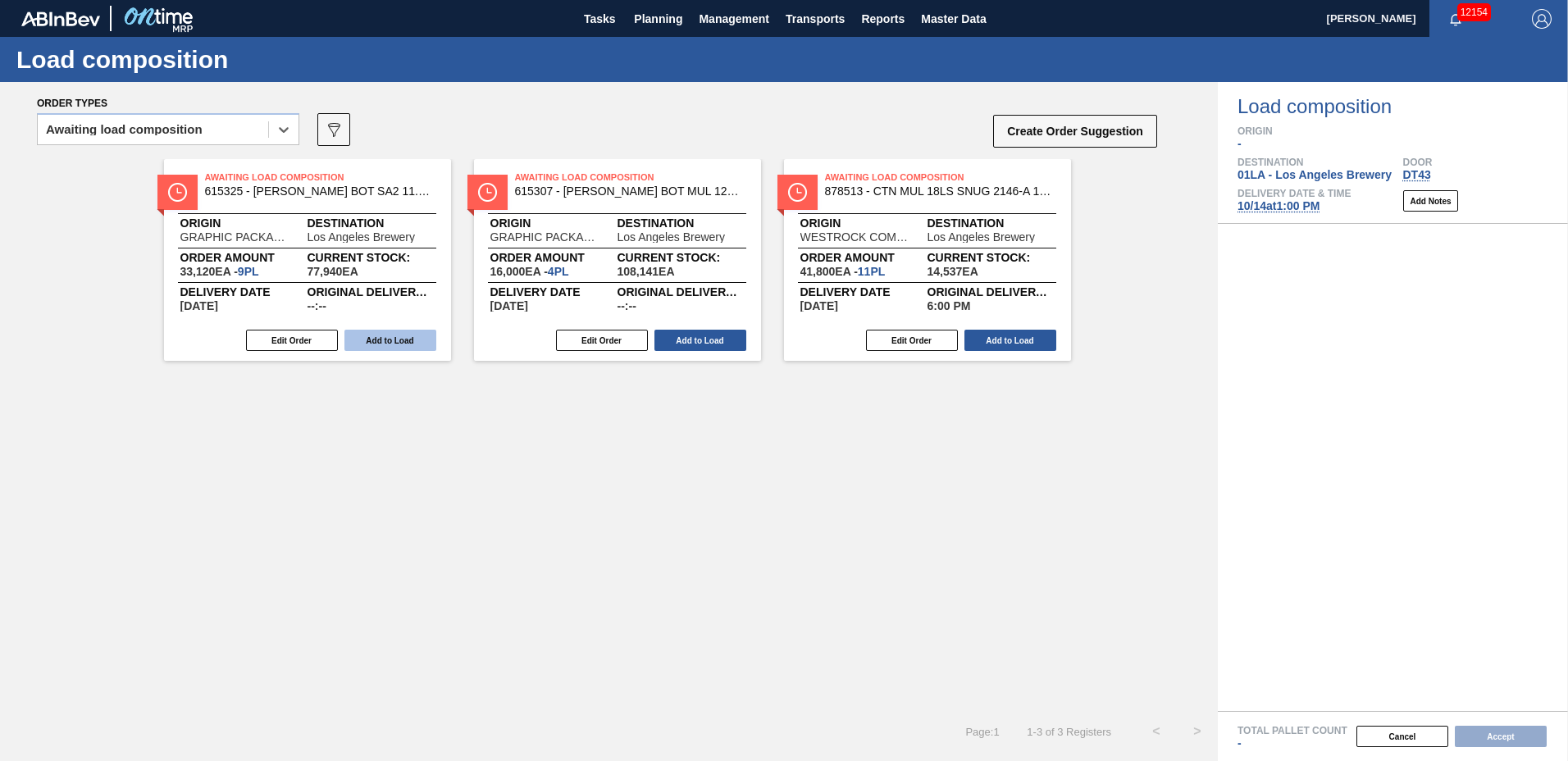
click at [411, 340] on button "Add to Load" at bounding box center [391, 340] width 92 height 21
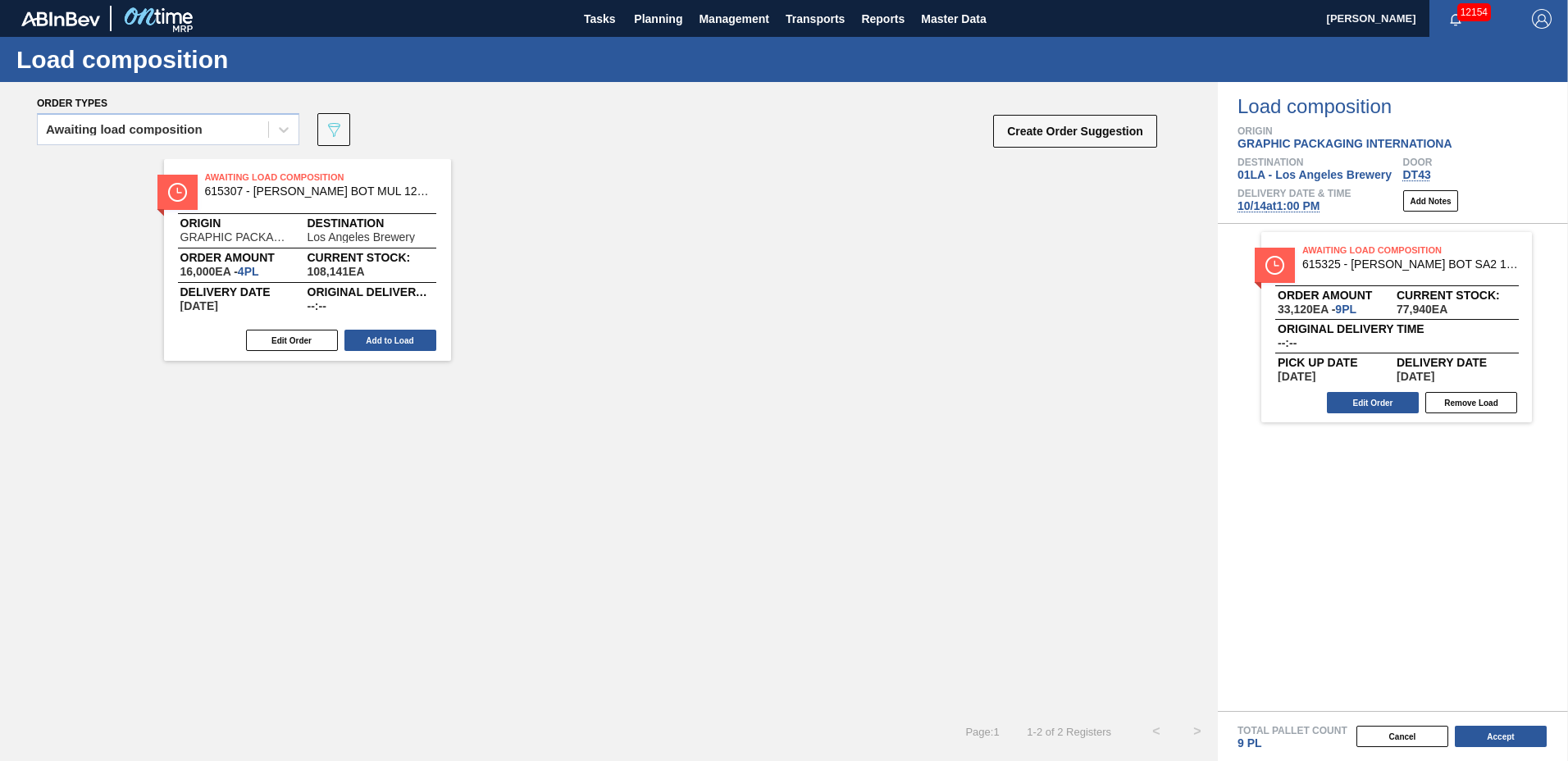
drag, startPoint x: 418, startPoint y: 333, endPoint x: 408, endPoint y: 351, distance: 20.6
click at [418, 333] on button "Add to Load" at bounding box center [391, 340] width 92 height 21
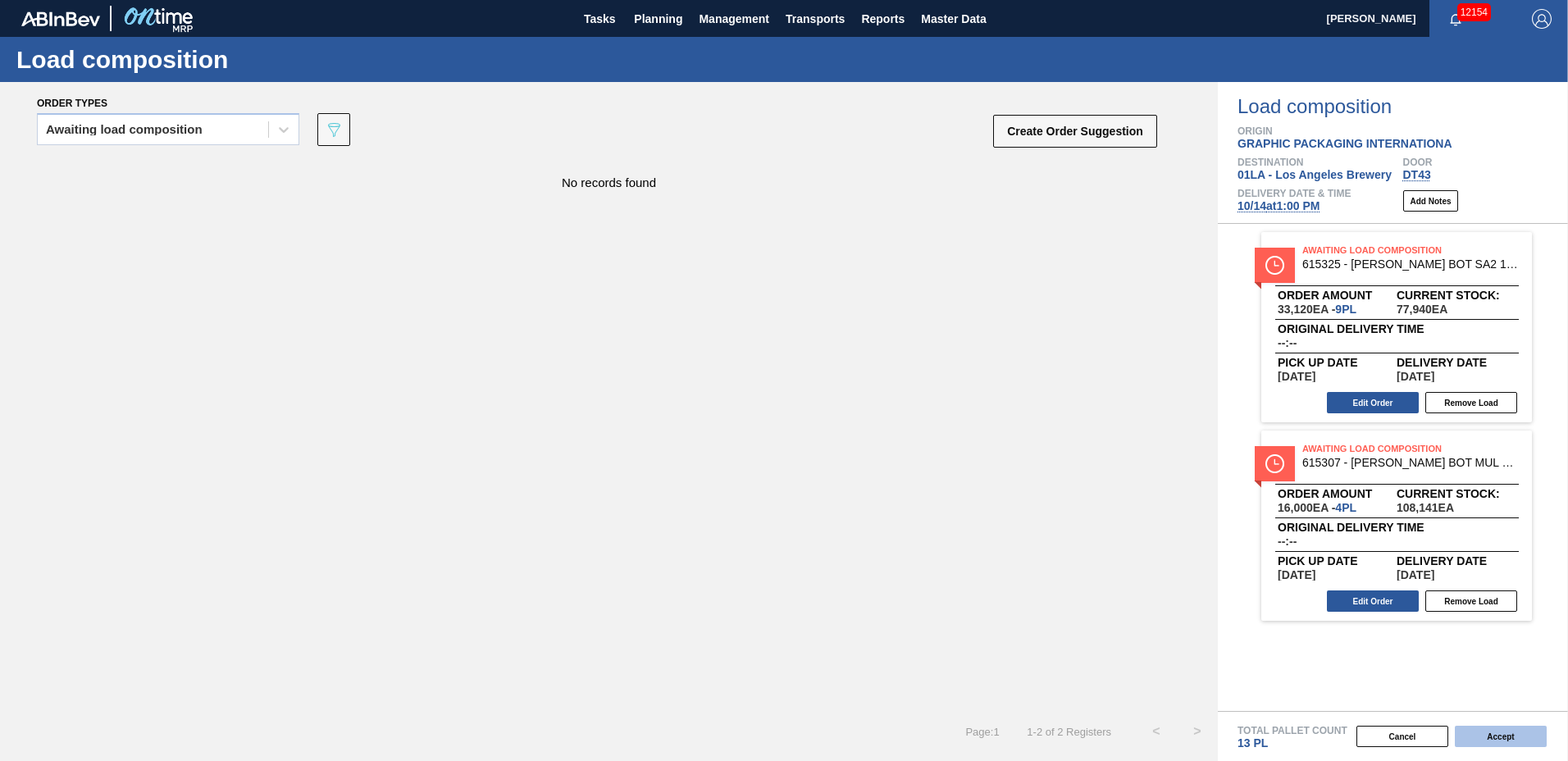
click at [1478, 738] on button "Accept" at bounding box center [1501, 736] width 92 height 21
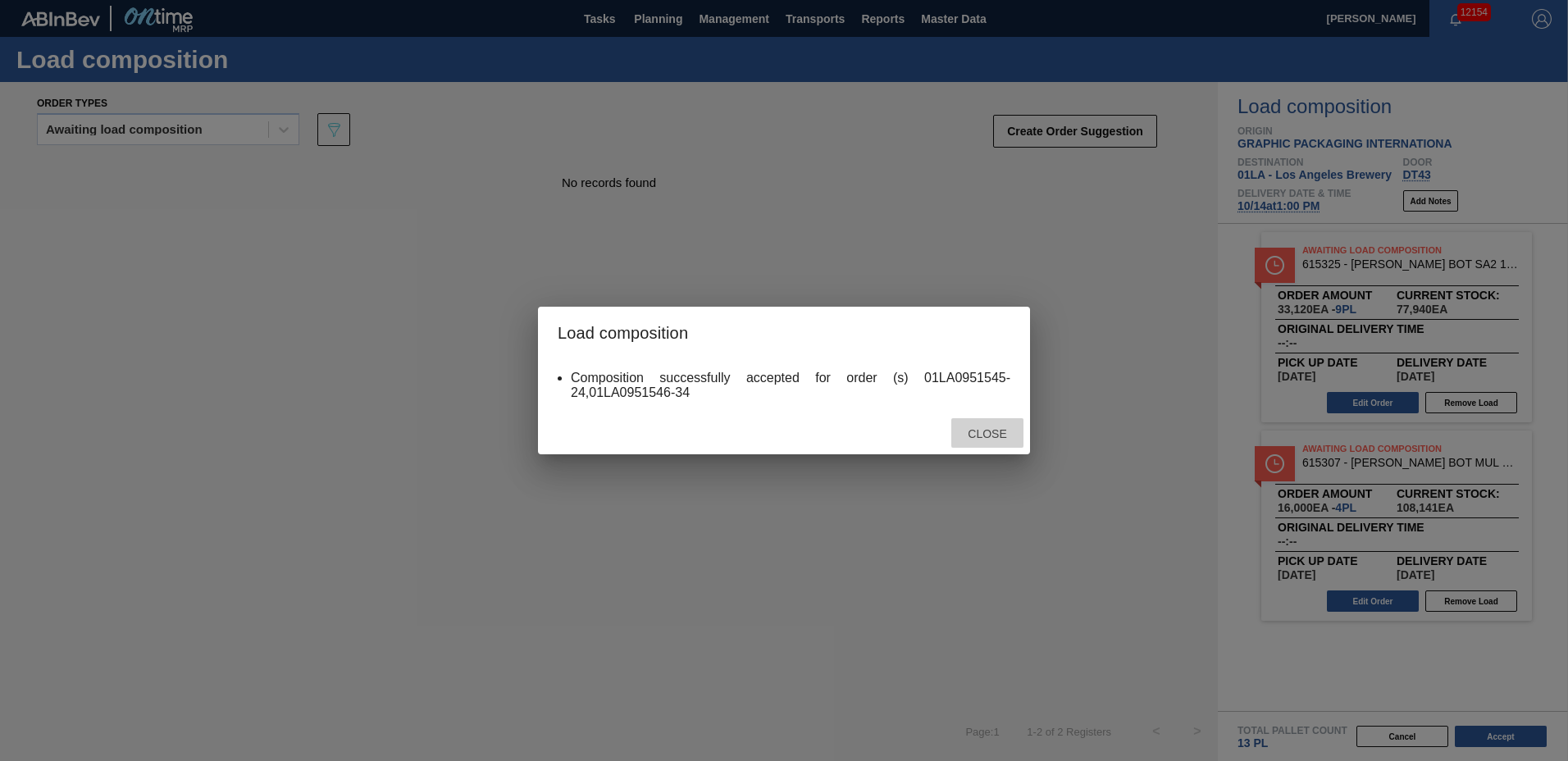
click at [1008, 443] on div "Close" at bounding box center [987, 434] width 72 height 30
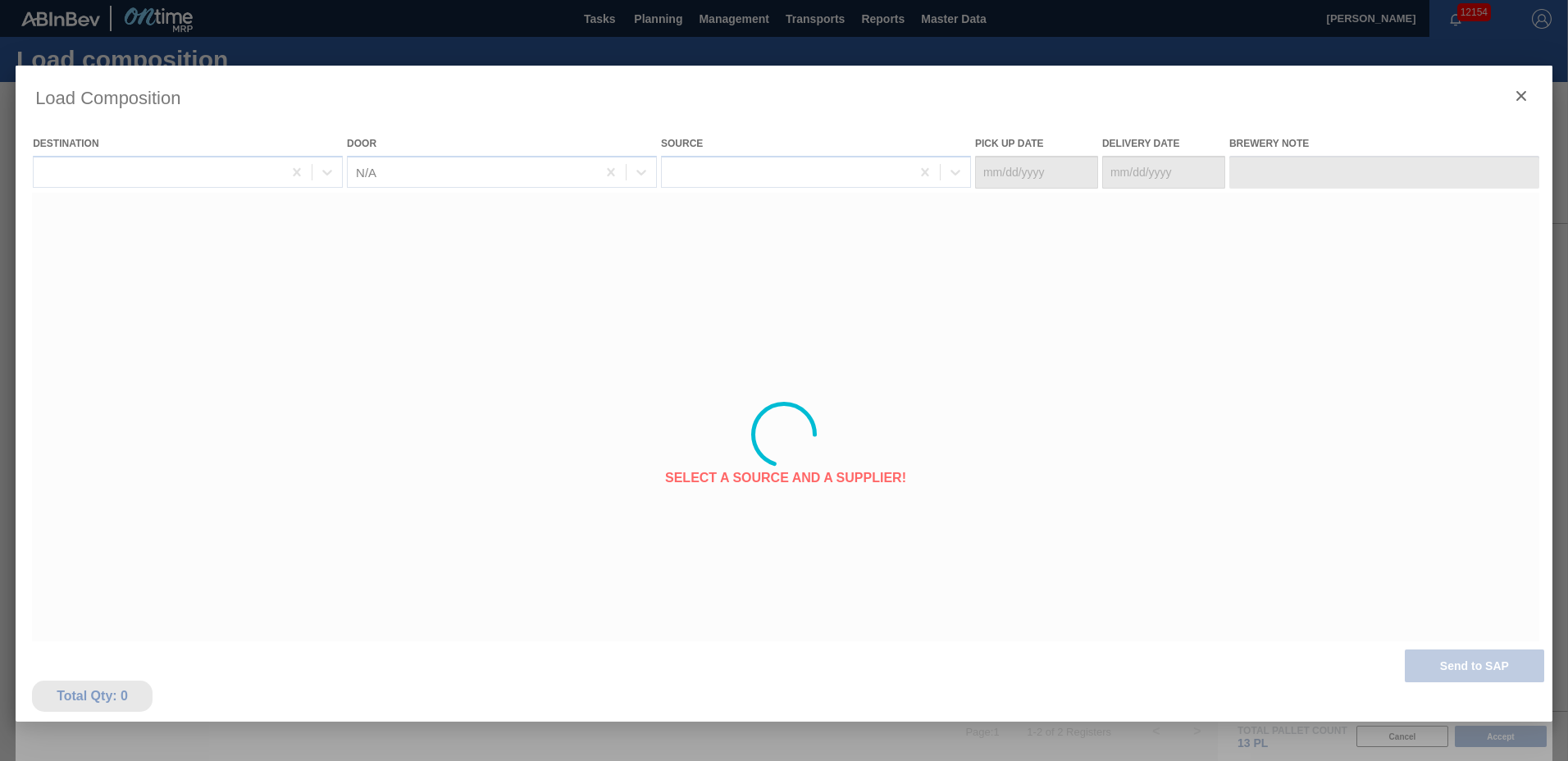
type Date "[DATE]"
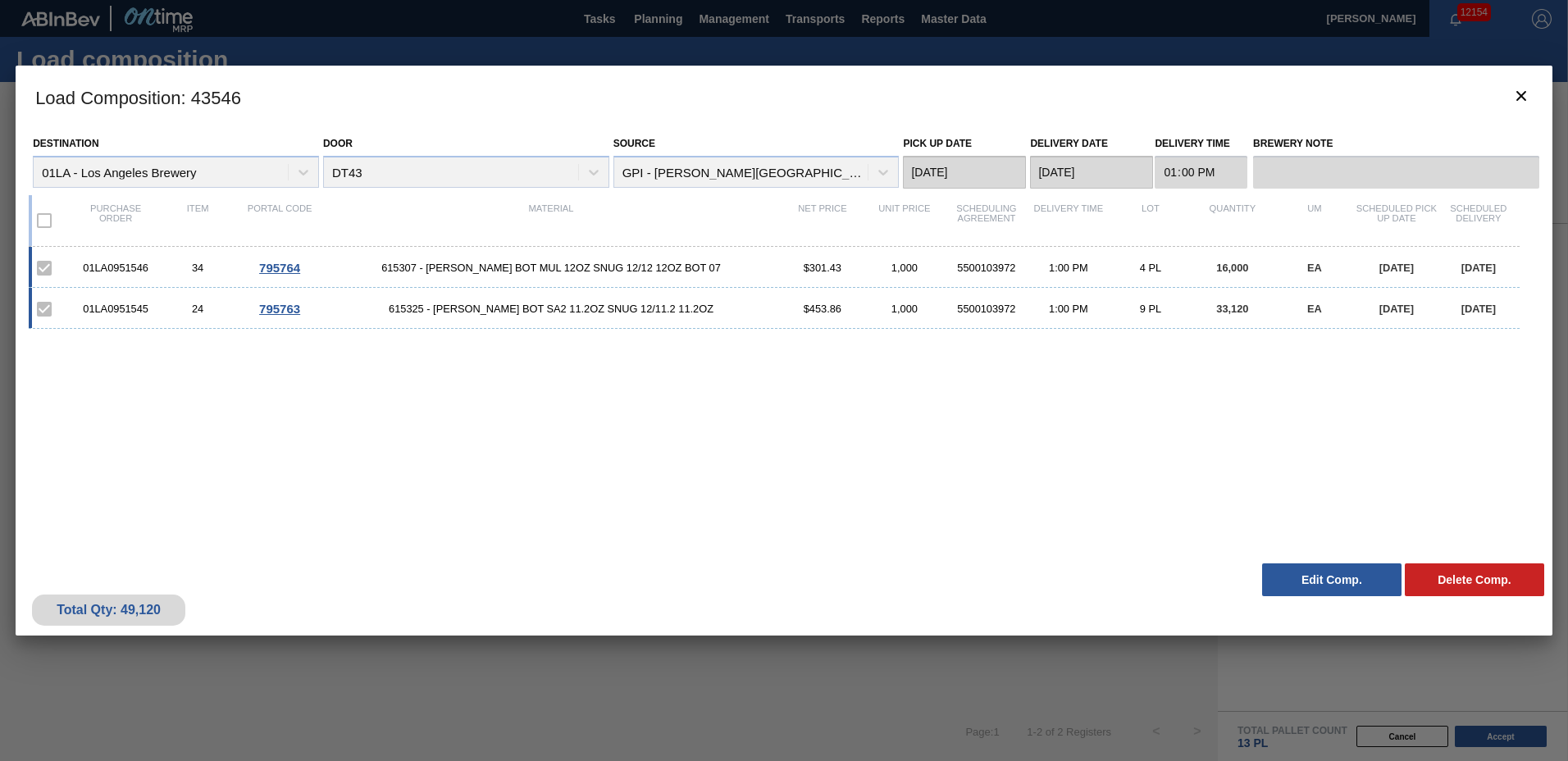
drag, startPoint x: 1332, startPoint y: 568, endPoint x: 1290, endPoint y: 593, distance: 48.9
click at [1332, 569] on button "Edit Comp." at bounding box center [1332, 580] width 139 height 33
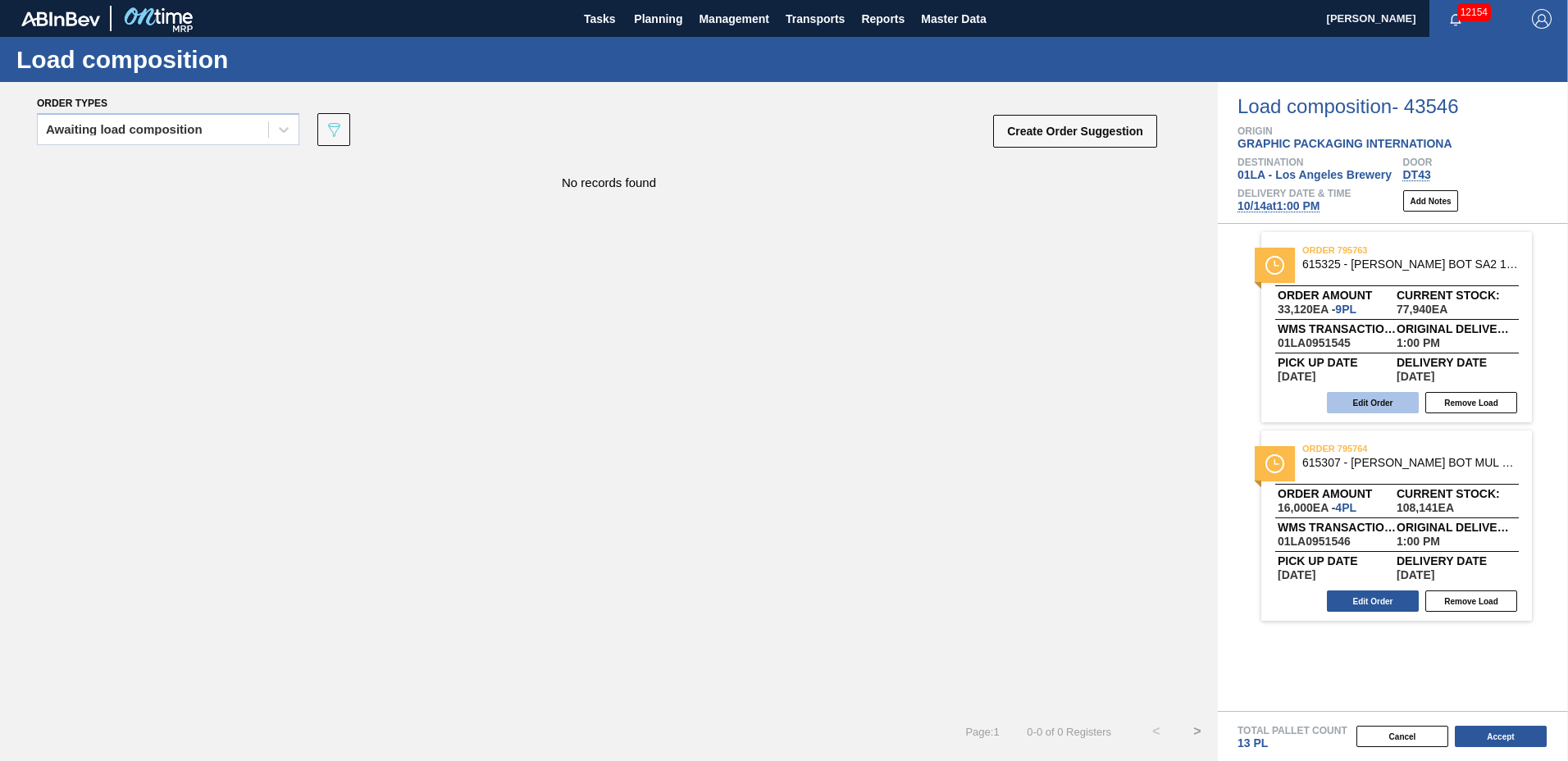
click at [1397, 401] on button "Edit Order" at bounding box center [1373, 402] width 92 height 21
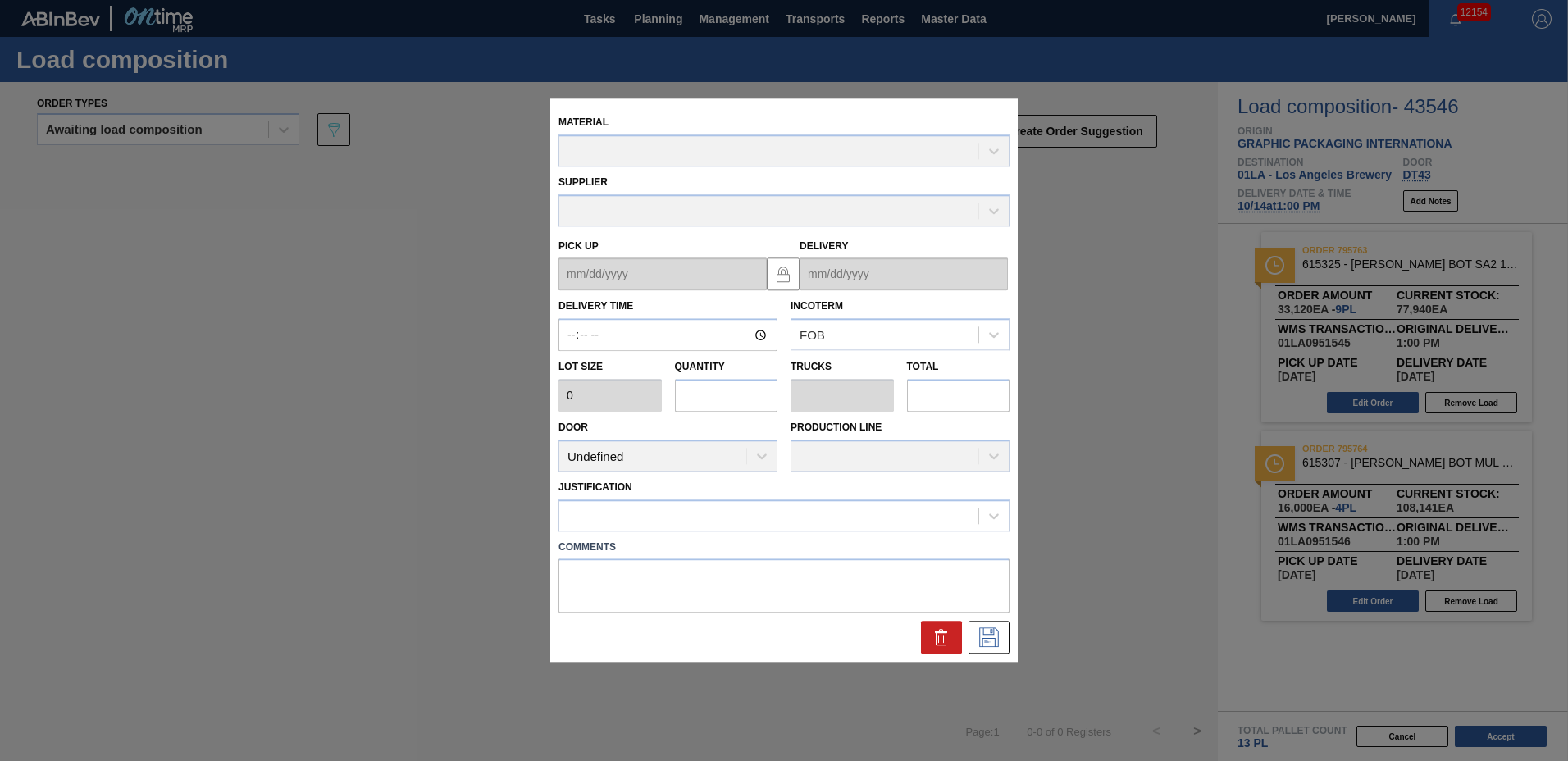
type input "13:00:00"
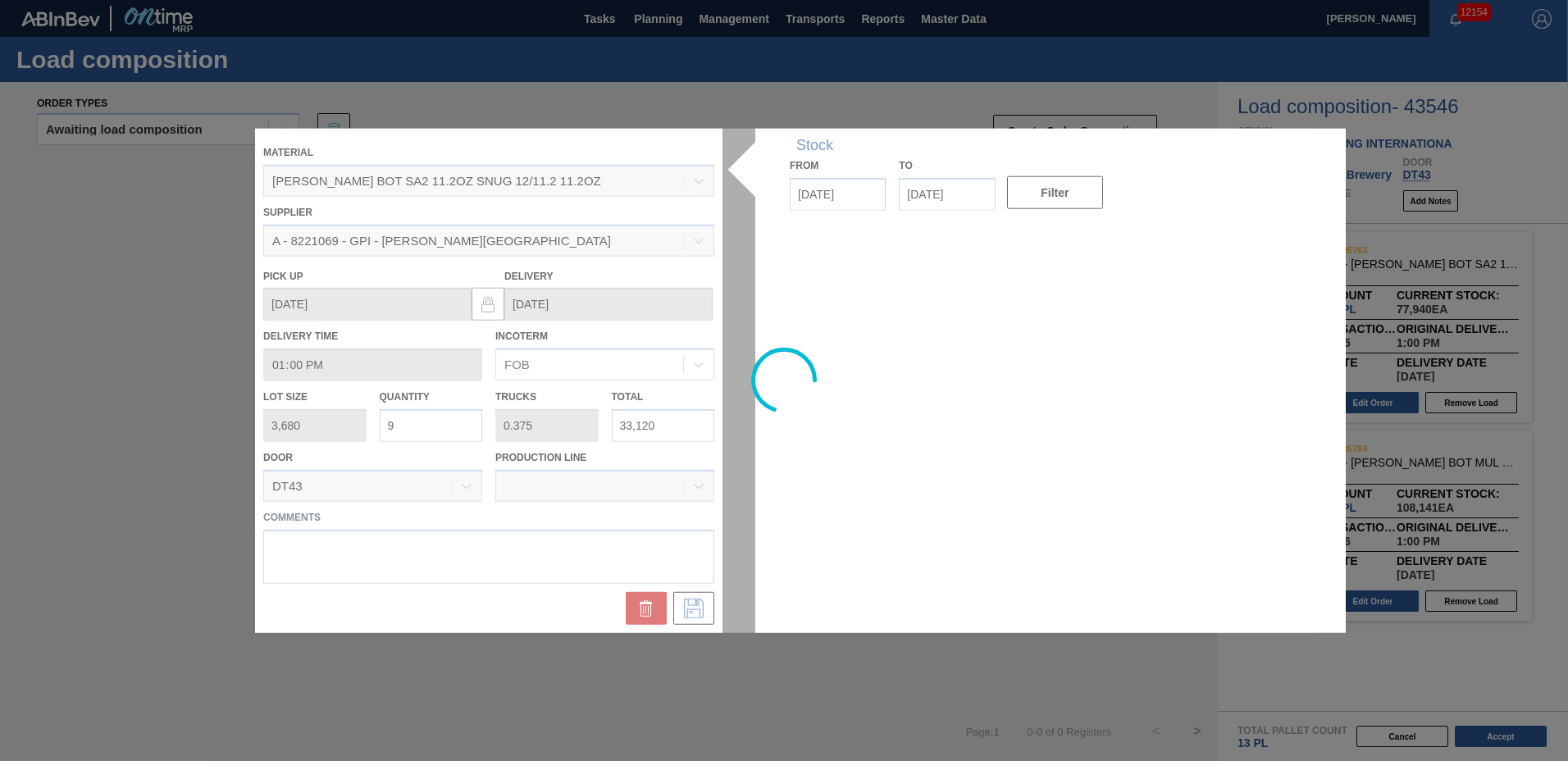
click at [419, 426] on div at bounding box center [783, 381] width 1057 height 504
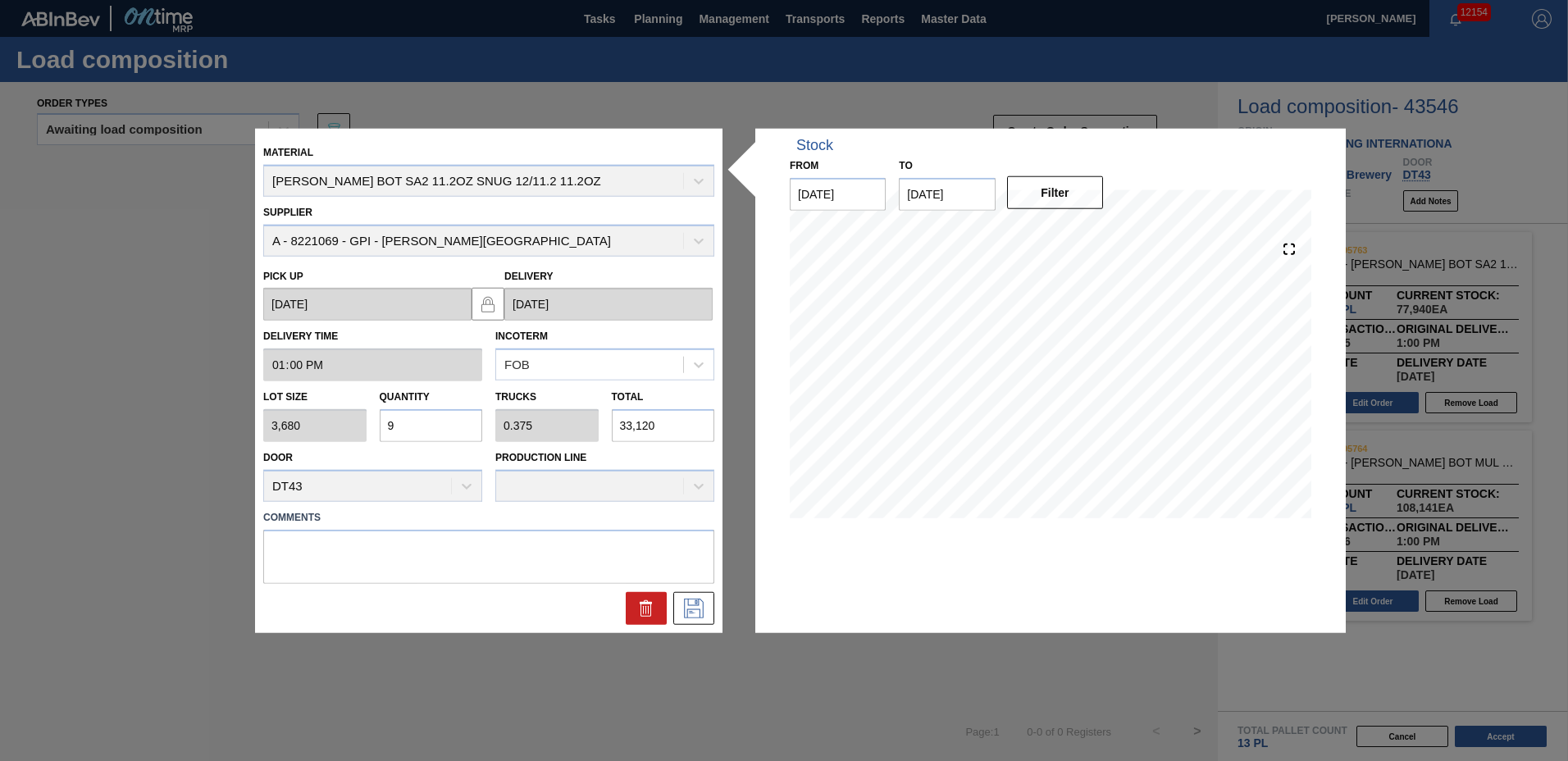
click at [419, 426] on input "9" at bounding box center [431, 425] width 103 height 33
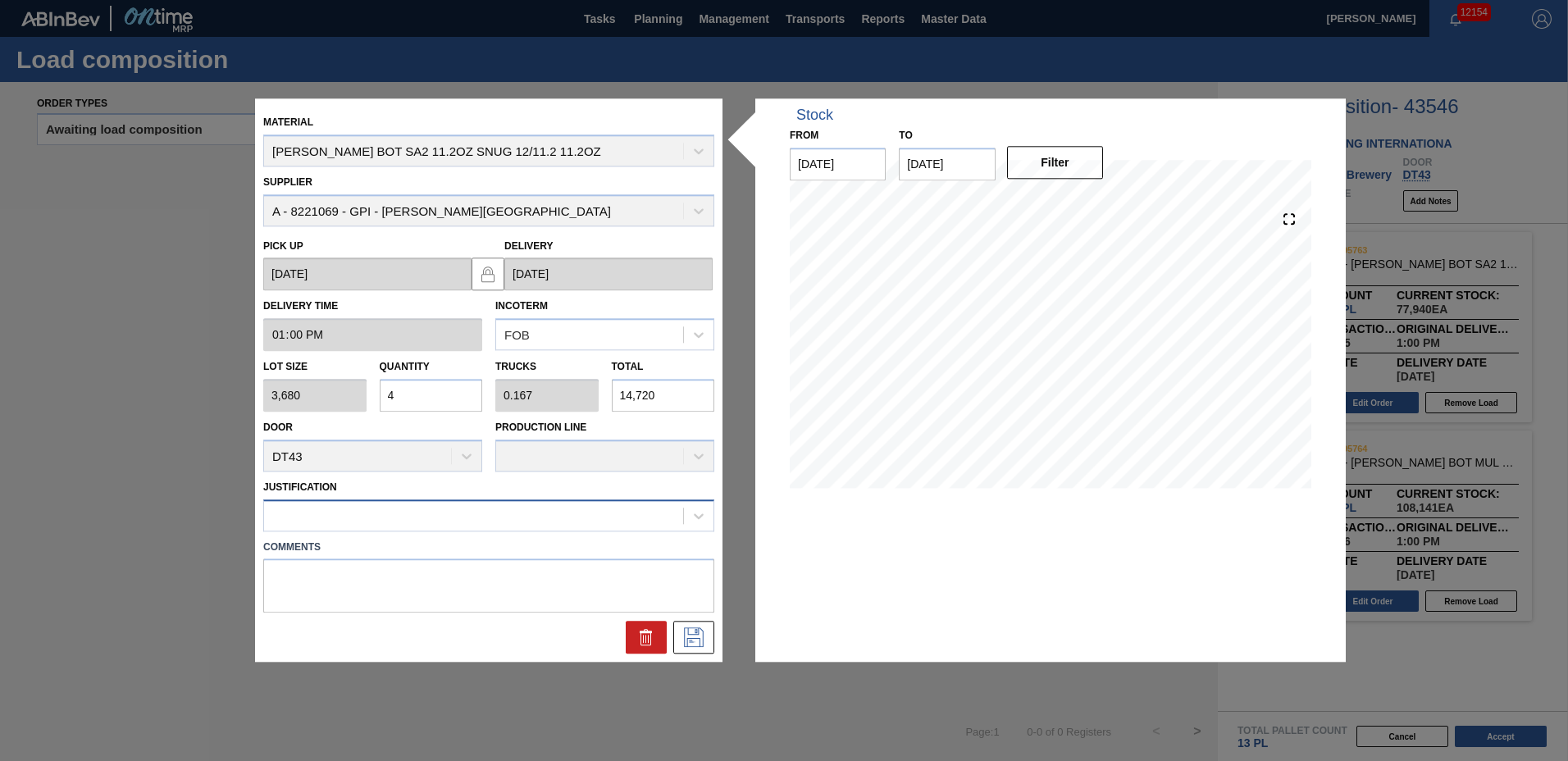
click at [385, 512] on div at bounding box center [474, 515] width 419 height 23
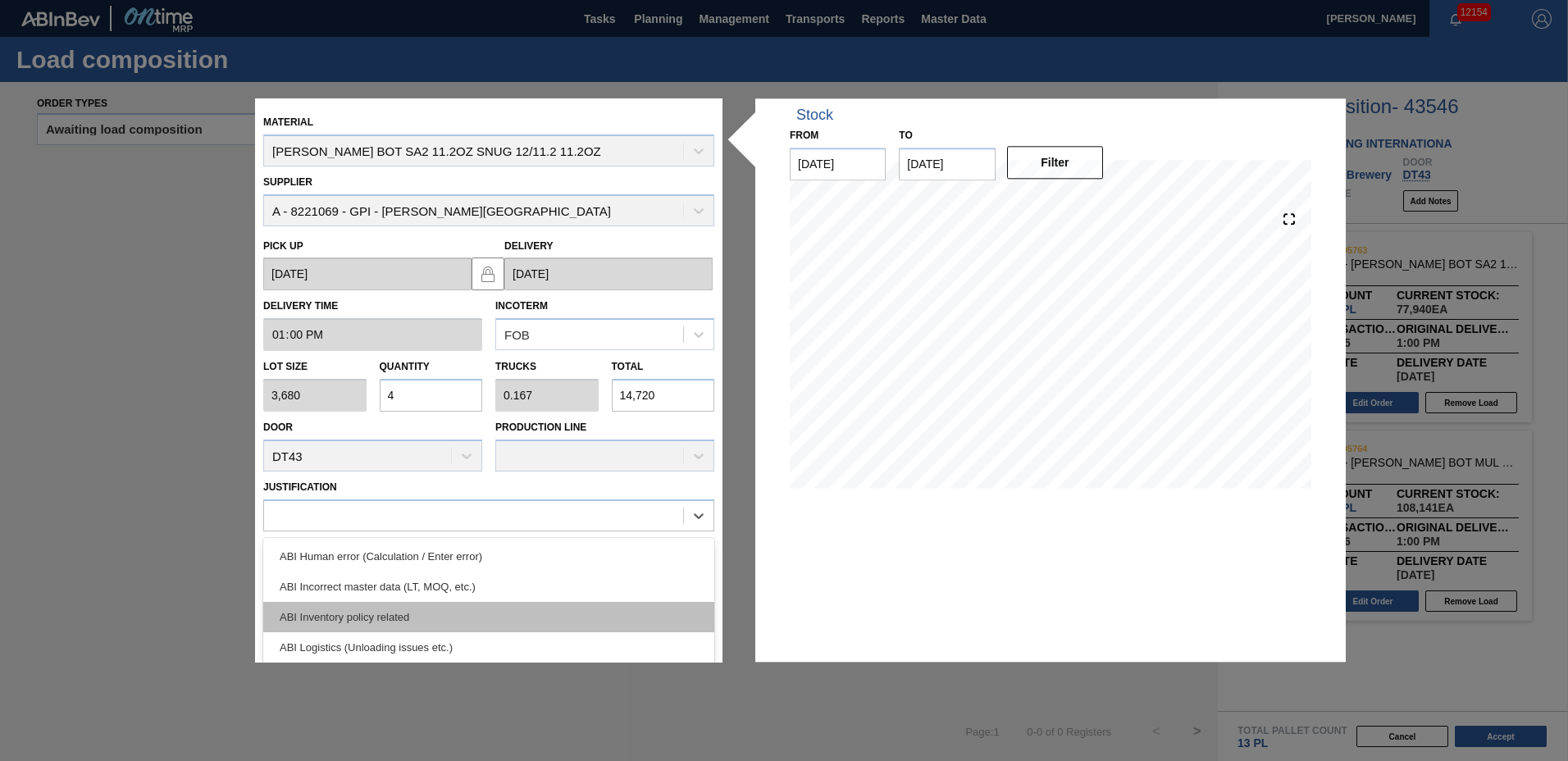
click at [362, 616] on div "ABI Inventory policy related" at bounding box center [489, 618] width 451 height 30
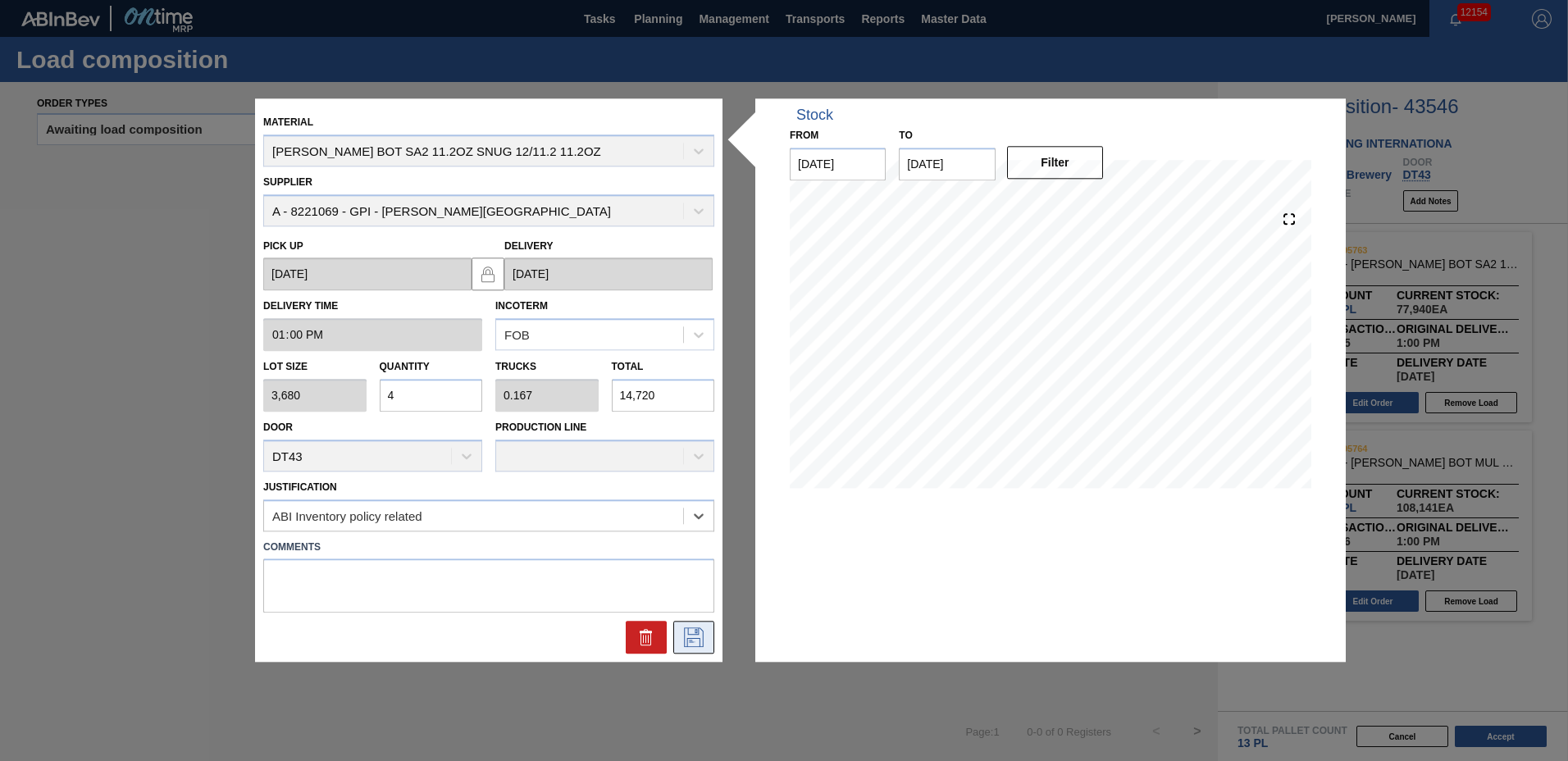
click at [687, 637] on icon at bounding box center [693, 638] width 26 height 19
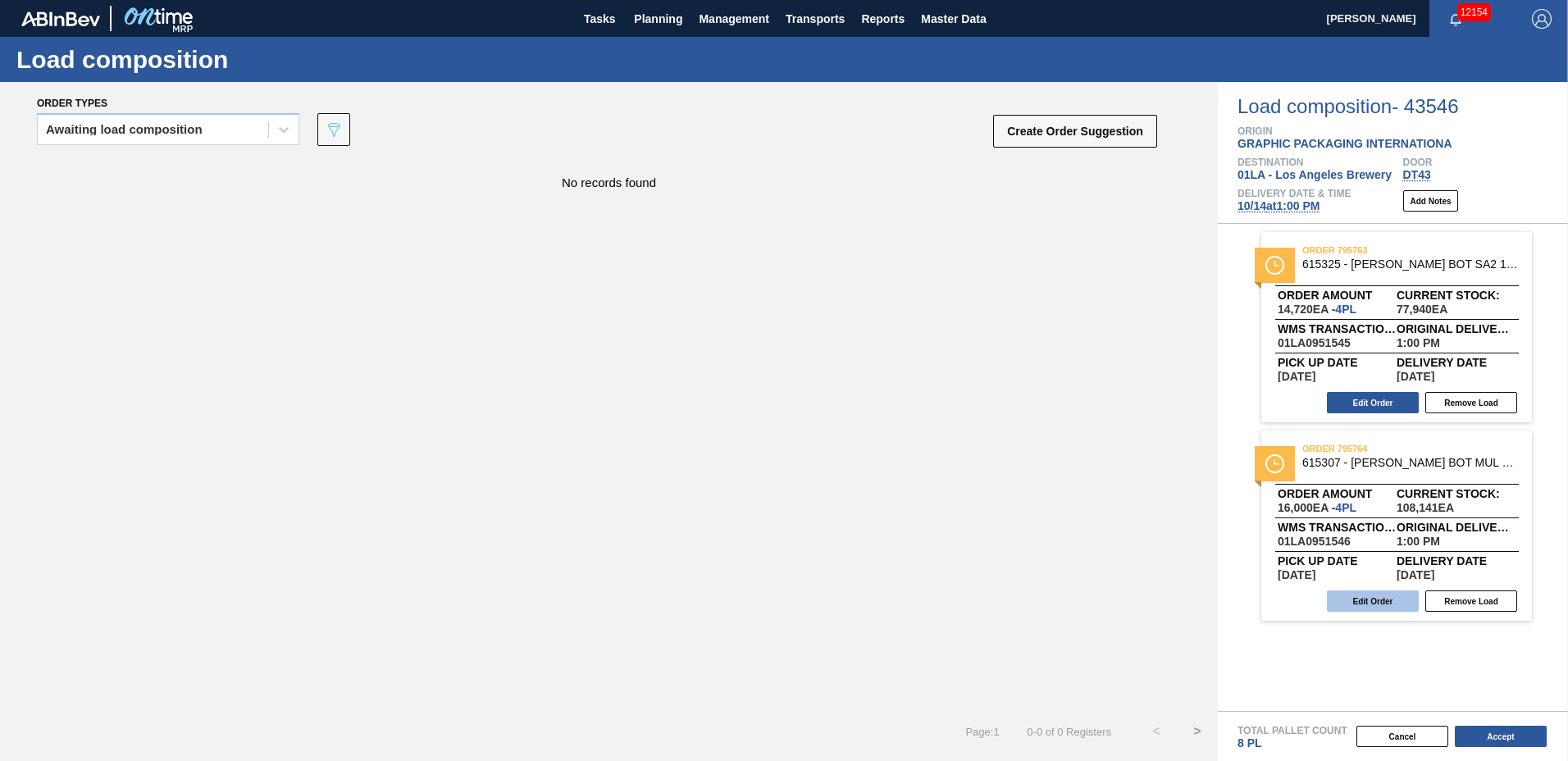
click at [1381, 598] on button "Edit Order" at bounding box center [1373, 601] width 92 height 21
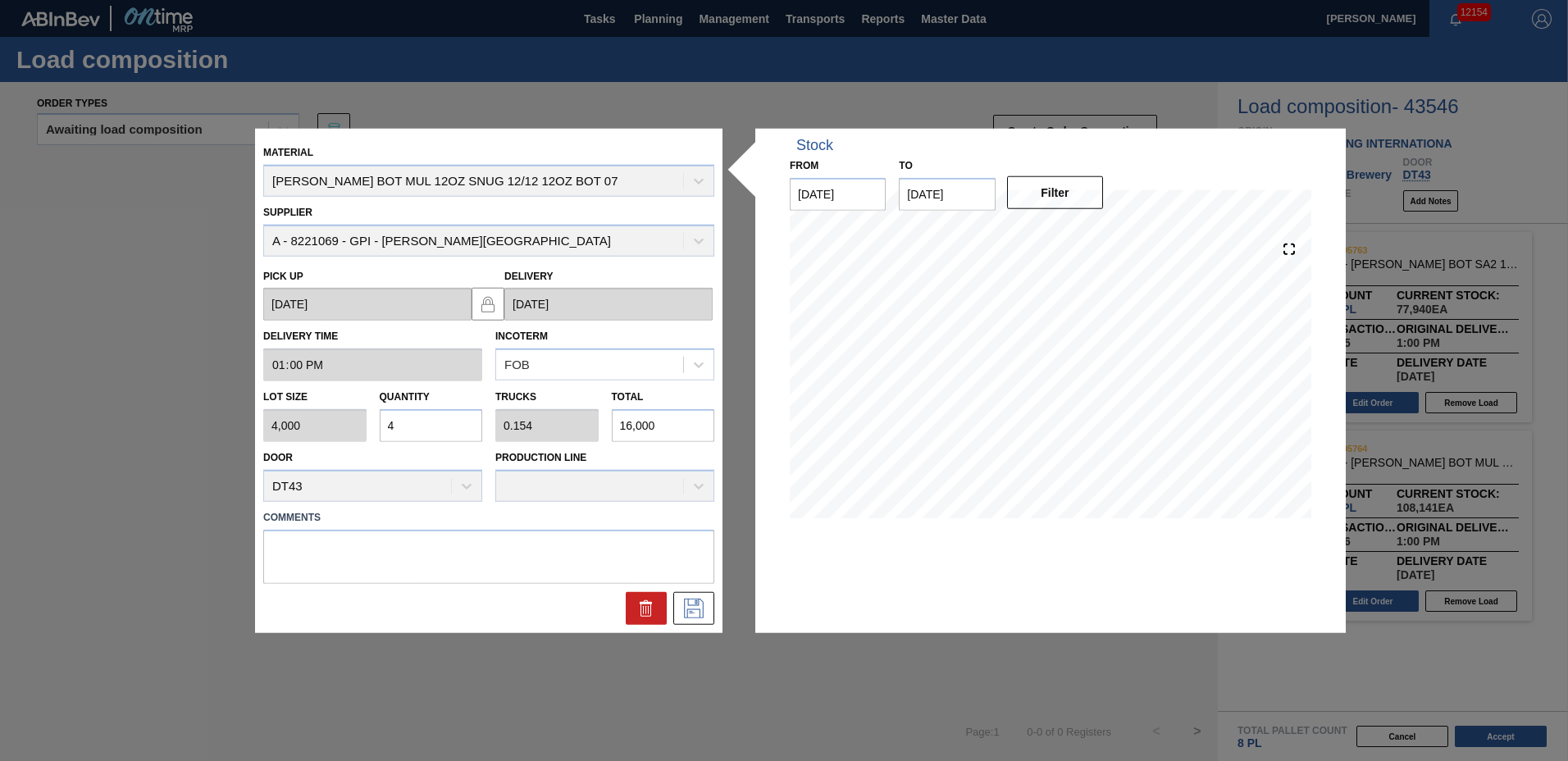
click at [445, 425] on input "4" at bounding box center [431, 425] width 103 height 33
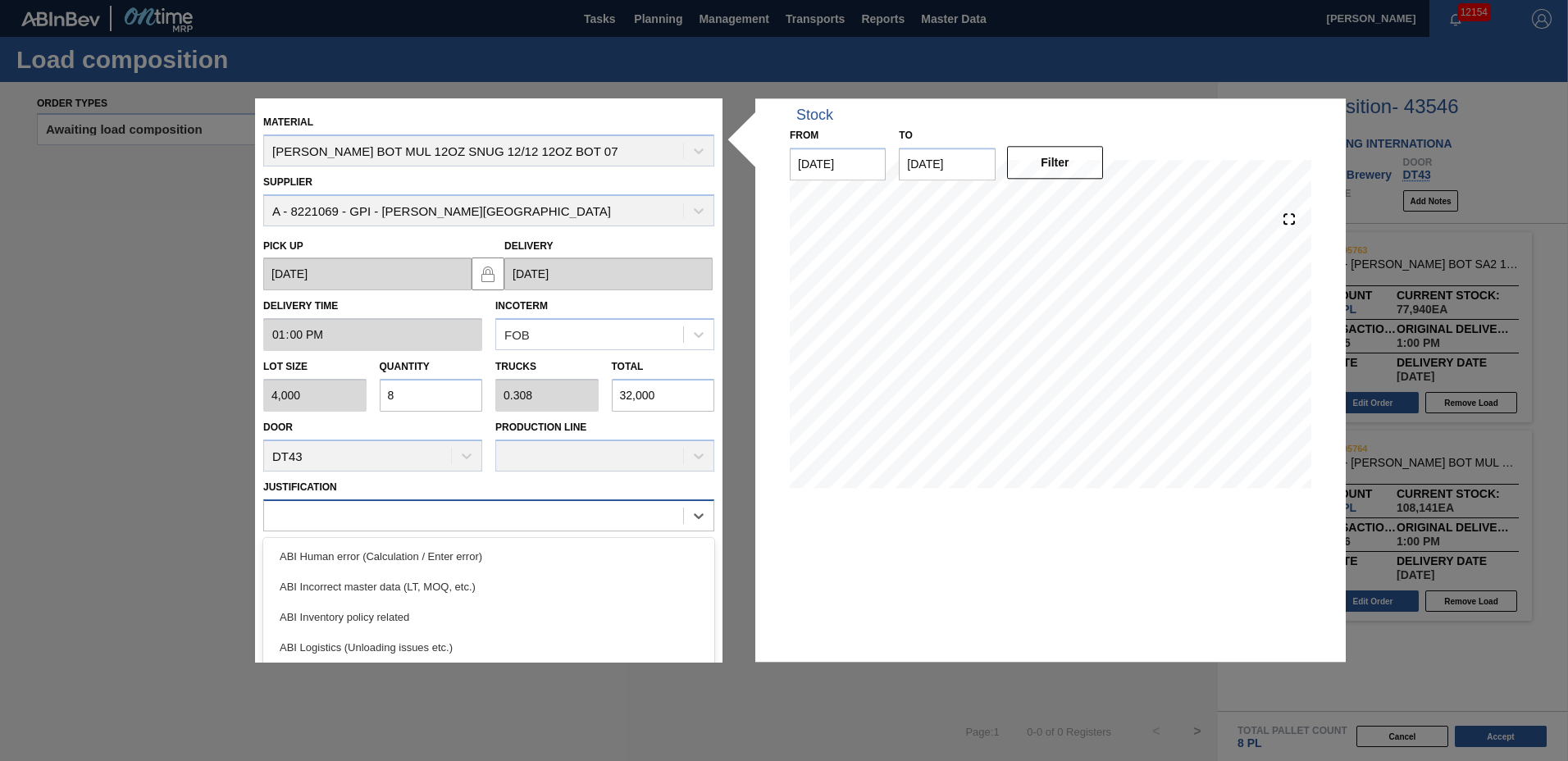
click at [355, 522] on div at bounding box center [474, 515] width 419 height 23
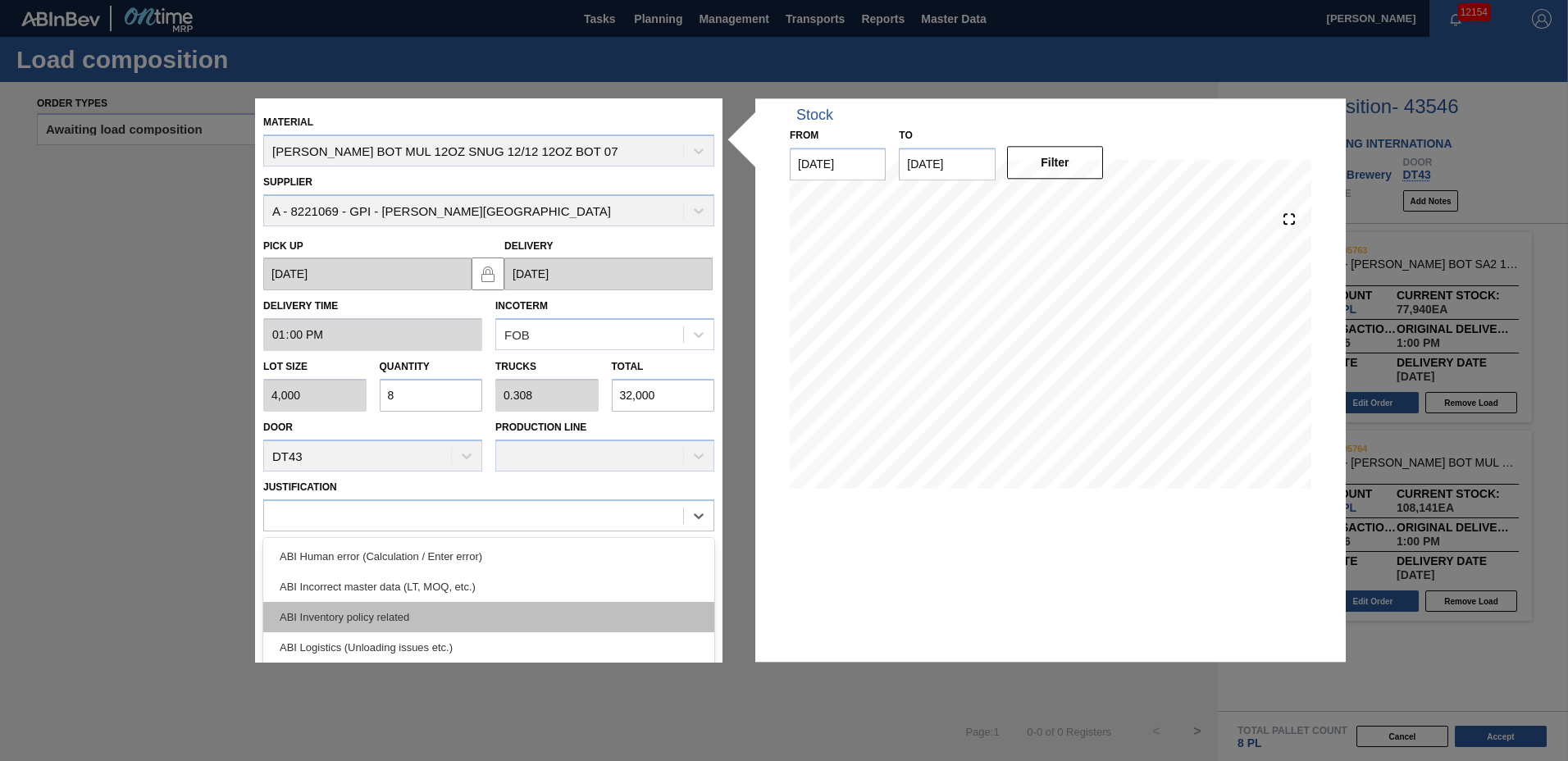
click at [314, 616] on div "ABI Inventory policy related" at bounding box center [489, 618] width 451 height 30
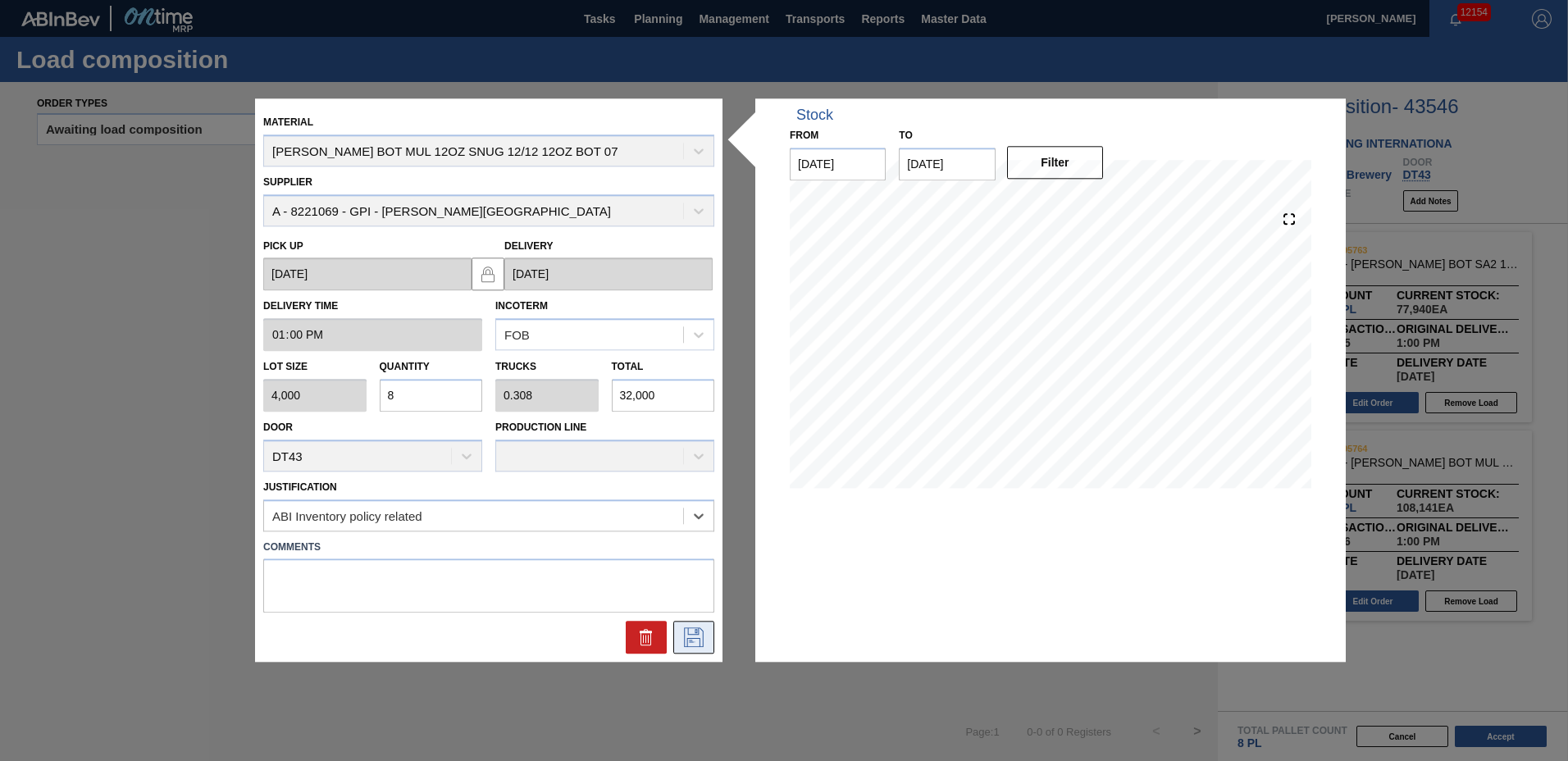
click at [691, 644] on icon at bounding box center [693, 638] width 26 height 19
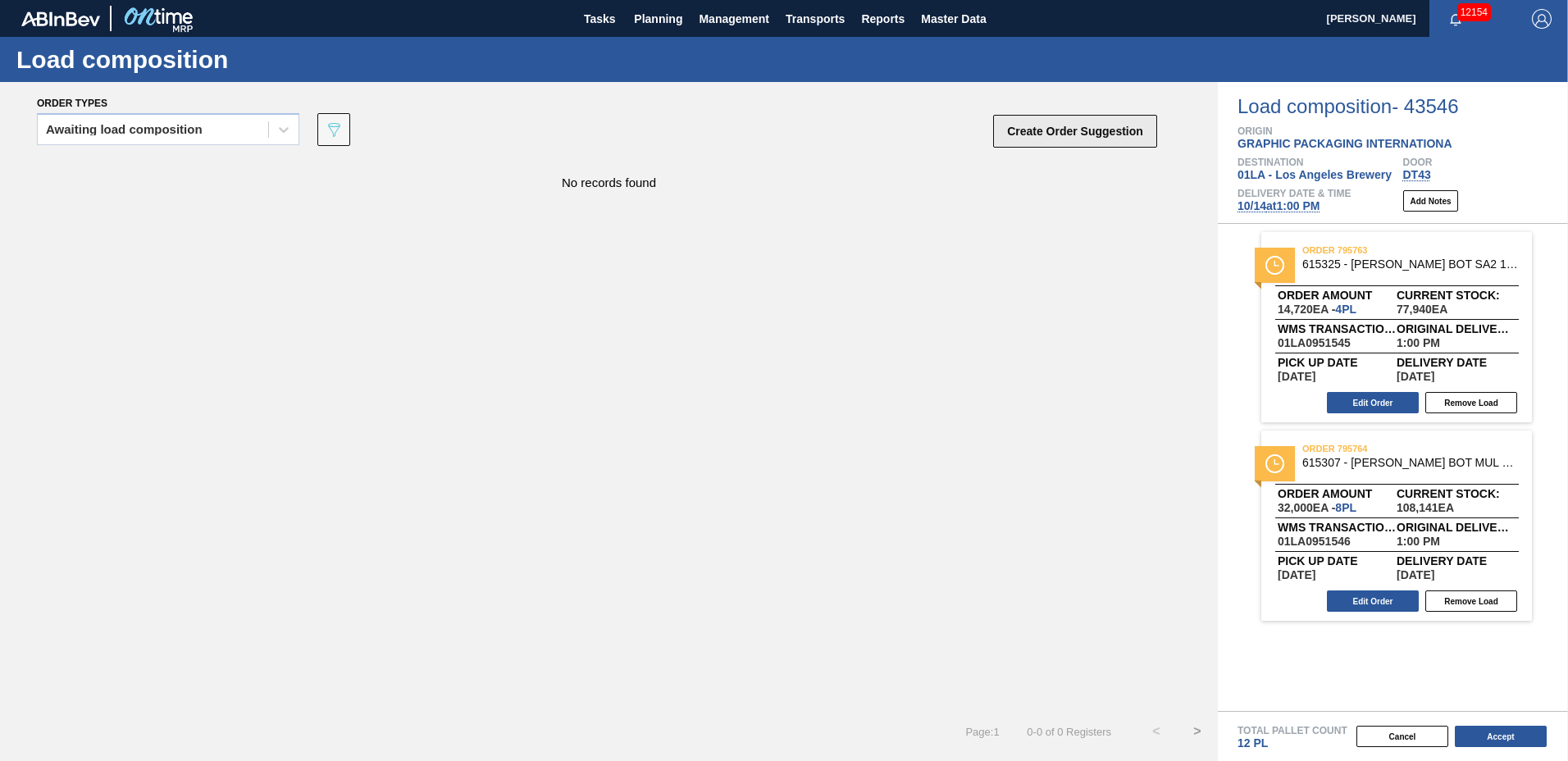
click at [1046, 129] on button "Create Order Suggestion" at bounding box center [1075, 131] width 164 height 33
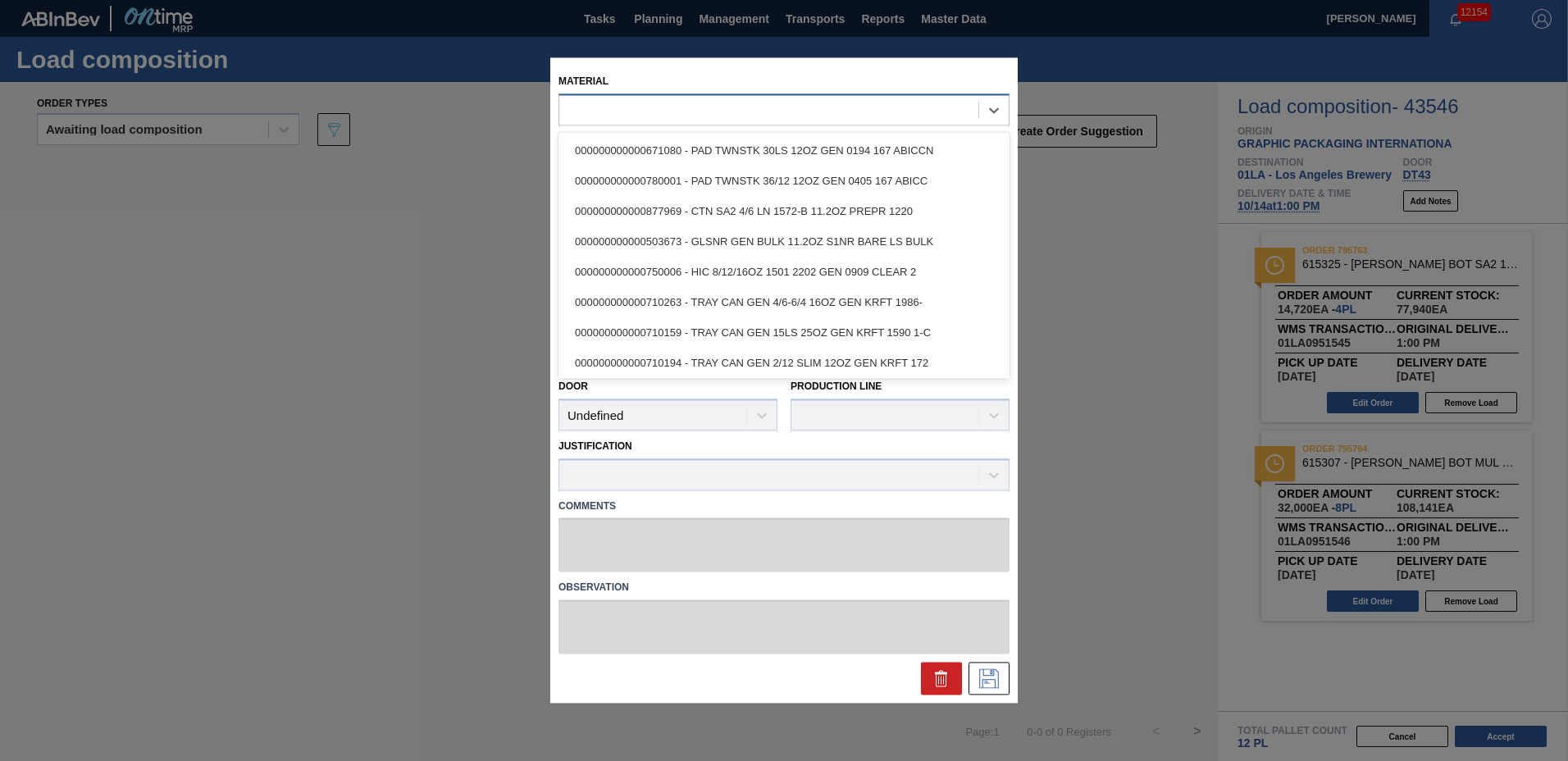
click at [723, 98] on div at bounding box center [769, 110] width 419 height 23
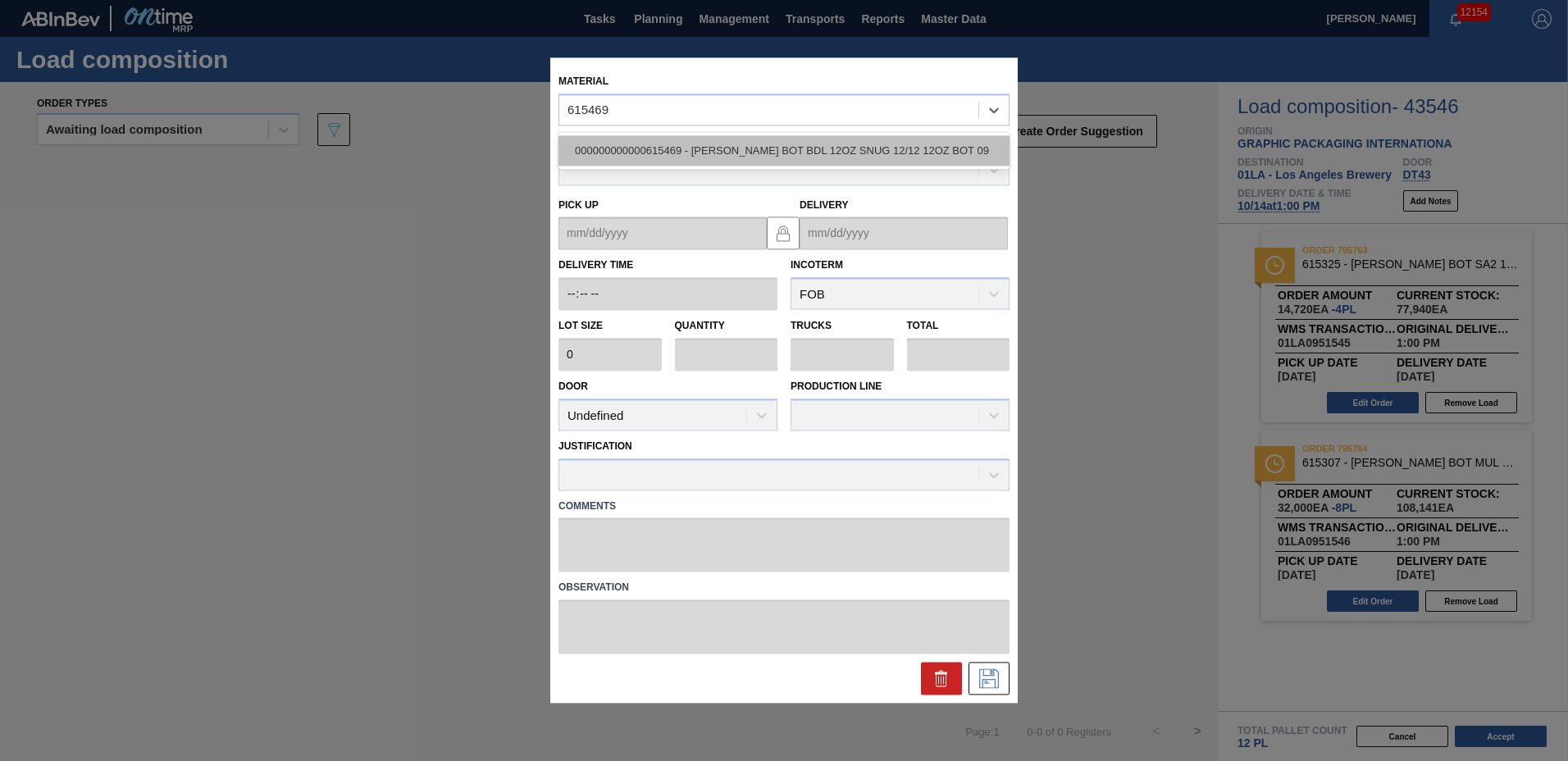
click at [833, 150] on div "000000000000615469 - [PERSON_NAME] BOT BDL 12OZ SNUG 12/12 12OZ BOT 09" at bounding box center [784, 150] width 451 height 30
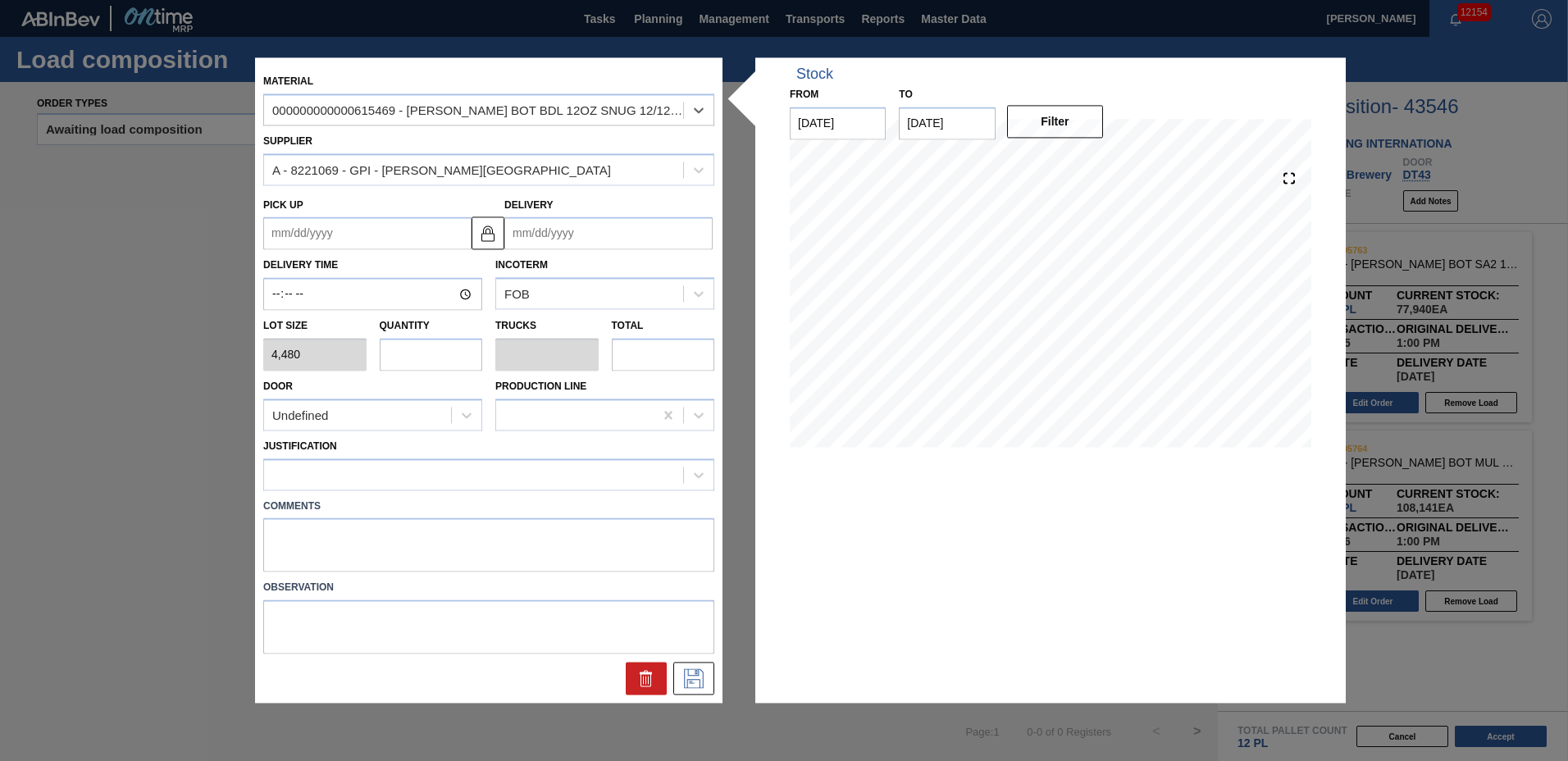
click at [605, 230] on input "Delivery" at bounding box center [608, 233] width 208 height 33
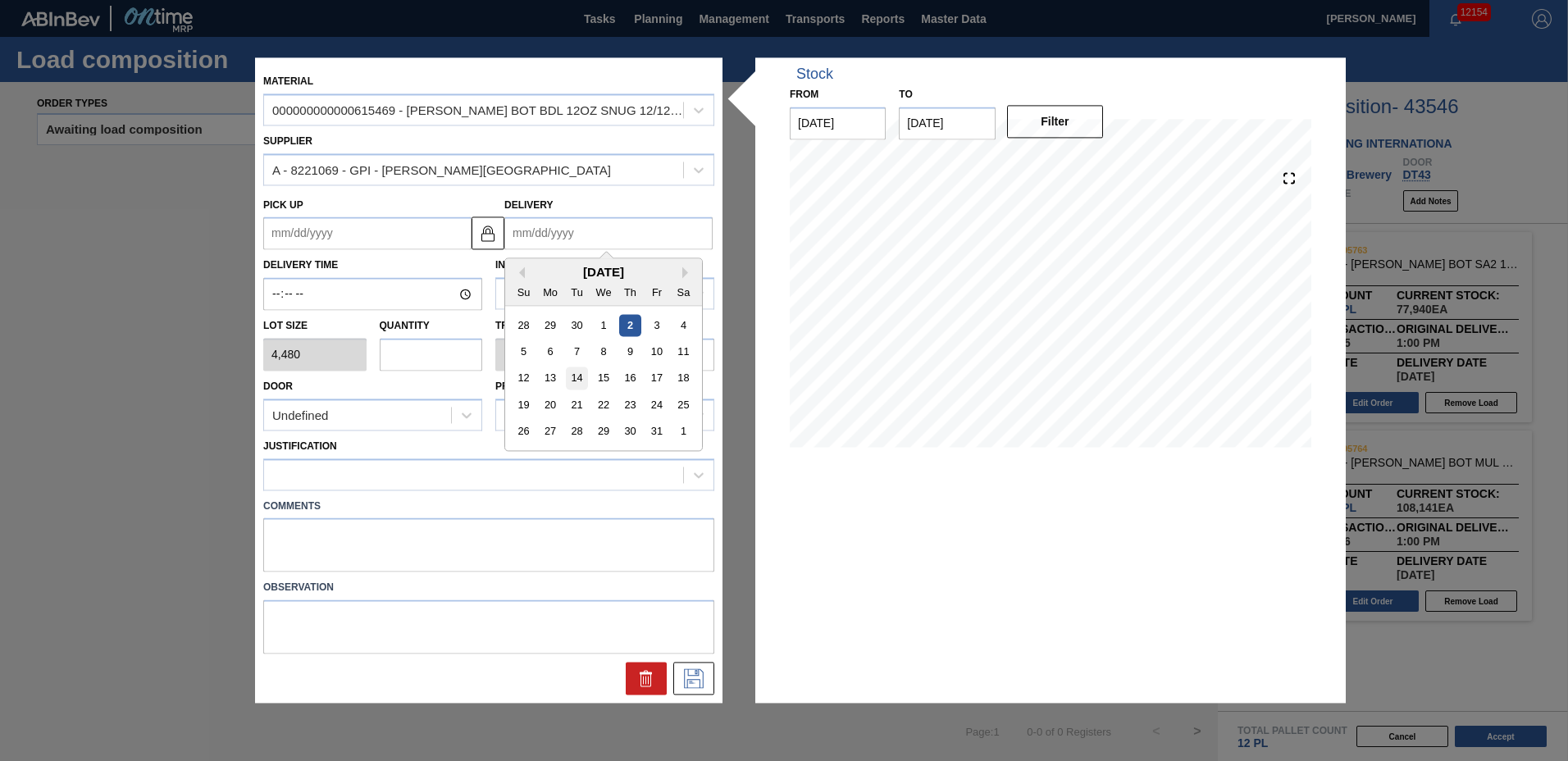
click at [580, 379] on div "14" at bounding box center [577, 378] width 22 height 22
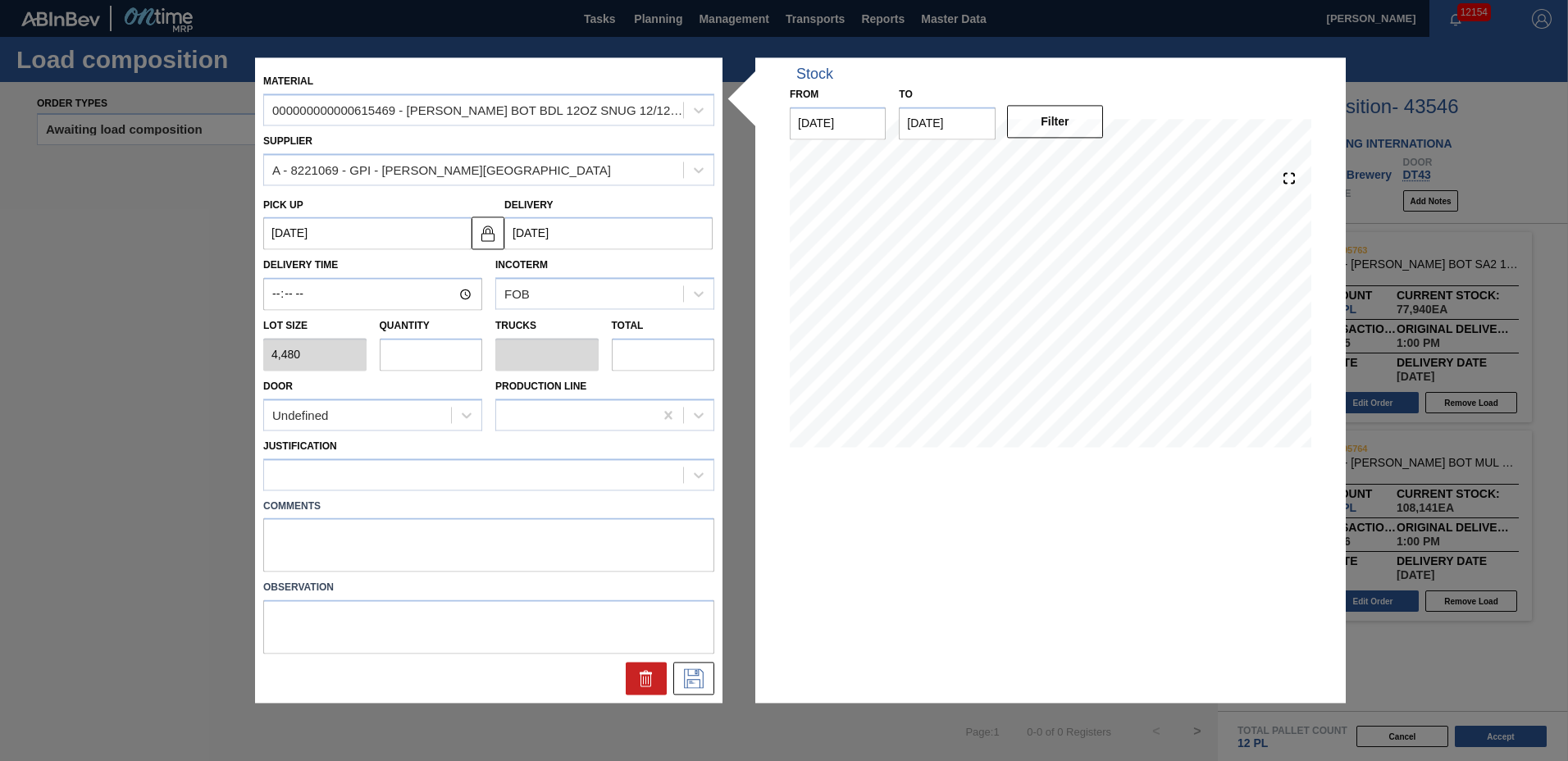
click at [434, 351] on input "text" at bounding box center [431, 354] width 103 height 33
click at [435, 491] on div "Comments" at bounding box center [488, 532] width 464 height 82
click at [428, 485] on div at bounding box center [474, 475] width 419 height 23
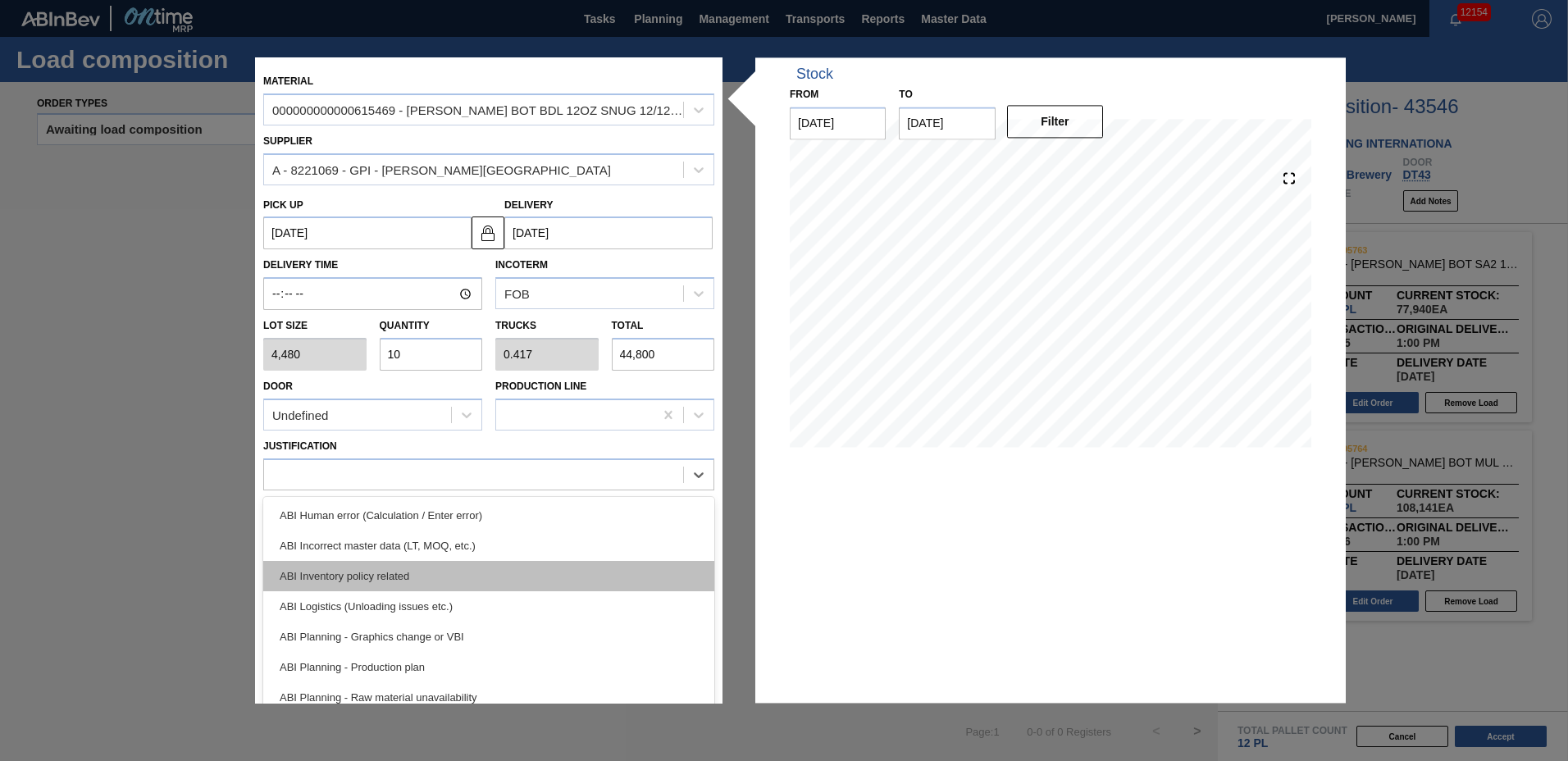
click at [382, 576] on div "ABI Inventory policy related" at bounding box center [489, 576] width 451 height 30
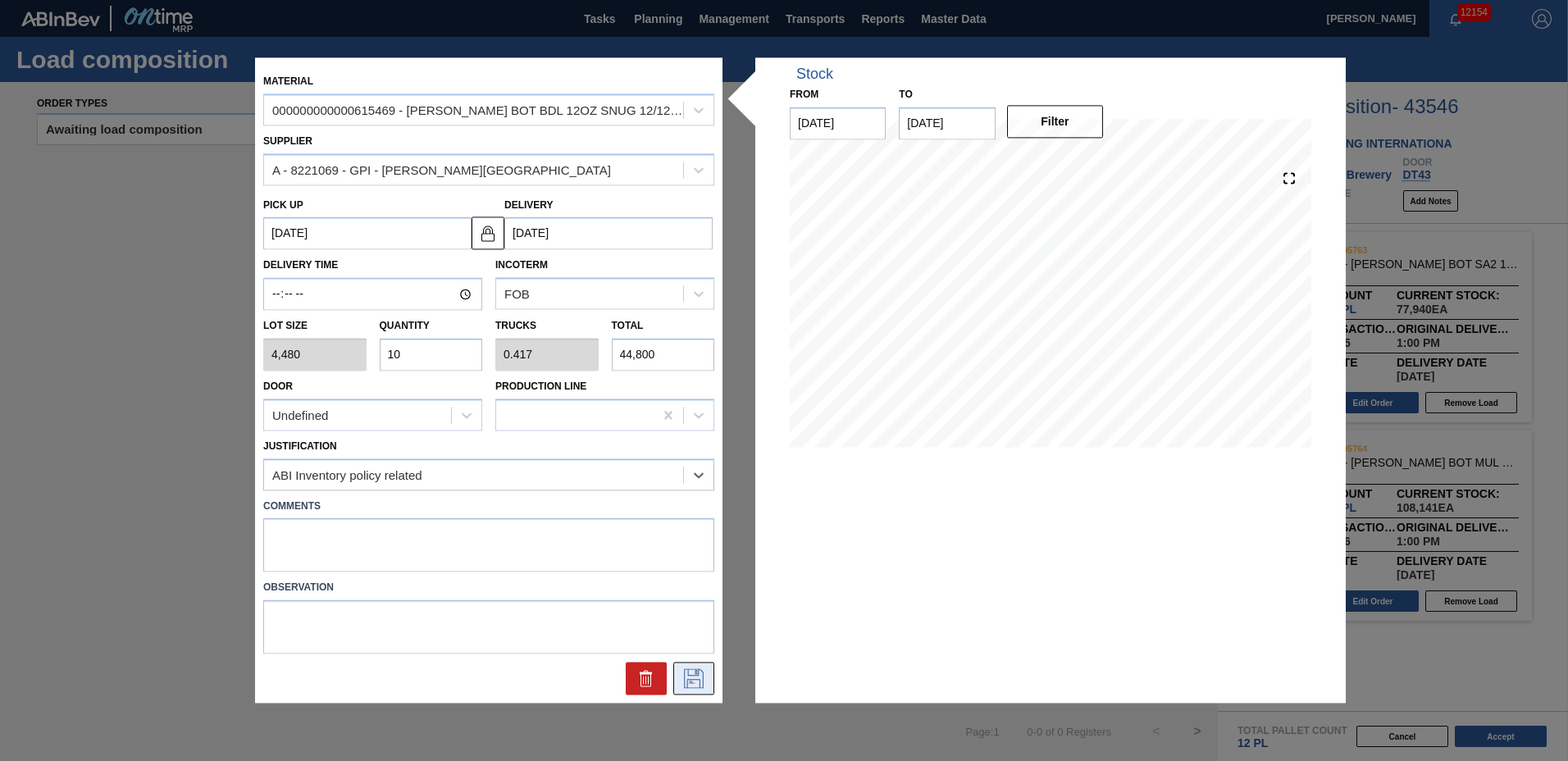
click at [685, 679] on icon at bounding box center [693, 679] width 26 height 19
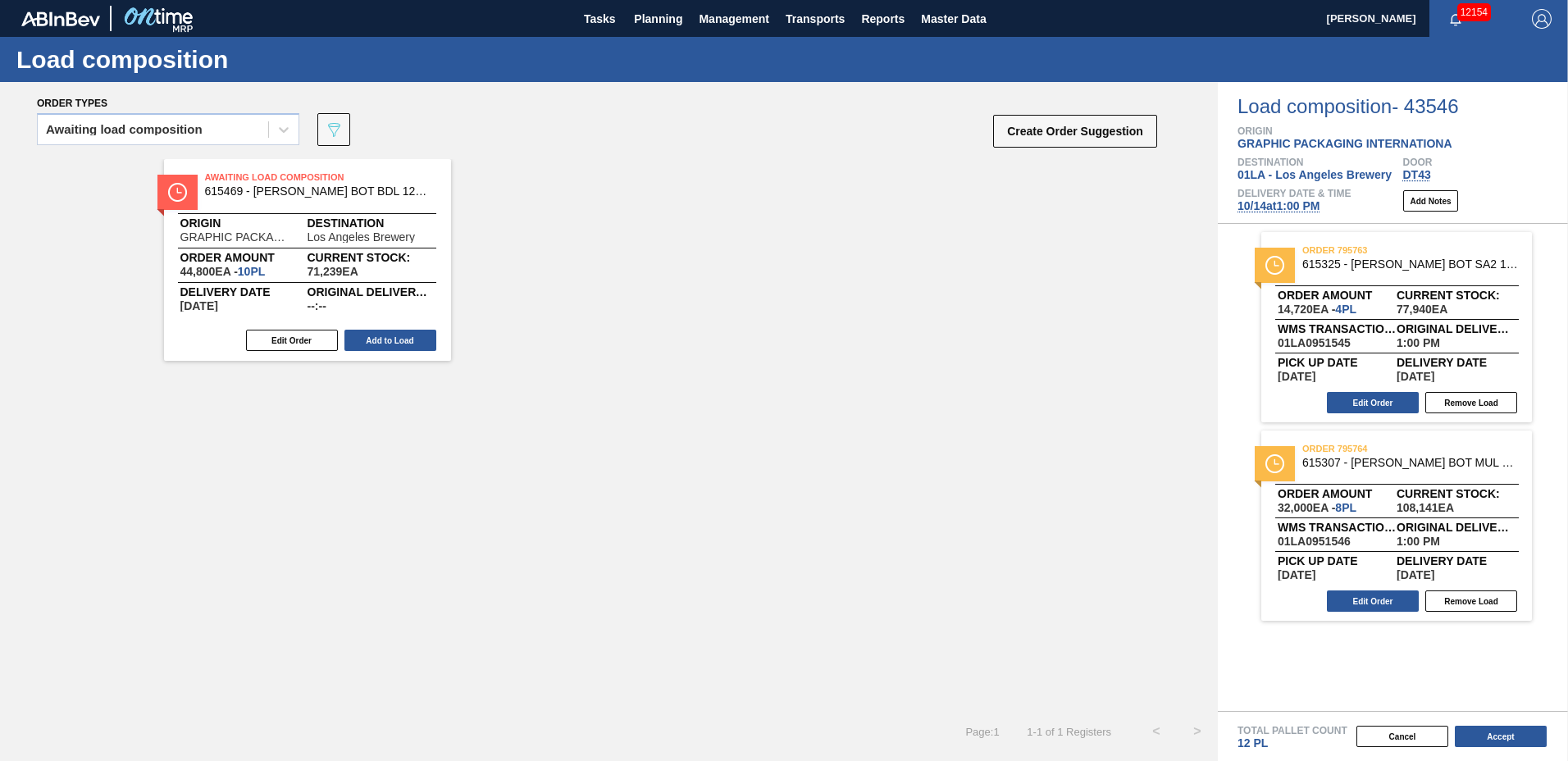
click at [393, 345] on button "Add to Load" at bounding box center [391, 340] width 92 height 21
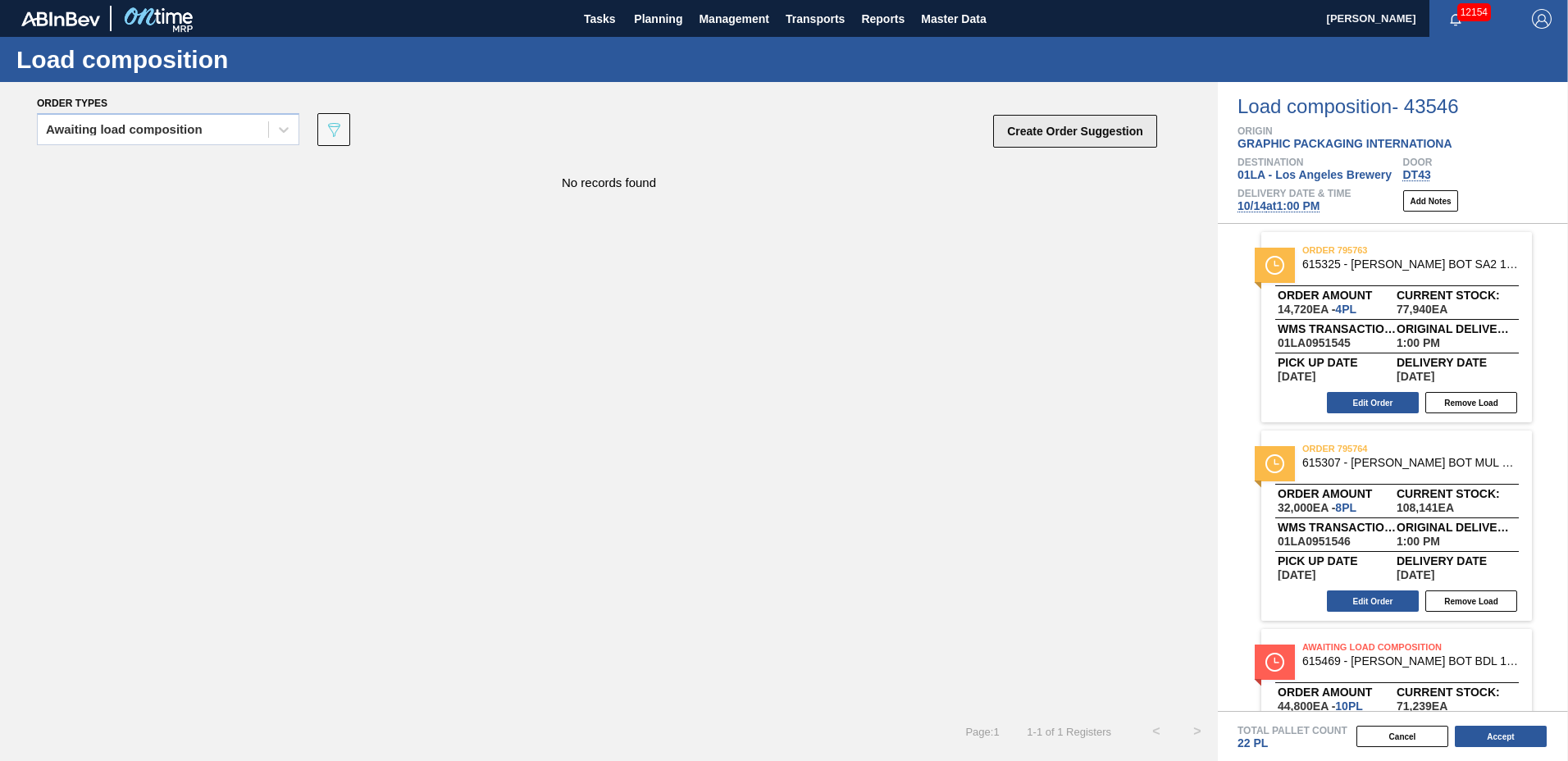
click at [1075, 133] on button "Create Order Suggestion" at bounding box center [1075, 131] width 164 height 33
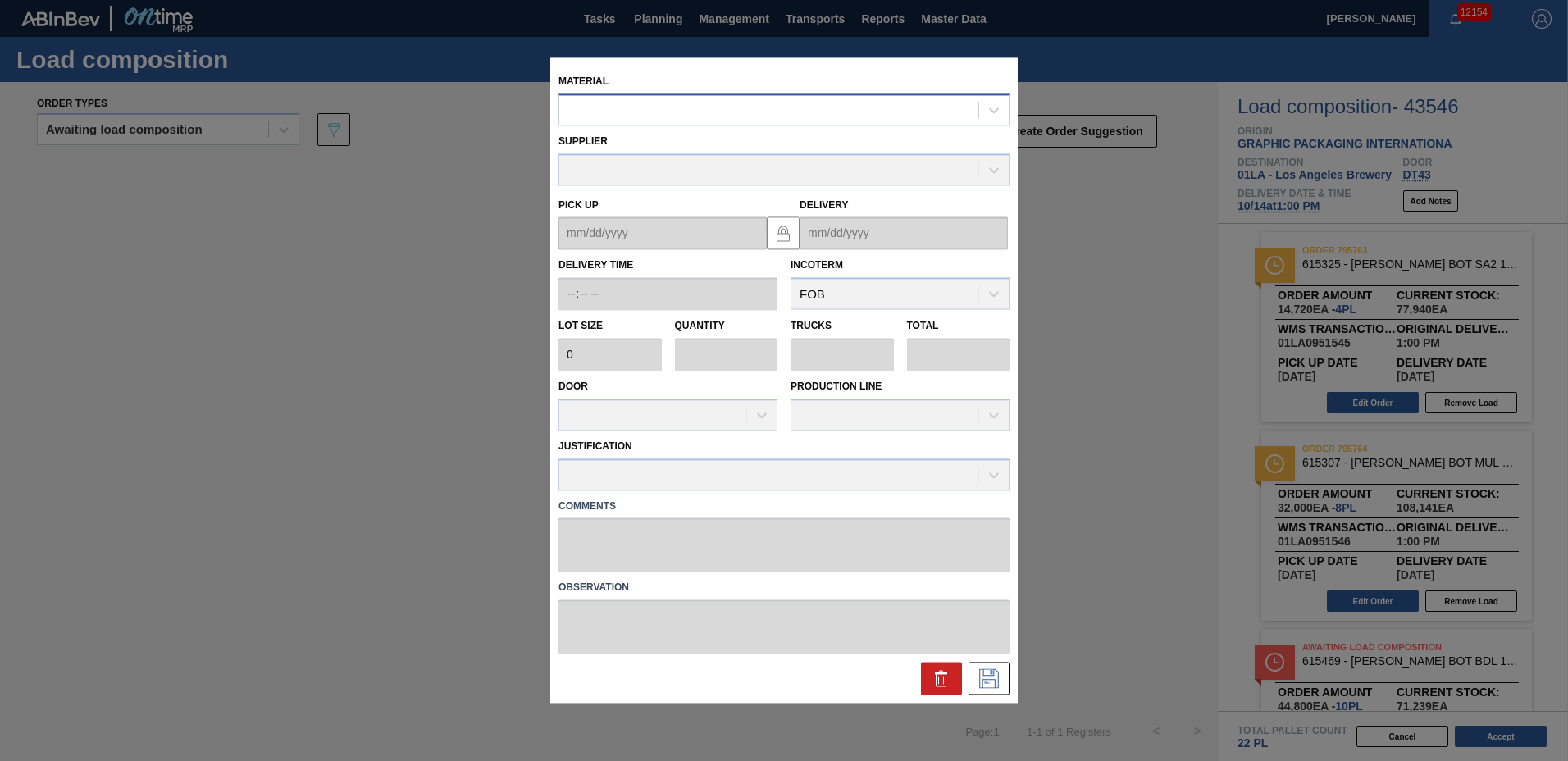
click at [684, 113] on div at bounding box center [769, 110] width 419 height 23
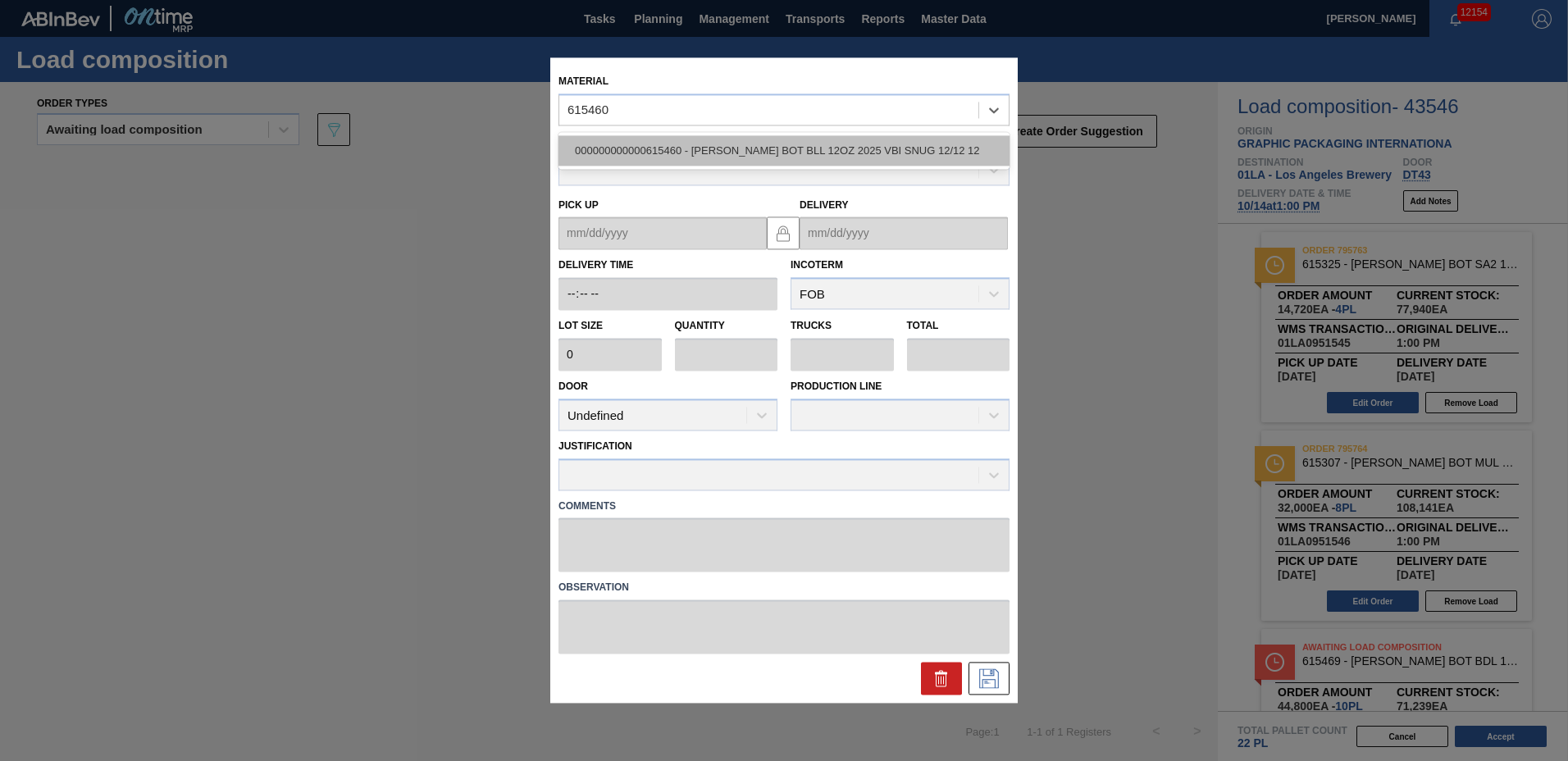
click at [686, 146] on div "000000000000615460 - [PERSON_NAME] BOT BLL 12OZ 2025 VBI SNUG 12/12 12" at bounding box center [784, 150] width 451 height 30
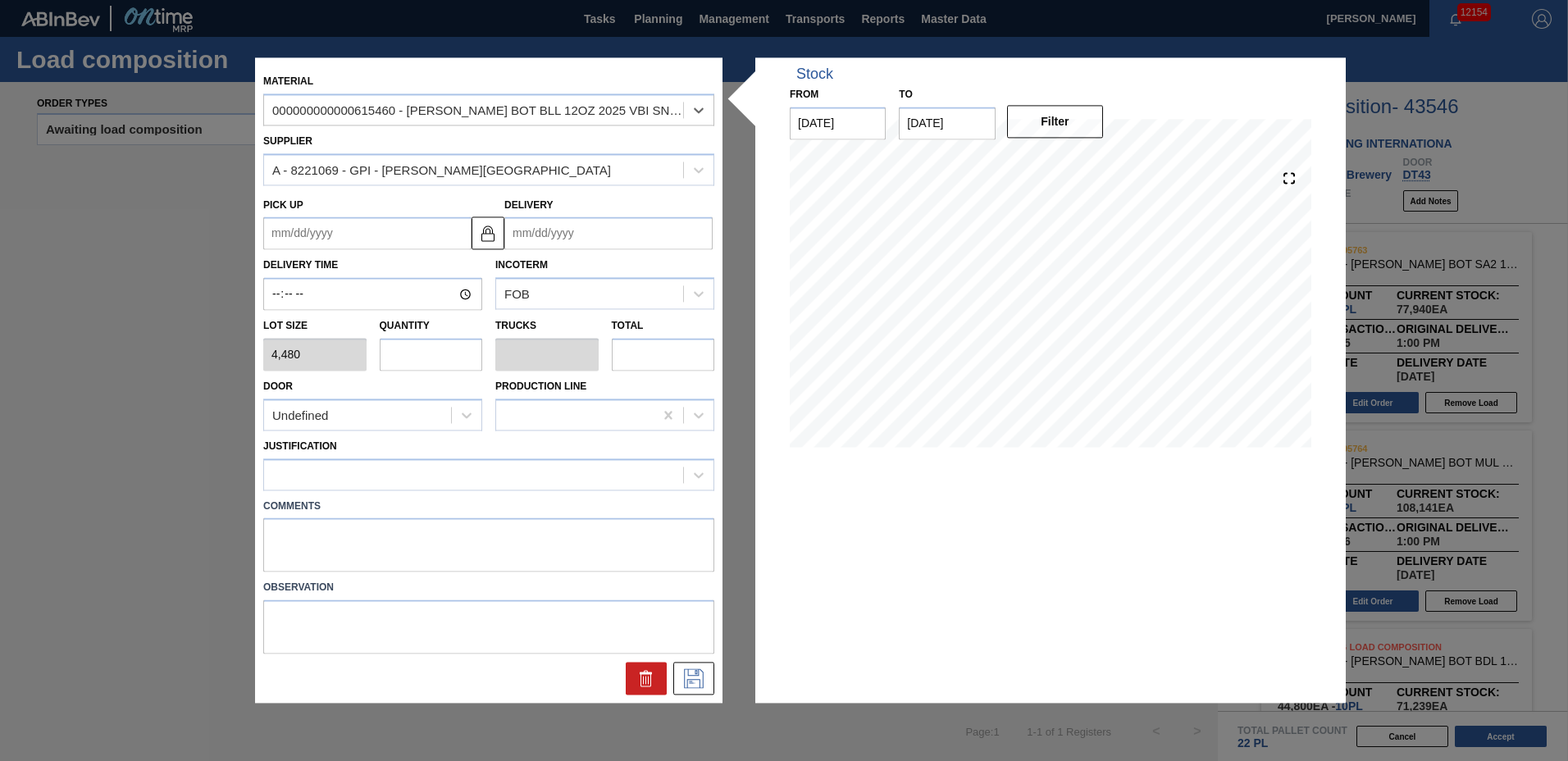
click at [574, 241] on input "Delivery" at bounding box center [608, 233] width 208 height 33
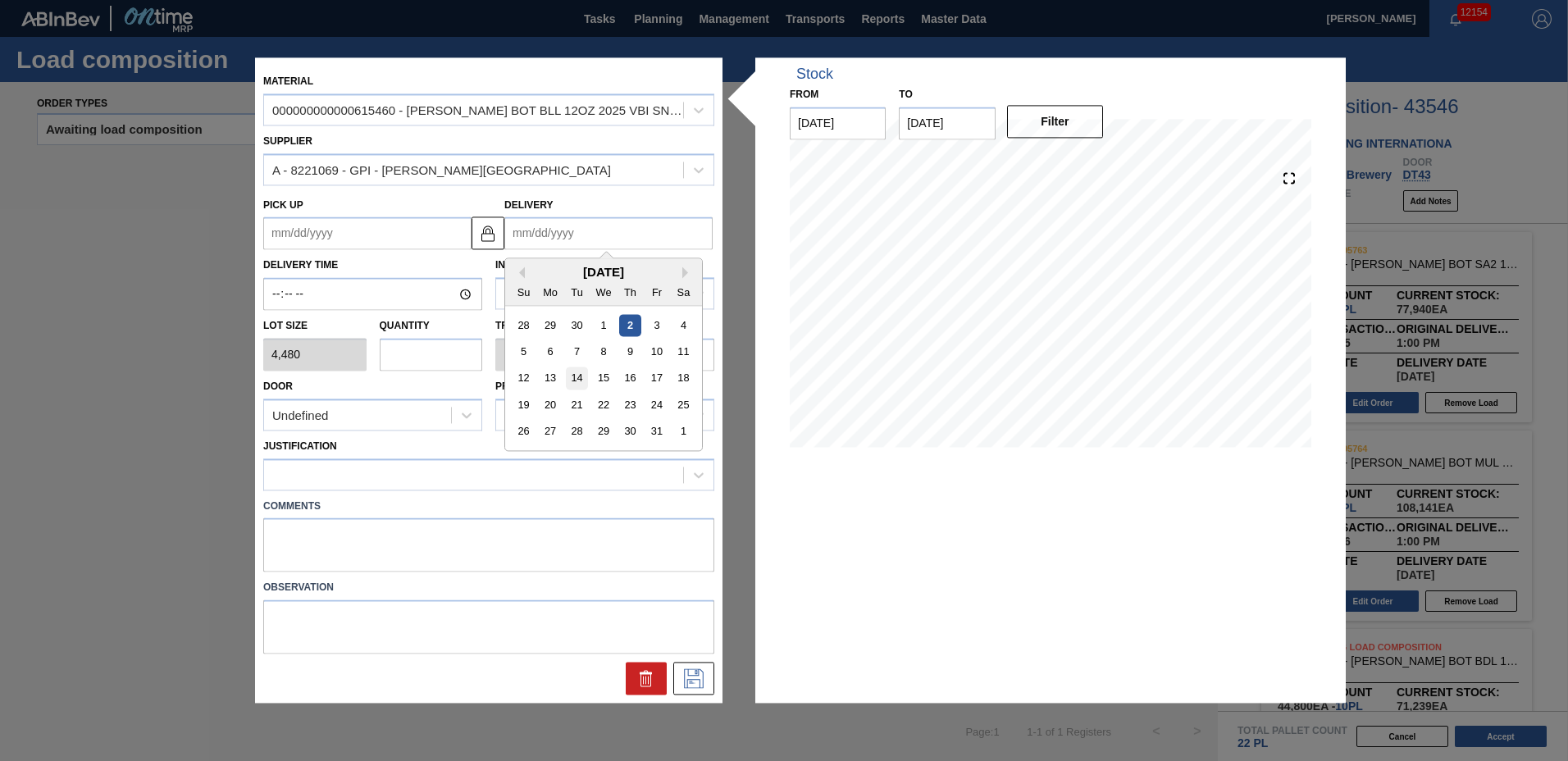
click at [584, 378] on div "14" at bounding box center [577, 378] width 22 height 22
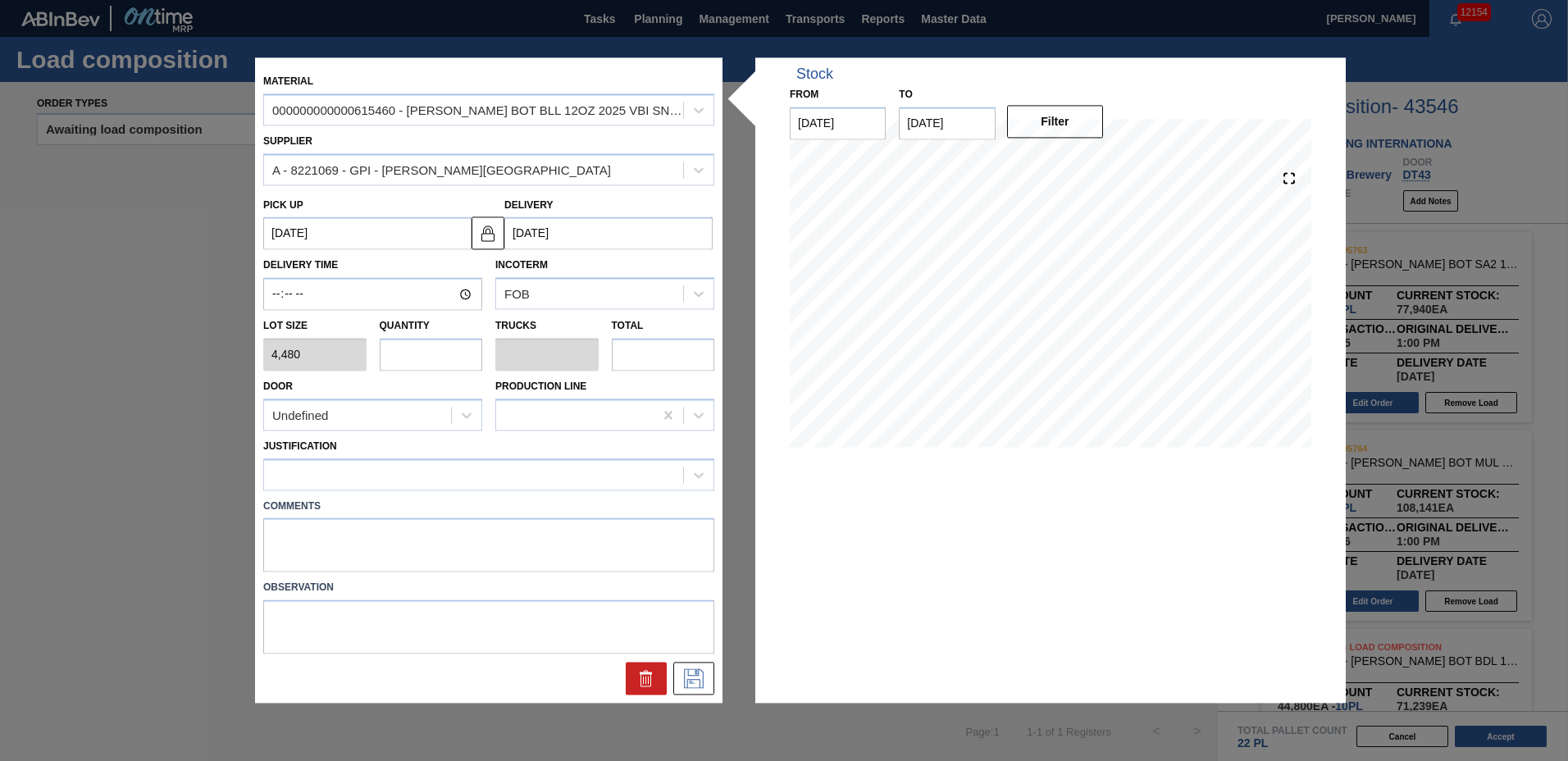
click at [449, 356] on input "text" at bounding box center [431, 354] width 103 height 33
click at [434, 481] on div at bounding box center [474, 475] width 419 height 23
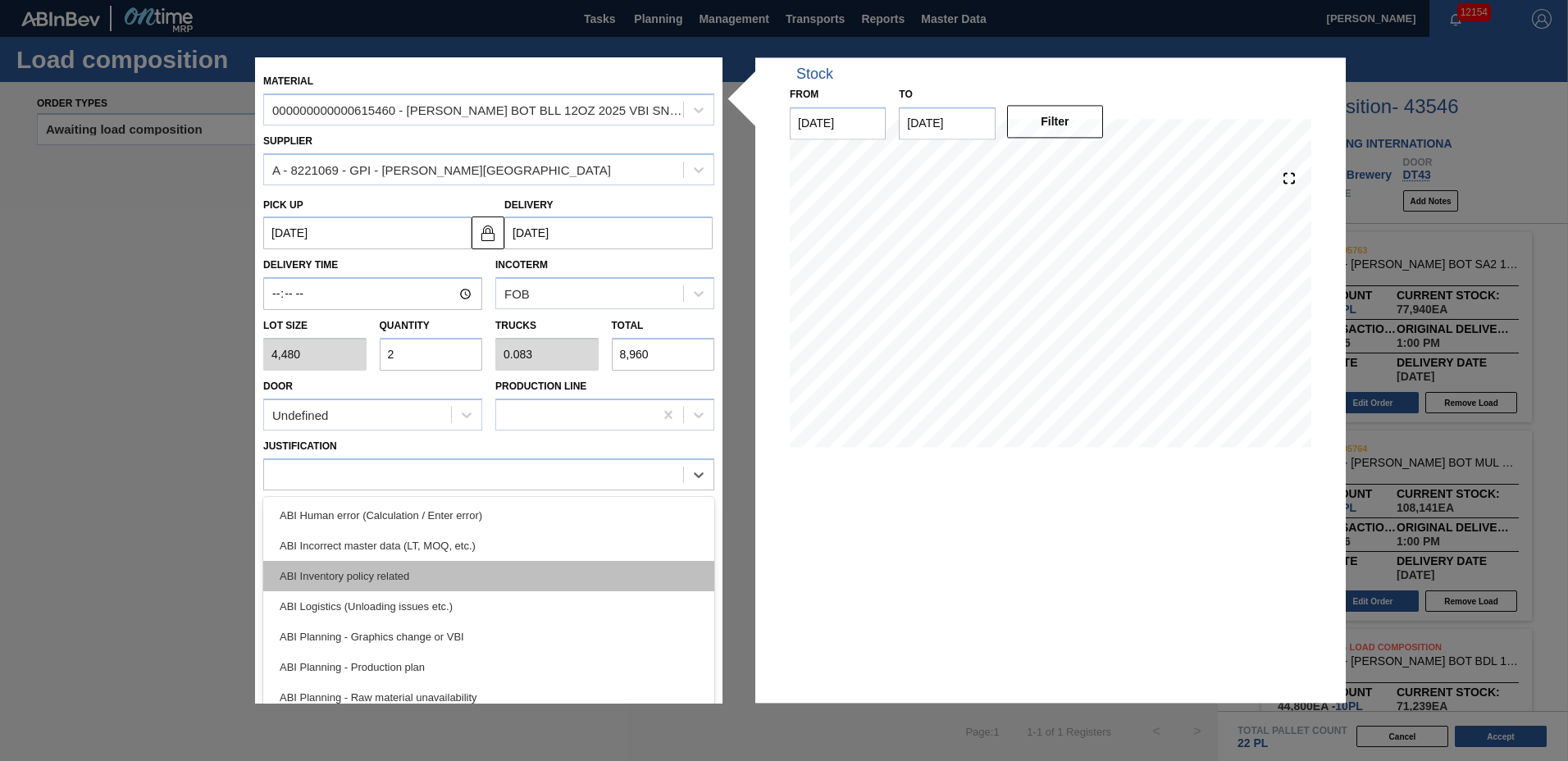
click at [386, 583] on div "ABI Inventory policy related" at bounding box center [489, 576] width 451 height 30
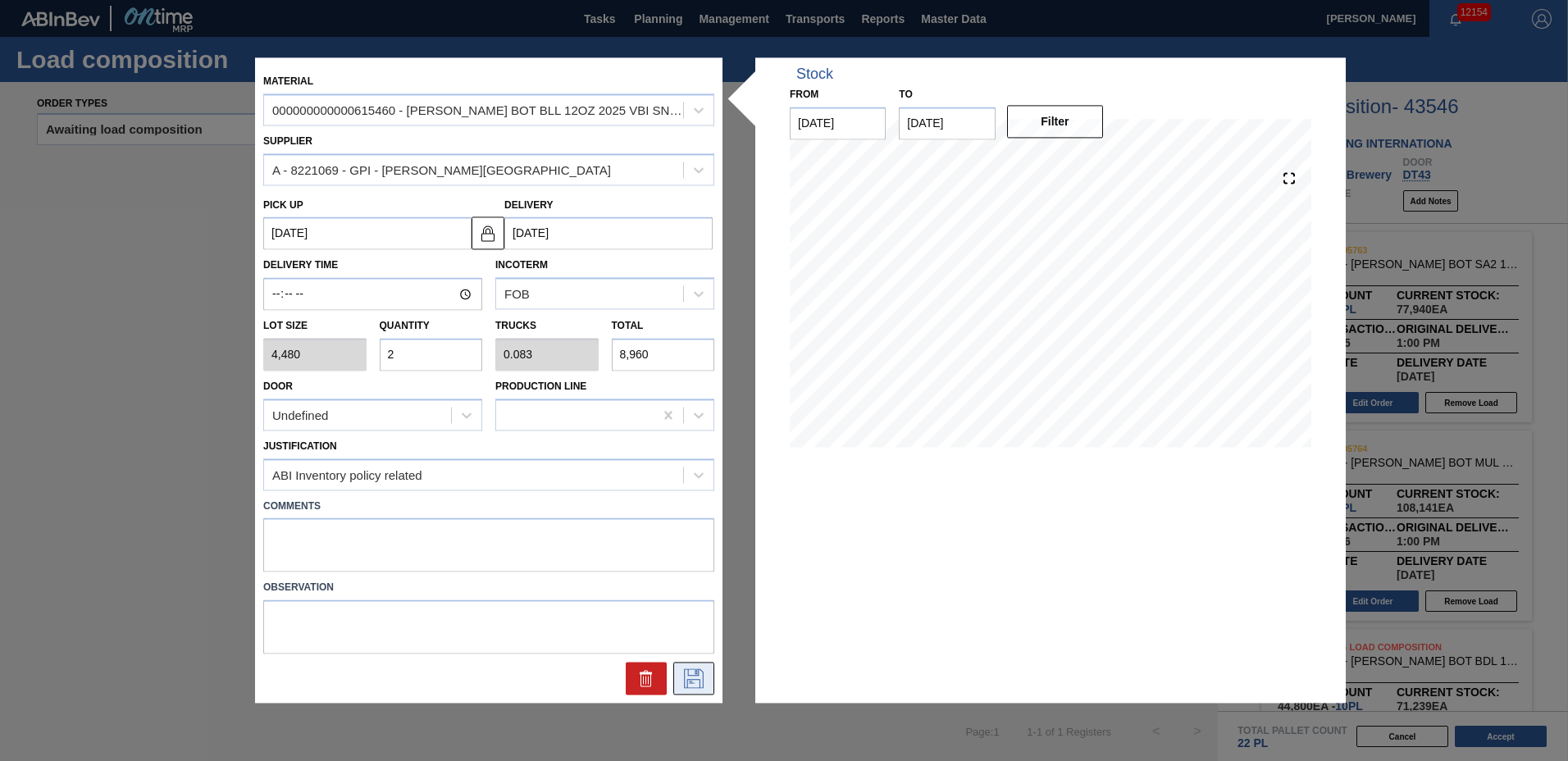
click at [699, 683] on icon at bounding box center [693, 679] width 19 height 19
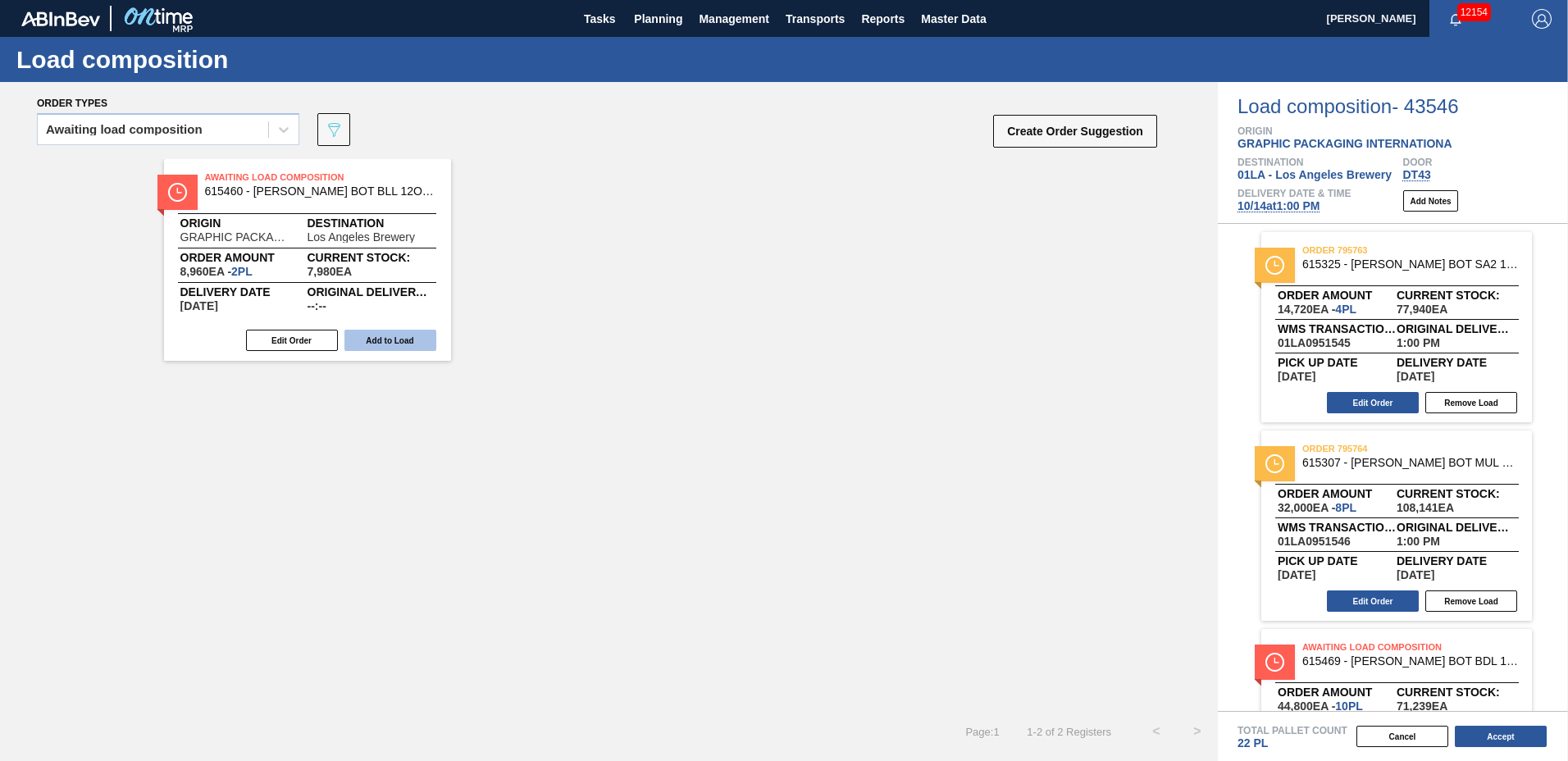
click at [382, 335] on button "Add to Load" at bounding box center [391, 340] width 92 height 21
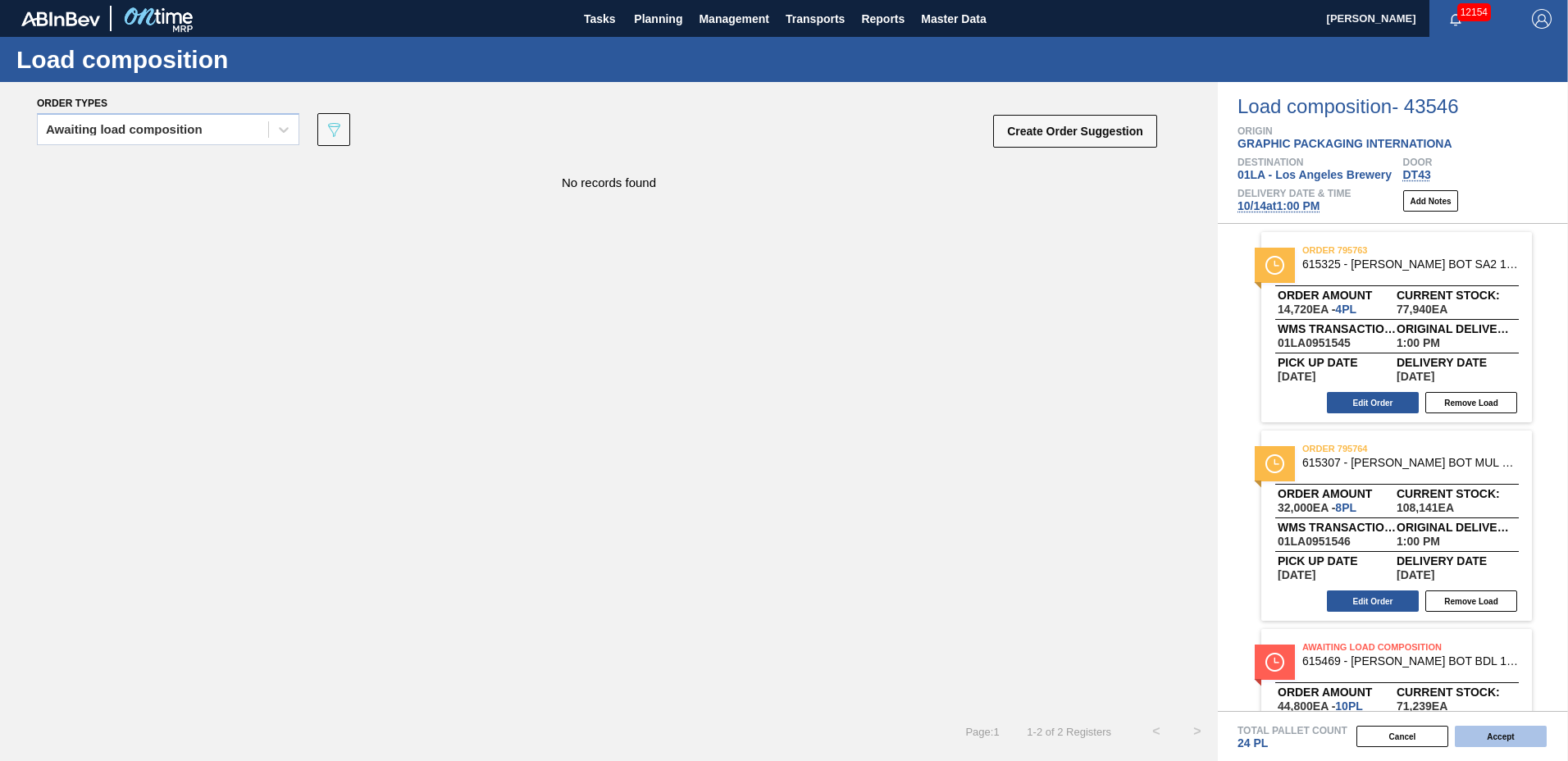
click at [1477, 734] on button "Accept" at bounding box center [1501, 736] width 92 height 21
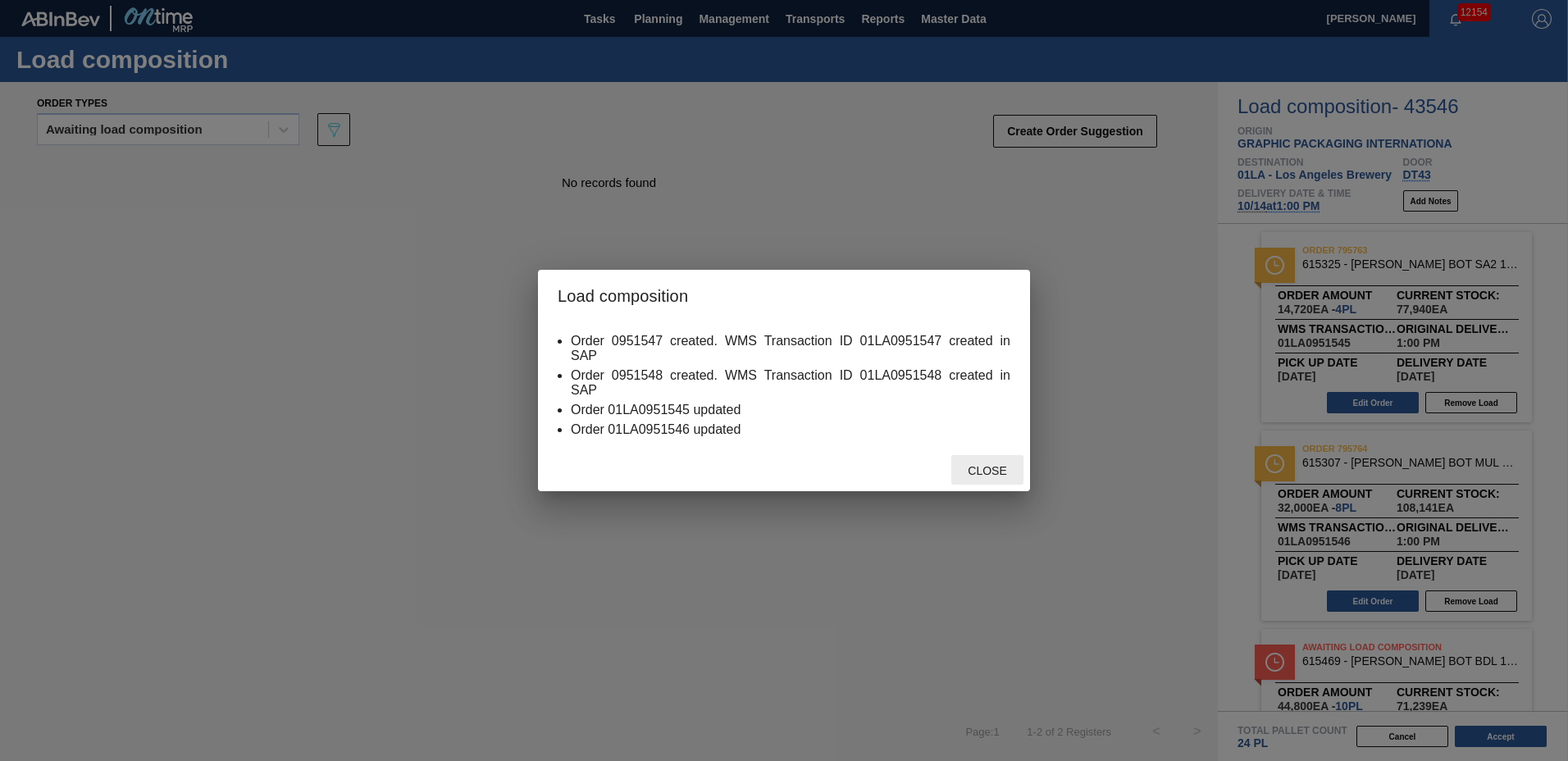
click at [975, 473] on span "Close" at bounding box center [986, 471] width 65 height 13
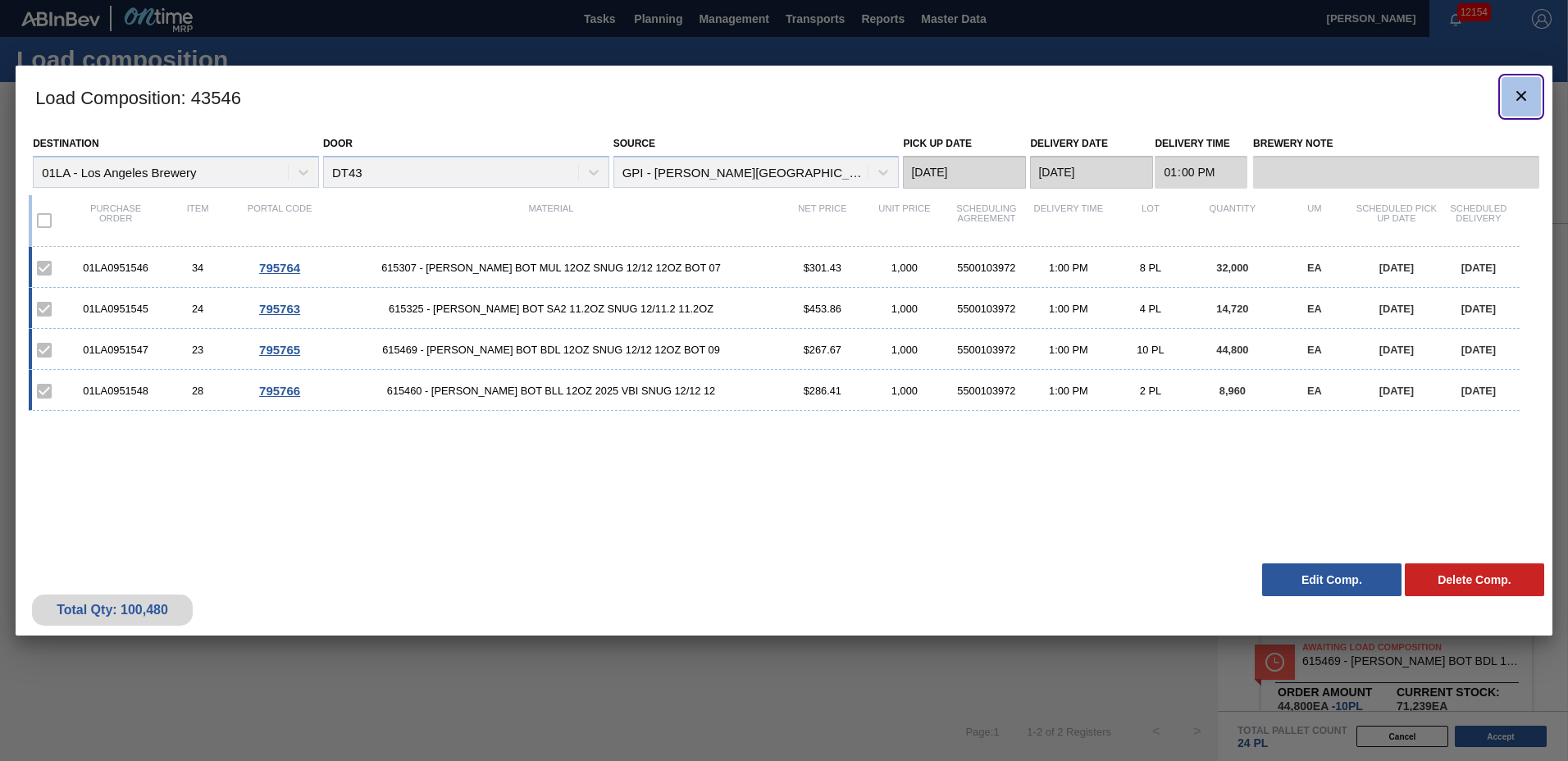
click at [1519, 99] on icon "botão de ícone" at bounding box center [1520, 96] width 19 height 19
